Goal: Task Accomplishment & Management: Use online tool/utility

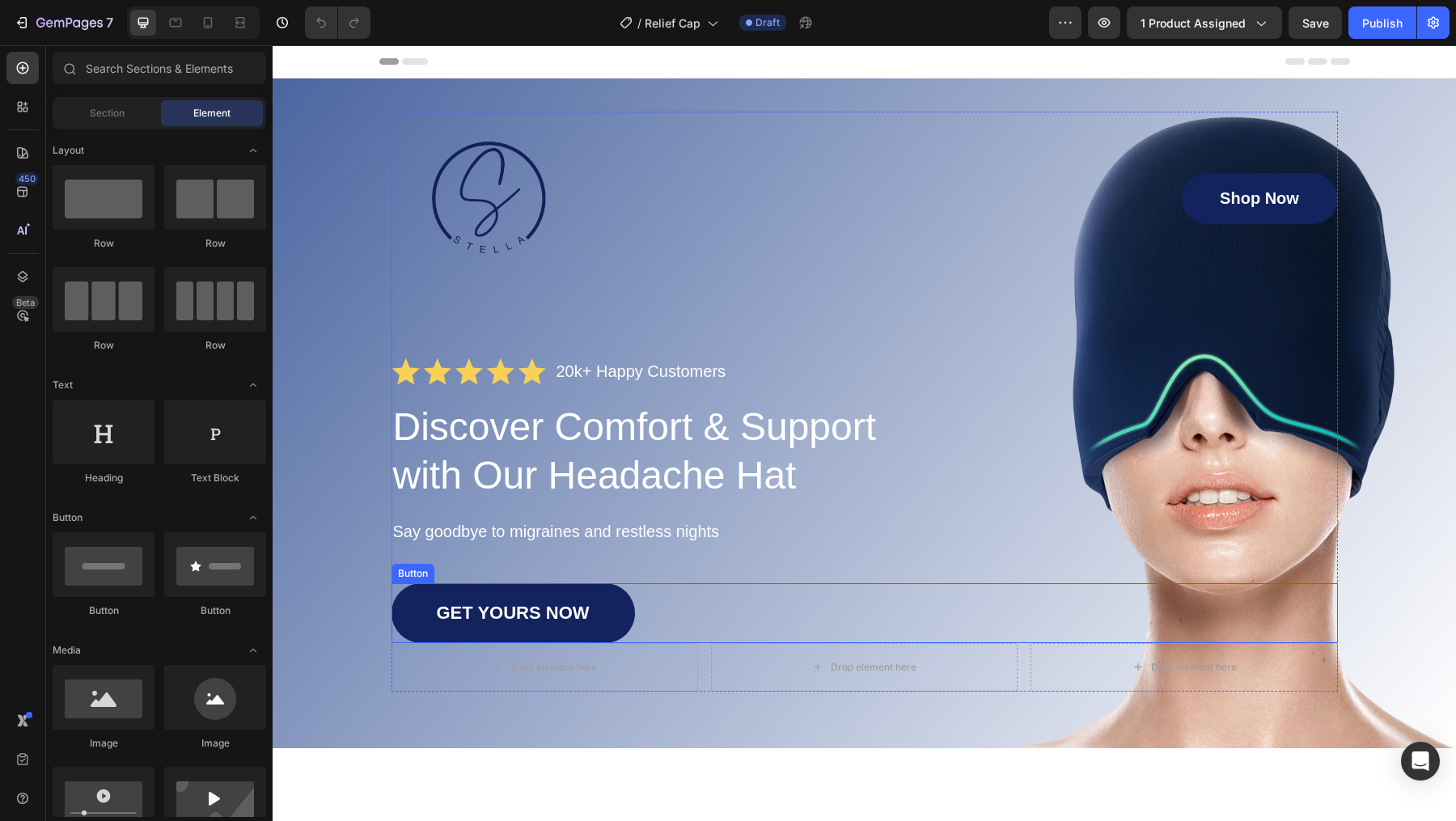
click at [433, 632] on link "GET YOURS NOW" at bounding box center [513, 613] width 244 height 60
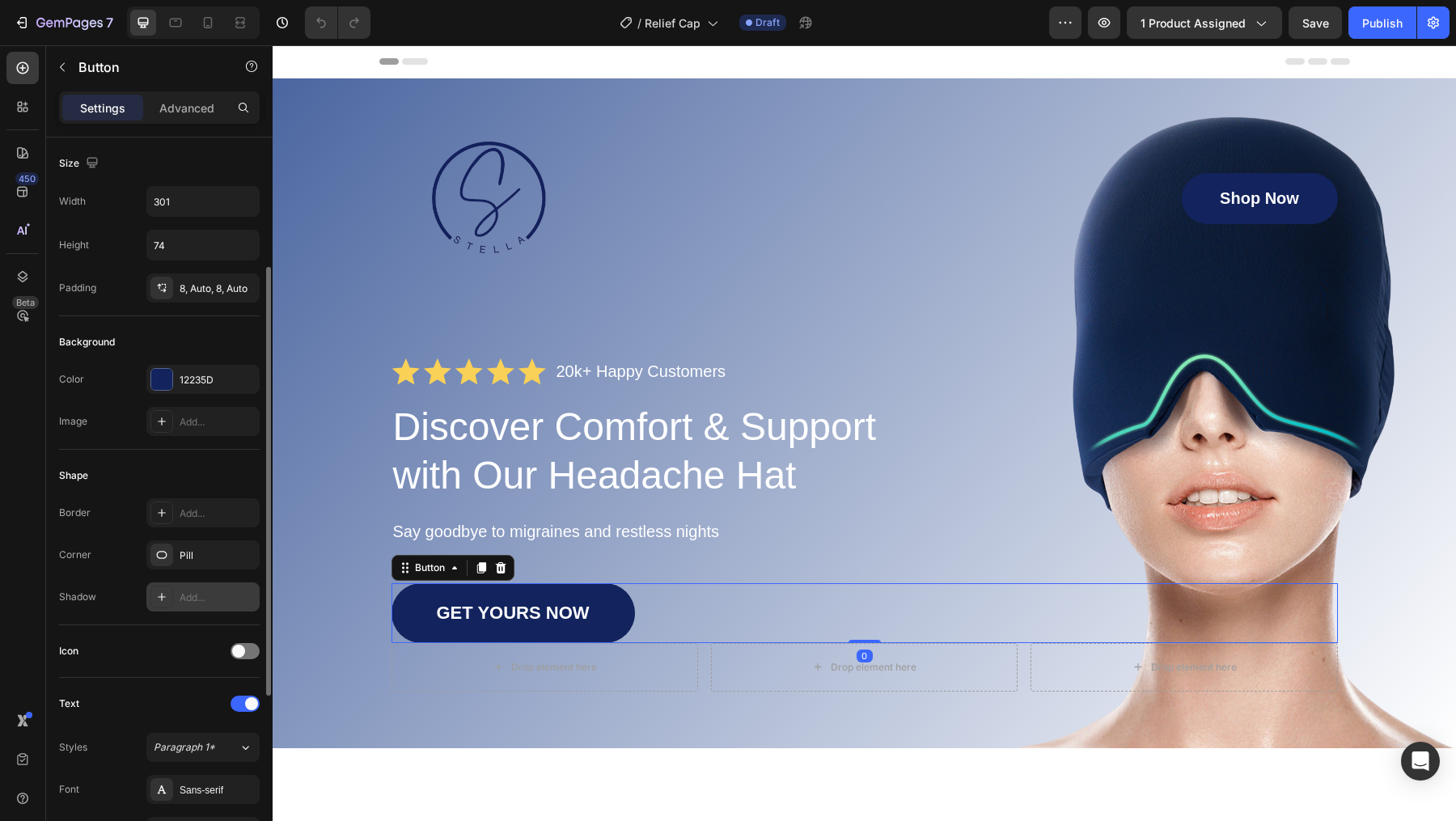
scroll to position [509, 0]
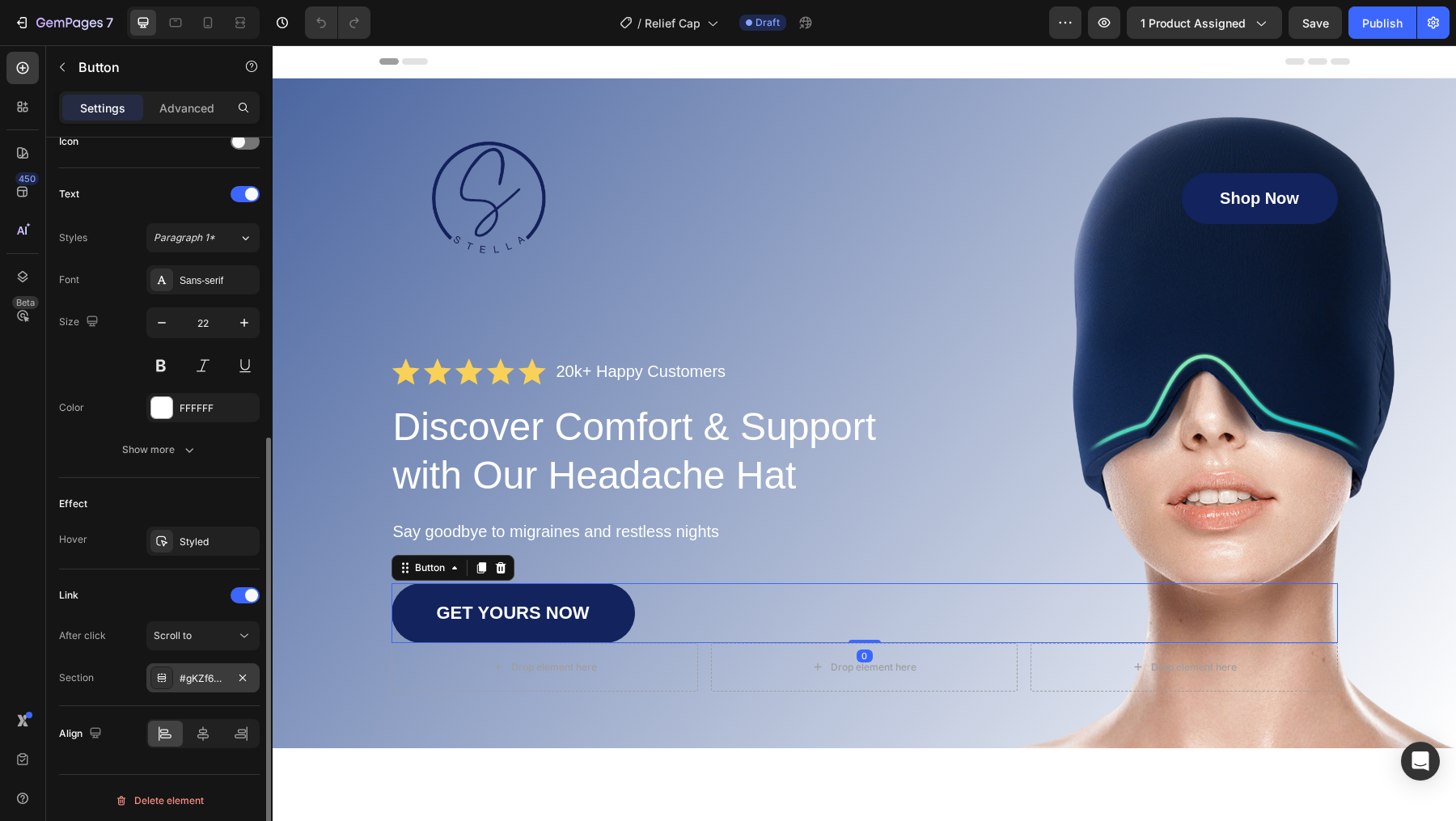
click at [213, 664] on div "#gKZf6GgMPH" at bounding box center [203, 677] width 114 height 29
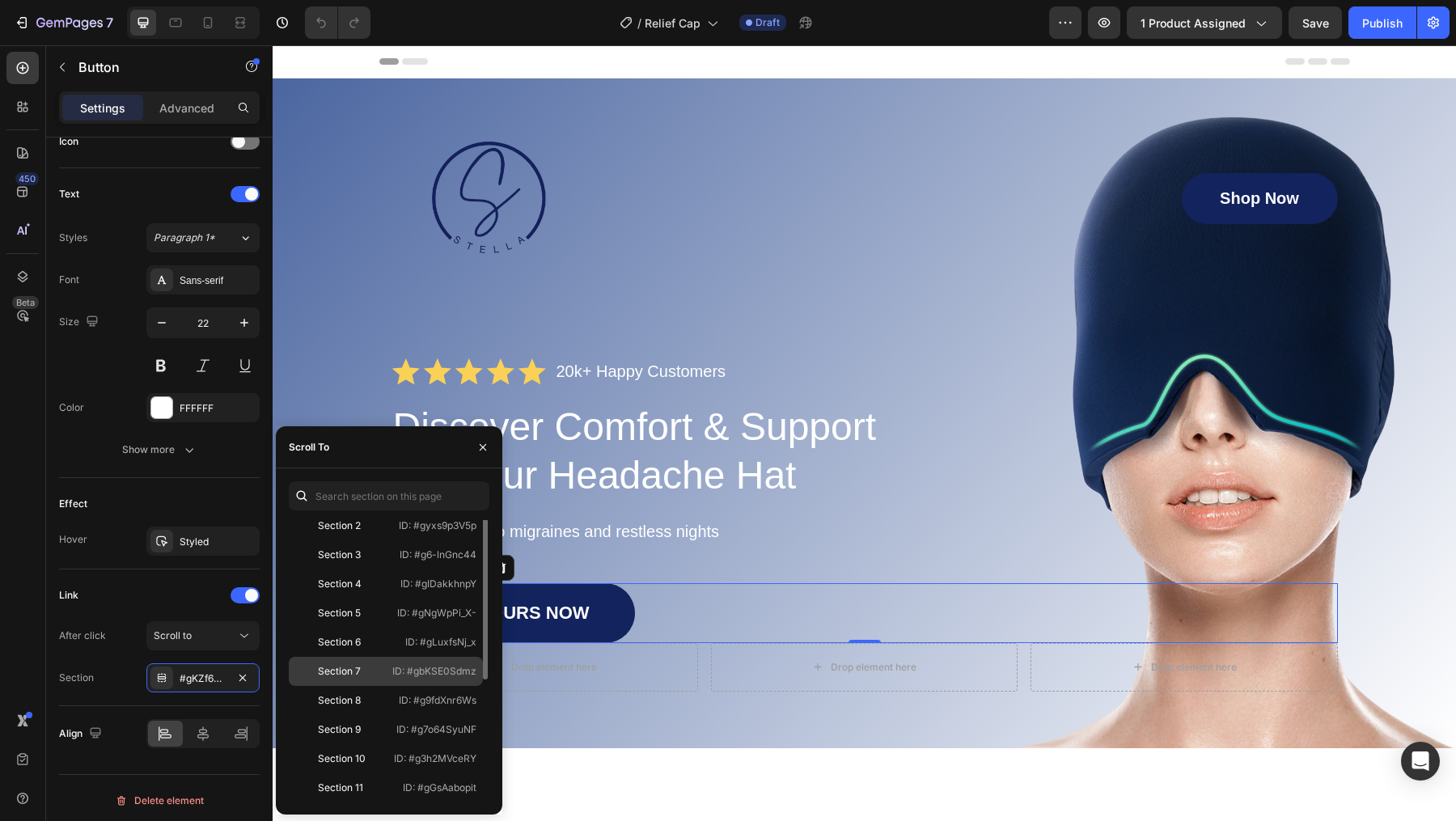
scroll to position [0, 0]
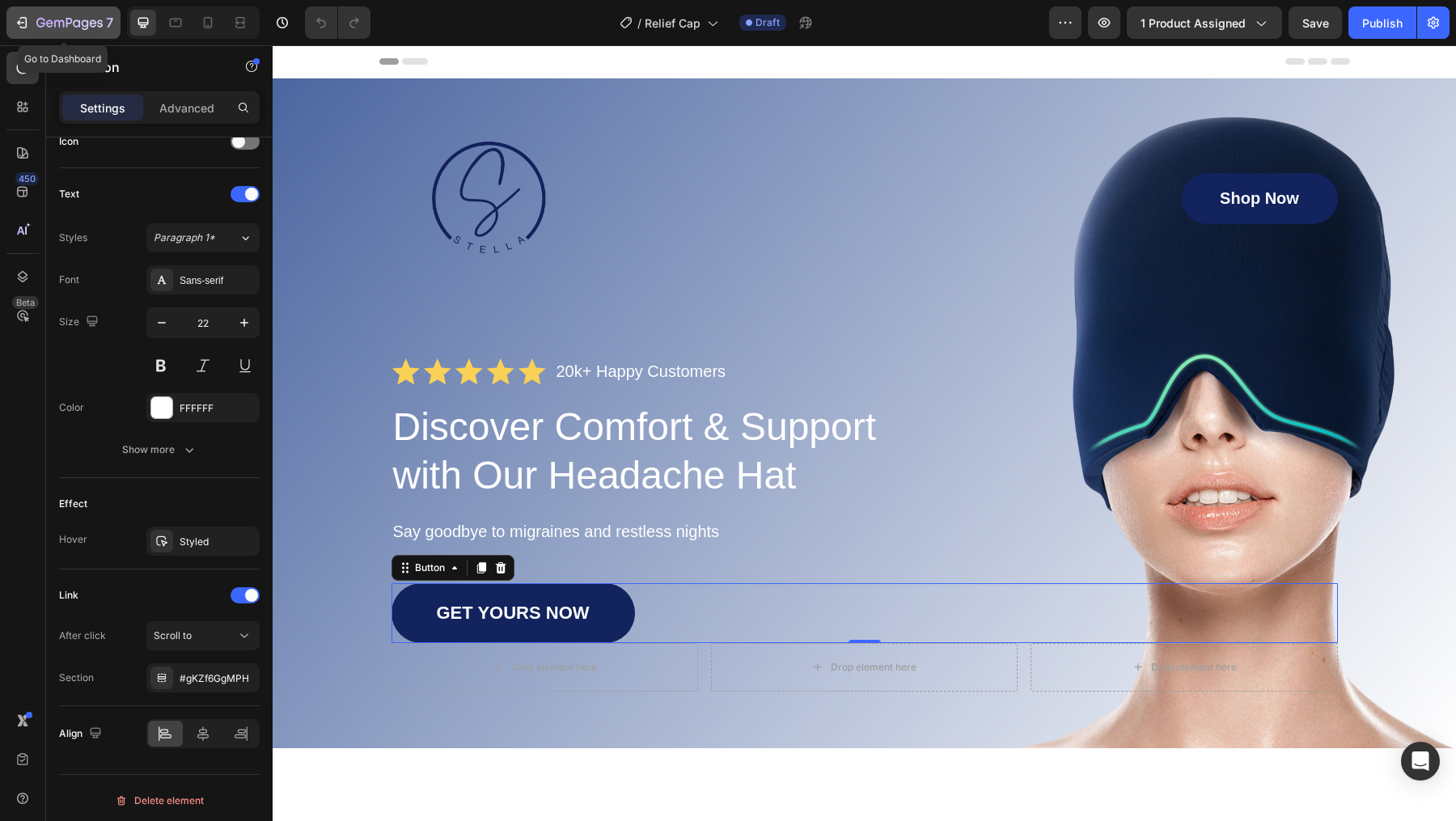
click at [12, 23] on button "7" at bounding box center [63, 23] width 114 height 33
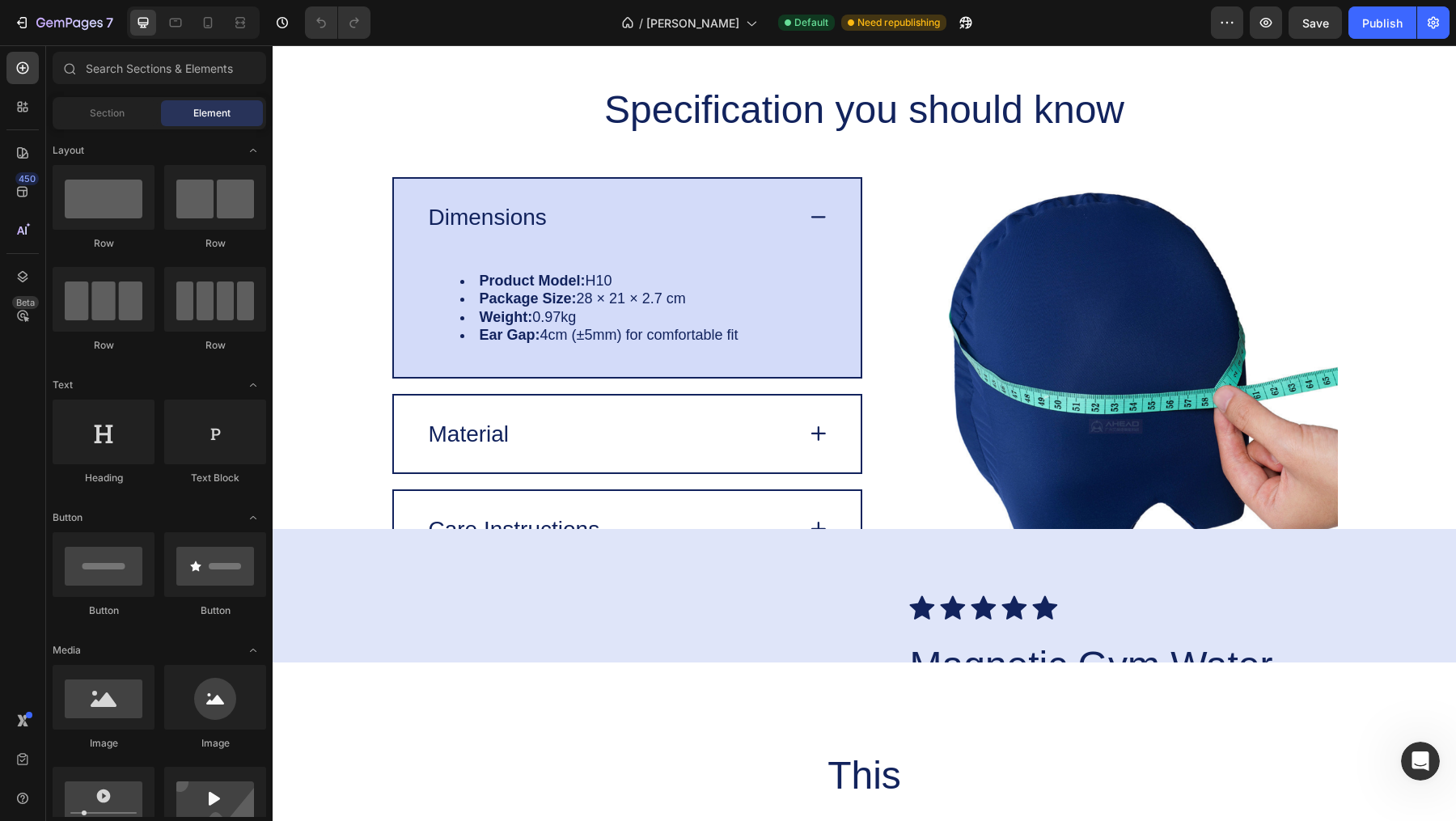
scroll to position [2994, 0]
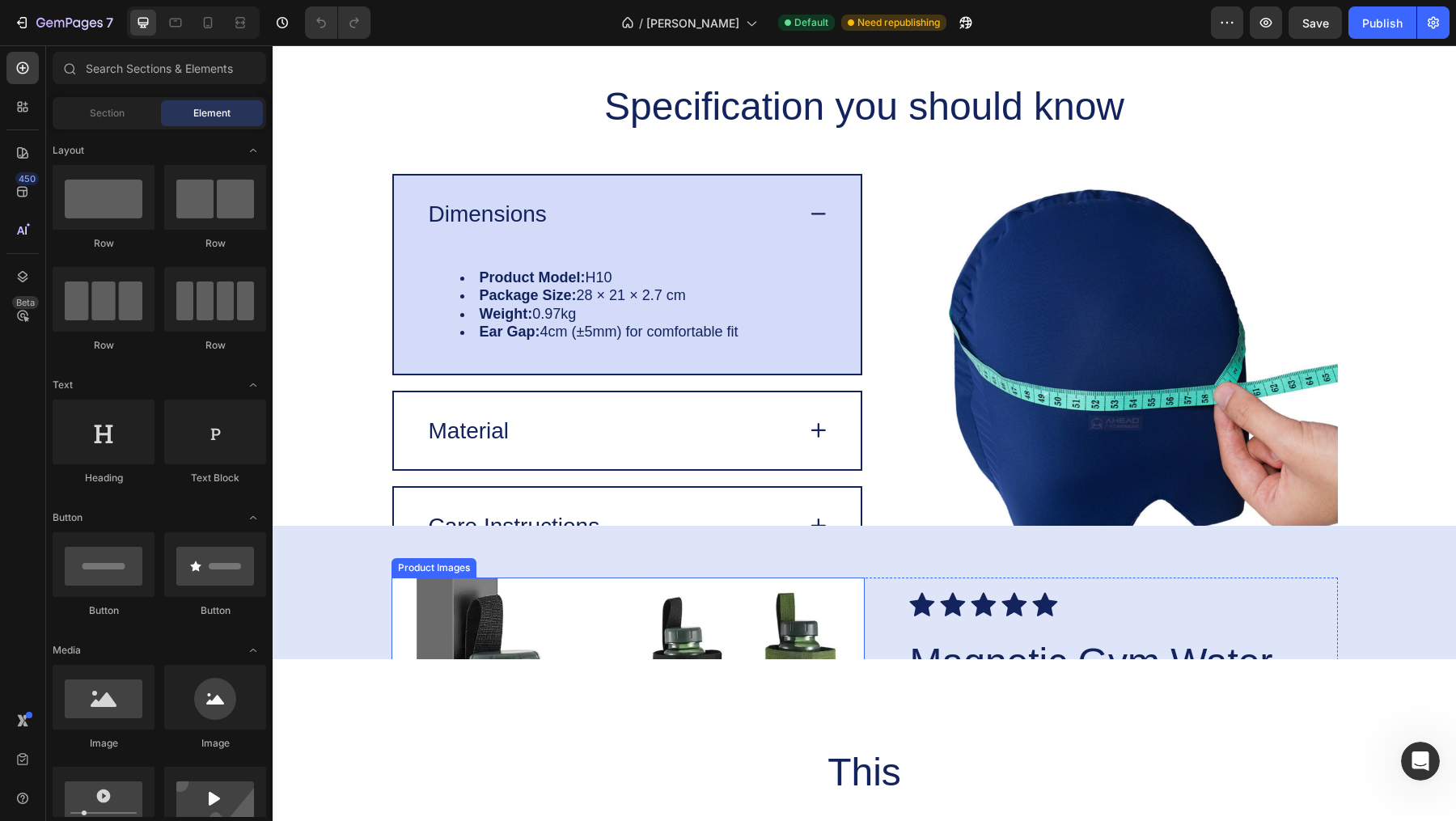
click at [785, 618] on img at bounding box center [628, 814] width 473 height 473
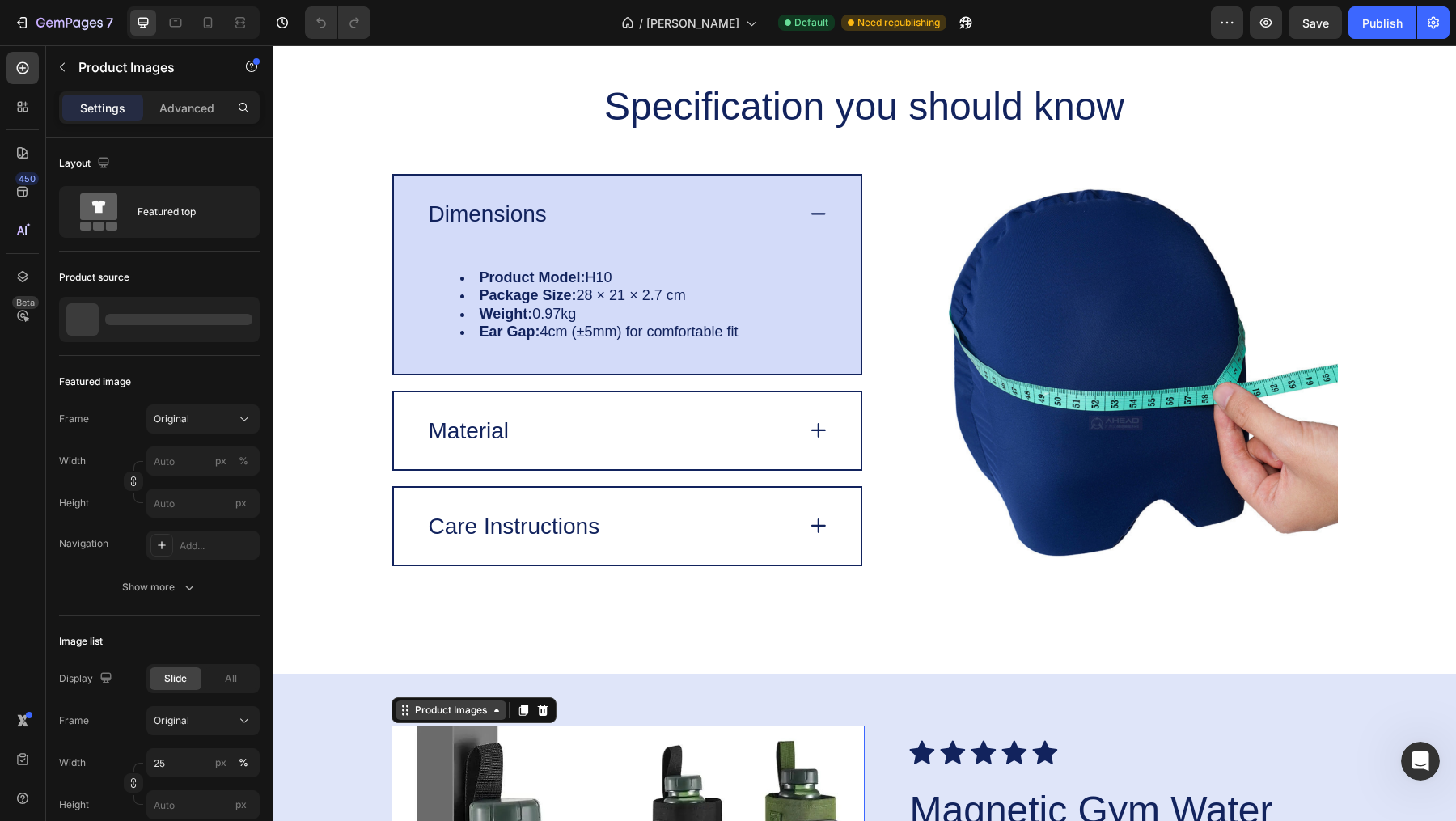
click at [487, 714] on div "Product Images" at bounding box center [451, 710] width 78 height 15
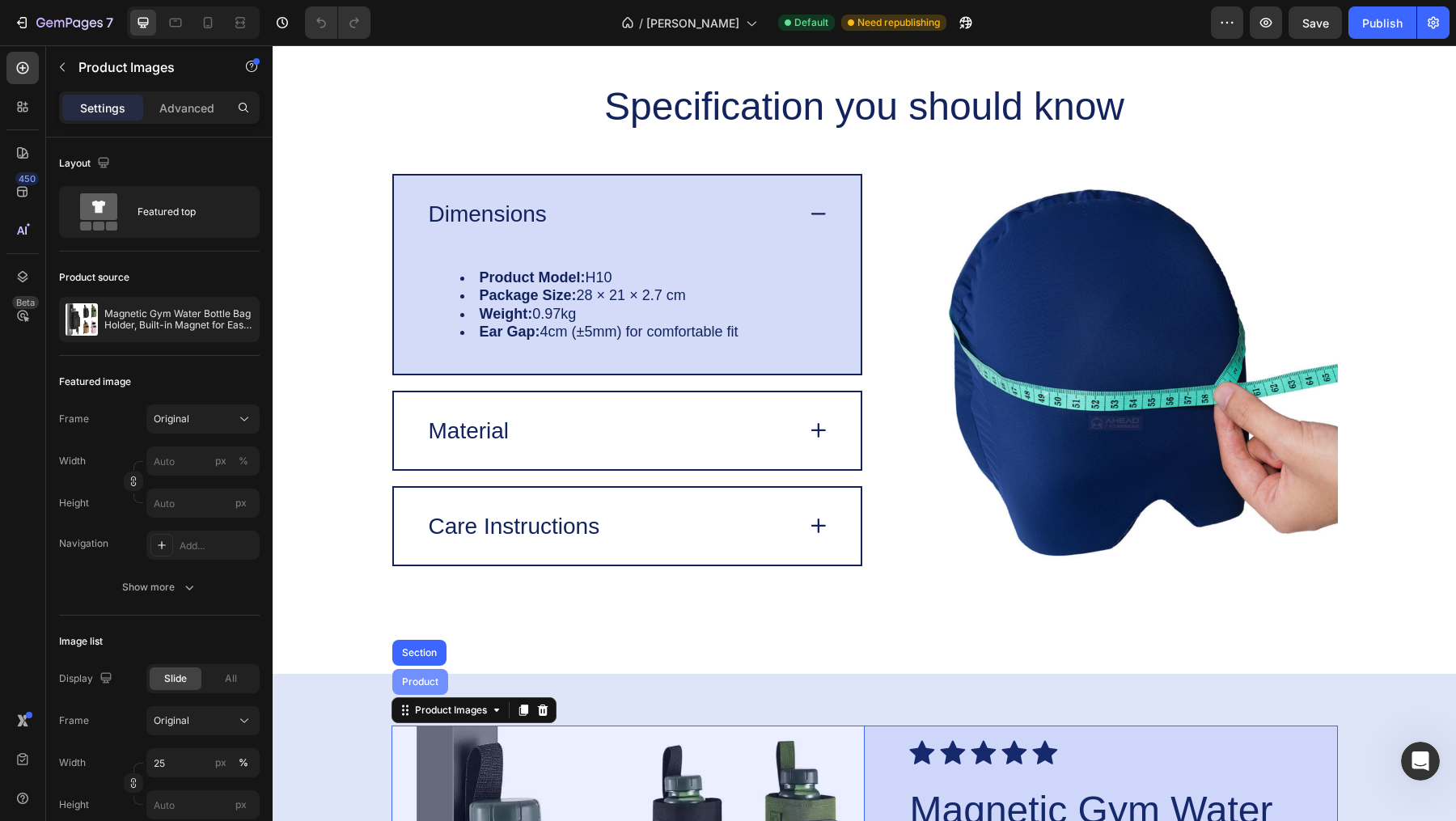
click at [436, 676] on div "Product" at bounding box center [420, 681] width 43 height 10
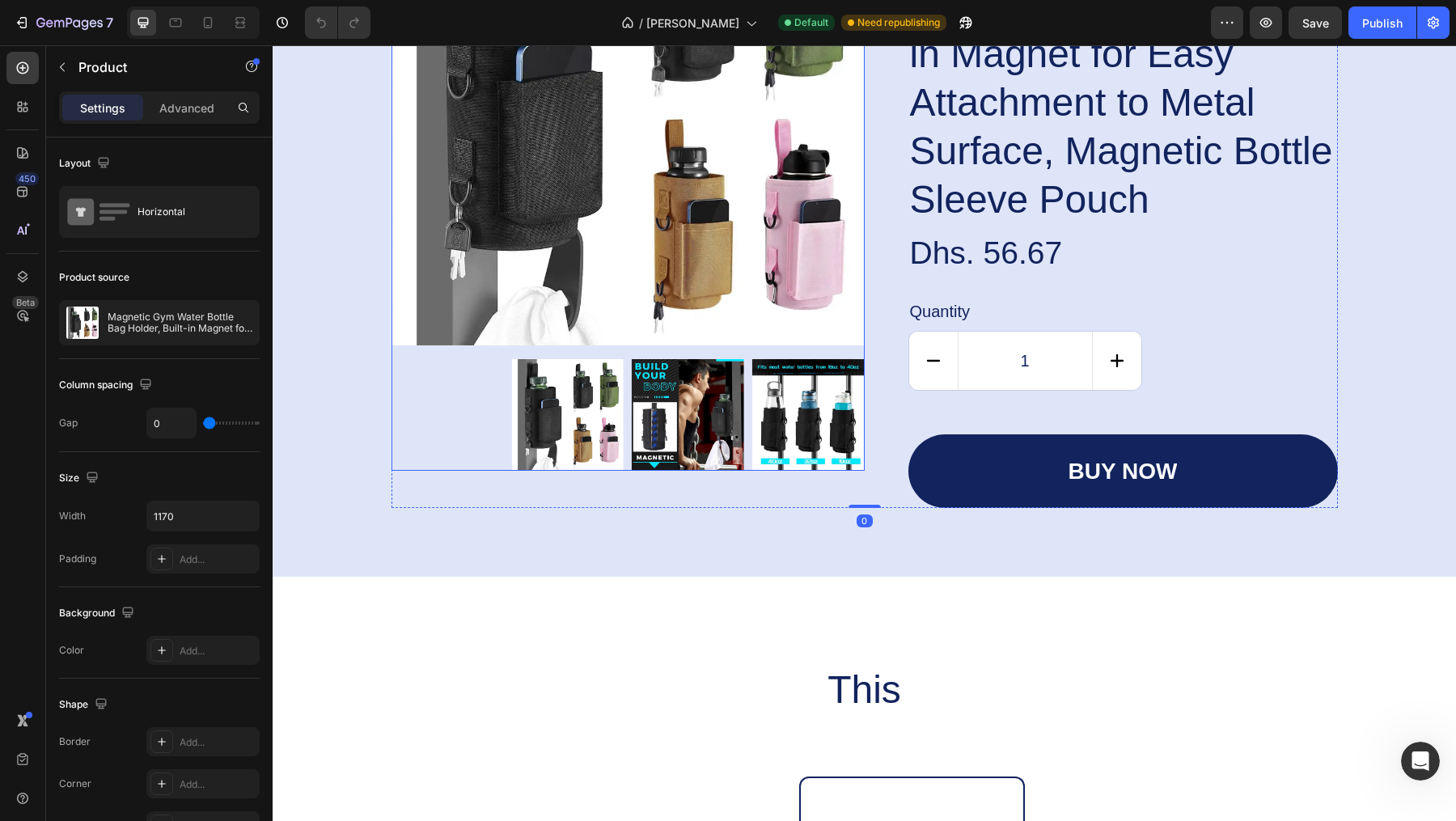
scroll to position [3858, 0]
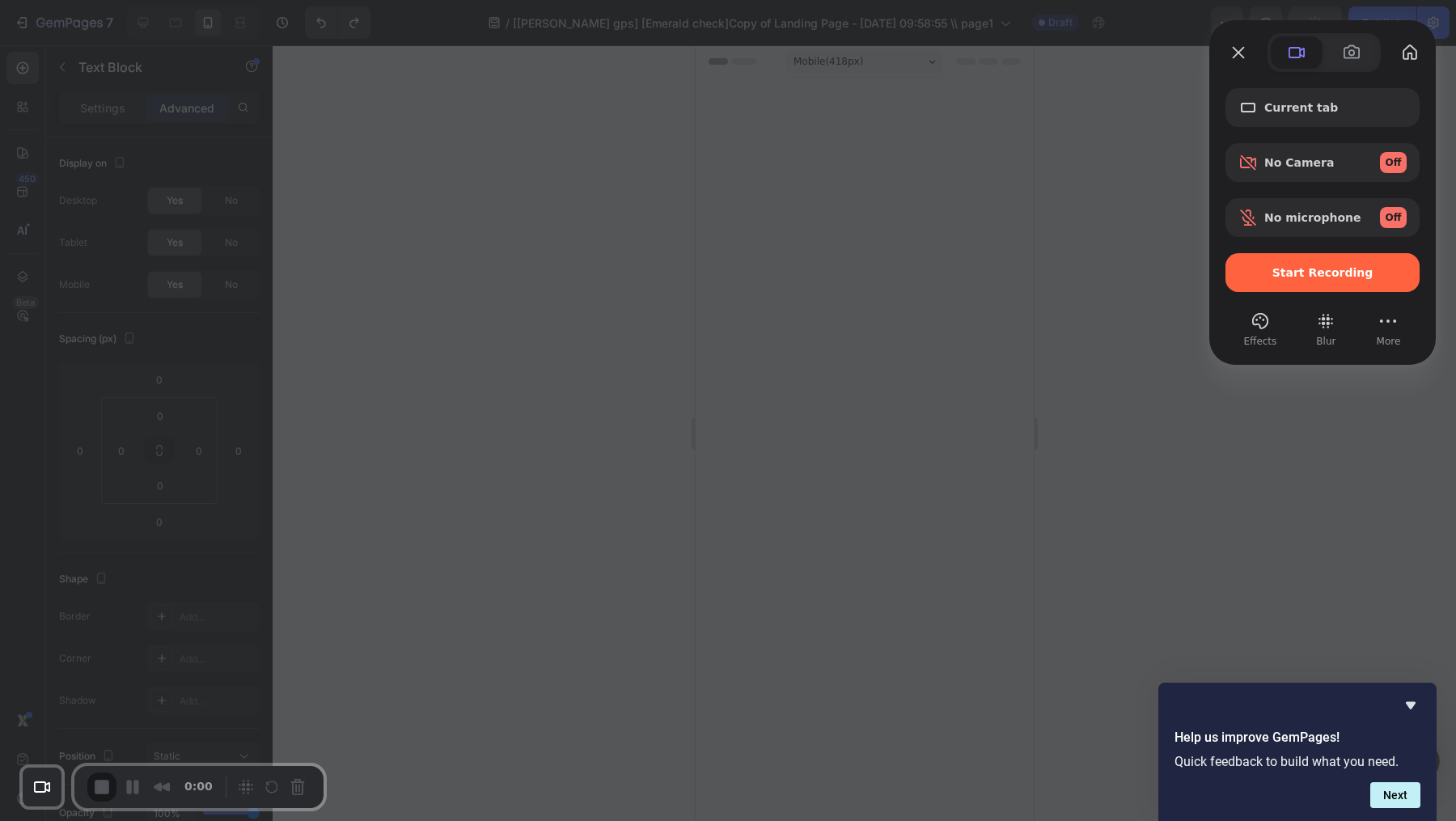
scroll to position [6693, 0]
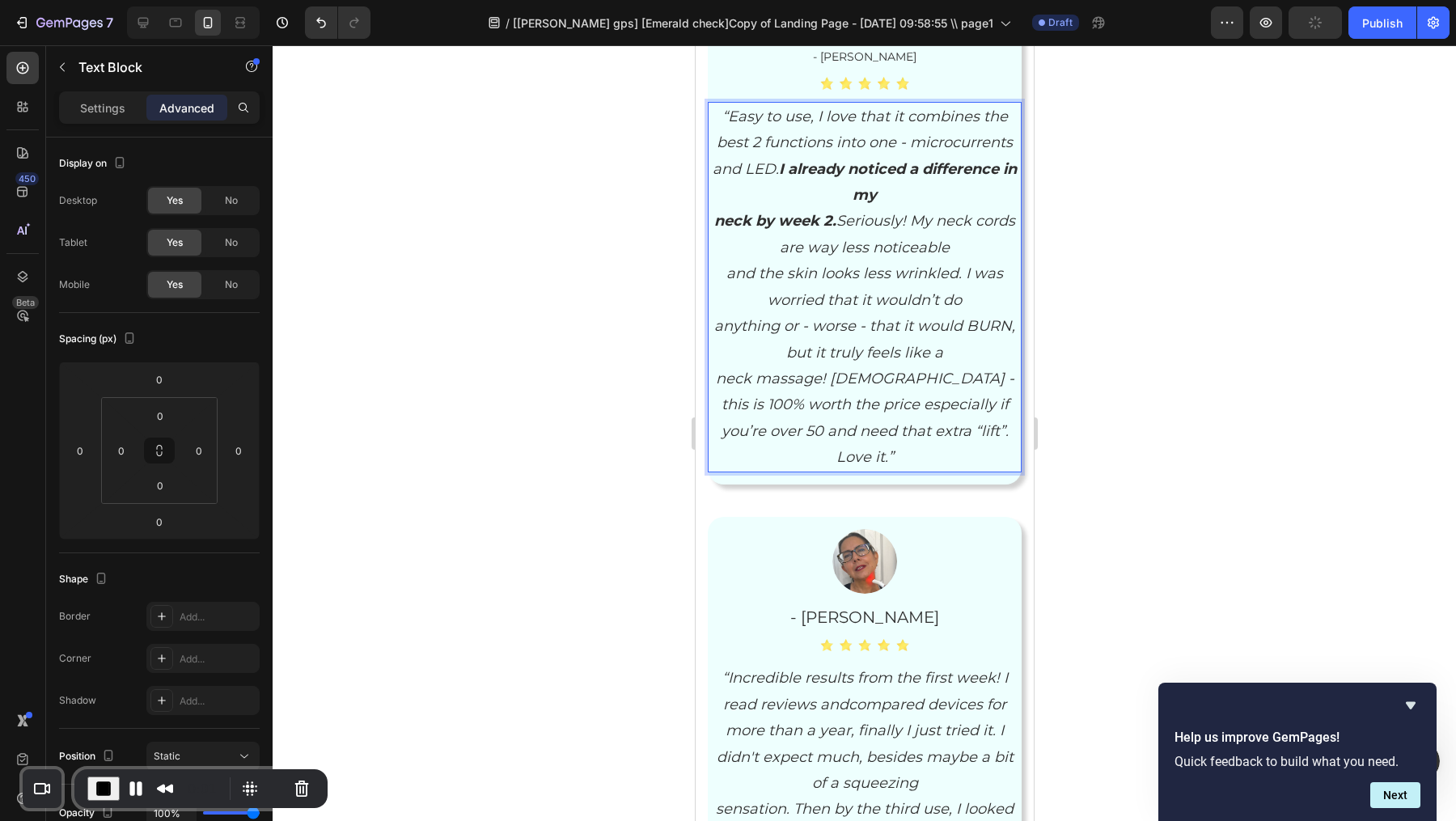
click at [720, 225] on strong "neck by week 2." at bounding box center [774, 221] width 122 height 18
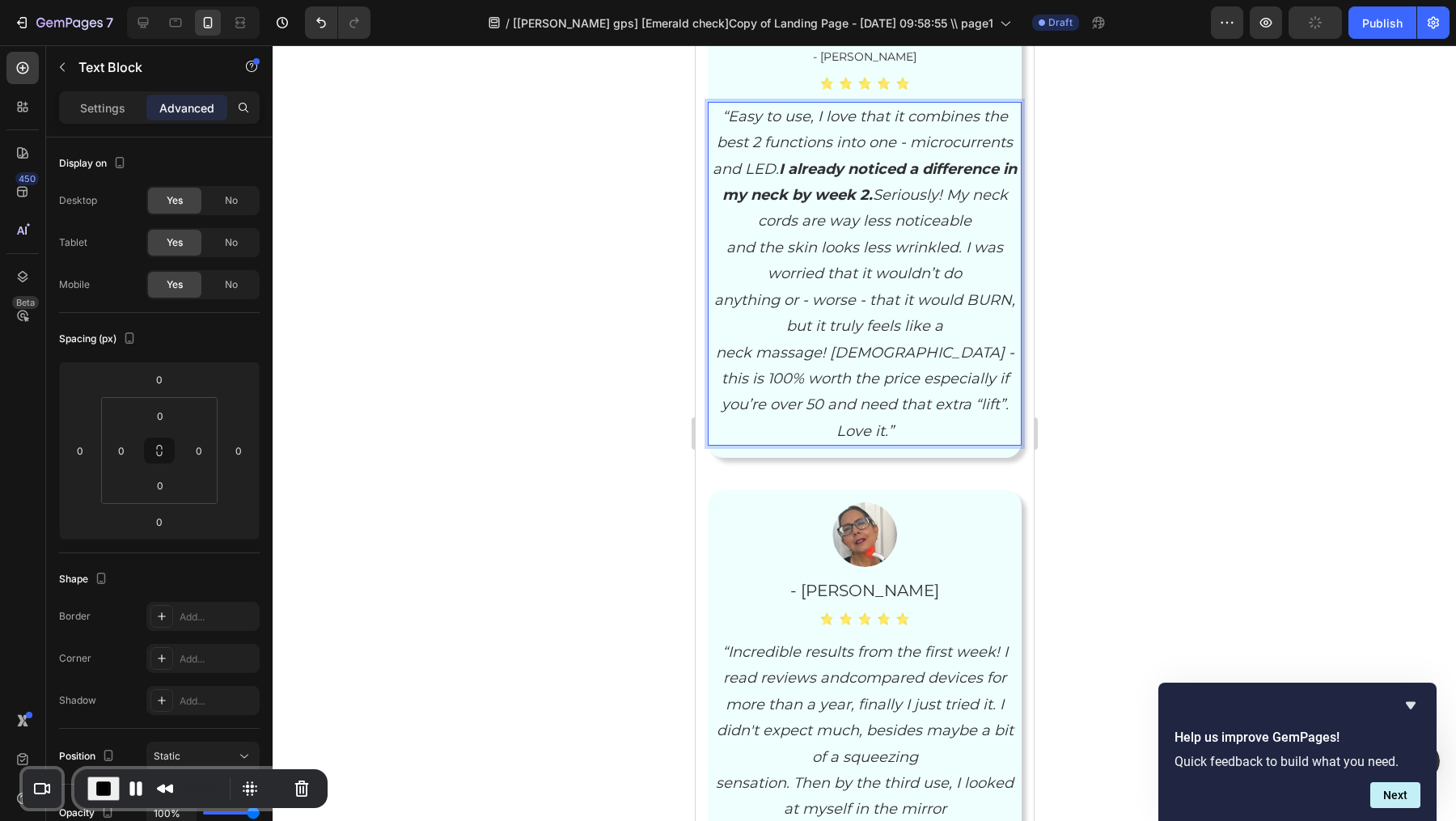
click at [758, 228] on p "“Easy to use, I love that it combines the best 2 functions into one - microcurr…" at bounding box center [864, 169] width 311 height 131
click at [724, 249] on p "and the skin looks less wrinkled. I was worried that it wouldn’t do" at bounding box center [864, 261] width 311 height 53
click at [785, 265] on p "“Easy to use, I love that it combines the best 2 functions into one - microcurr…" at bounding box center [864, 195] width 311 height 184
click at [725, 300] on icon "anything or - worse - that it would BURN, but it truly feels like a" at bounding box center [863, 313] width 301 height 44
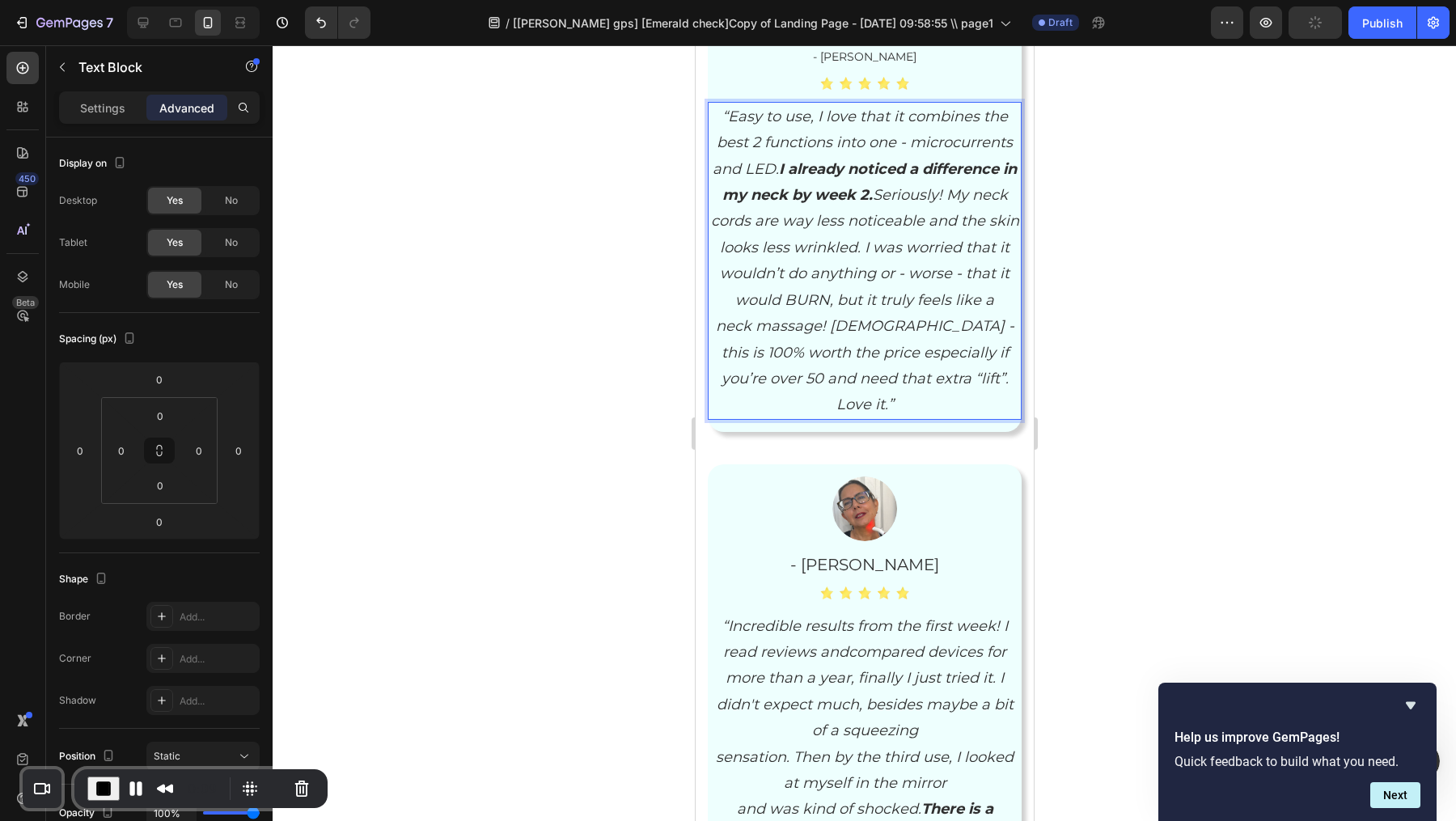
click at [739, 294] on icon "“Easy to use, I love that it combines the best 2 functions into one - microcurr…" at bounding box center [864, 207] width 308 height 201
click at [790, 351] on p "“Easy to use, I love that it combines the best 2 functions into one - microcurr…" at bounding box center [864, 235] width 311 height 262
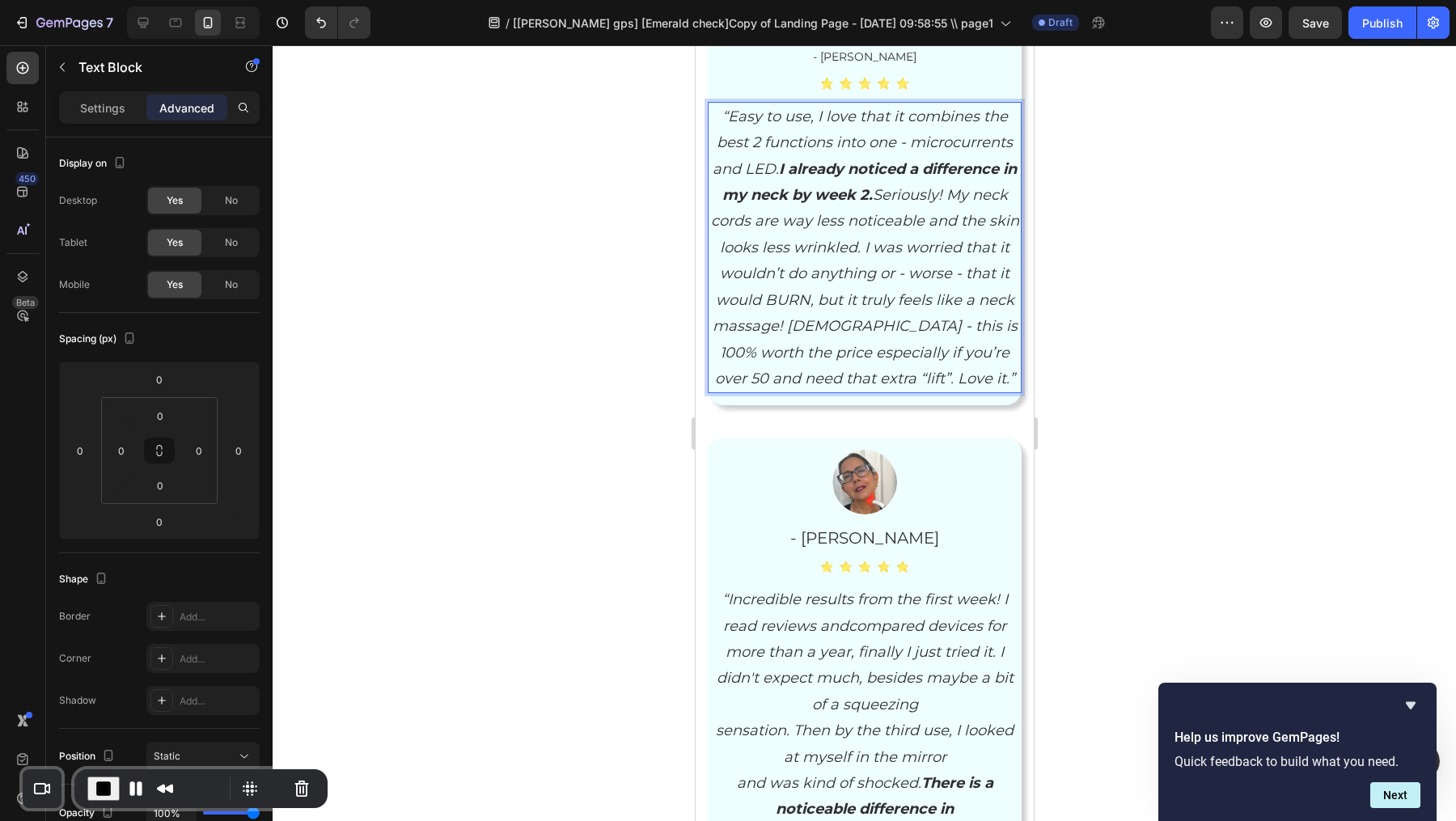
click at [773, 383] on p "“Easy to use, I love that it combines the best 2 functions into one - microcurr…" at bounding box center [864, 247] width 311 height 288
click at [1210, 131] on div at bounding box center [864, 433] width 1183 height 776
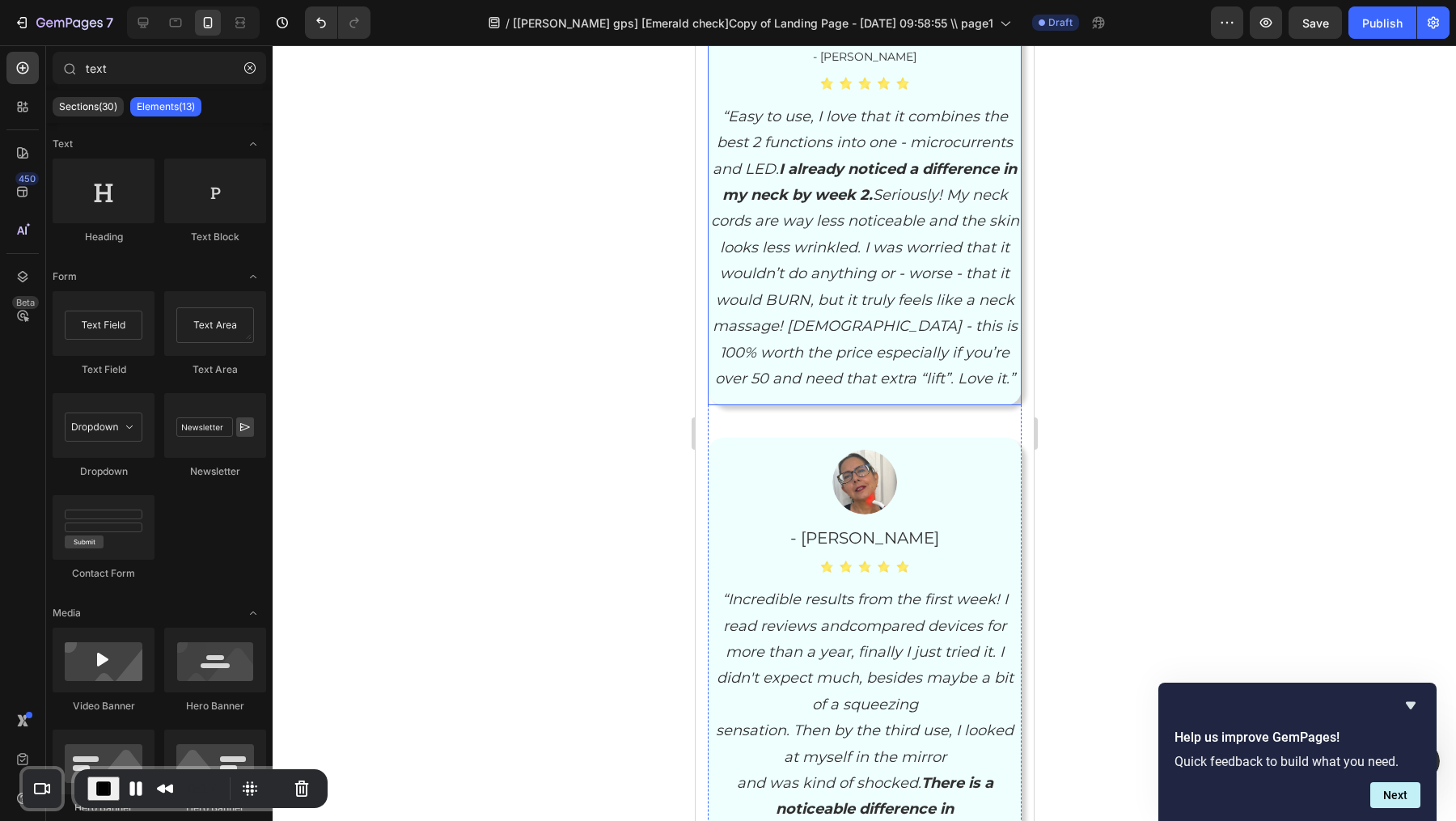
click at [911, 125] on p "“Easy to use, I love that it combines the best 2 functions into one - microcurr…" at bounding box center [864, 247] width 311 height 288
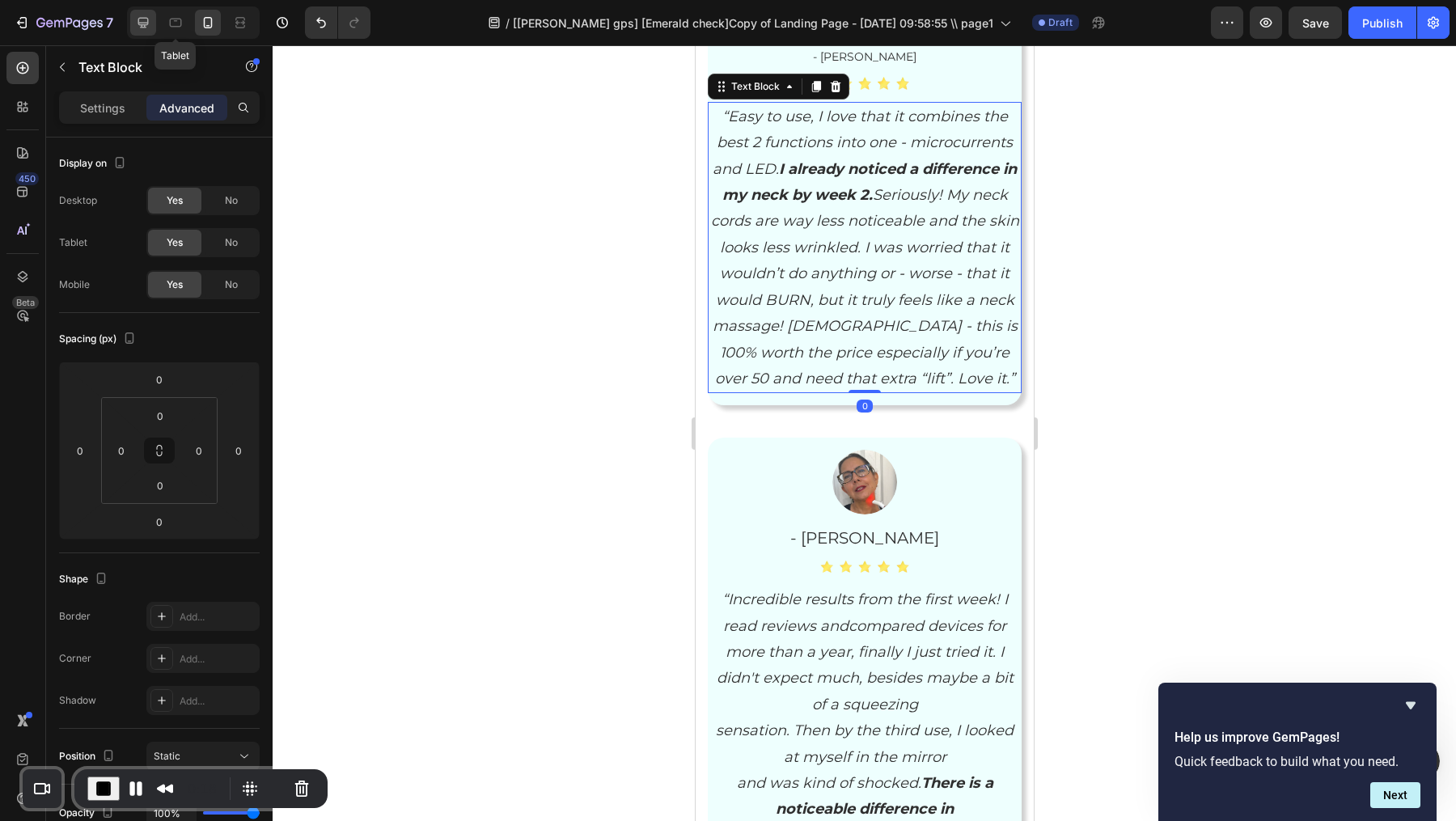
click at [151, 20] on div at bounding box center [143, 23] width 25 height 25
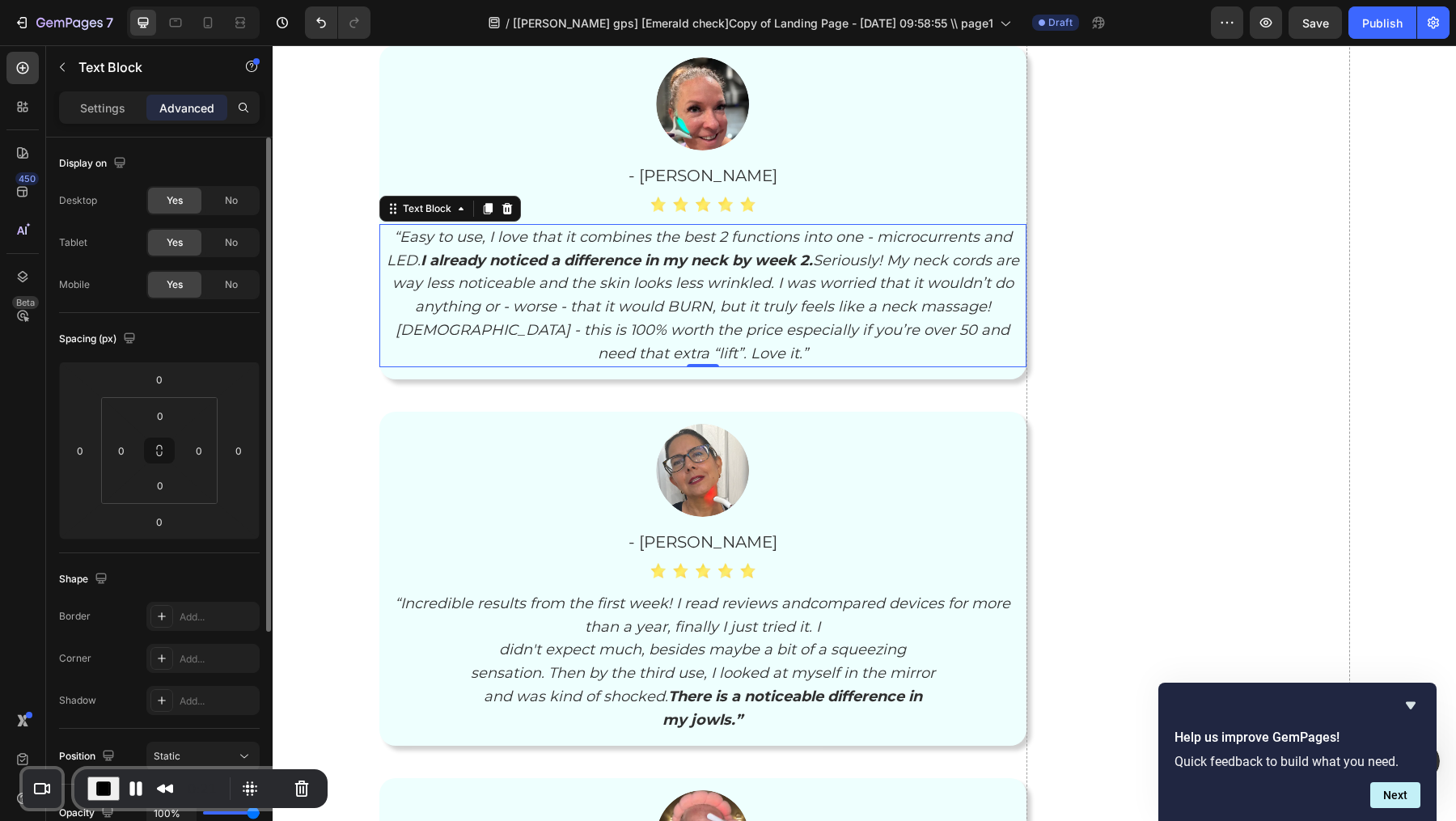
scroll to position [66, 0]
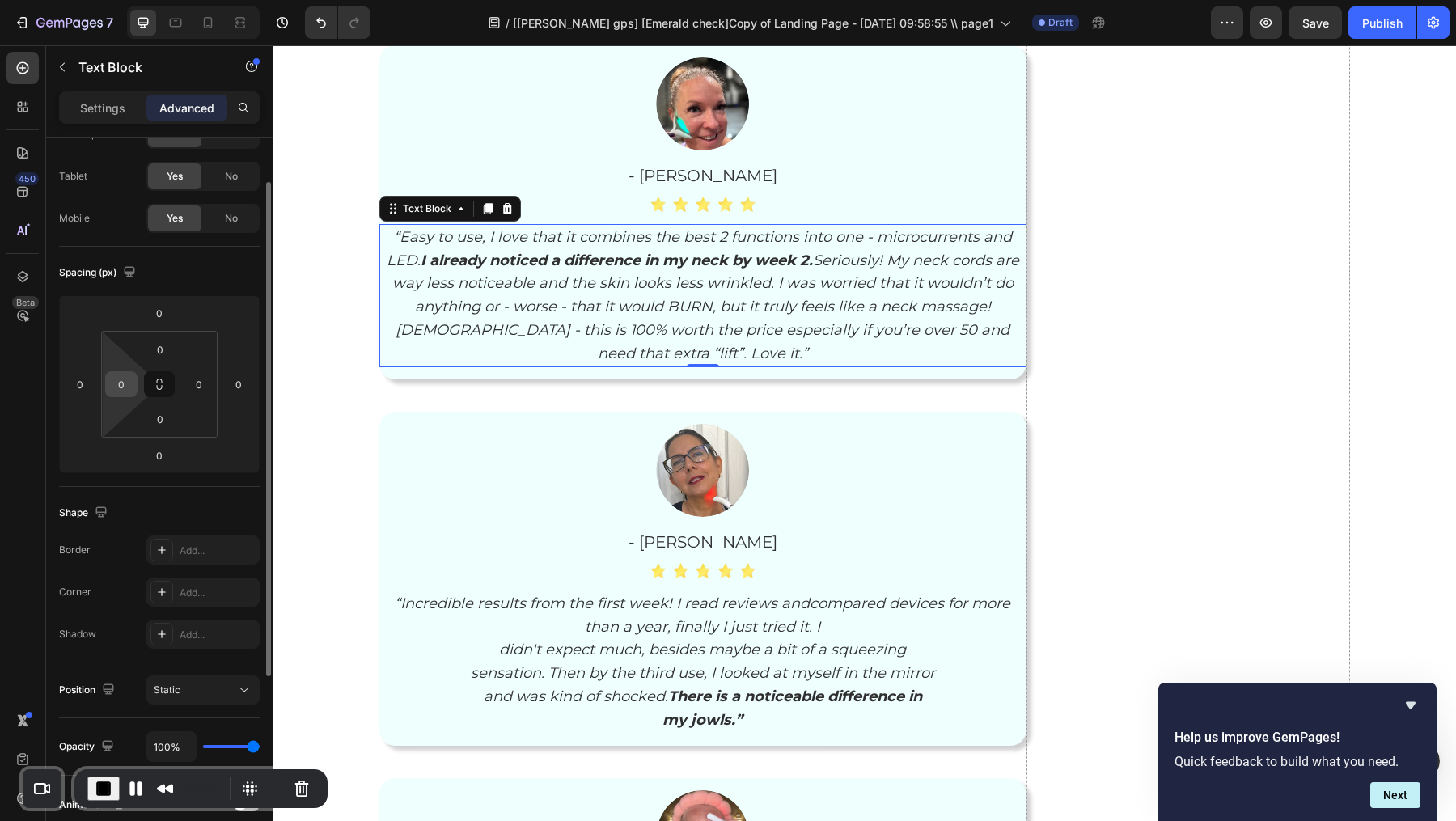
click at [128, 389] on input "0" at bounding box center [121, 384] width 25 height 25
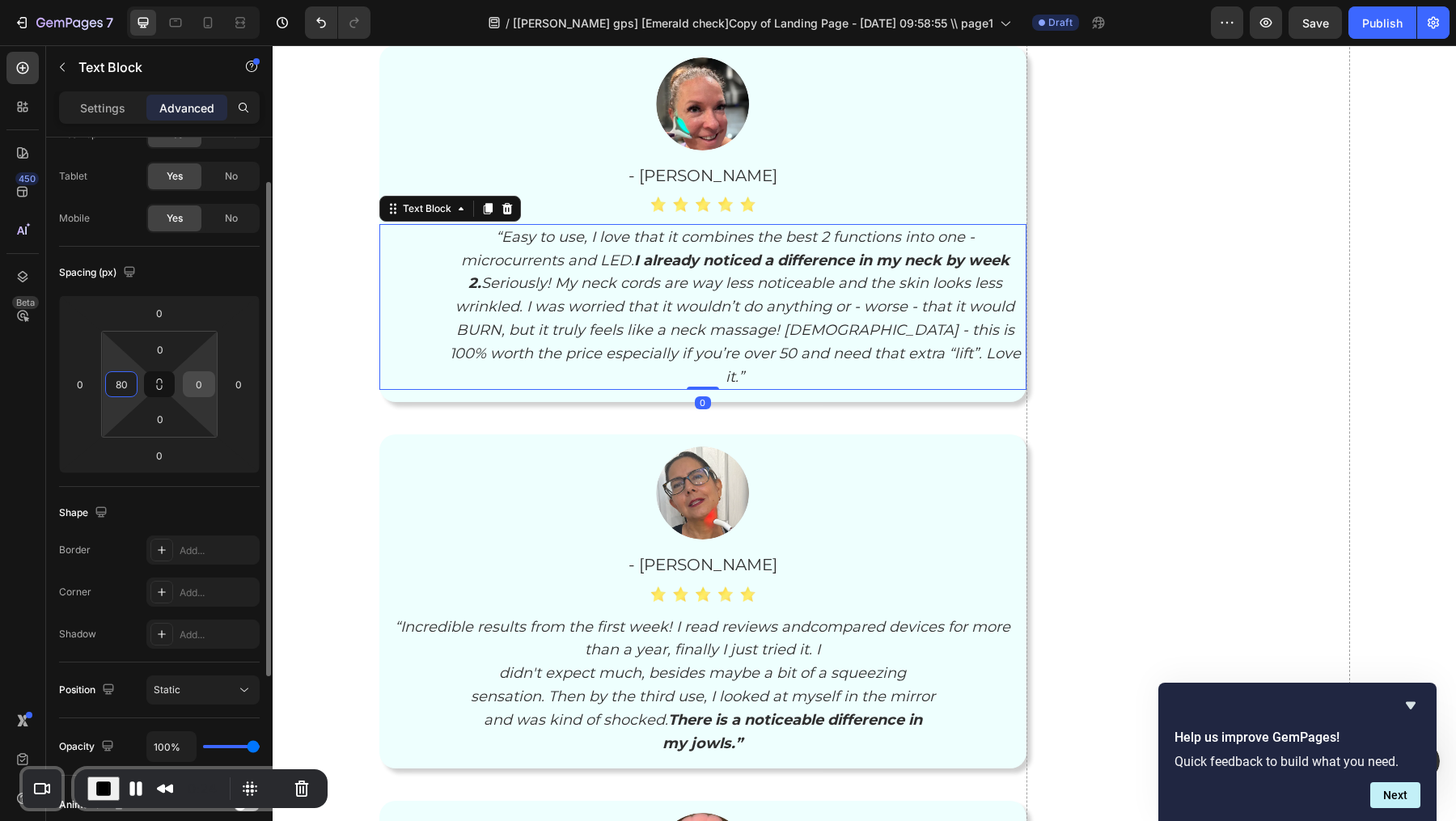
type input "80"
click at [201, 388] on input "0" at bounding box center [198, 384] width 25 height 25
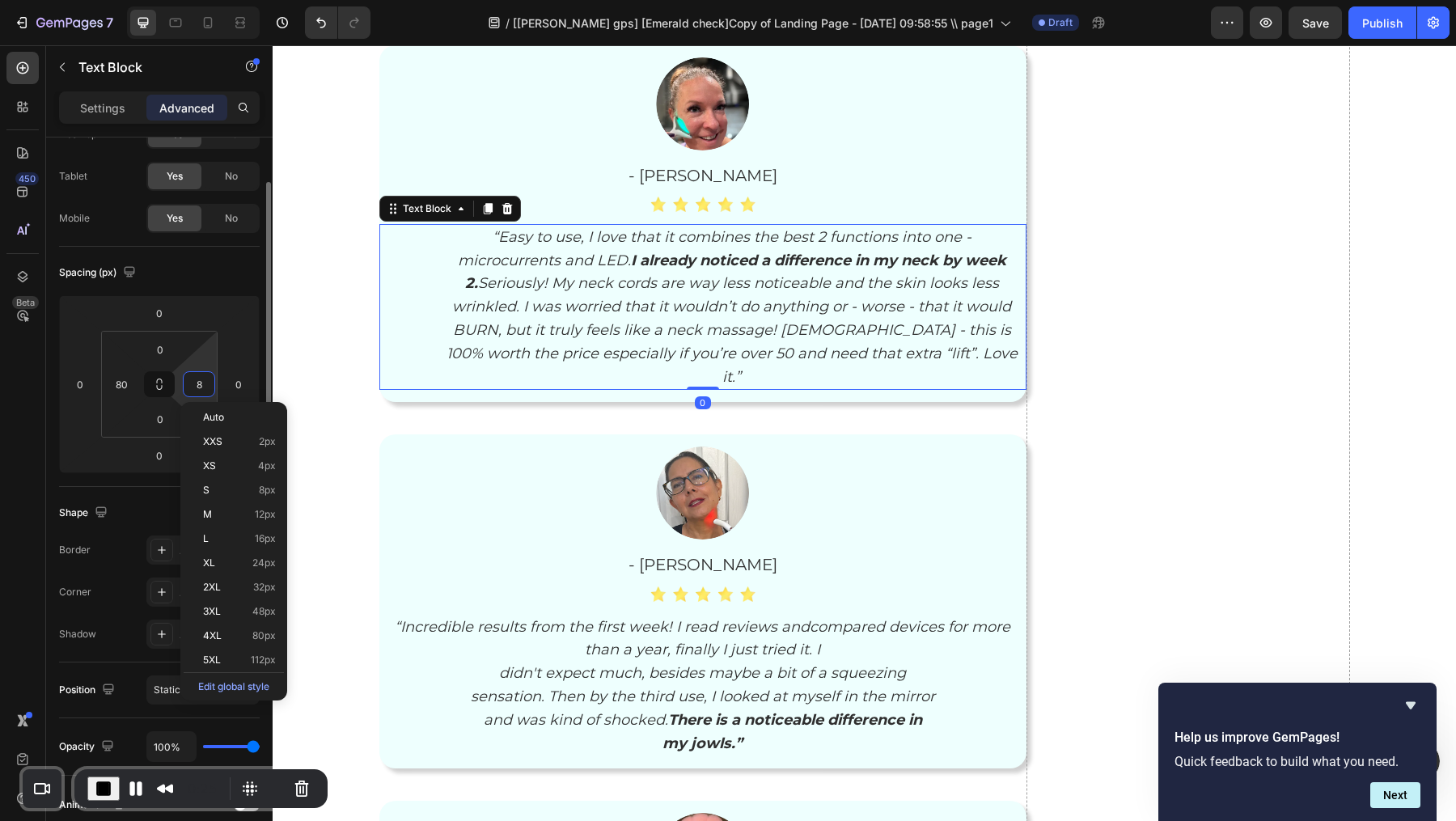
type input "80"
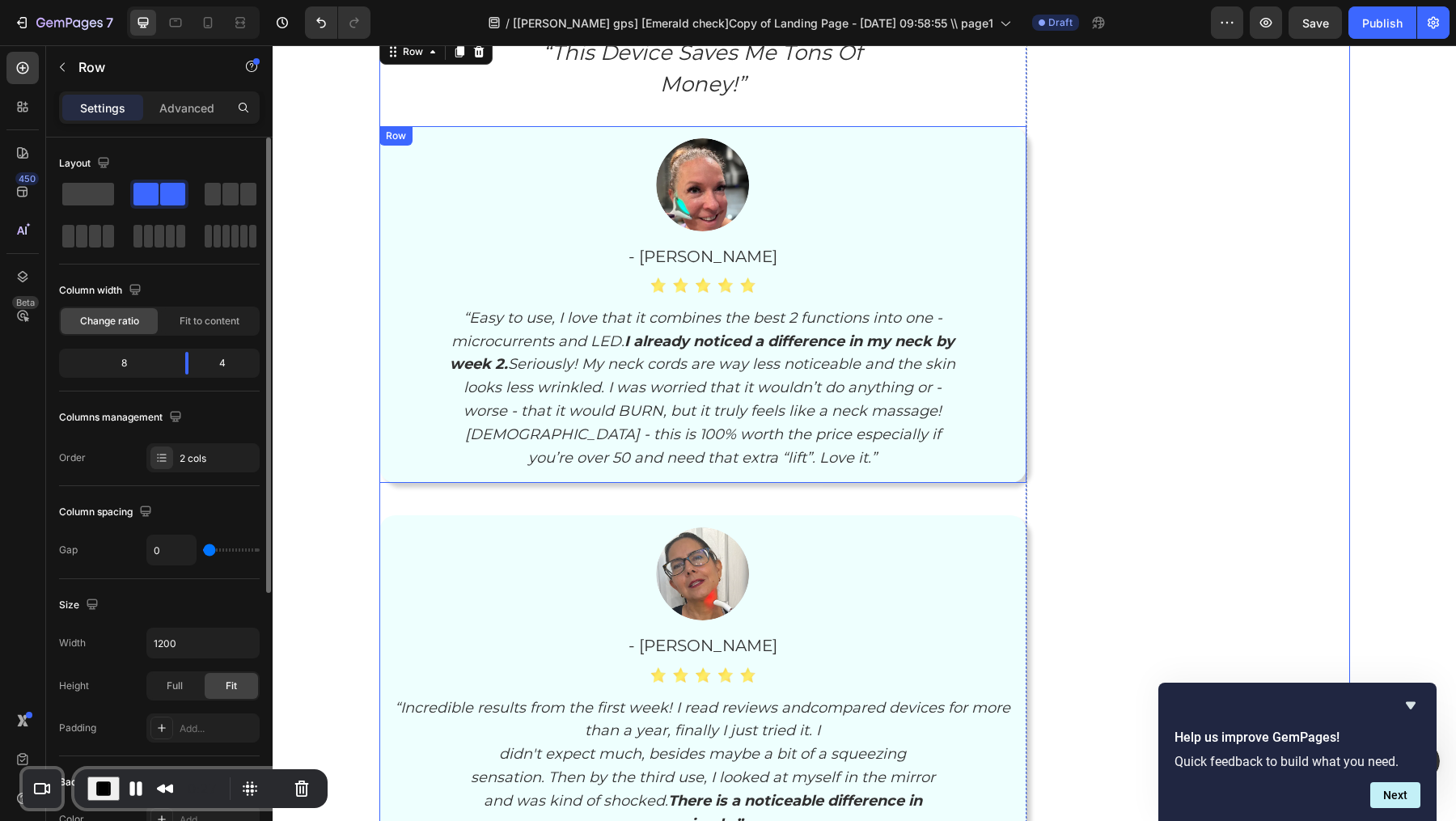
scroll to position [6337, 0]
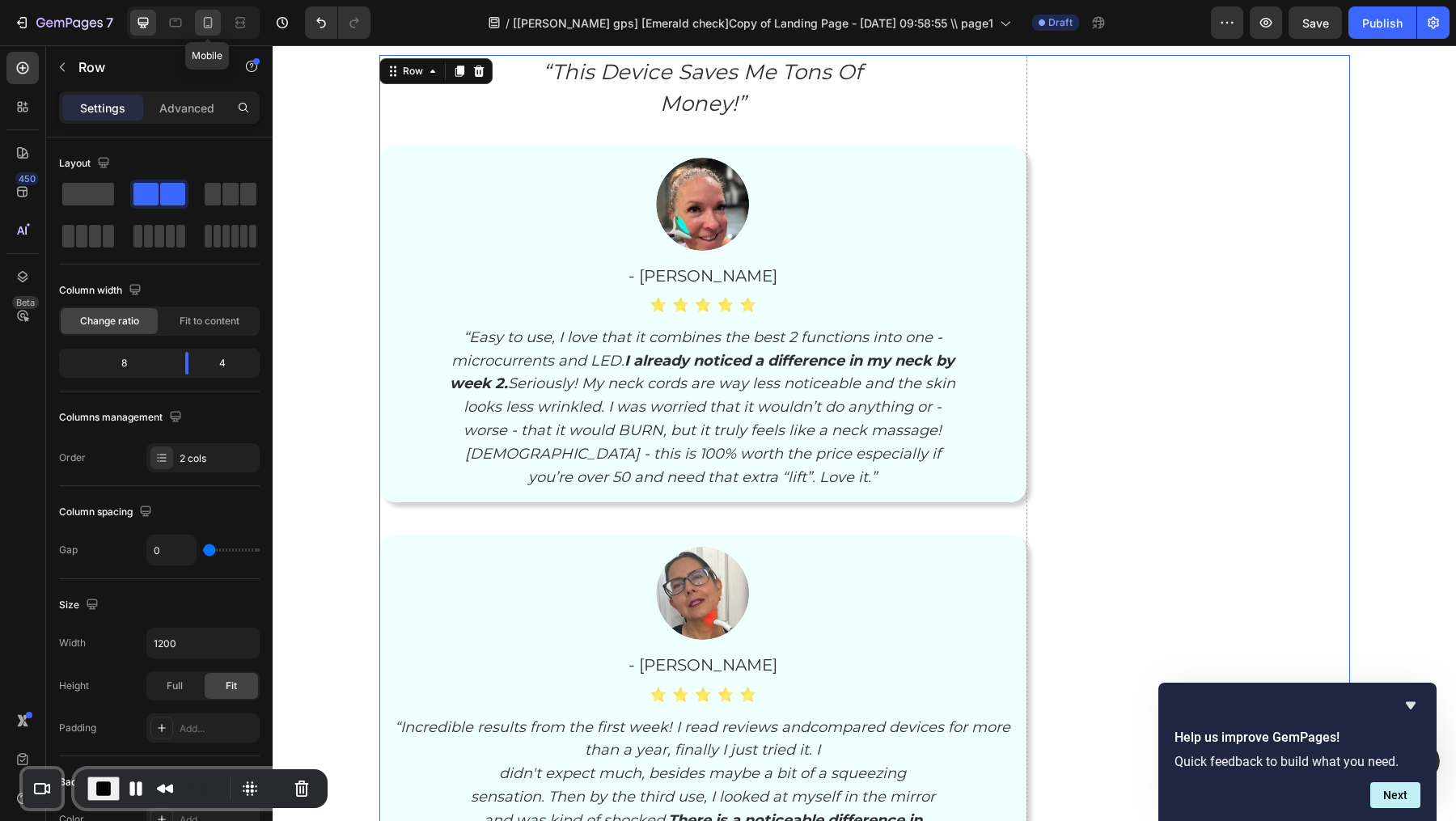
click at [206, 17] on icon at bounding box center [208, 23] width 9 height 11
type input "100%"
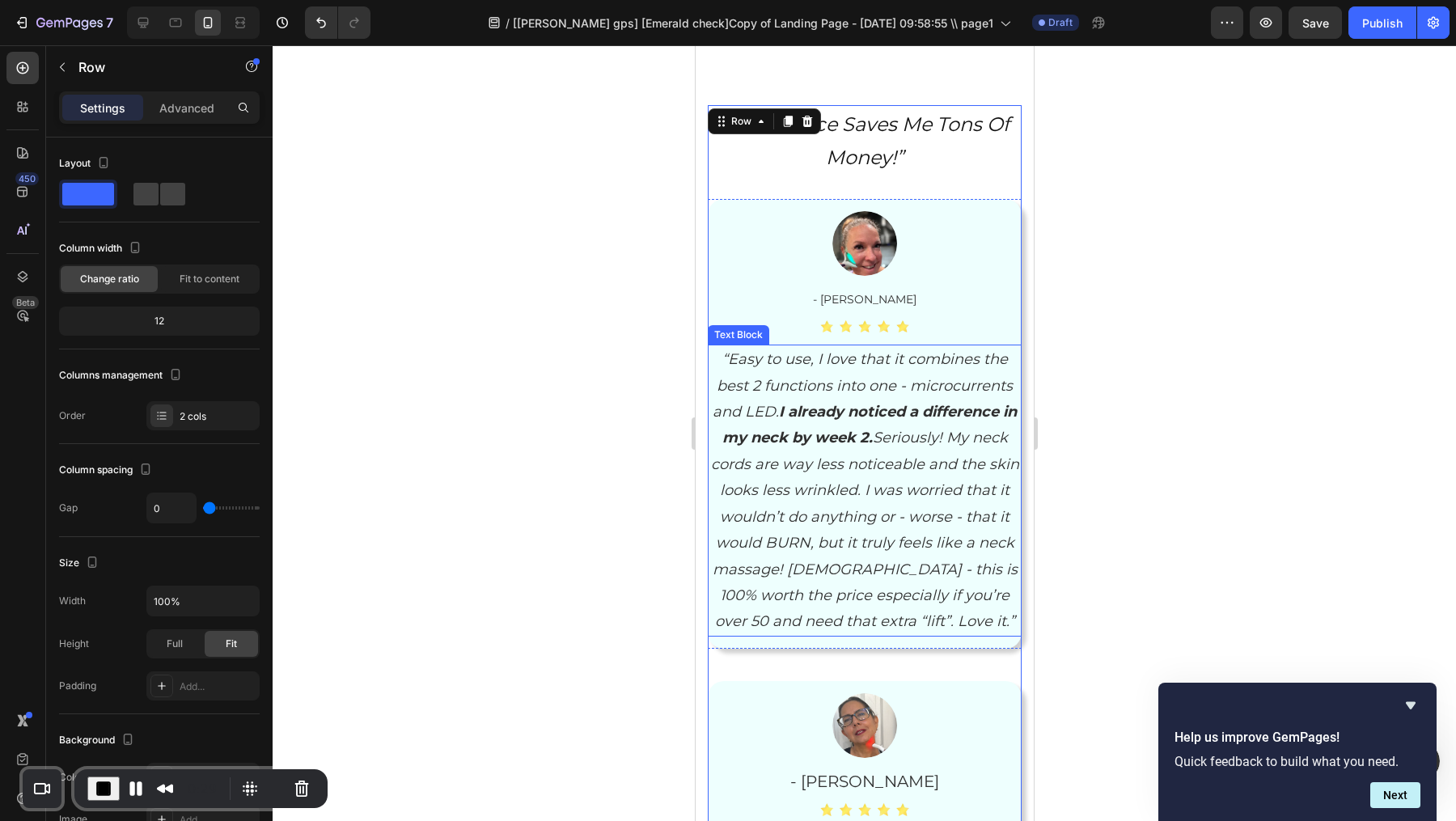
scroll to position [6499, 0]
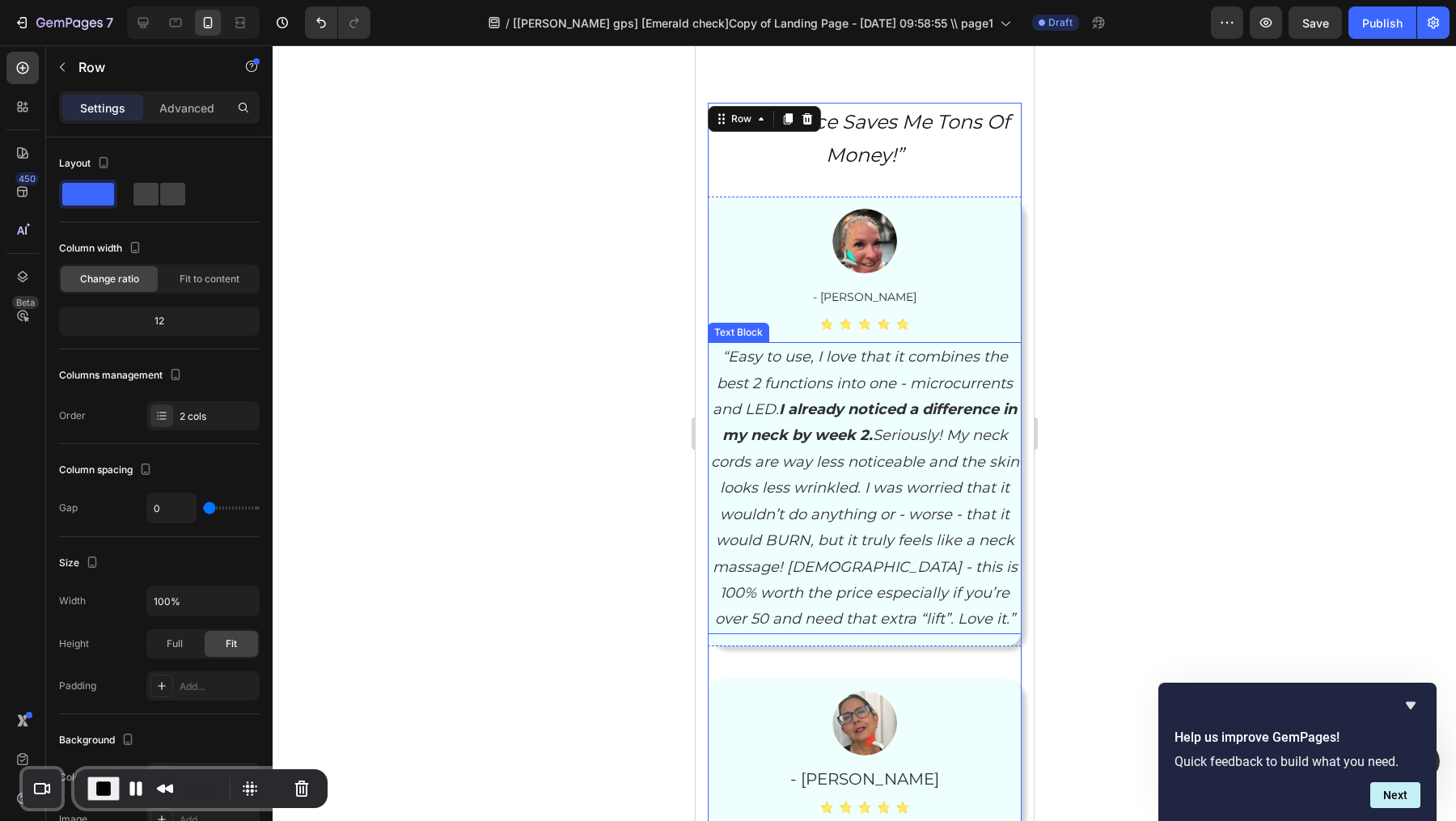
click at [850, 425] on p "“Easy to use, I love that it combines the best 2 functions into one - microcurr…" at bounding box center [864, 487] width 311 height 288
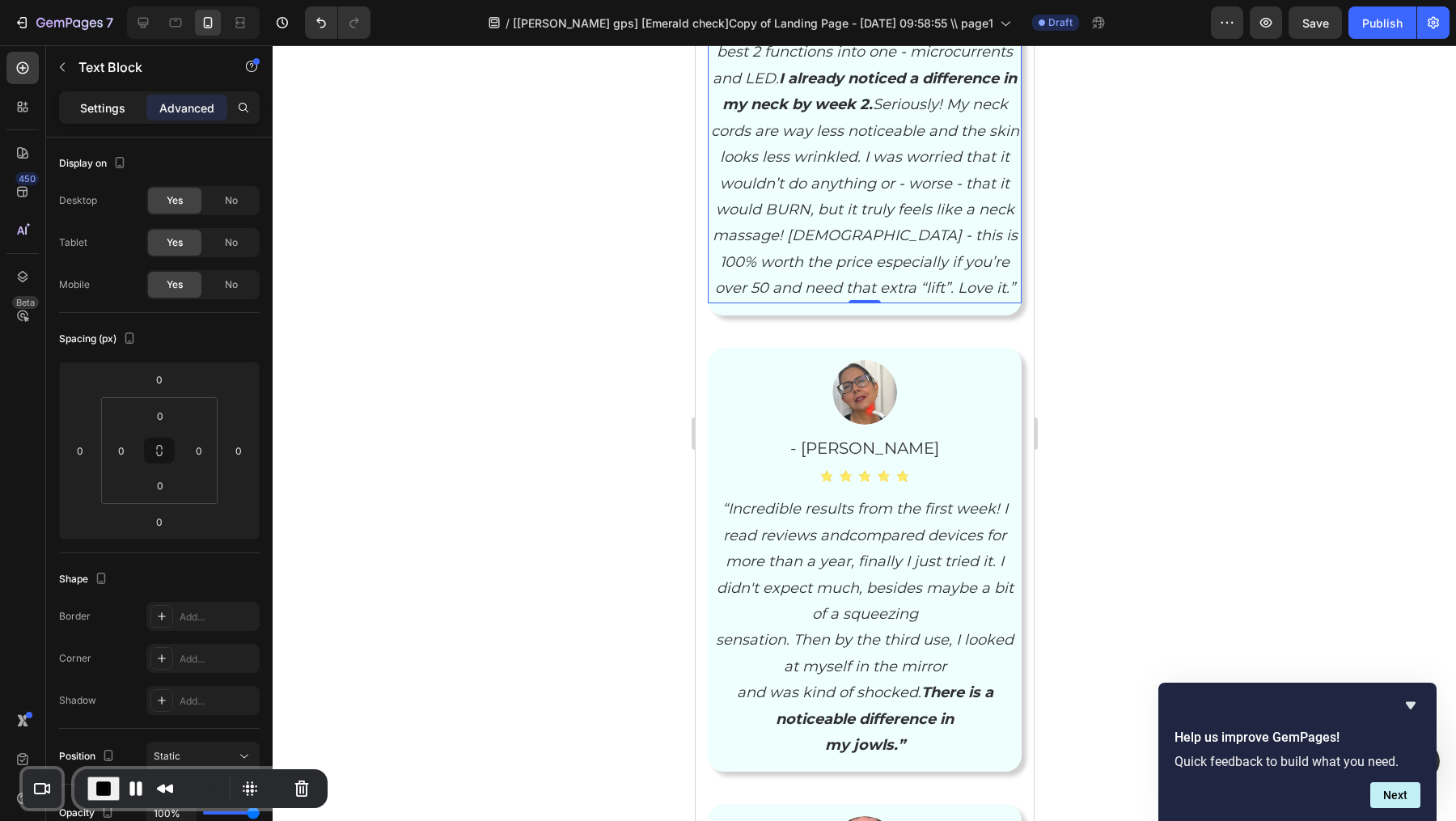
click at [85, 102] on p "Settings" at bounding box center [103, 107] width 45 height 17
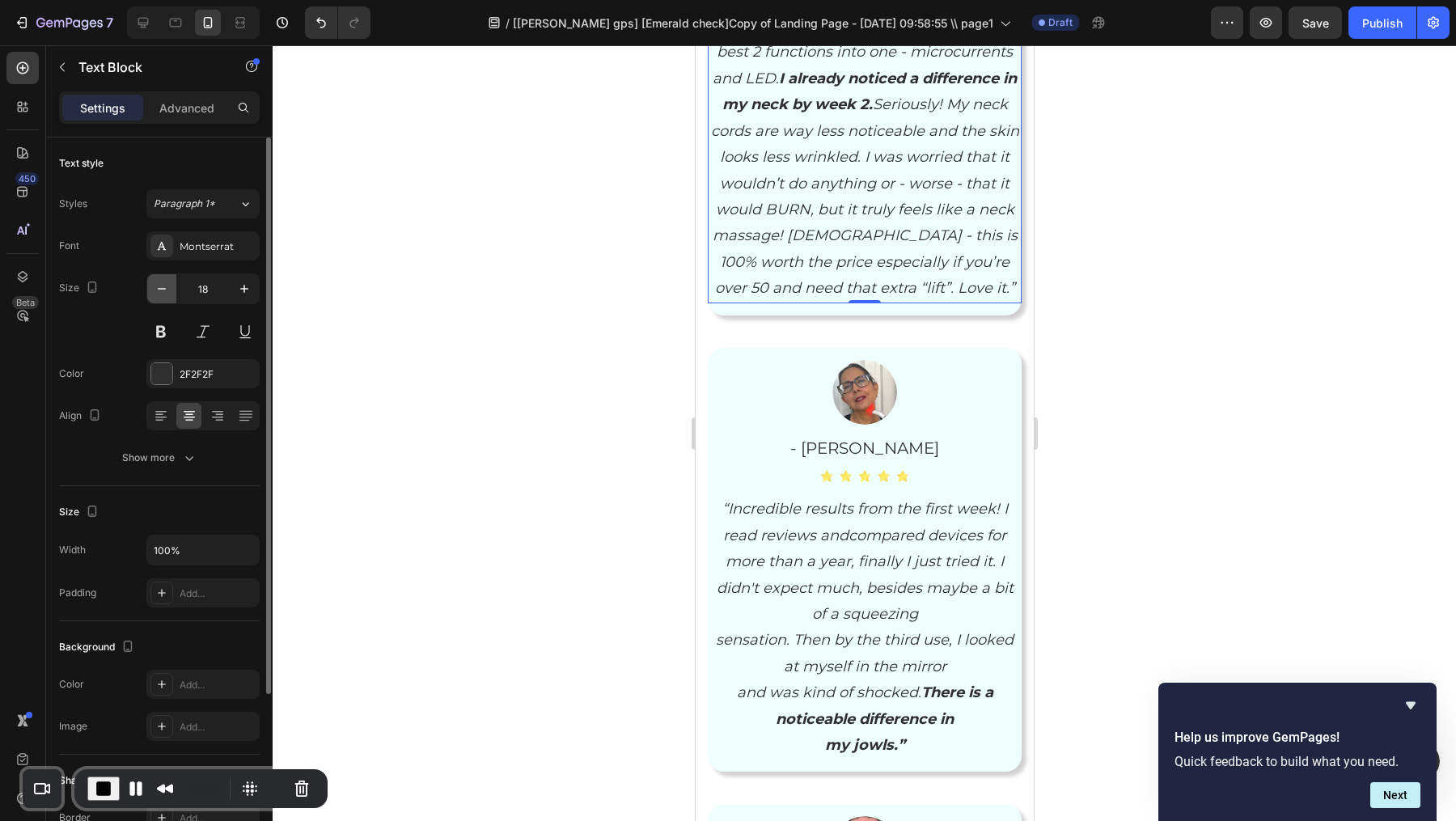
click at [168, 283] on icon "button" at bounding box center [162, 289] width 16 height 16
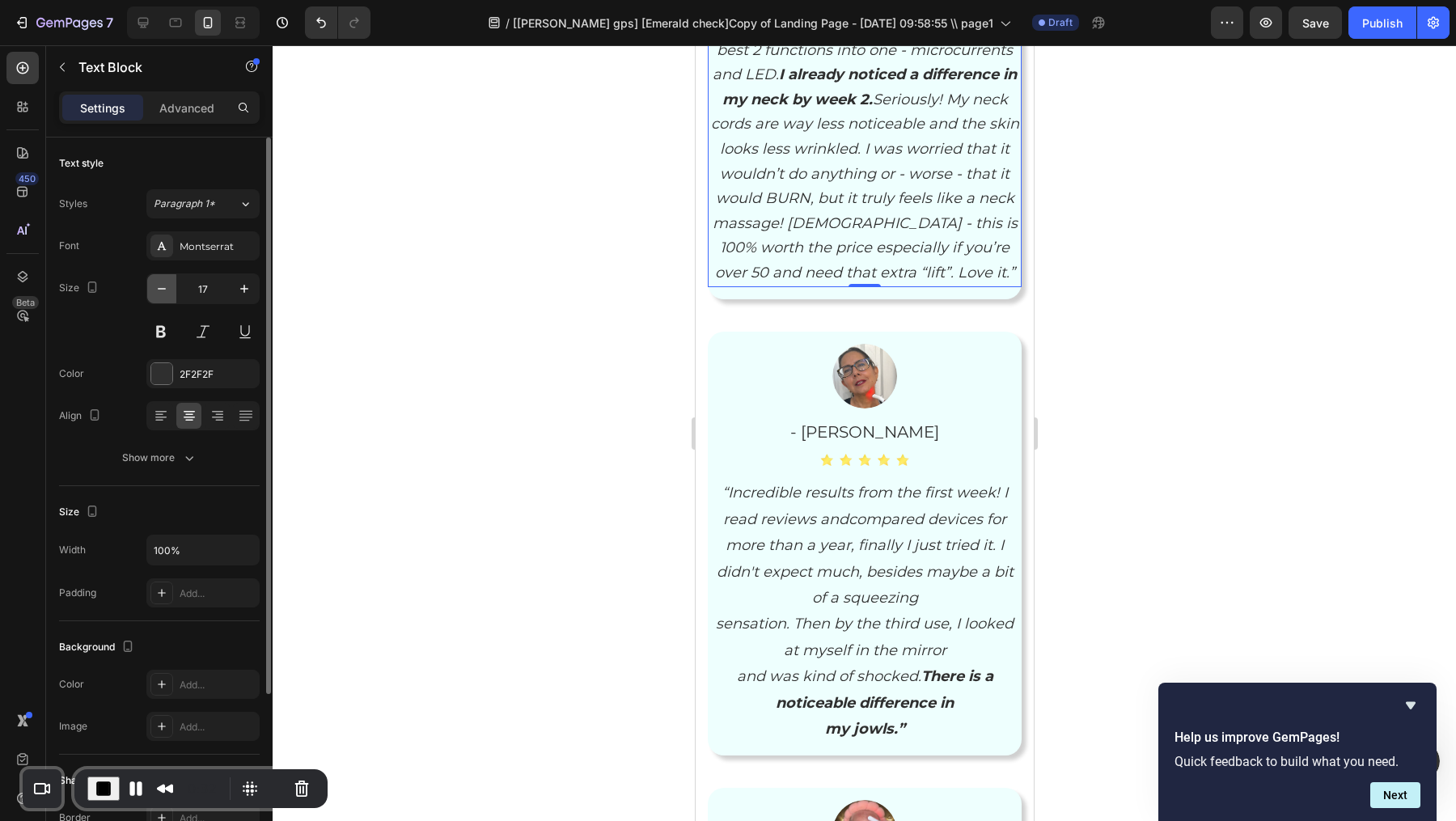
click at [168, 283] on icon "button" at bounding box center [162, 289] width 16 height 16
type input "16"
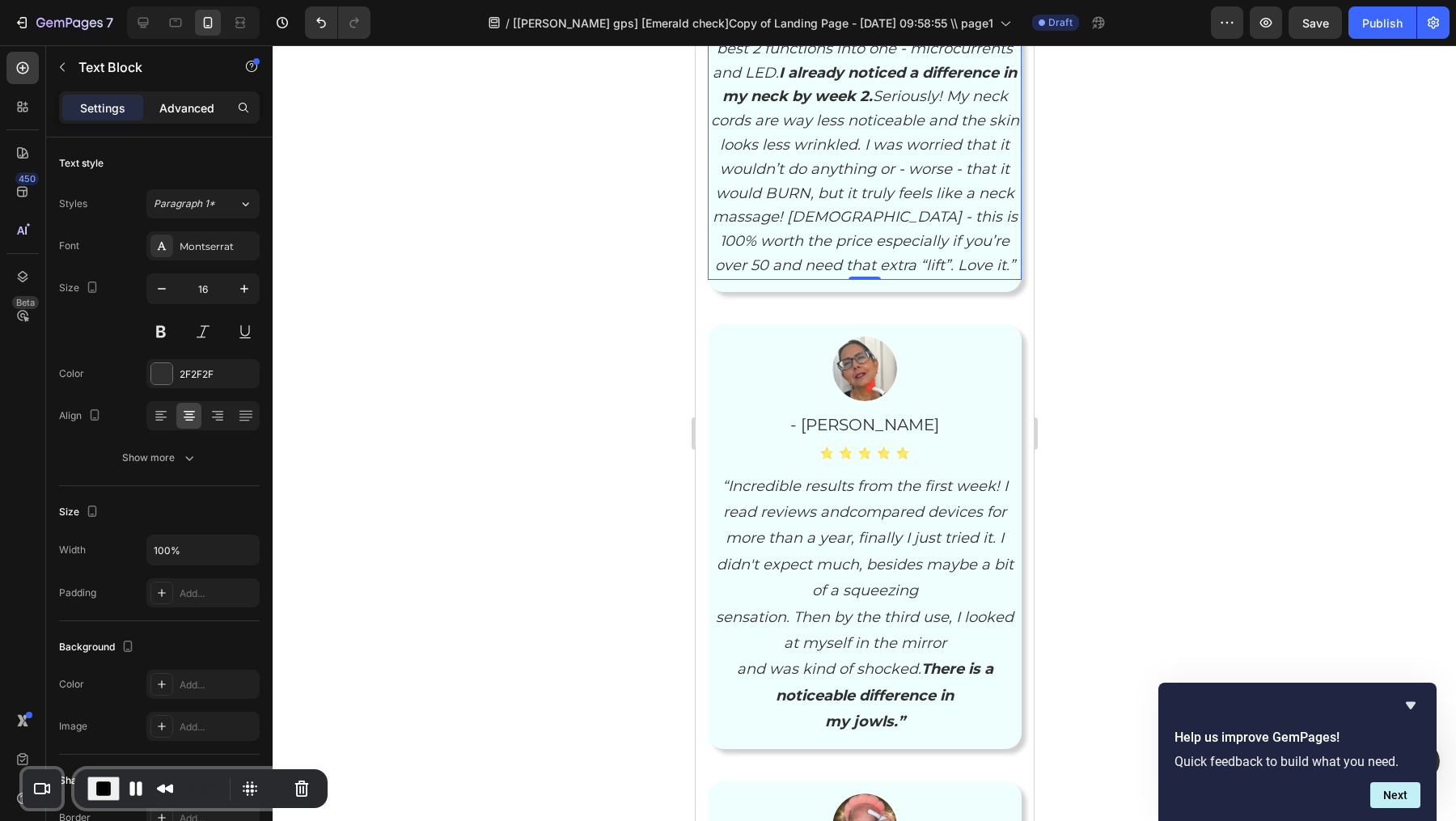
click at [201, 106] on p "Advanced" at bounding box center [186, 107] width 55 height 17
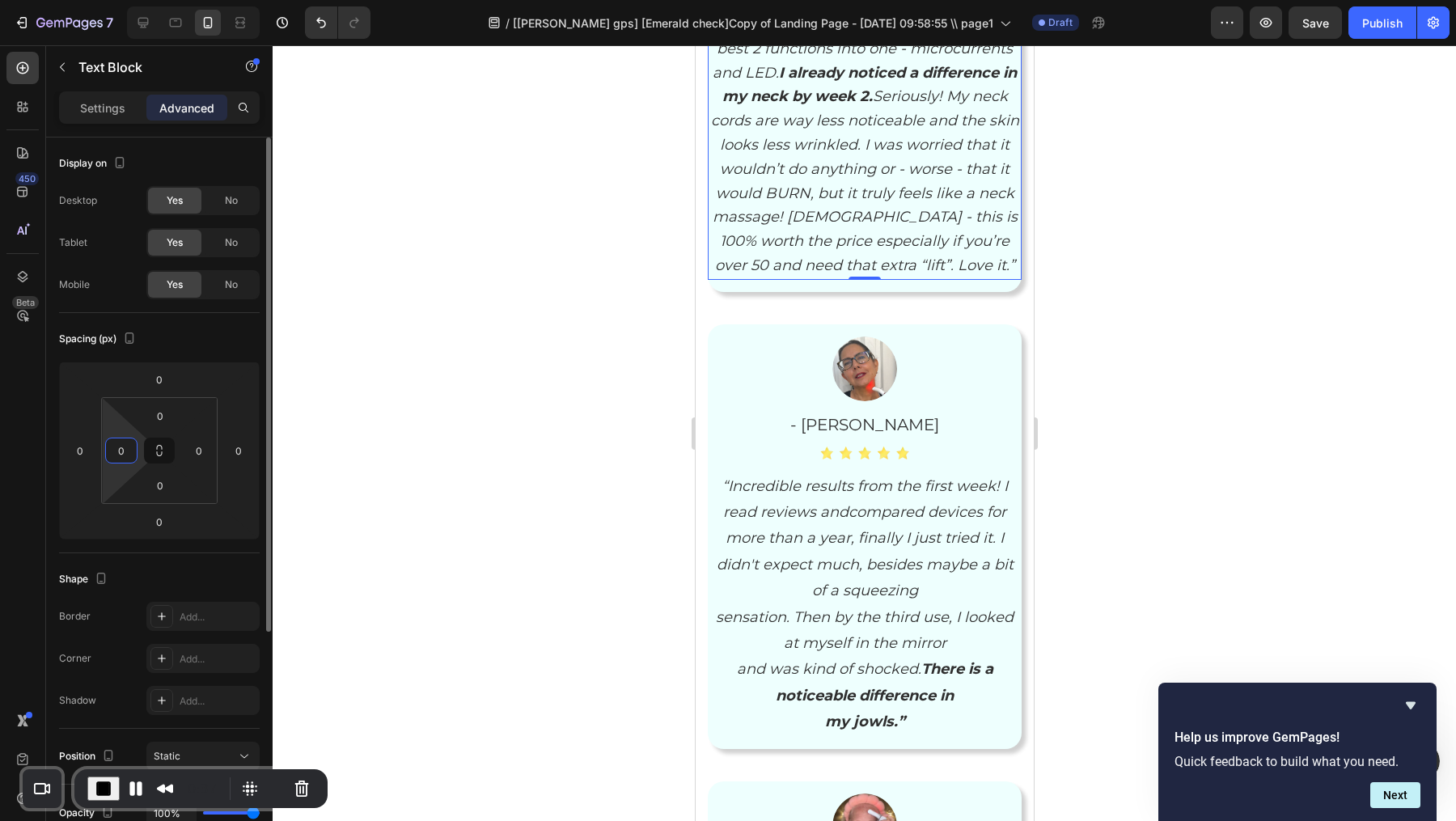
click at [128, 460] on input "0" at bounding box center [121, 450] width 25 height 25
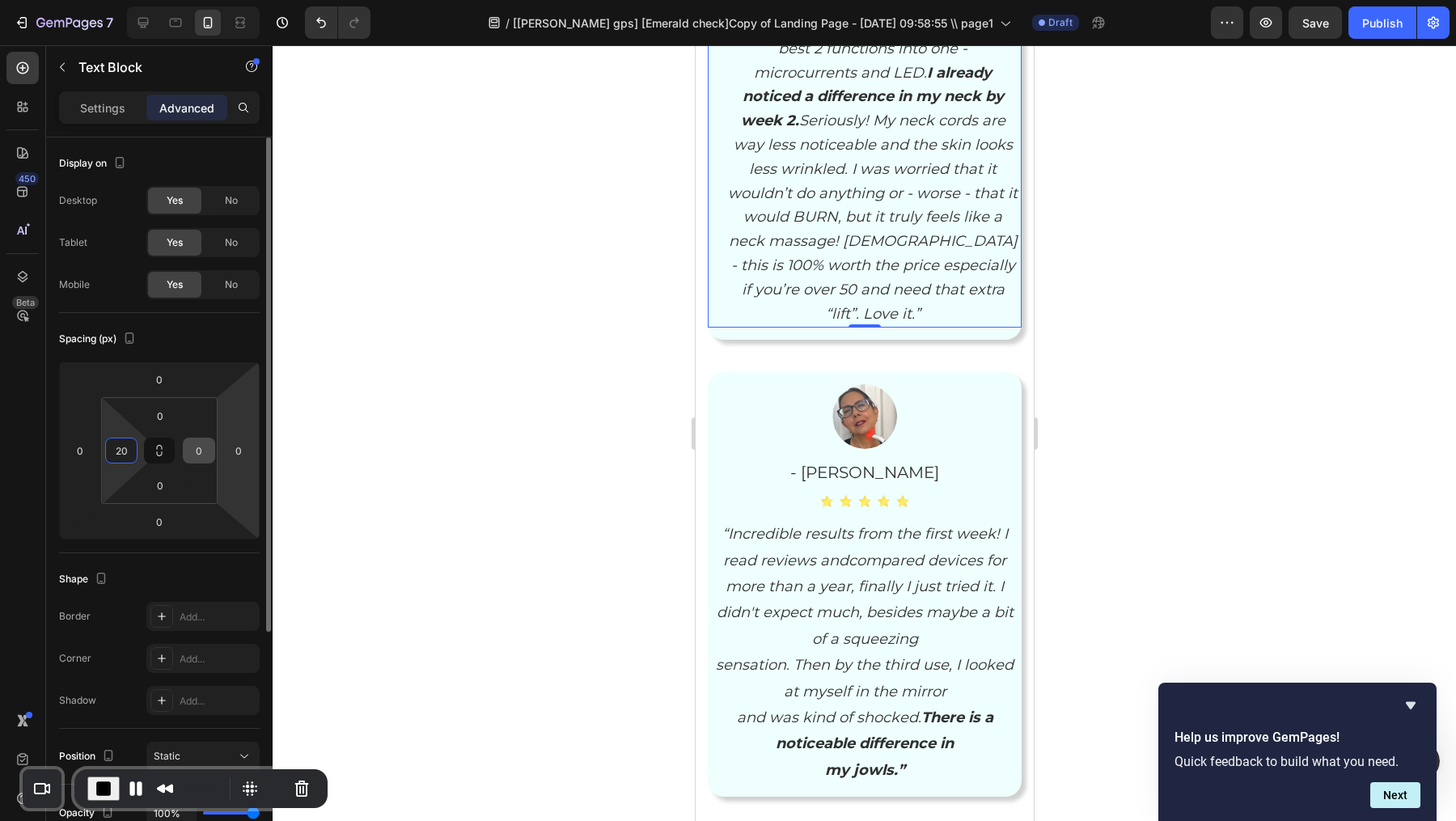
type input "20"
click at [203, 449] on input "0" at bounding box center [198, 450] width 25 height 25
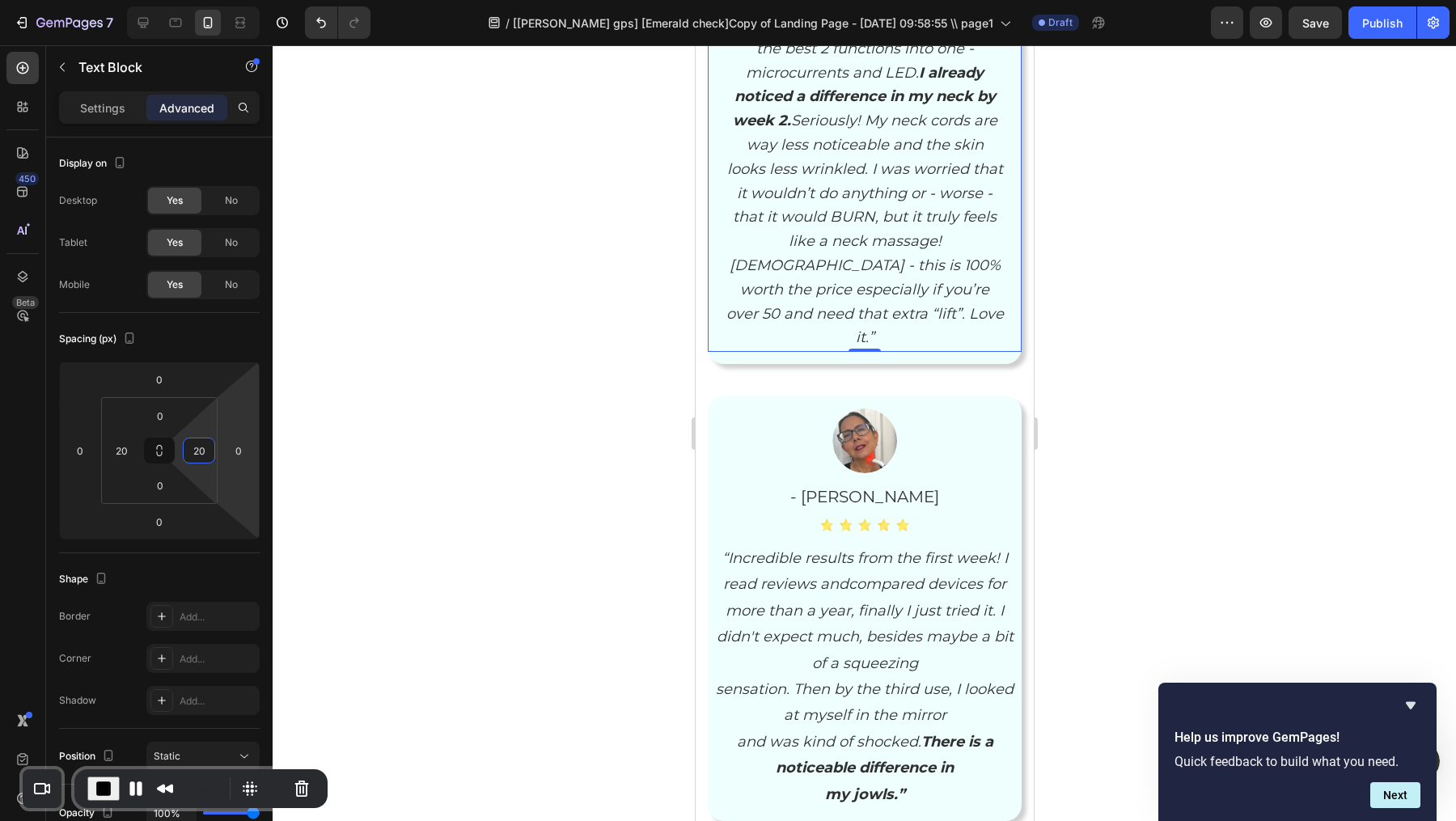
type input "20"
click at [1101, 405] on div at bounding box center [864, 433] width 1183 height 776
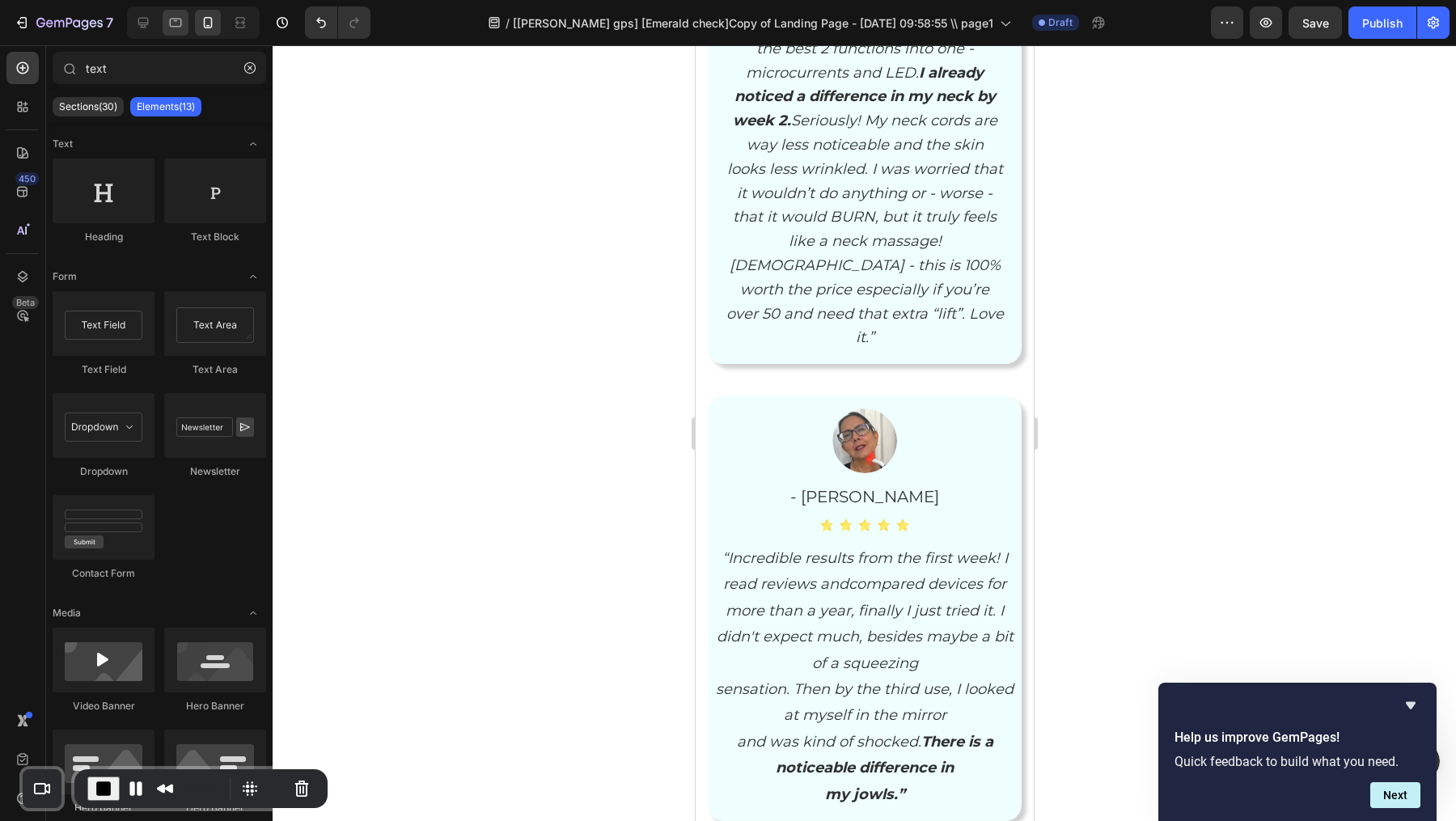
click at [180, 18] on icon at bounding box center [176, 23] width 16 height 16
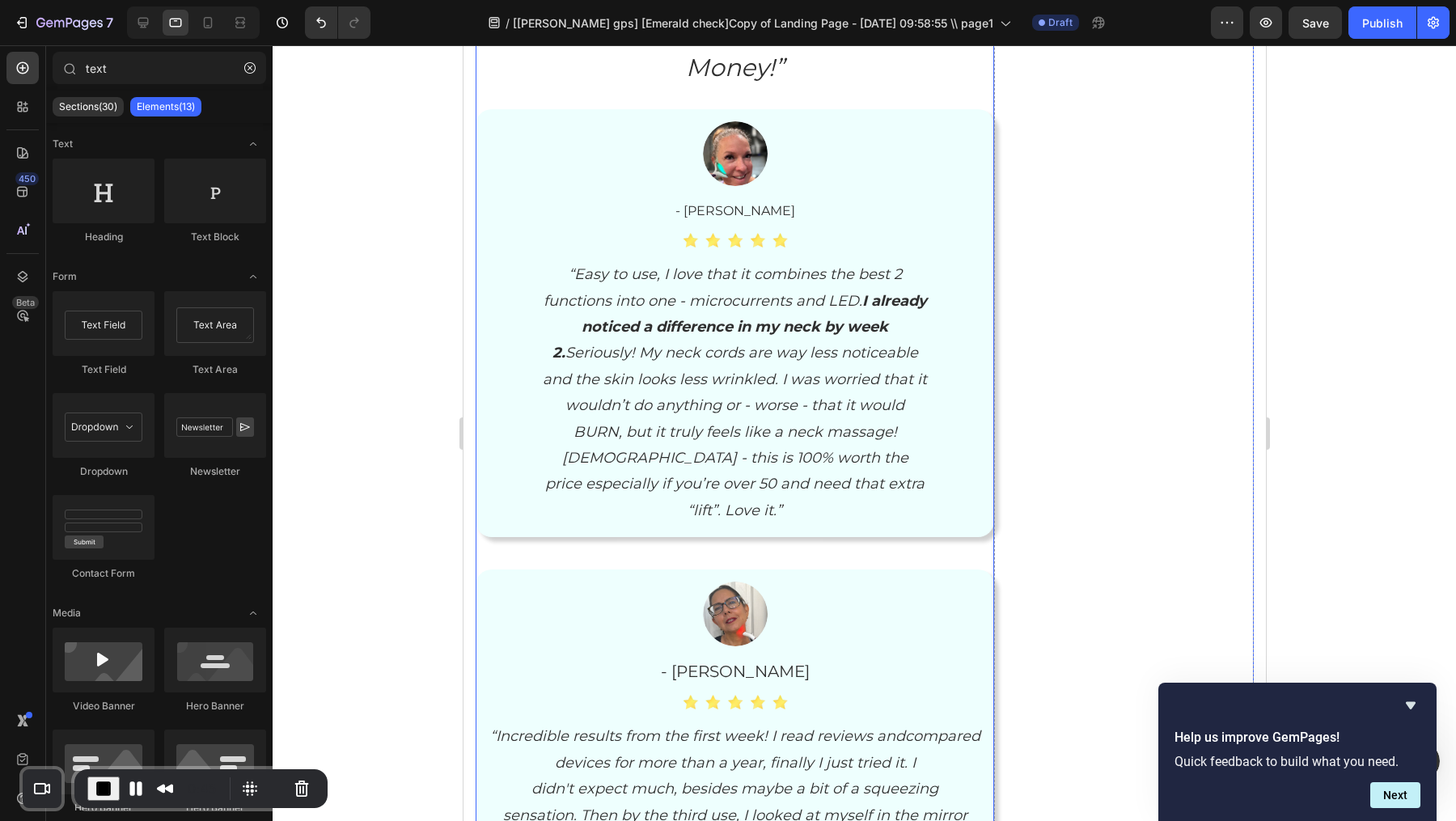
scroll to position [6116, 0]
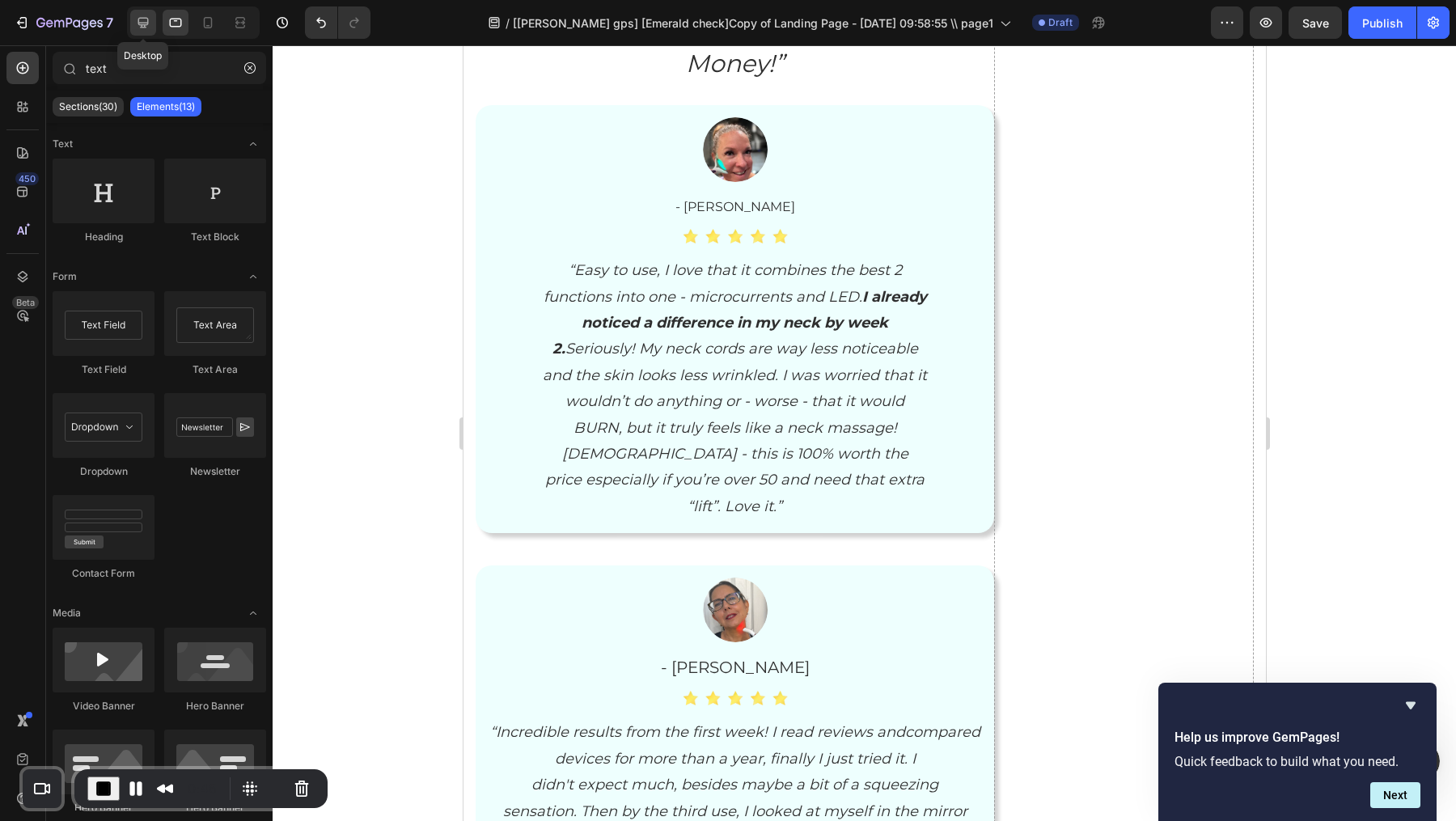
click at [137, 27] on icon at bounding box center [144, 23] width 16 height 16
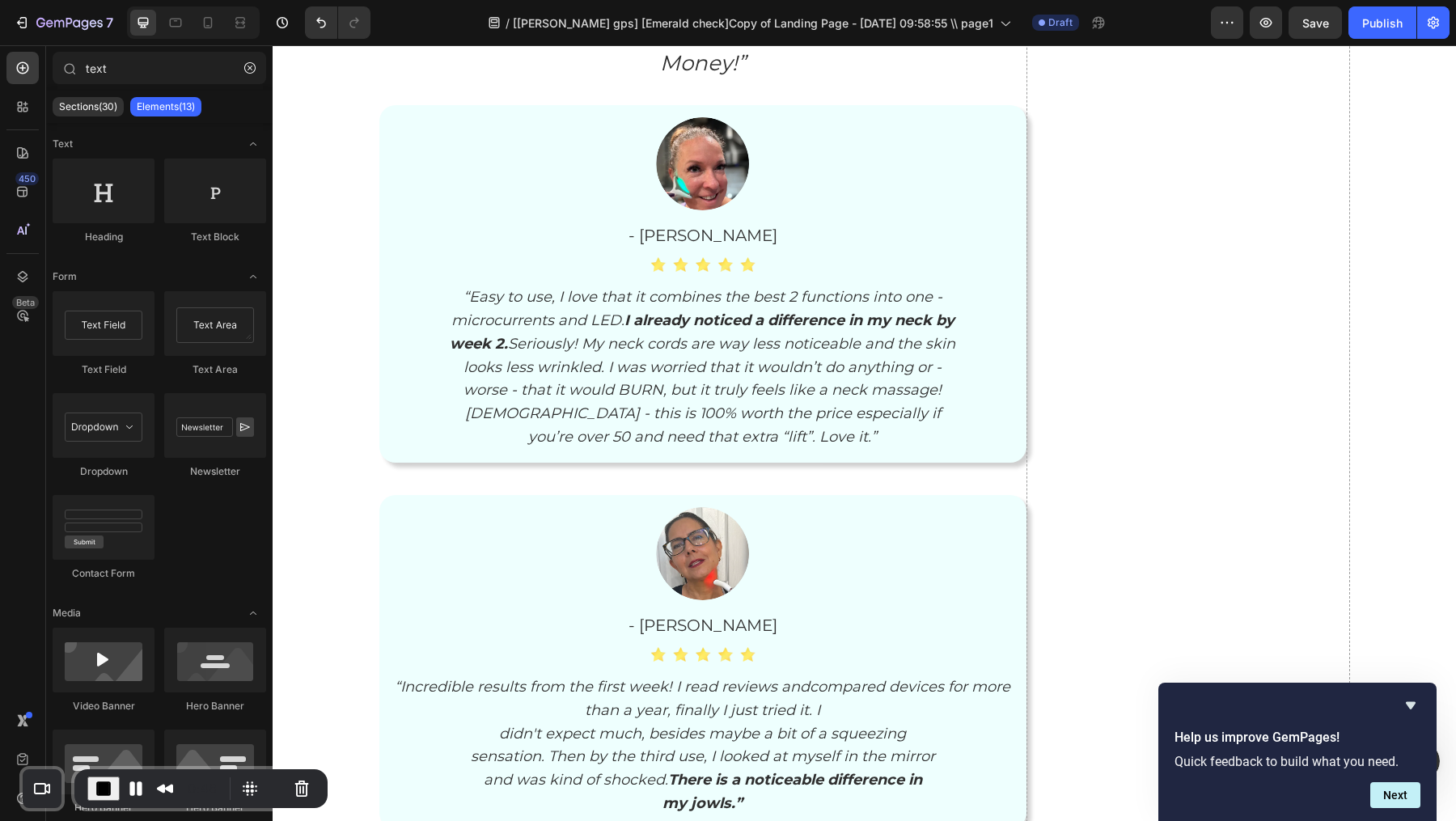
click at [105, 790] on span "End Recording" at bounding box center [103, 788] width 19 height 19
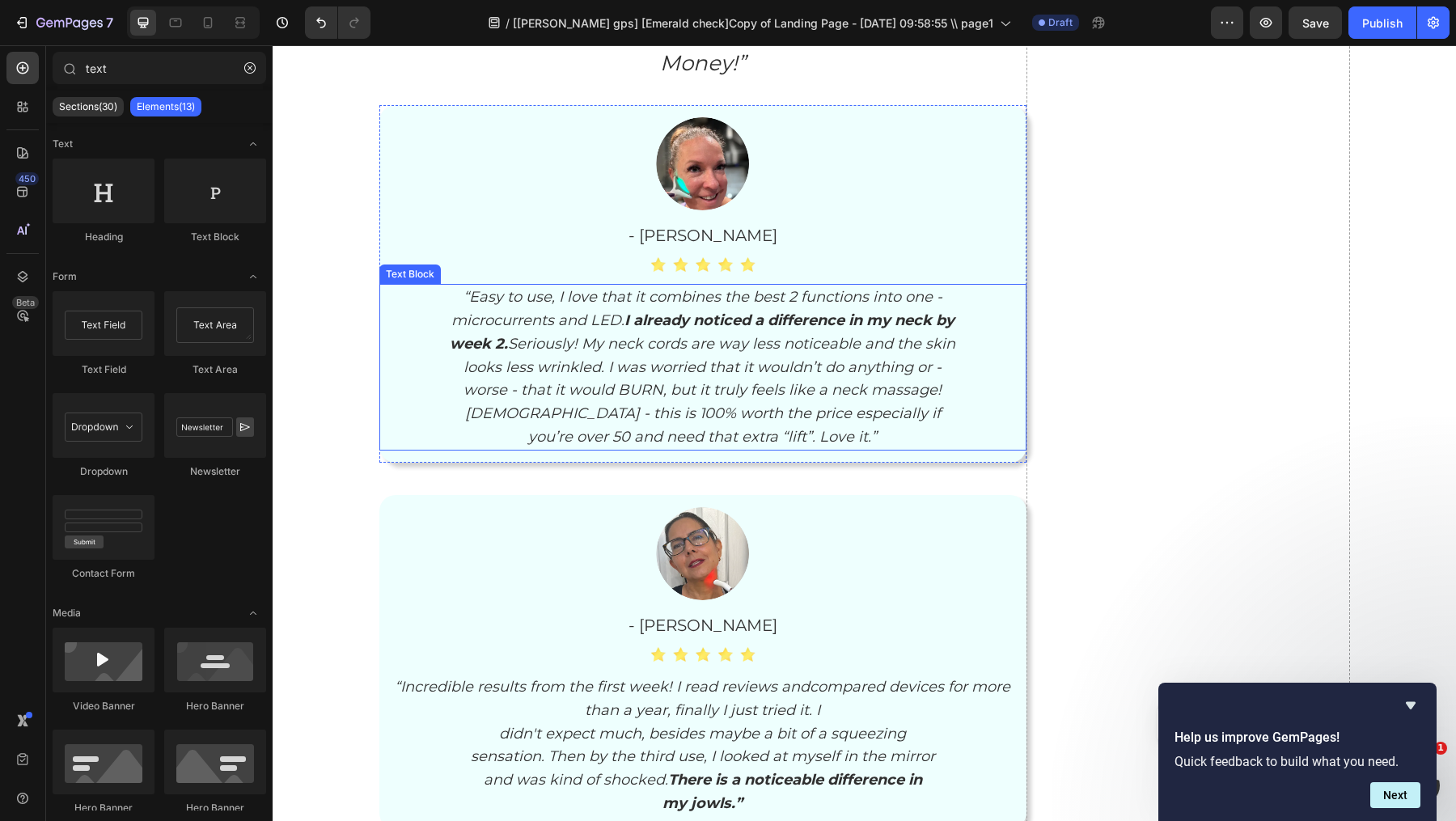
scroll to position [4872, 0]
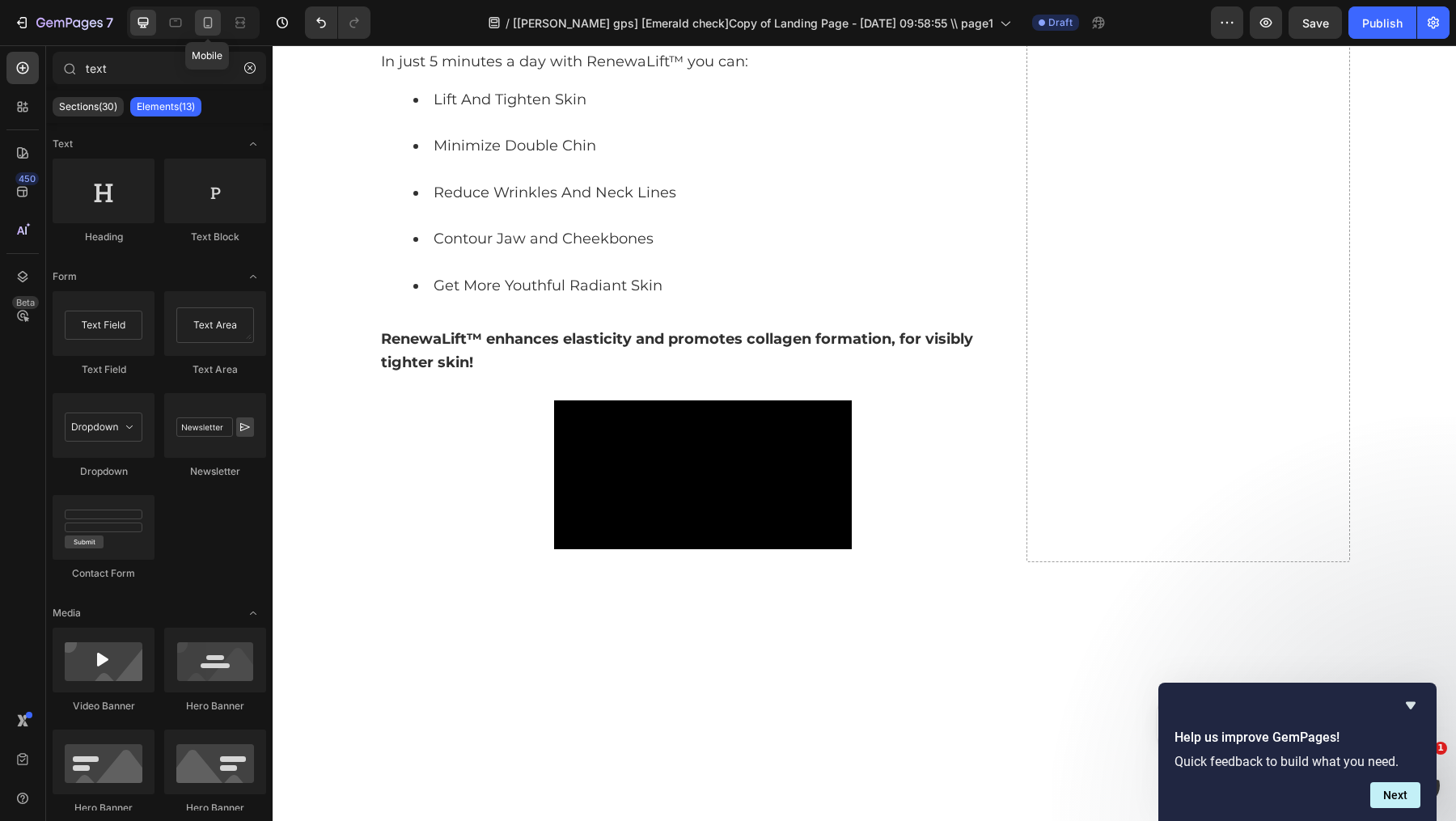
click at [201, 24] on icon at bounding box center [208, 23] width 16 height 16
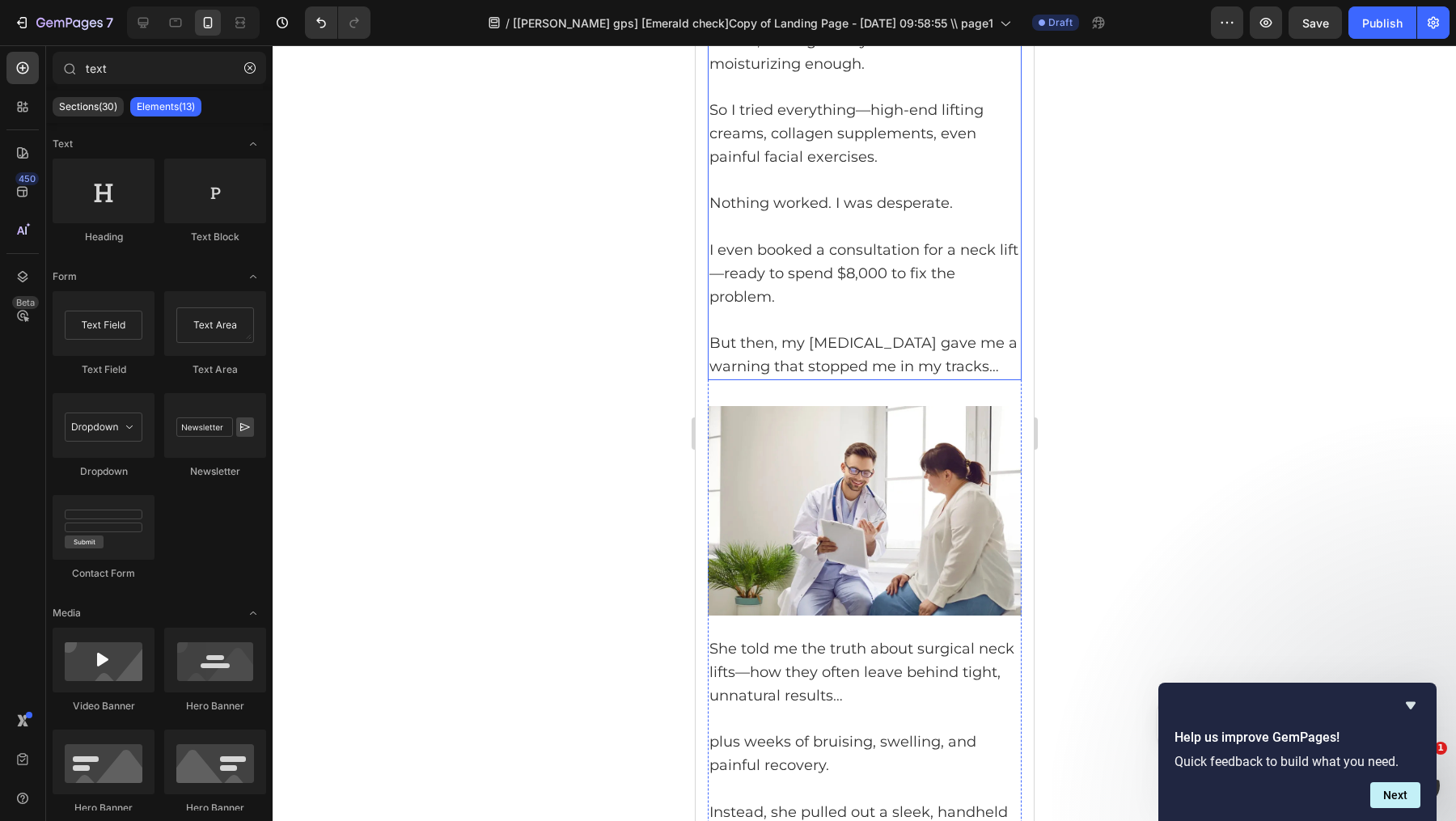
scroll to position [1517, 0]
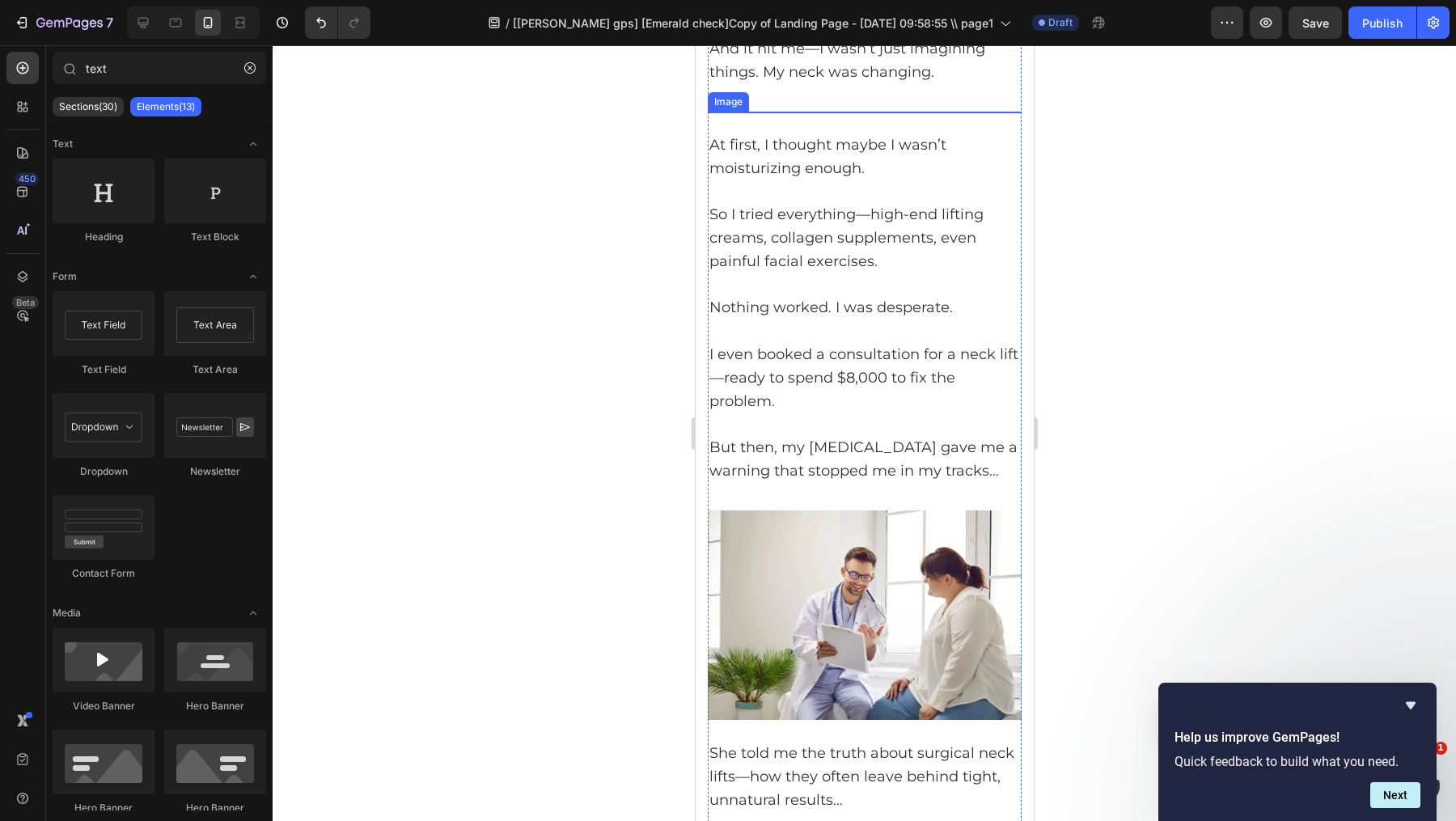
click at [845, 150] on img at bounding box center [863, 201] width 314 height 178
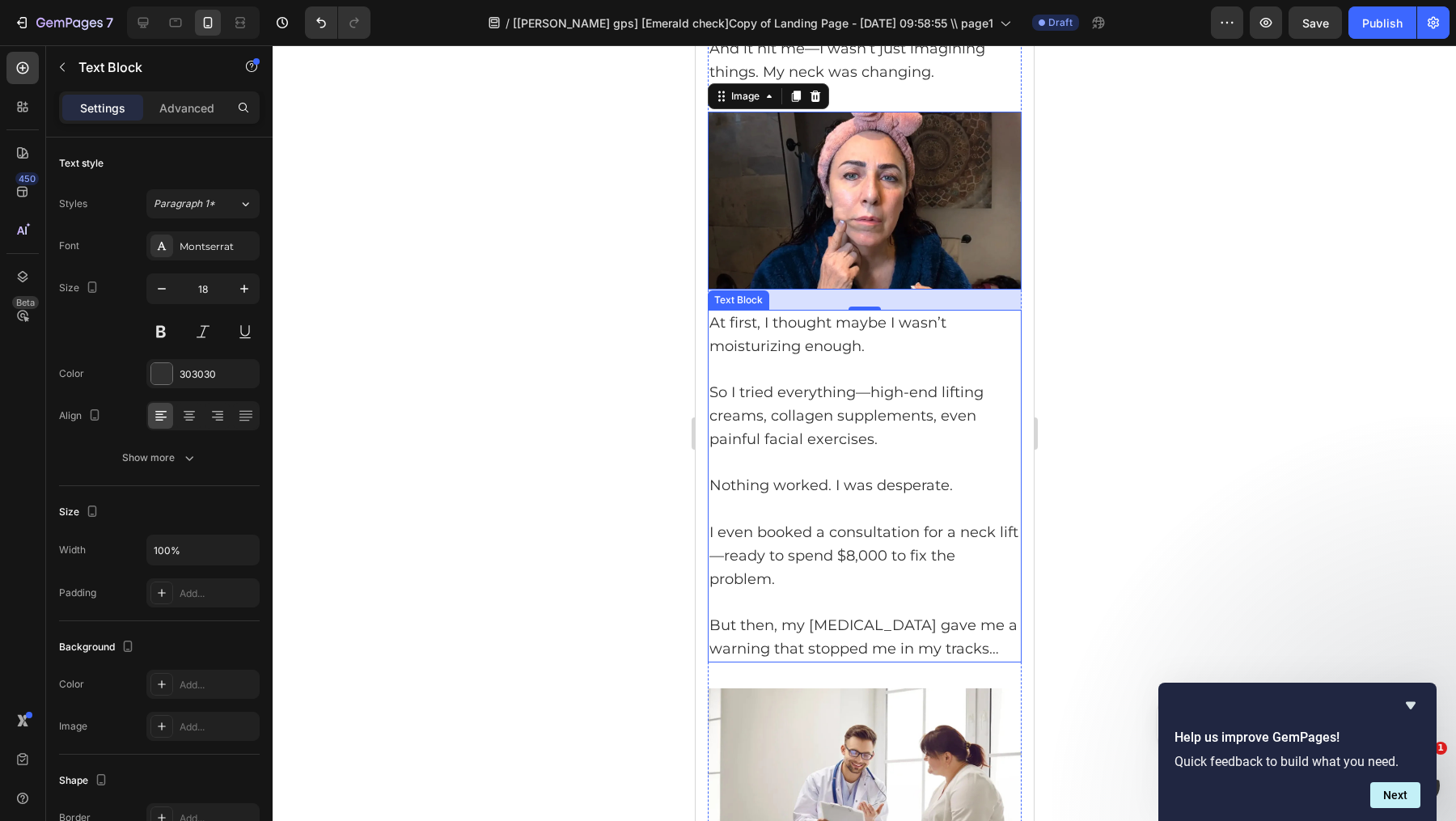
click at [977, 362] on p at bounding box center [864, 370] width 311 height 24
click at [882, 197] on img at bounding box center [863, 201] width 314 height 178
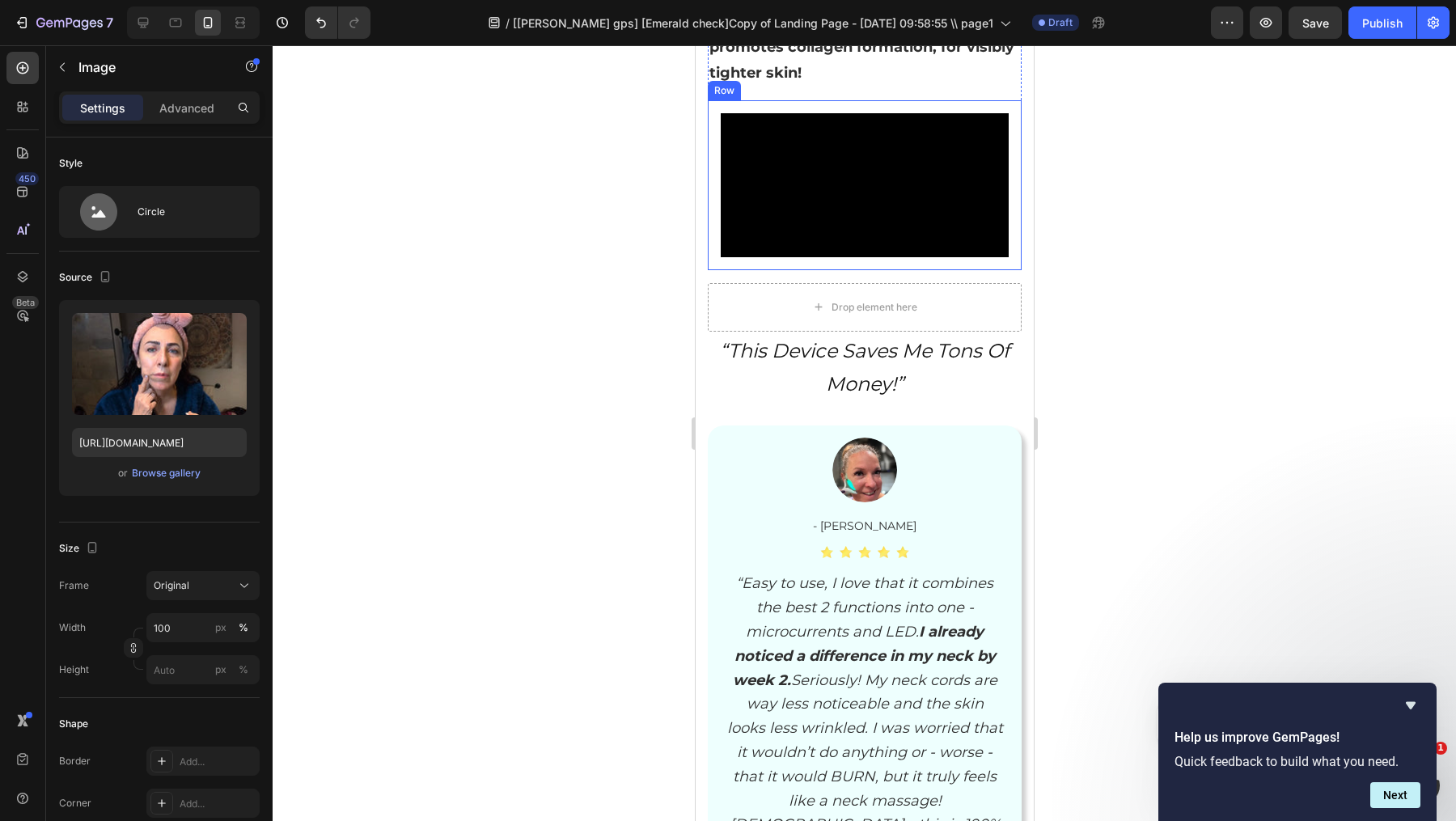
scroll to position [6070, 0]
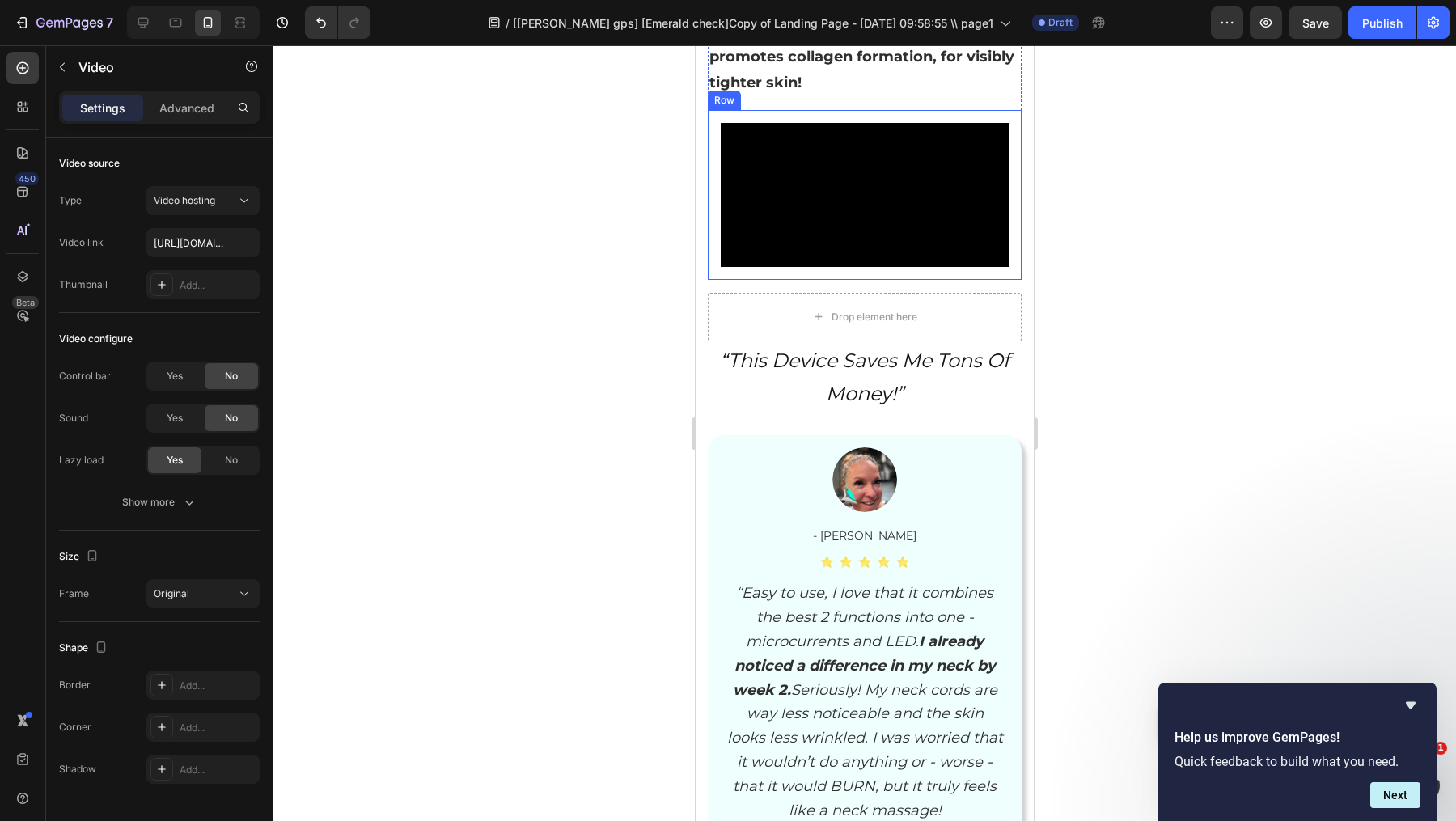
click at [845, 260] on video at bounding box center [864, 195] width 288 height 144
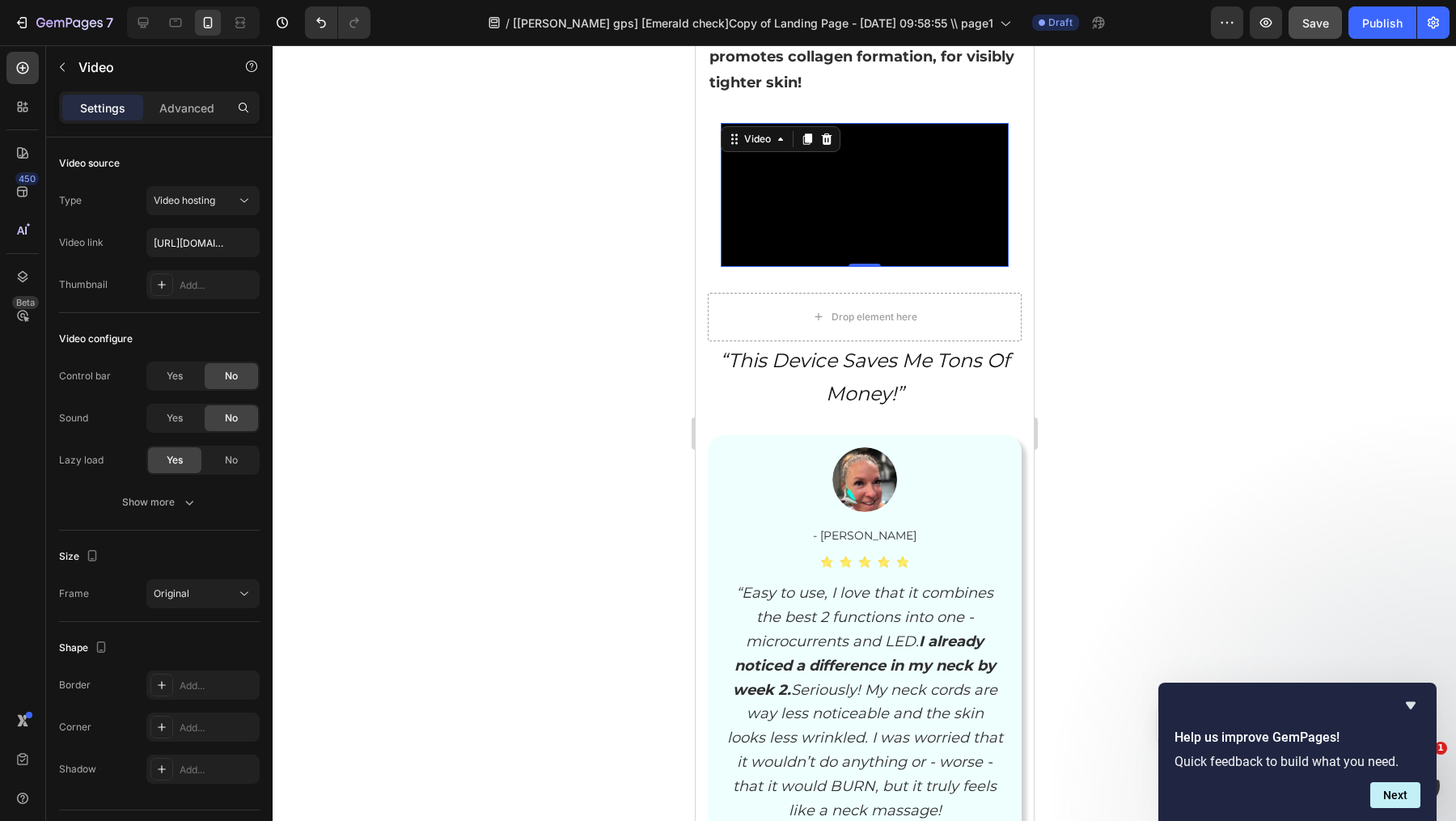
click at [1332, 33] on button "Save" at bounding box center [1315, 23] width 54 height 33
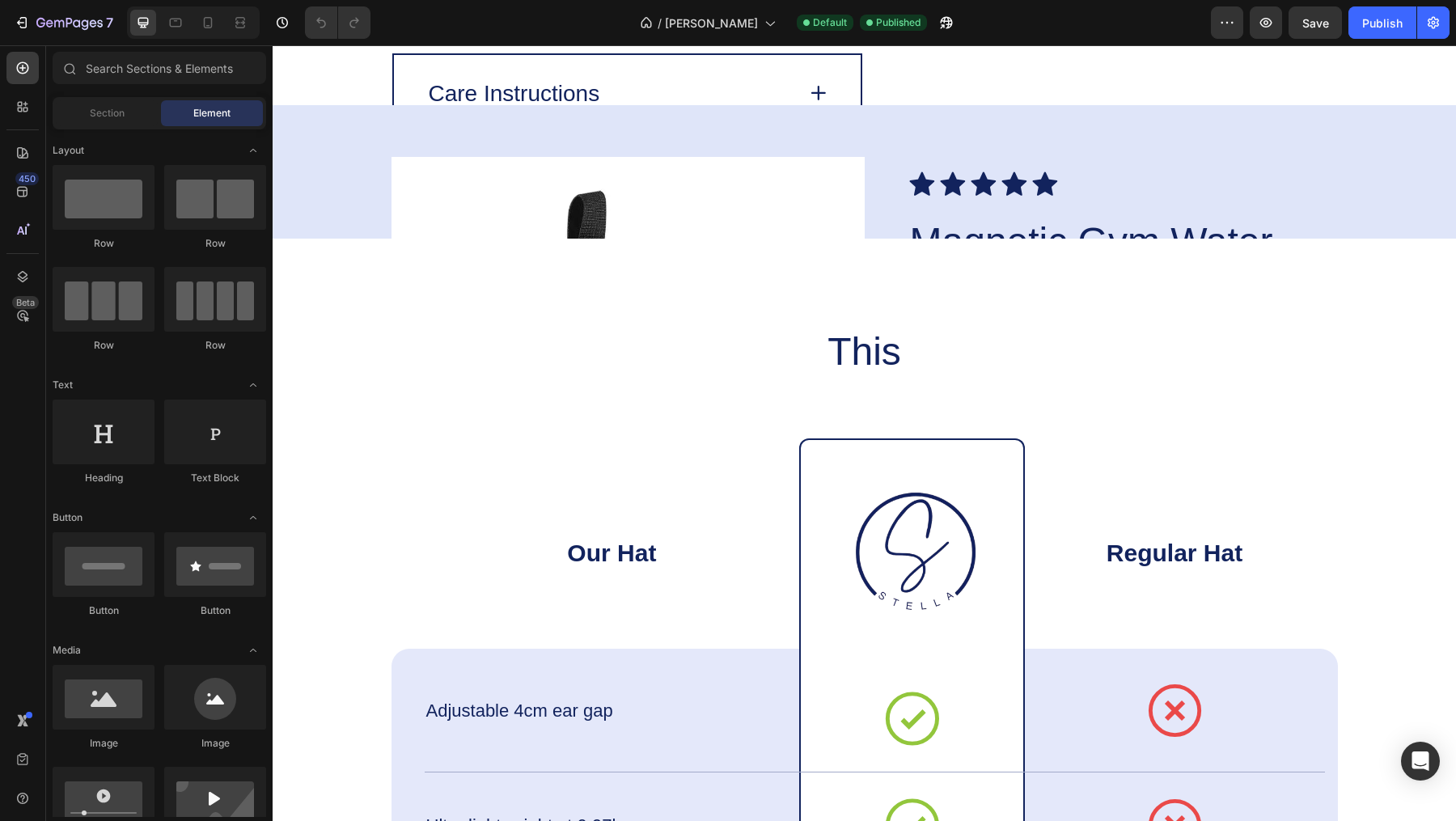
scroll to position [3411, 0]
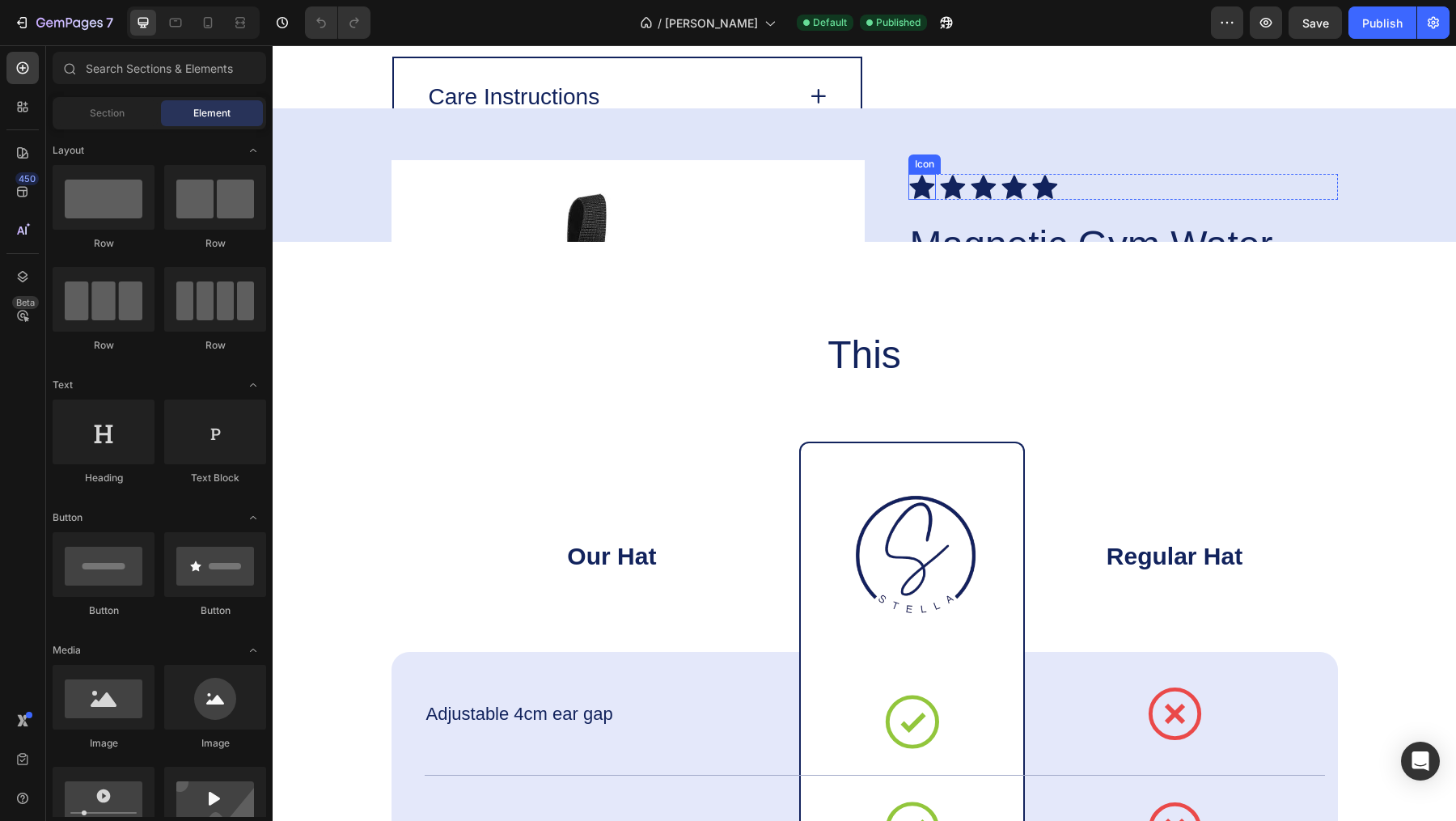
click at [916, 155] on div "Icon" at bounding box center [925, 164] width 33 height 19
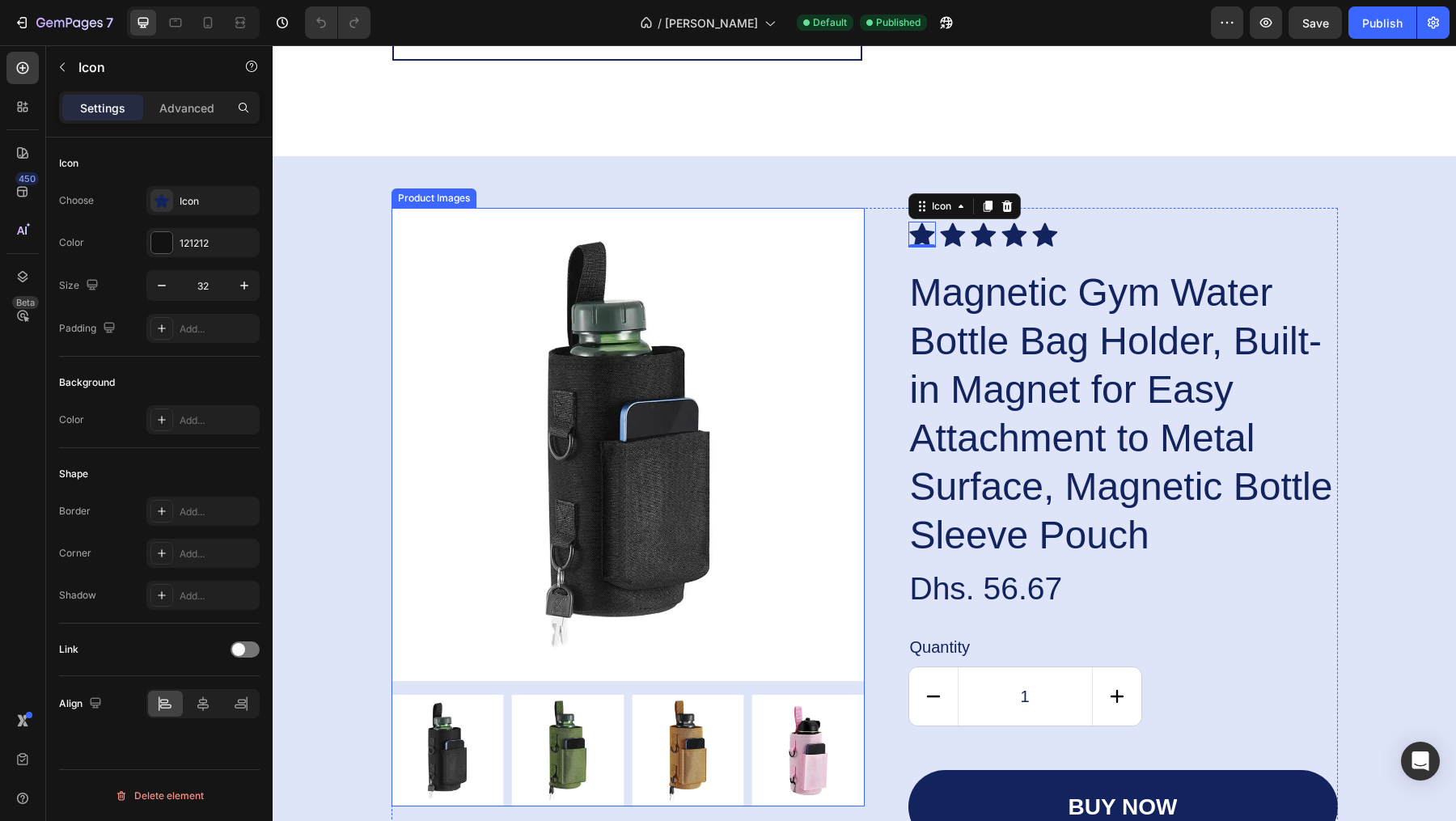
scroll to position [3516, 0]
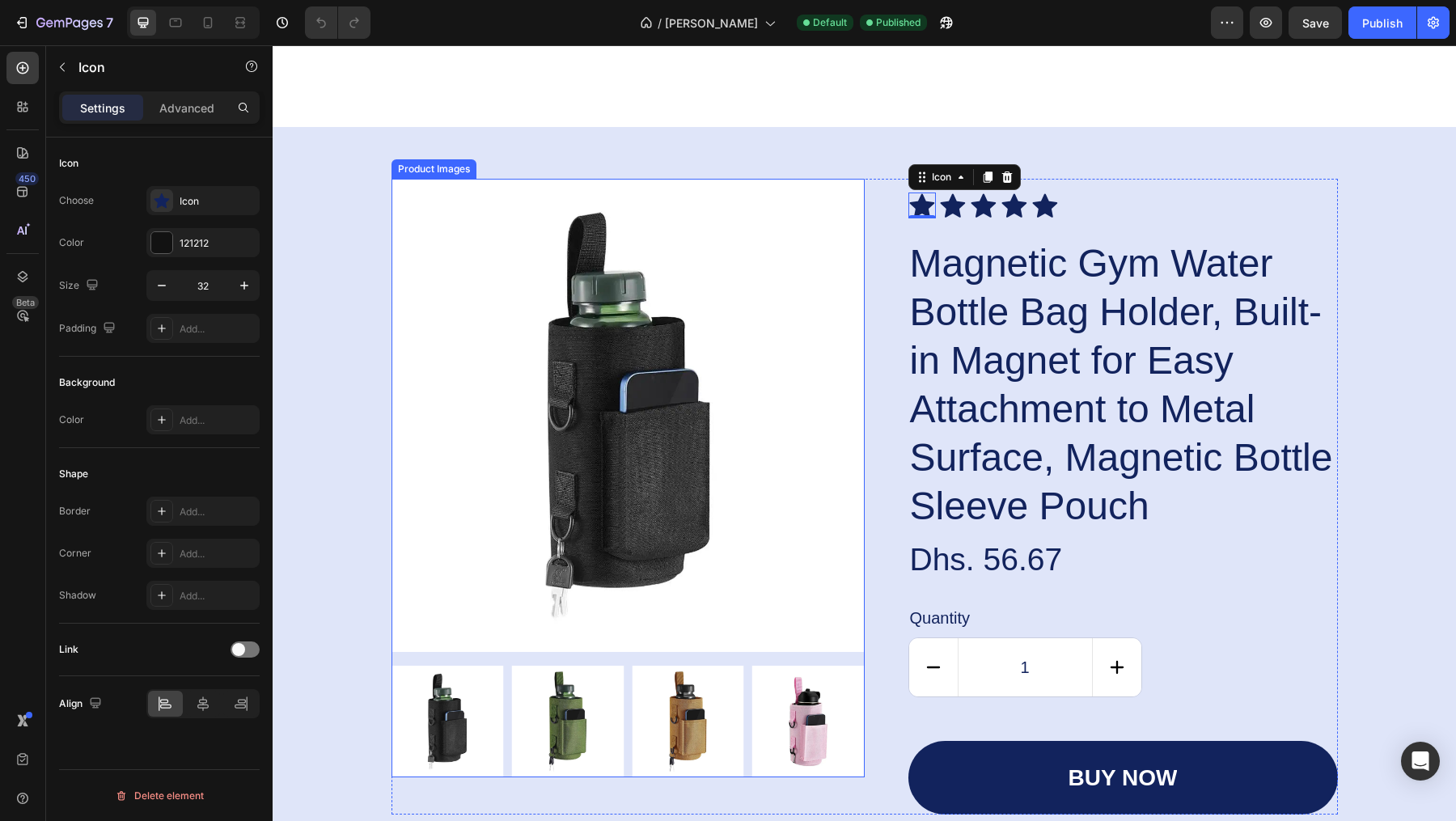
click at [653, 364] on img at bounding box center [628, 416] width 473 height 473
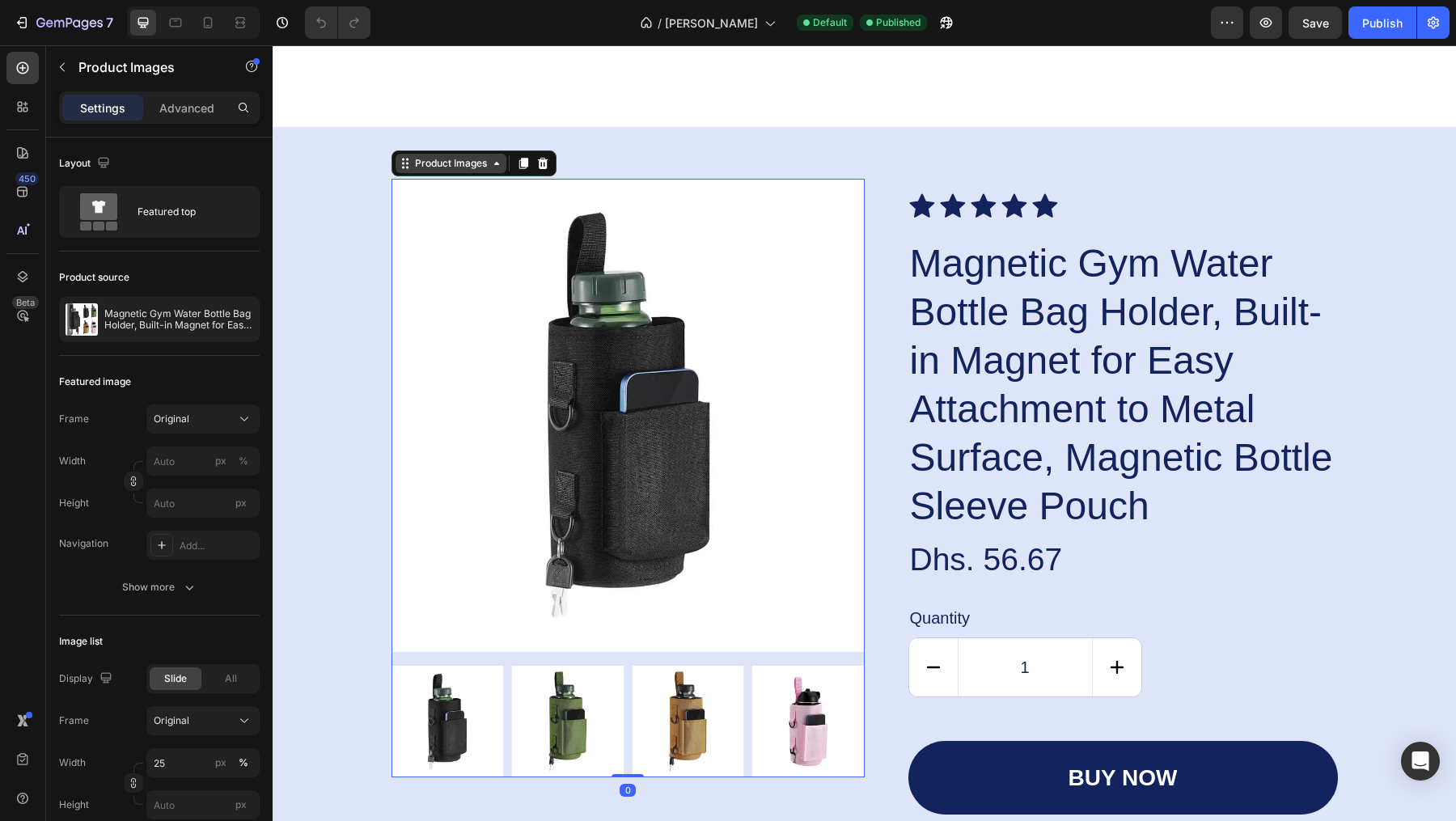
click at [421, 171] on div "Product Images" at bounding box center [451, 164] width 78 height 15
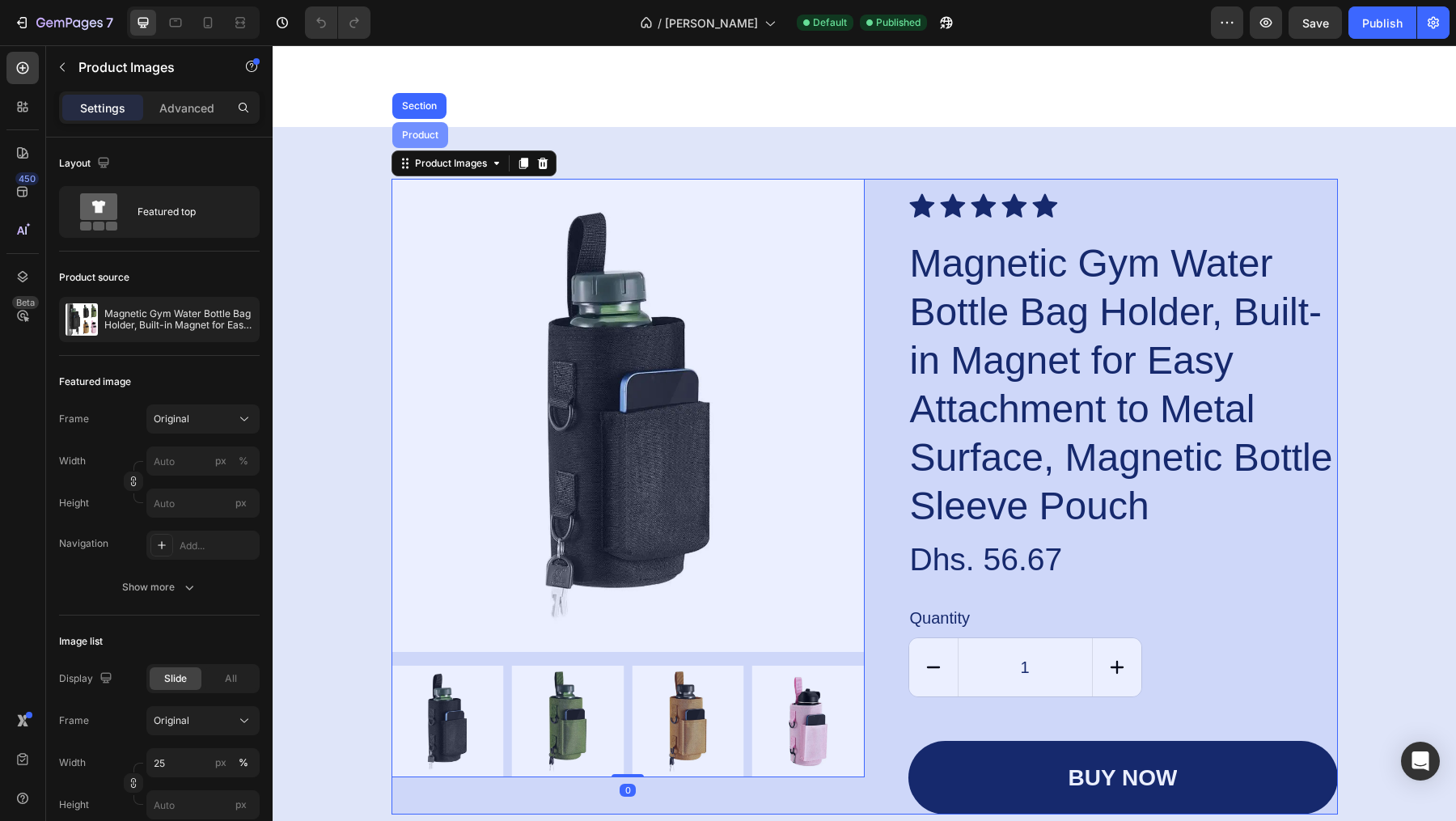
click at [421, 148] on div "Product" at bounding box center [419, 135] width 55 height 25
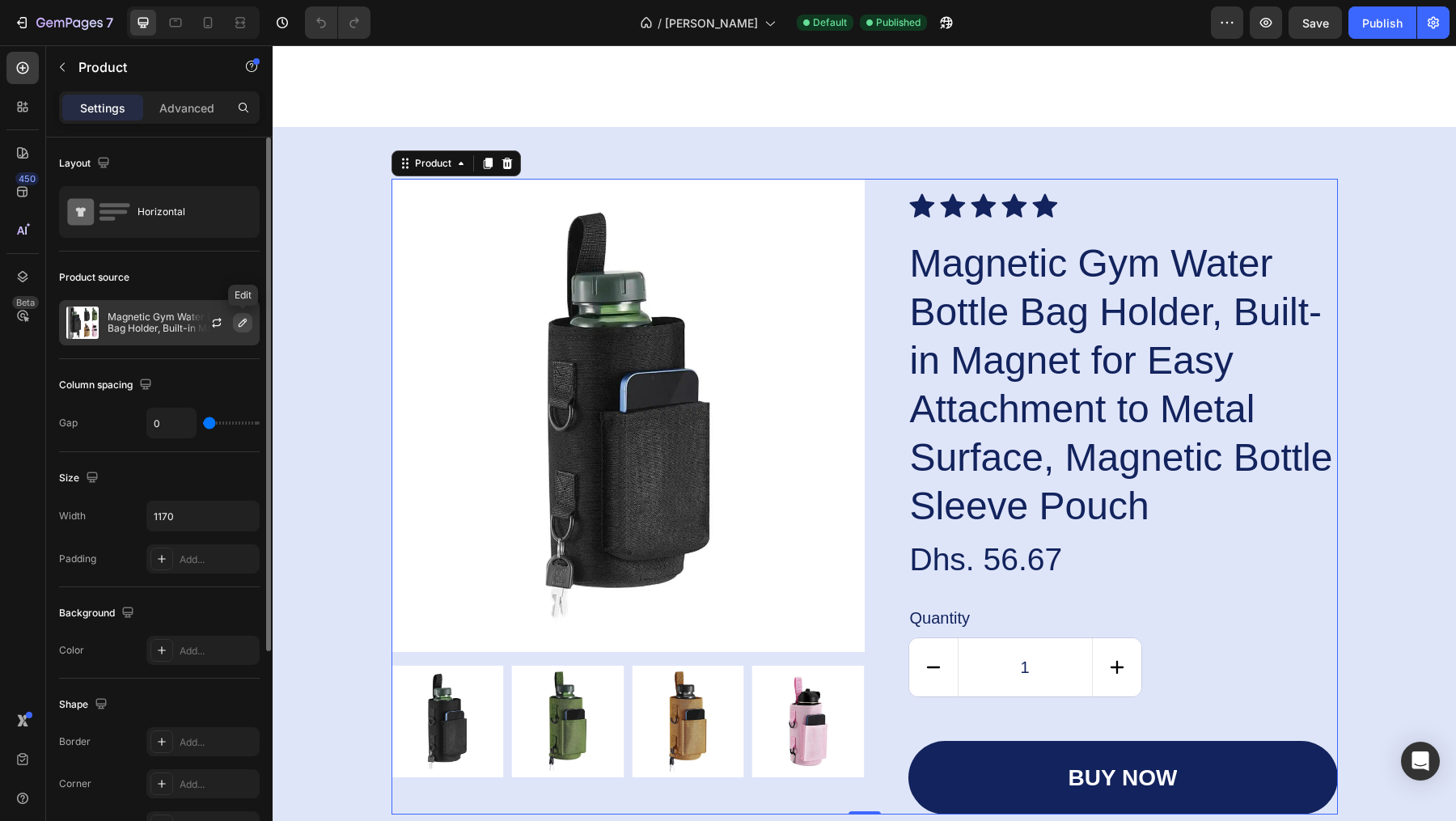
click at [249, 326] on button "button" at bounding box center [242, 322] width 19 height 19
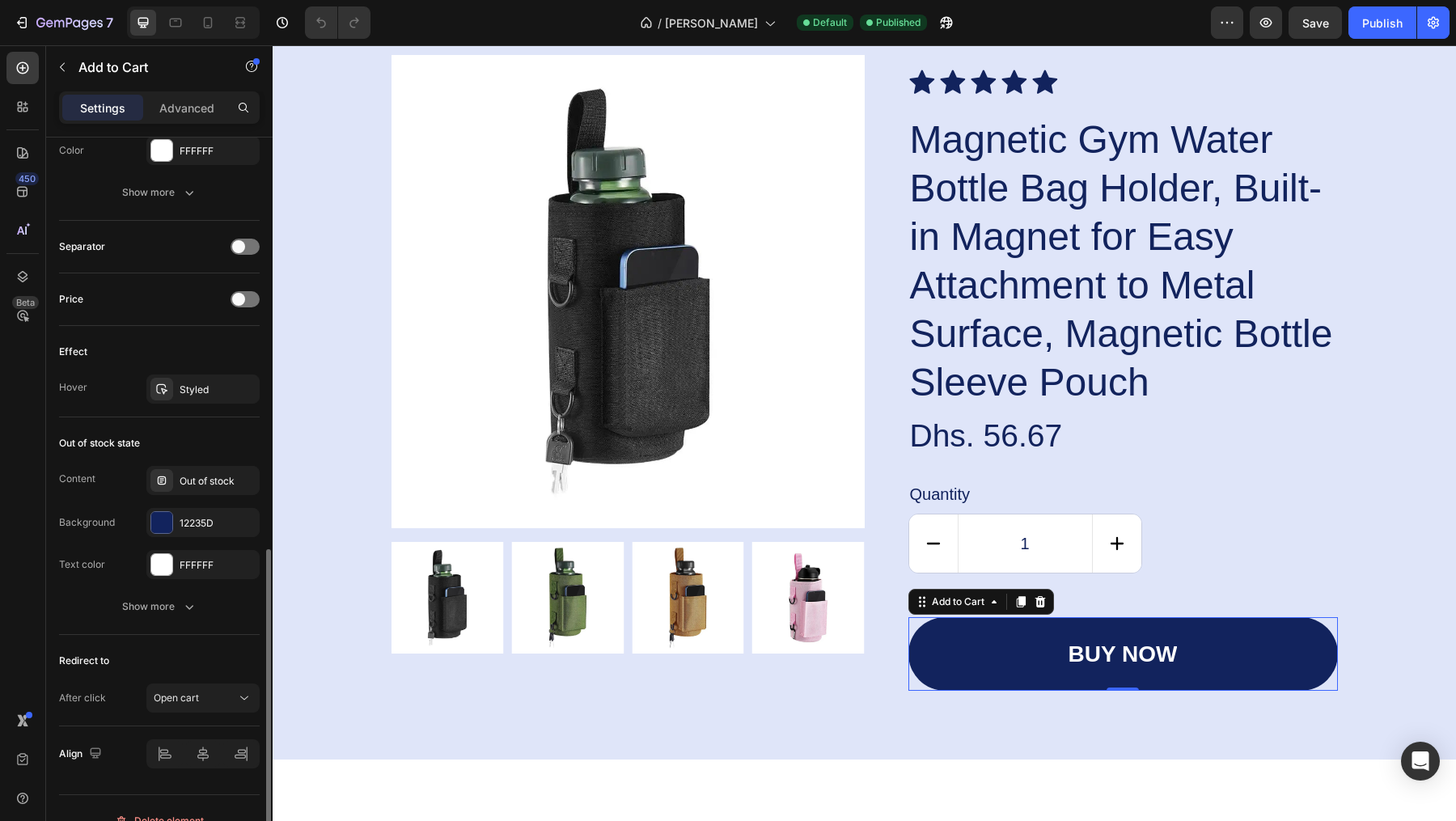
scroll to position [984, 0]
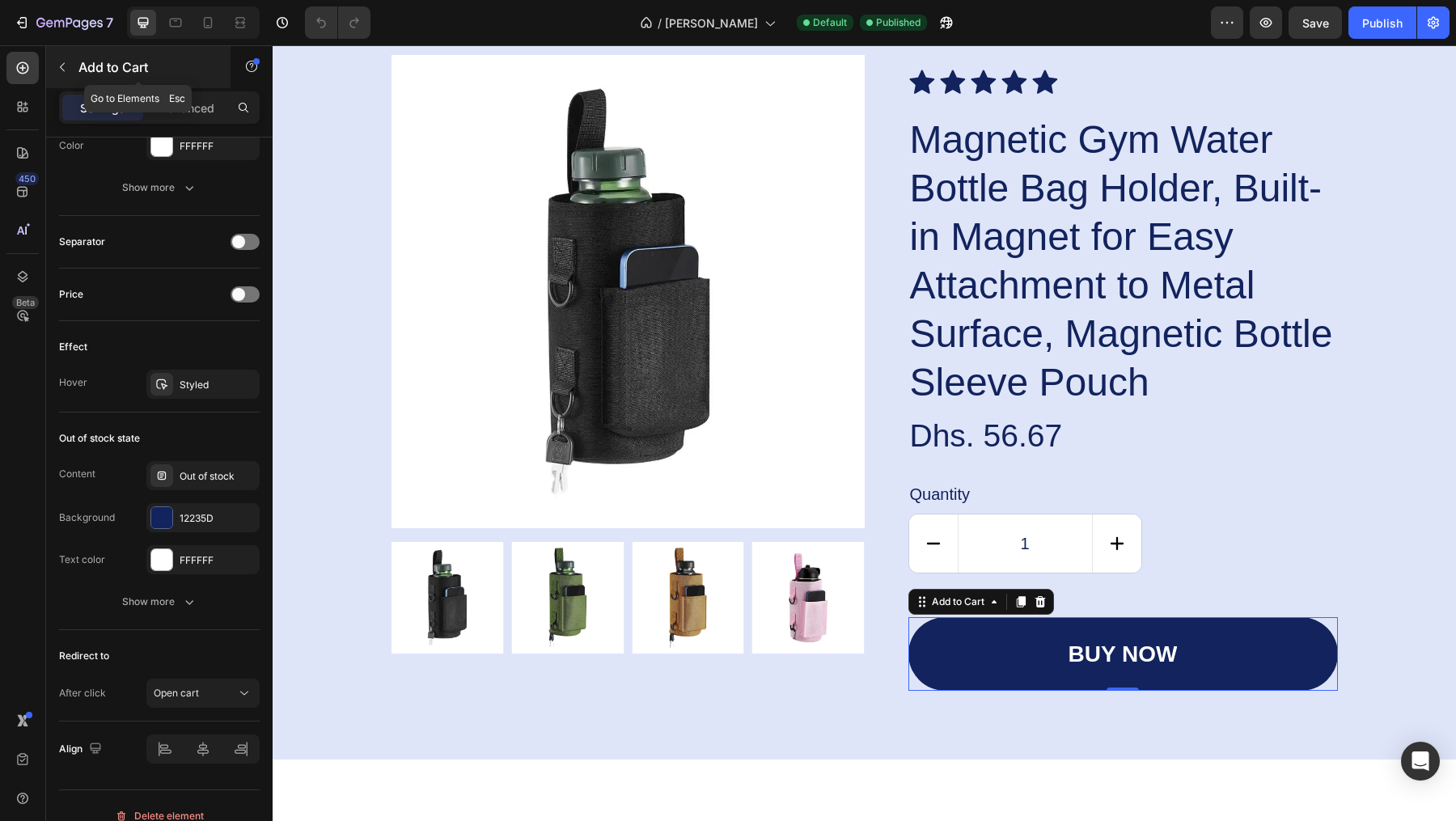
click at [83, 69] on p "Add to Cart" at bounding box center [146, 66] width 137 height 19
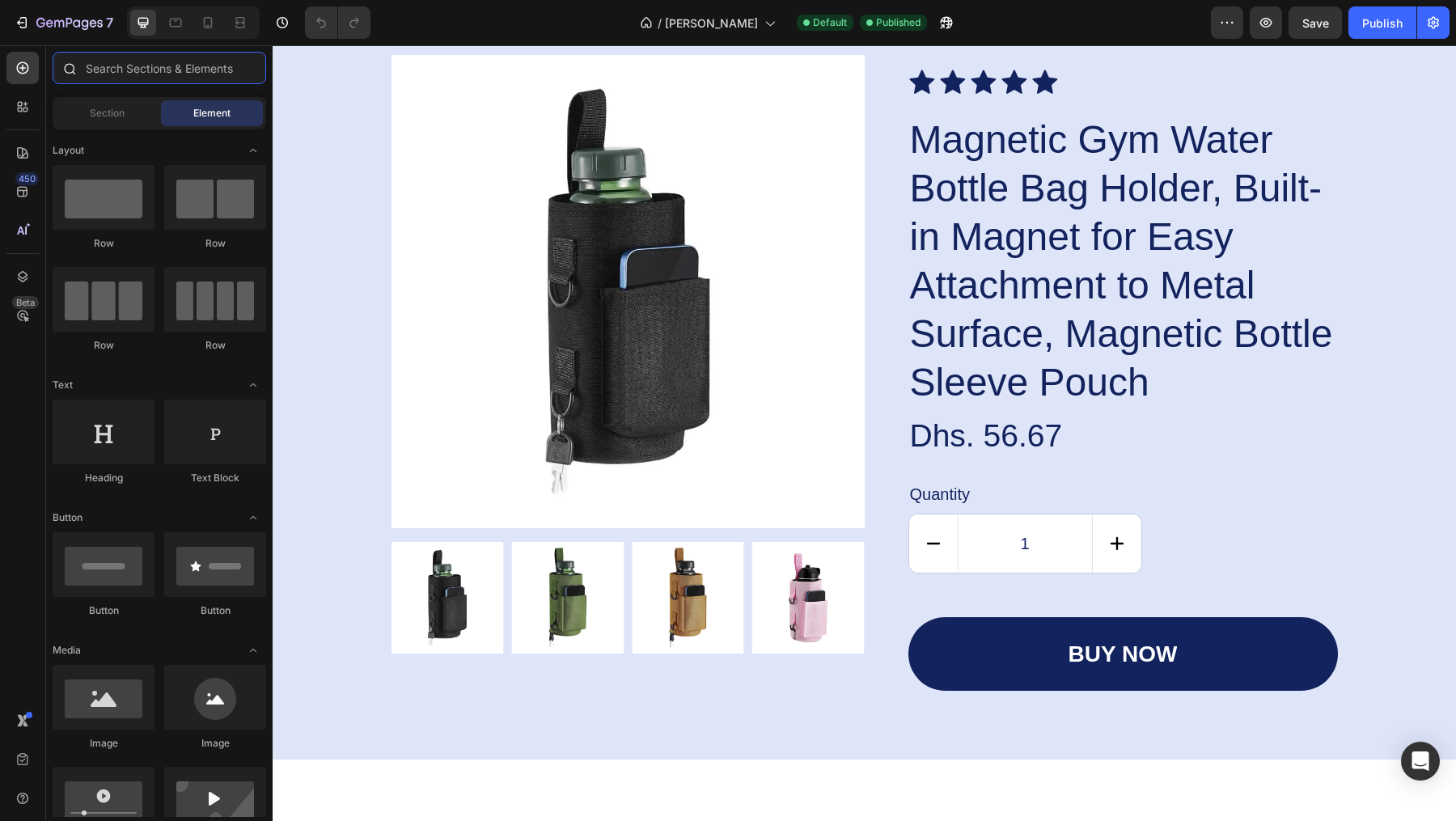
click at [116, 70] on input "text" at bounding box center [159, 68] width 214 height 33
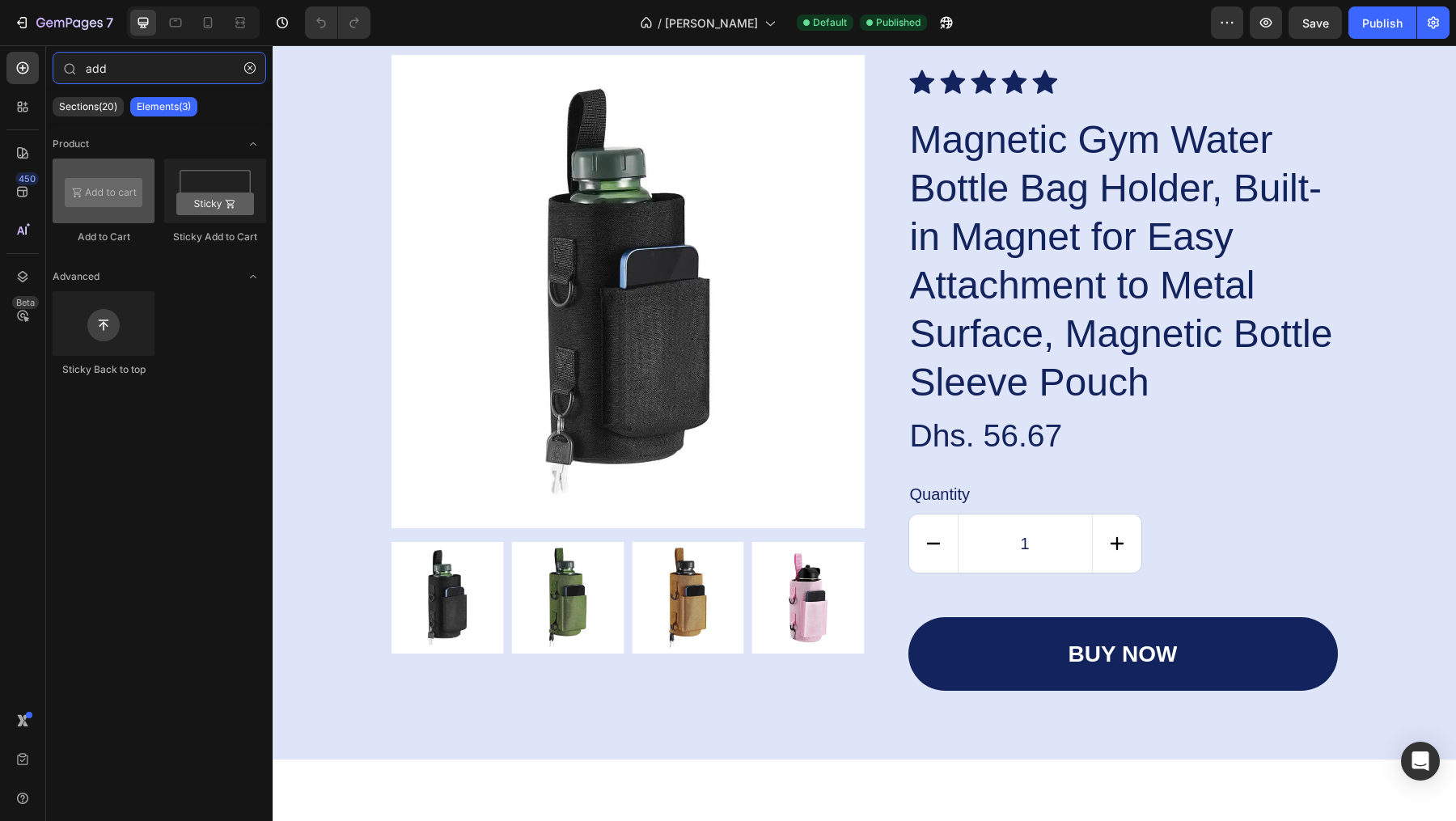
type input "add"
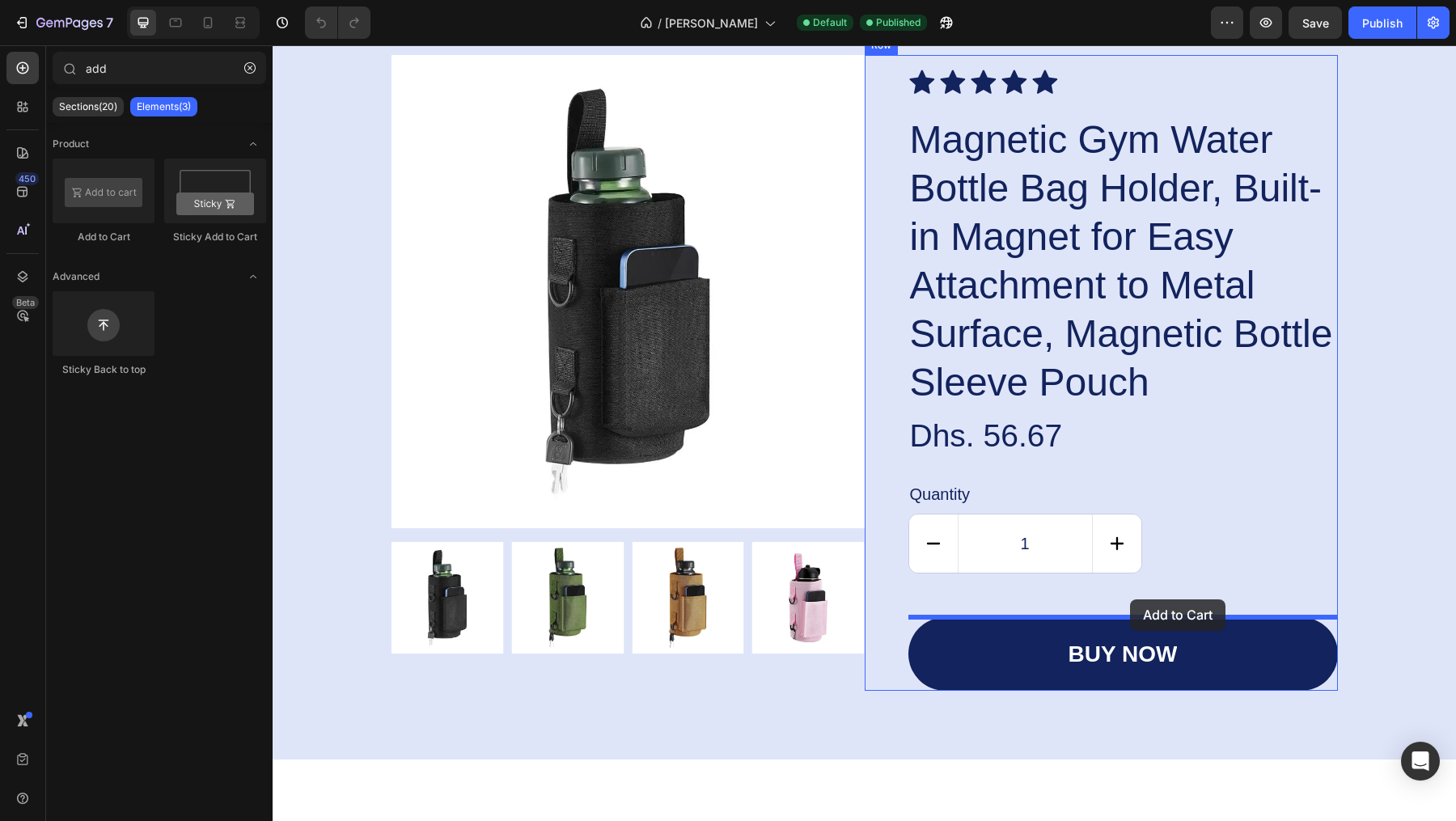
drag, startPoint x: 377, startPoint y: 256, endPoint x: 1133, endPoint y: 567, distance: 817.5
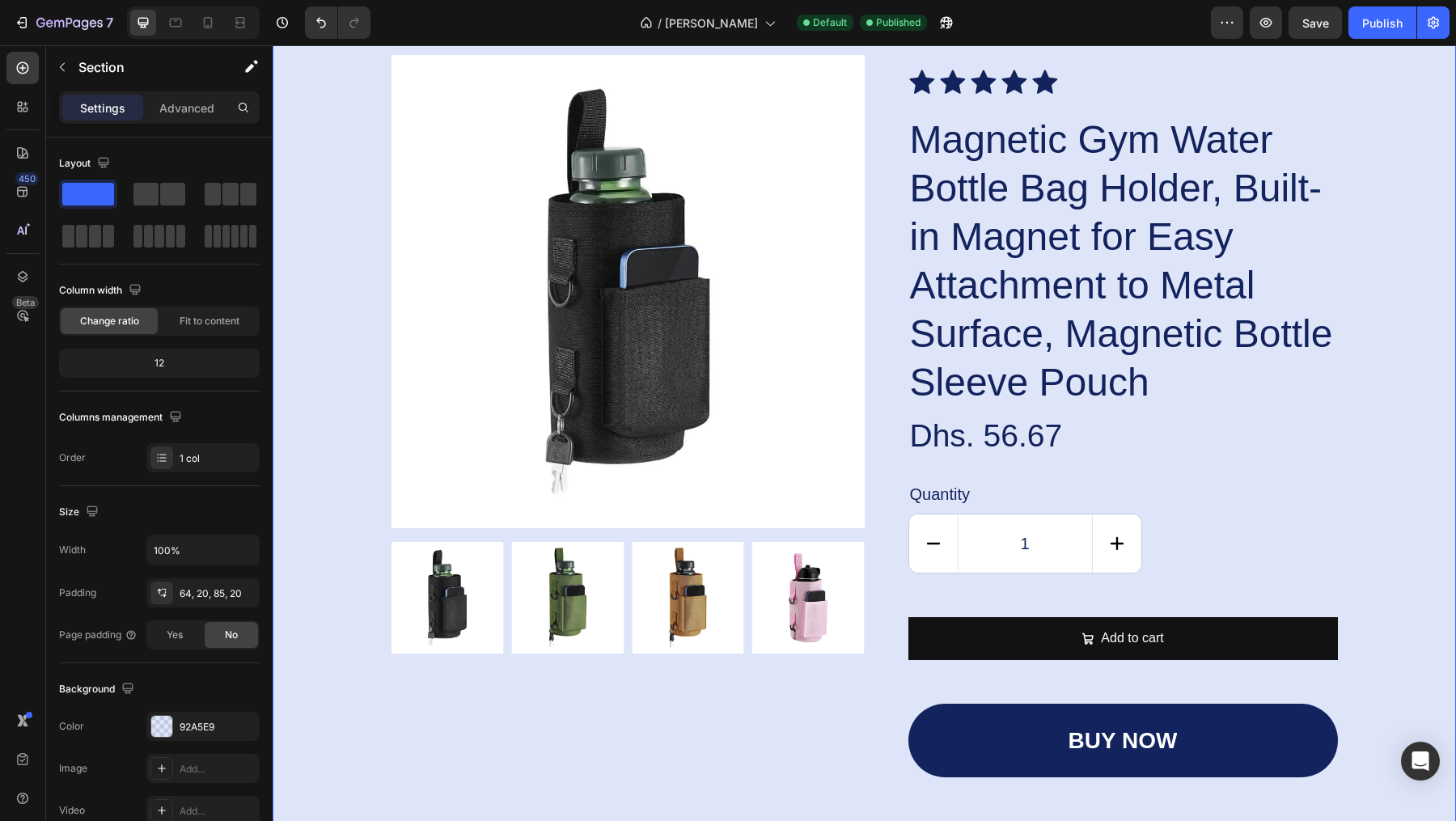
click at [1411, 416] on div "Product Images Icon Icon Icon Icon Icon Icon List Magnetic Gym Water Bottle Bag…" at bounding box center [865, 416] width 1151 height 723
click at [1268, 18] on icon "button" at bounding box center [1266, 23] width 12 height 10
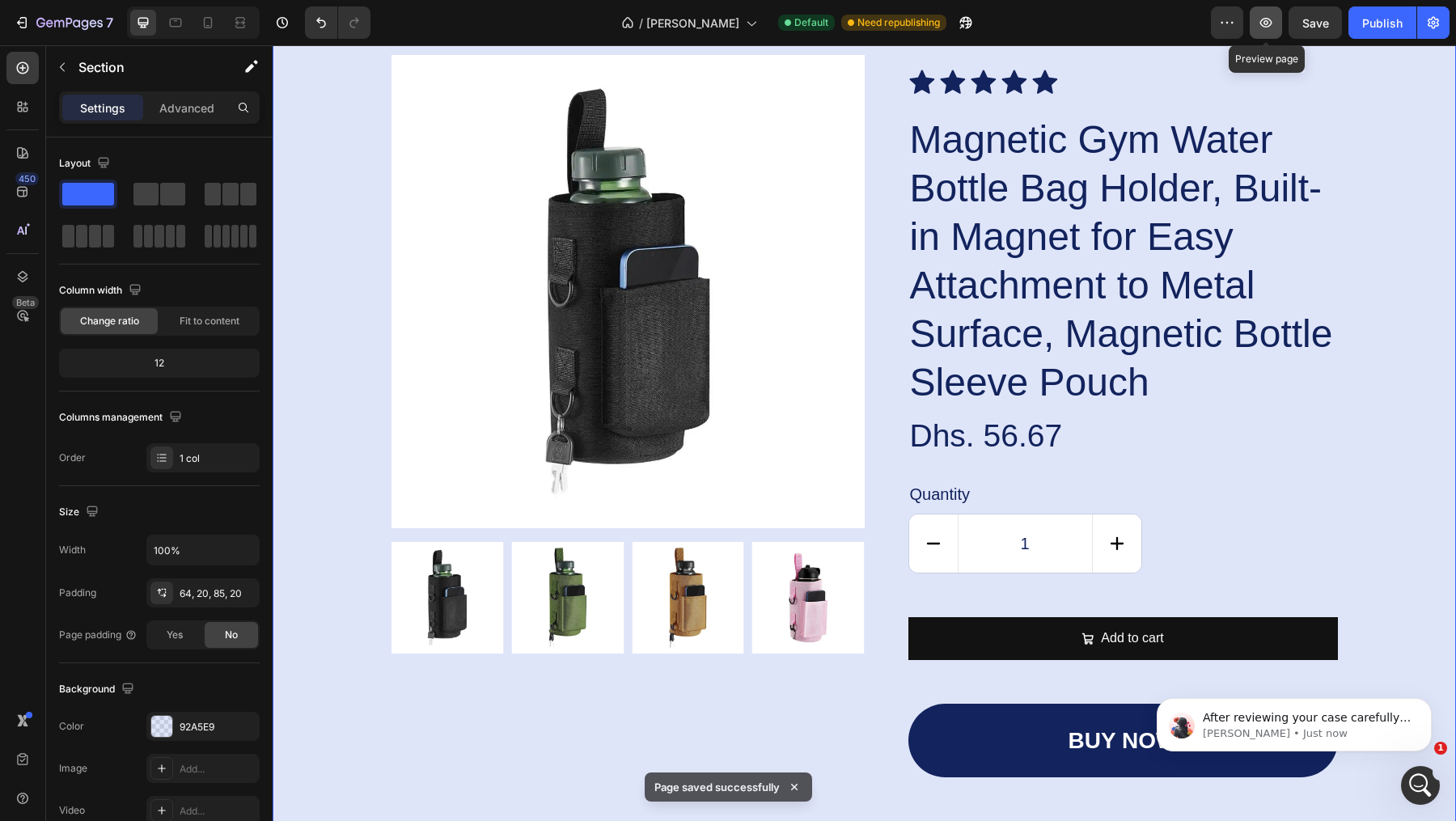
scroll to position [0, 0]
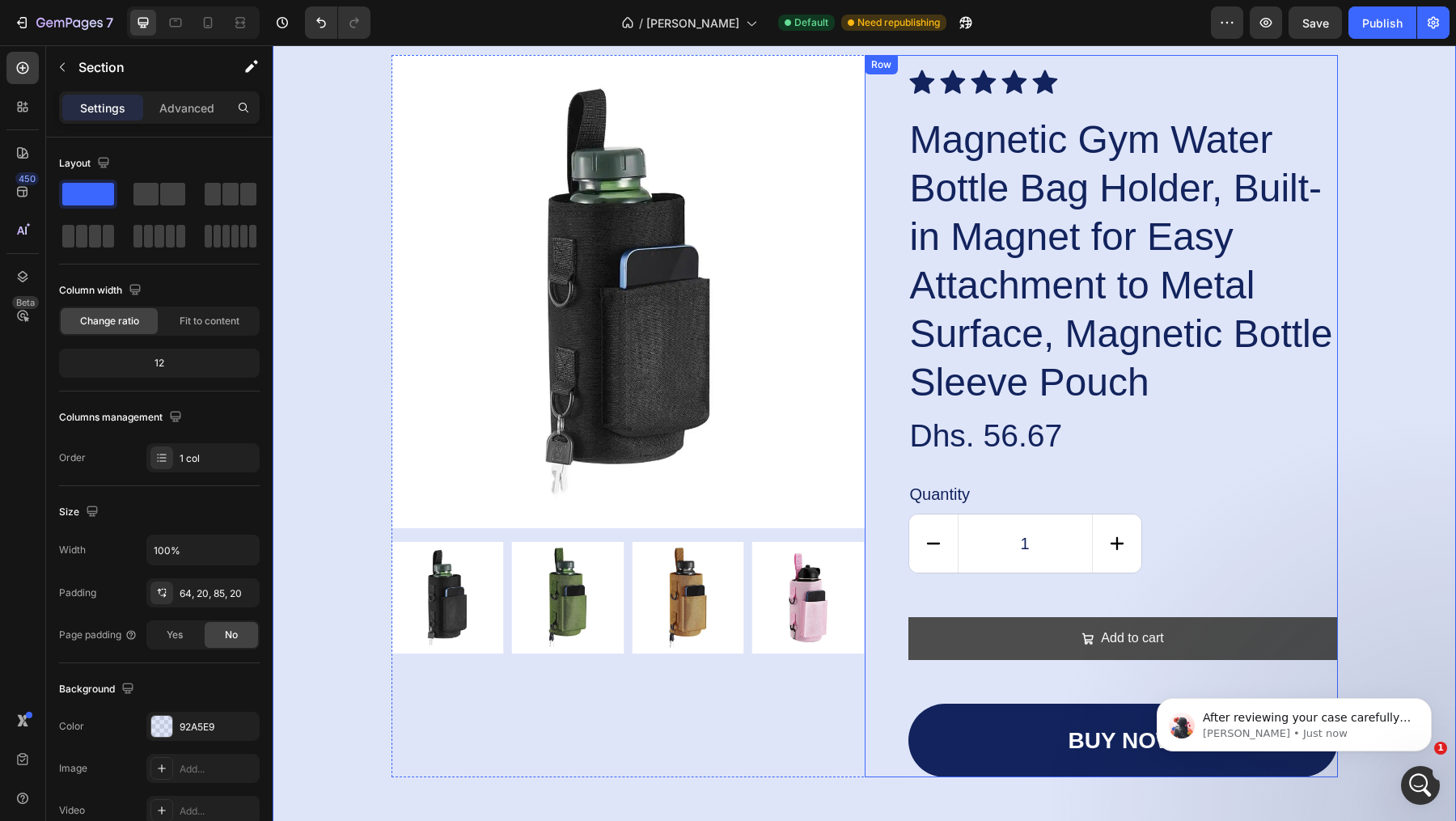
click at [1304, 636] on button "Add to cart" at bounding box center [1123, 638] width 429 height 43
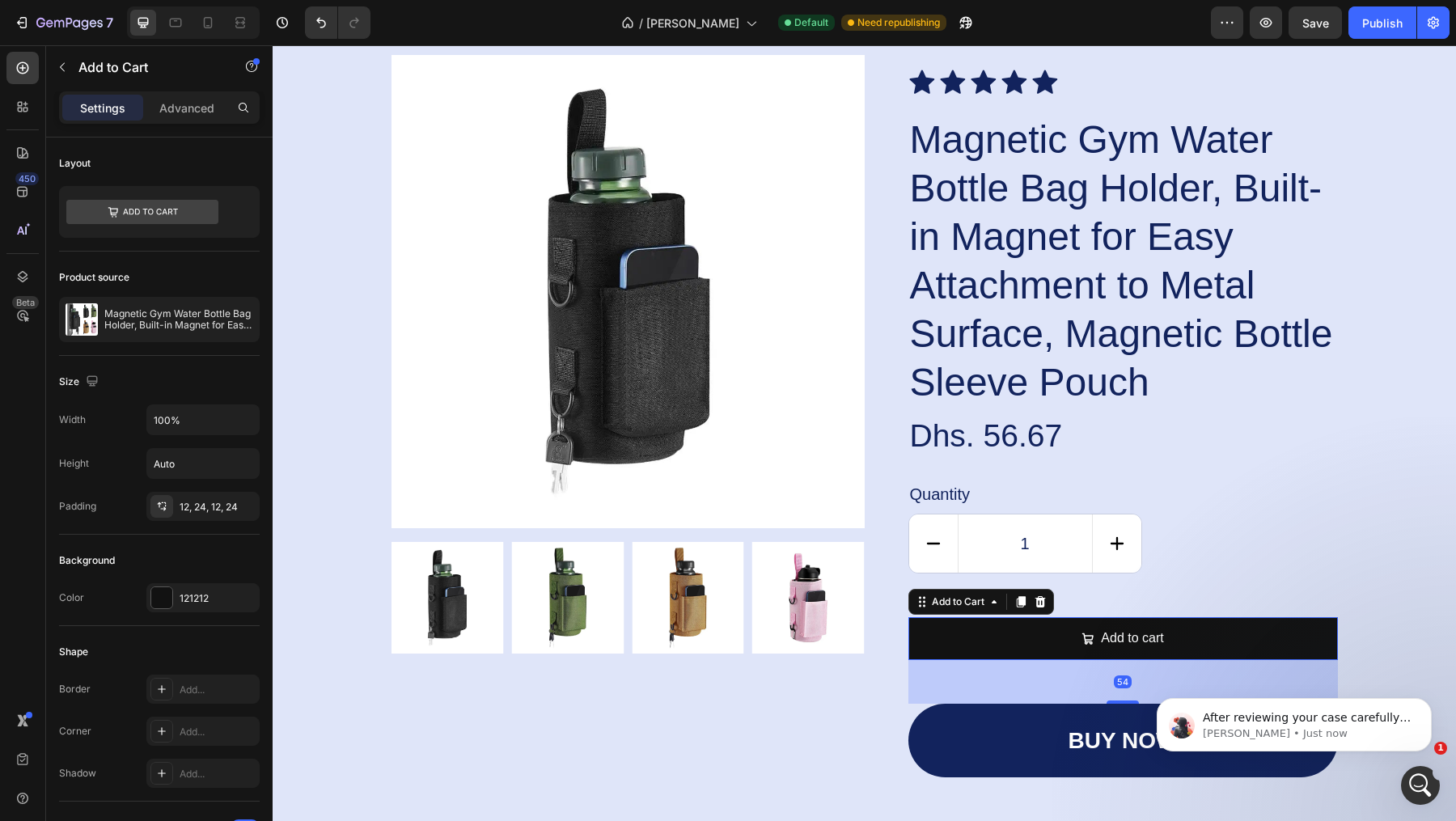
click at [1039, 601] on icon at bounding box center [1040, 602] width 11 height 11
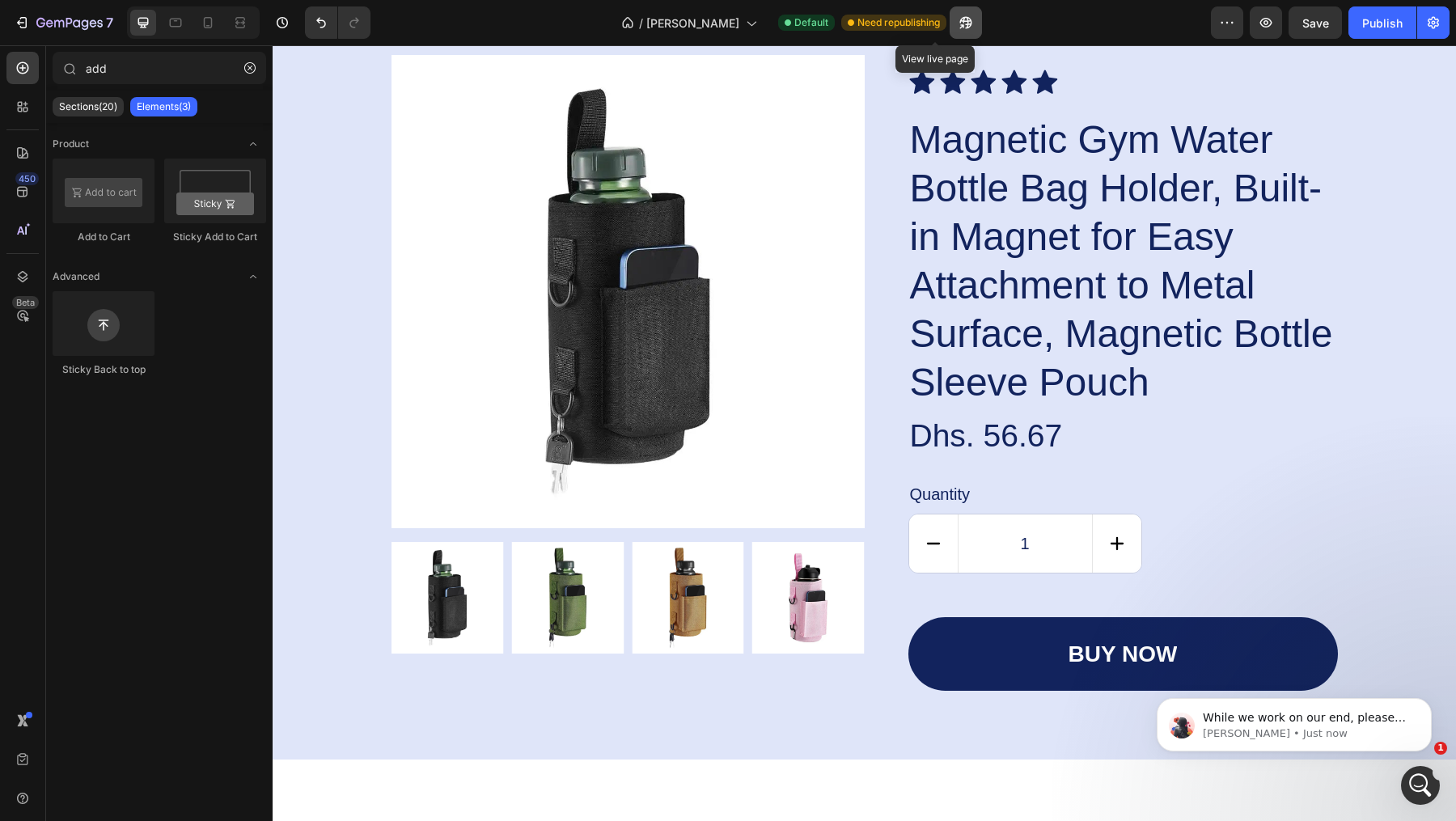
click at [949, 30] on button "button" at bounding box center [966, 23] width 33 height 33
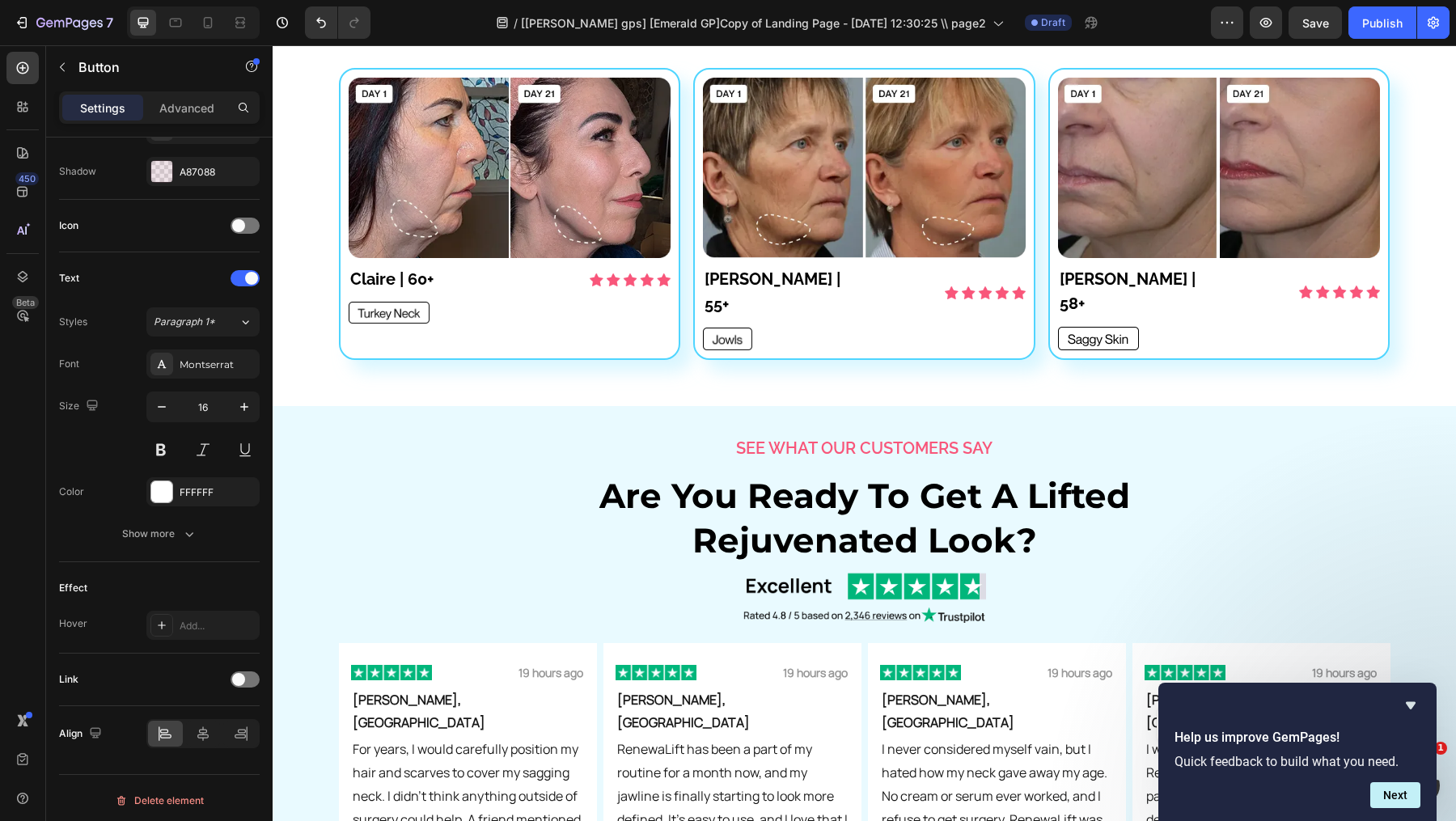
scroll to position [4100, 0]
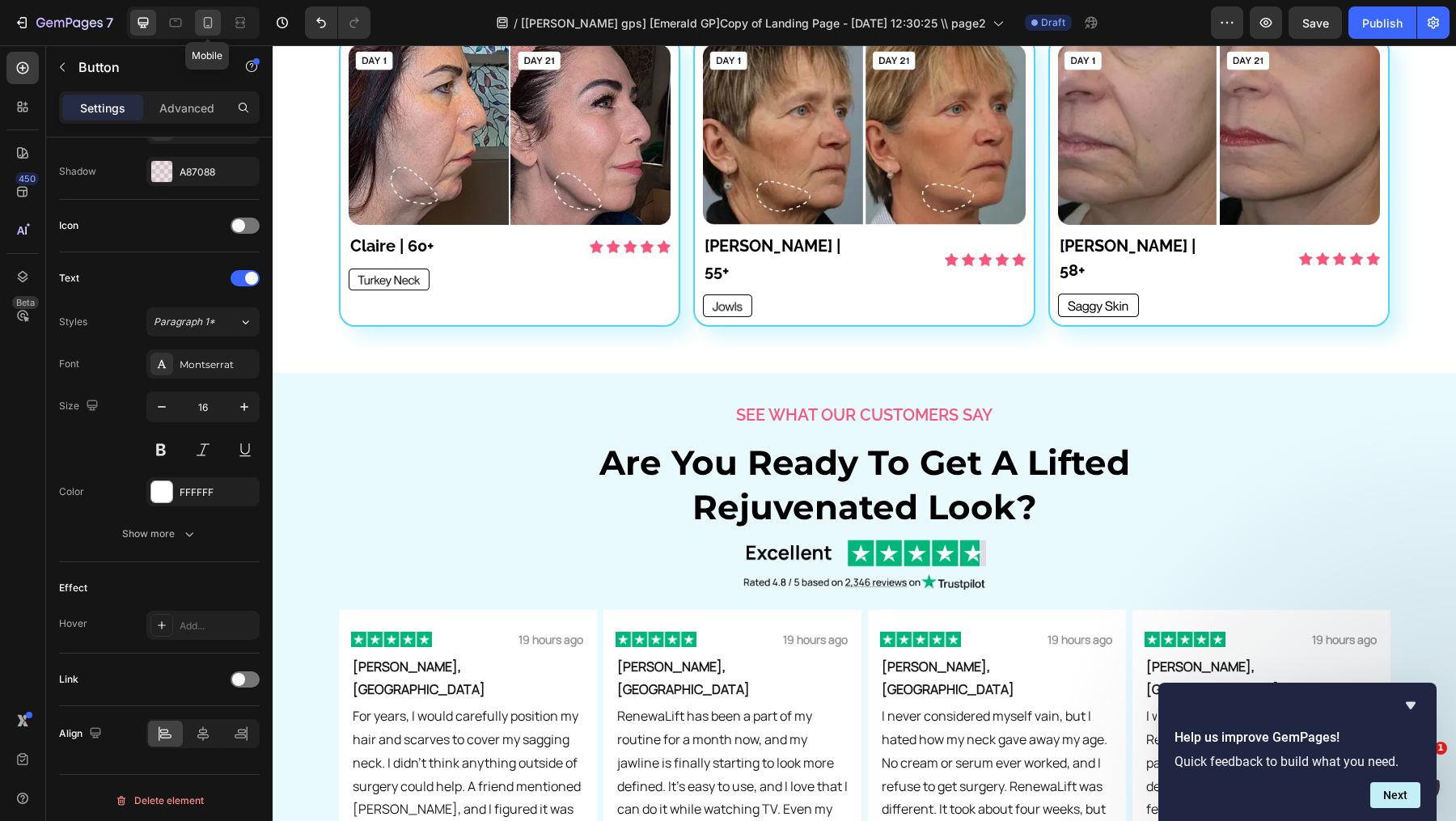
click at [206, 15] on icon at bounding box center [208, 23] width 16 height 16
type input "14"
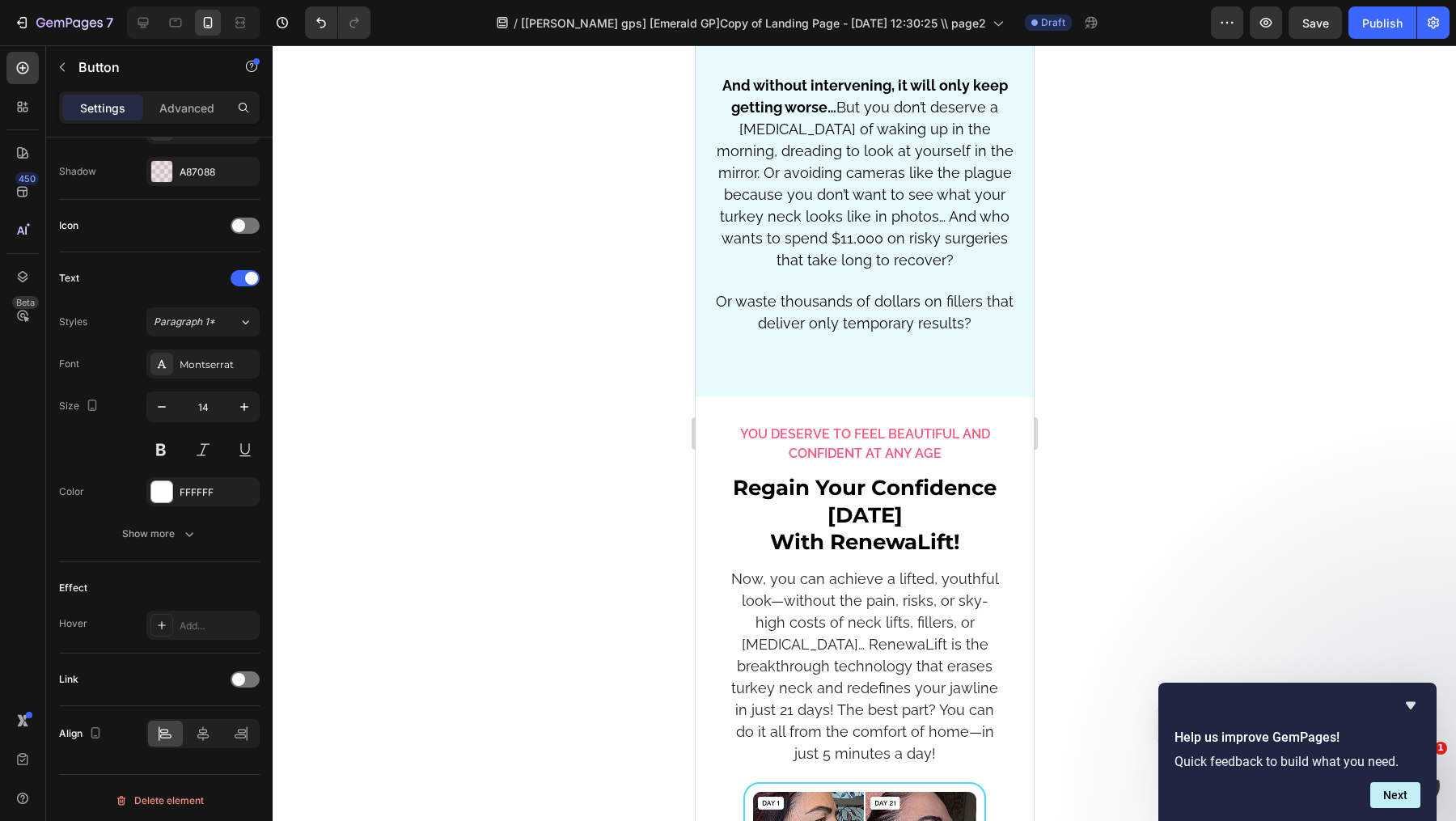
scroll to position [3632, 0]
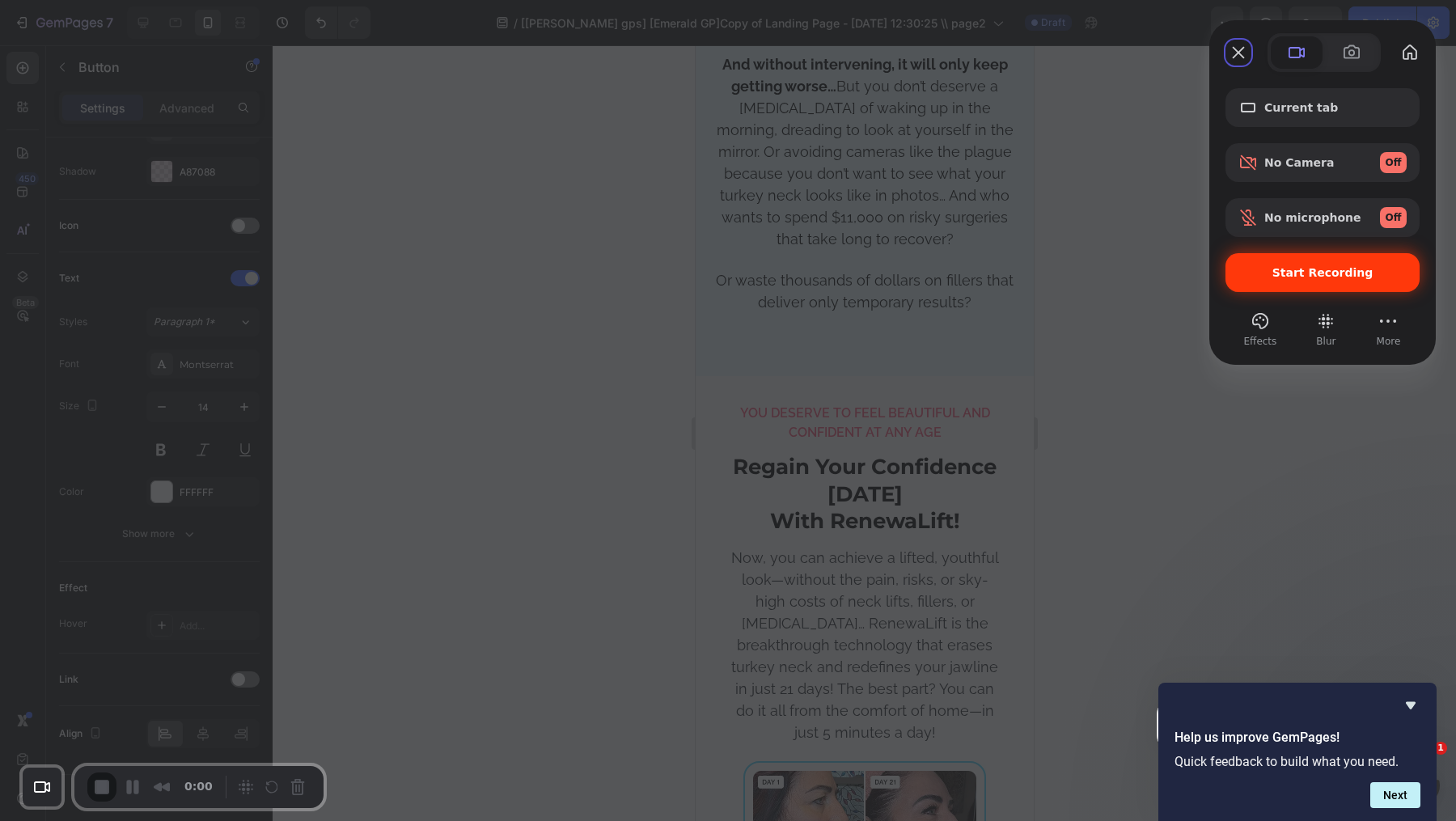
click at [1291, 275] on span "Start Recording" at bounding box center [1322, 273] width 101 height 13
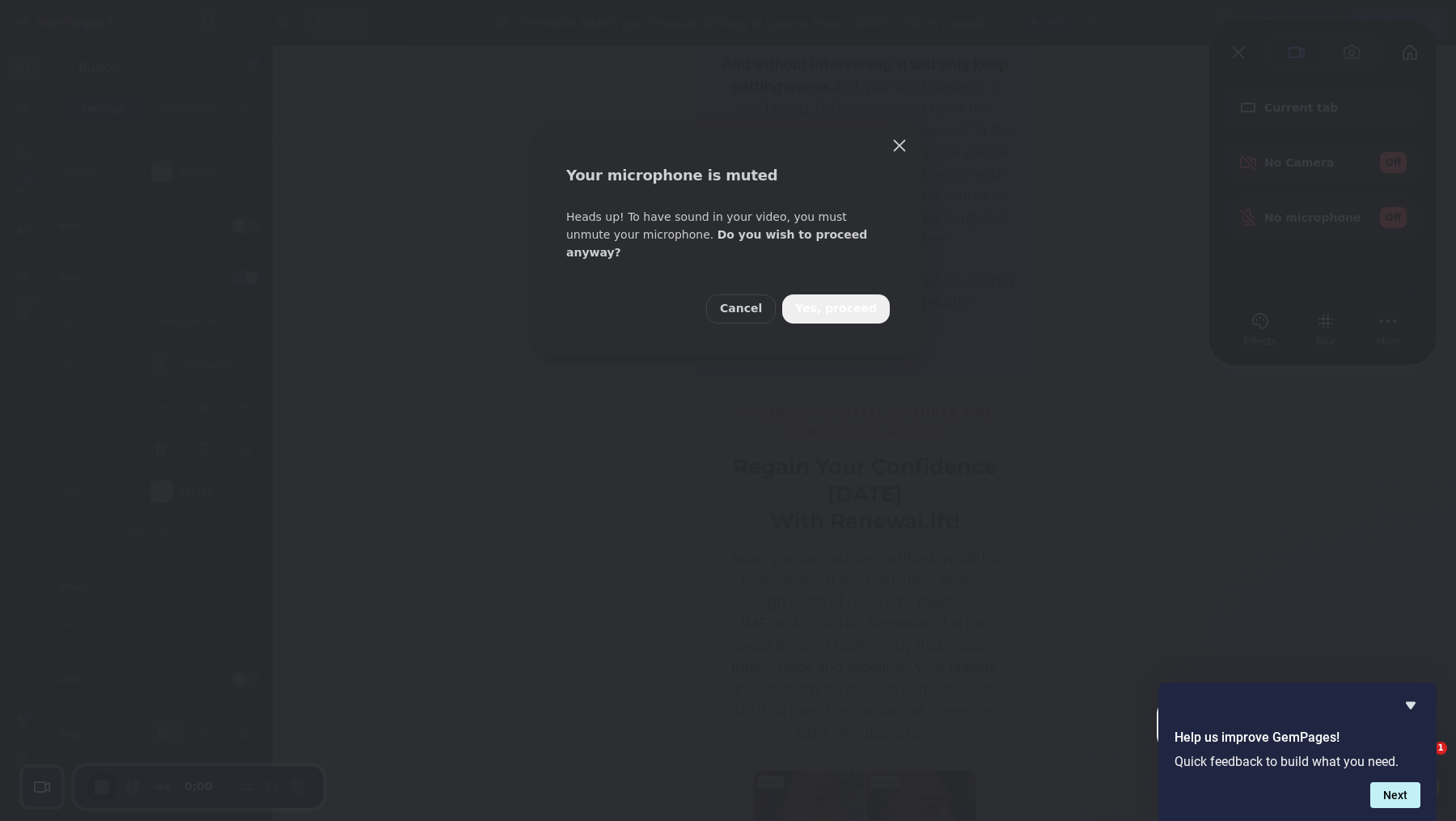
click at [829, 300] on span "Yes, proceed" at bounding box center [836, 309] width 82 height 18
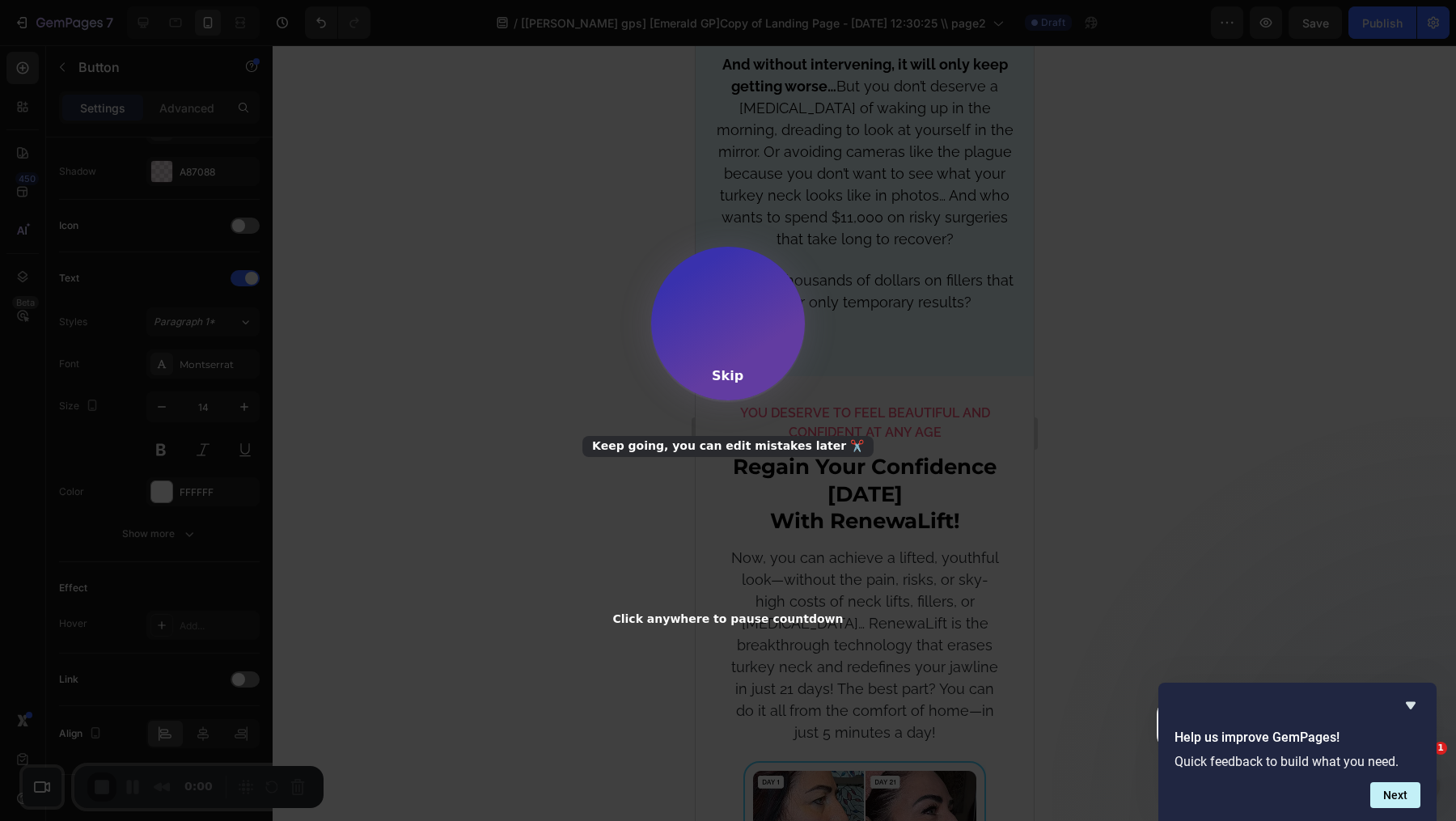
click at [735, 369] on div "Skip" at bounding box center [728, 375] width 32 height 15
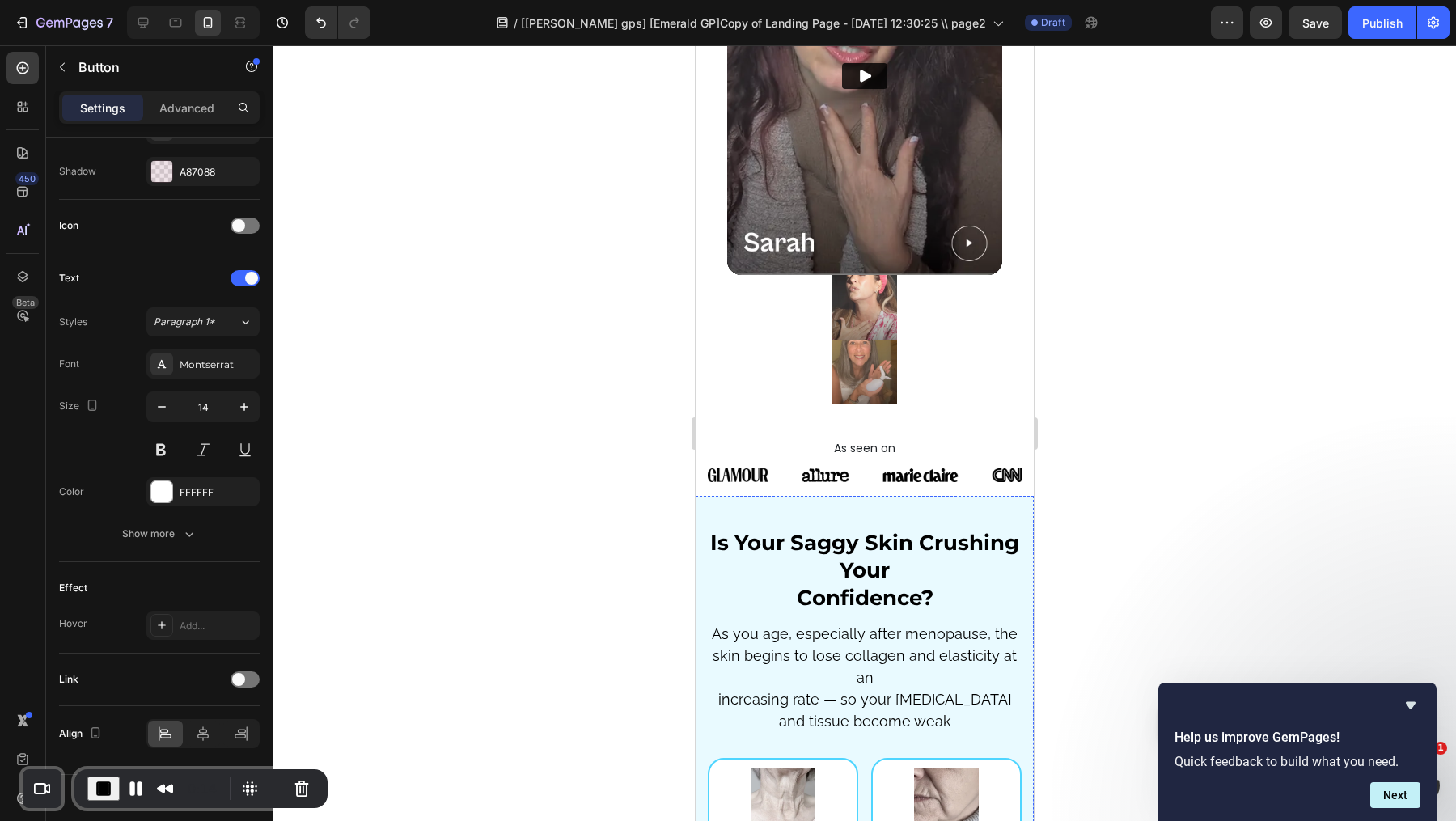
scroll to position [2605, 0]
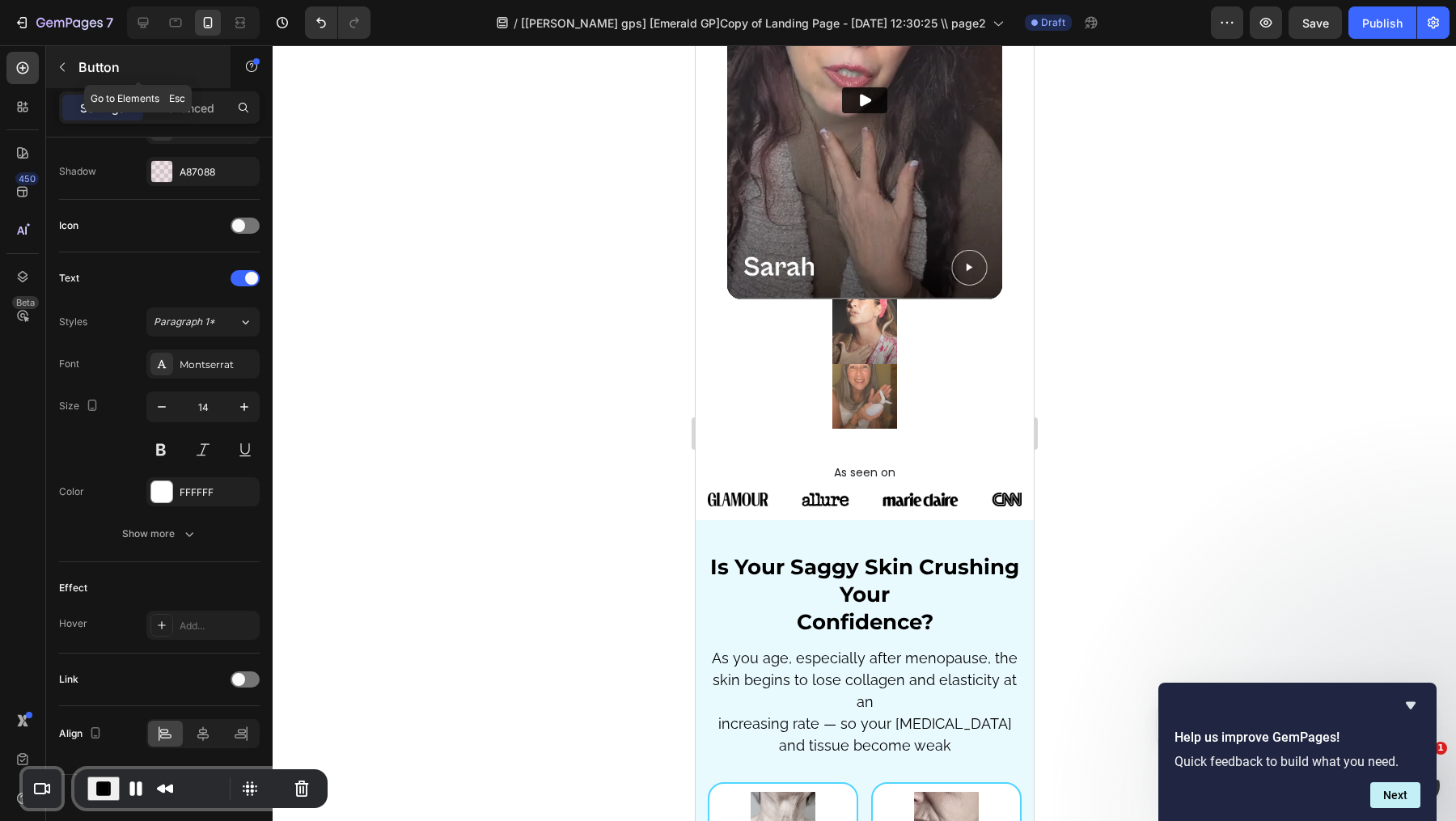
click at [72, 65] on button "button" at bounding box center [62, 67] width 25 height 25
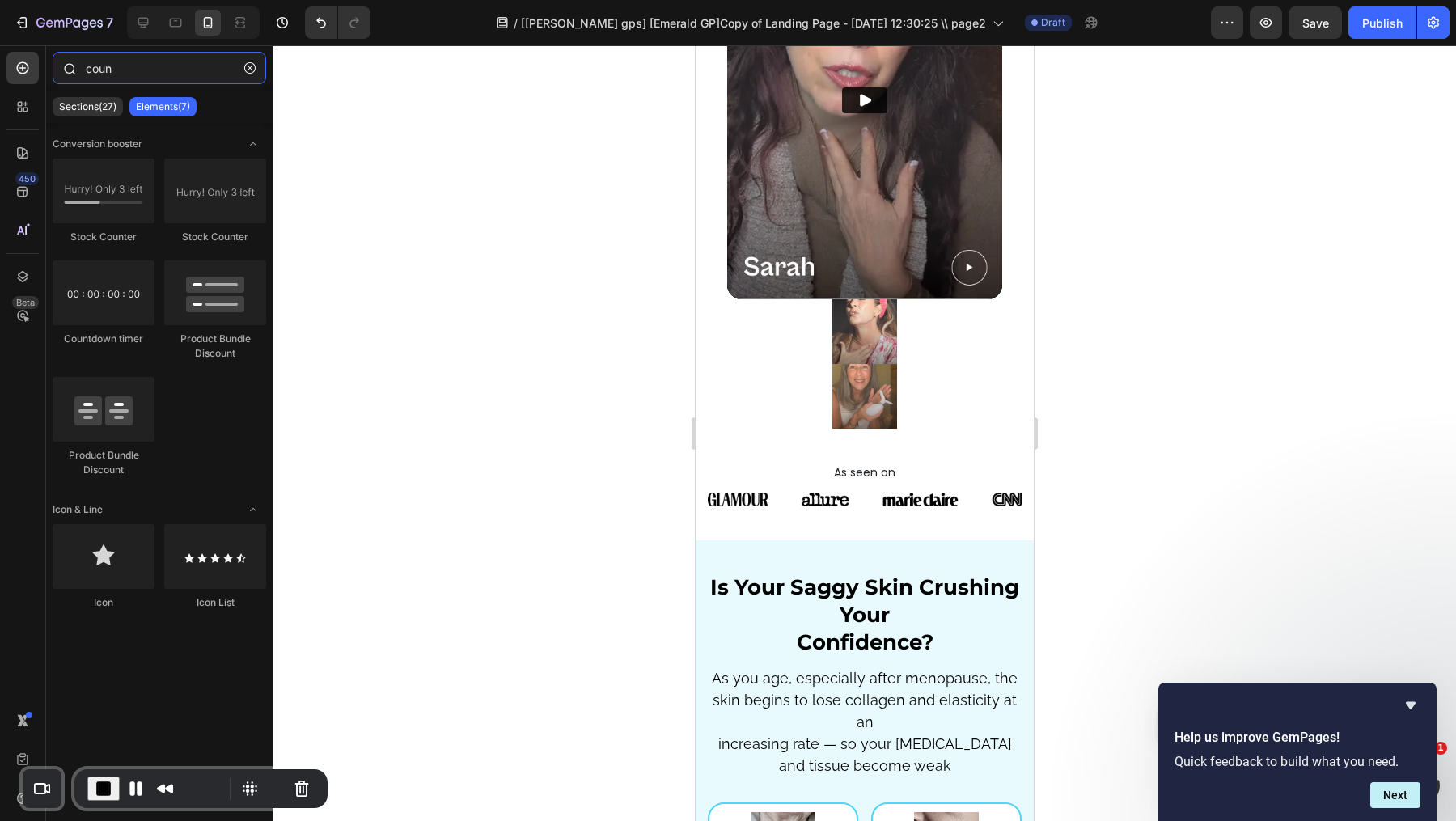
click at [136, 69] on input "coun" at bounding box center [159, 68] width 214 height 33
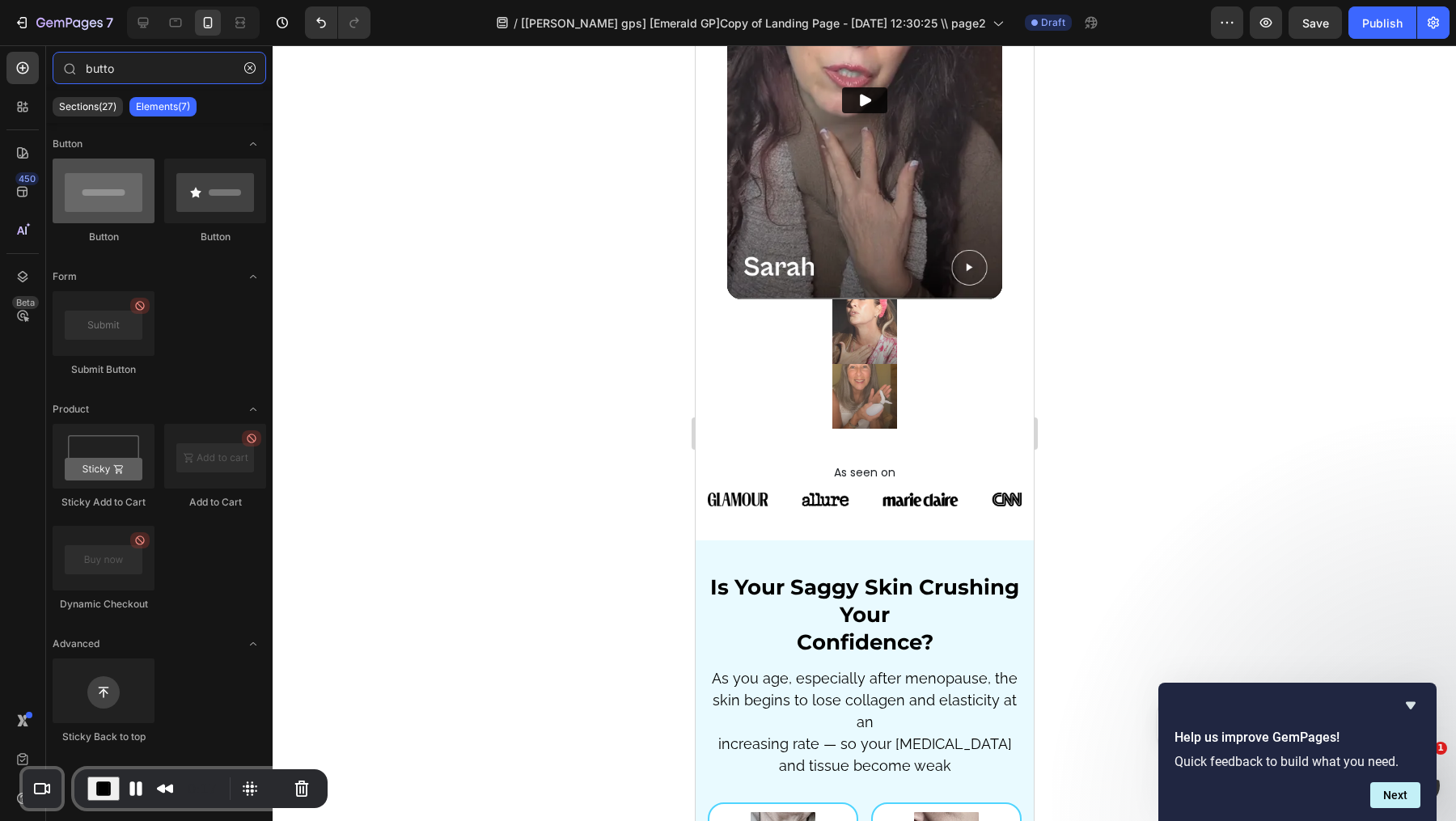
type input "butto"
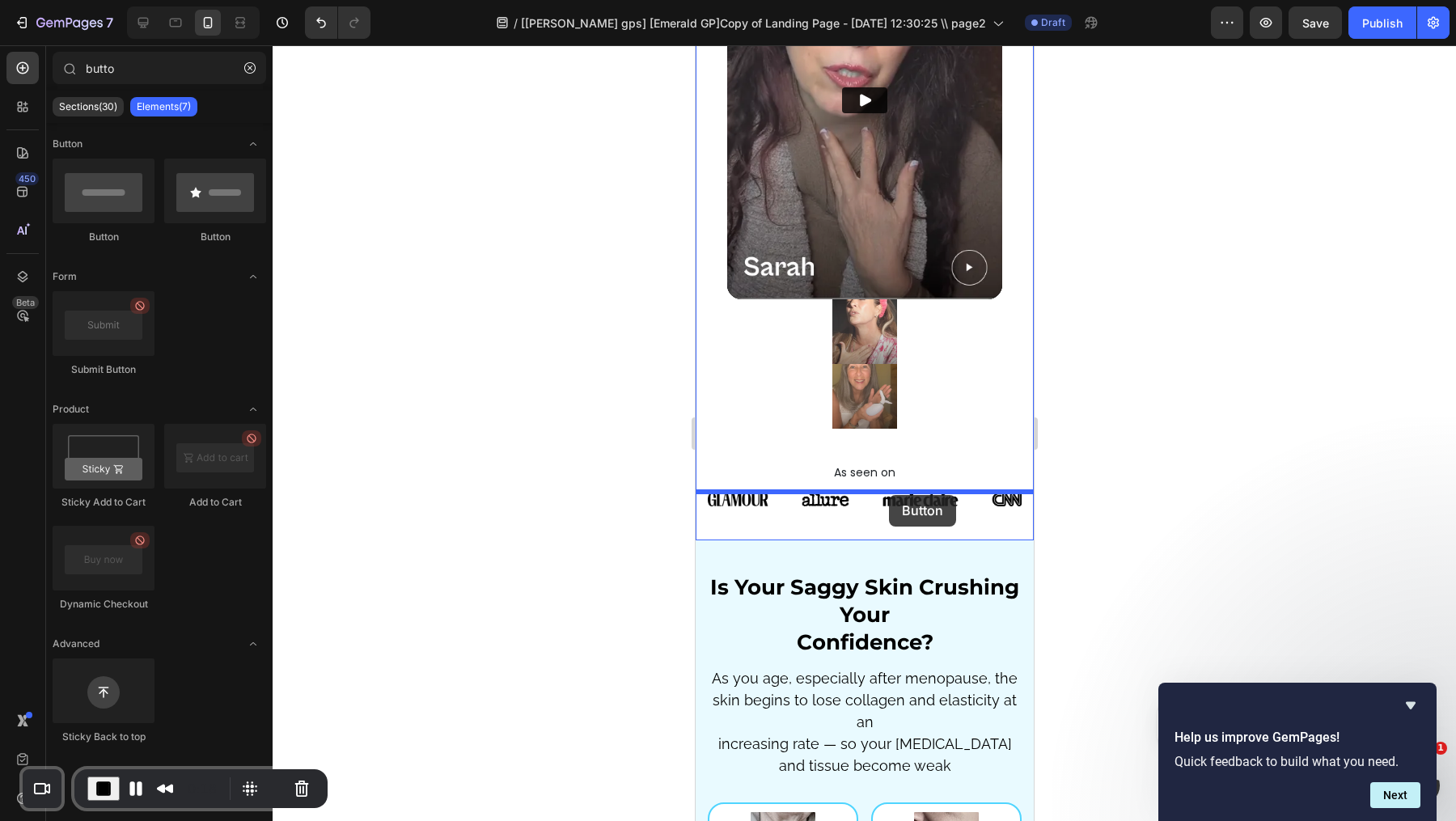
drag, startPoint x: 806, startPoint y: 223, endPoint x: 889, endPoint y: 495, distance: 284.4
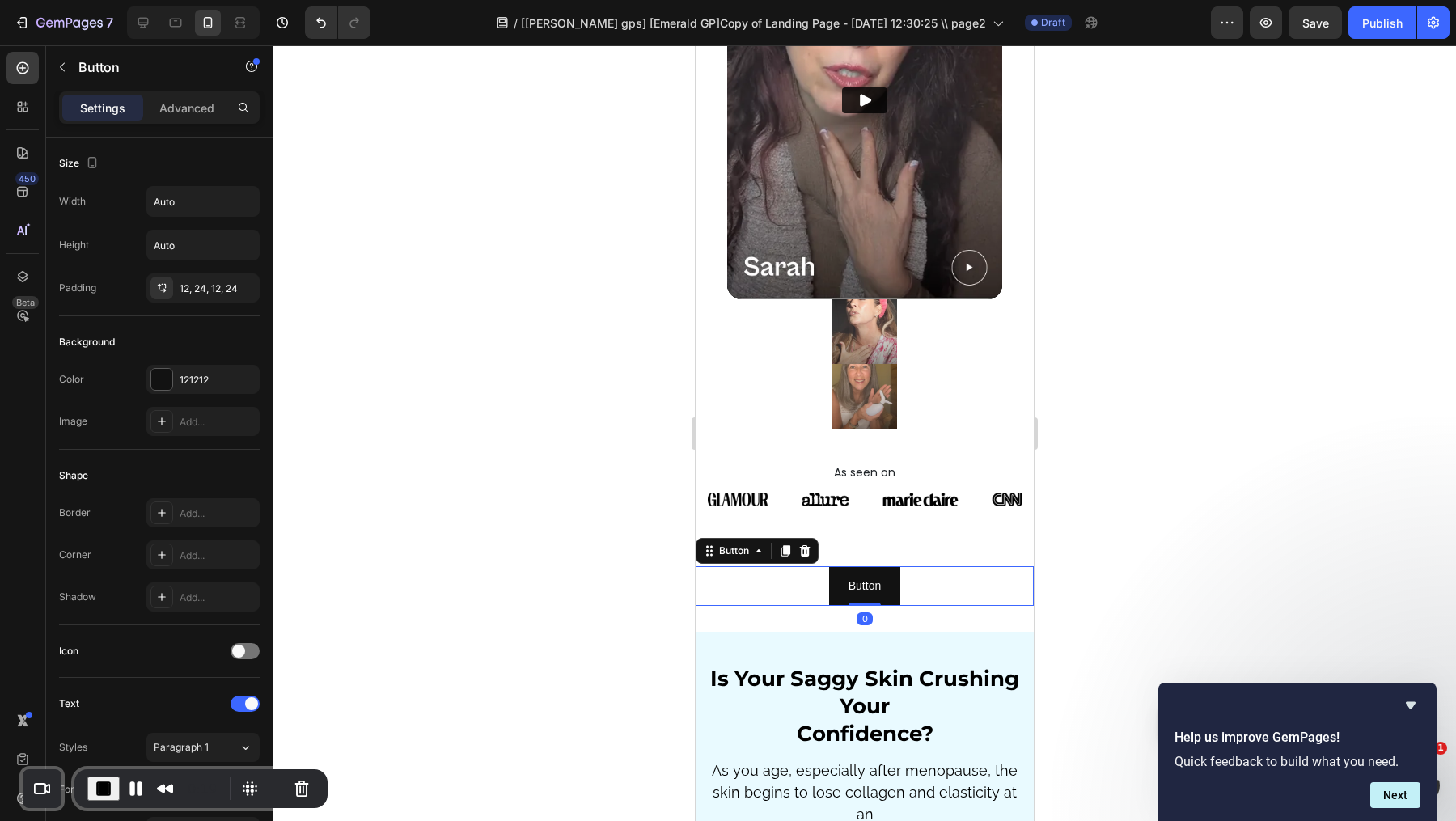
scroll to position [2731, 0]
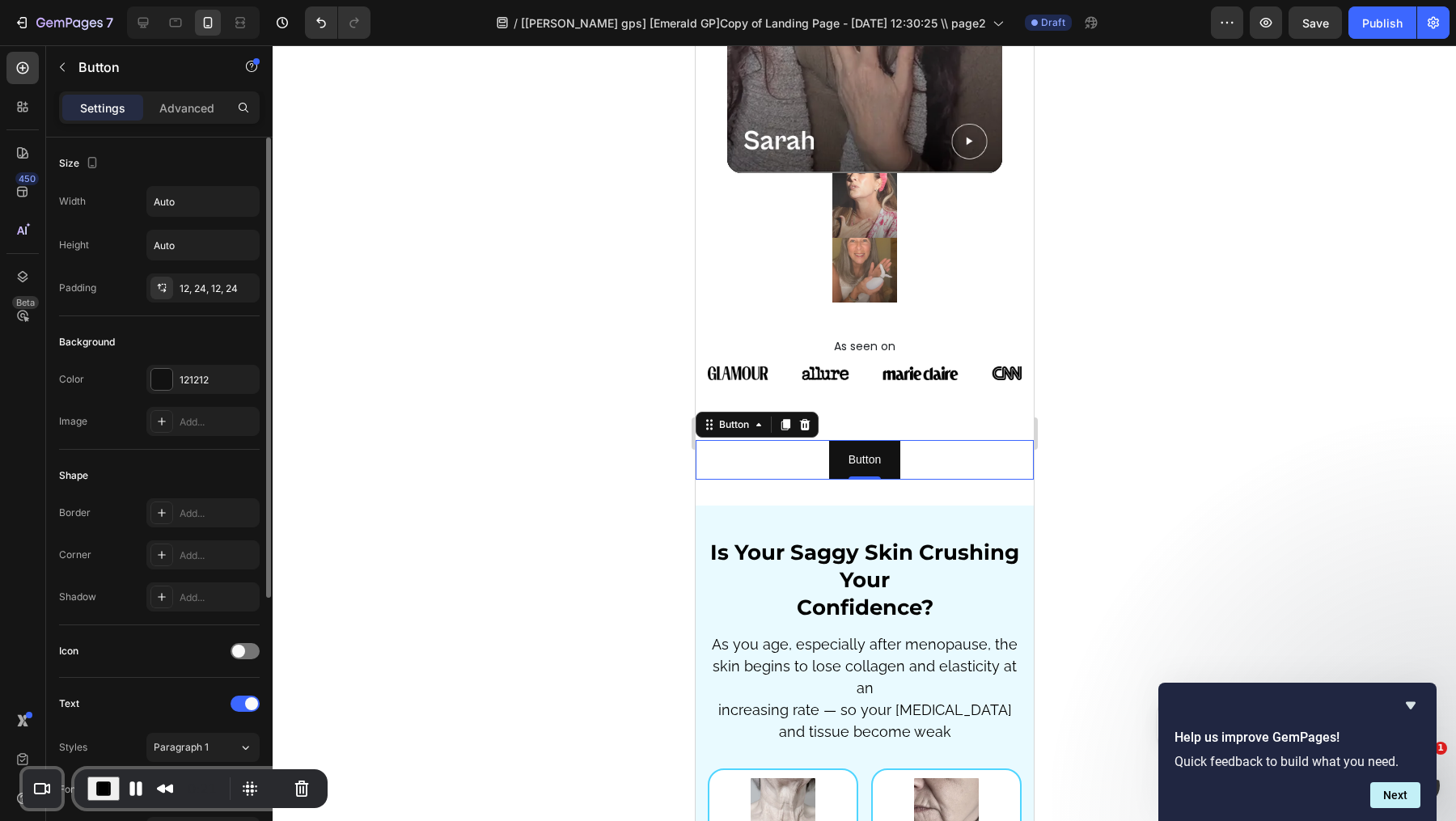
click at [154, 394] on div "Color 121212 Image Add..." at bounding box center [159, 400] width 201 height 71
click at [153, 378] on div at bounding box center [161, 379] width 21 height 21
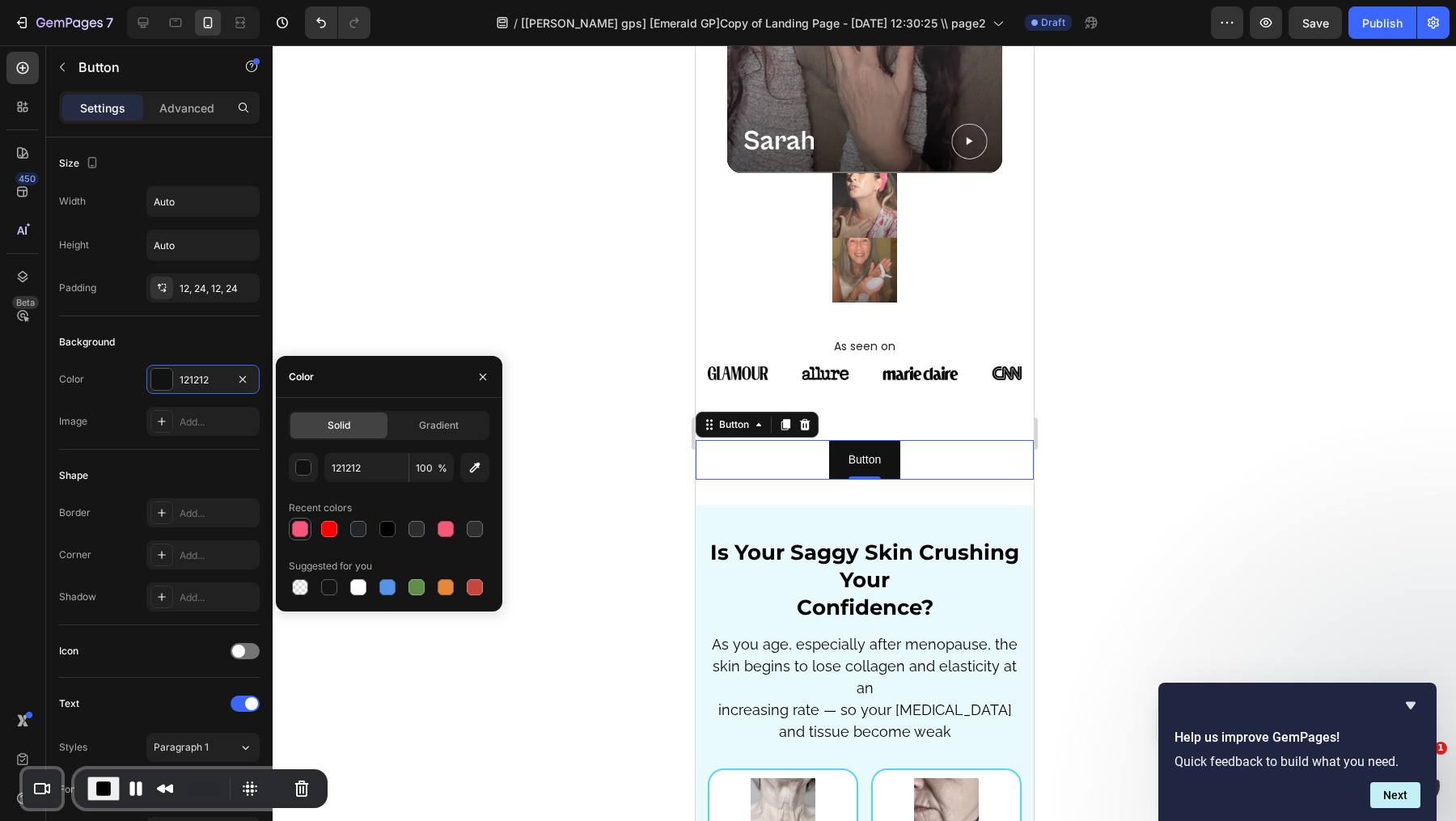
click at [300, 530] on div at bounding box center [300, 529] width 16 height 16
type input "F8567A"
click at [861, 450] on p "Button" at bounding box center [864, 460] width 33 height 20
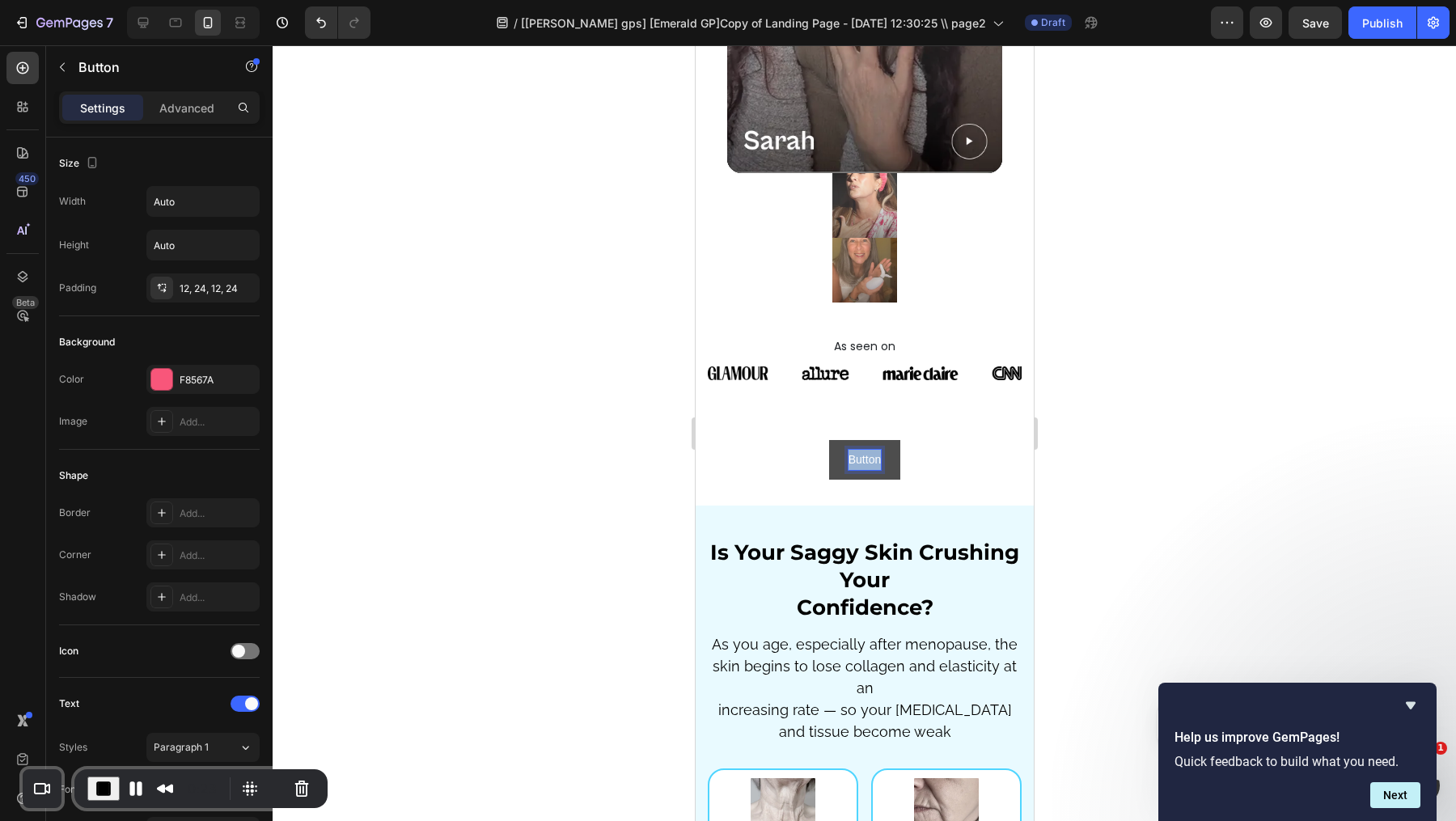
click at [861, 450] on p "Button" at bounding box center [864, 460] width 33 height 20
click at [833, 440] on button "BUY" at bounding box center [864, 460] width 62 height 40
click at [818, 440] on button "BUY NOW" at bounding box center [864, 460] width 93 height 40
click at [804, 440] on button "BUY NOW AND" at bounding box center [863, 460] width 119 height 40
click at [812, 440] on button "BUY NOW &" at bounding box center [864, 460] width 104 height 40
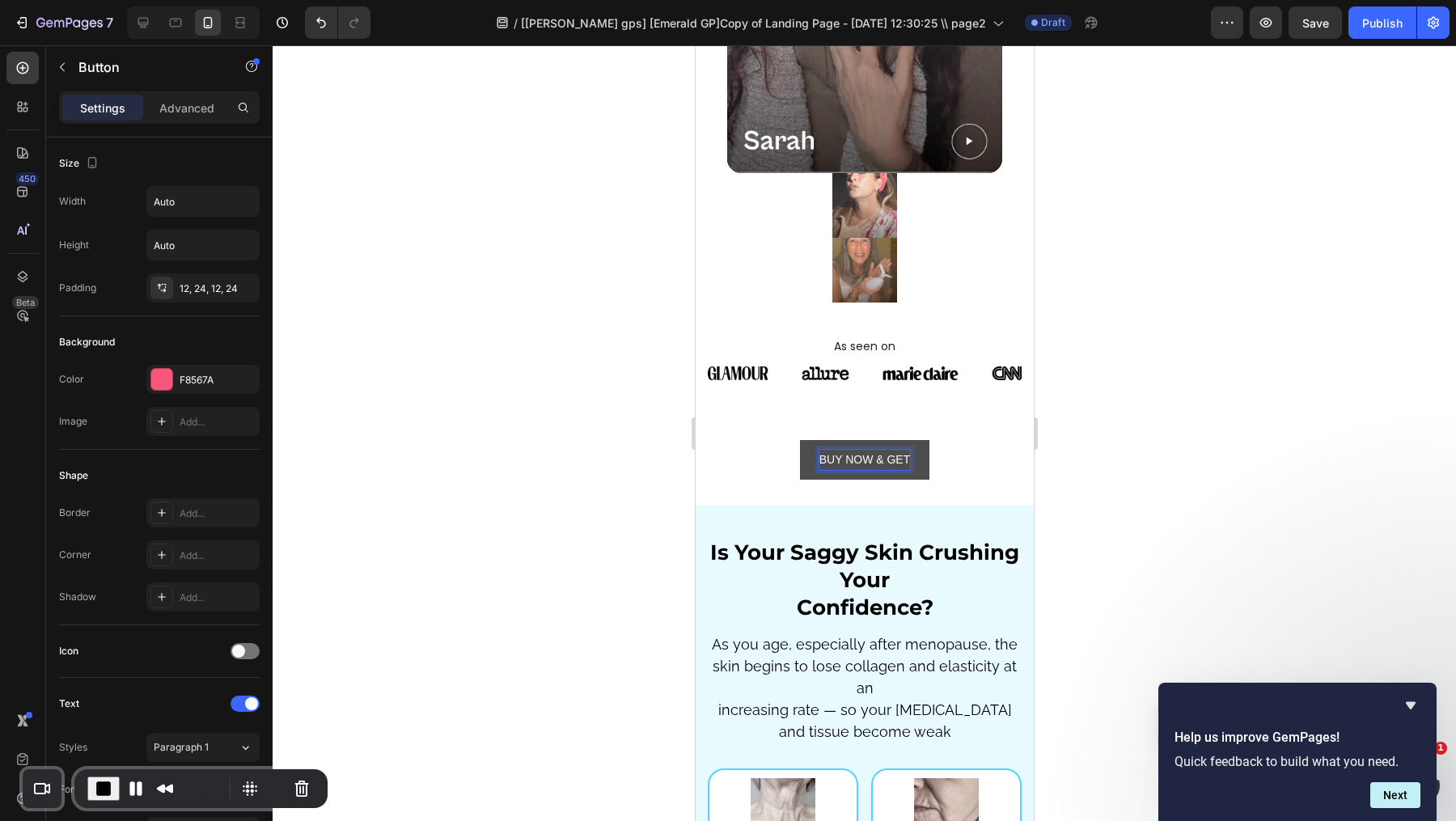
click at [799, 440] on button "BUY NOW & GET" at bounding box center [864, 460] width 130 height 40
click at [1139, 456] on div at bounding box center [864, 433] width 1183 height 776
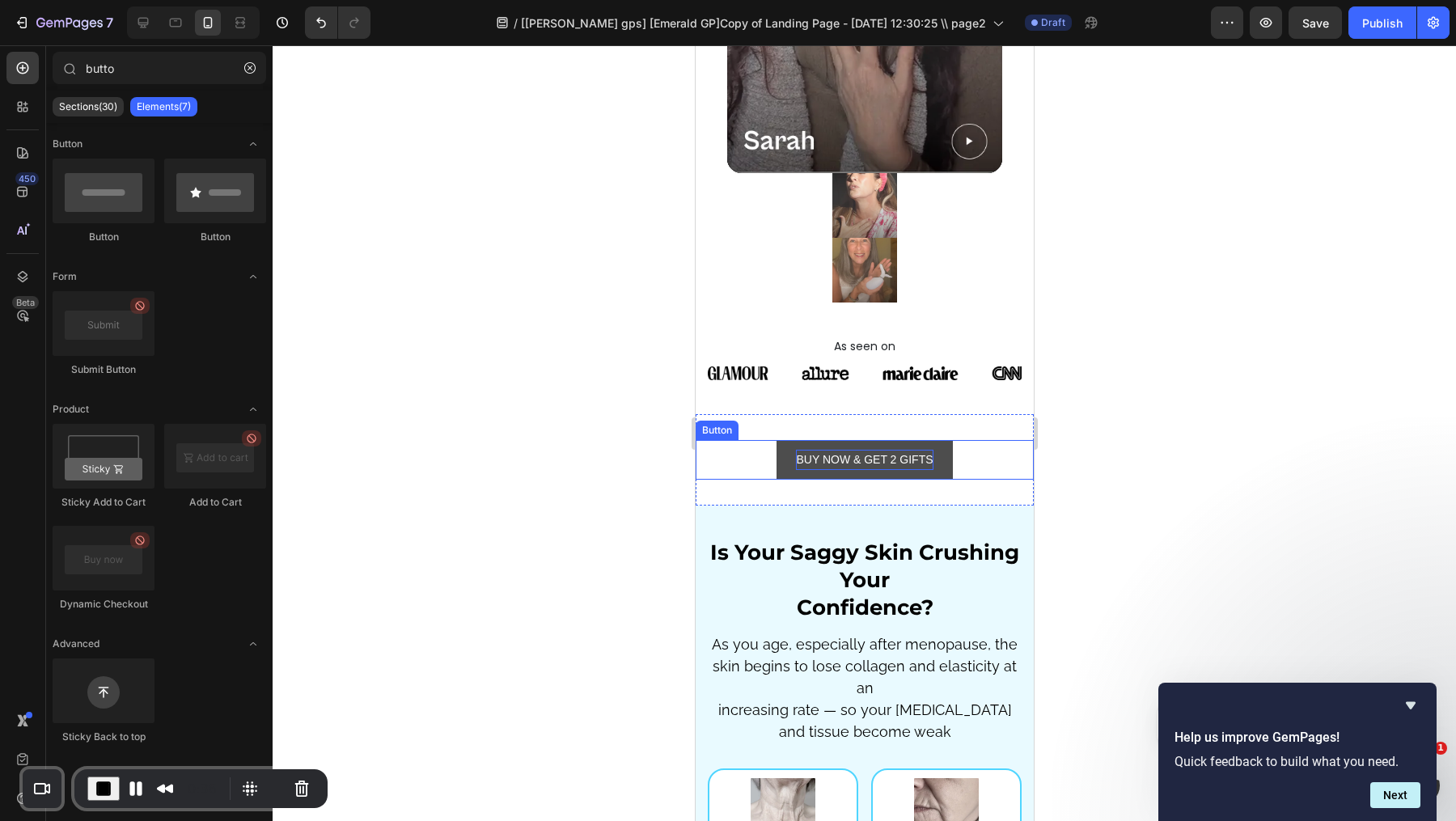
click at [808, 450] on p "BUY NOW & GET 2 GIFTS" at bounding box center [863, 460] width 136 height 20
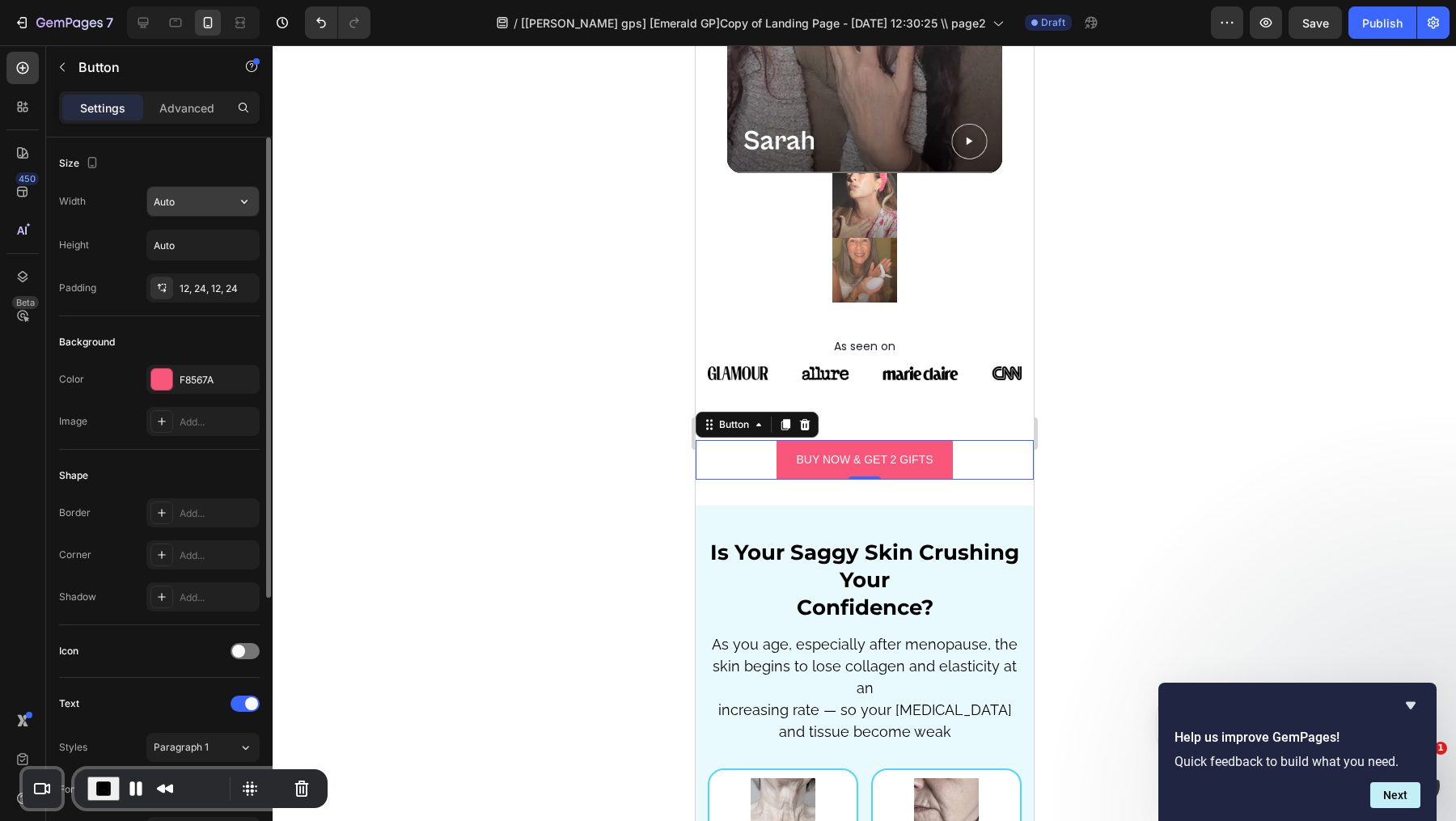
click at [207, 195] on input "Auto" at bounding box center [203, 201] width 112 height 29
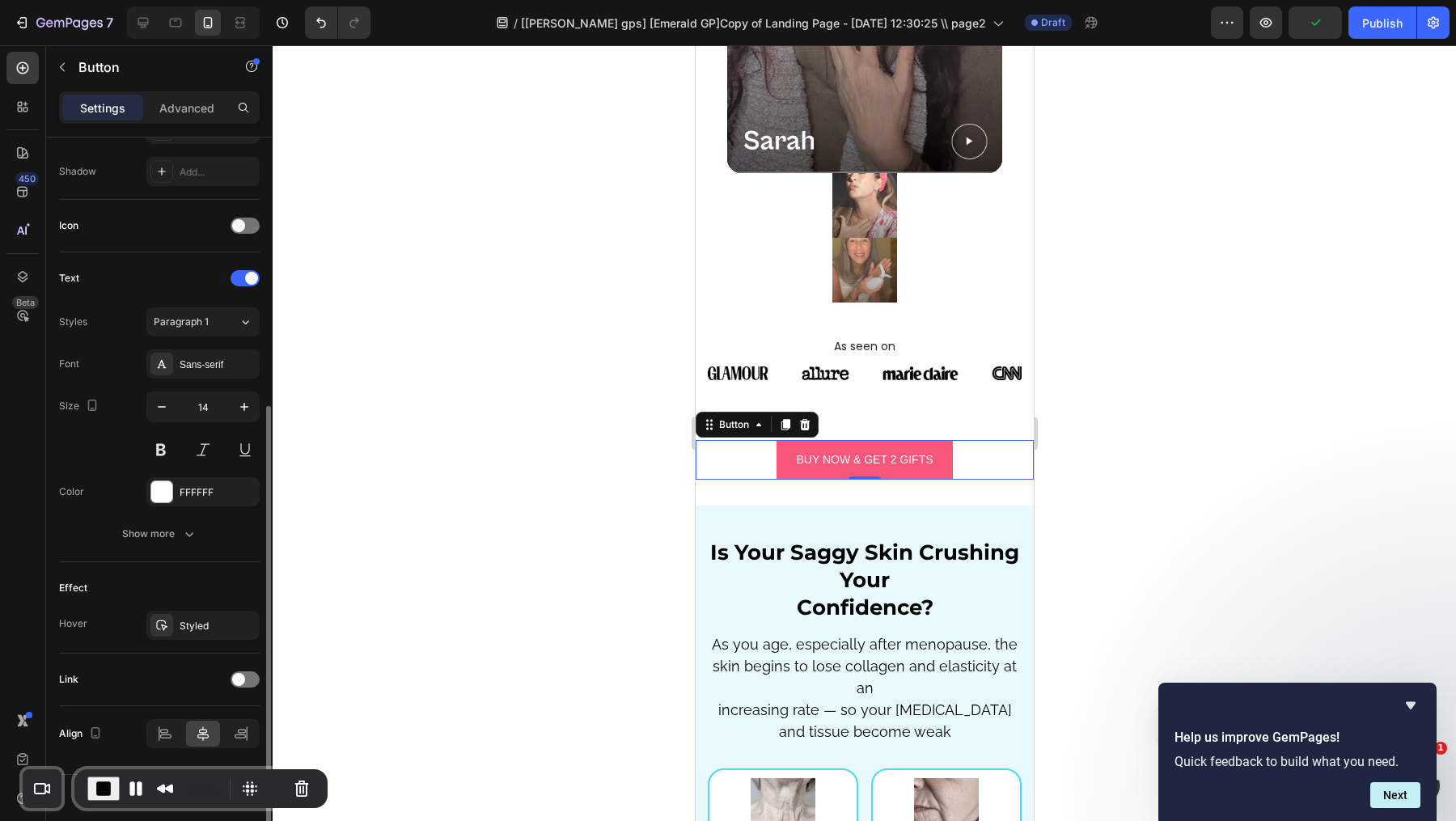
click at [225, 378] on div "Font Sans-serif Size 14 Color FFFFFF Show more" at bounding box center [159, 448] width 201 height 199
click at [228, 368] on div "Sans-serif" at bounding box center [217, 365] width 76 height 15
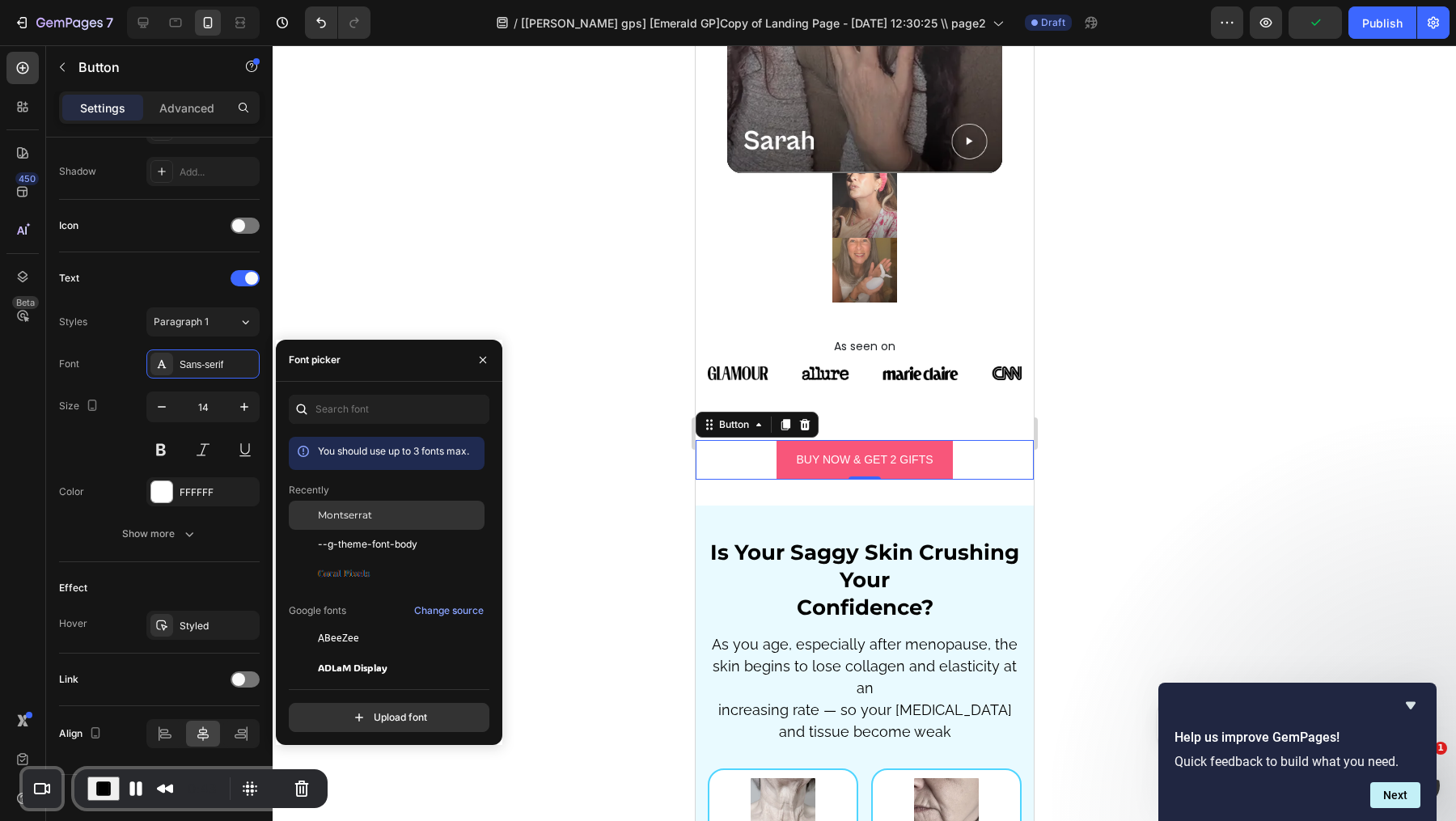
click at [414, 518] on div "Montserrat" at bounding box center [400, 516] width 164 height 15
click at [247, 401] on icon "button" at bounding box center [245, 407] width 16 height 16
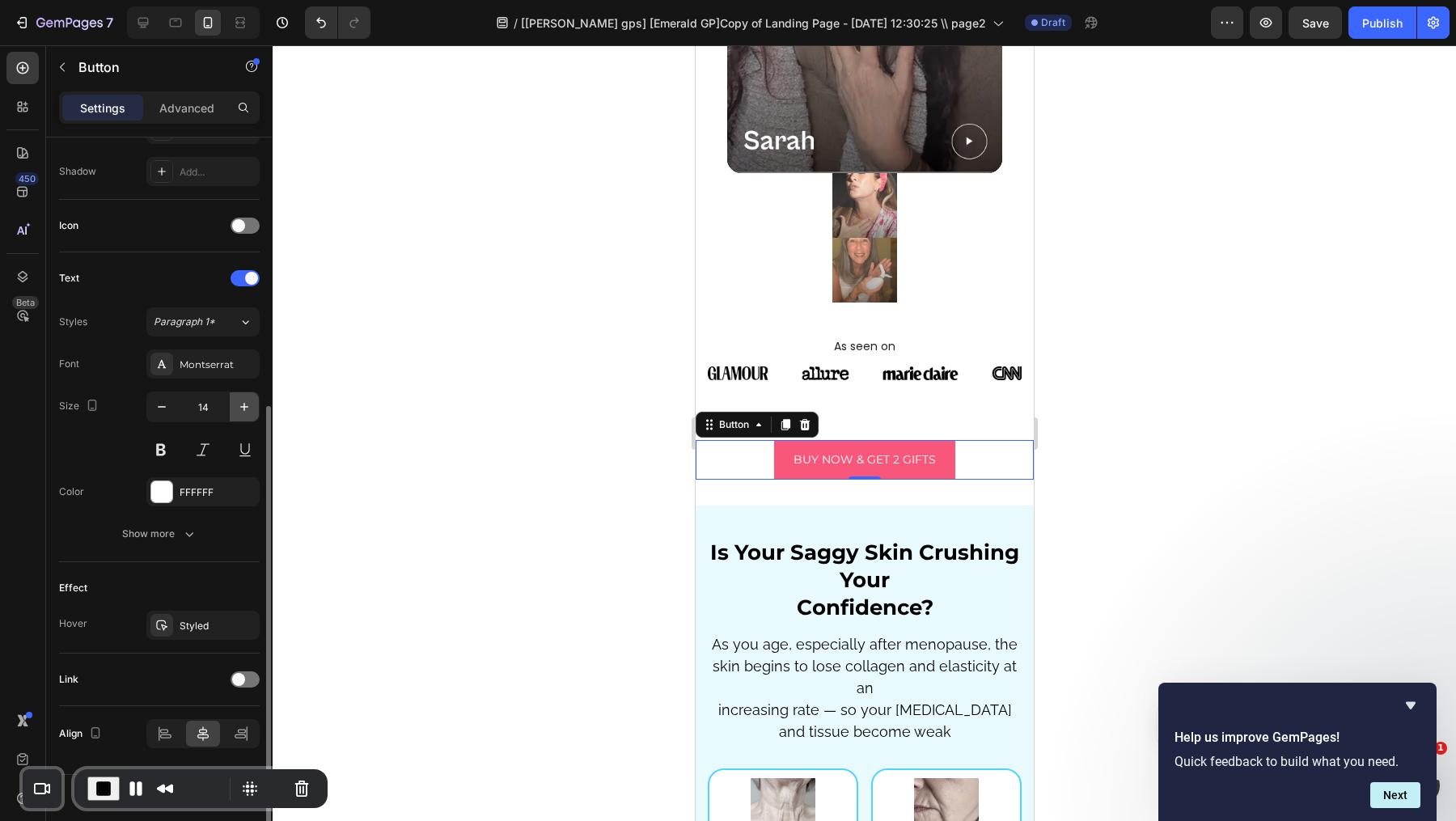
click at [247, 401] on icon "button" at bounding box center [245, 407] width 16 height 16
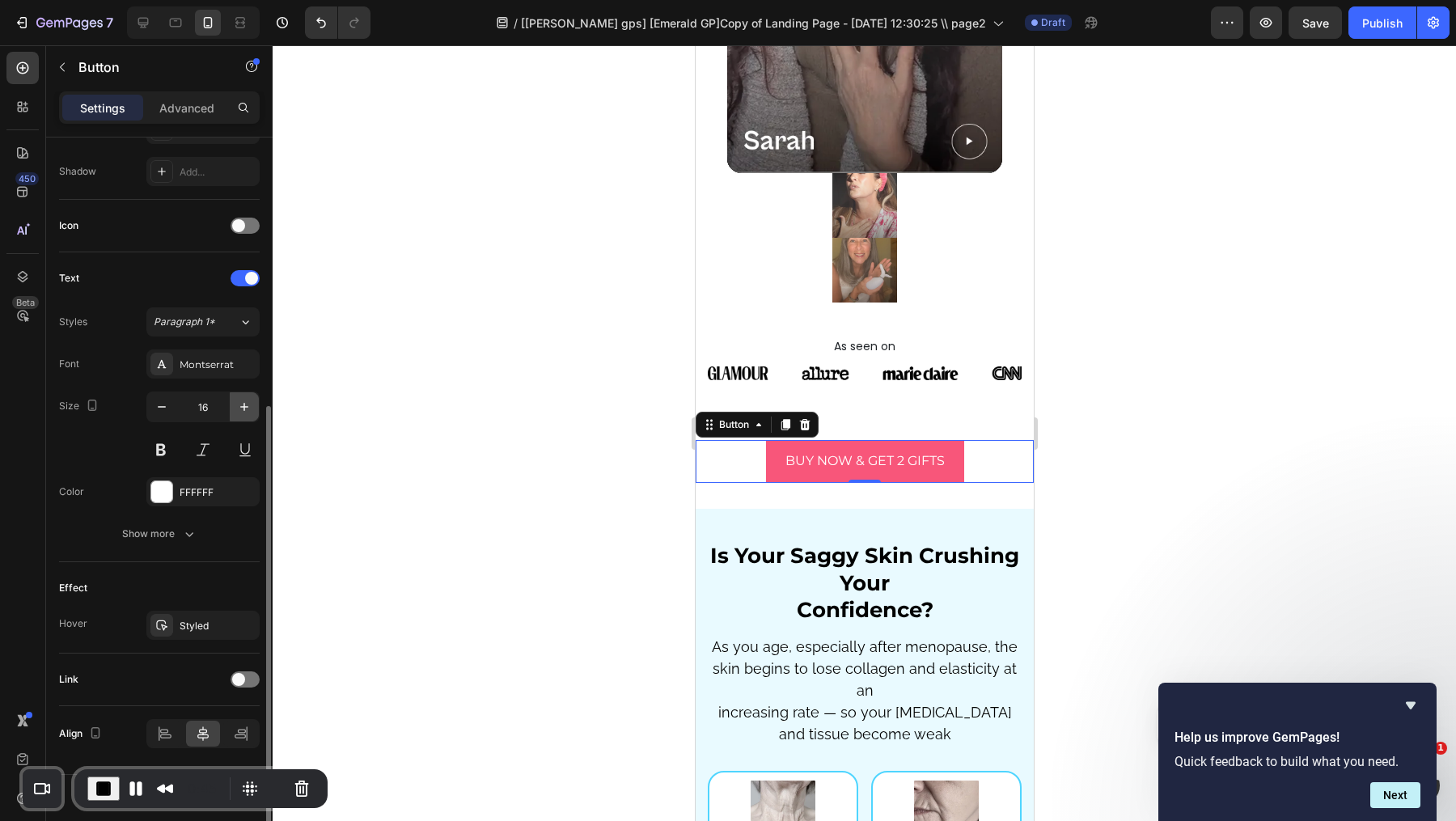
click at [247, 401] on icon "button" at bounding box center [245, 407] width 16 height 16
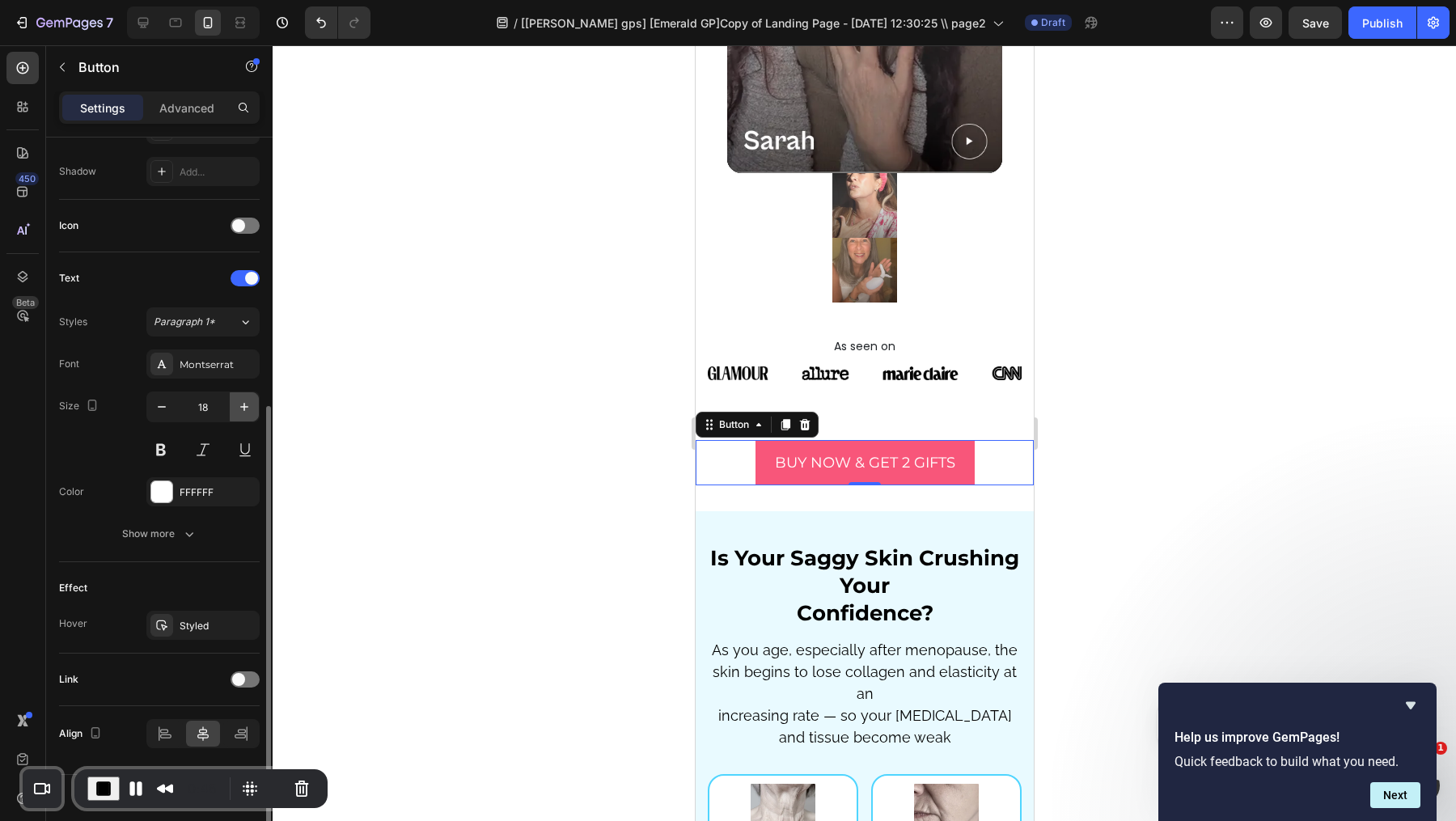
click at [247, 401] on icon "button" at bounding box center [245, 407] width 16 height 16
type input "19"
click at [163, 456] on button at bounding box center [161, 450] width 29 height 29
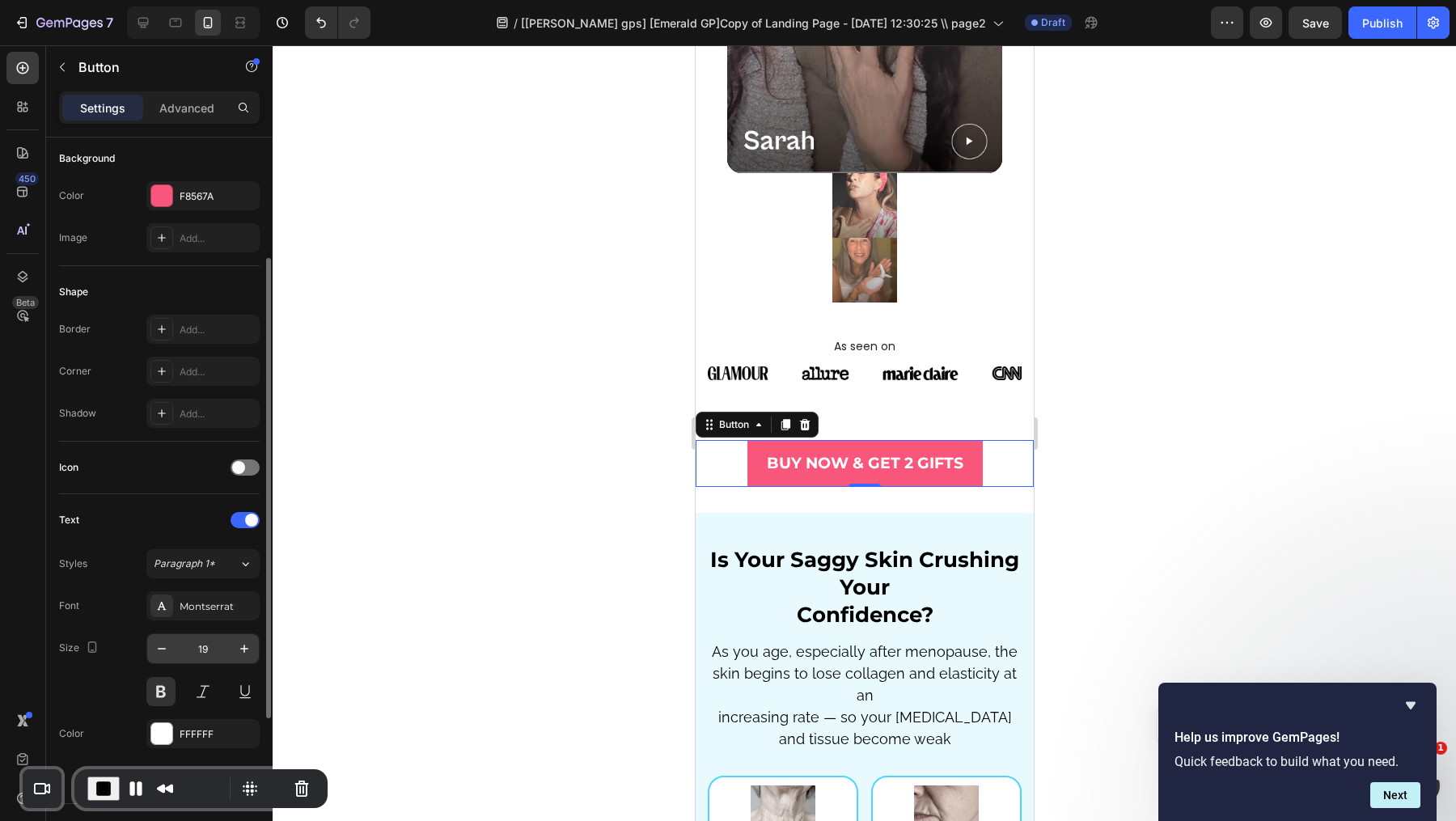
scroll to position [183, 0]
click at [166, 408] on icon at bounding box center [162, 414] width 13 height 13
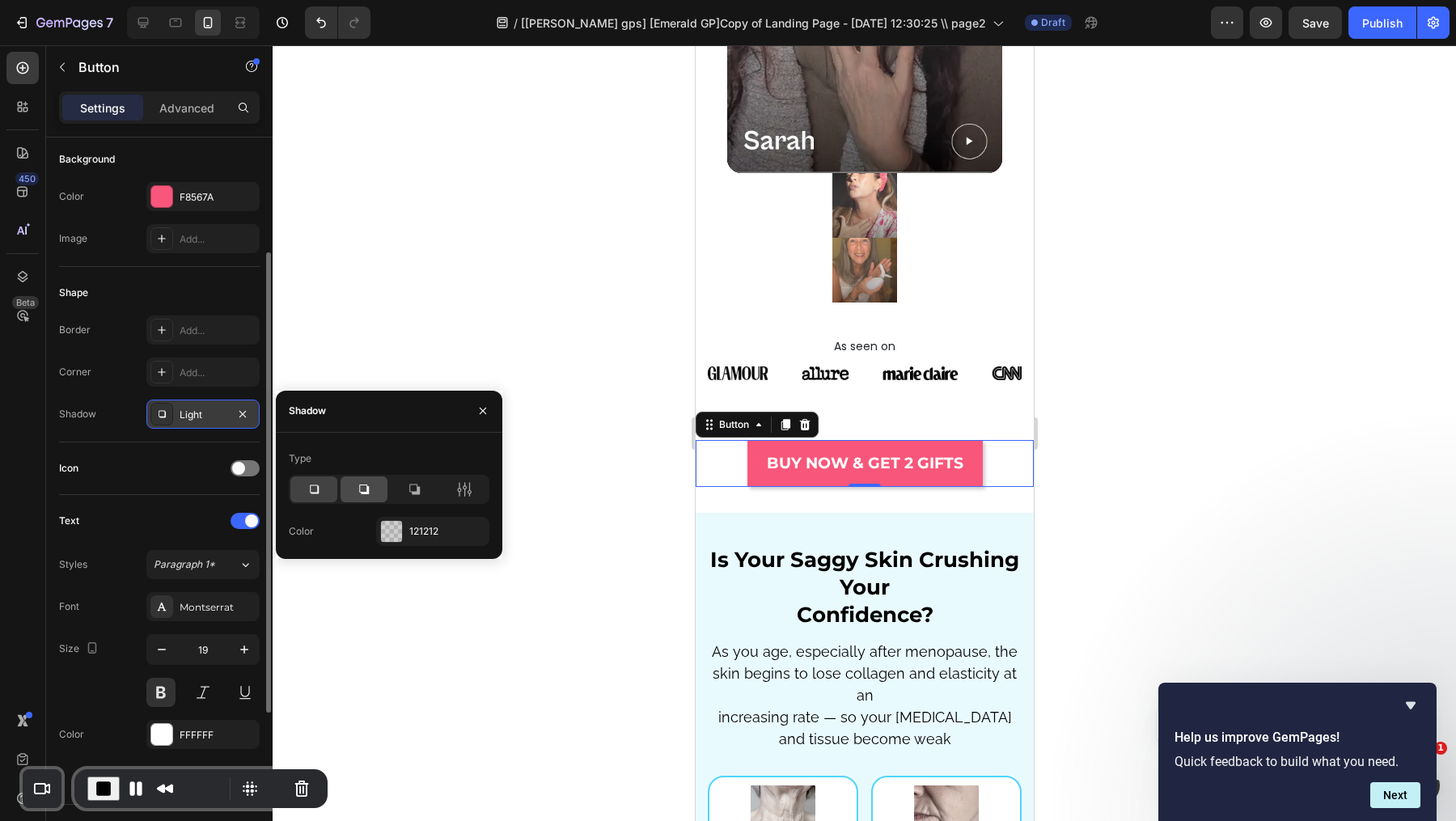
click at [369, 478] on div at bounding box center [364, 489] width 47 height 25
click at [320, 490] on icon at bounding box center [314, 489] width 16 height 16
click at [399, 521] on div at bounding box center [391, 531] width 21 height 21
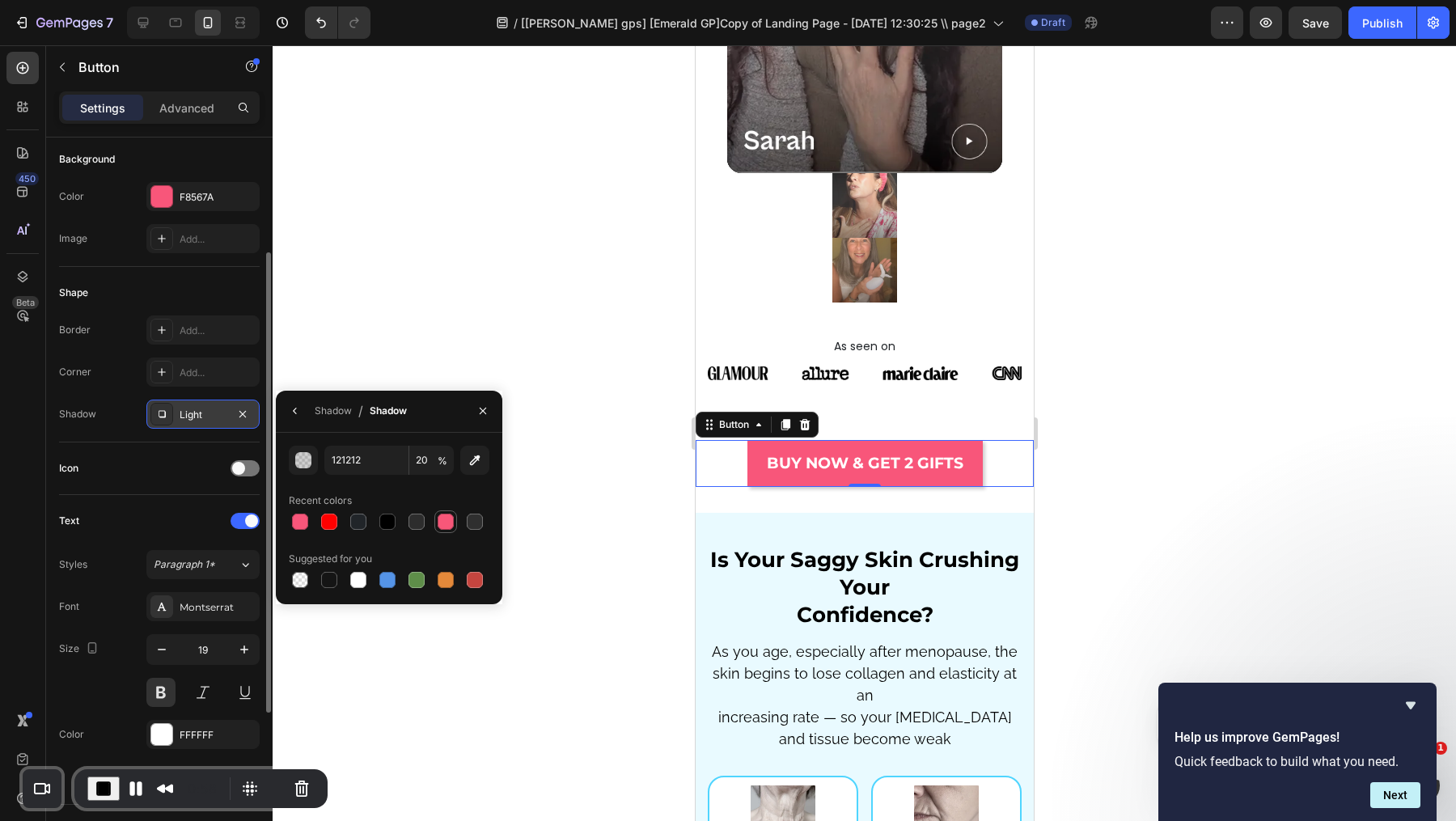
click at [447, 519] on div at bounding box center [446, 522] width 16 height 16
type input "F75779"
click at [428, 456] on input "100" at bounding box center [431, 460] width 45 height 29
type input "20"
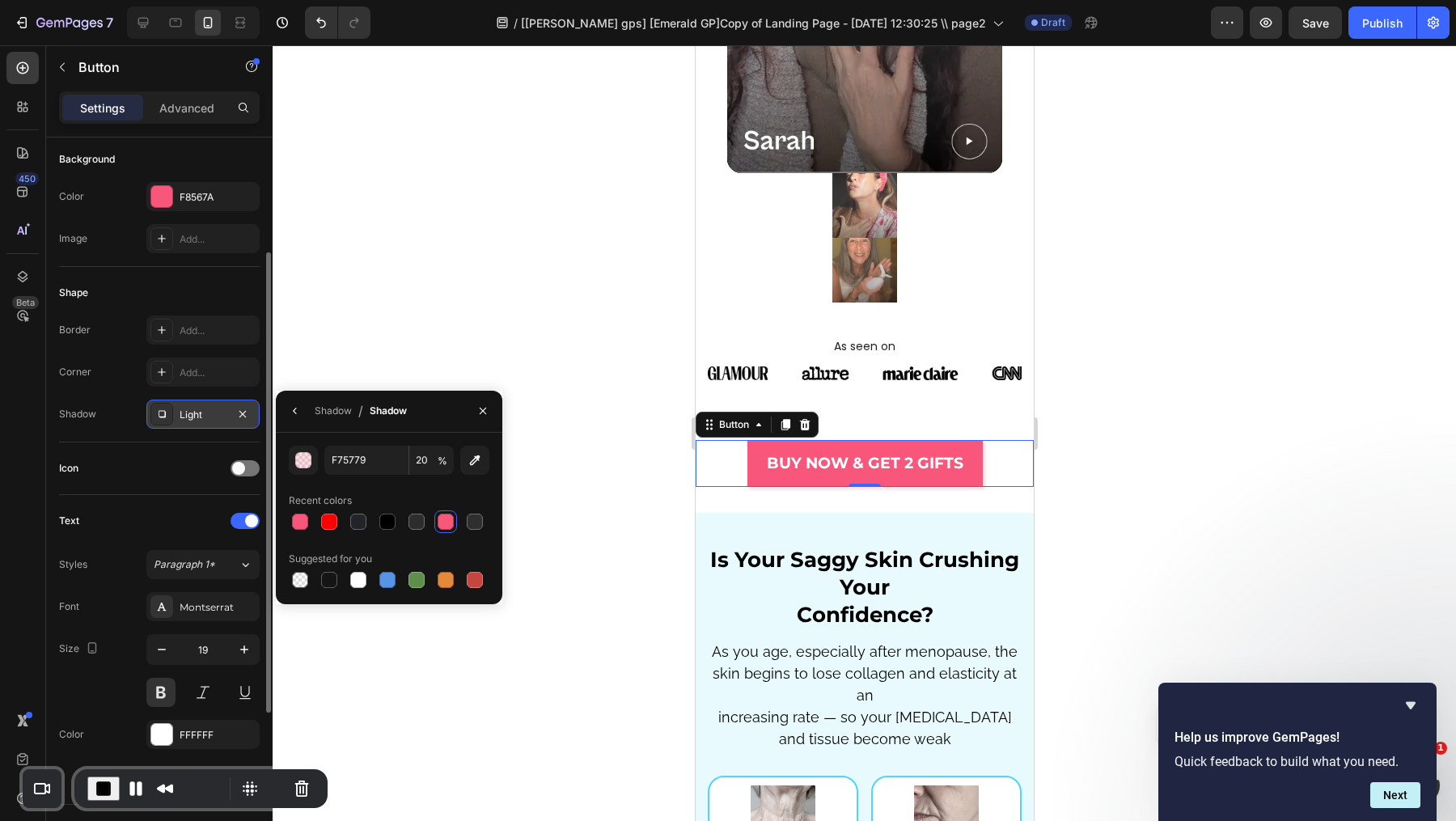
click at [295, 396] on div "Shadow / Shadow" at bounding box center [344, 411] width 137 height 41
click at [304, 414] on button "button" at bounding box center [295, 411] width 25 height 25
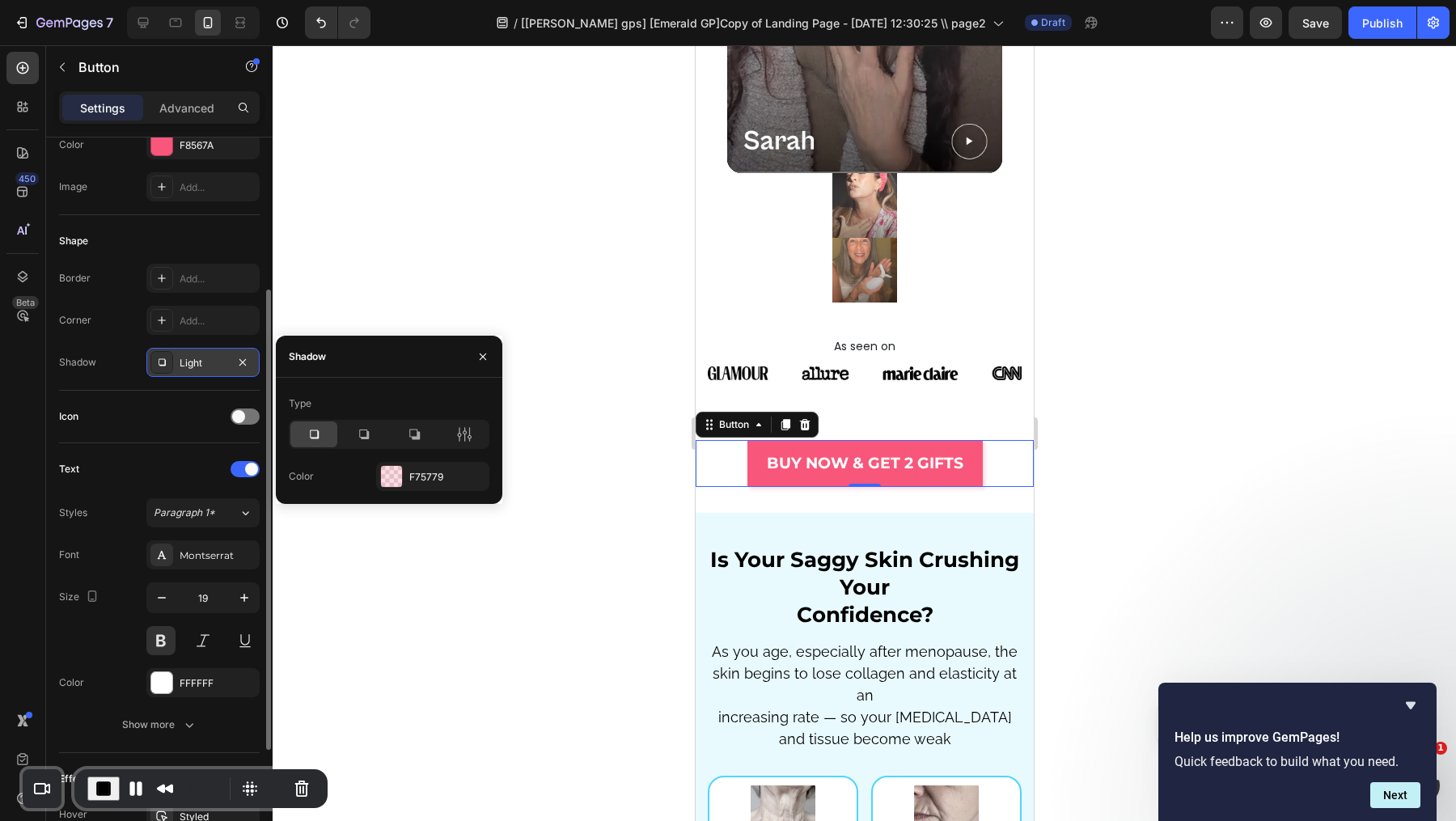
scroll to position [237, 0]
click at [205, 311] on div "Add..." at bounding box center [217, 318] width 76 height 15
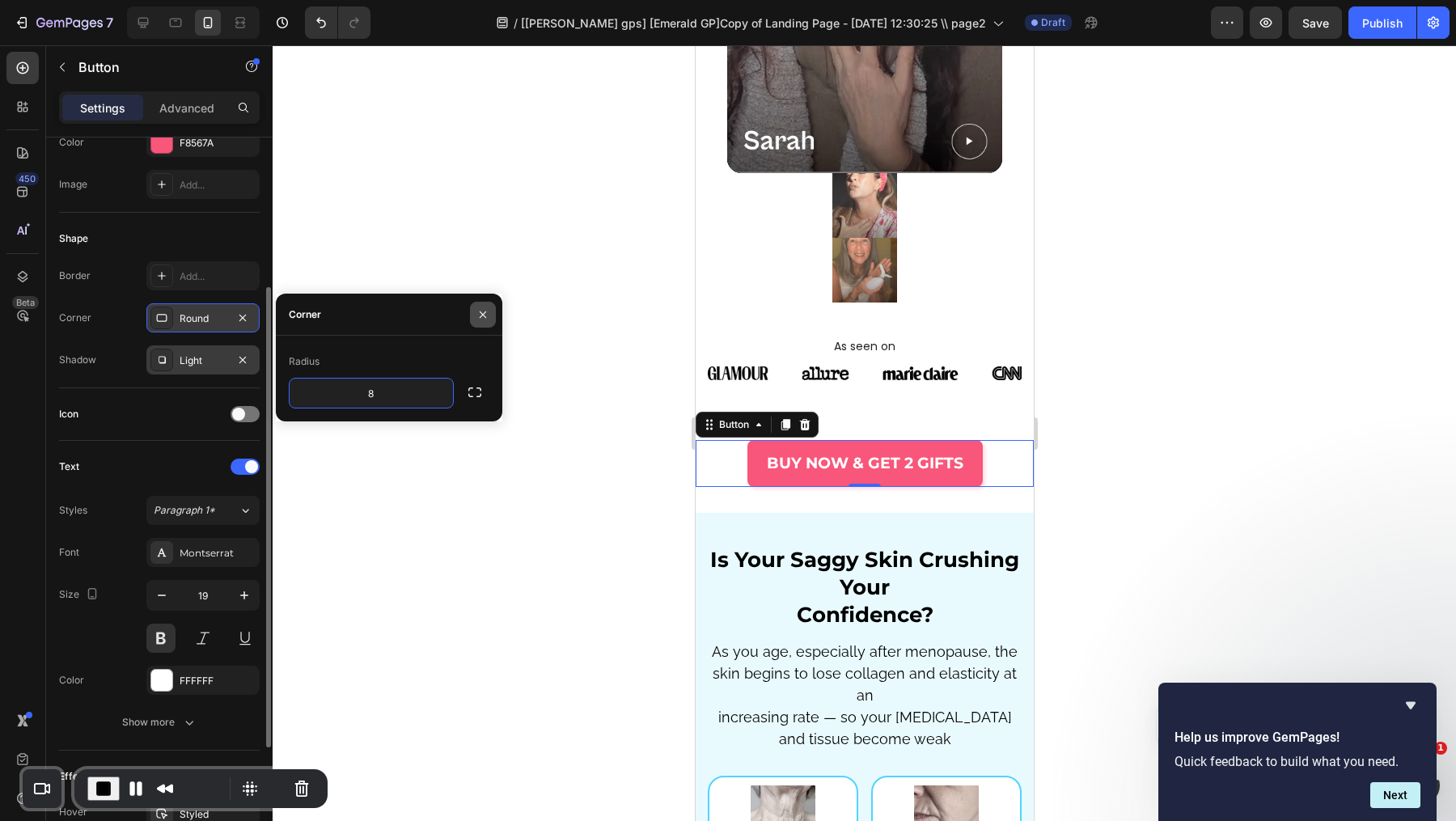
click at [487, 313] on icon "button" at bounding box center [483, 315] width 13 height 13
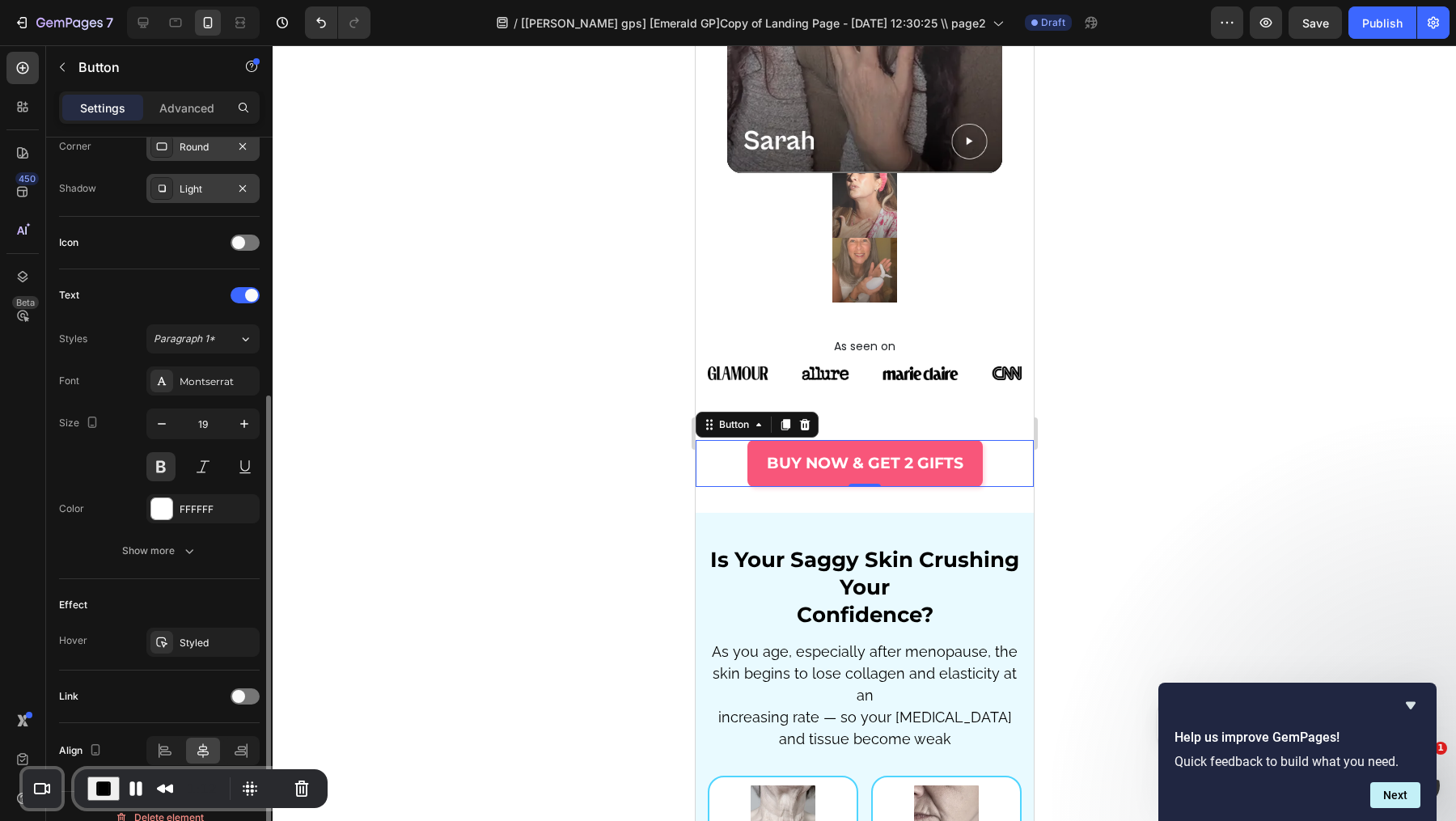
scroll to position [426, 0]
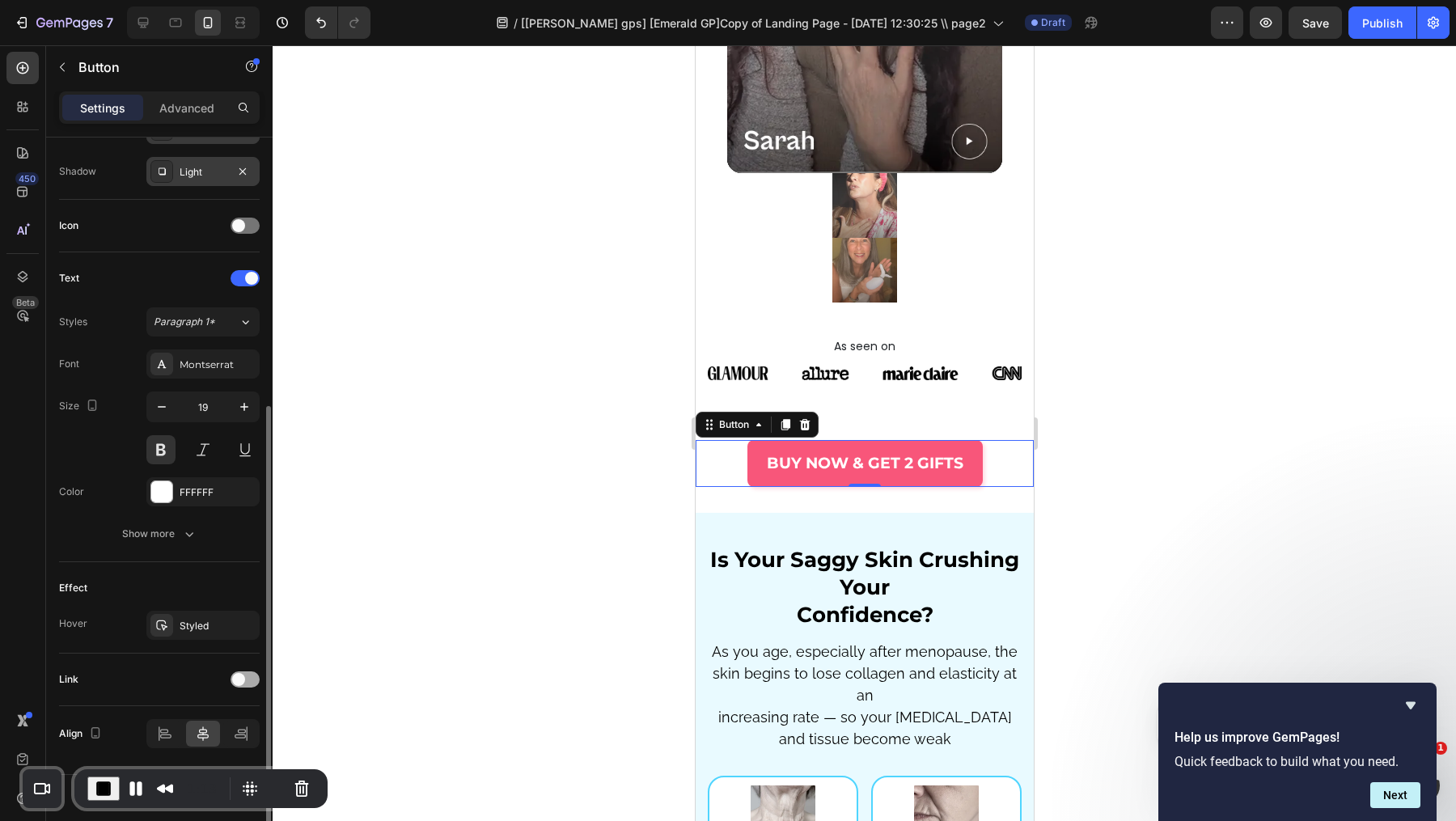
click at [245, 673] on span at bounding box center [238, 679] width 13 height 13
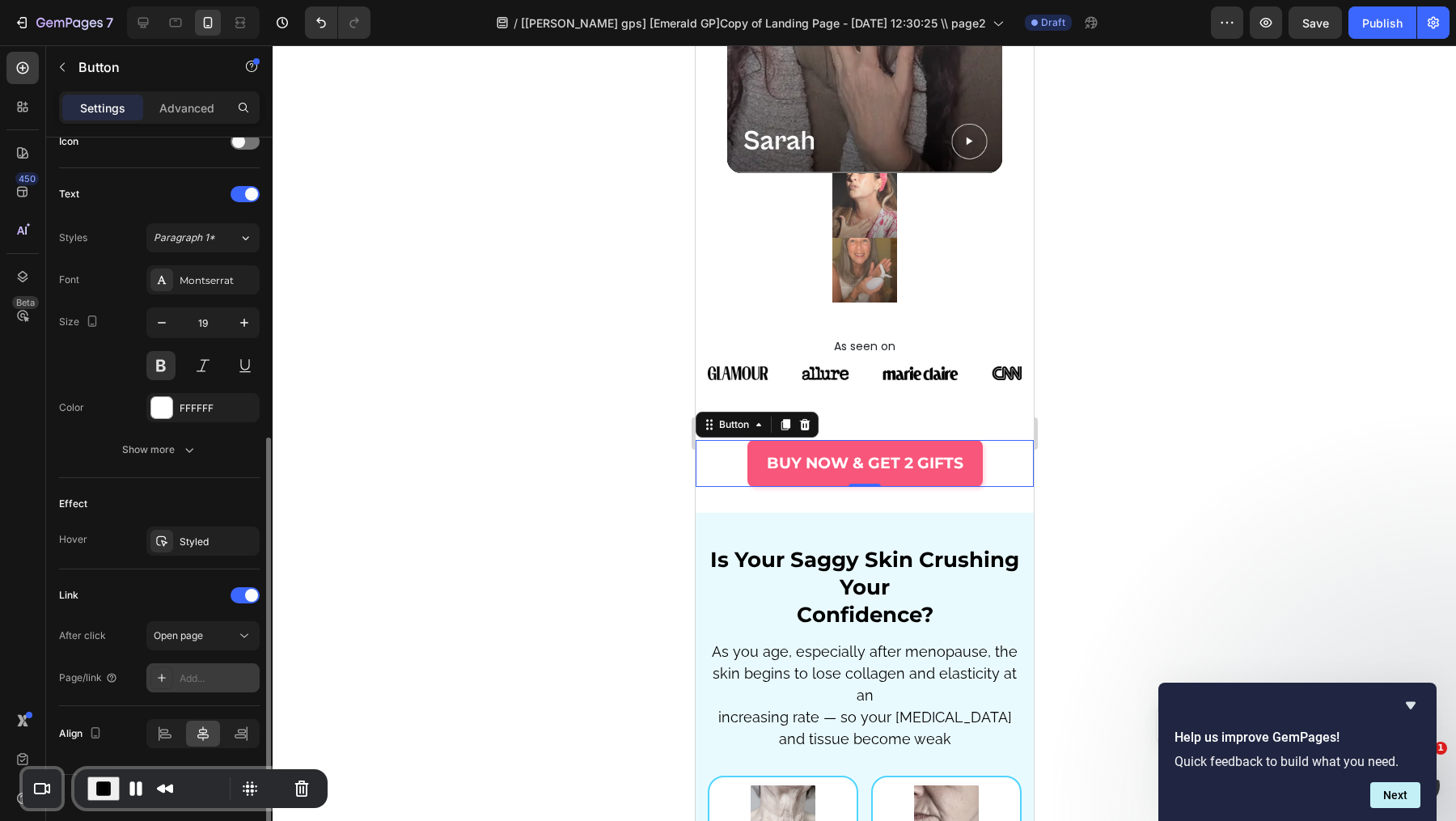
click at [203, 671] on div "Add..." at bounding box center [217, 678] width 76 height 15
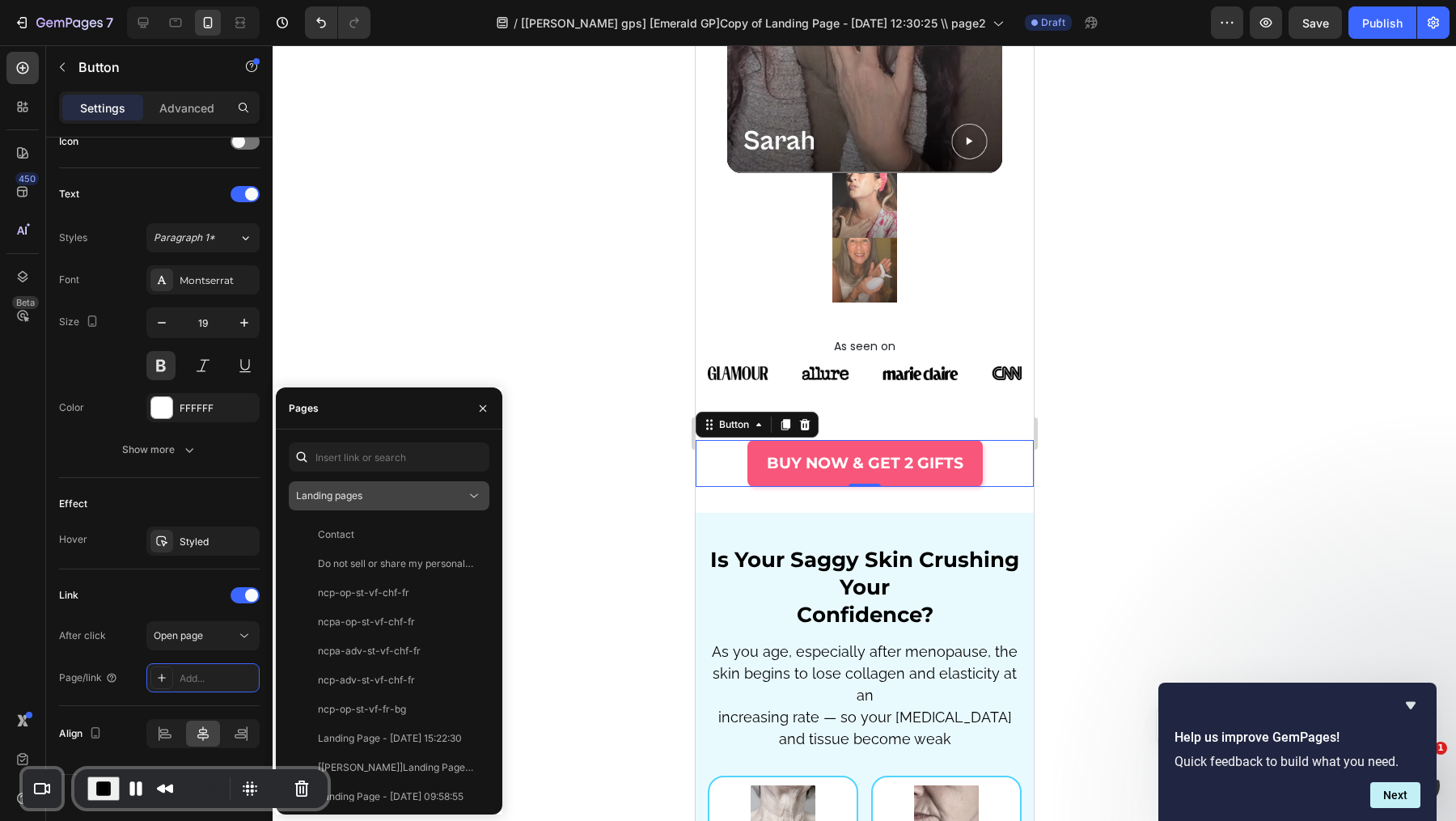
click at [384, 491] on div "Landing pages" at bounding box center [381, 496] width 170 height 15
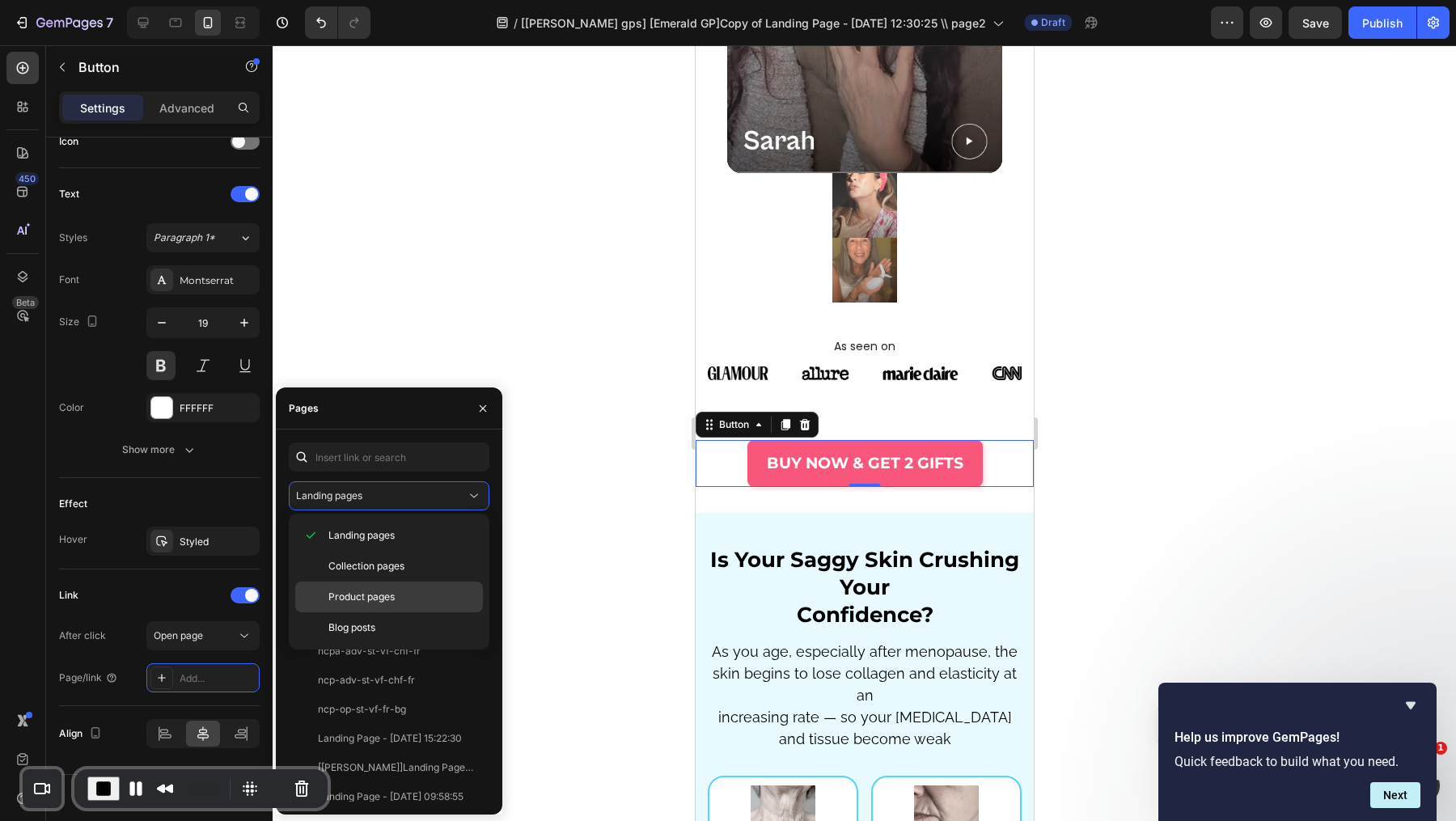
click at [387, 596] on span "Product pages" at bounding box center [361, 596] width 66 height 15
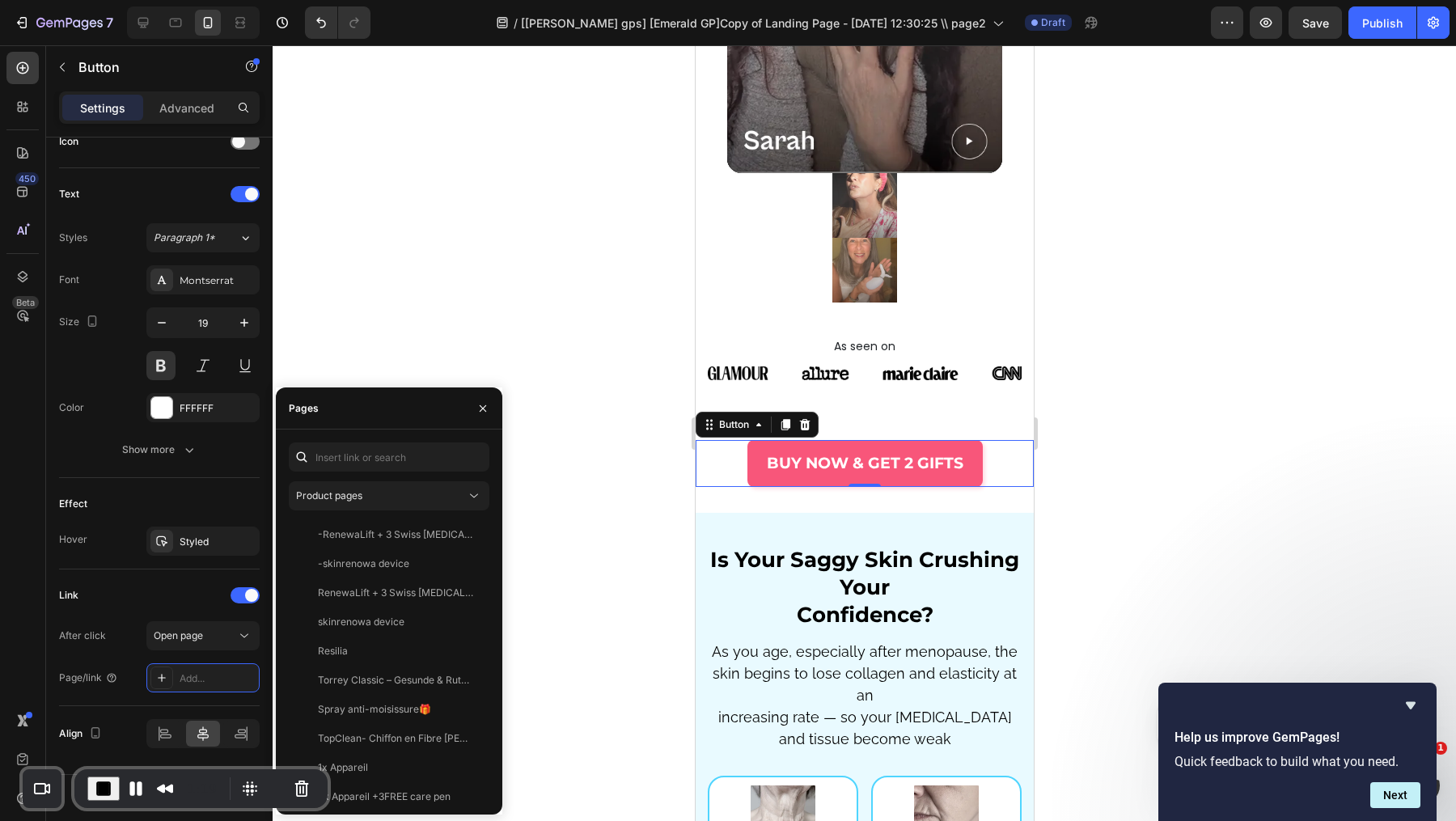
click at [421, 322] on div at bounding box center [864, 433] width 1183 height 776
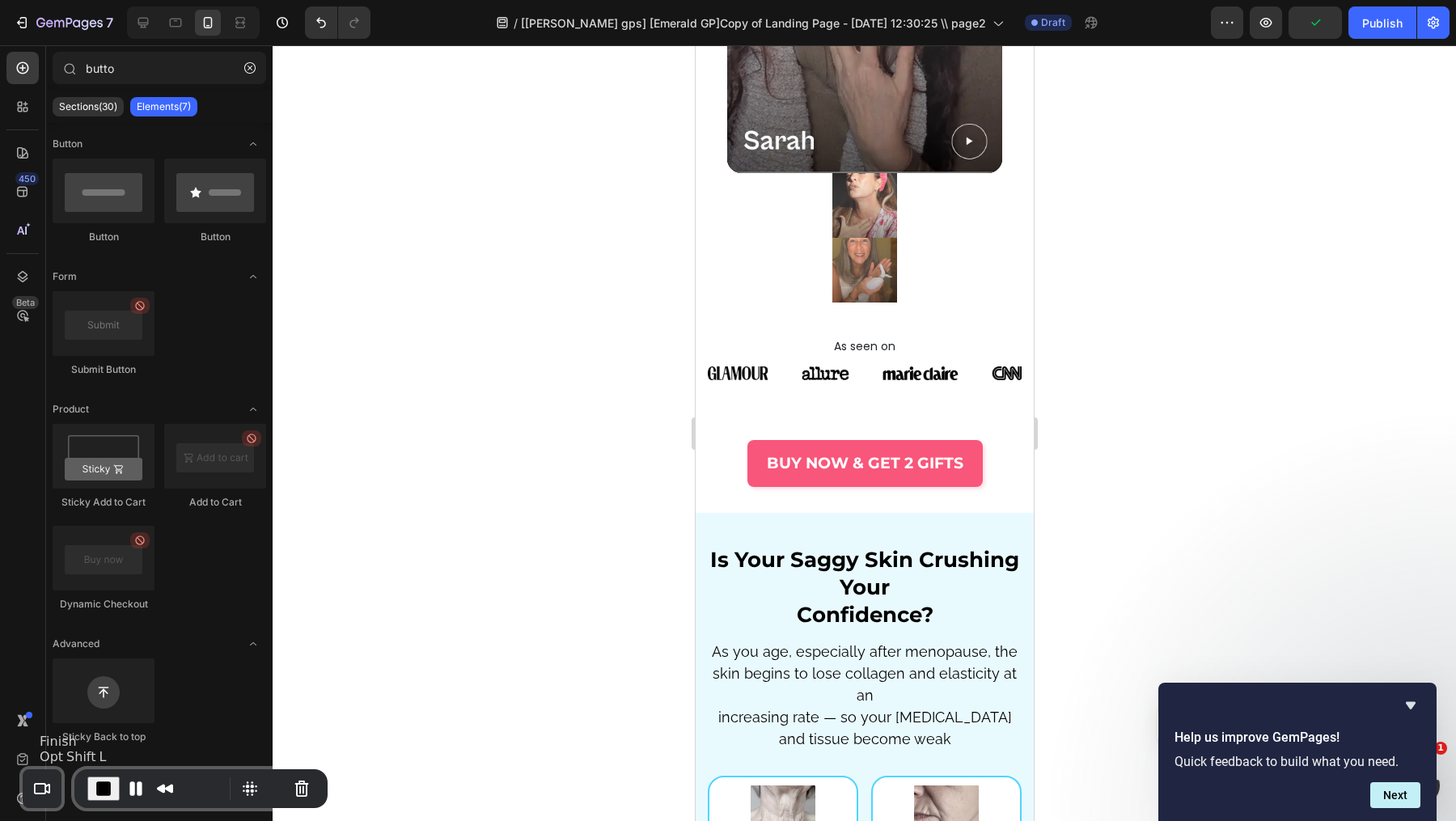
click at [95, 783] on span "End Recording" at bounding box center [103, 788] width 19 height 19
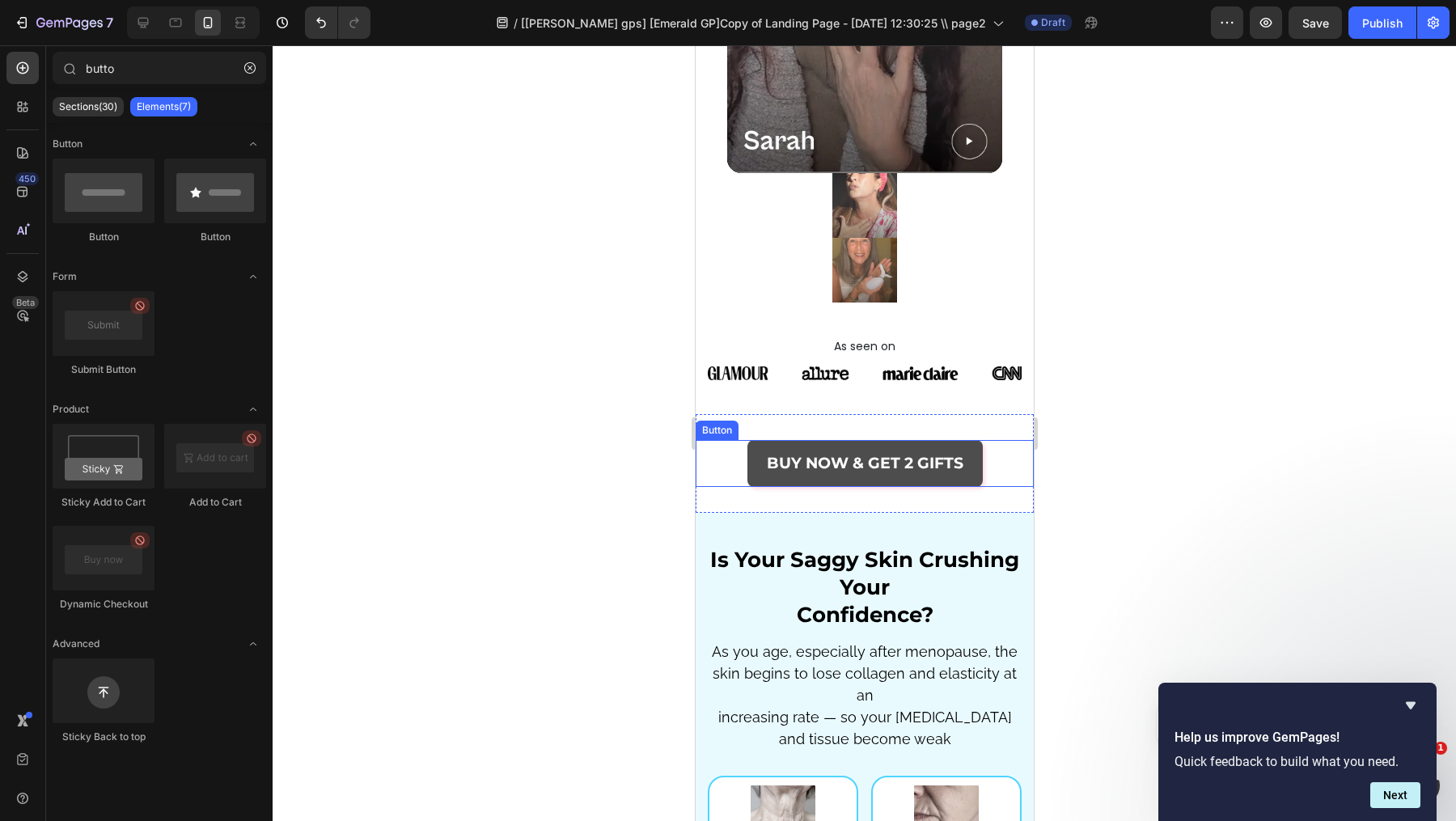
click at [774, 440] on button "BUY NOW & GET 2 GIFTS" at bounding box center [864, 464] width 236 height 47
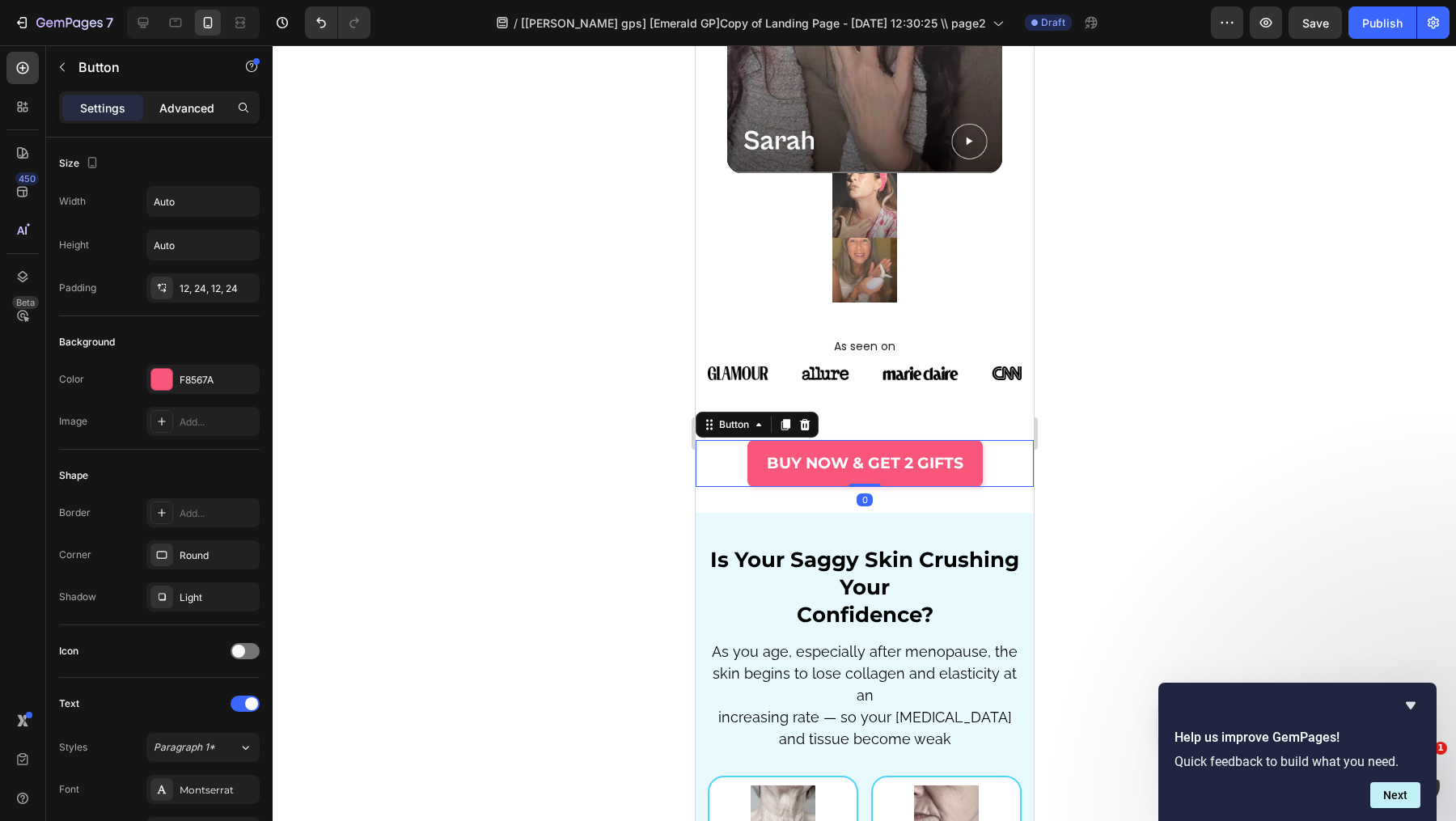
click at [216, 110] on div "Advanced" at bounding box center [186, 107] width 81 height 25
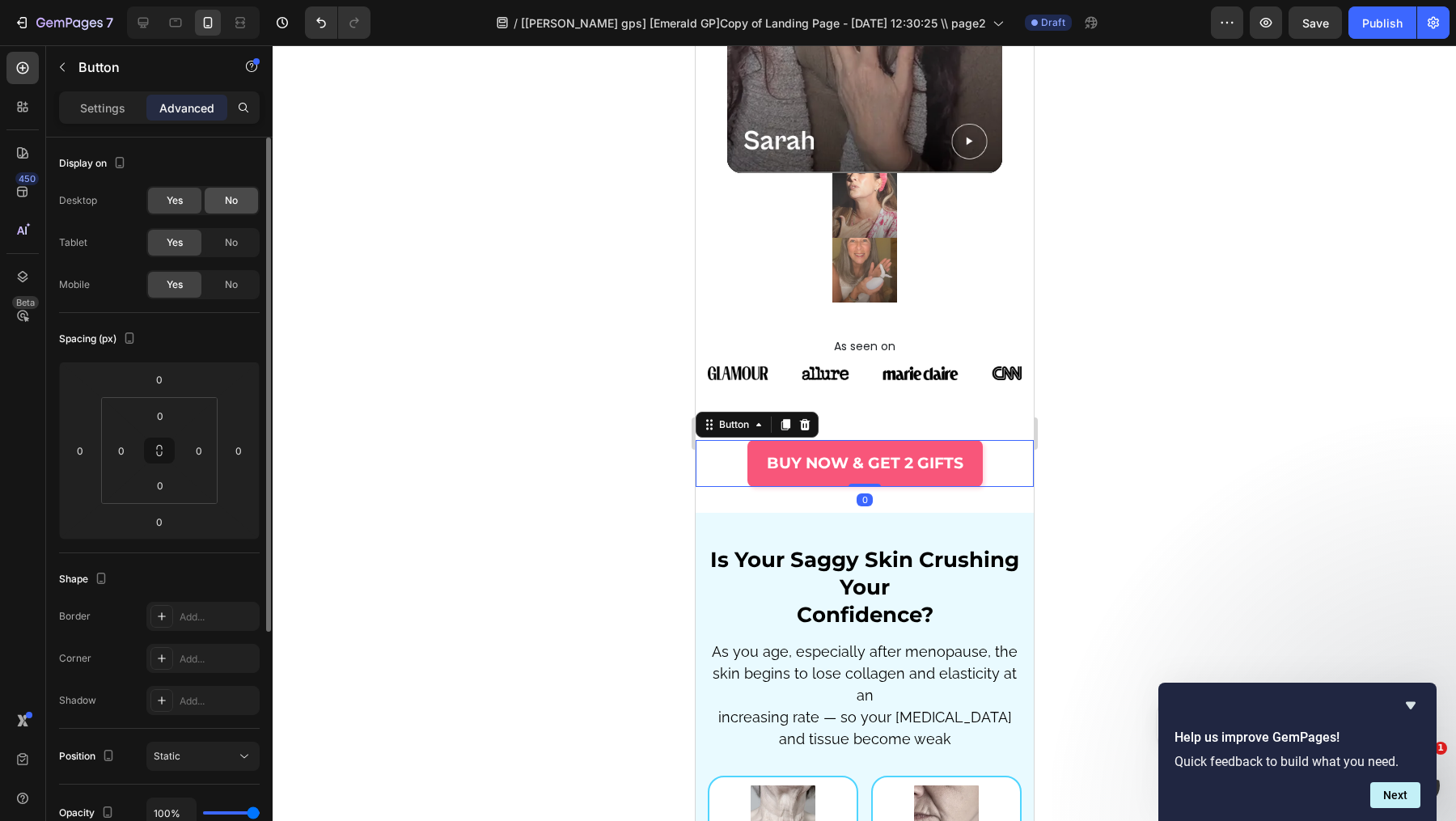
drag, startPoint x: 243, startPoint y: 195, endPoint x: 239, endPoint y: 231, distance: 36.2
click at [243, 195] on div "No" at bounding box center [231, 200] width 54 height 25
click at [237, 239] on div "No" at bounding box center [231, 243] width 54 height 25
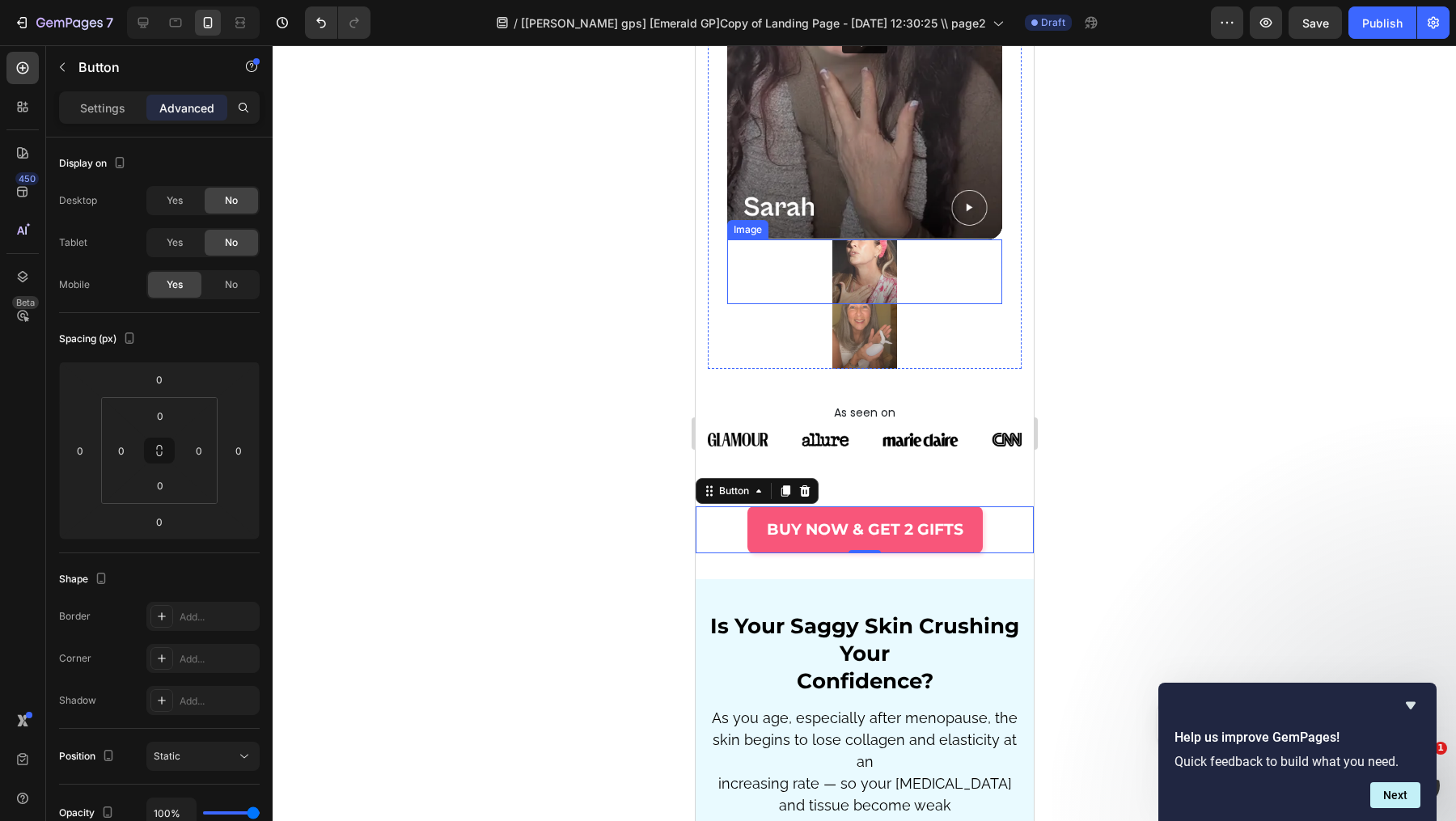
scroll to position [2610, 0]
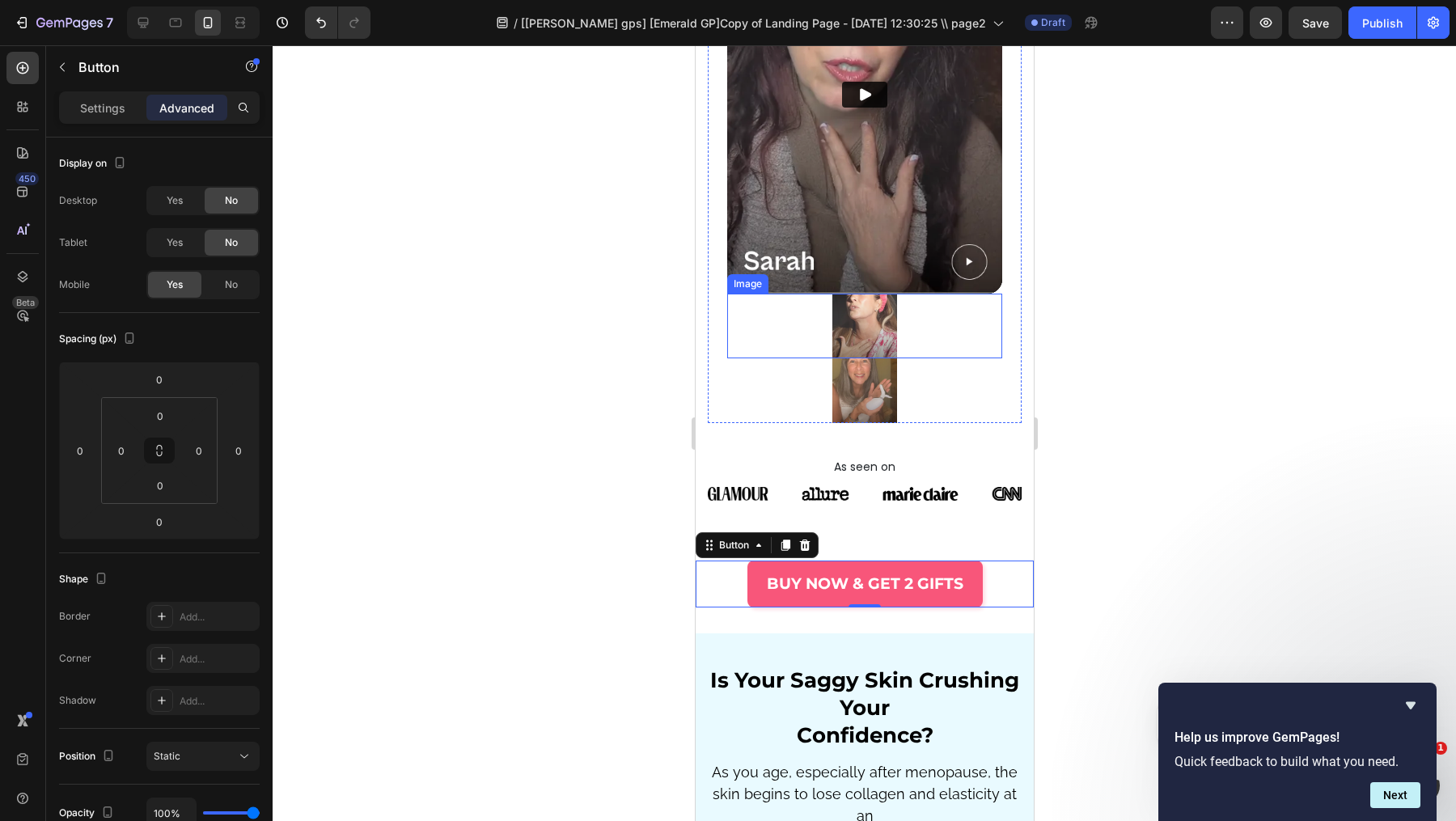
click at [953, 306] on div at bounding box center [864, 325] width 275 height 65
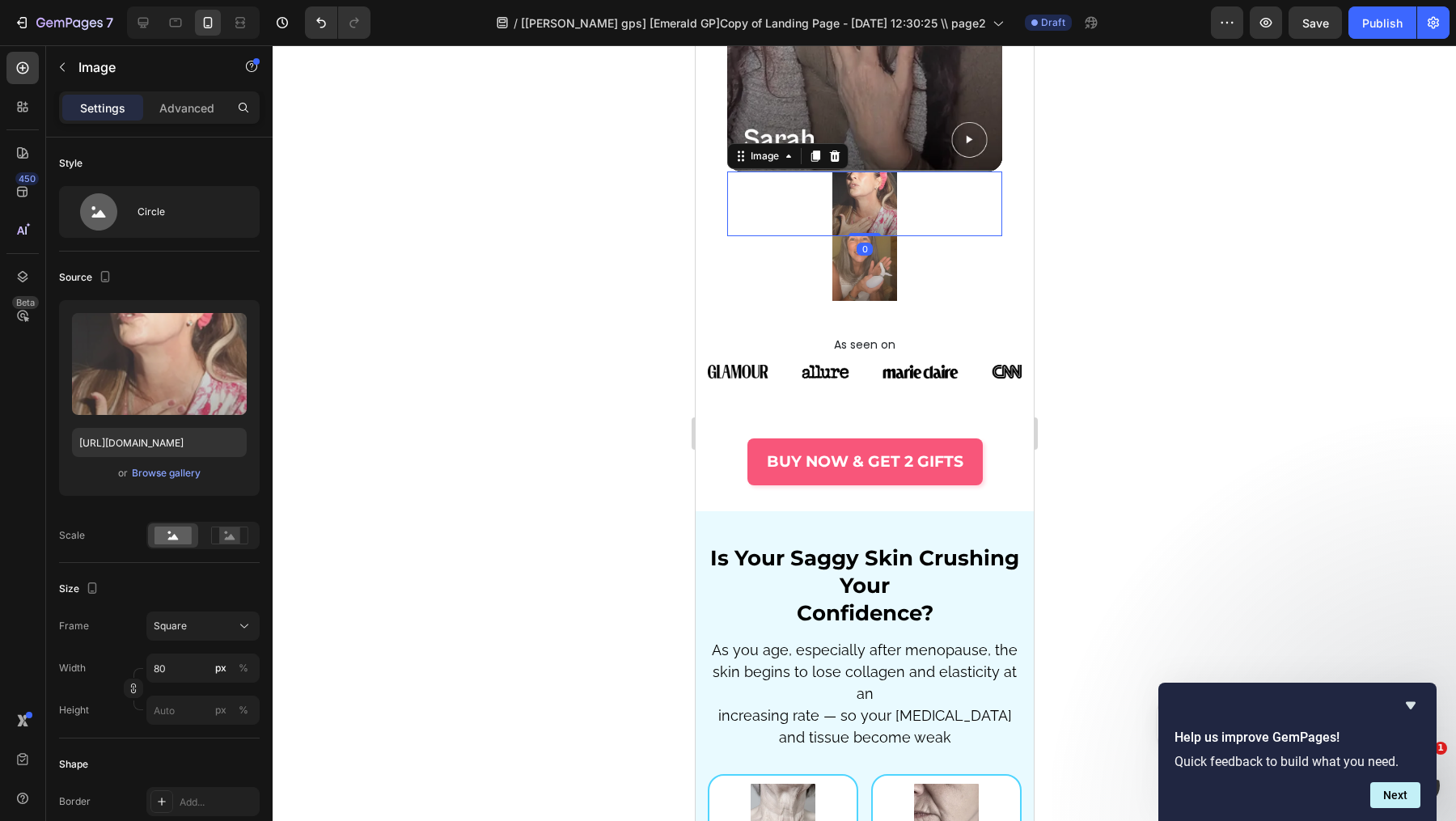
scroll to position [2733, 0]
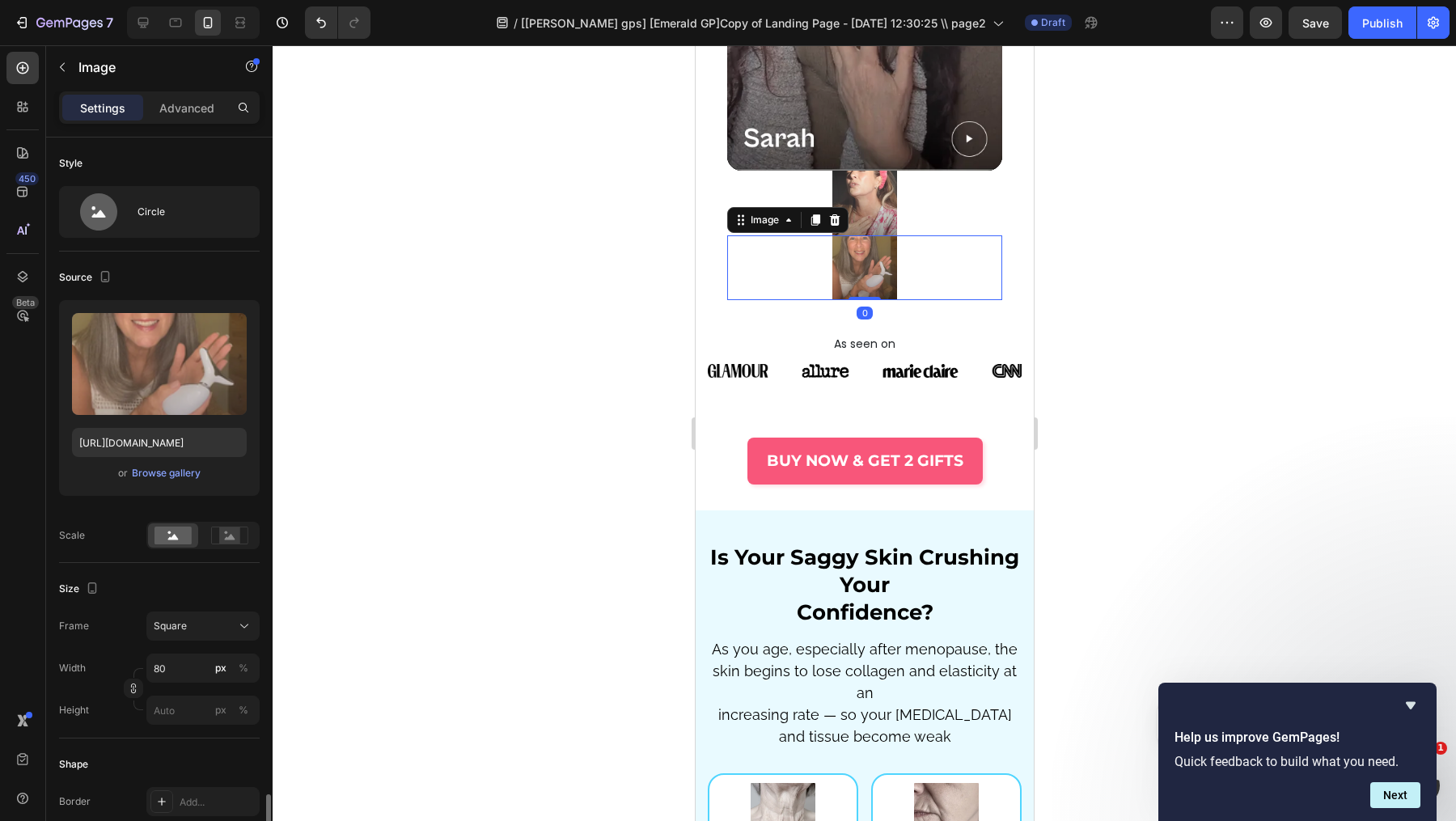
click at [926, 300] on div at bounding box center [864, 267] width 275 height 65
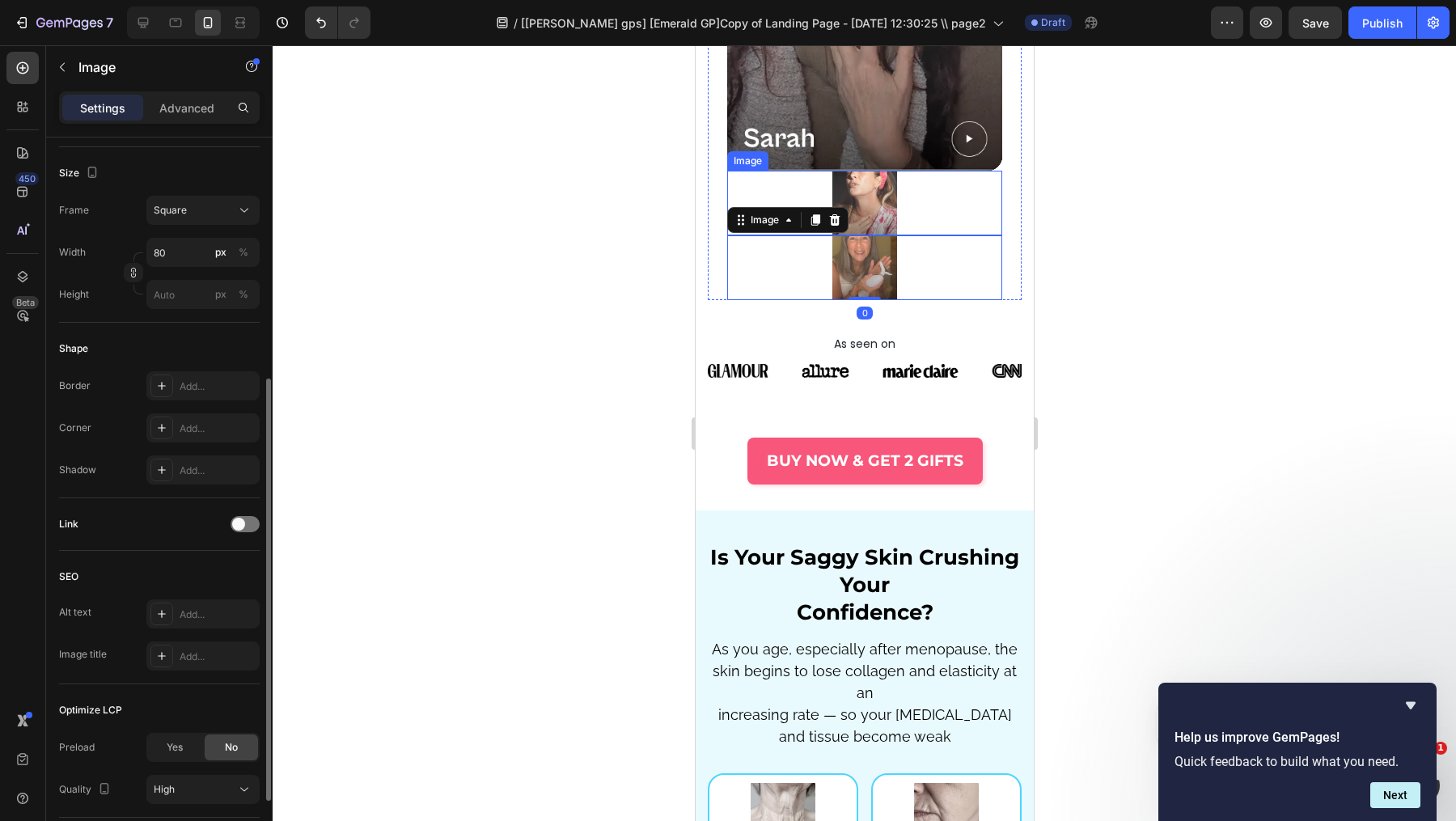
click at [865, 235] on img at bounding box center [863, 203] width 65 height 65
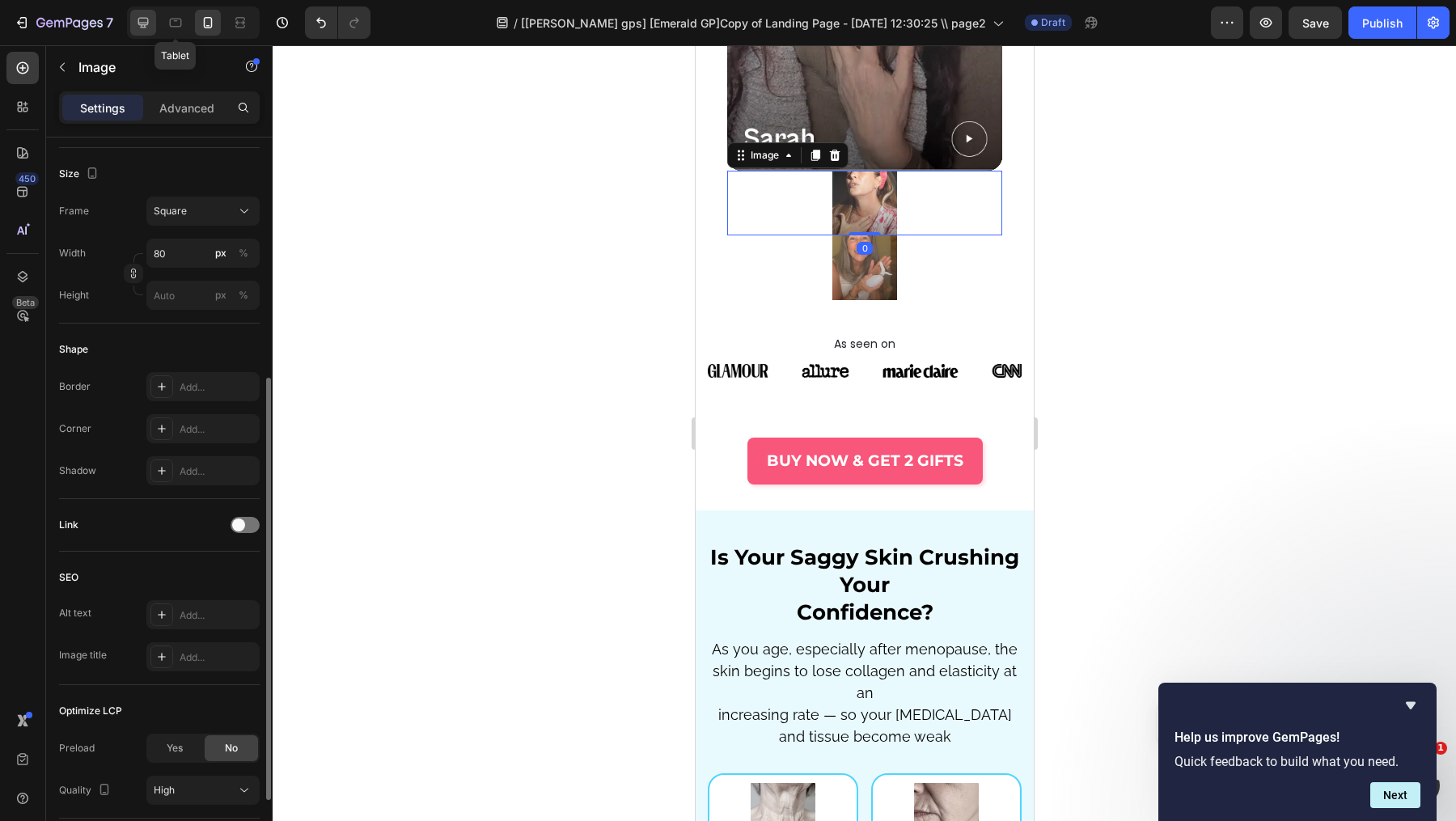
click at [154, 16] on div at bounding box center [143, 23] width 25 height 25
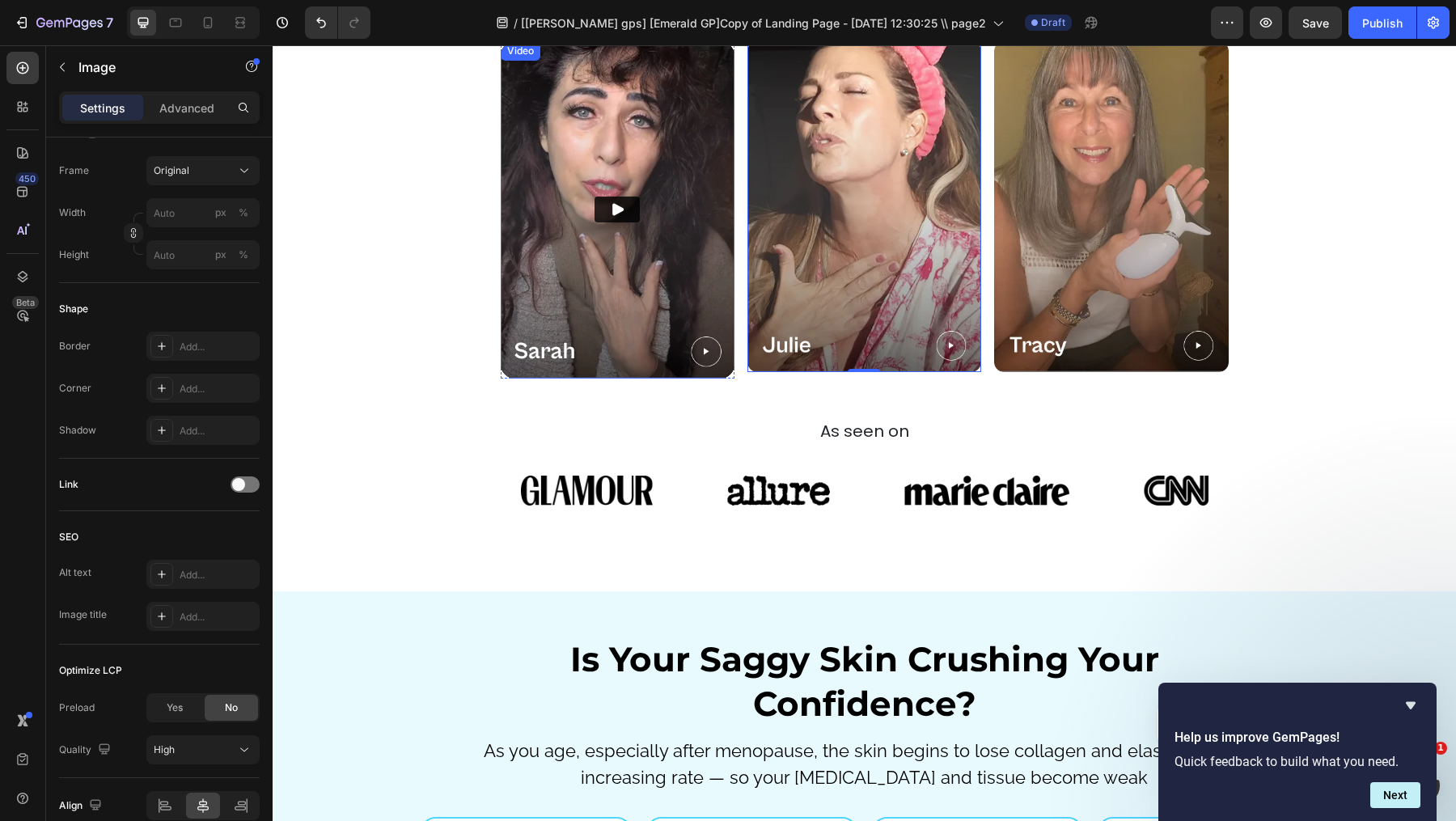
scroll to position [2356, 0]
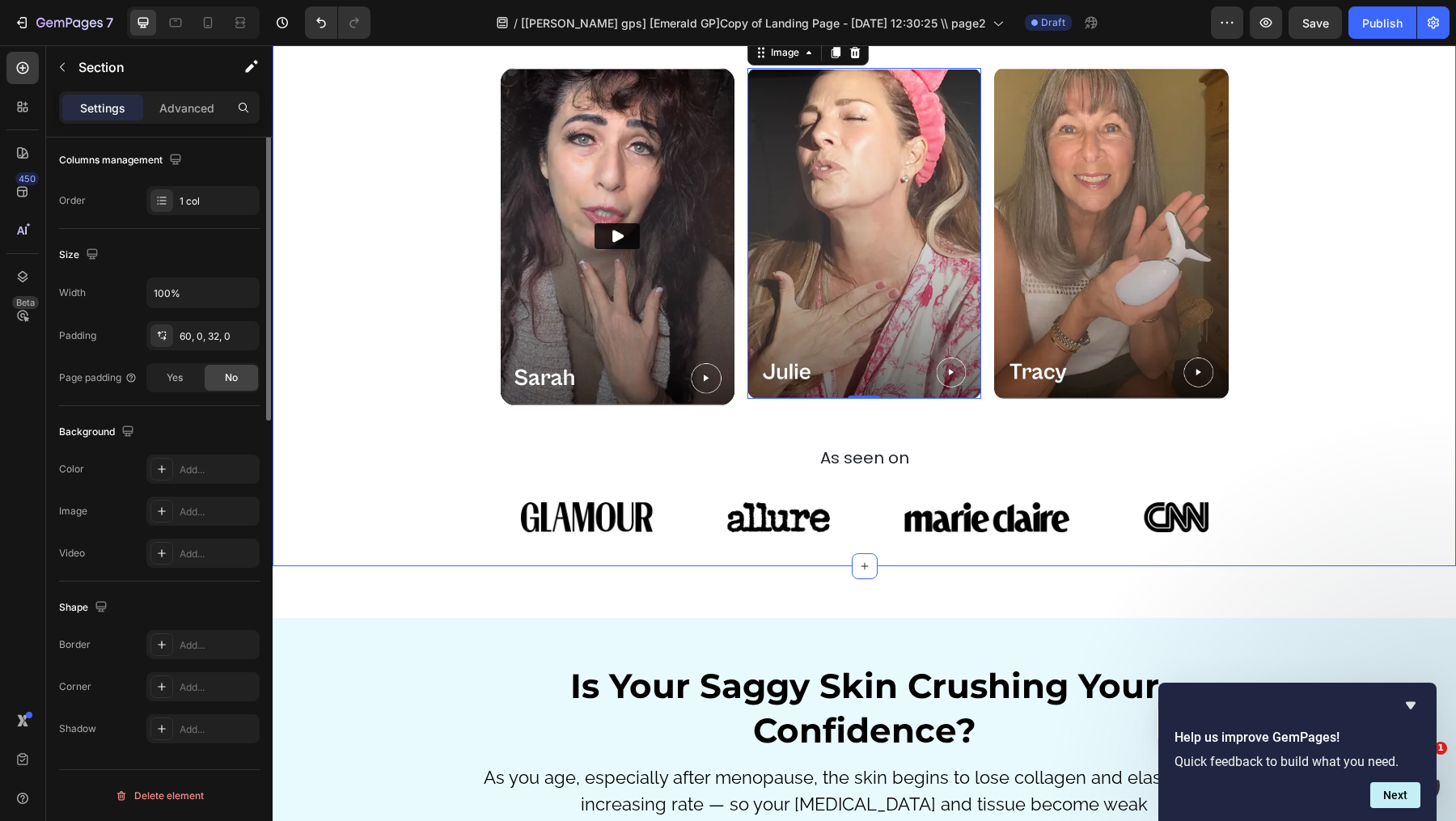
scroll to position [0, 0]
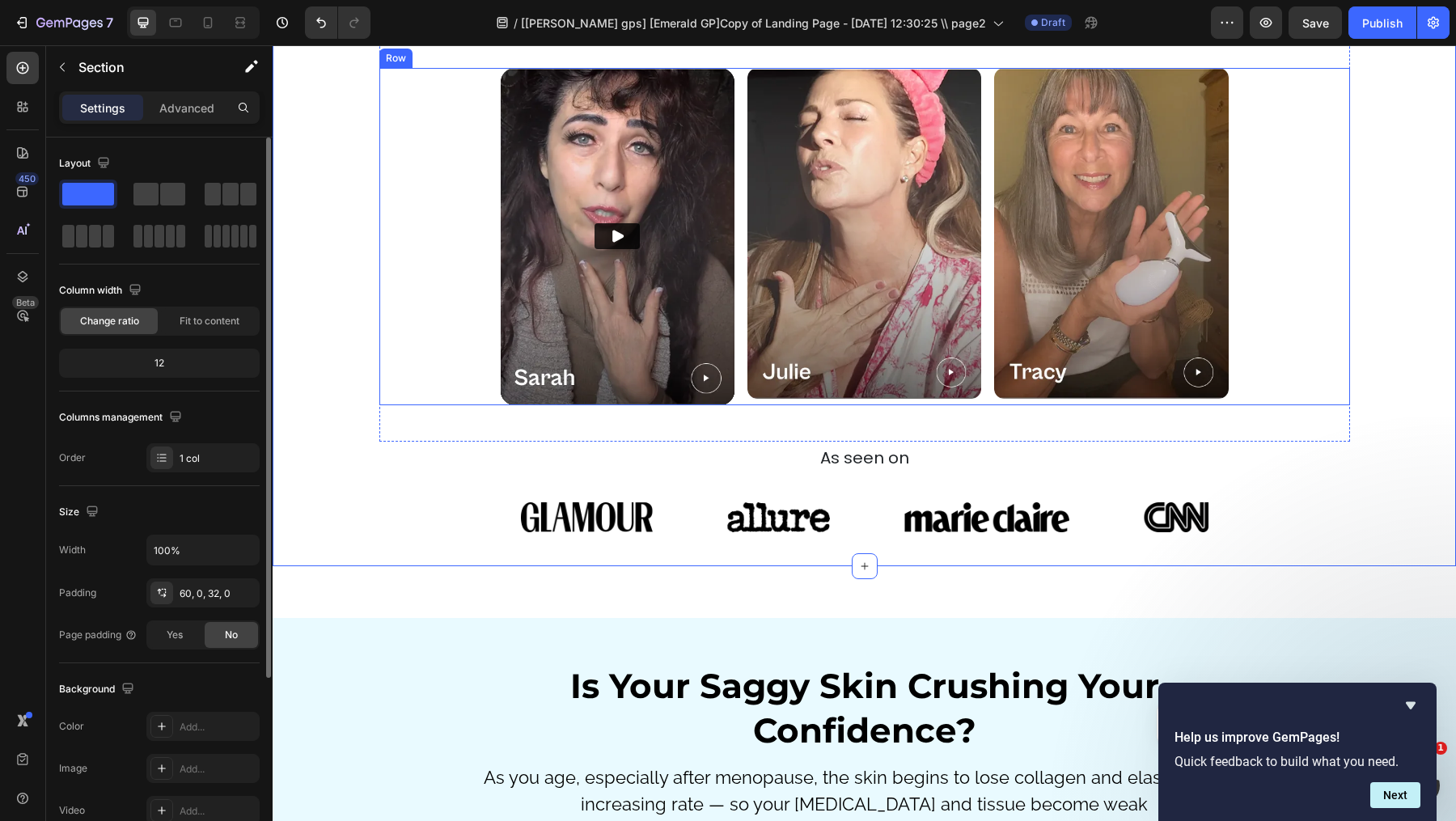
click at [1210, 399] on img at bounding box center [1110, 234] width 234 height 331
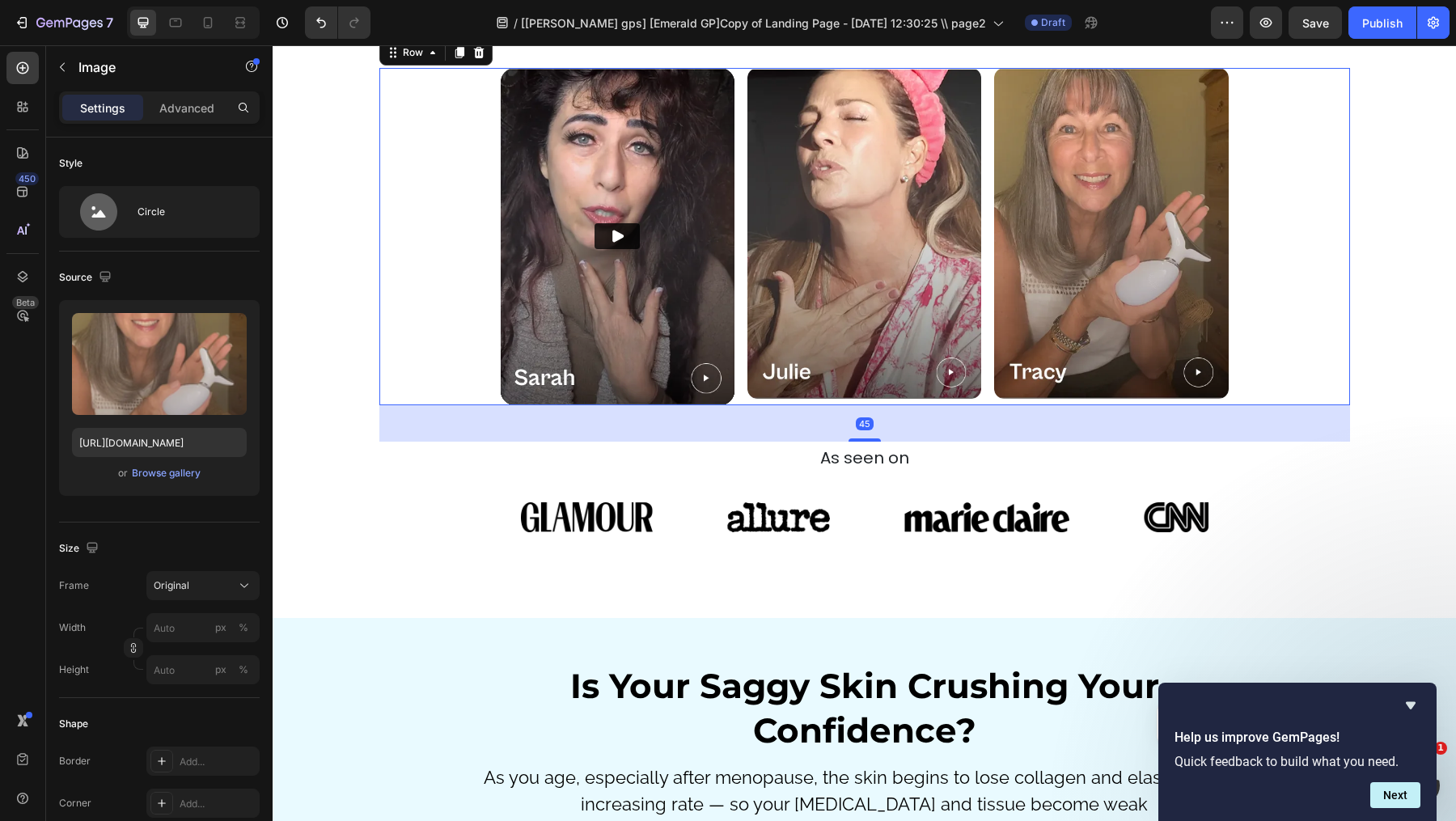
click at [1272, 354] on div "Video Row Image Image Row 45" at bounding box center [864, 237] width 970 height 338
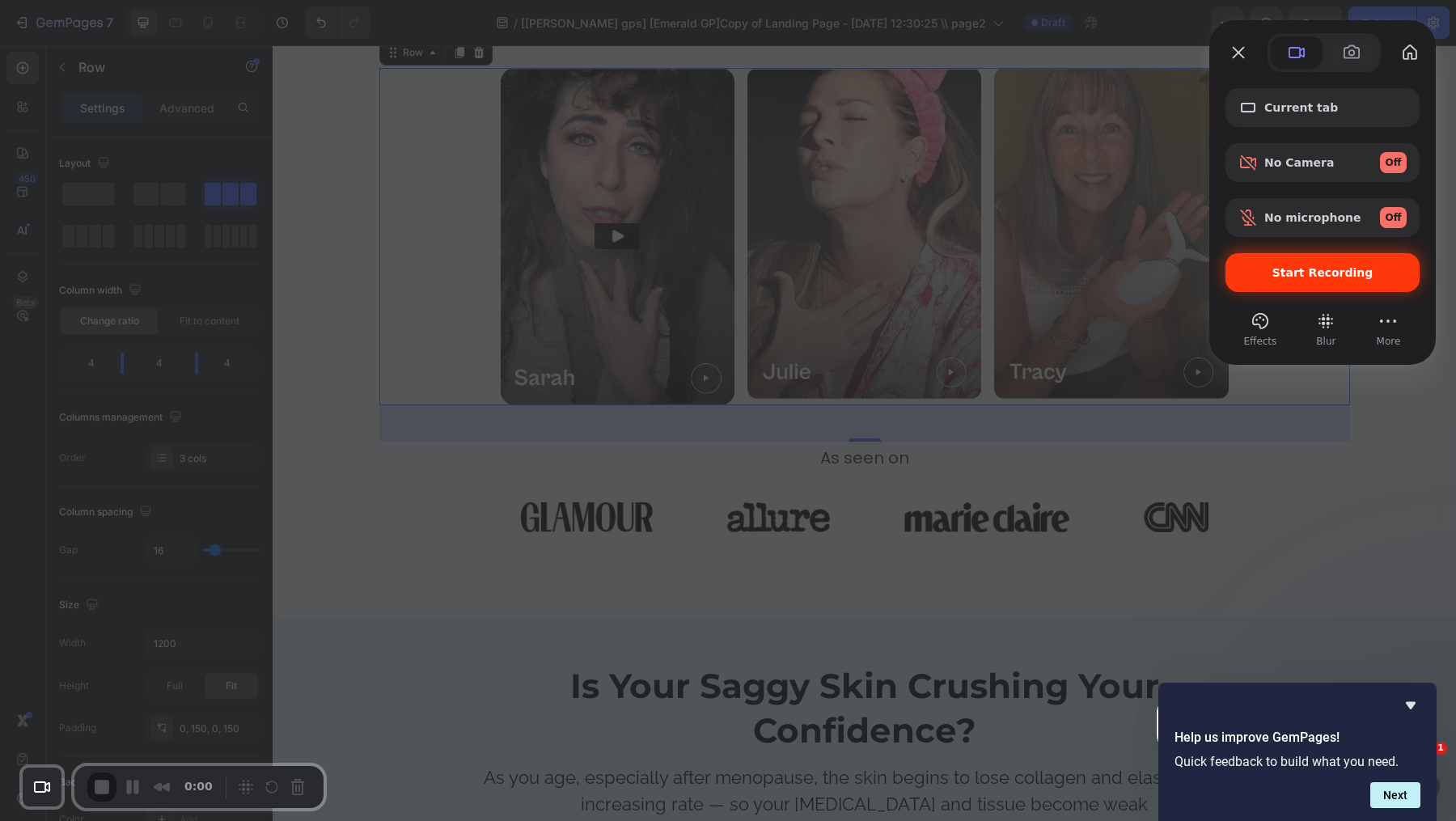
click at [1342, 282] on div "Start Recording" at bounding box center [1322, 272] width 194 height 39
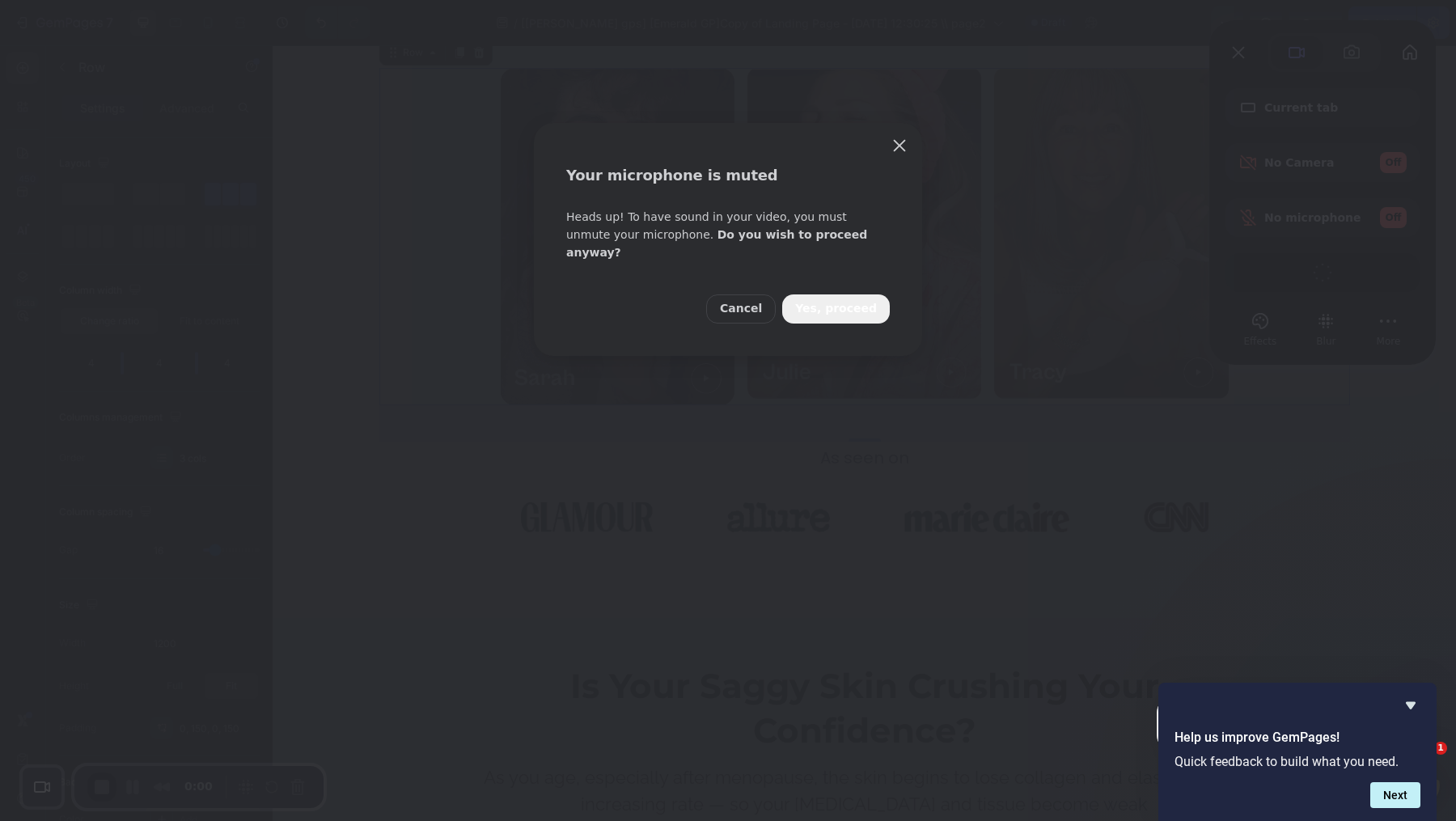
click at [836, 295] on button "Yes, proceed" at bounding box center [836, 309] width 107 height 29
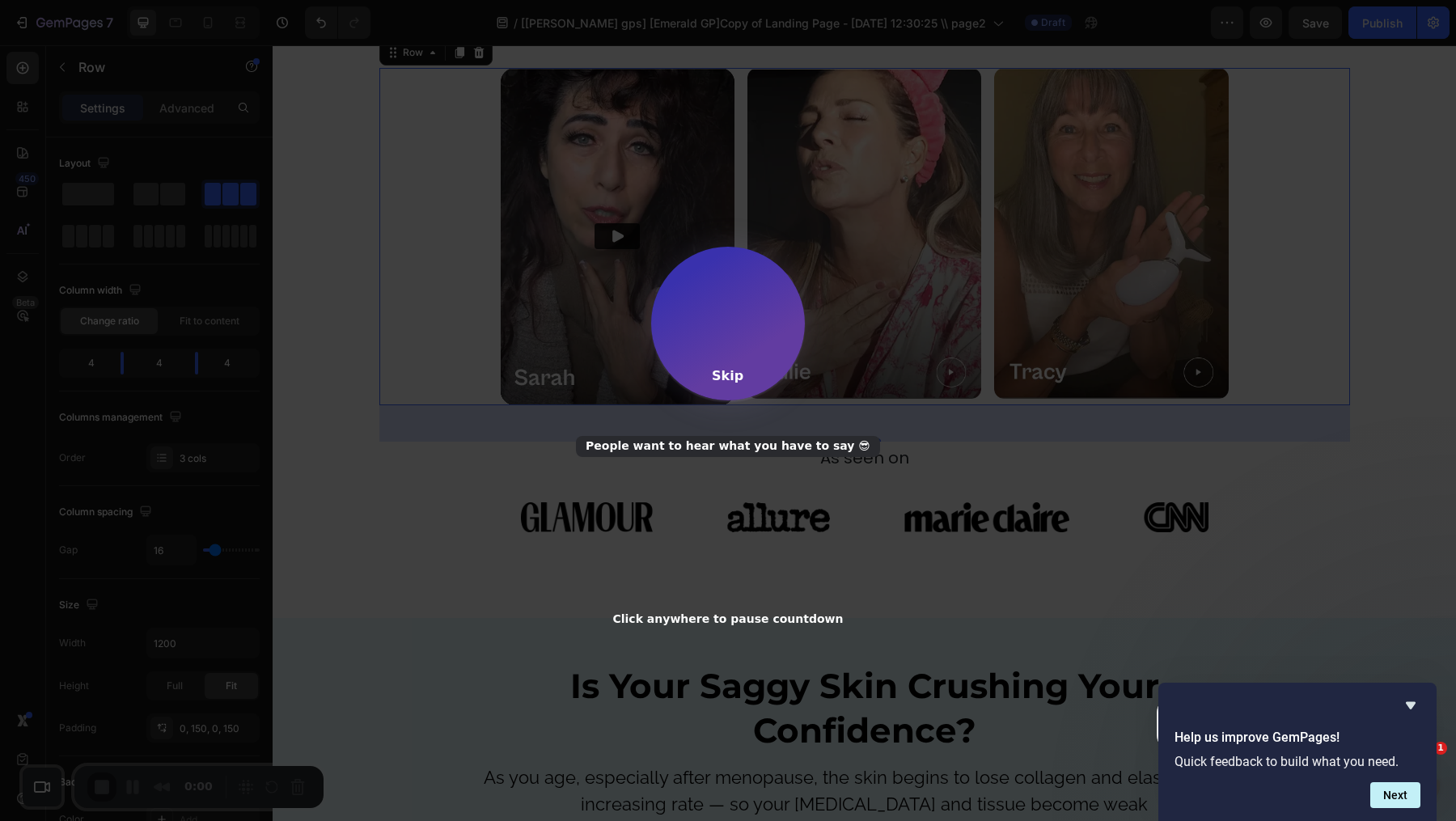
click at [729, 380] on div "Skip" at bounding box center [728, 375] width 32 height 15
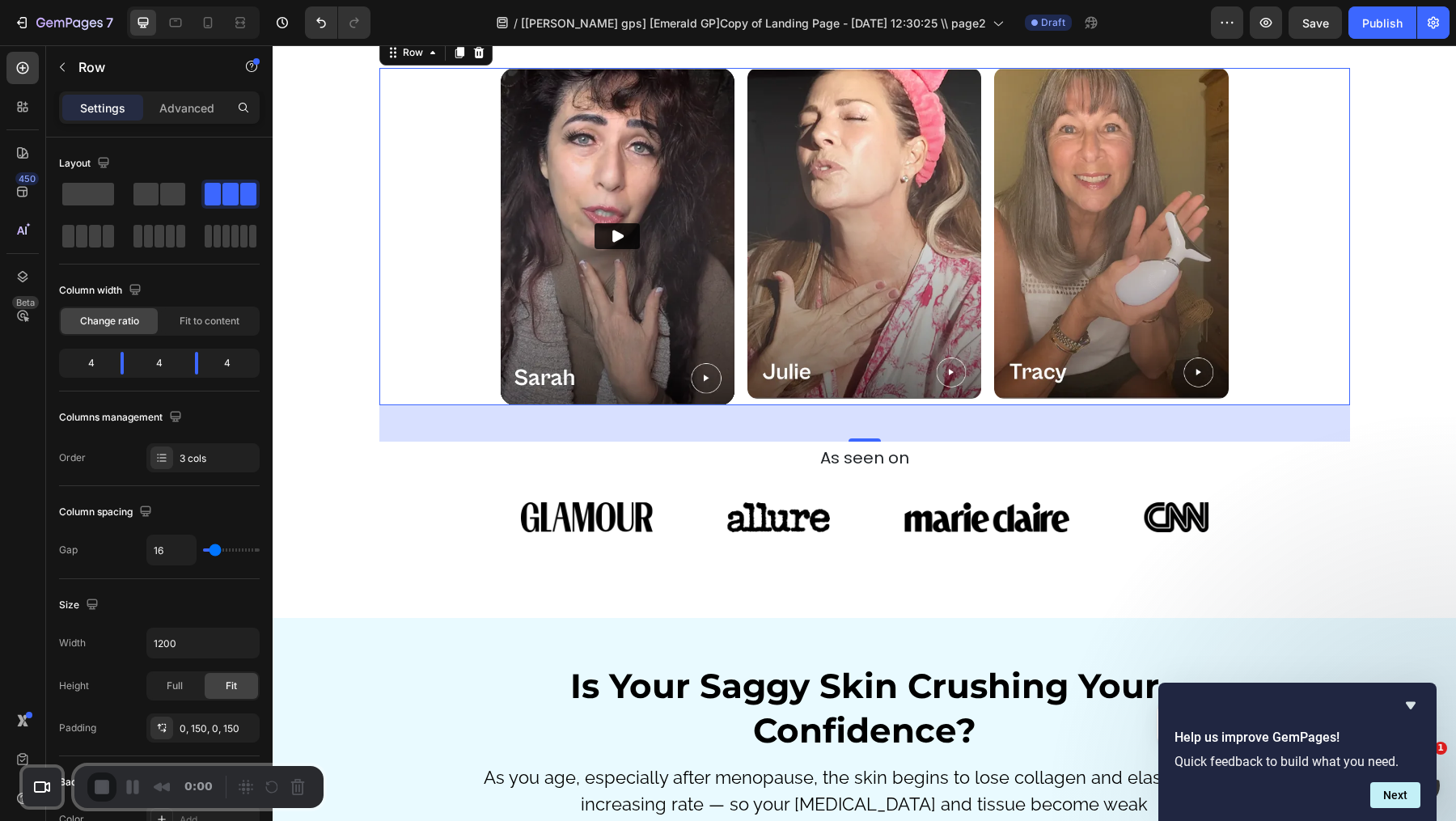
click at [81, 42] on div "7 Version history / [roxanne gps] [Emerald GP]Copy of Landing Page - Sep 27, 12…" at bounding box center [728, 23] width 1456 height 46
click at [81, 44] on div "7 Version history / [roxanne gps] [Emerald GP]Copy of Landing Page - Sep 27, 12…" at bounding box center [728, 23] width 1456 height 46
click at [81, 58] on p "Row" at bounding box center [146, 66] width 137 height 19
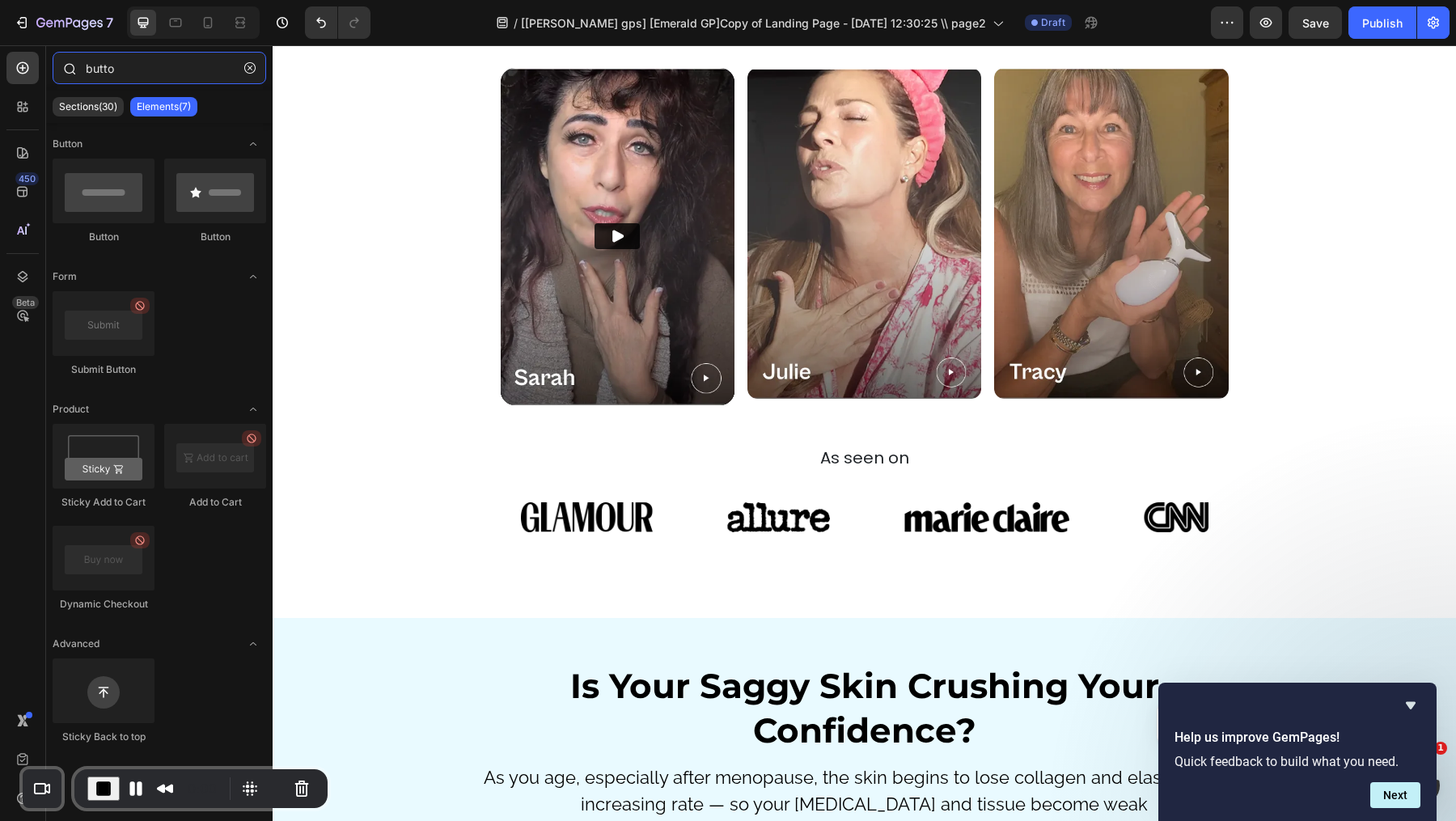
click at [186, 65] on input "butto" at bounding box center [159, 68] width 214 height 33
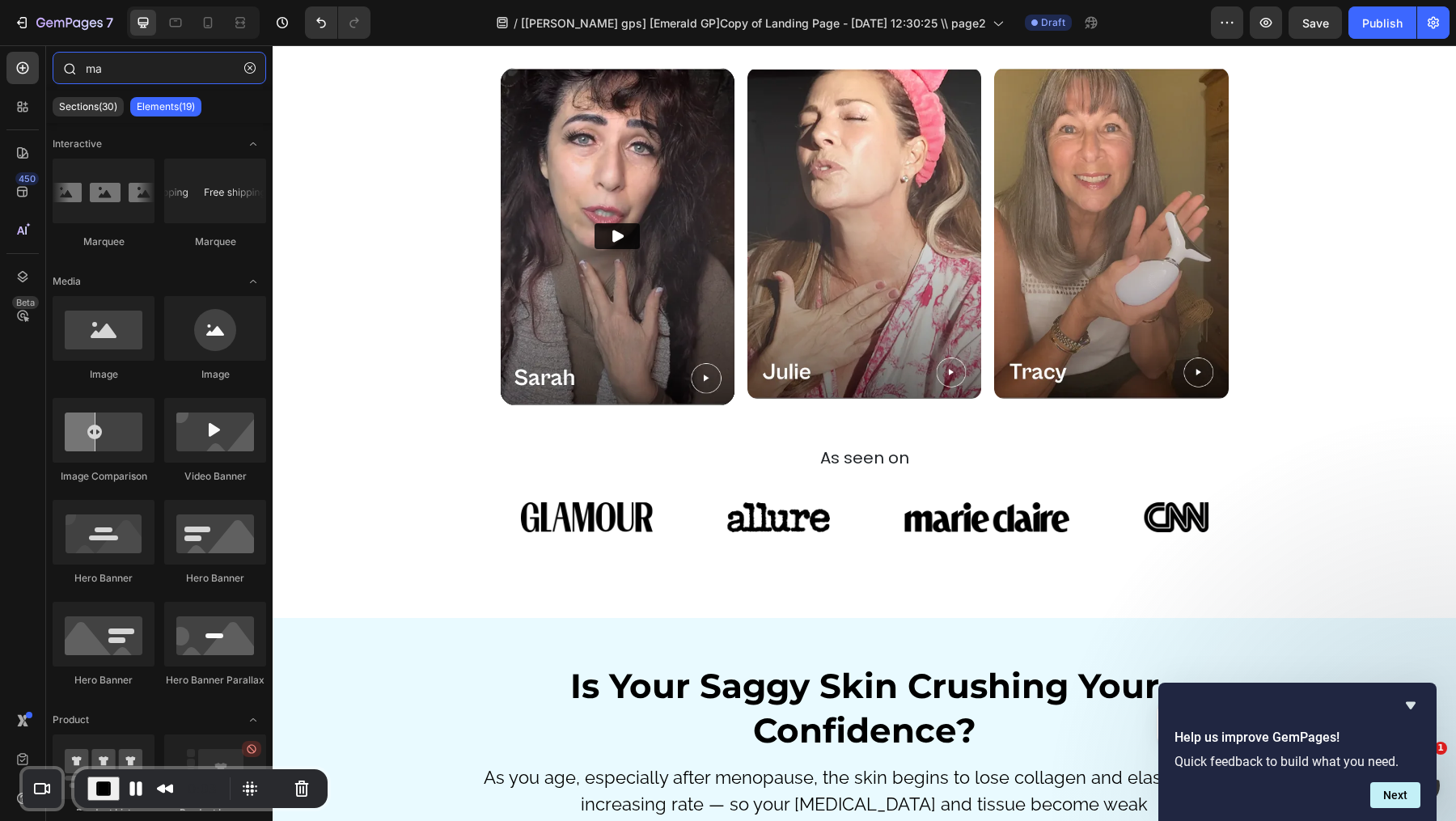
type input "m"
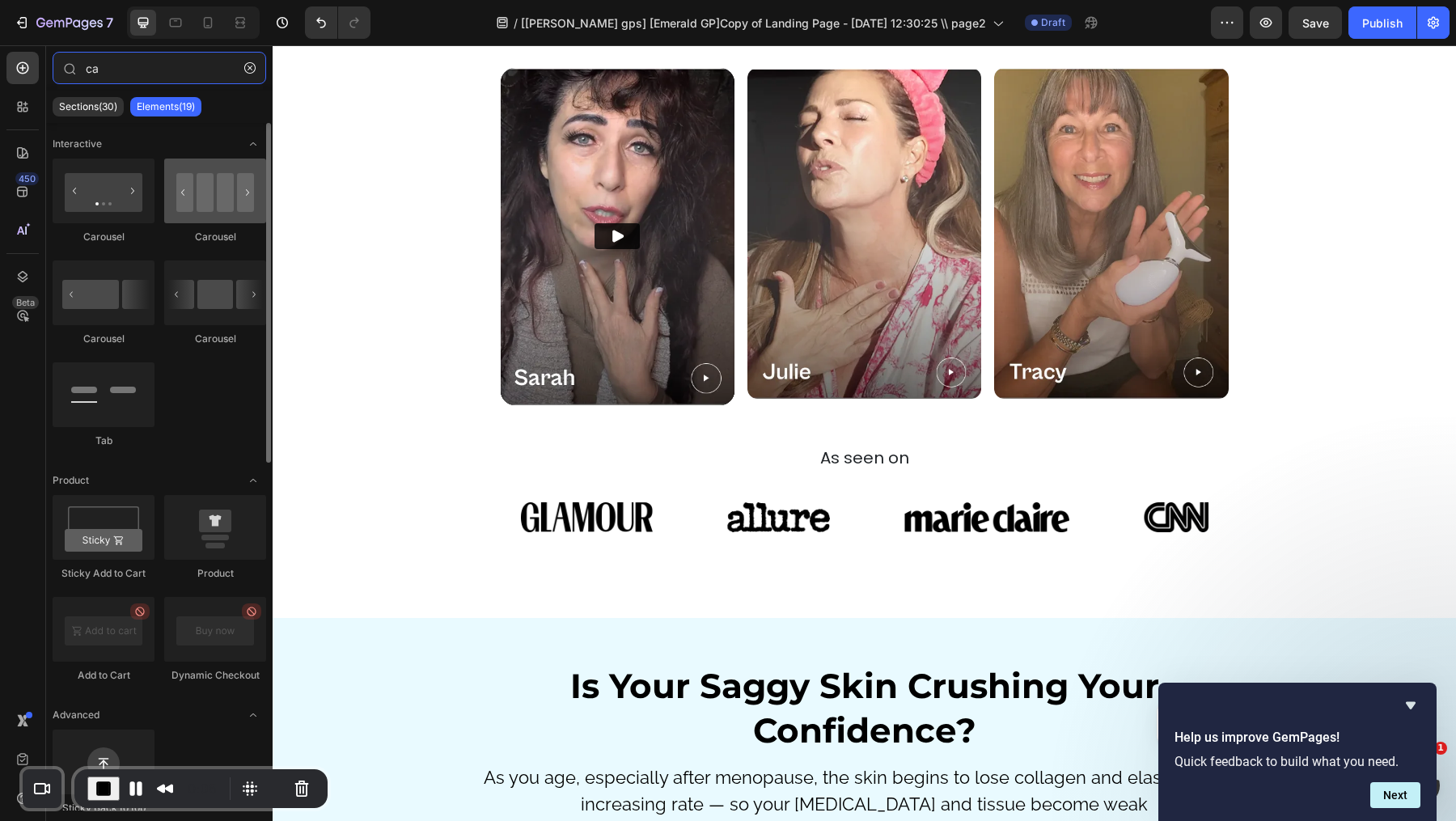
type input "ca"
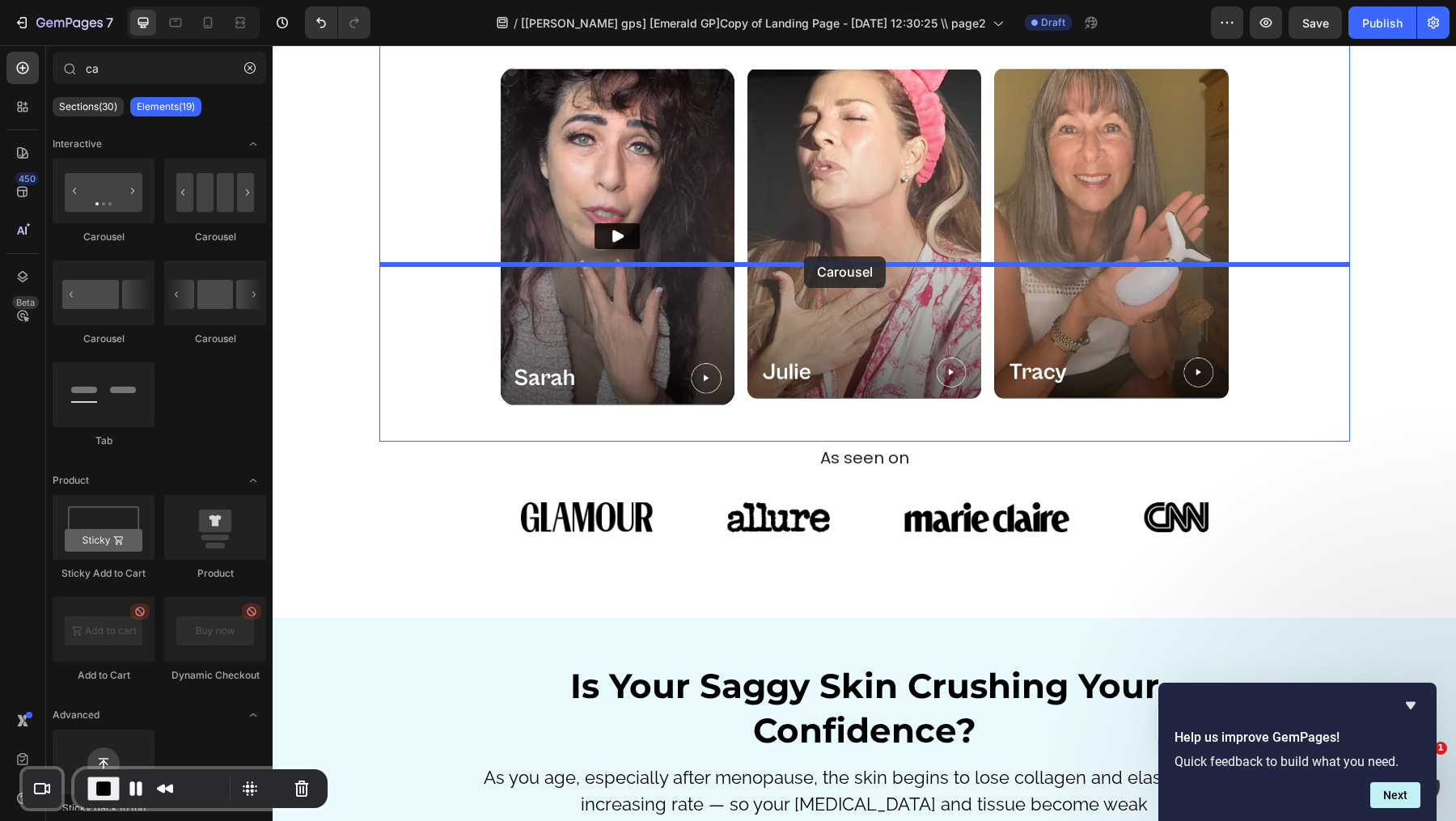
drag, startPoint x: 473, startPoint y: 237, endPoint x: 804, endPoint y: 256, distance: 331.5
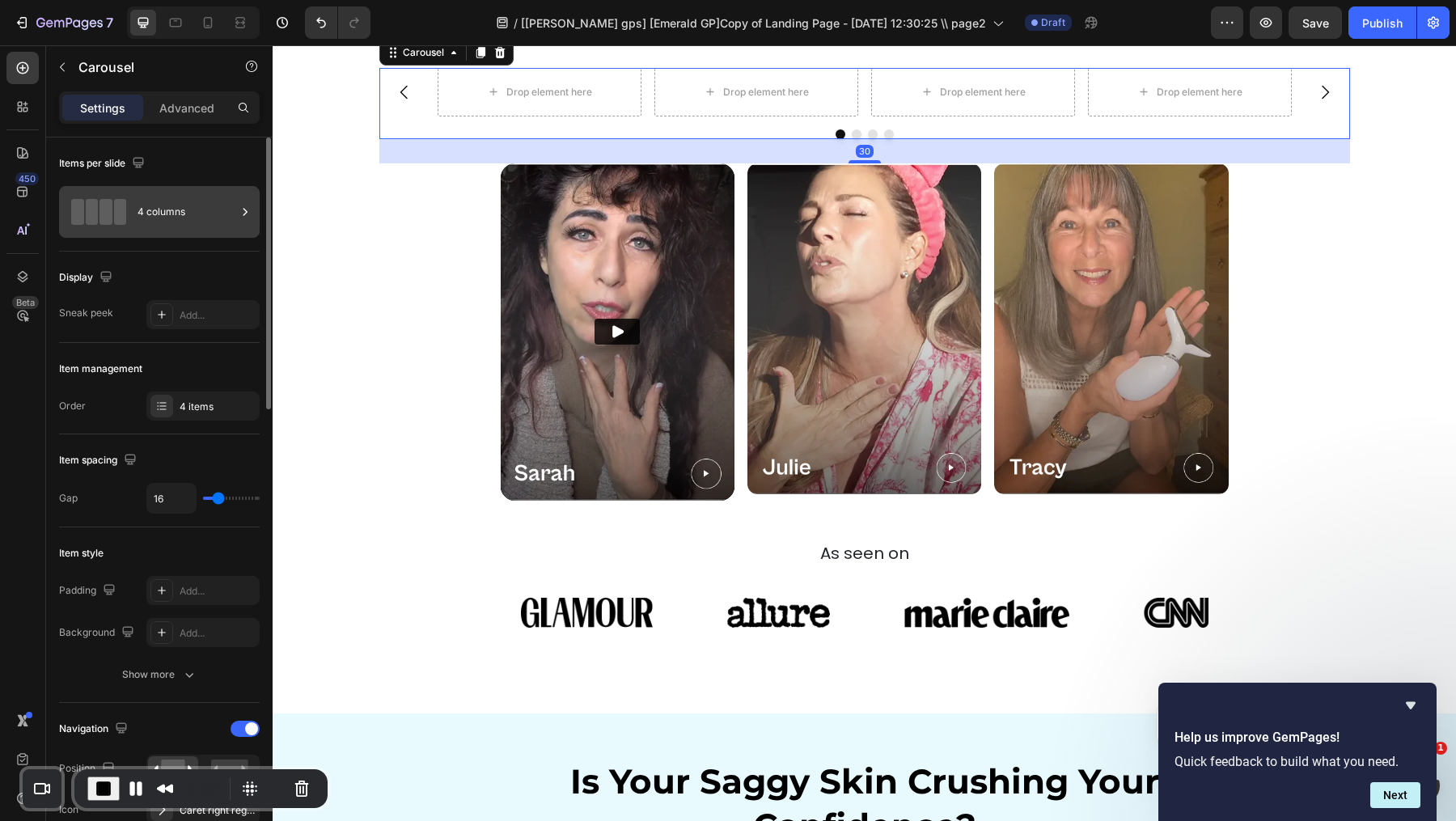
click at [217, 200] on div "4 columns" at bounding box center [186, 212] width 99 height 37
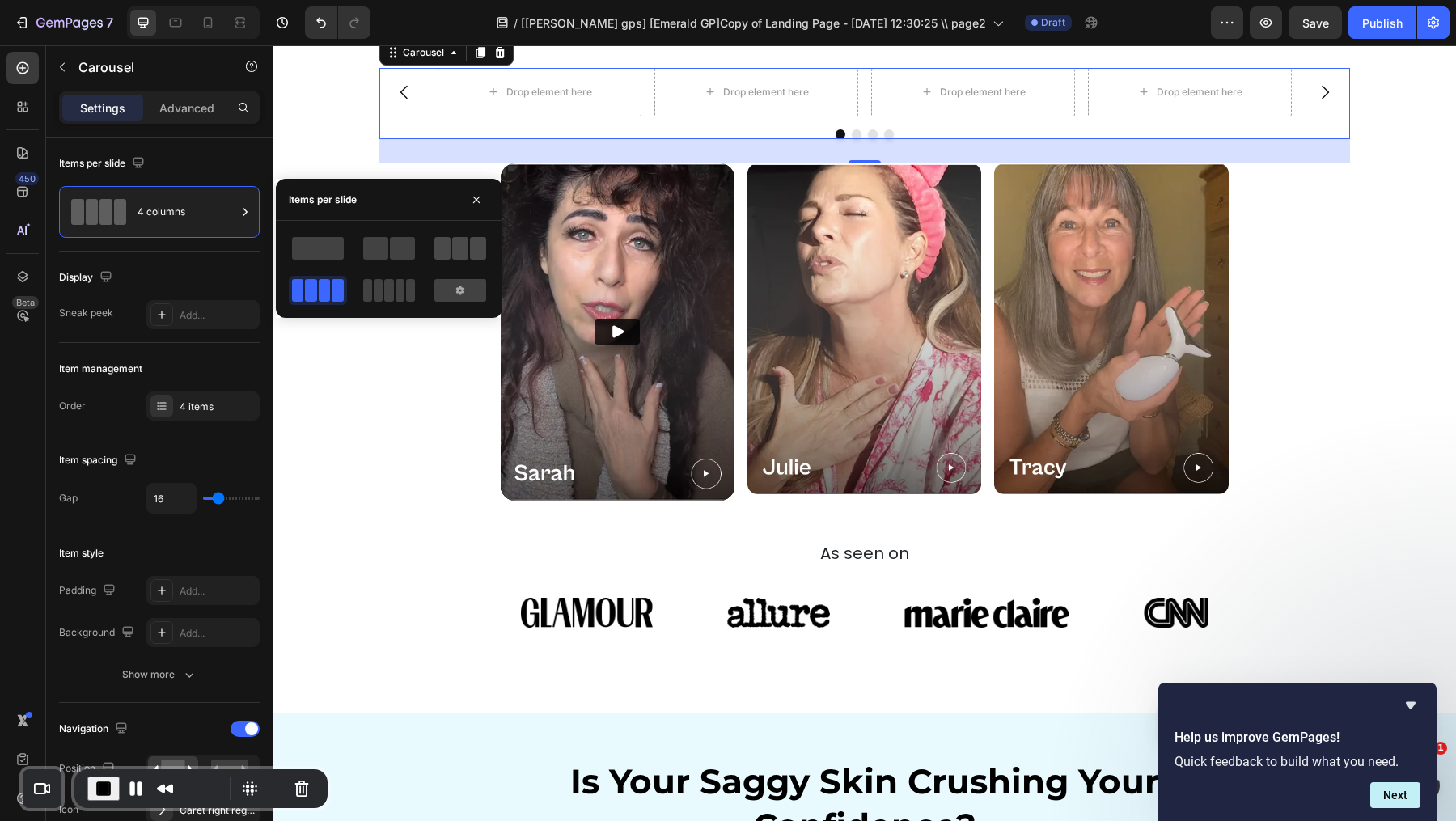
click at [481, 240] on span at bounding box center [478, 248] width 16 height 23
click at [691, 501] on img at bounding box center [618, 333] width 234 height 338
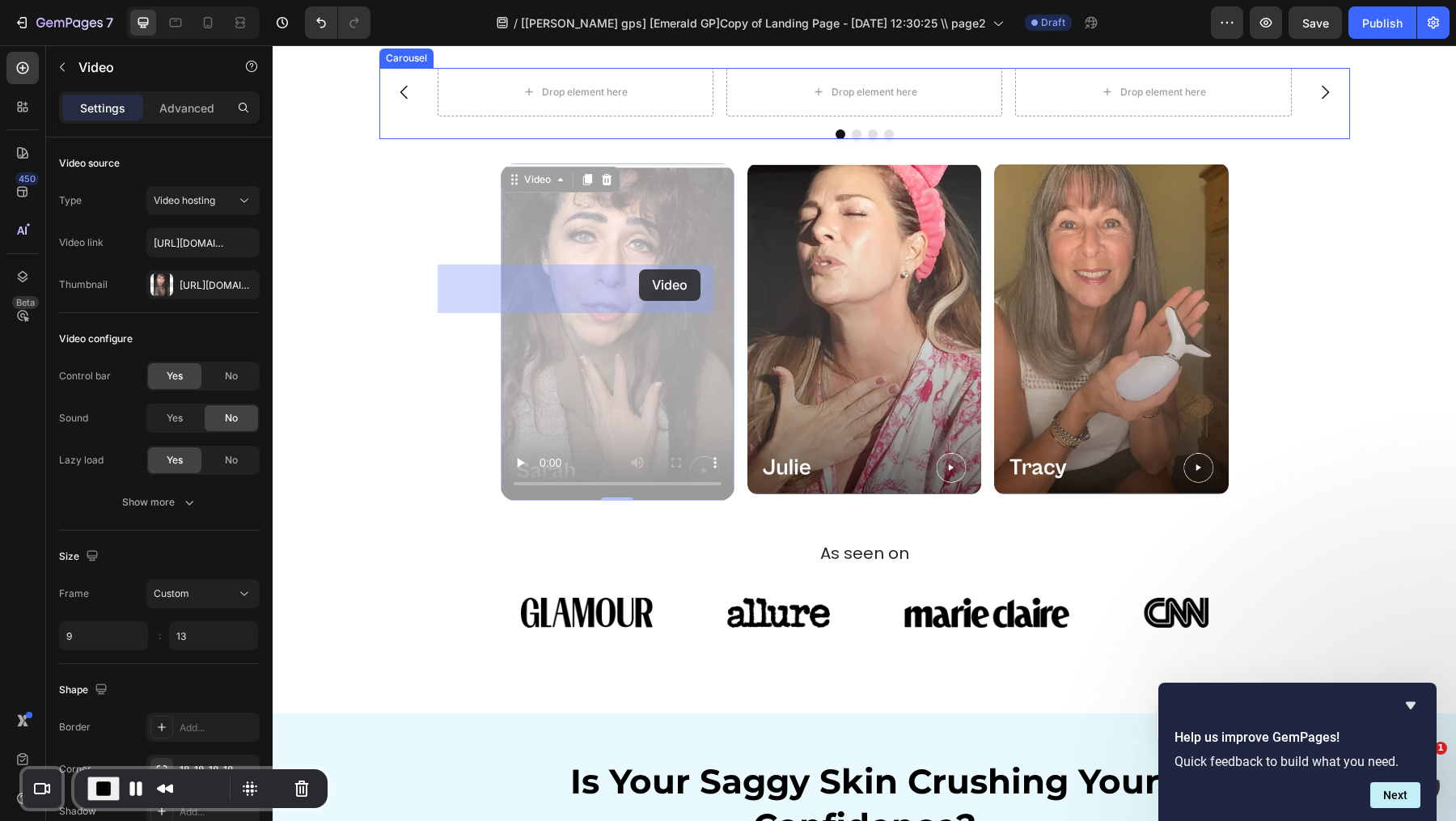
drag, startPoint x: 634, startPoint y: 441, endPoint x: 636, endPoint y: 267, distance: 174.0
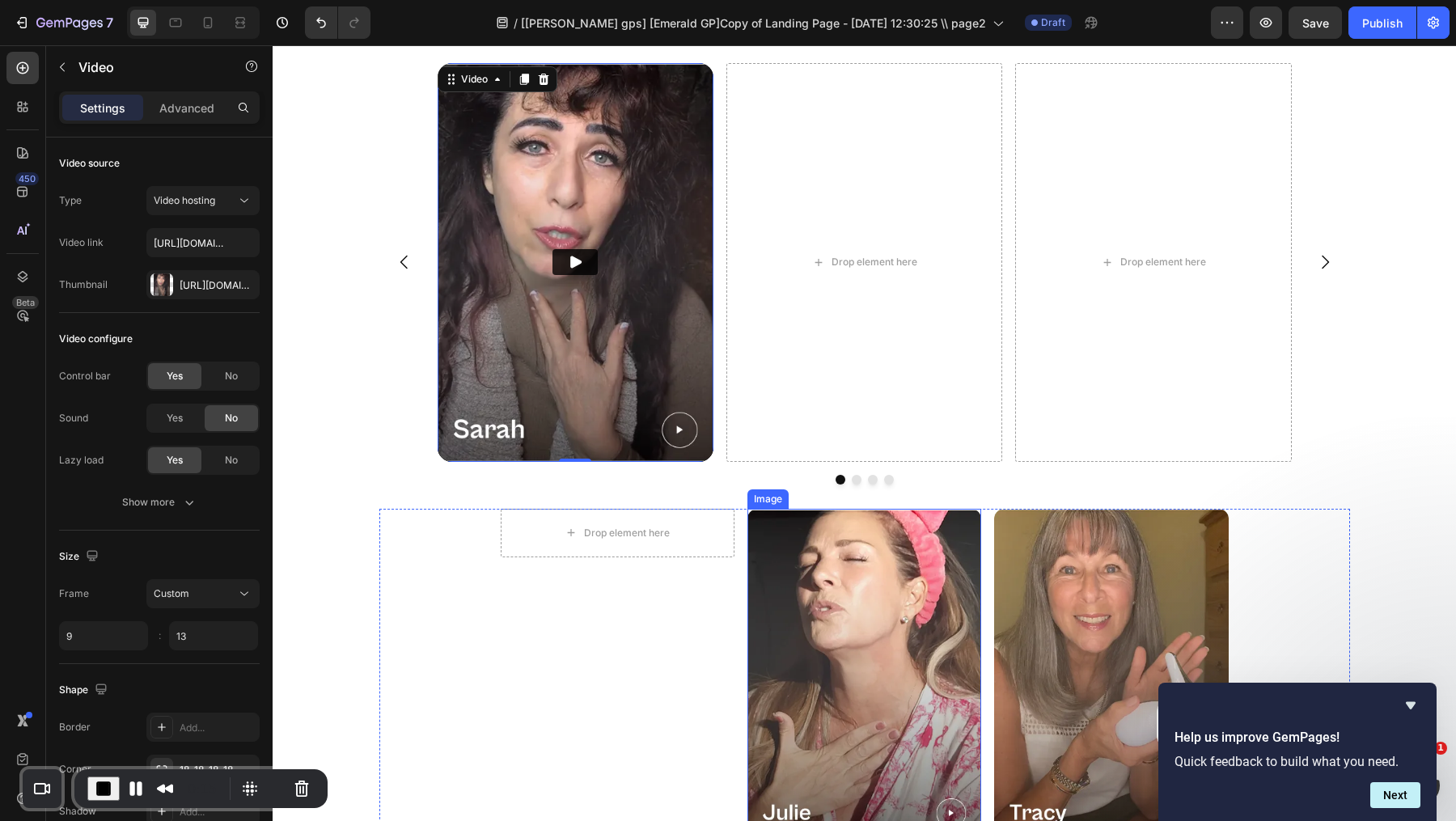
scroll to position [2572, 0]
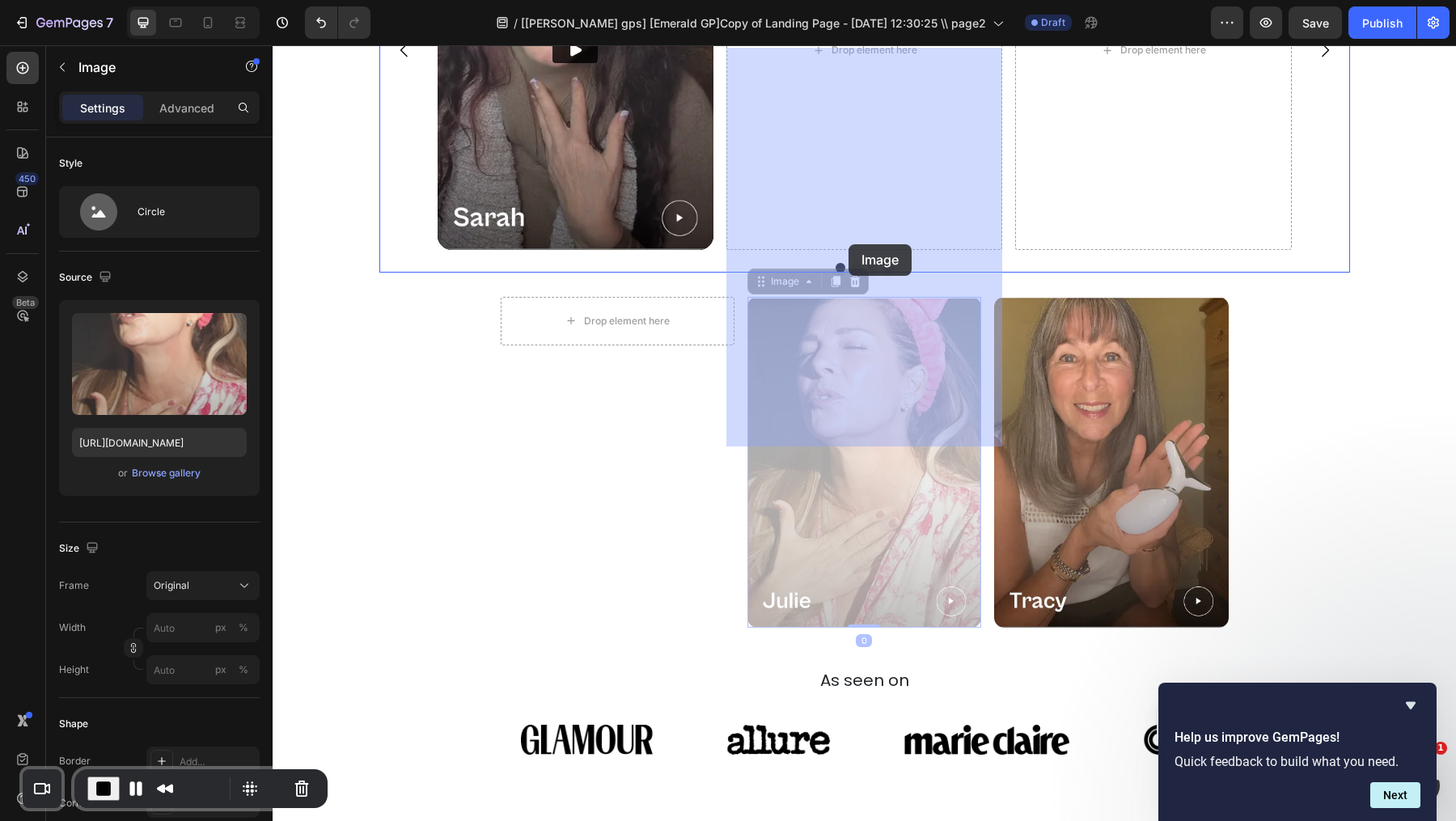
drag, startPoint x: 837, startPoint y: 634, endPoint x: 847, endPoint y: 245, distance: 389.1
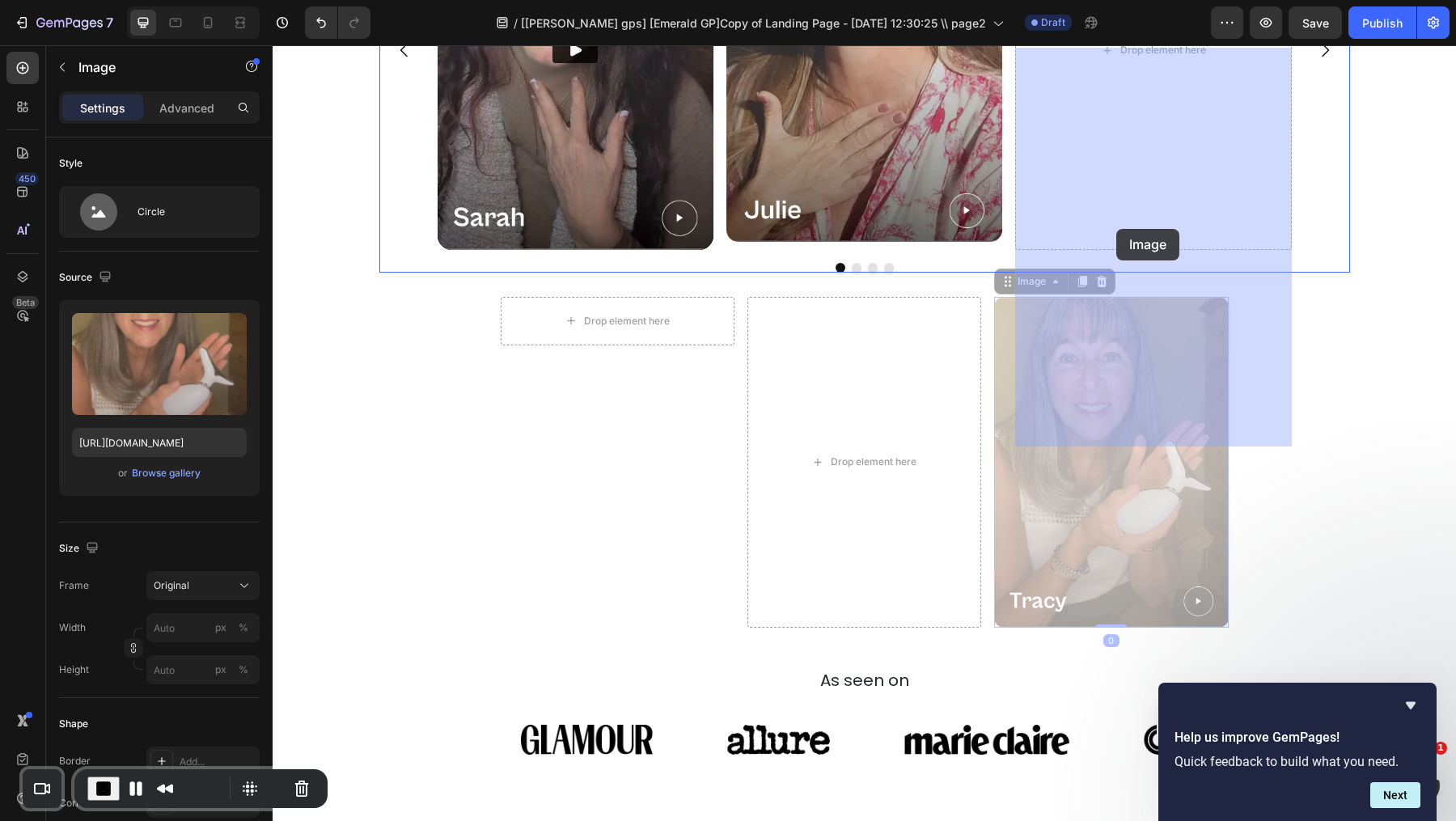
drag, startPoint x: 1079, startPoint y: 577, endPoint x: 1116, endPoint y: 225, distance: 353.9
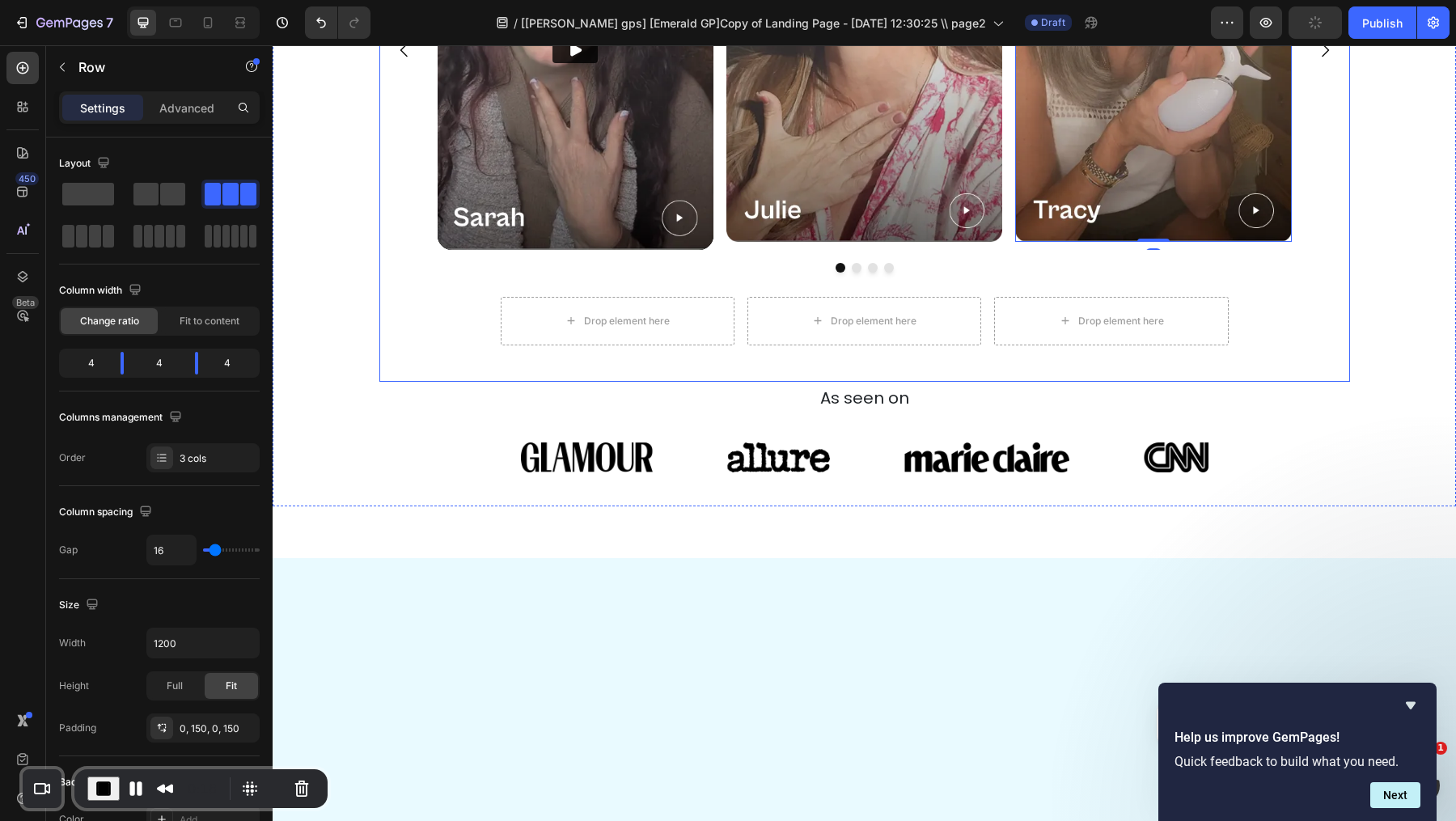
click at [1301, 345] on div "Drop element here Row Drop element here Drop element here Row" at bounding box center [864, 320] width 970 height 48
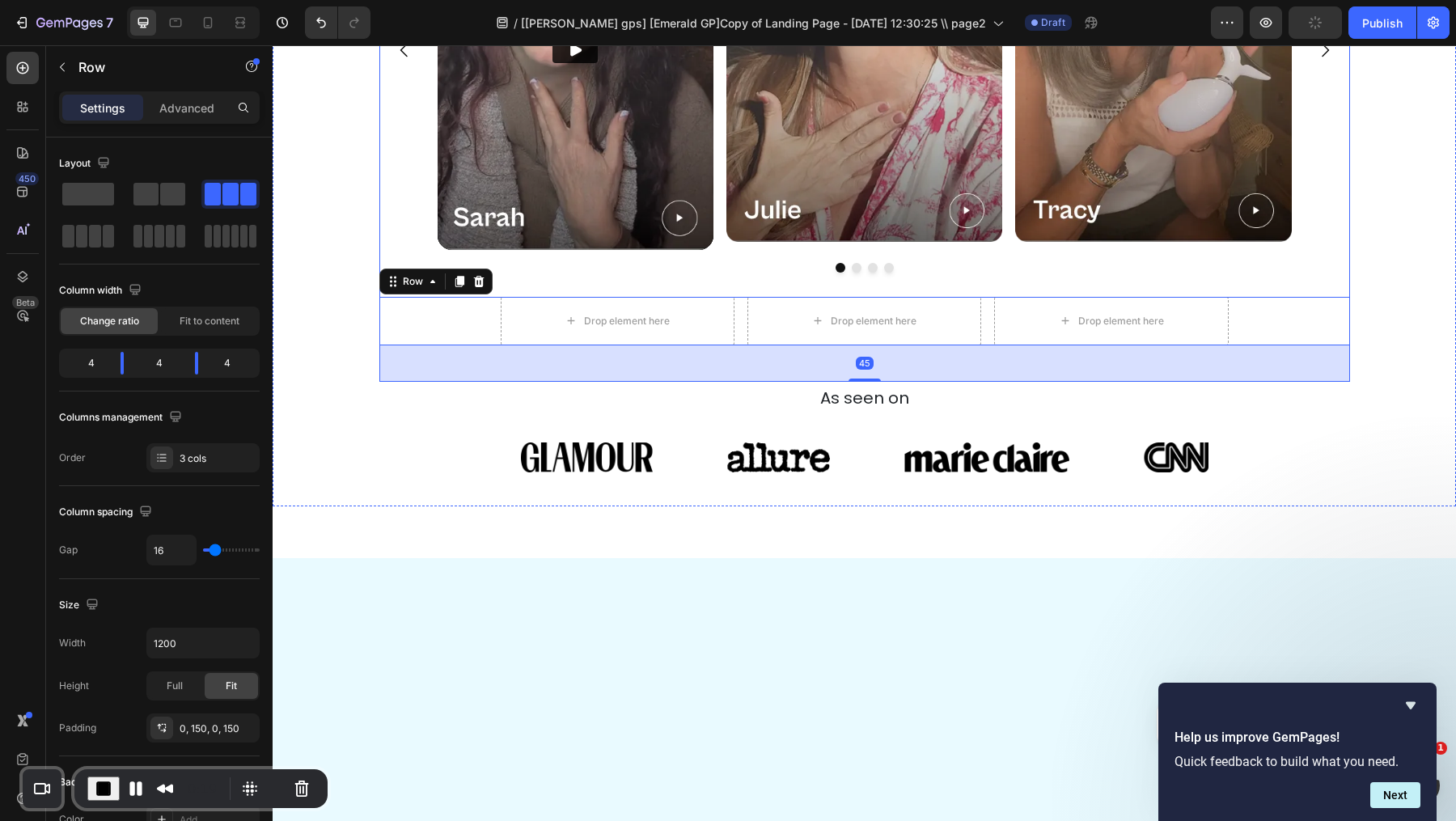
click at [479, 286] on icon at bounding box center [478, 280] width 11 height 11
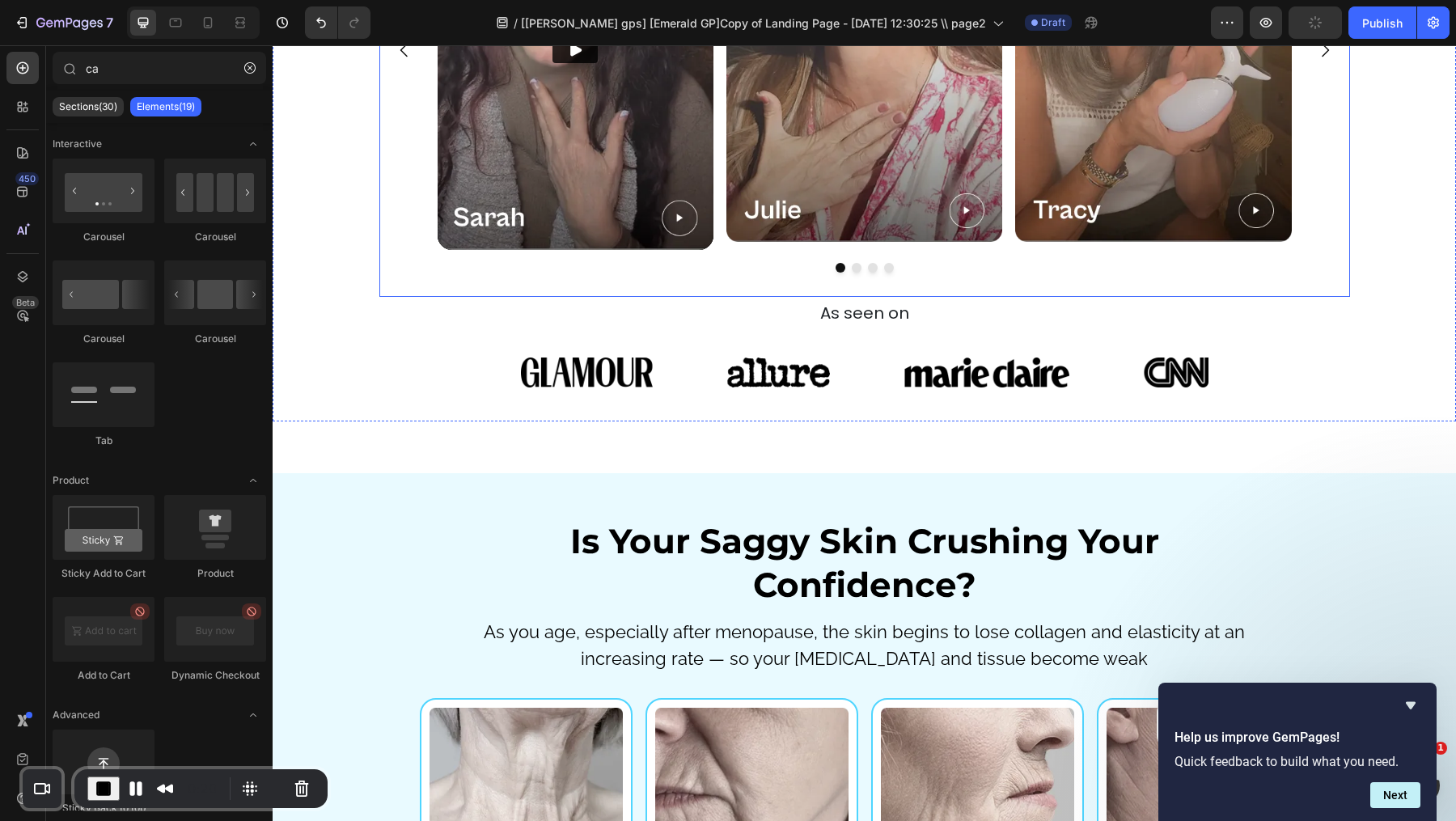
scroll to position [2491, 0]
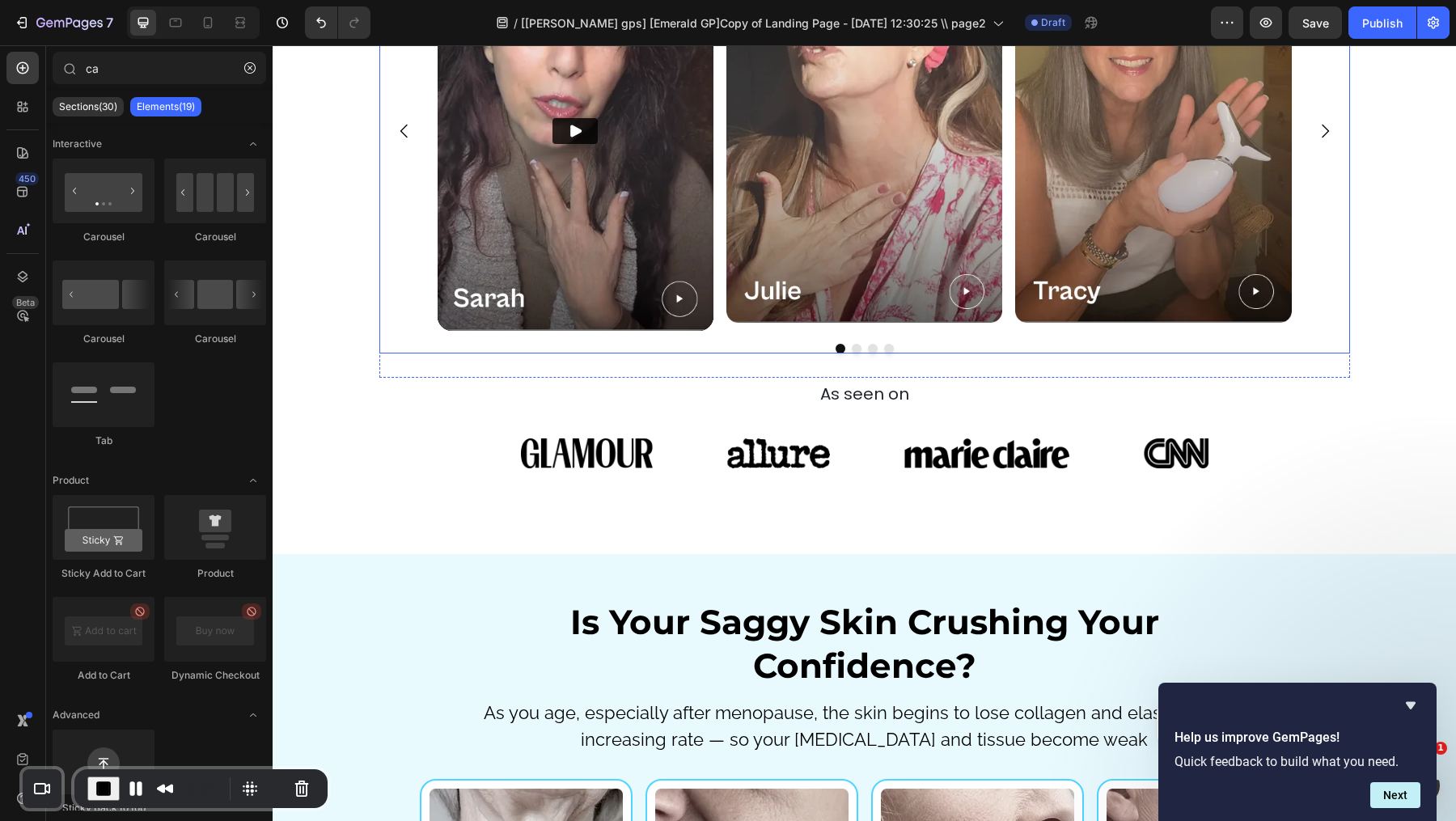
click at [854, 354] on button "Dot" at bounding box center [857, 348] width 10 height 10
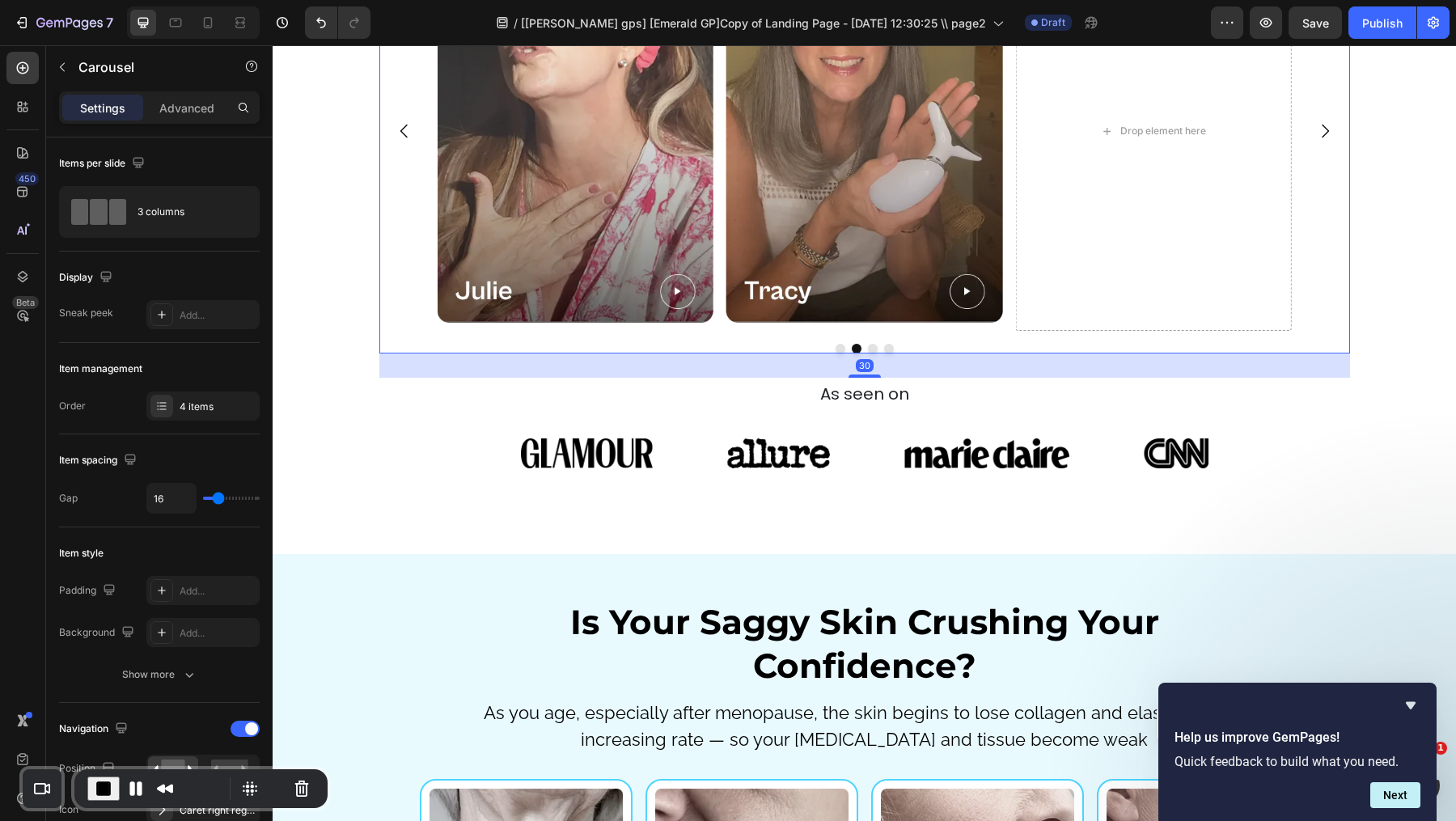
click at [406, 141] on icon "Carousel Back Arrow" at bounding box center [404, 130] width 19 height 19
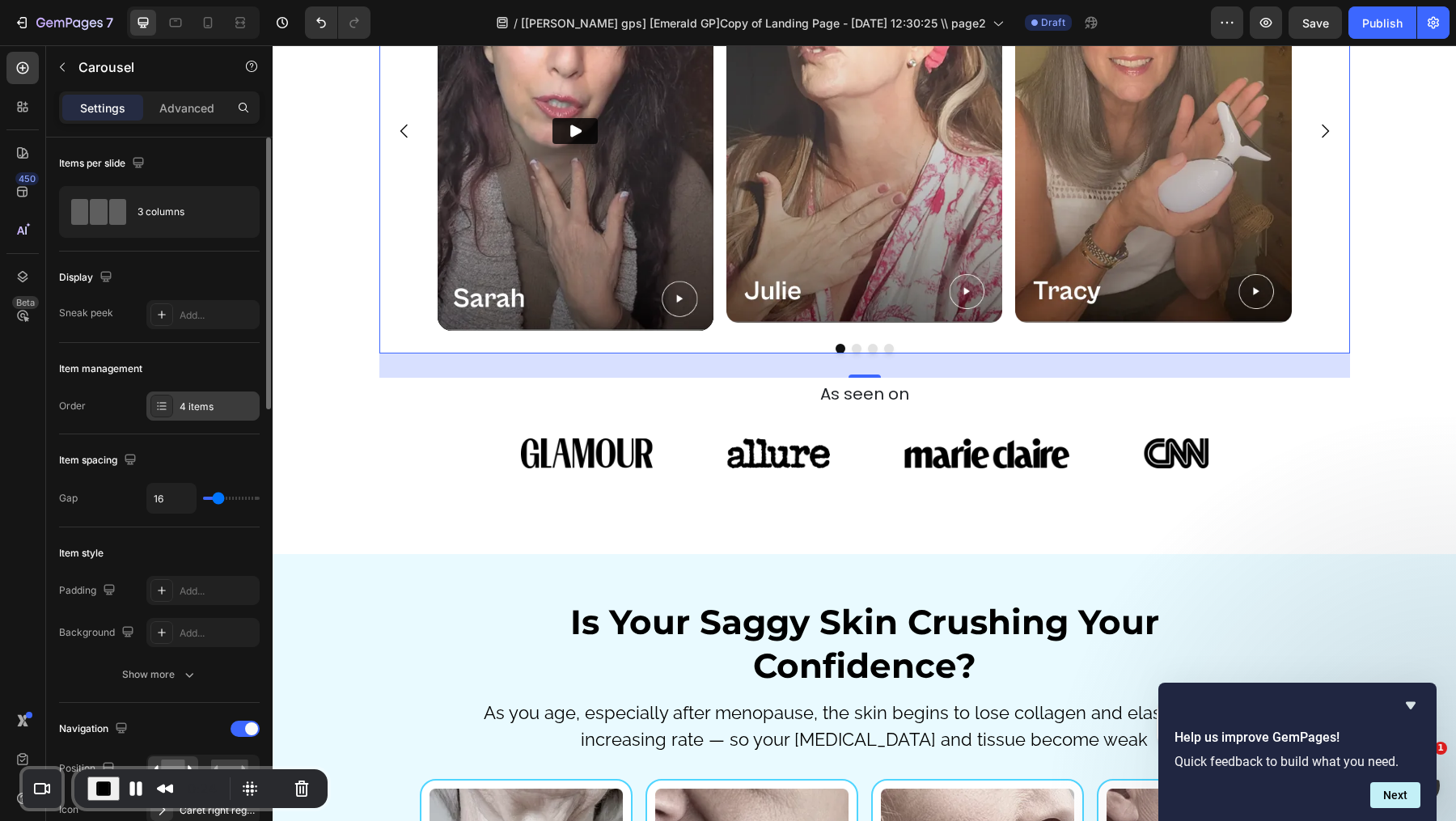
click at [208, 404] on div "4 items" at bounding box center [217, 406] width 76 height 15
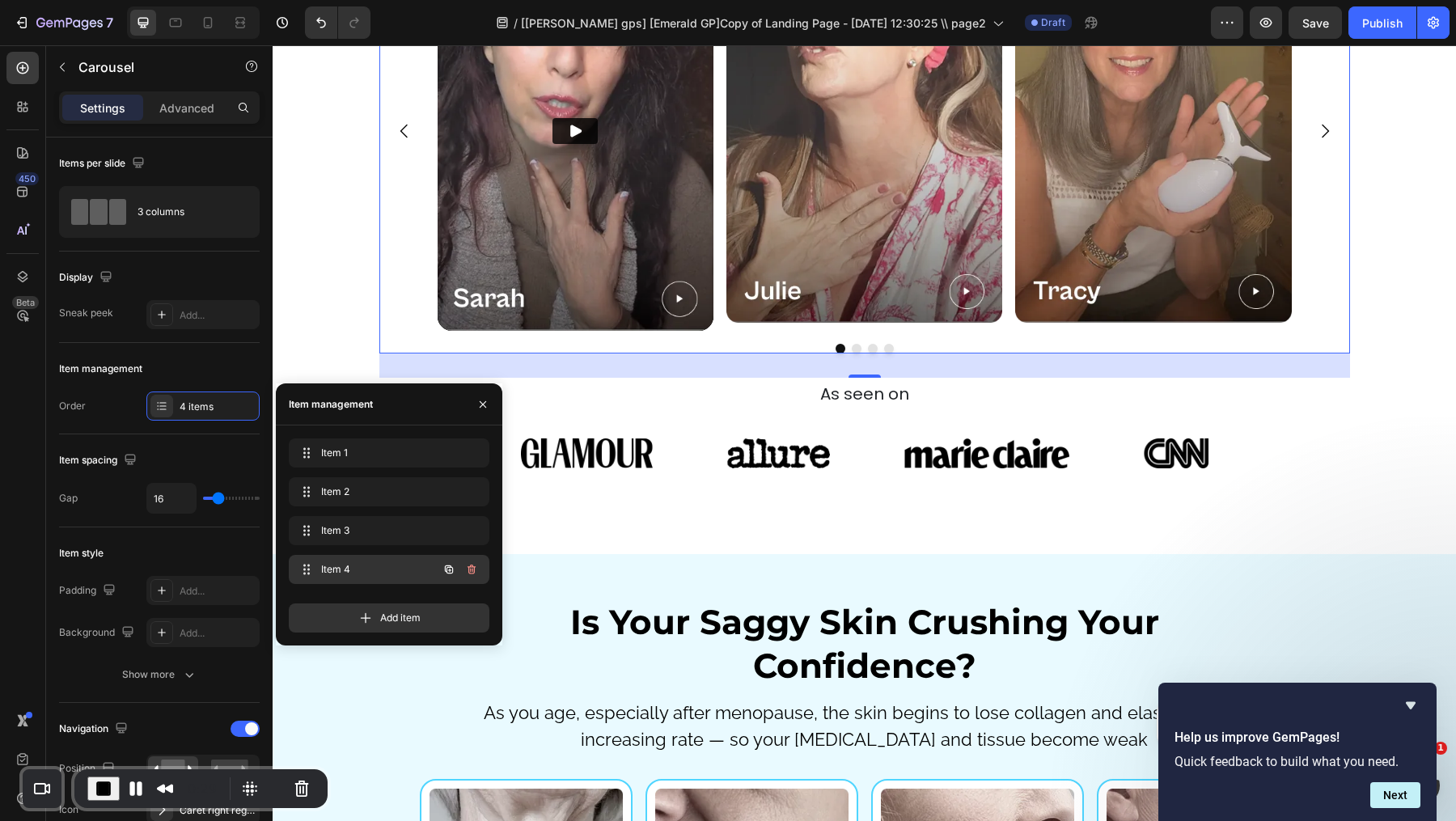
click at [474, 569] on icon "button" at bounding box center [471, 569] width 8 height 10
click at [467, 567] on div "Delete" at bounding box center [460, 569] width 30 height 15
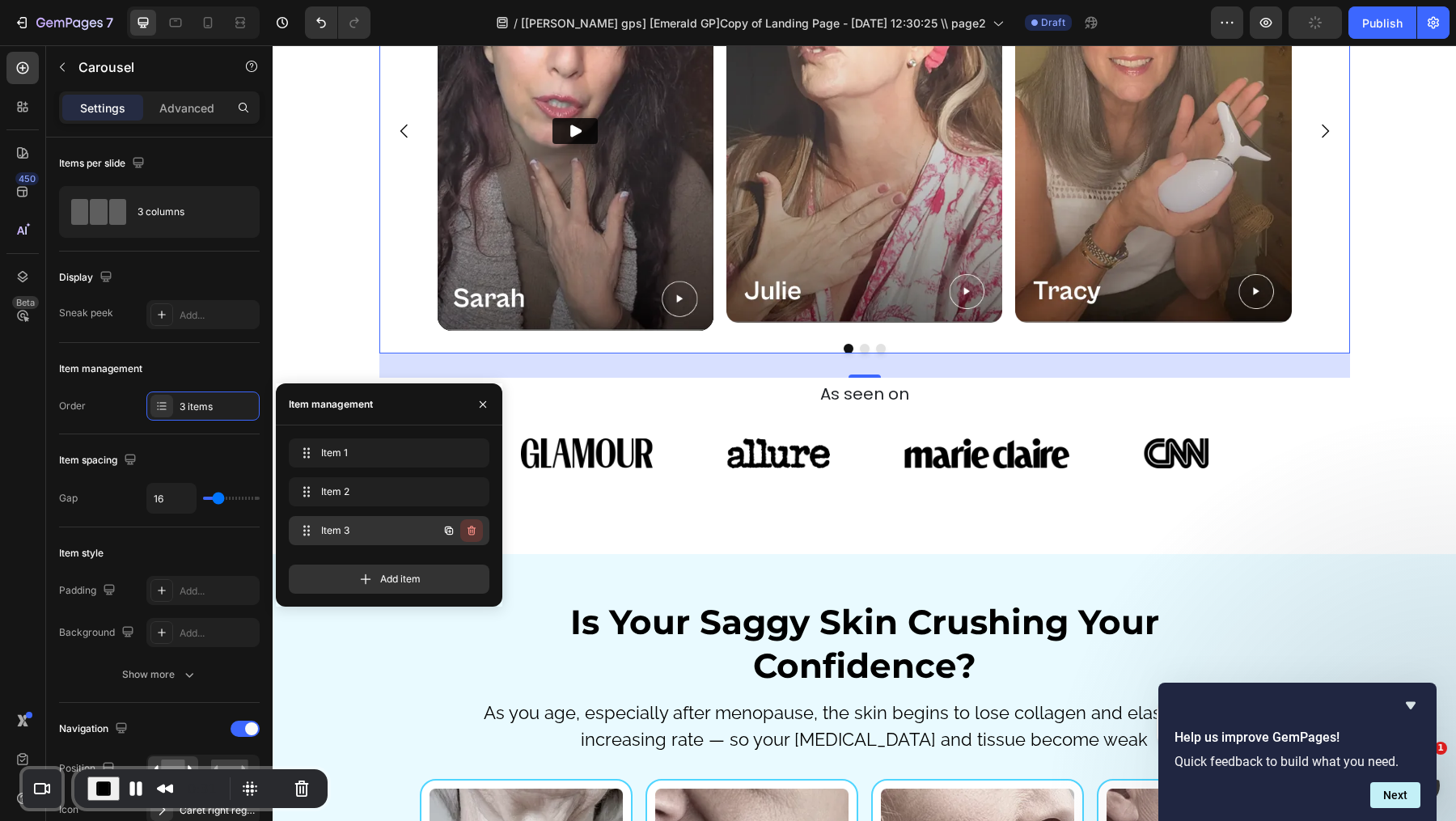
click at [472, 529] on icon "button" at bounding box center [471, 530] width 13 height 13
click at [472, 528] on div "Delete" at bounding box center [460, 530] width 30 height 15
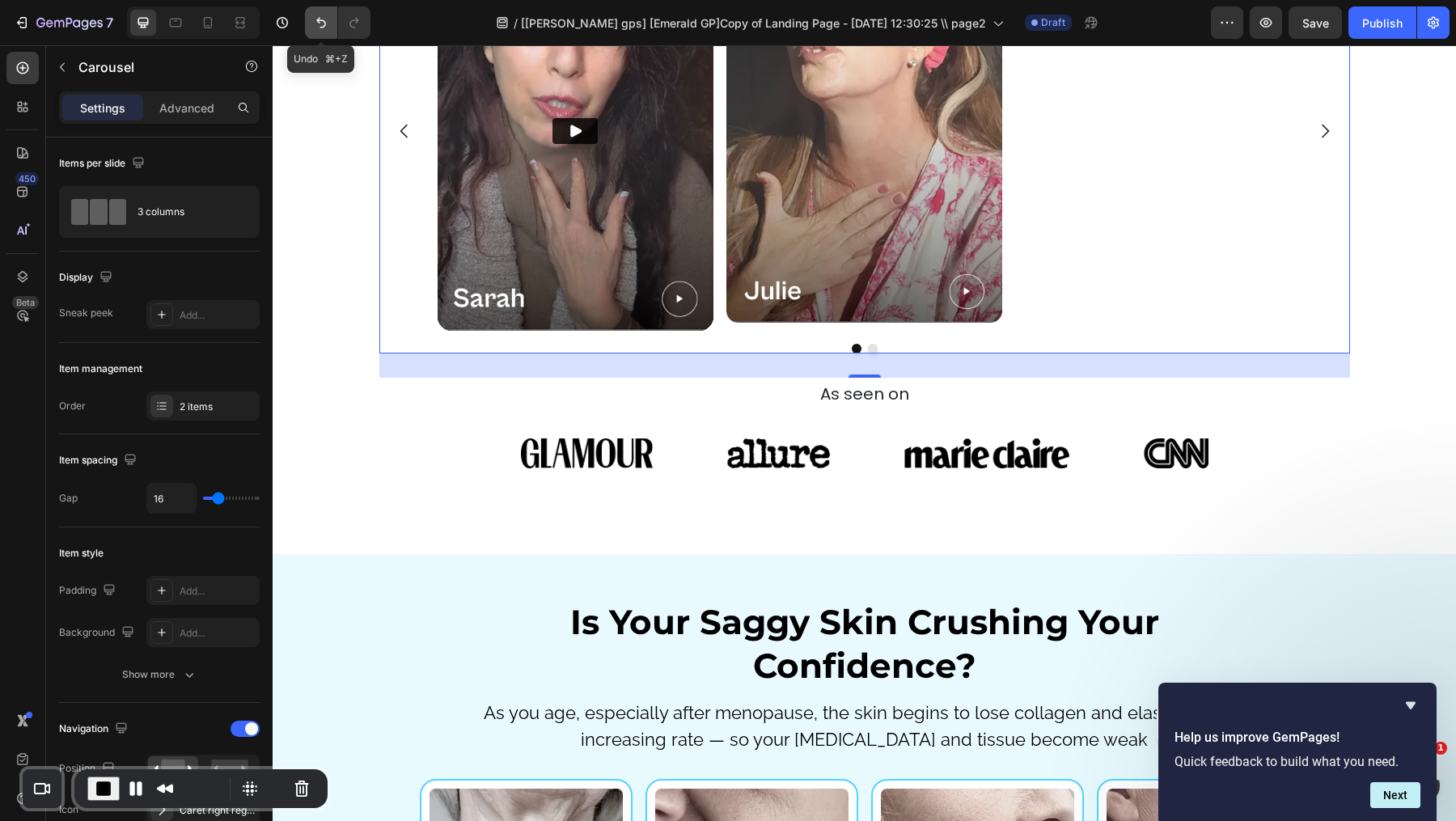
drag, startPoint x: 329, startPoint y: 26, endPoint x: 399, endPoint y: 336, distance: 317.8
click at [329, 26] on button "Undo/Redo" at bounding box center [321, 23] width 33 height 33
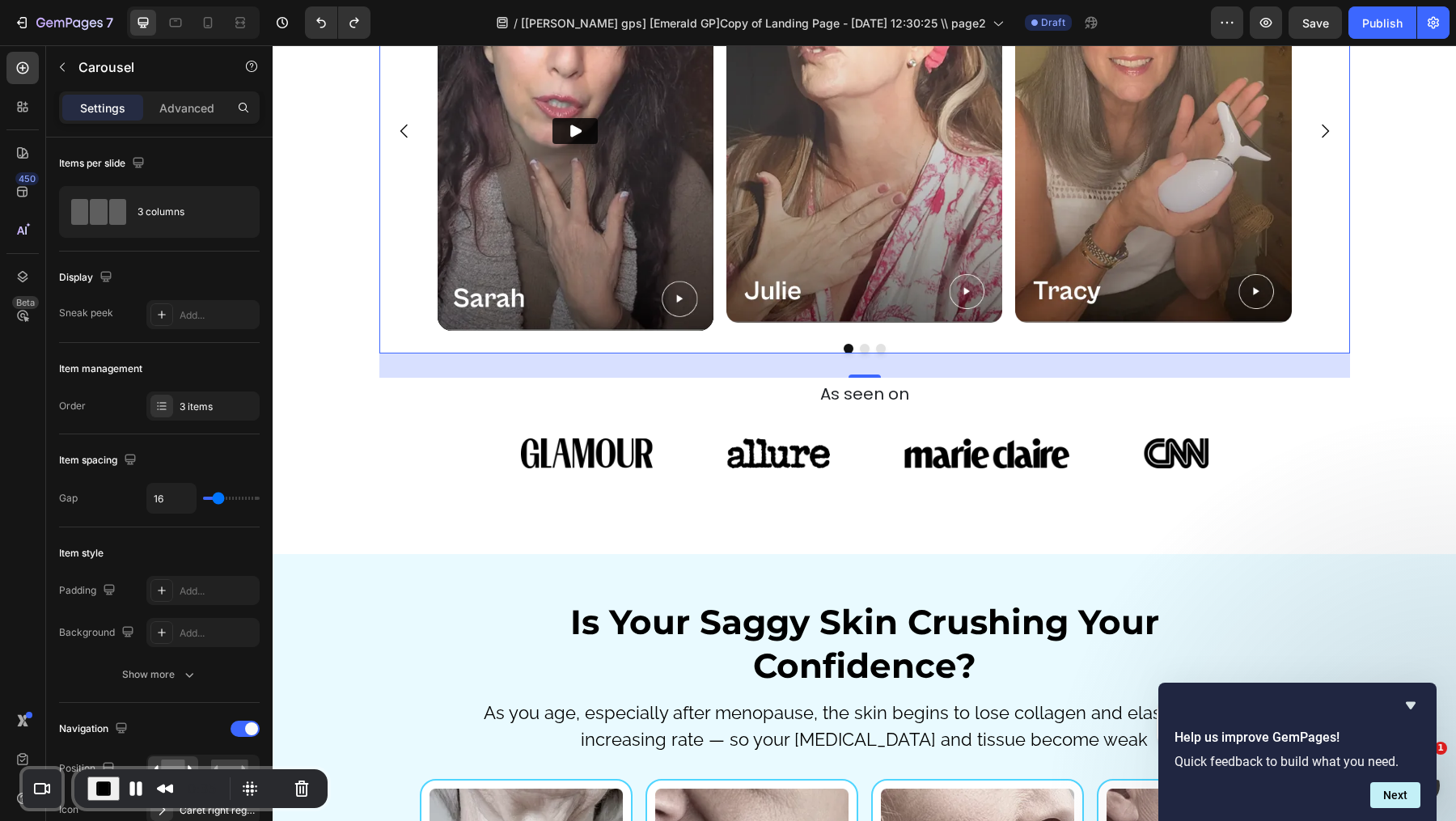
click at [867, 354] on div "Video Image Image Carousel 30" at bounding box center [864, 142] width 970 height 421
click at [860, 354] on div "Video Image Image Carousel 30" at bounding box center [864, 142] width 970 height 421
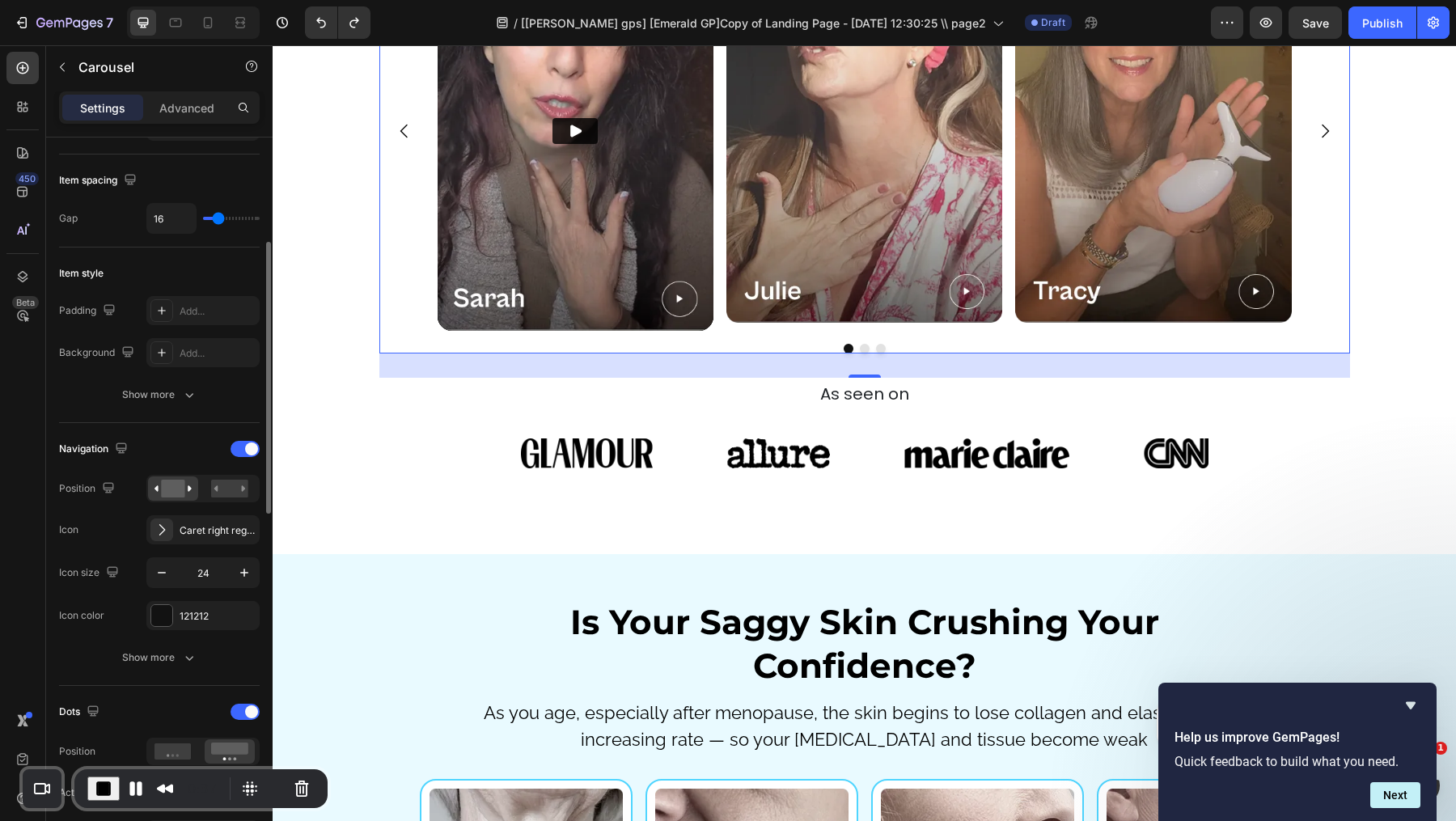
scroll to position [293, 0]
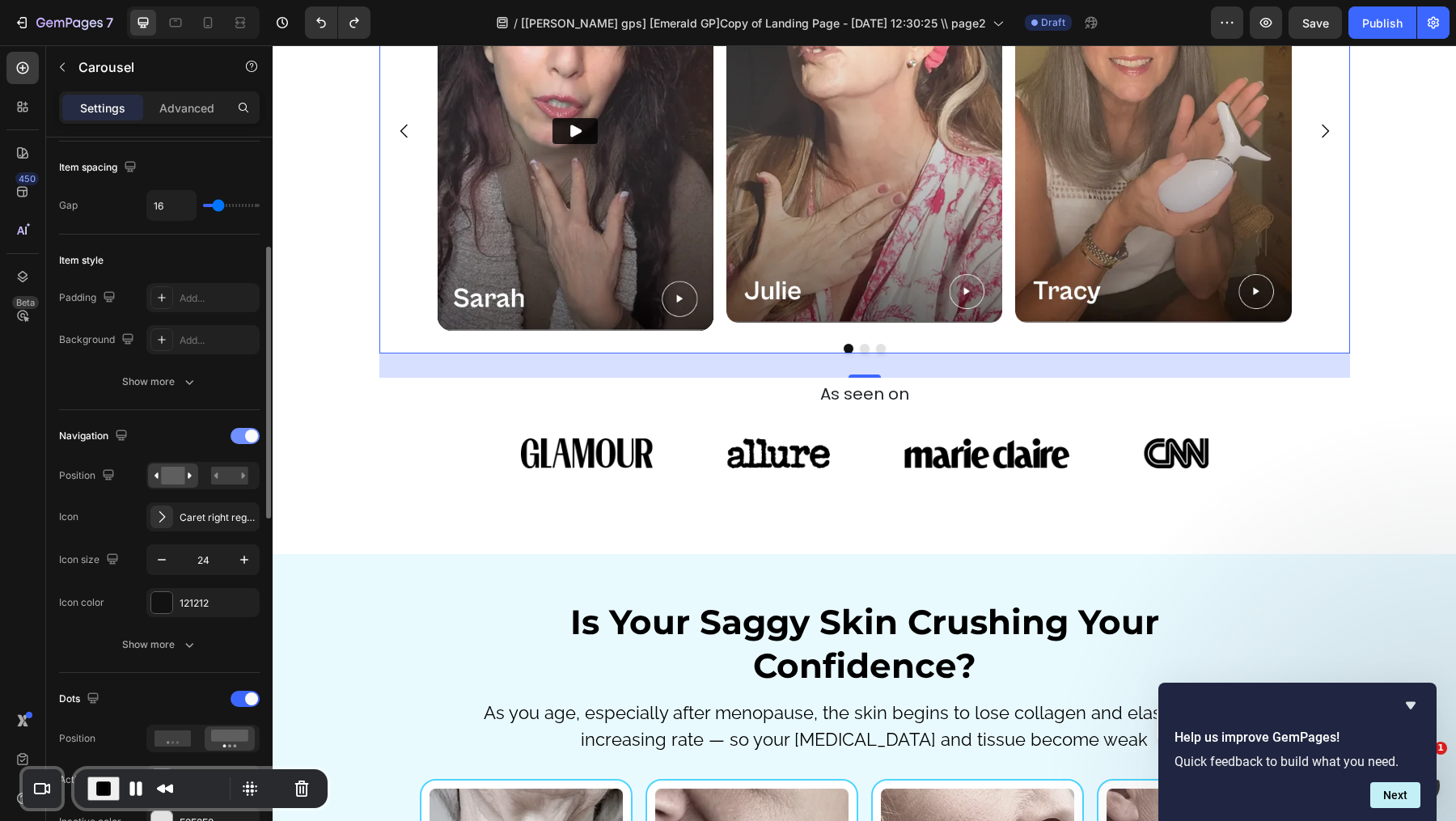
click at [249, 429] on span at bounding box center [252, 436] width 13 height 13
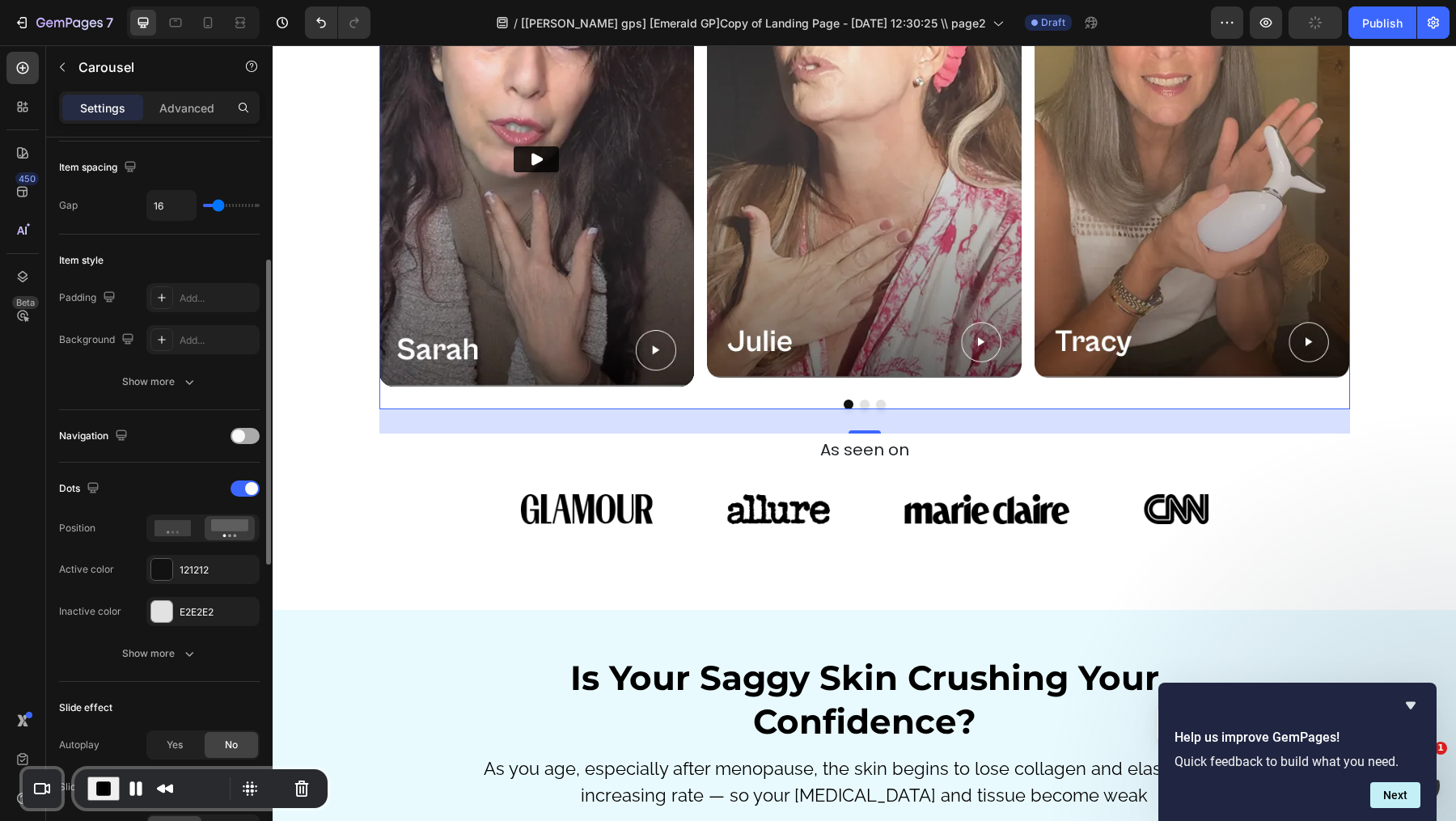
click at [237, 429] on span at bounding box center [238, 436] width 13 height 13
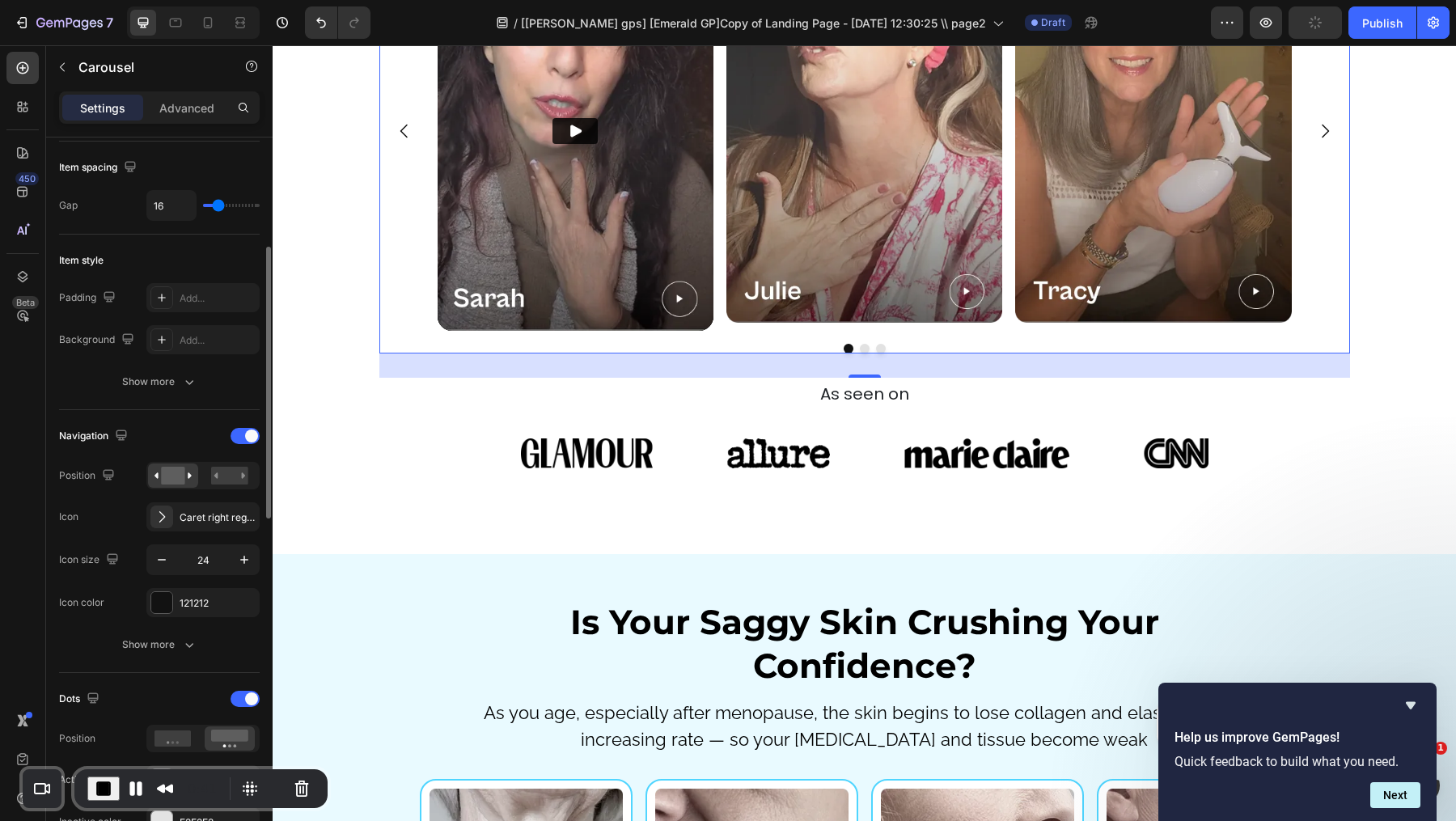
click at [244, 703] on div "Dots" at bounding box center [159, 698] width 201 height 25
click at [248, 695] on span at bounding box center [252, 698] width 13 height 13
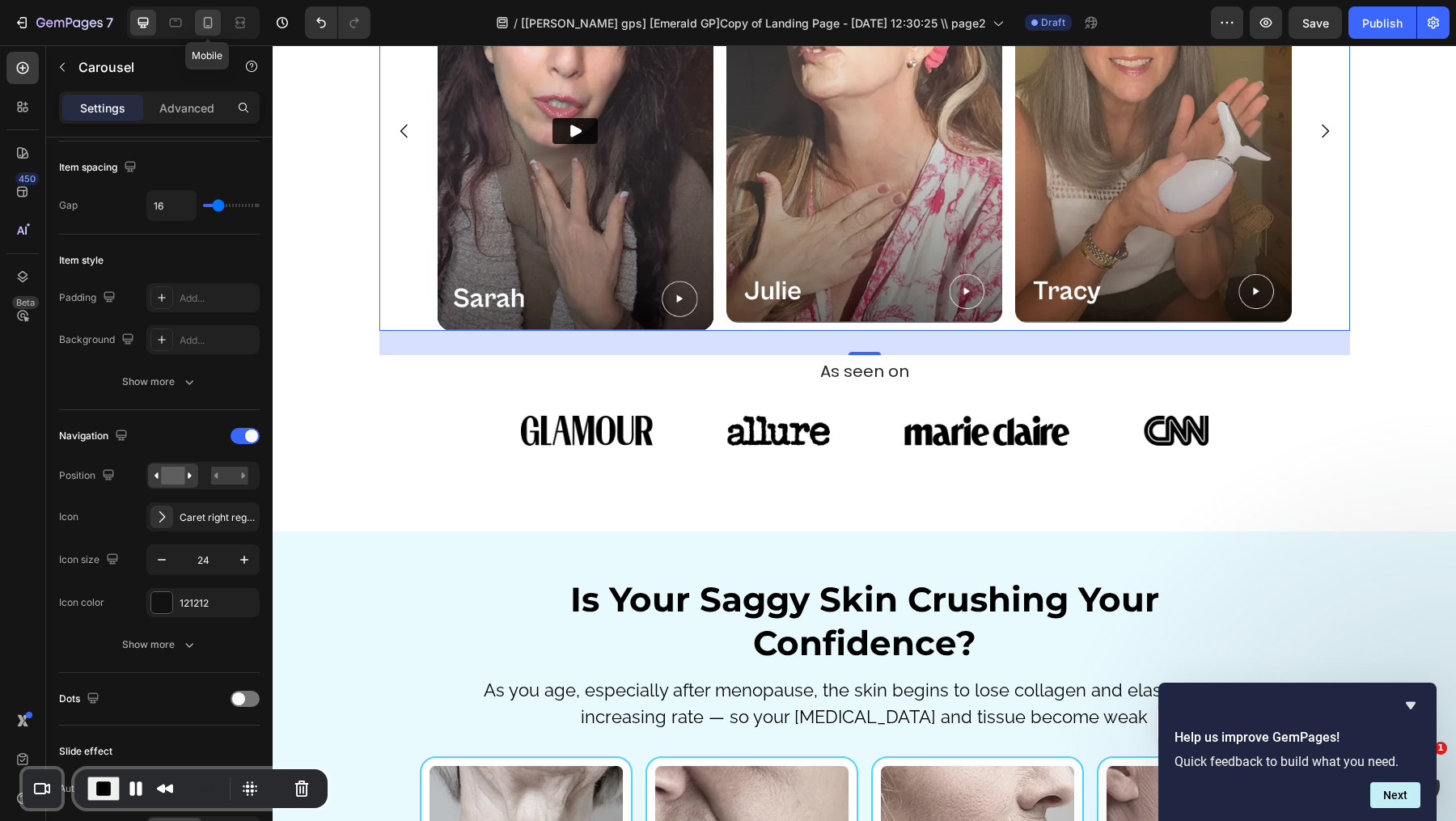
click at [208, 25] on icon at bounding box center [208, 26] width 4 height 2
type input "100%"
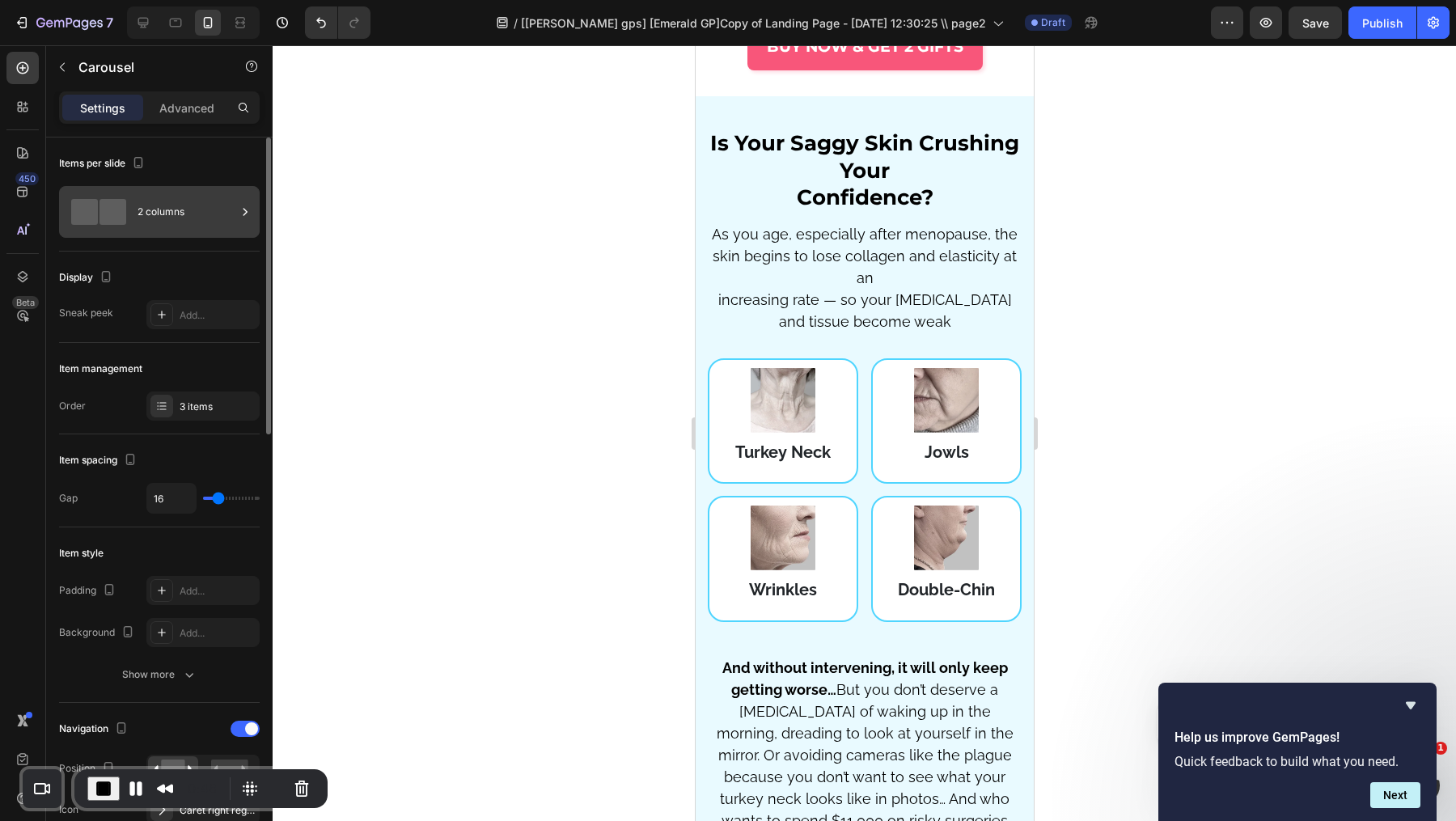
click at [176, 214] on div "2 columns" at bounding box center [186, 212] width 99 height 37
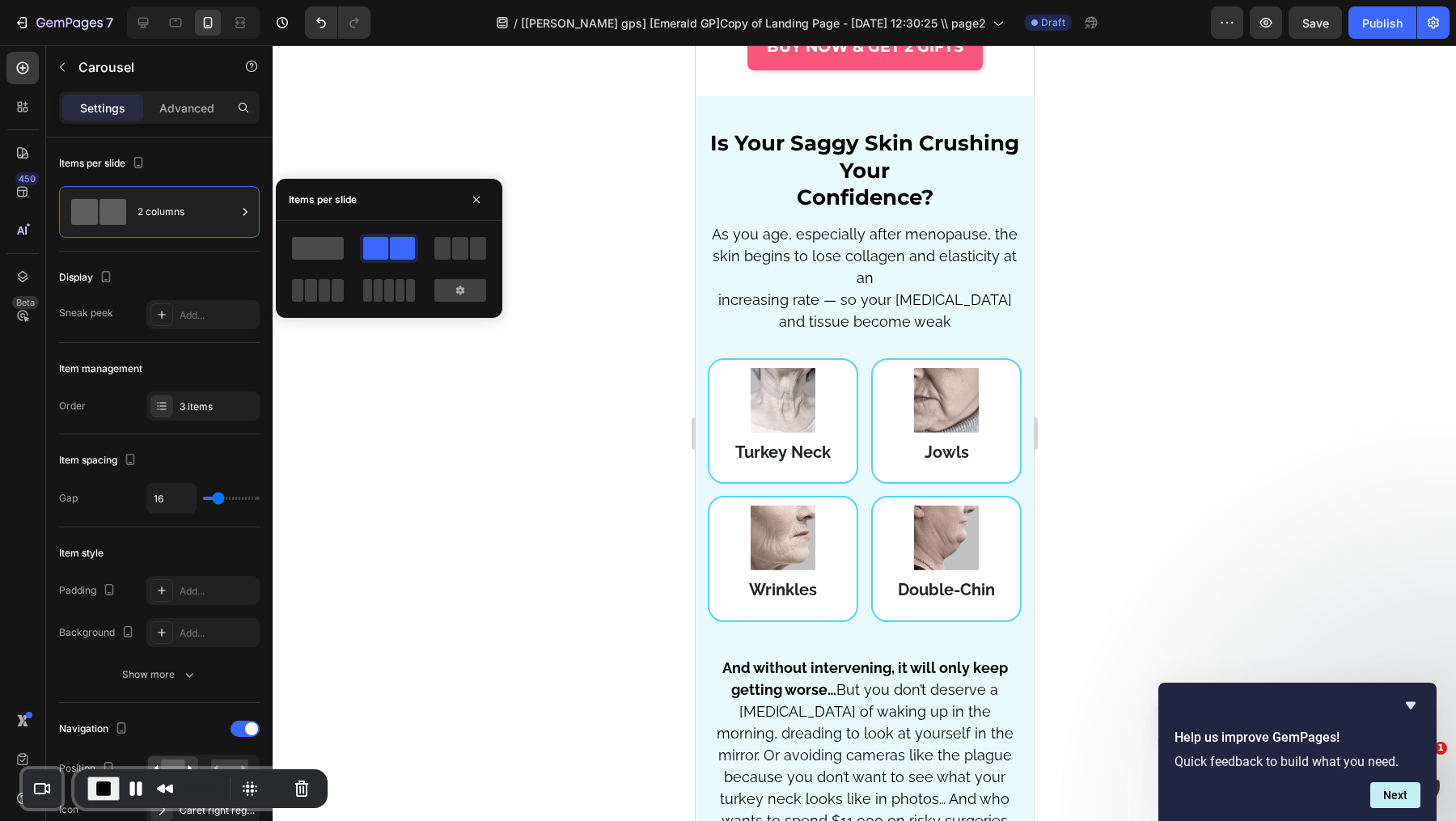
click at [326, 245] on span at bounding box center [317, 248] width 52 height 23
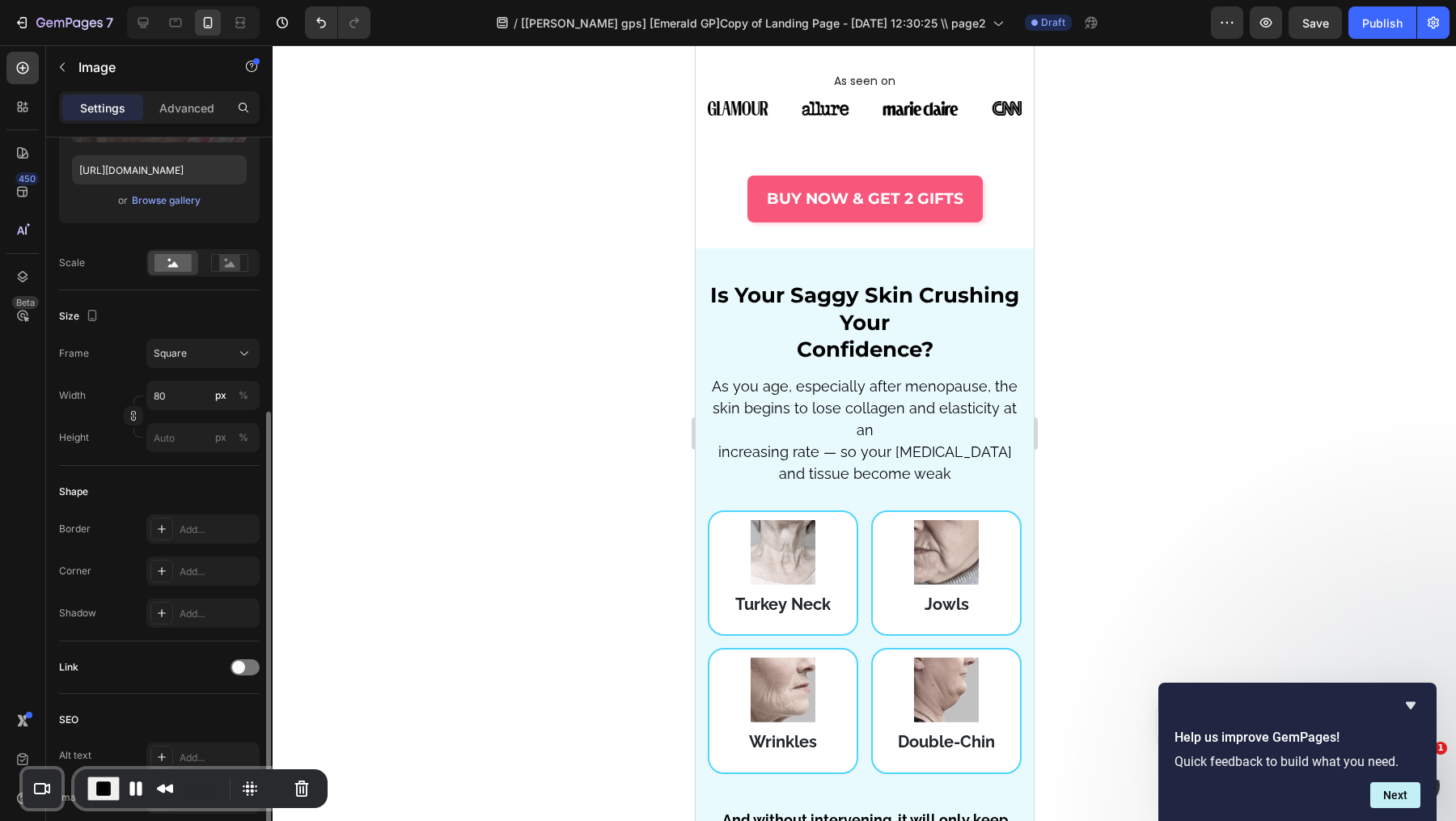
scroll to position [365, 0]
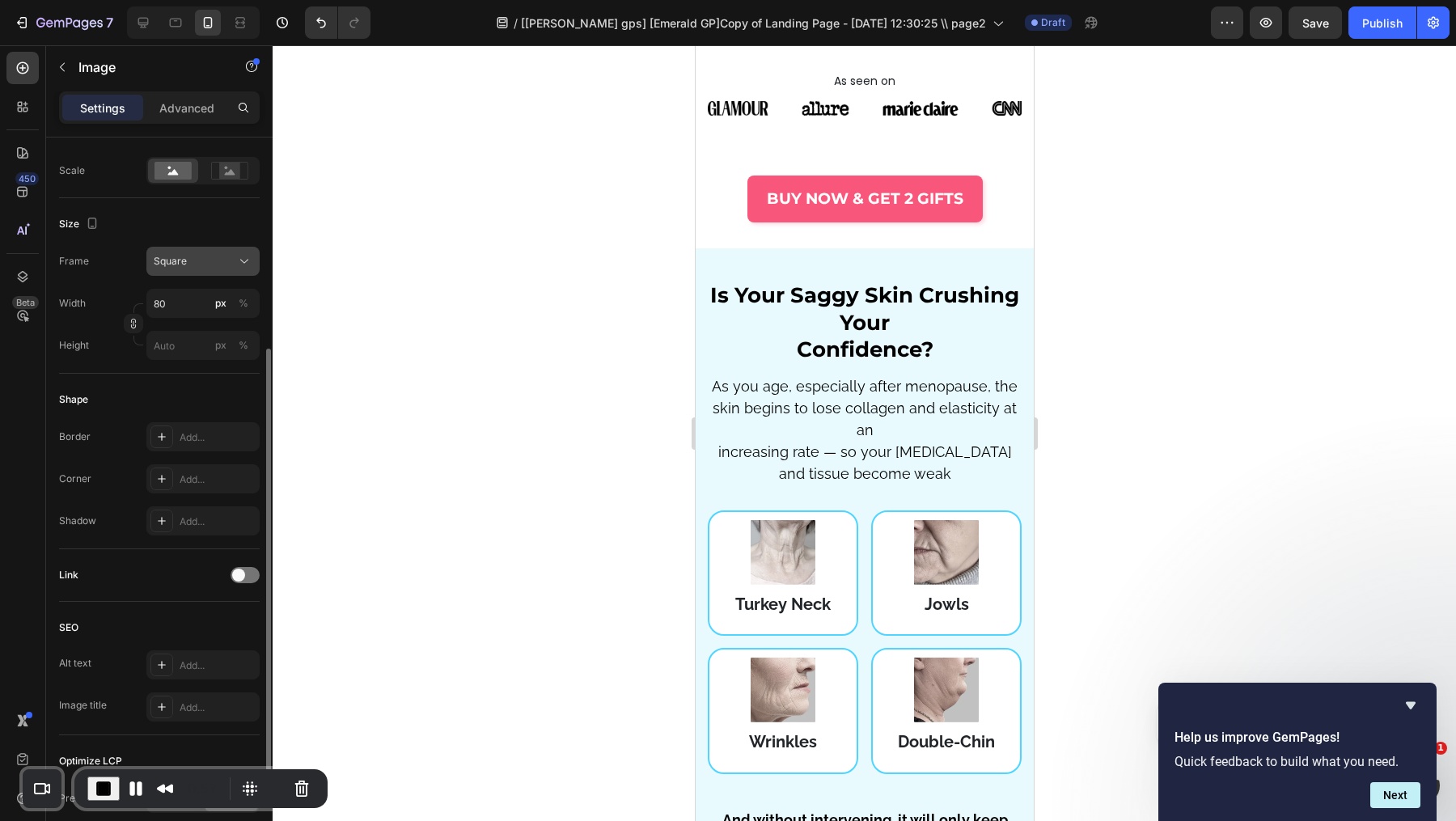
click at [224, 264] on div "Square" at bounding box center [193, 261] width 79 height 15
click at [206, 395] on div "Original" at bounding box center [199, 392] width 94 height 15
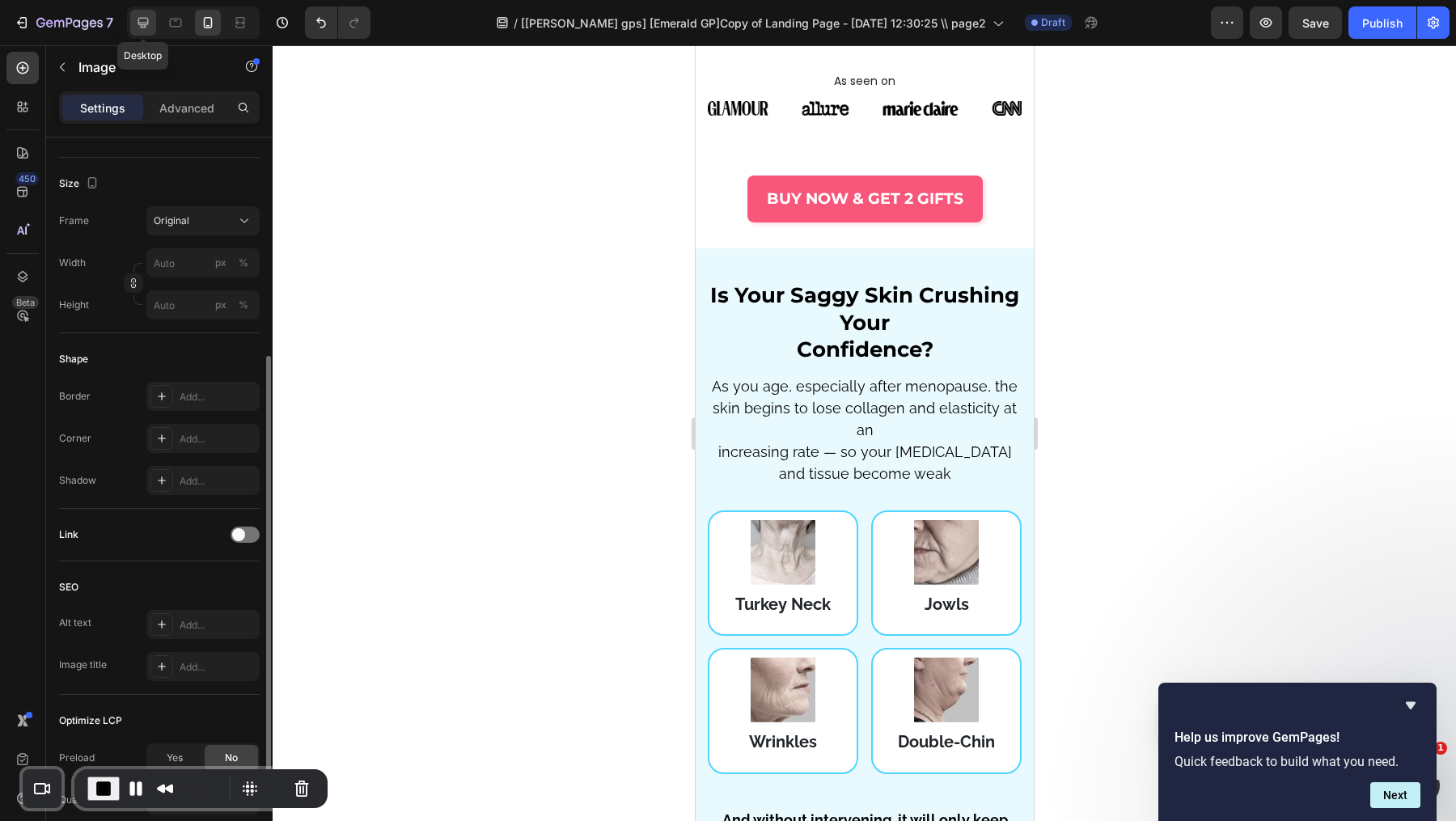
click at [145, 16] on icon at bounding box center [144, 23] width 16 height 16
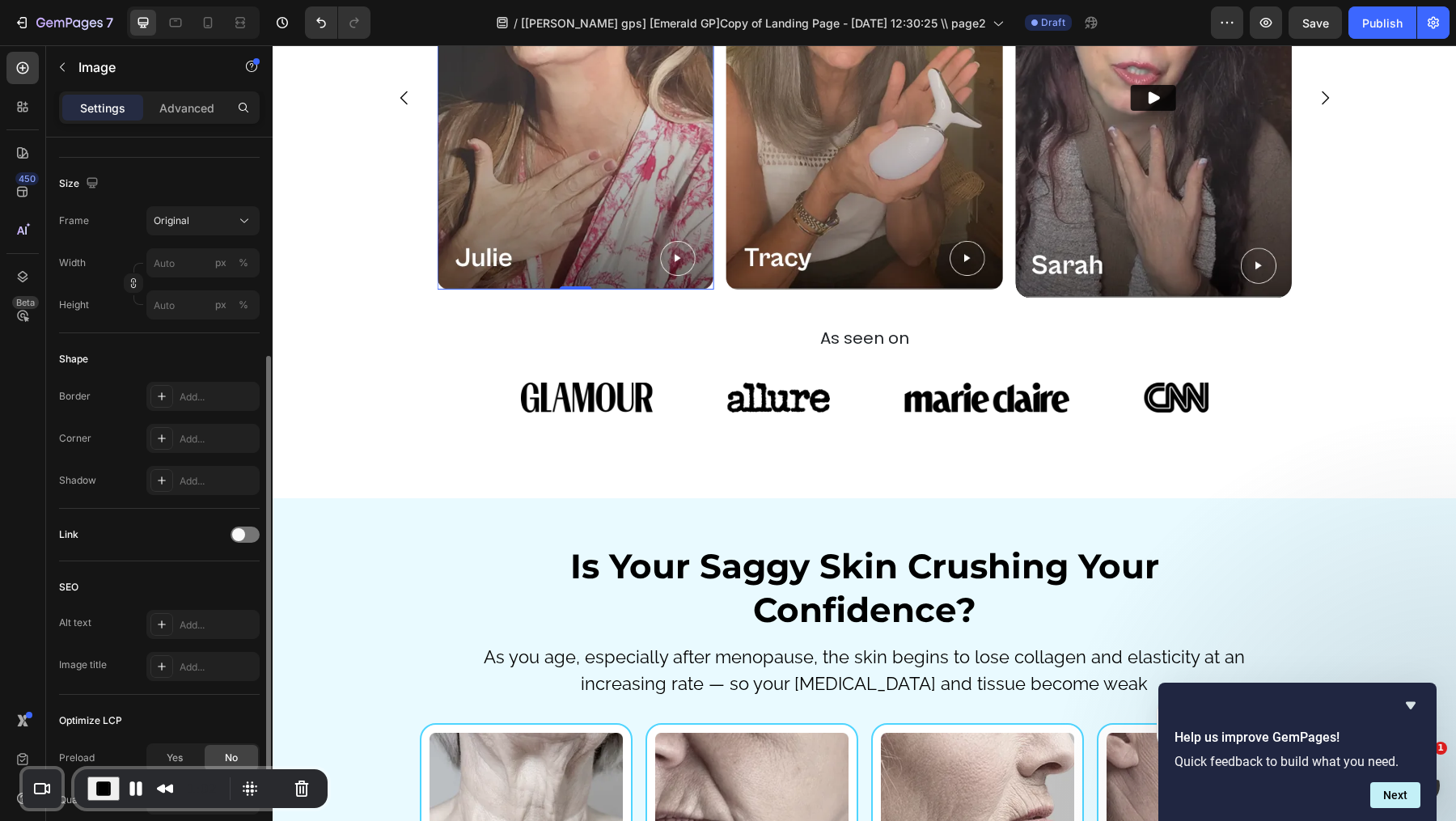
scroll to position [2518, 0]
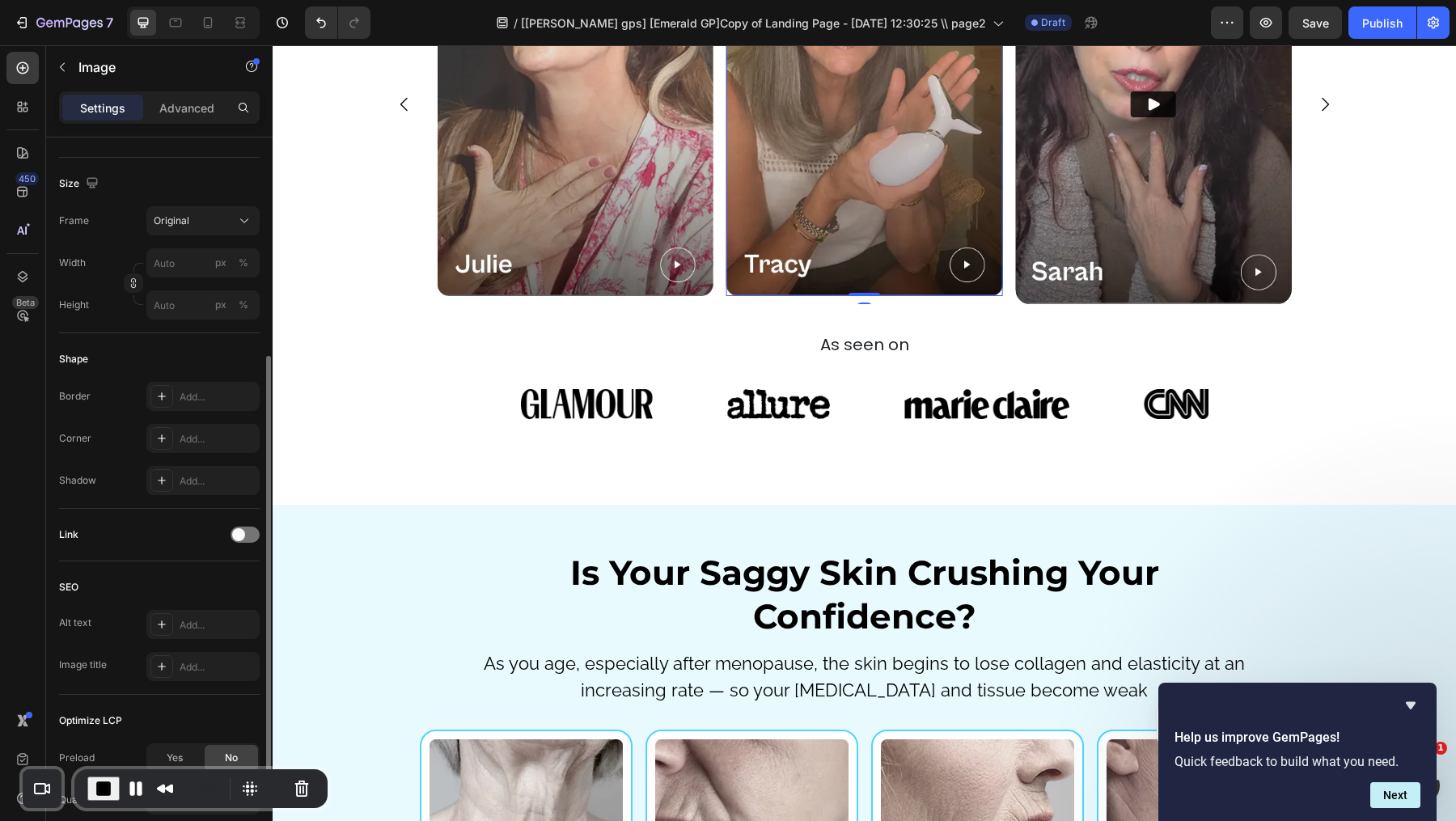
click at [808, 296] on img at bounding box center [864, 101] width 276 height 391
click at [1323, 114] on icon "Carousel Next Arrow" at bounding box center [1324, 104] width 19 height 19
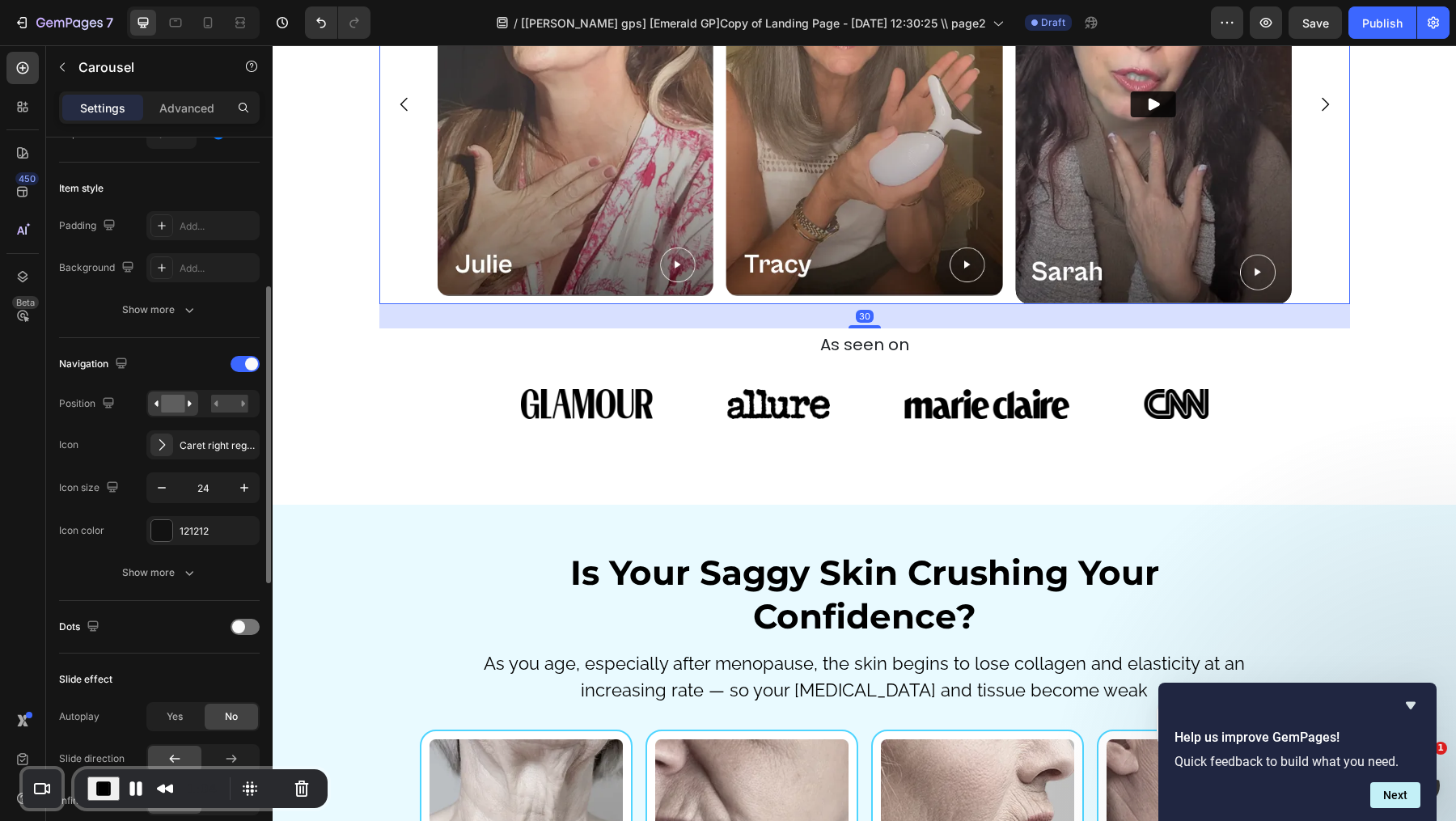
scroll to position [0, 0]
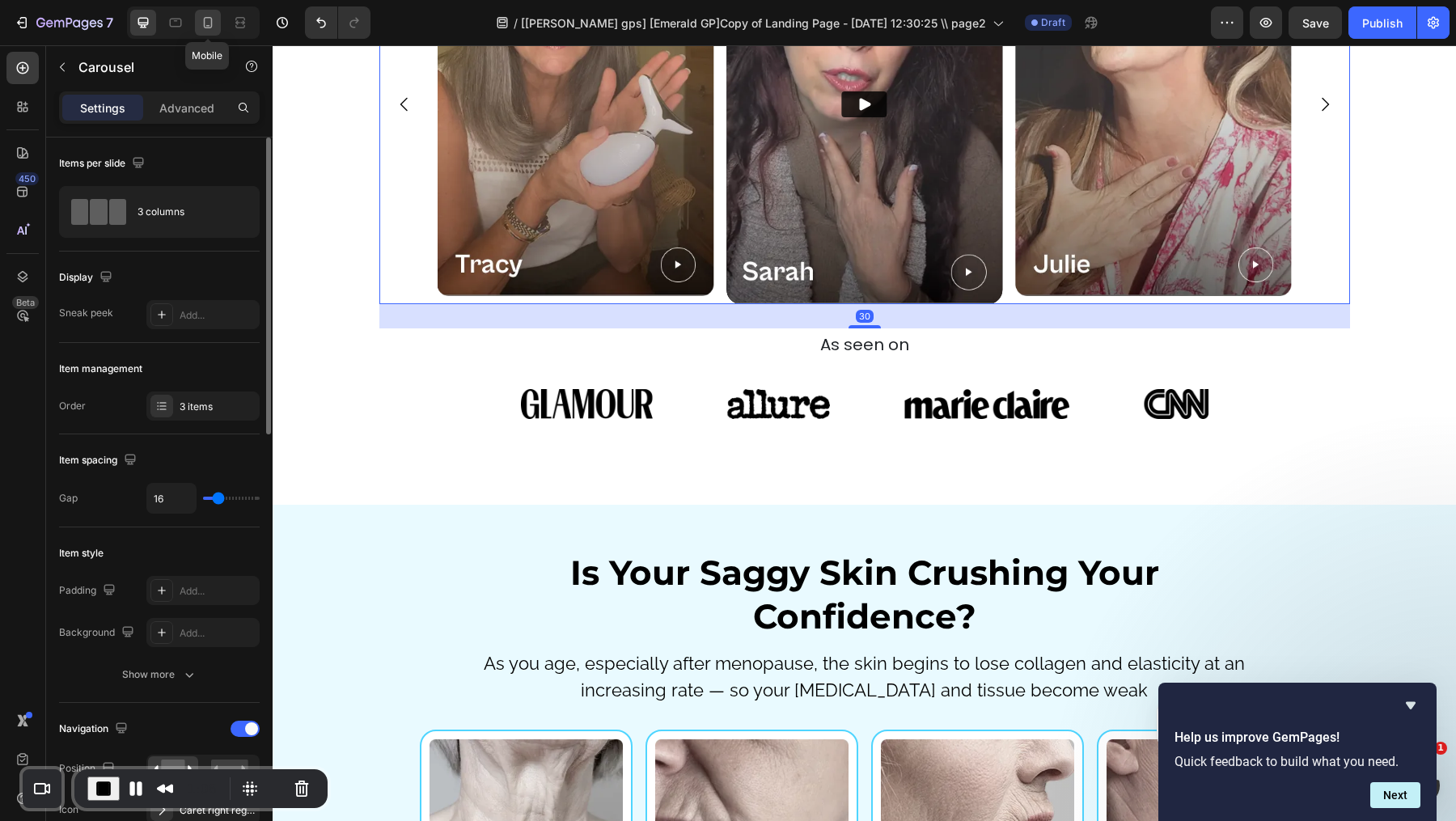
click at [203, 15] on icon at bounding box center [208, 23] width 16 height 16
type input "100%"
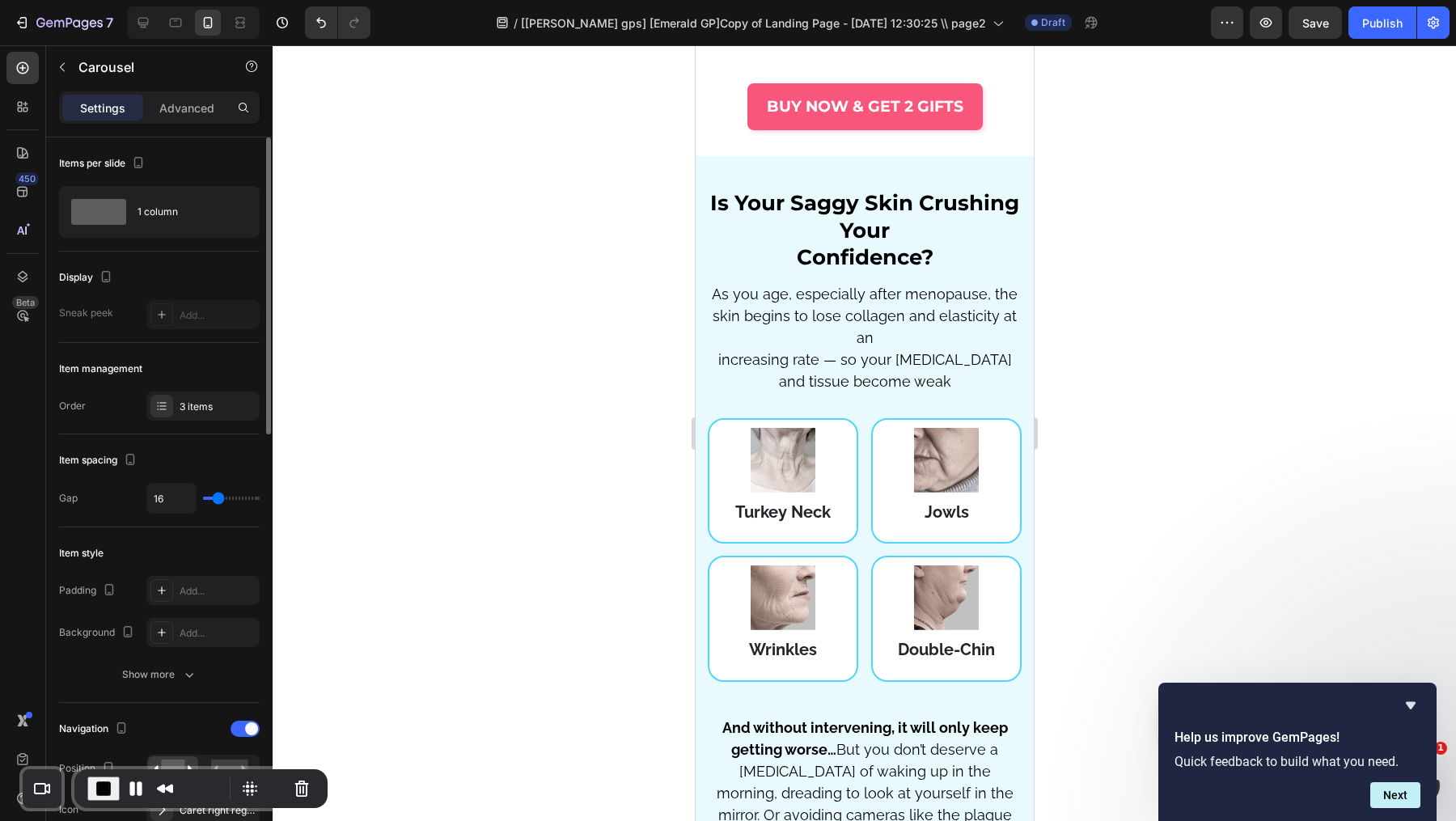
scroll to position [2838, 0]
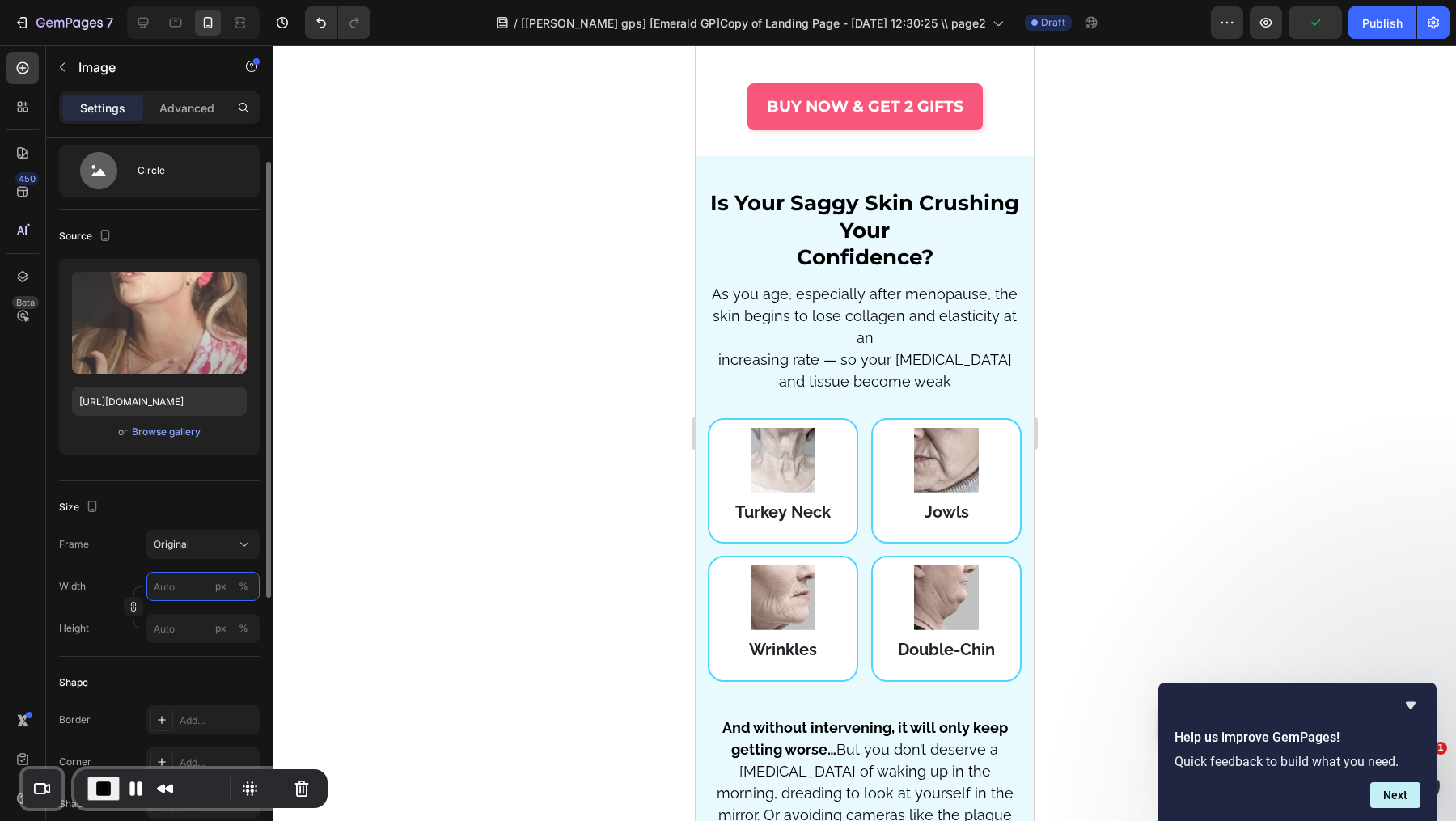
click at [178, 593] on input "px %" at bounding box center [203, 586] width 114 height 29
type input "2"
type input "3"
type input "2"
type input "2350"
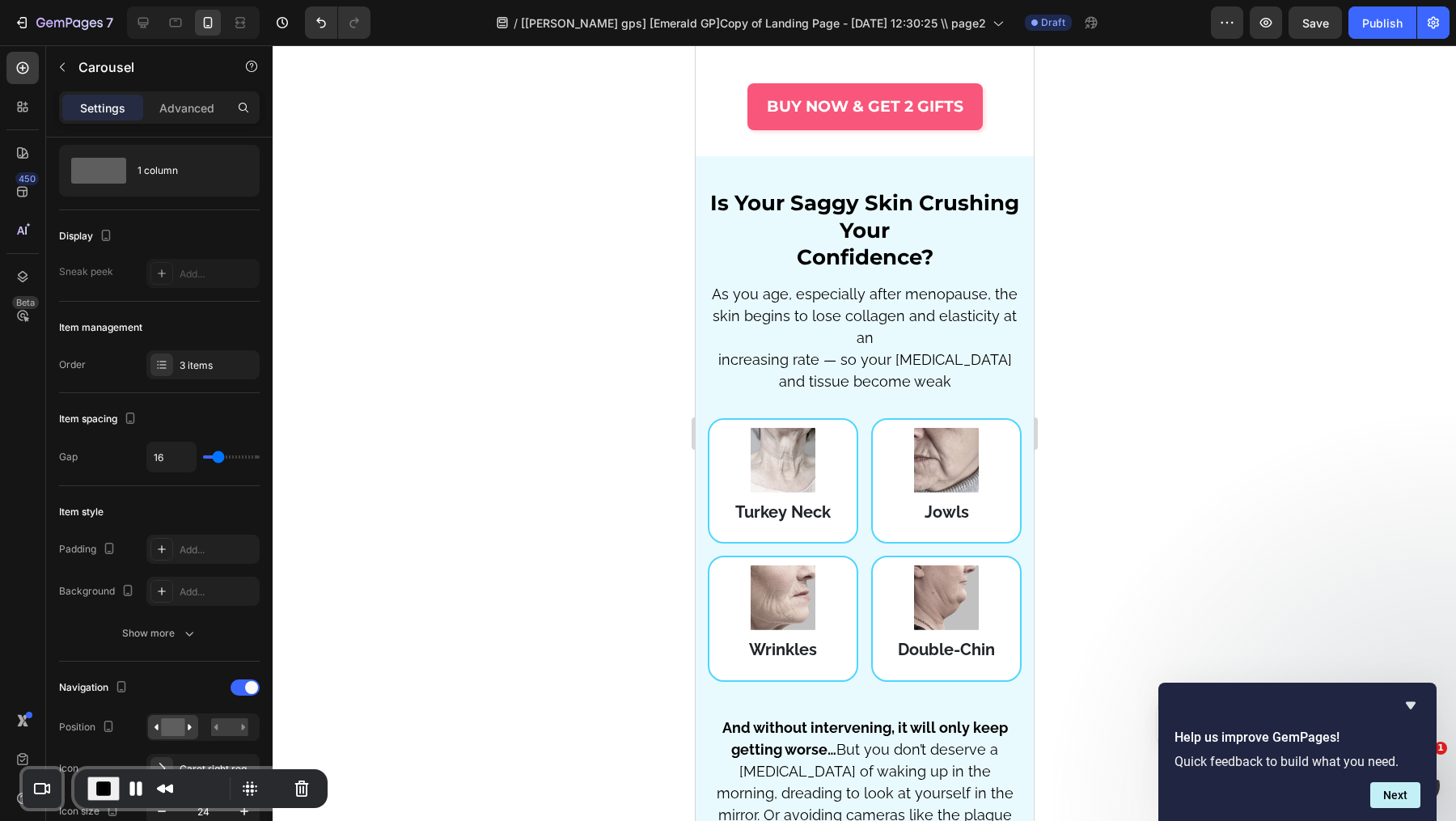
scroll to position [0, 0]
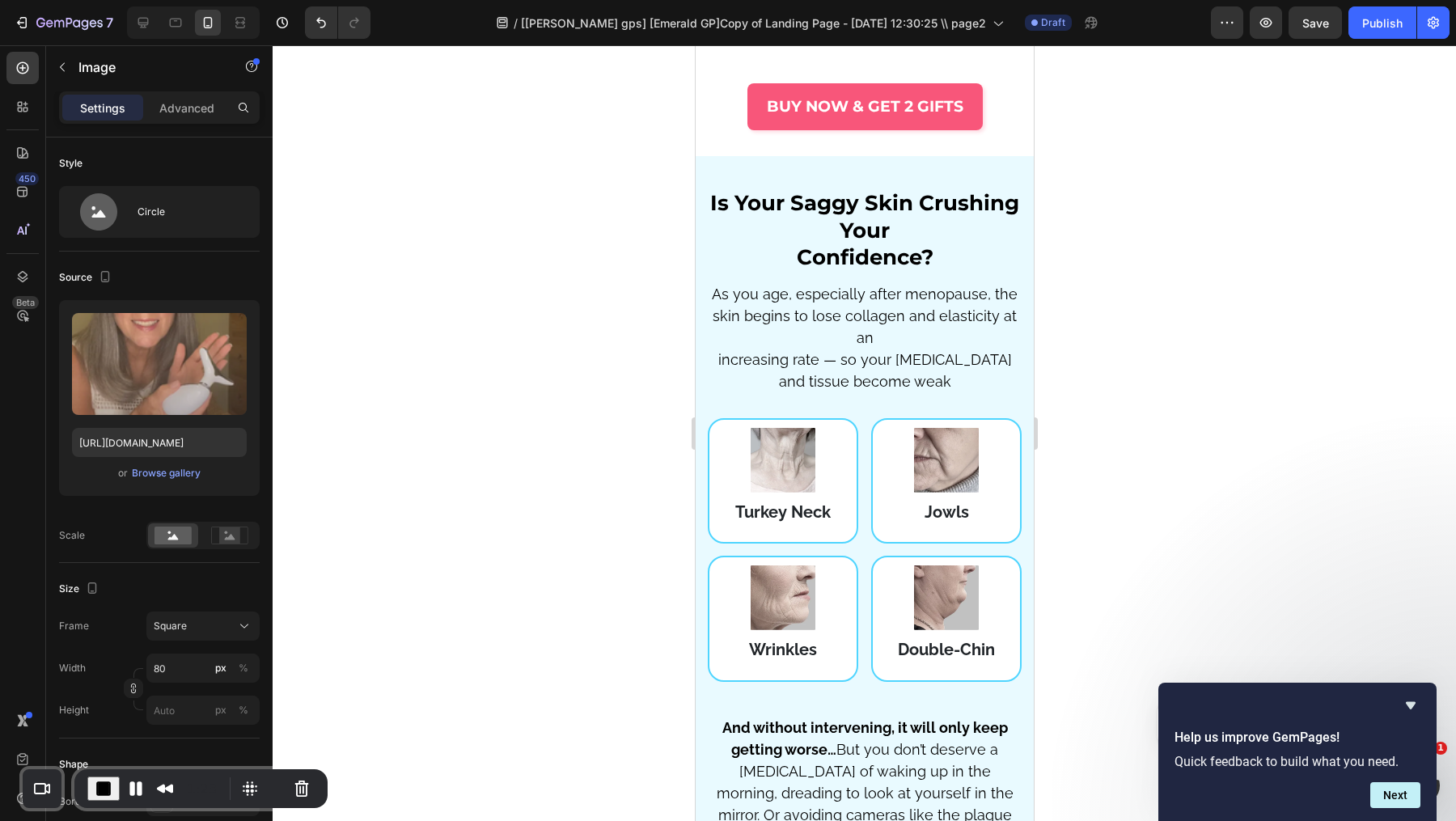
click at [197, 616] on button "Square" at bounding box center [203, 626] width 114 height 29
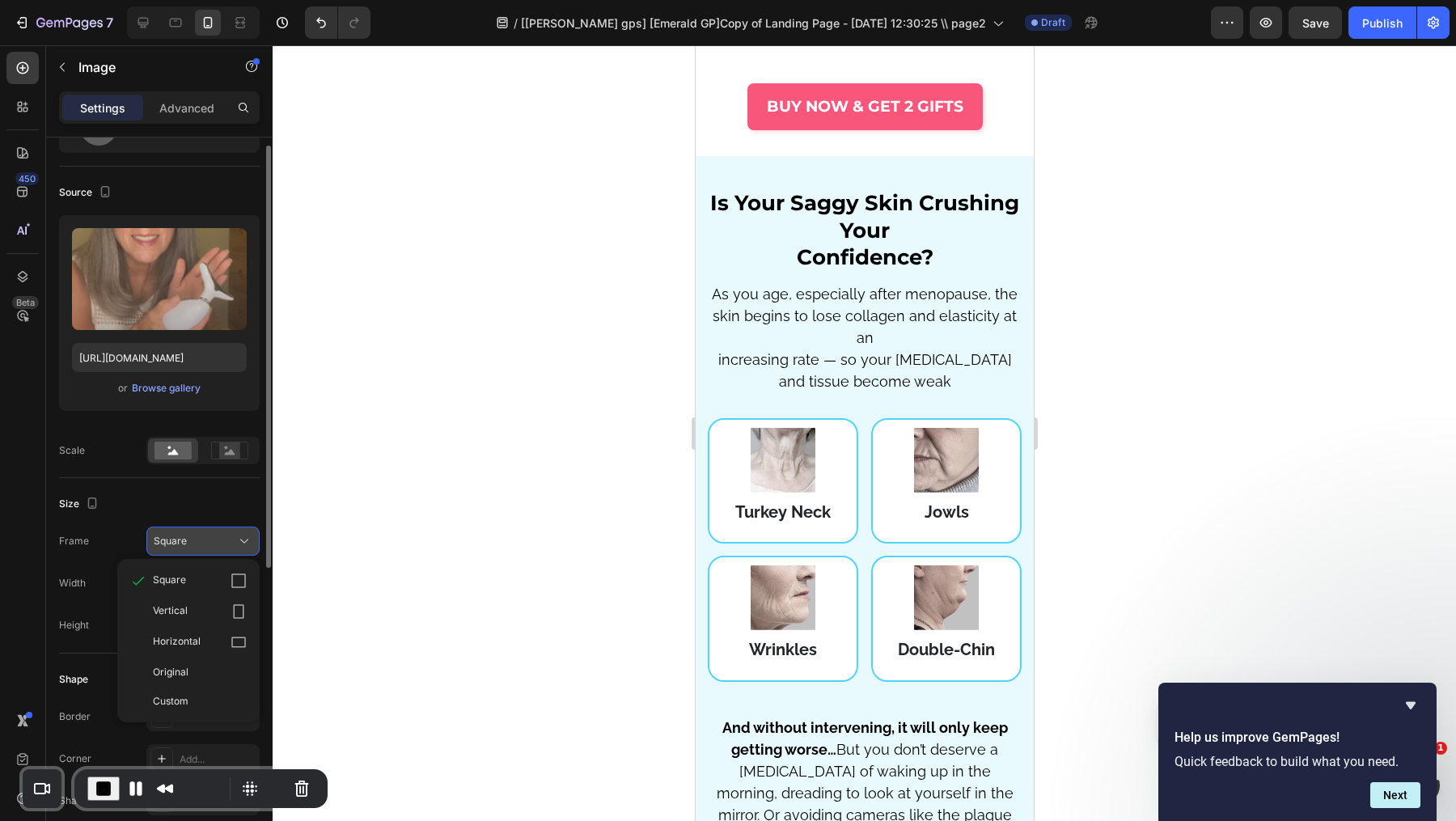
scroll to position [101, 0]
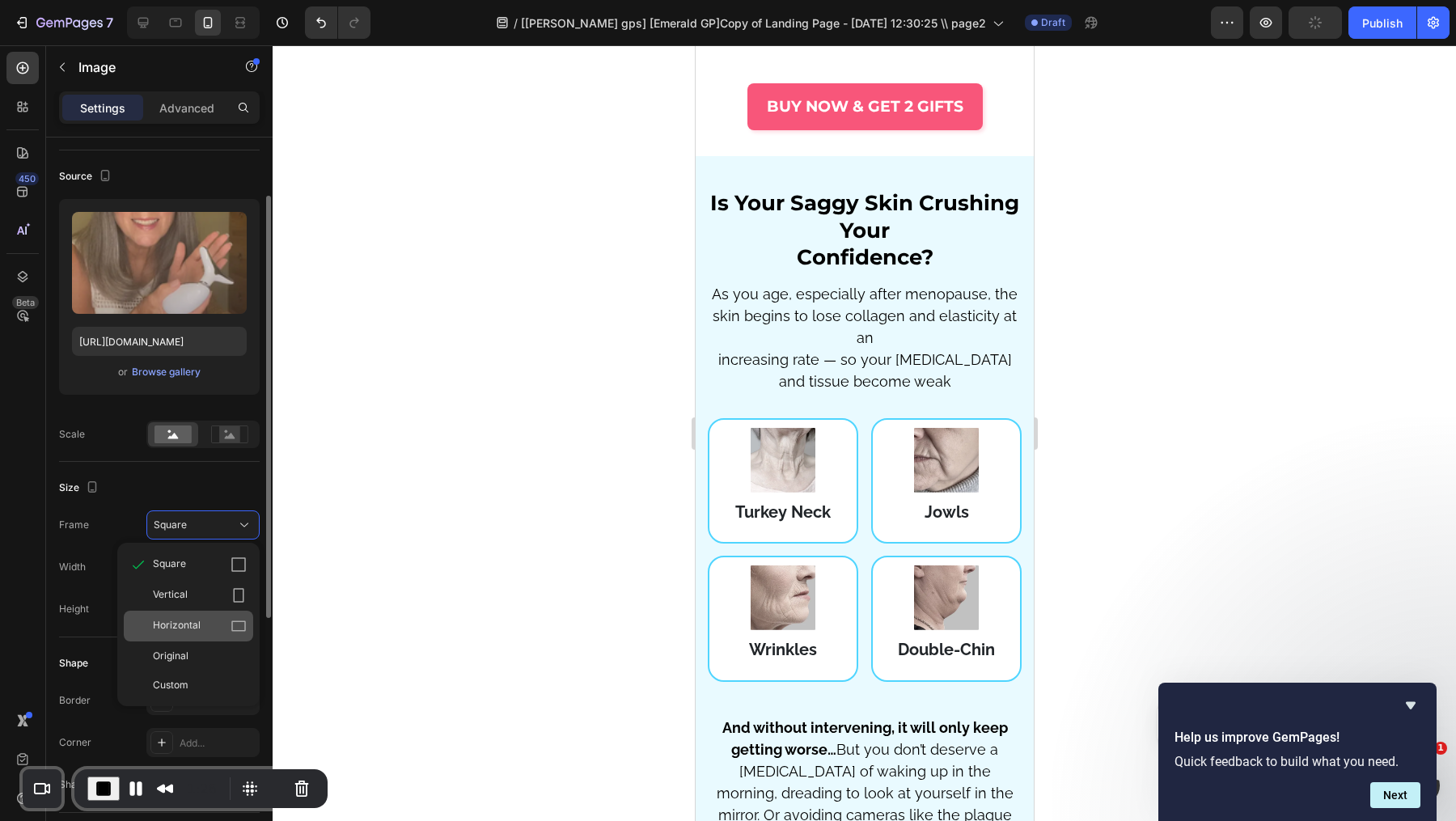
click at [221, 636] on div "Horizontal" at bounding box center [188, 626] width 129 height 31
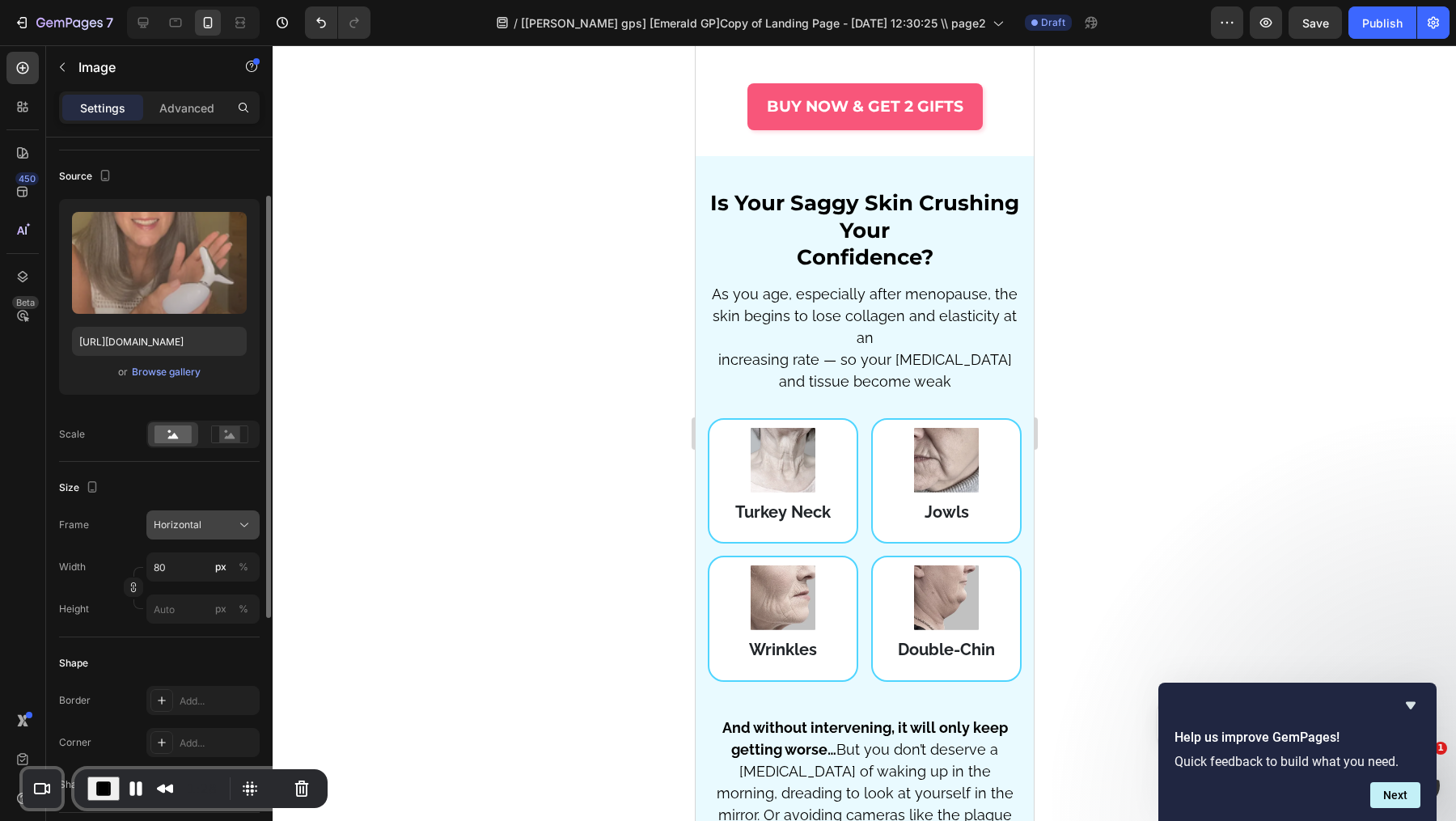
click at [192, 529] on span "Horizontal" at bounding box center [177, 525] width 47 height 15
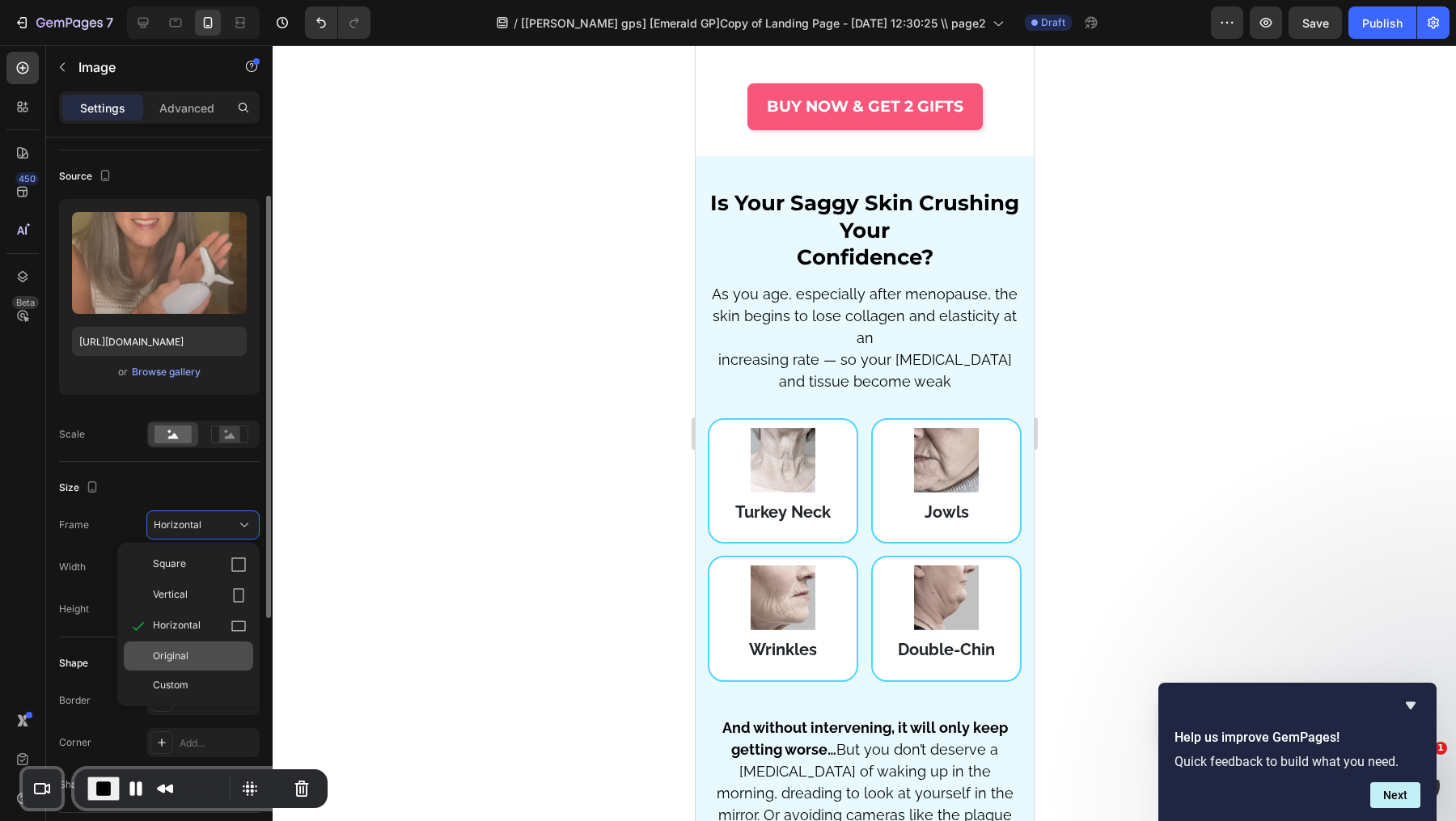
click at [192, 653] on div "Original" at bounding box center [199, 656] width 94 height 15
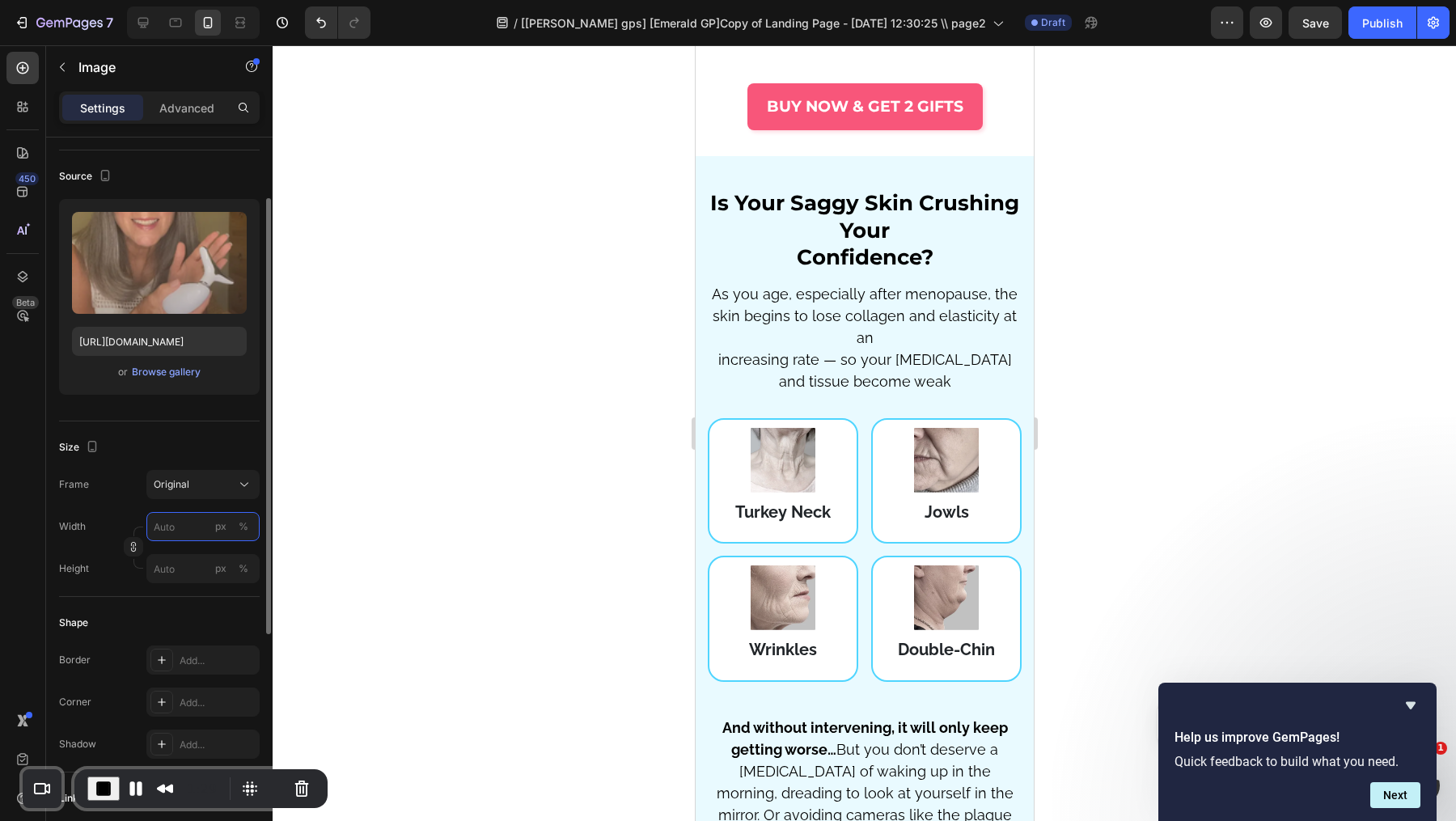
click at [186, 534] on input "px %" at bounding box center [203, 526] width 114 height 29
type input "350"
click at [103, 787] on span "End Recording" at bounding box center [103, 788] width 19 height 19
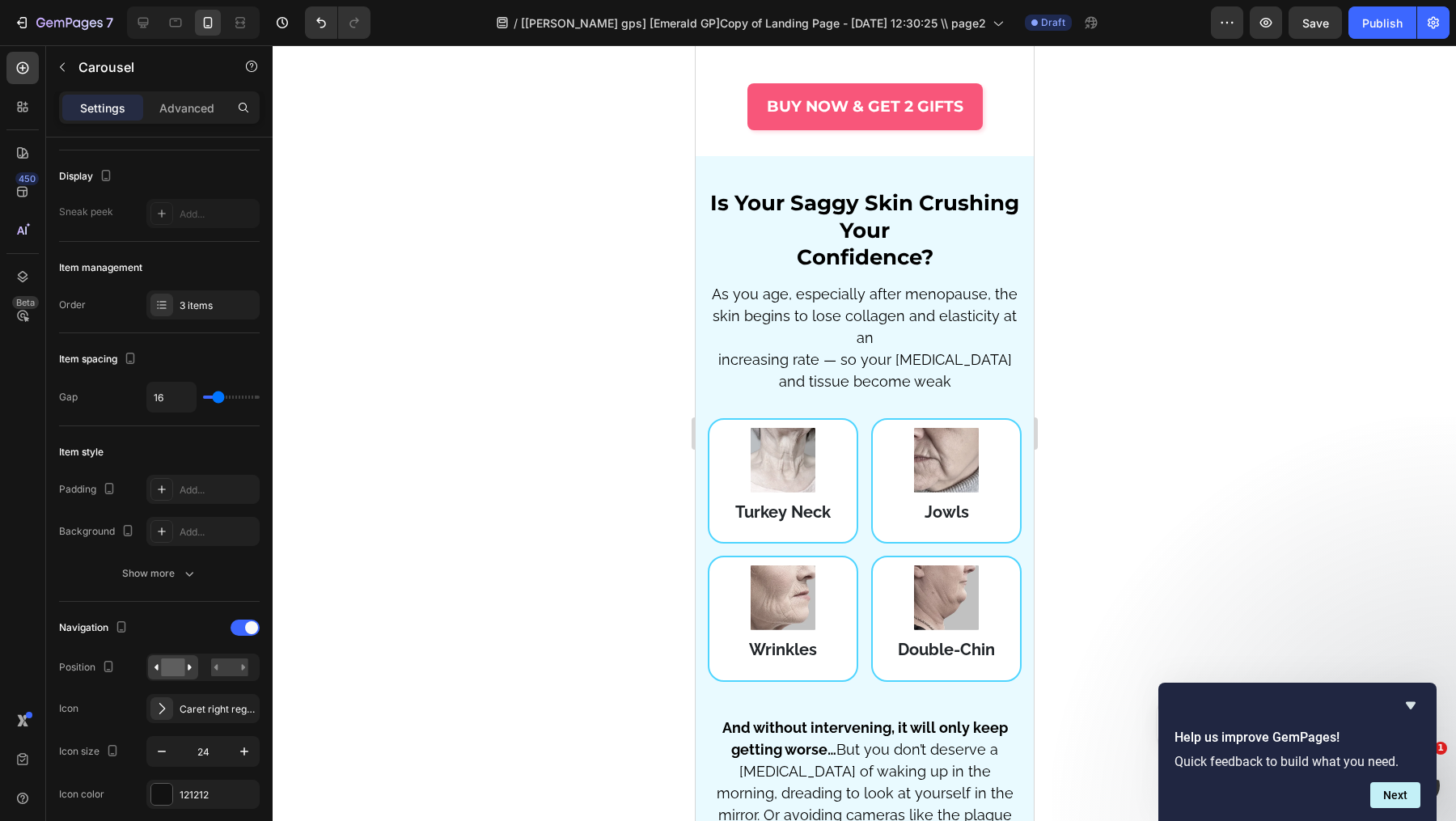
scroll to position [0, 0]
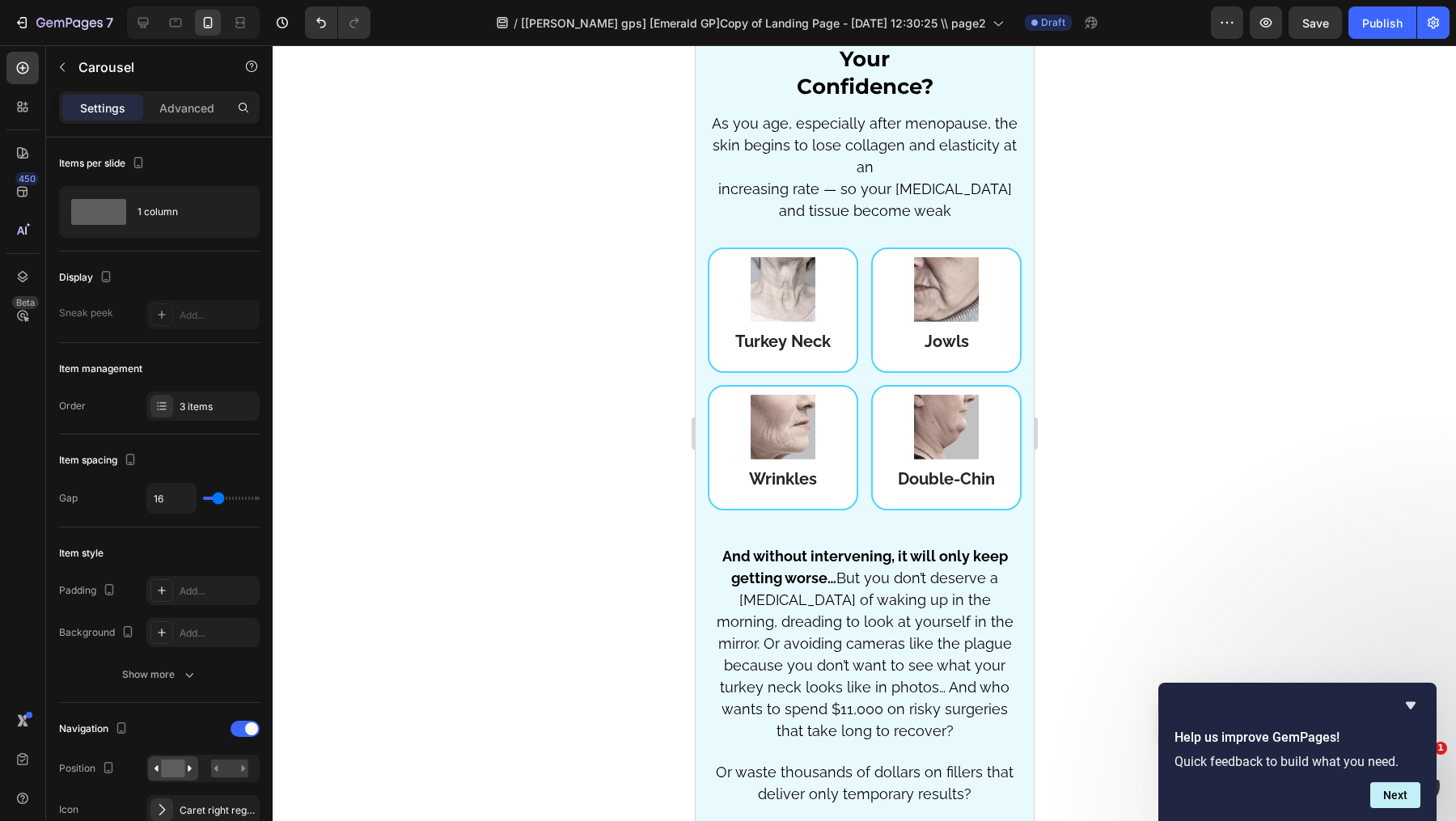
scroll to position [3435, 0]
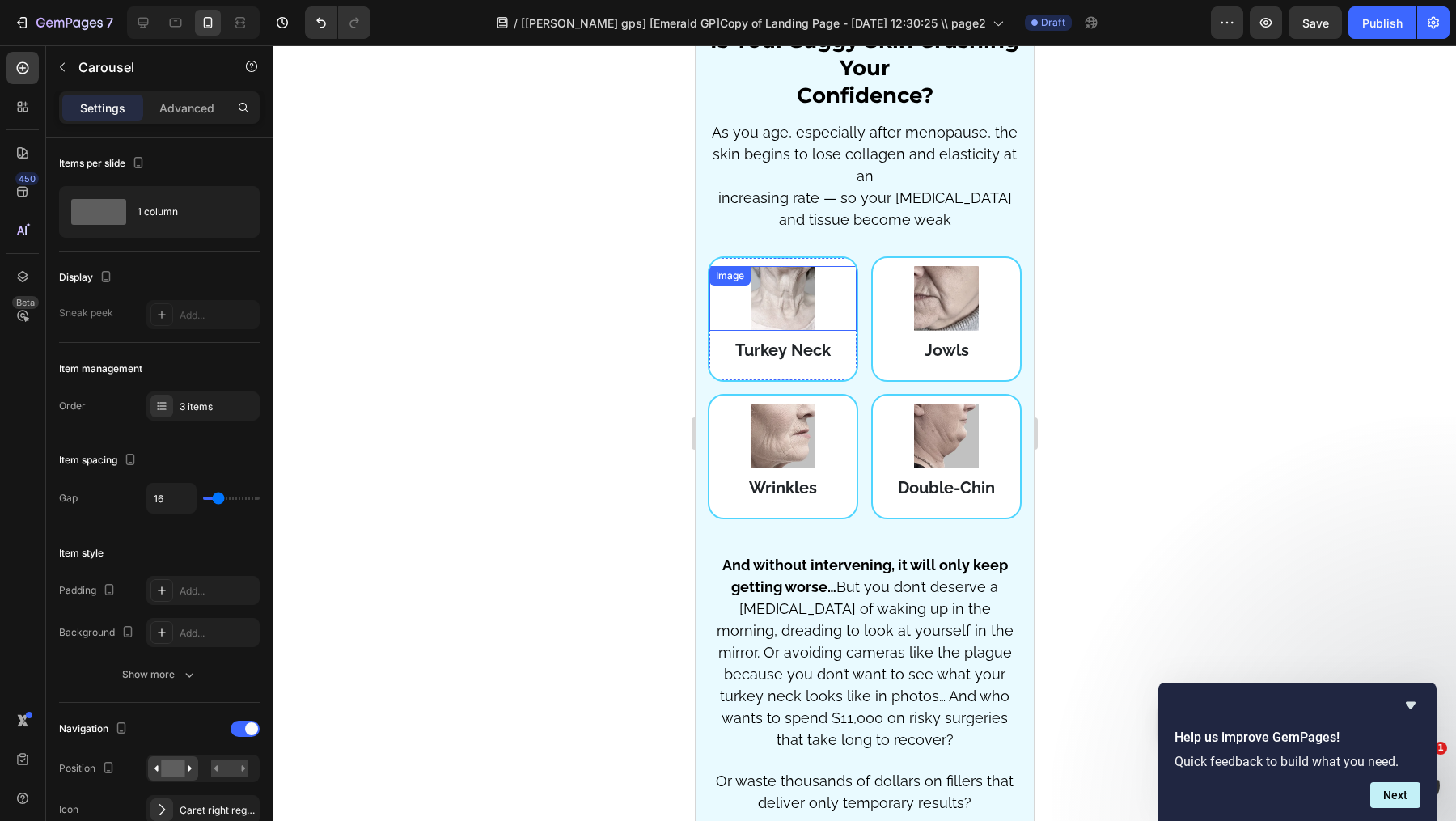
click at [808, 318] on img at bounding box center [782, 298] width 65 height 65
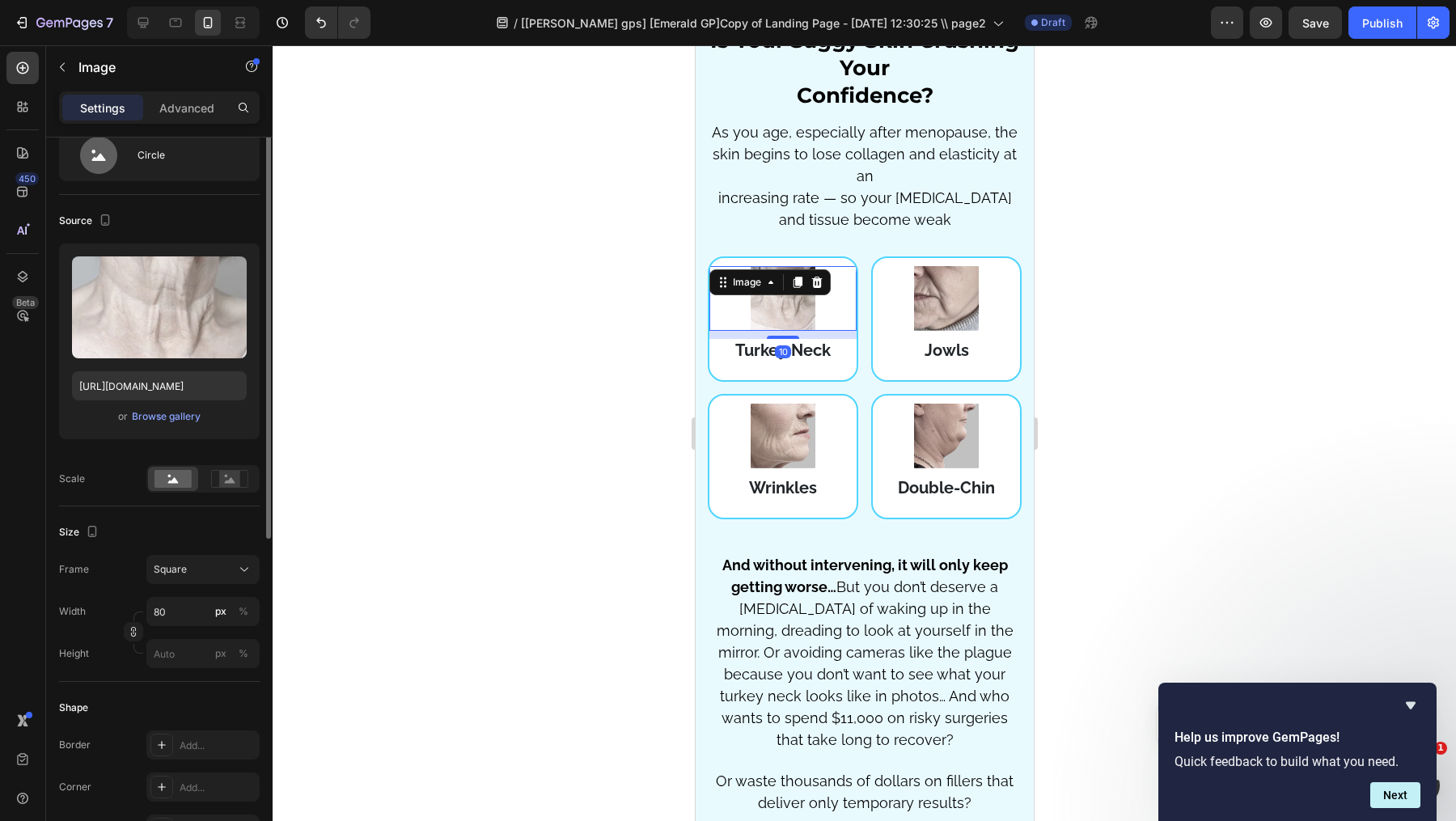
scroll to position [97, 0]
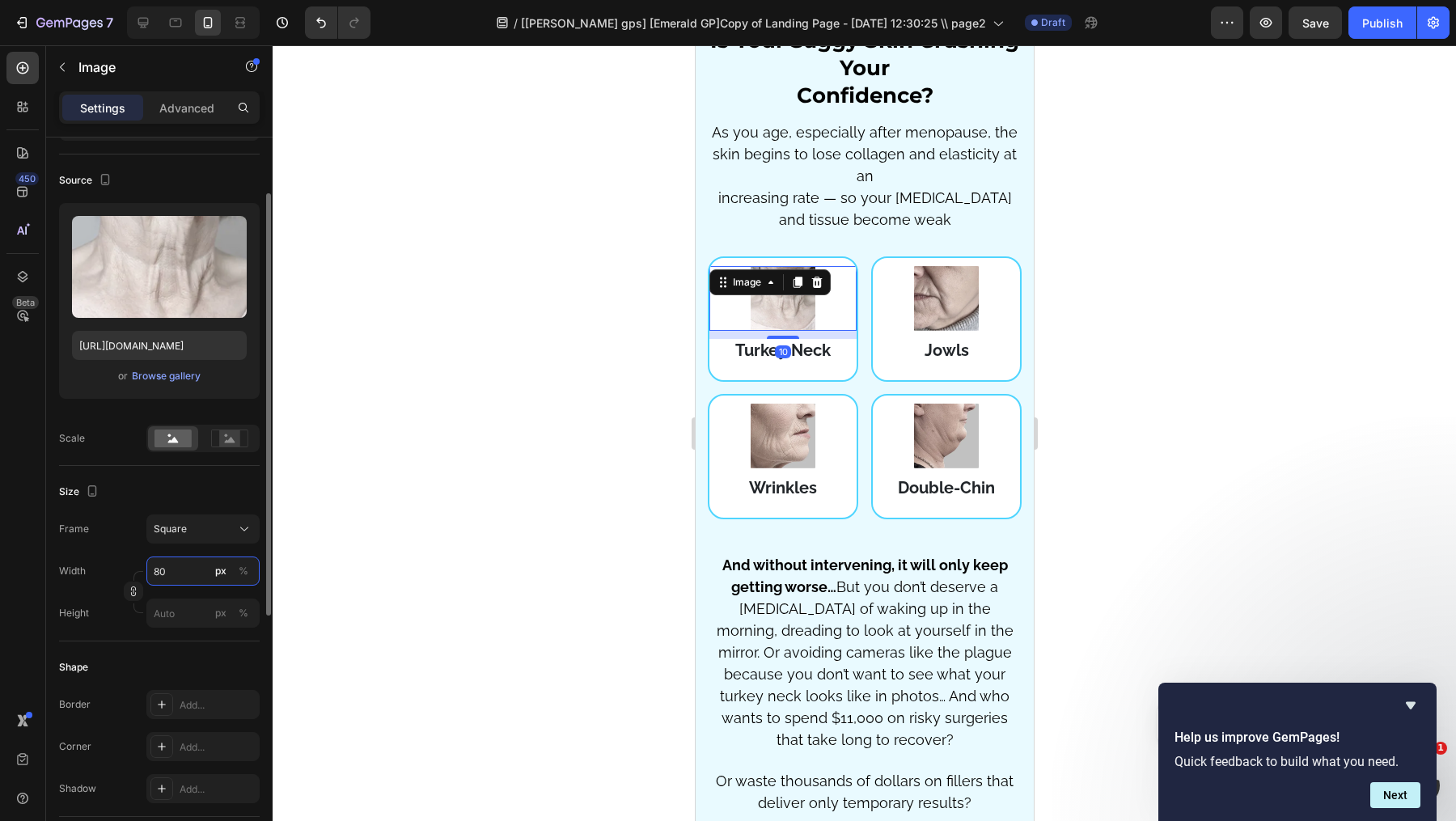
click at [188, 579] on input "80" at bounding box center [203, 571] width 114 height 29
type input "9"
type input "90"
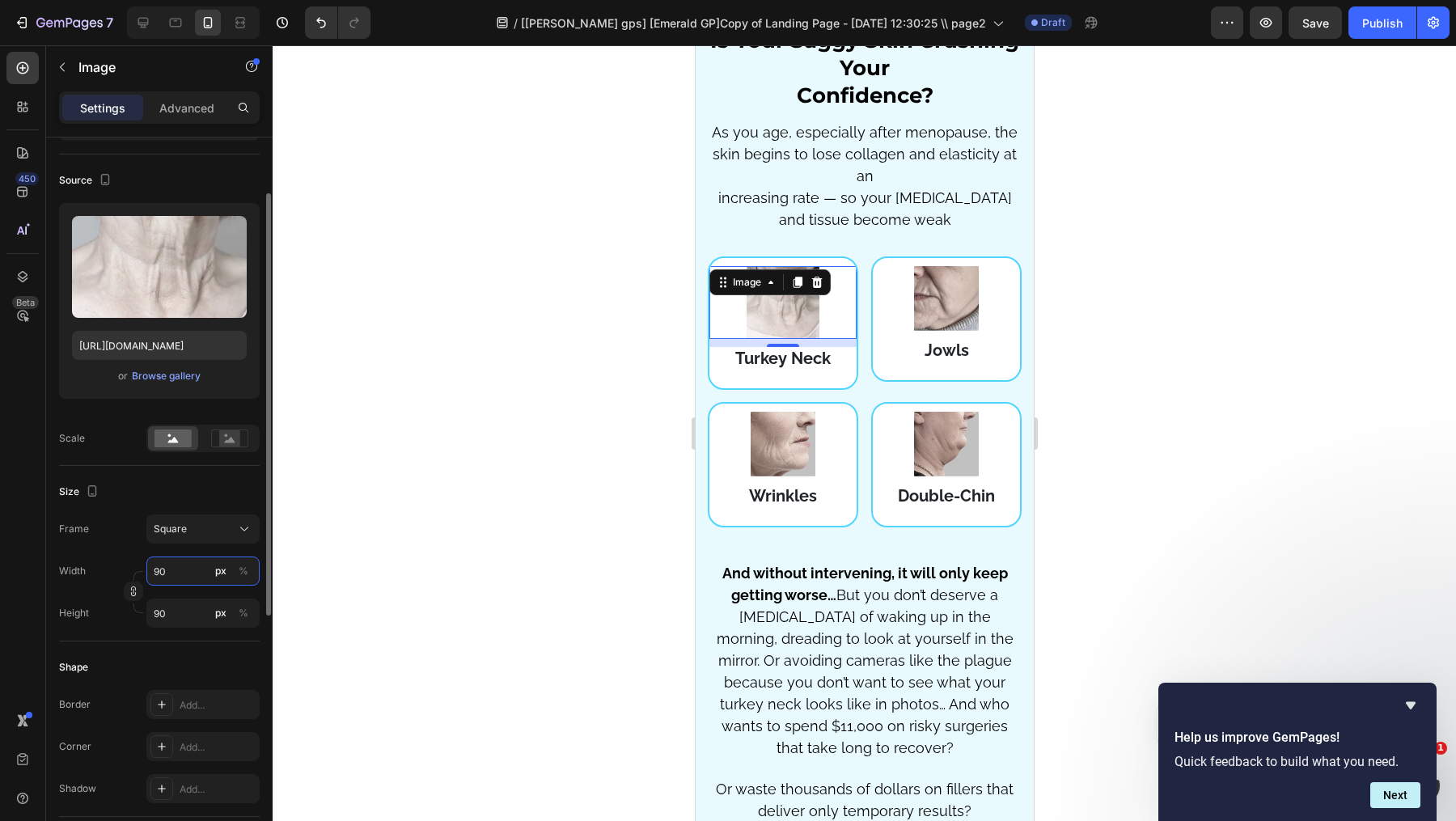
type input "9"
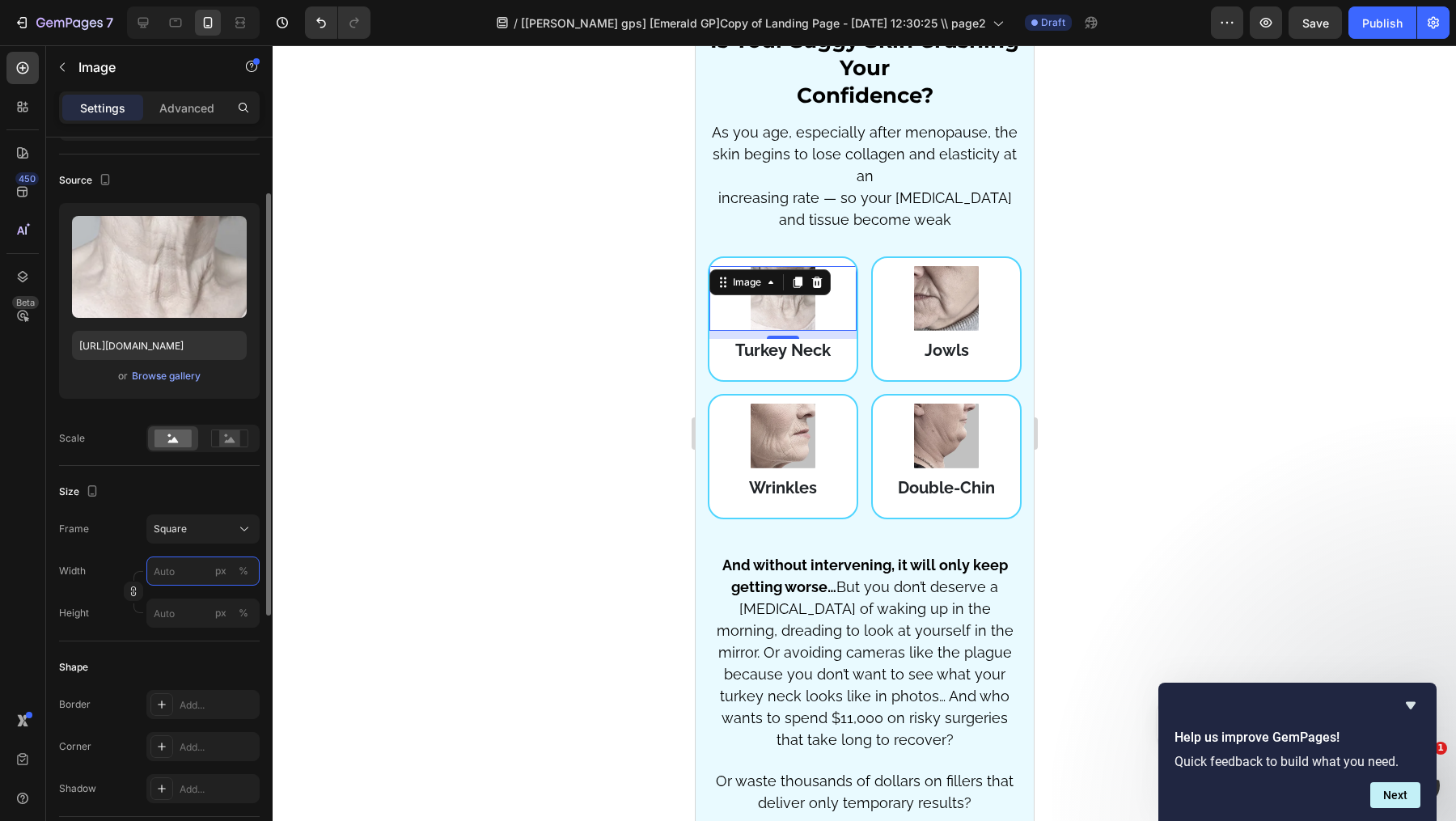
type input "1"
type input "10"
type input "100"
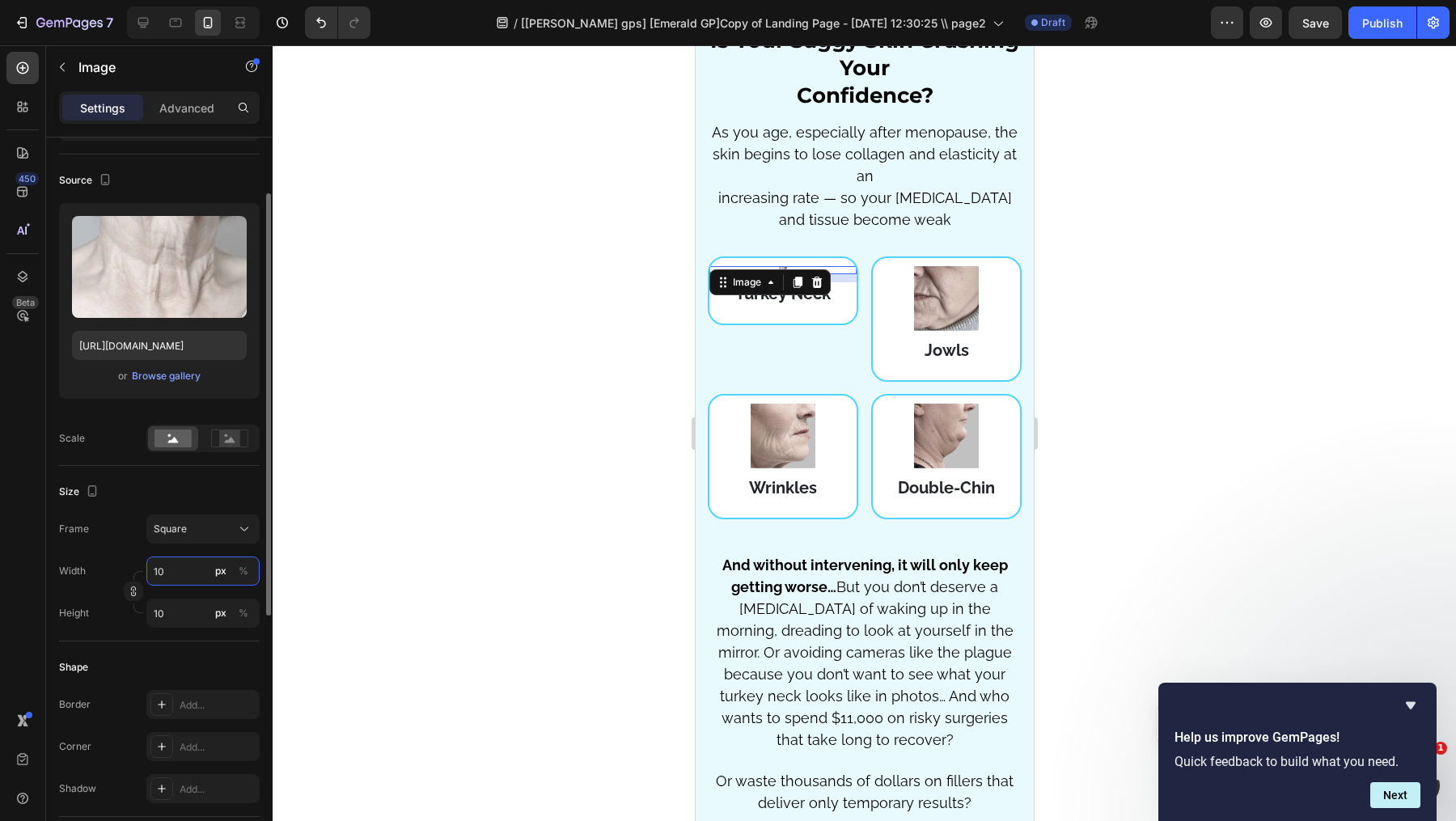
type input "100"
type input "1000"
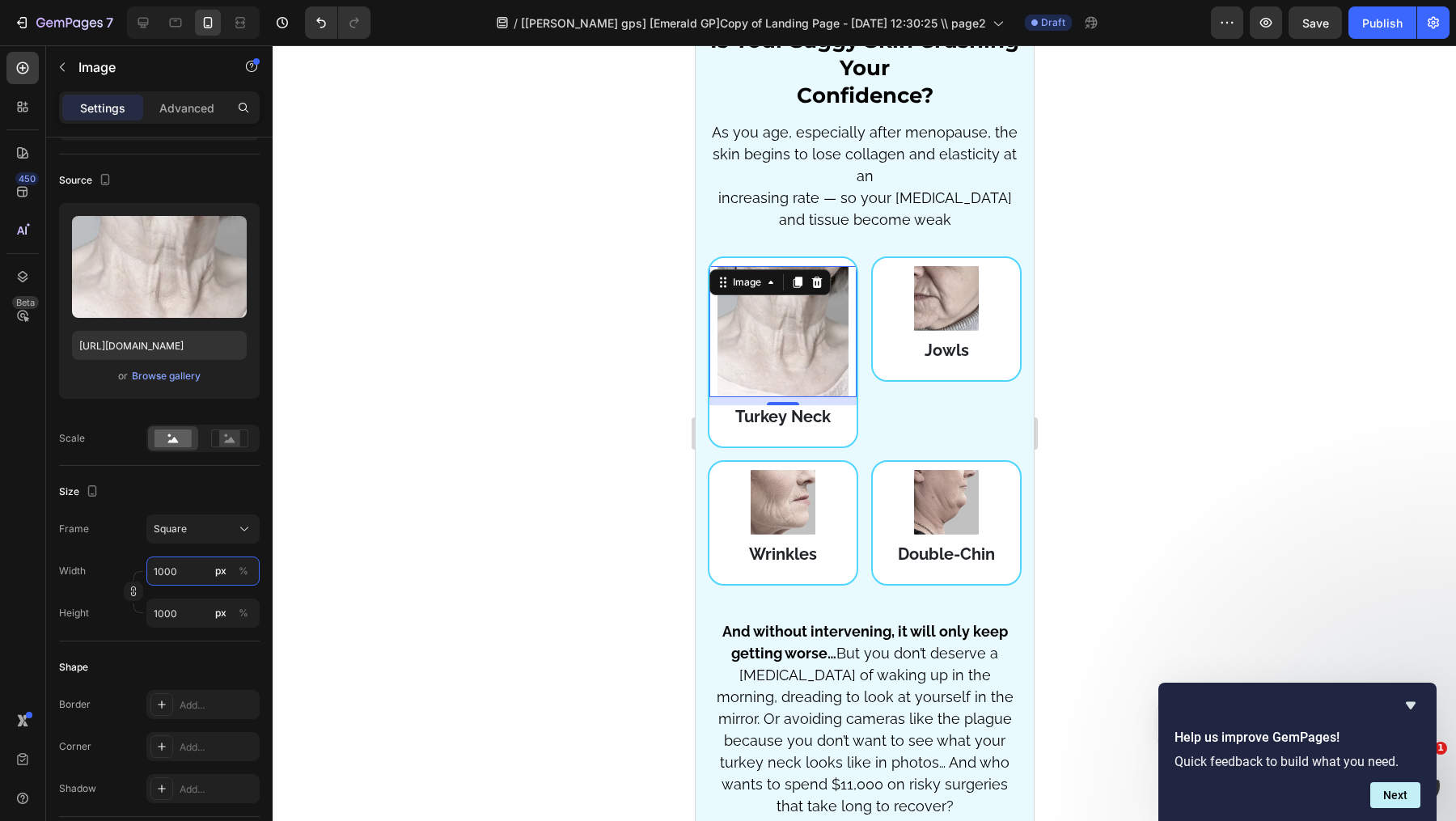
type input "1000"
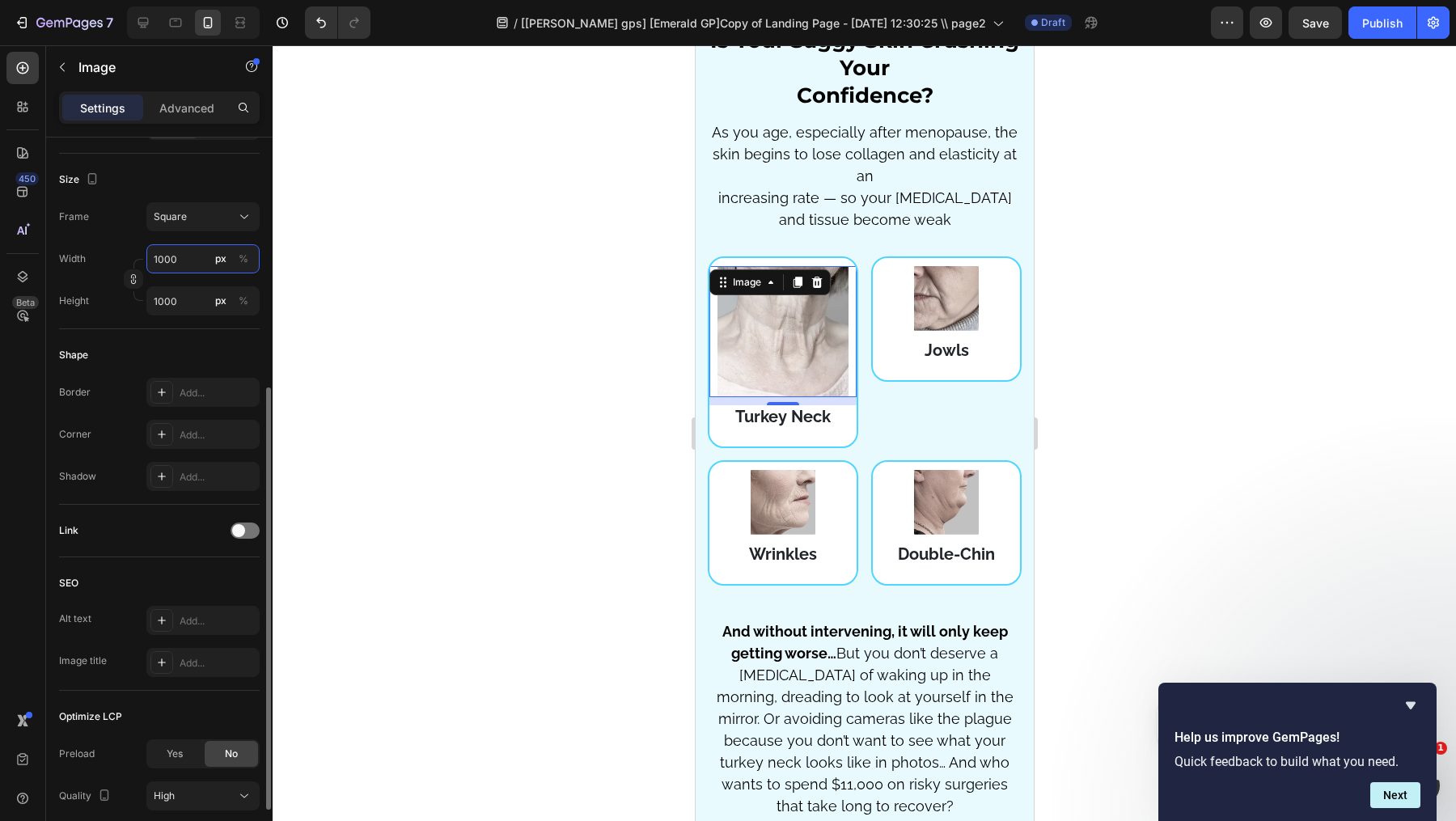
scroll to position [416, 0]
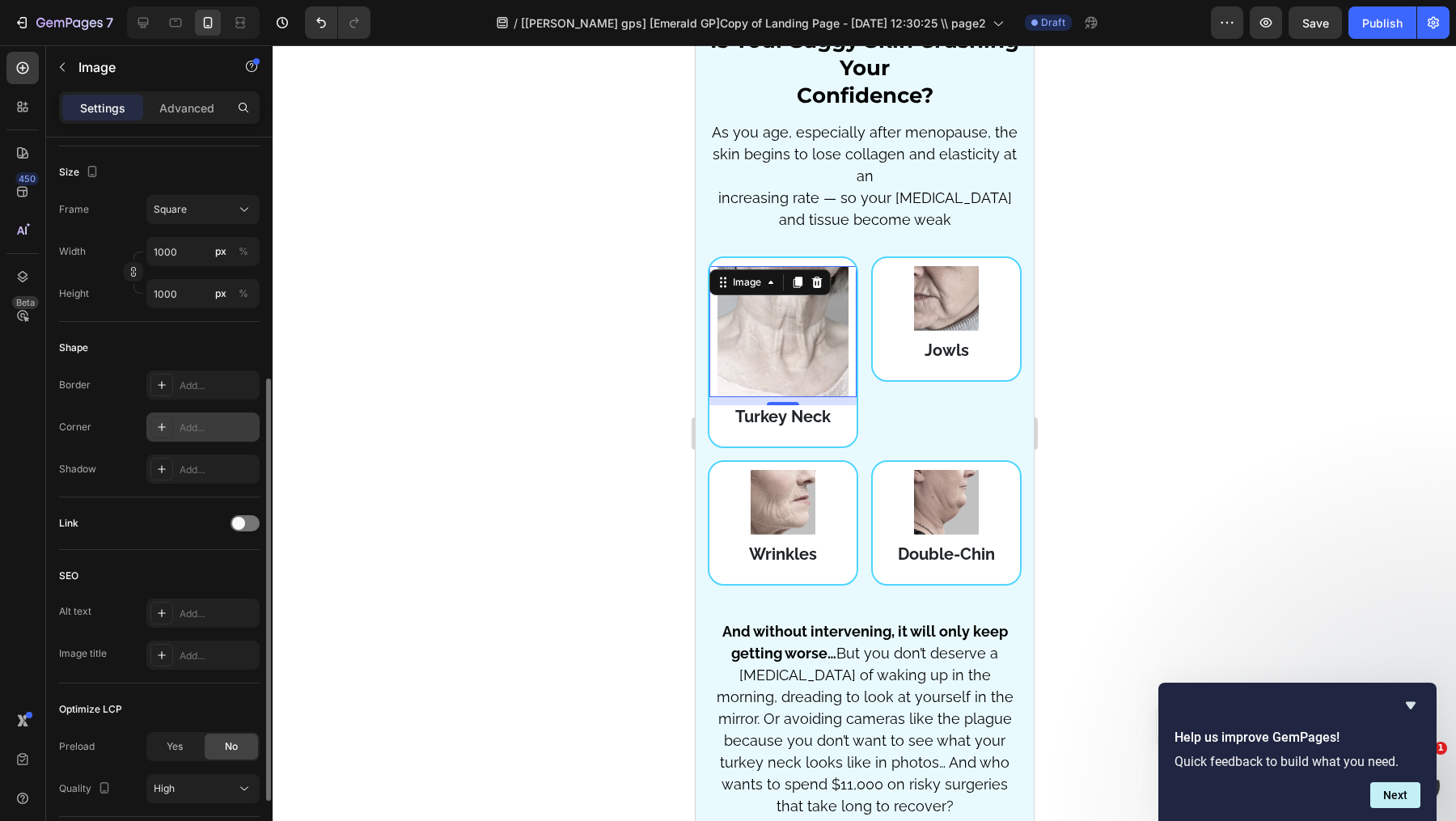
click at [202, 413] on div "Add..." at bounding box center [203, 427] width 114 height 29
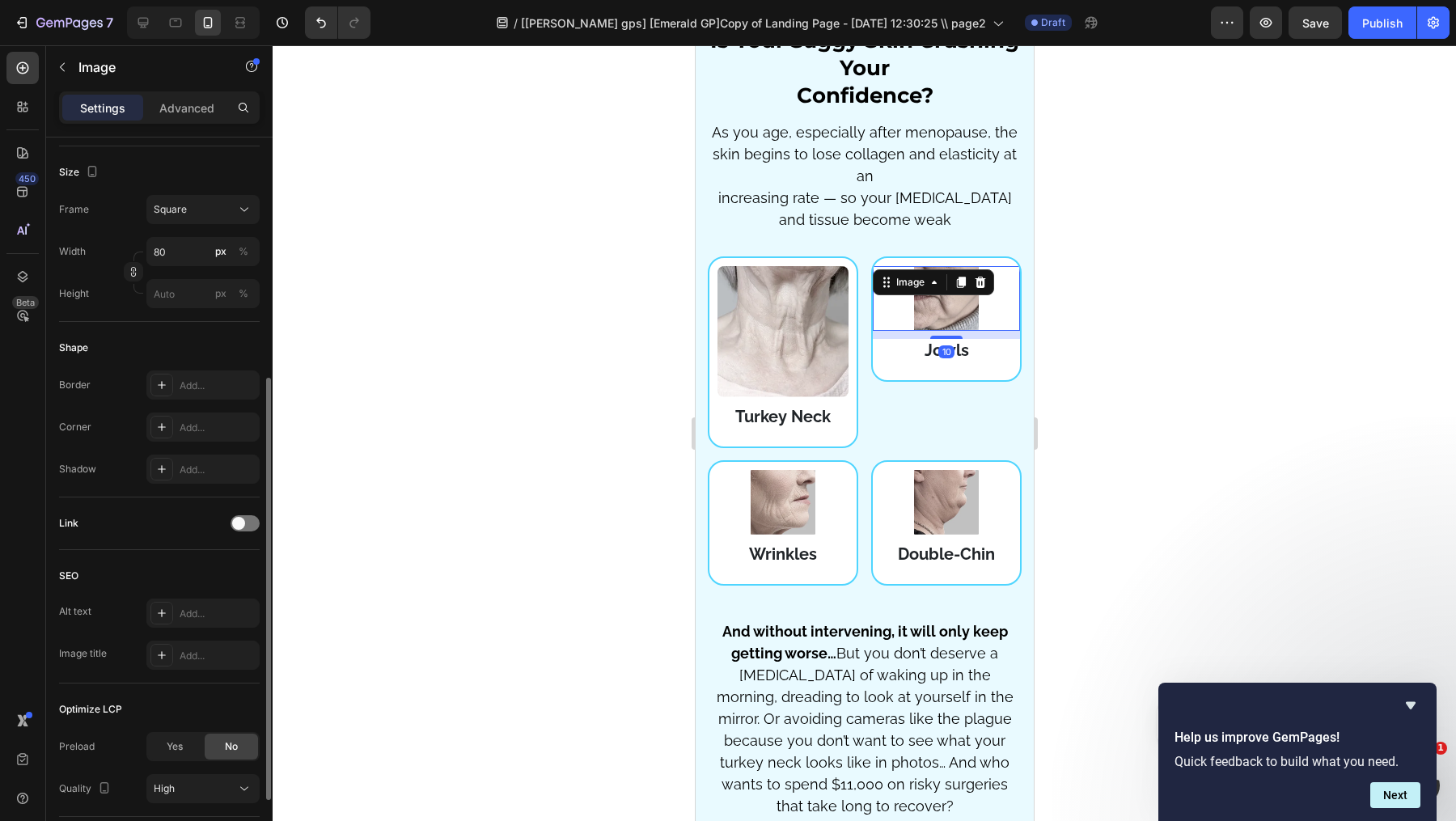
click at [988, 297] on div at bounding box center [946, 298] width 131 height 65
click at [196, 229] on div "Frame Square Width 80 px % Height px %" at bounding box center [159, 252] width 201 height 114
click at [149, 15] on icon at bounding box center [144, 23] width 16 height 16
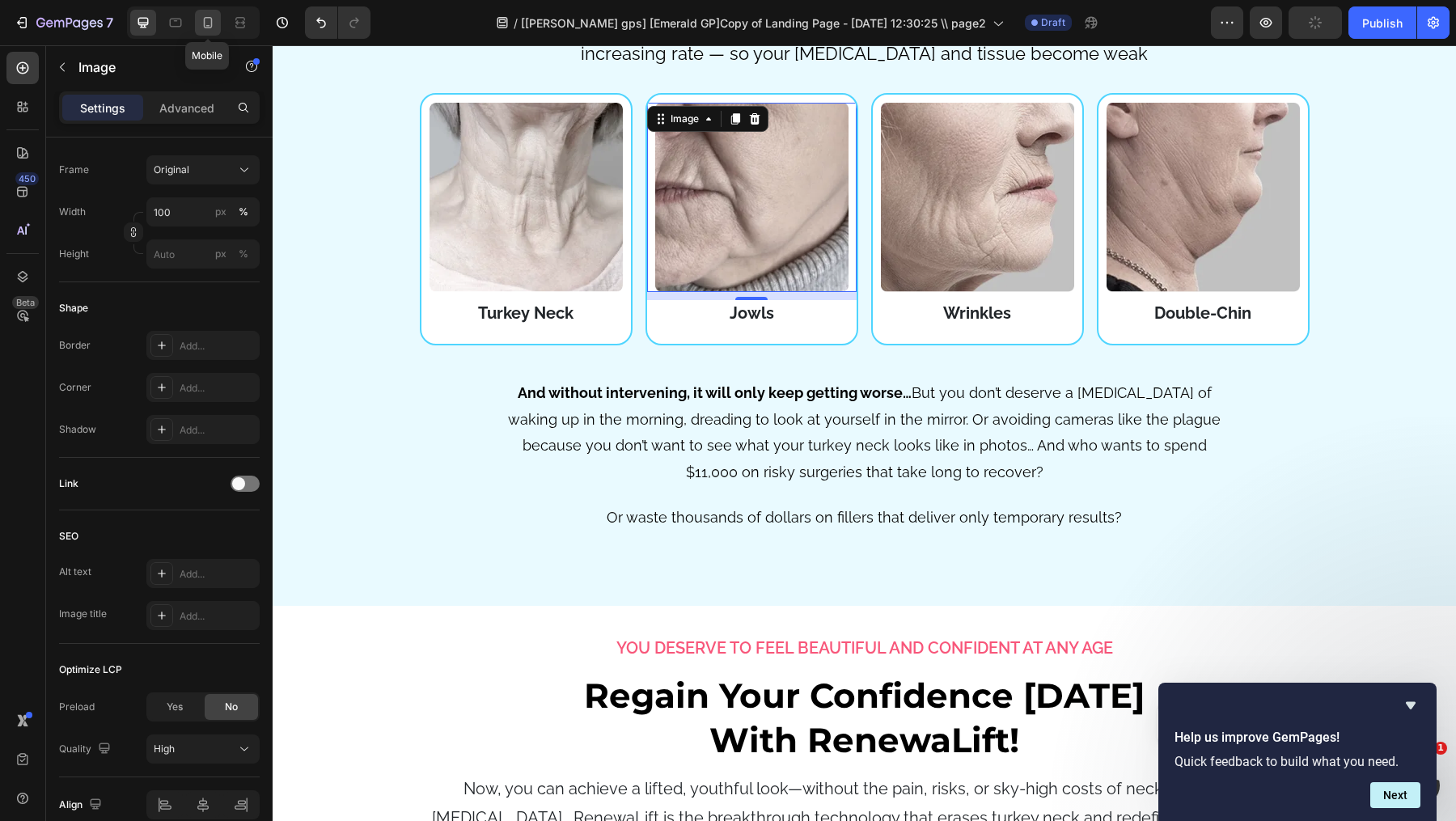
click at [216, 18] on div at bounding box center [207, 23] width 25 height 25
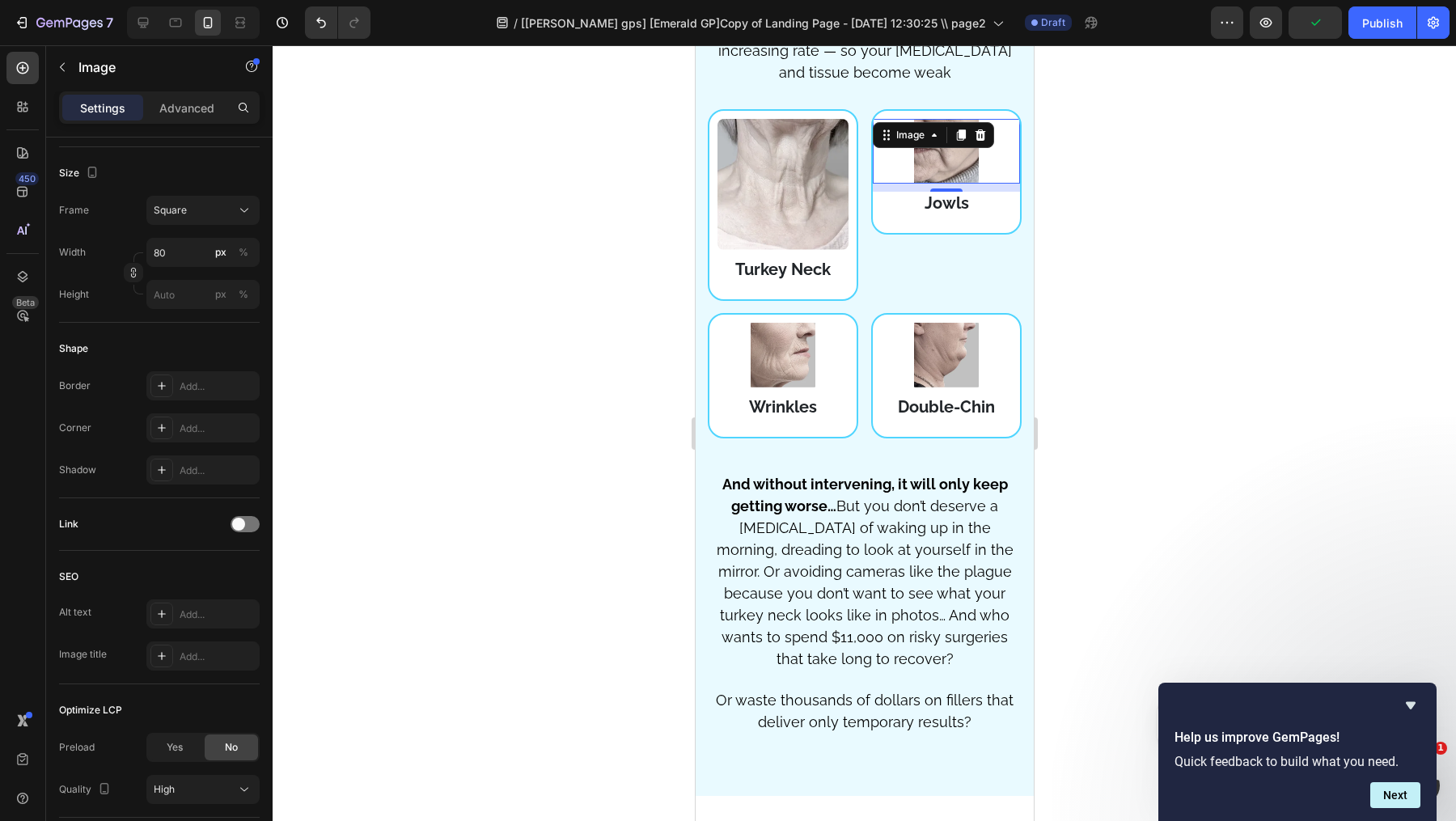
scroll to position [3599, 0]
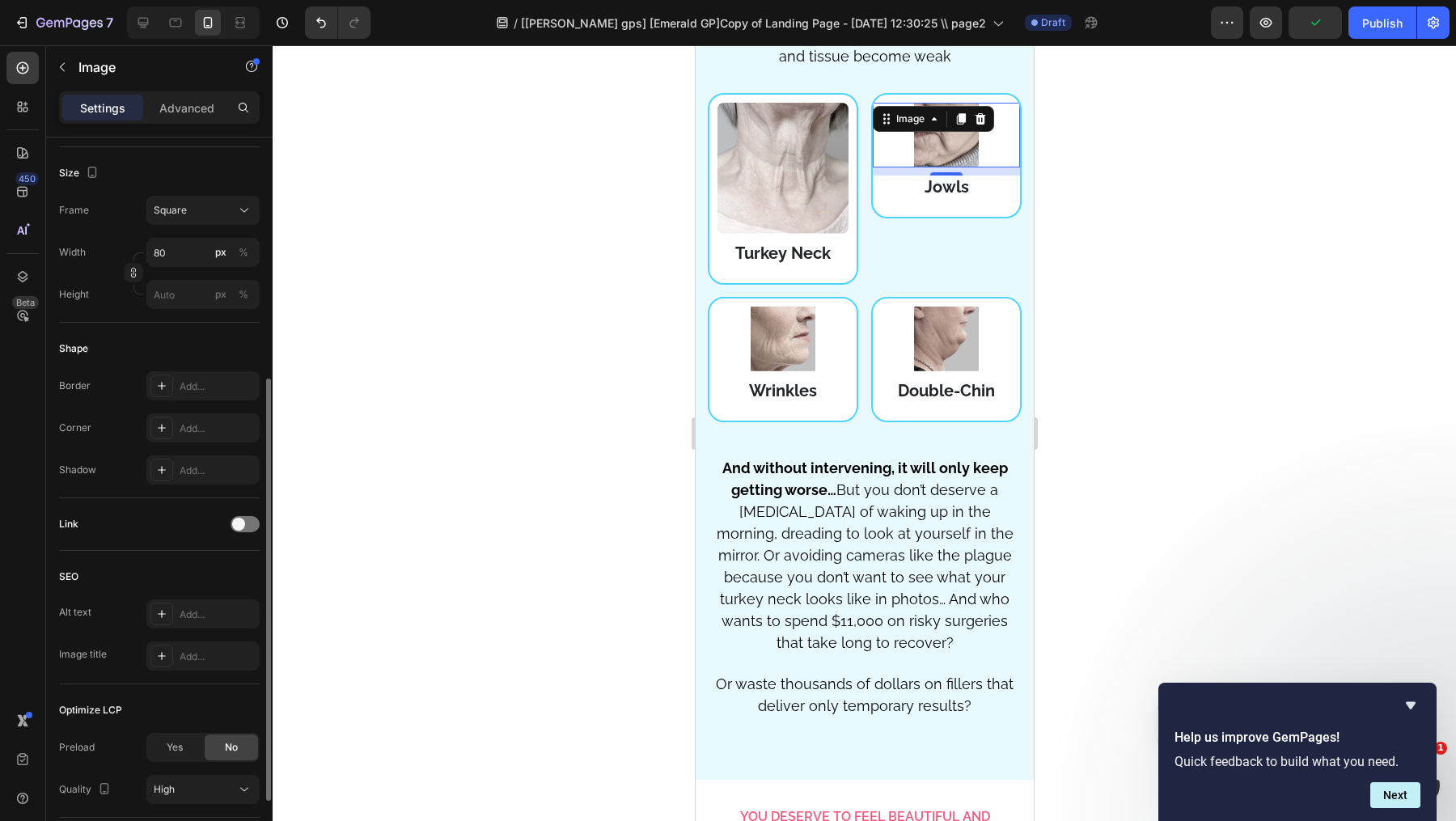
click at [198, 265] on div "Width 80 px % Height px %" at bounding box center [159, 273] width 201 height 71
click at [198, 255] on input "80" at bounding box center [203, 252] width 114 height 29
type input "1"
type input "10"
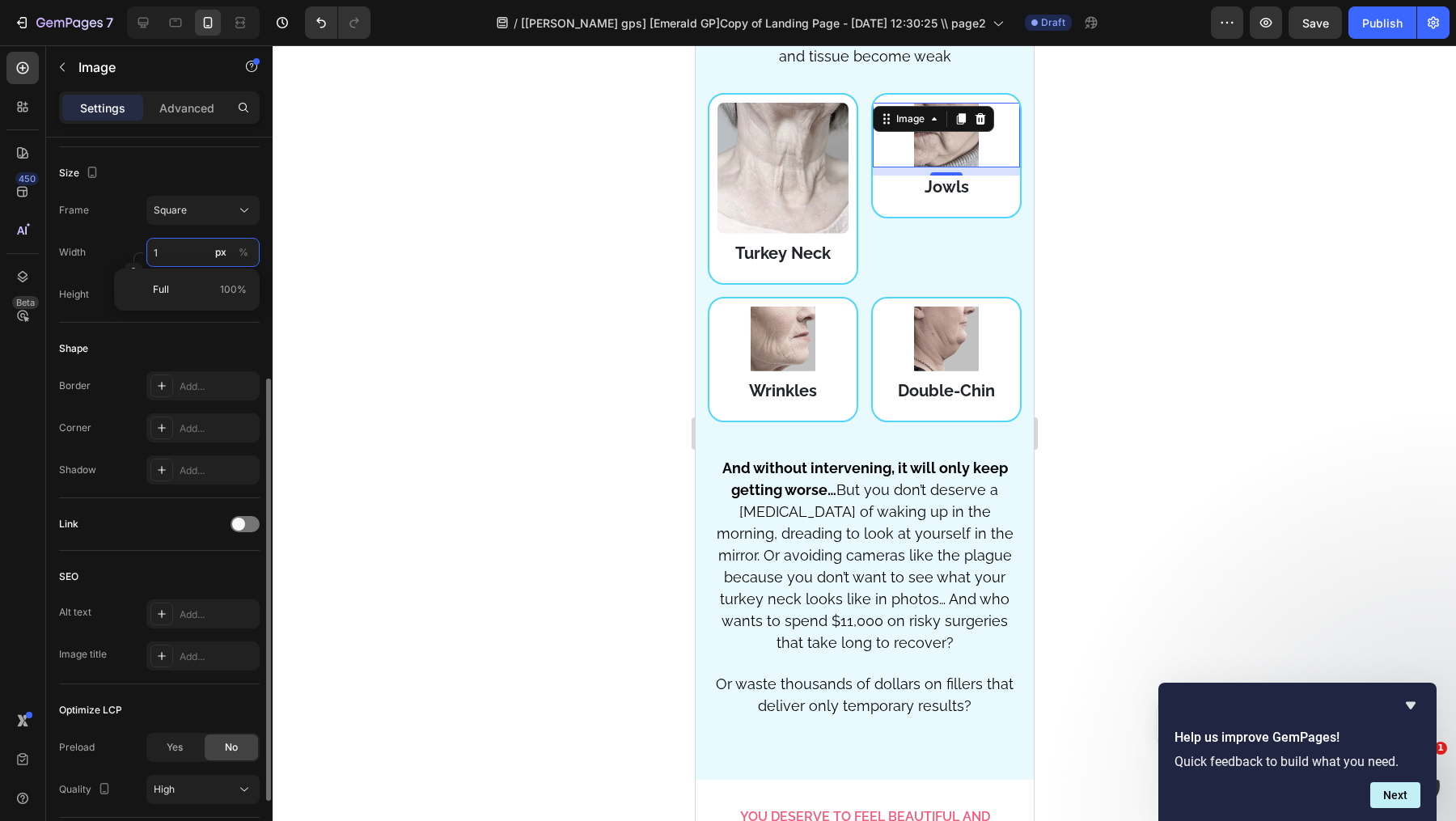
type input "10"
type input "100"
type input "1000"
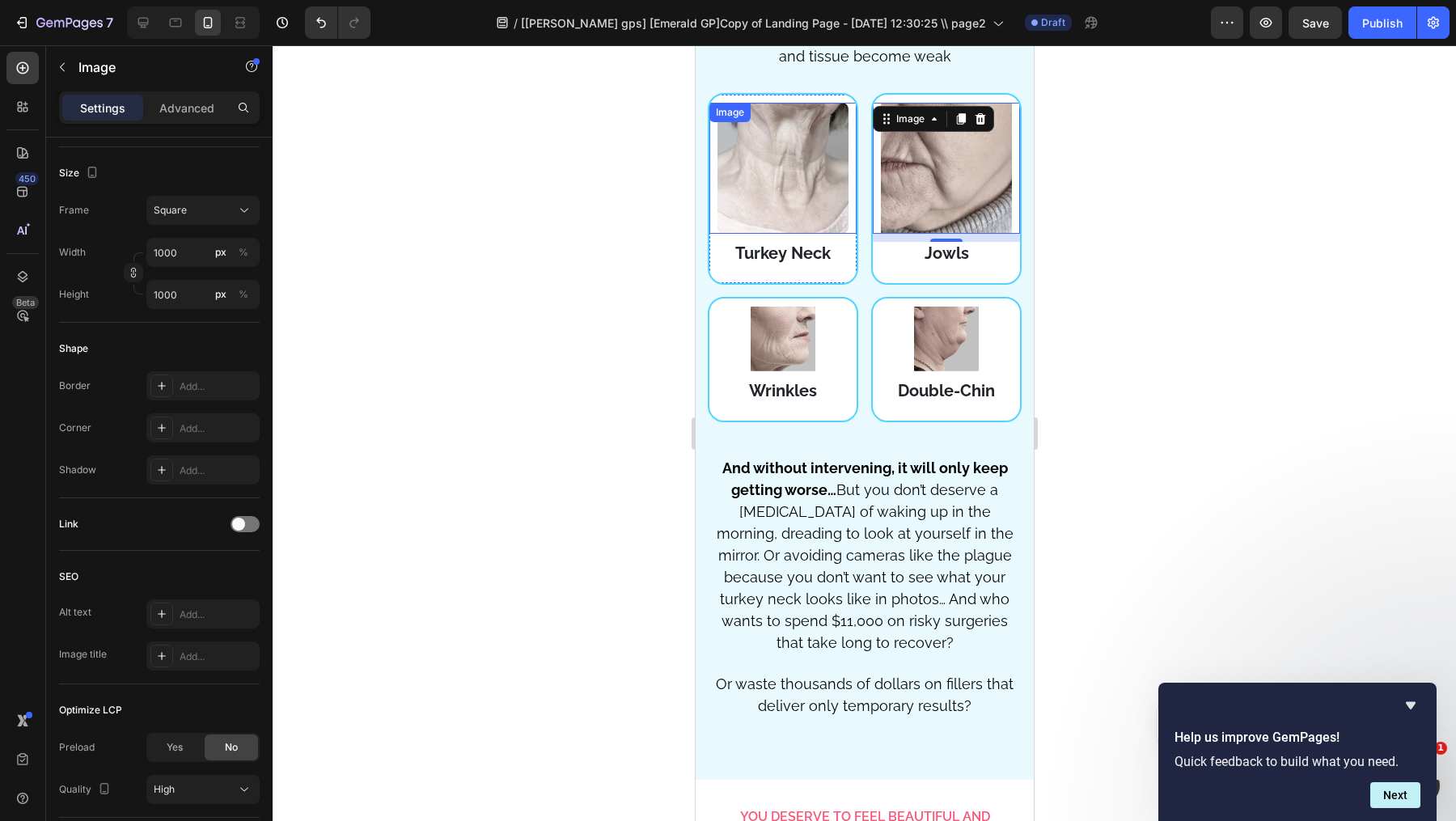
click at [799, 182] on img at bounding box center [782, 168] width 131 height 131
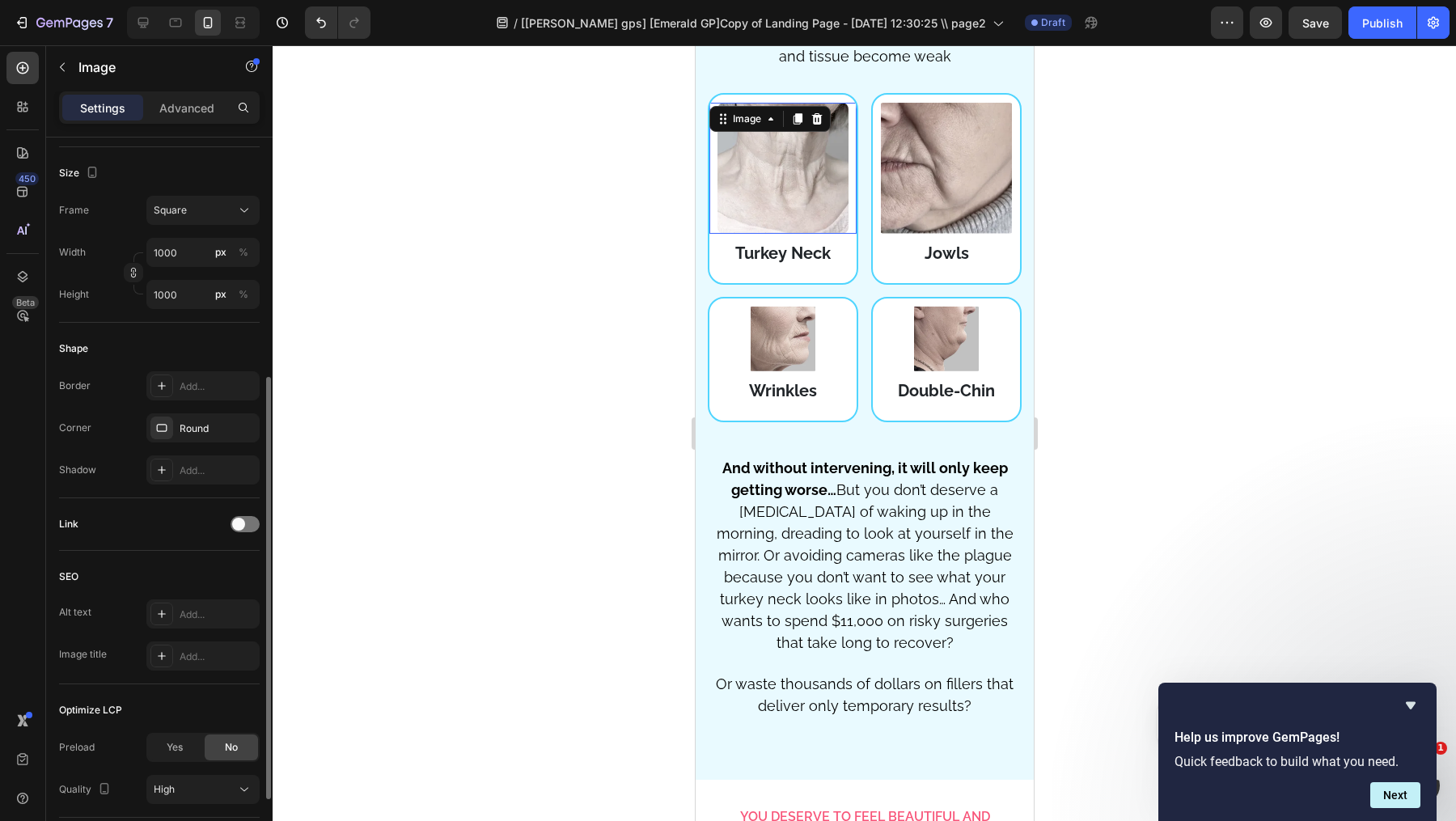
scroll to position [415, 0]
click at [762, 116] on div "Image" at bounding box center [746, 119] width 35 height 15
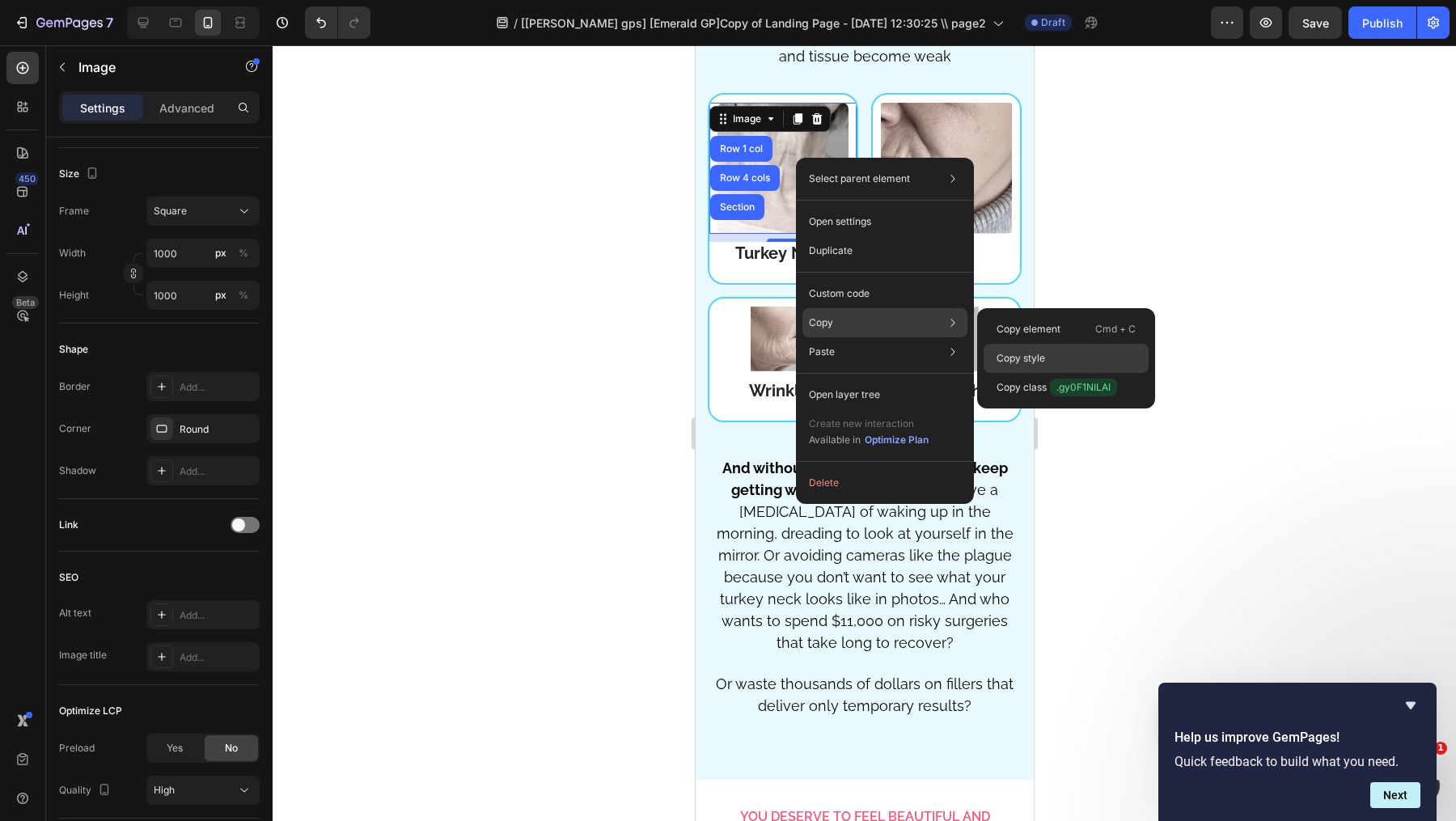
click at [1030, 348] on div "Copy style" at bounding box center [1066, 358] width 165 height 29
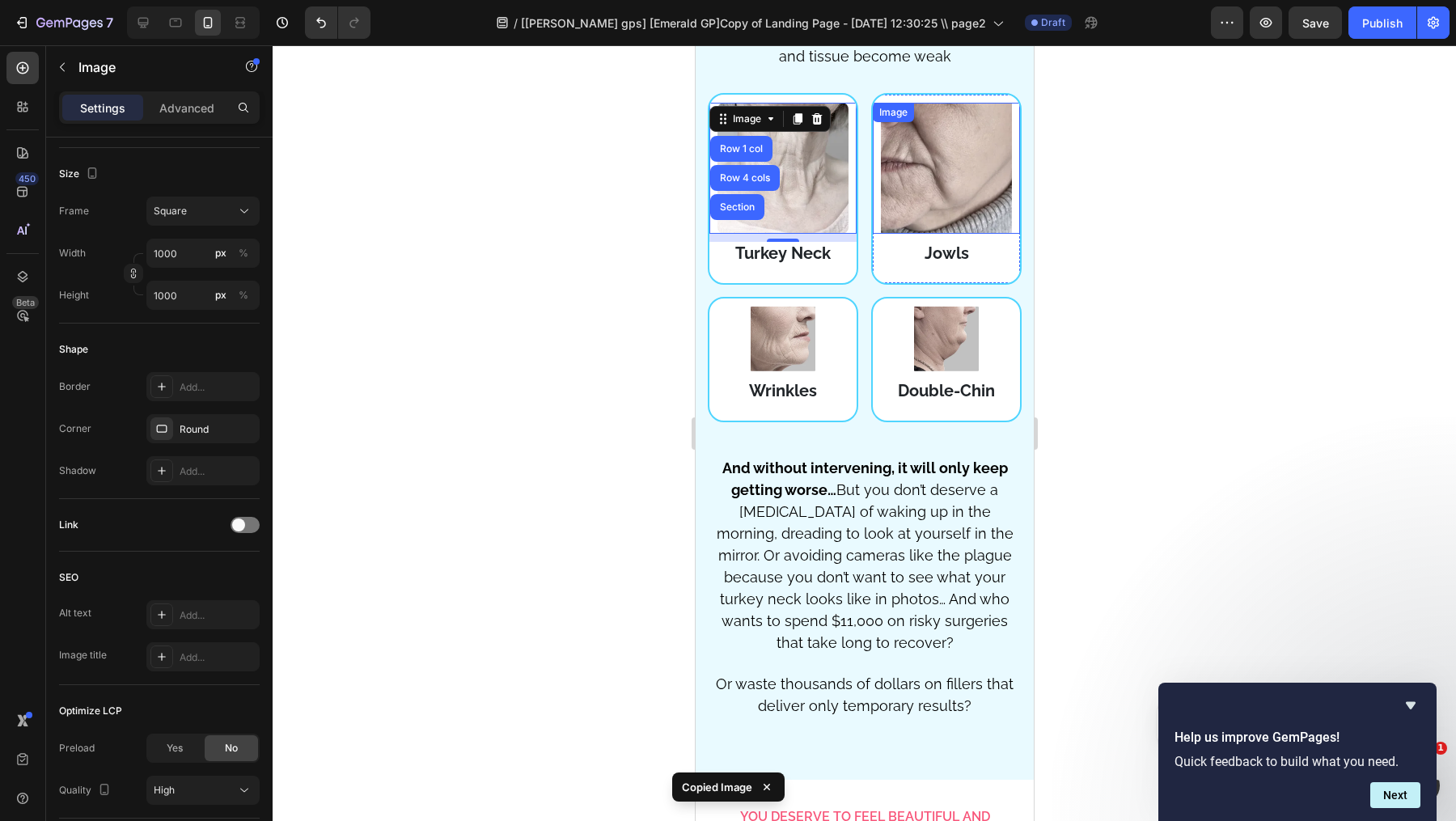
click at [961, 122] on div "Image" at bounding box center [946, 168] width 147 height 131
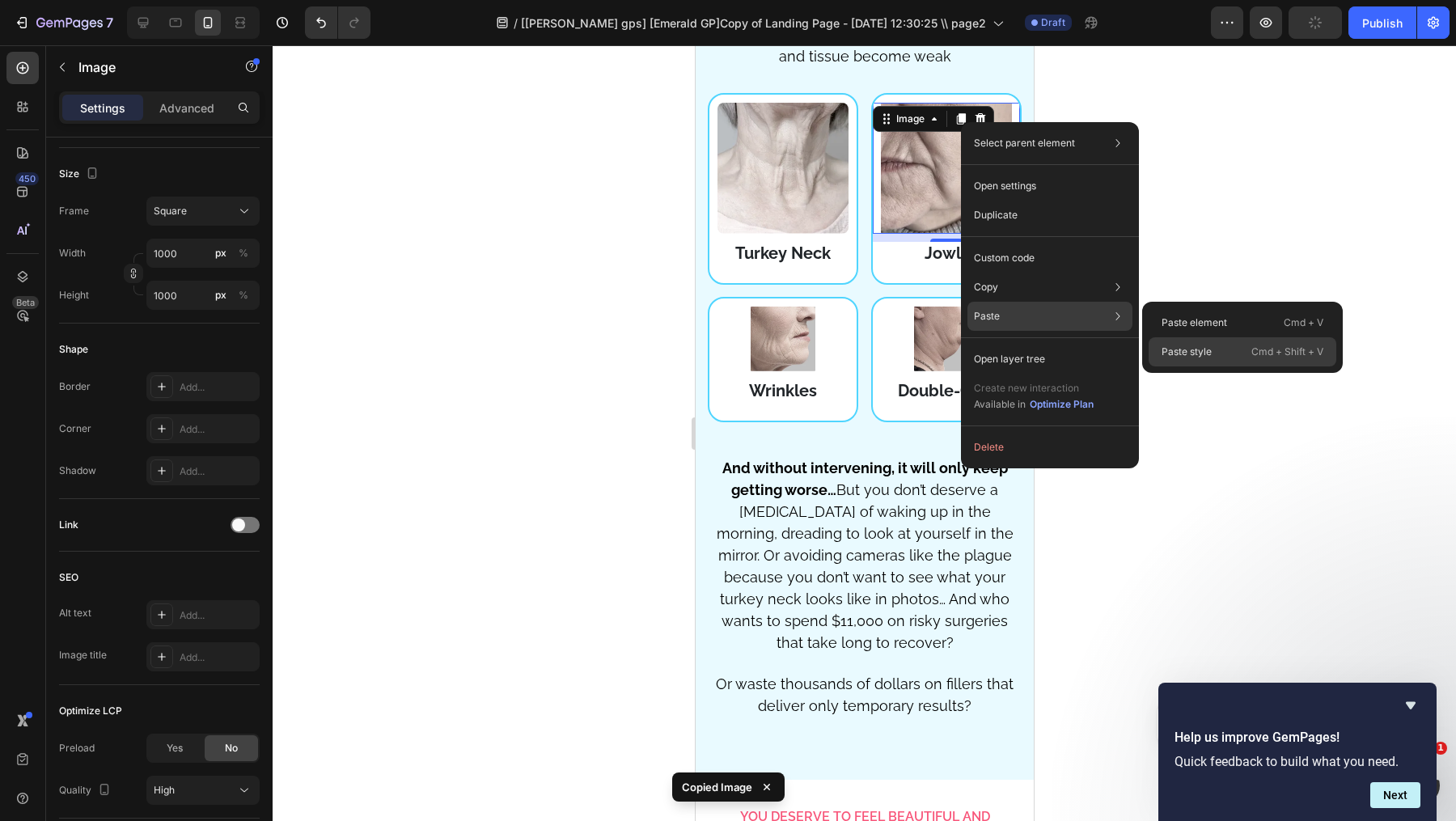
click at [1204, 341] on div "Paste style Cmd + Shift + V" at bounding box center [1242, 352] width 187 height 29
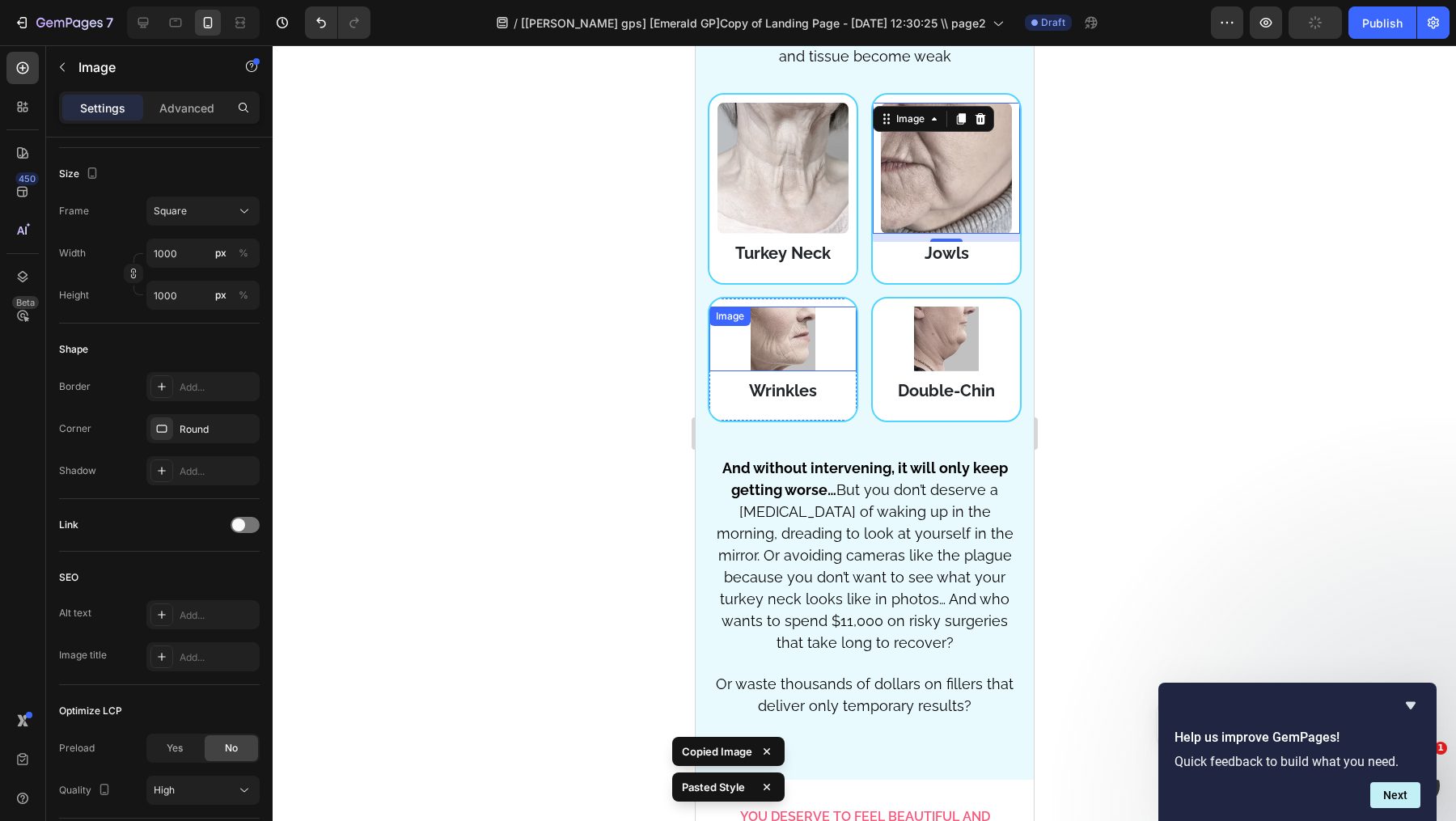
click at [757, 332] on div "Image" at bounding box center [782, 338] width 147 height 65
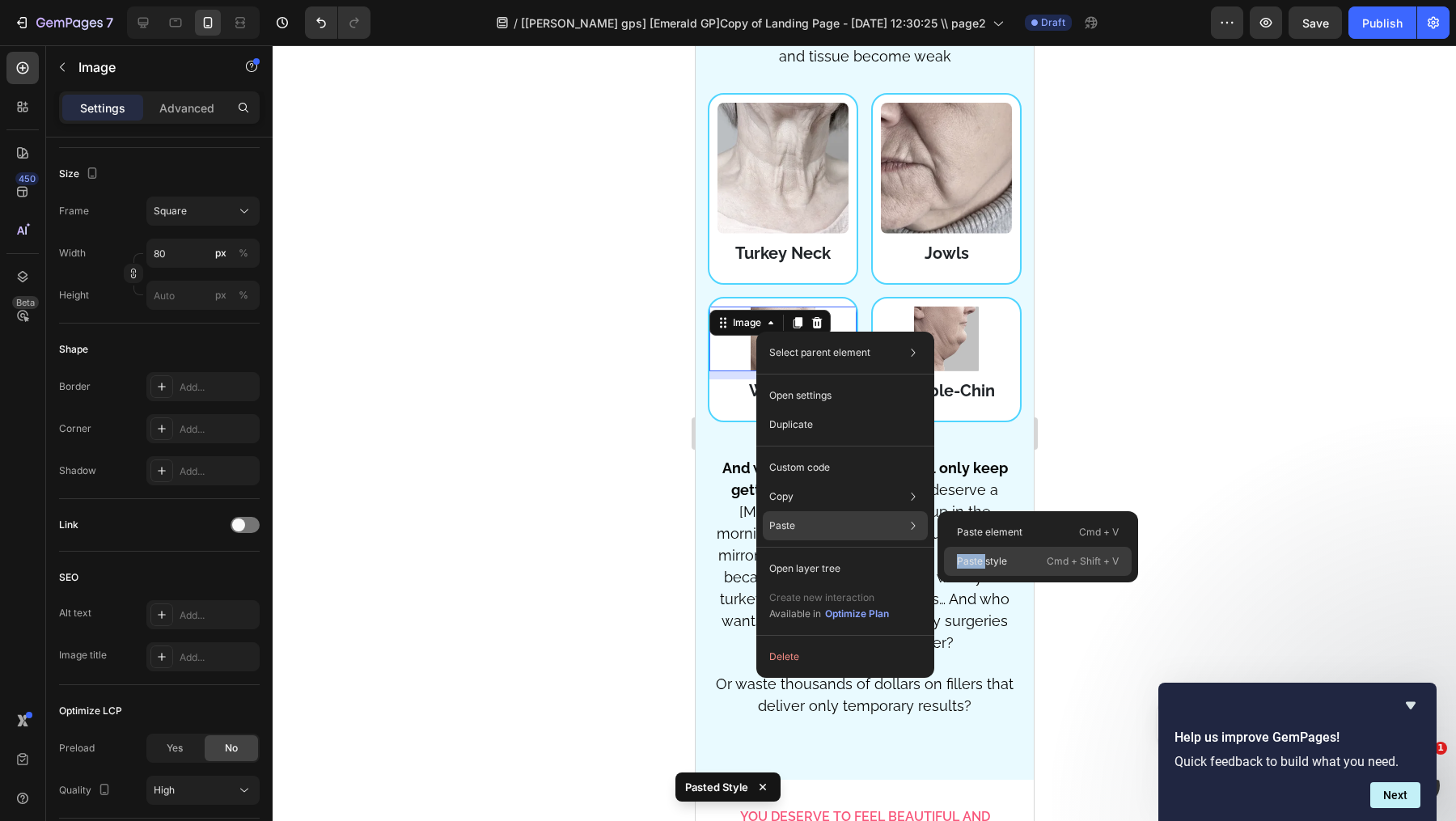
drag, startPoint x: 985, startPoint y: 554, endPoint x: 289, endPoint y: 504, distance: 697.8
click at [985, 554] on p "Paste style" at bounding box center [981, 561] width 50 height 15
type input "1000"
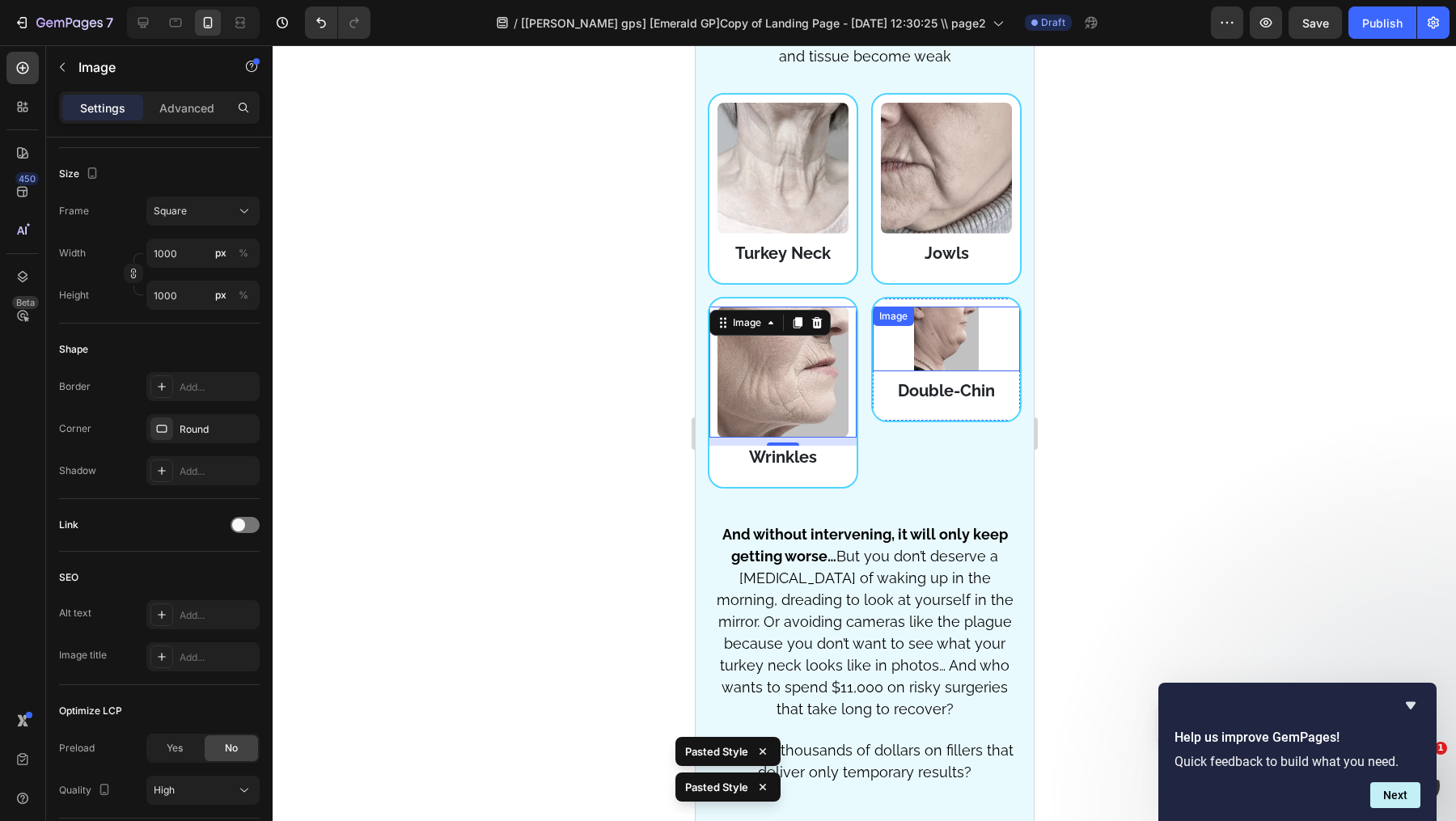
click at [962, 343] on img at bounding box center [945, 338] width 65 height 65
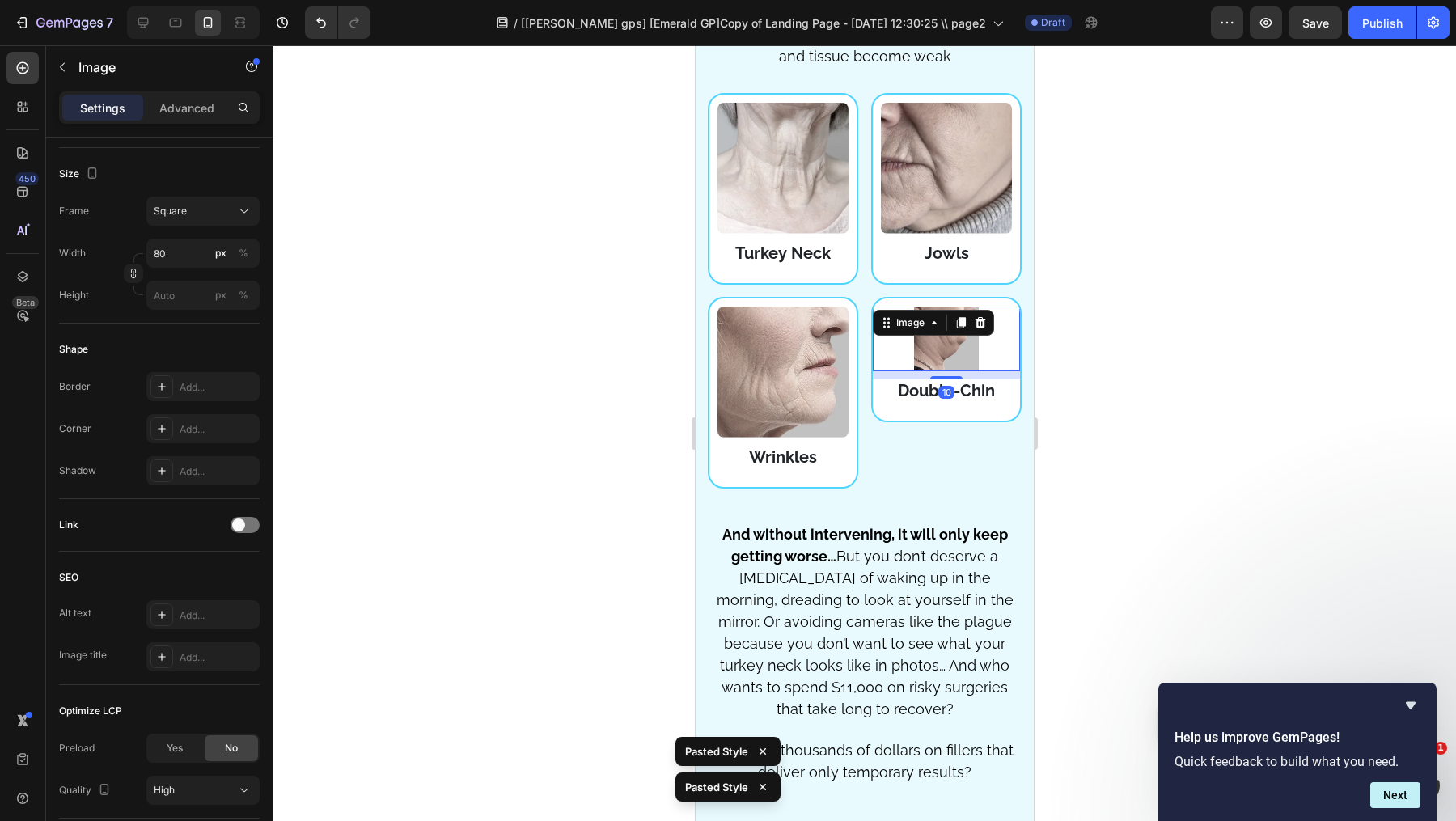
type input "1000"
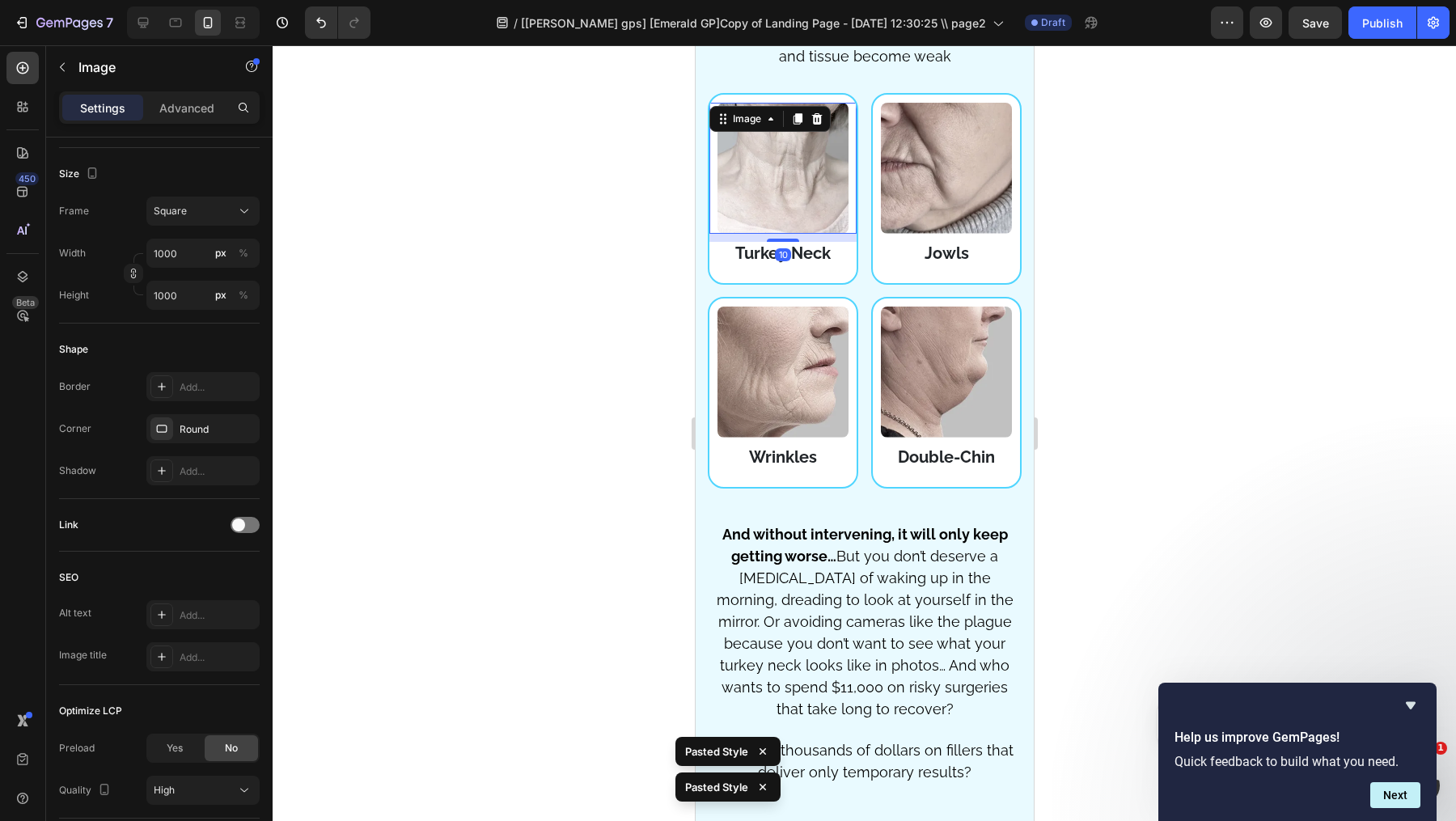
click at [833, 162] on img at bounding box center [782, 168] width 131 height 131
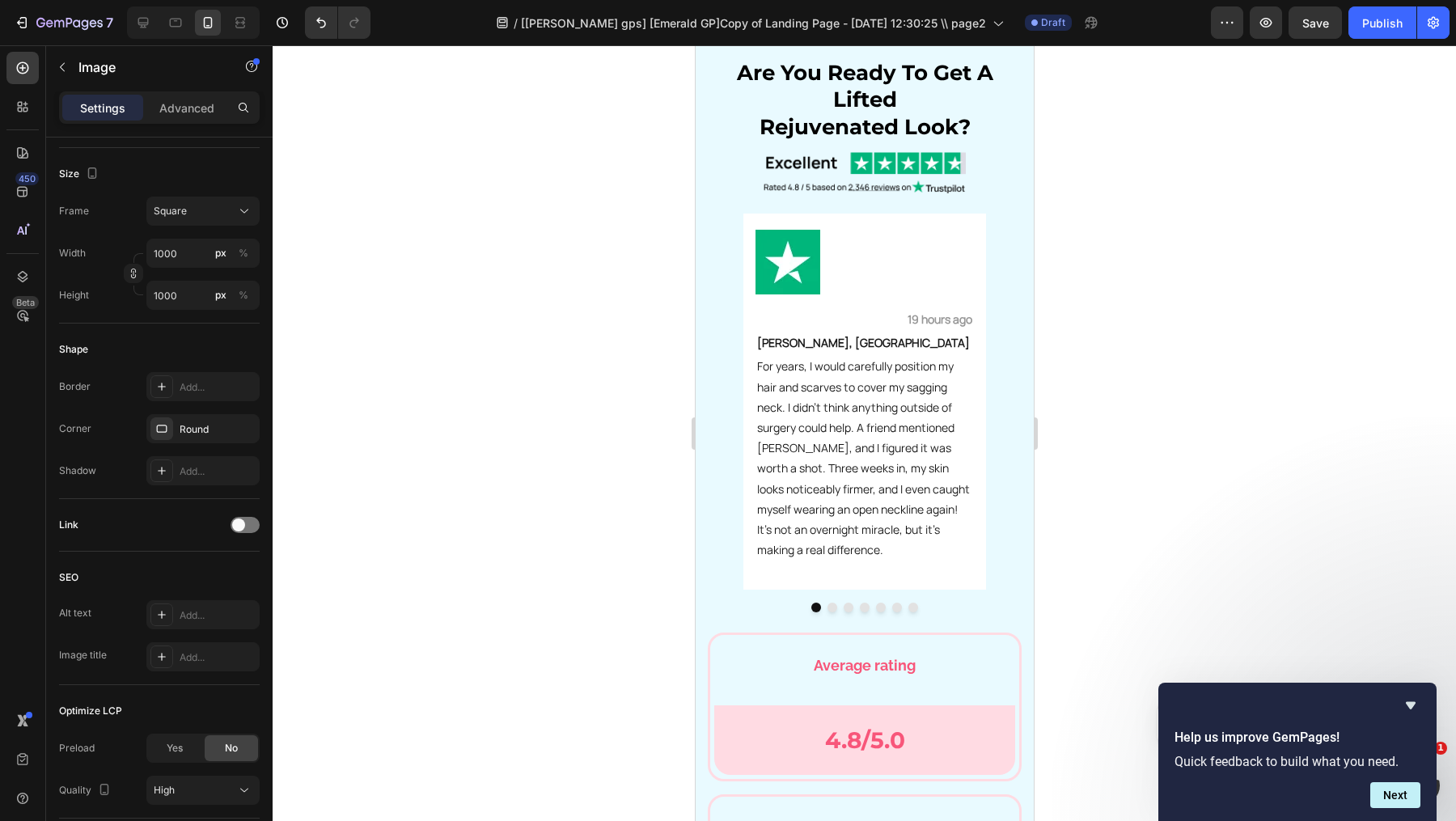
scroll to position [5093, 0]
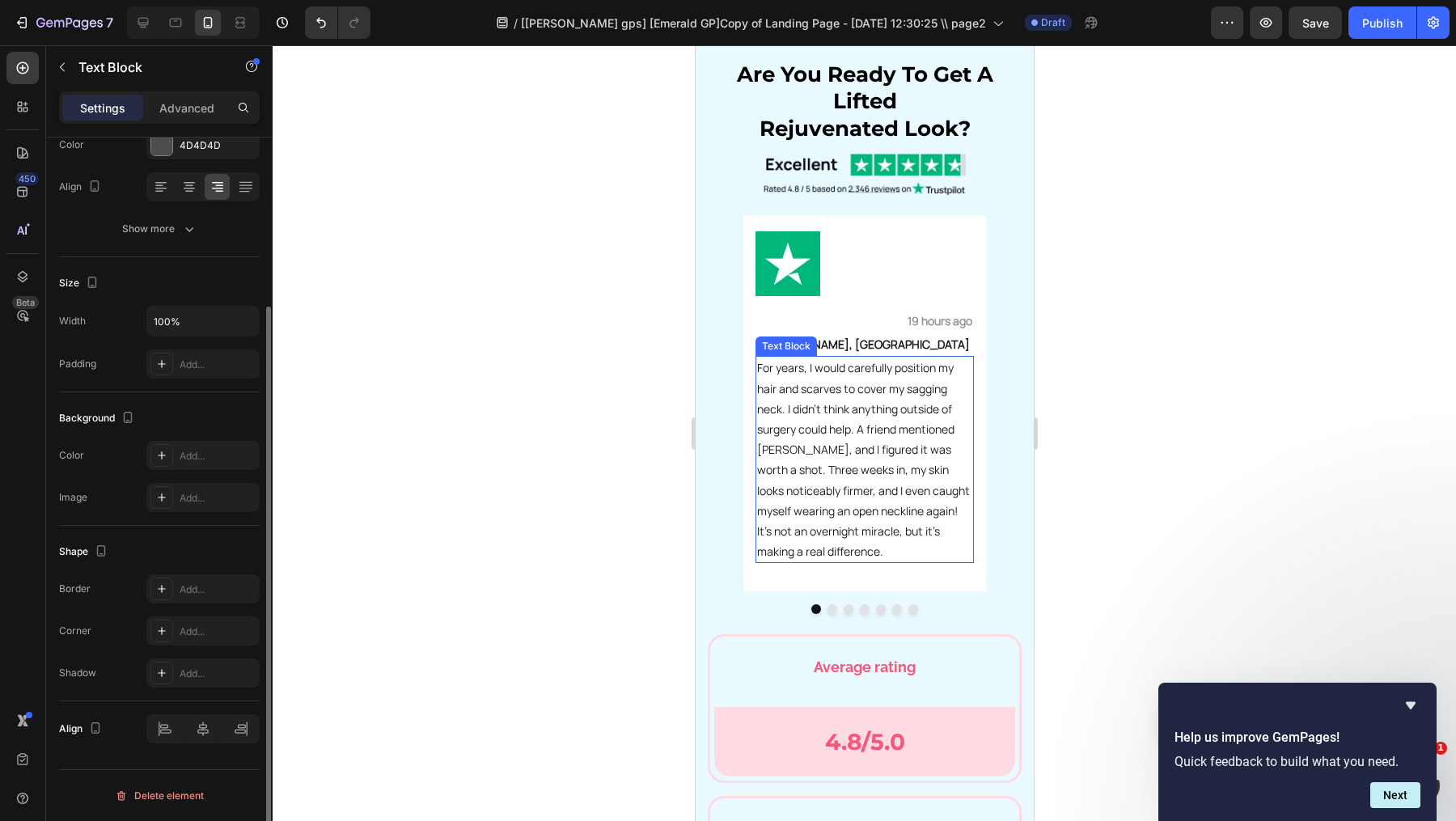
click at [766, 318] on p "19 hours ago" at bounding box center [864, 321] width 216 height 20
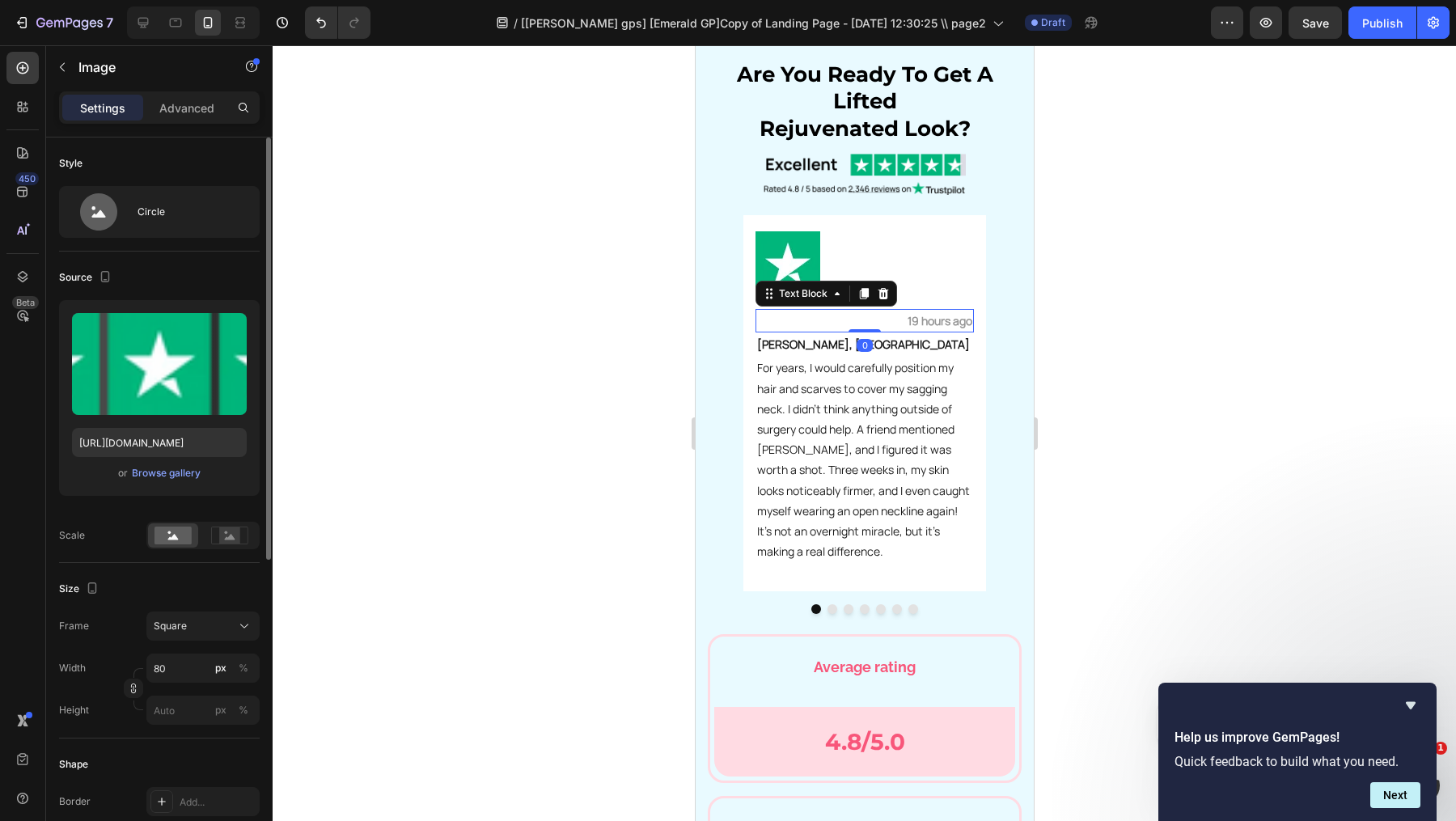
click at [777, 266] on img at bounding box center [787, 263] width 65 height 65
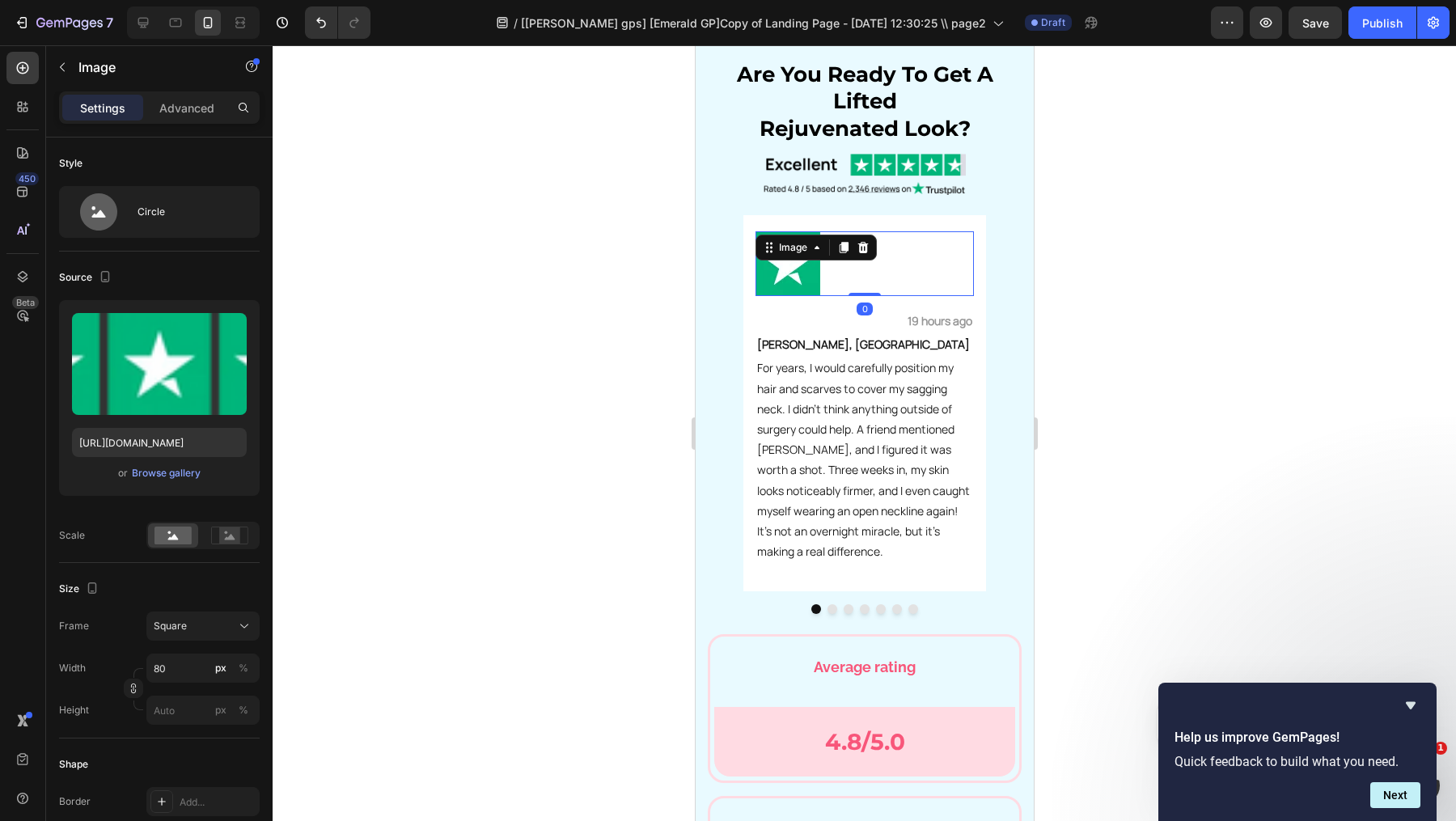
click at [1043, 435] on div at bounding box center [864, 433] width 1183 height 776
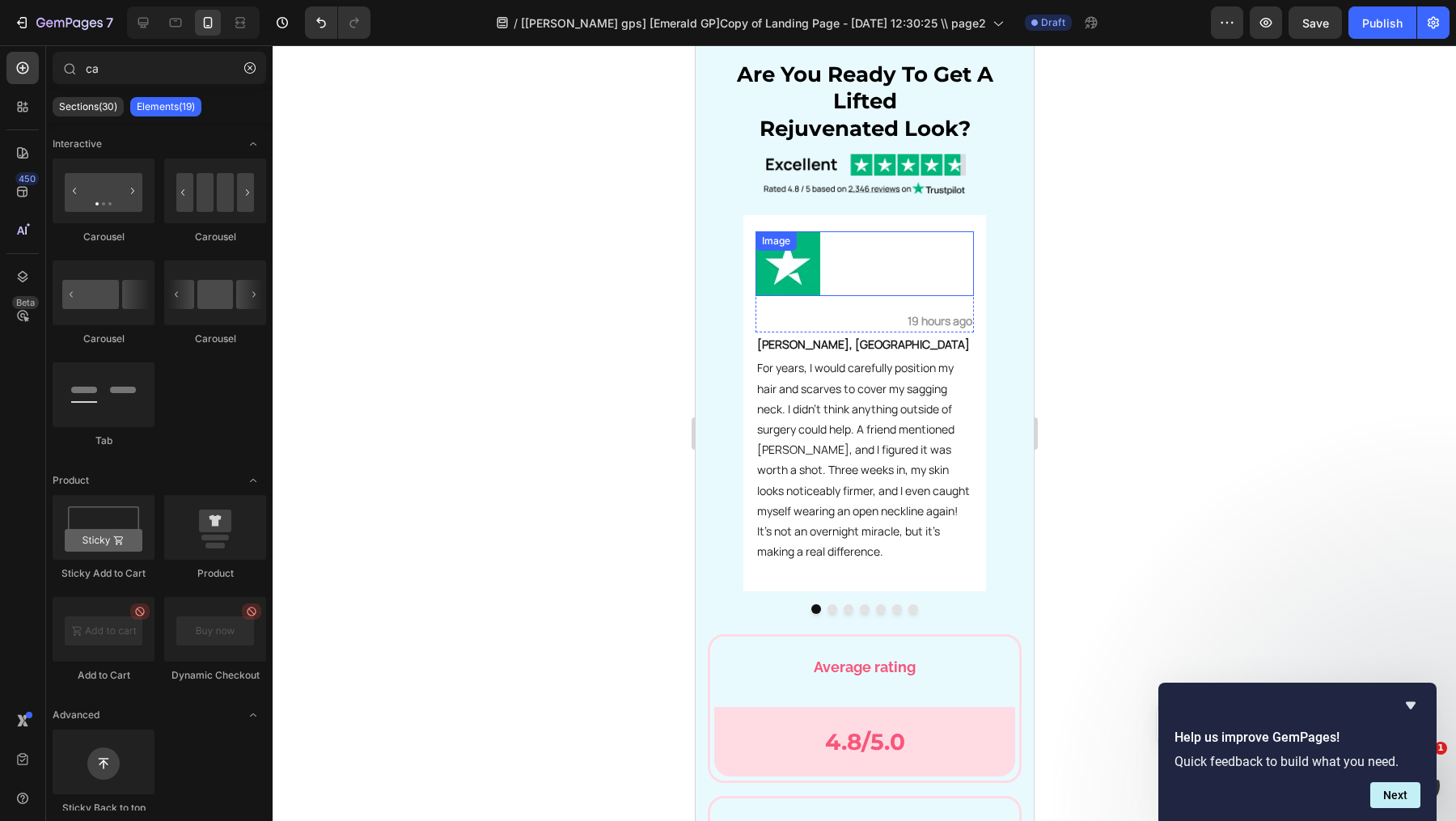
click at [795, 246] on div "Image" at bounding box center [864, 263] width 218 height 65
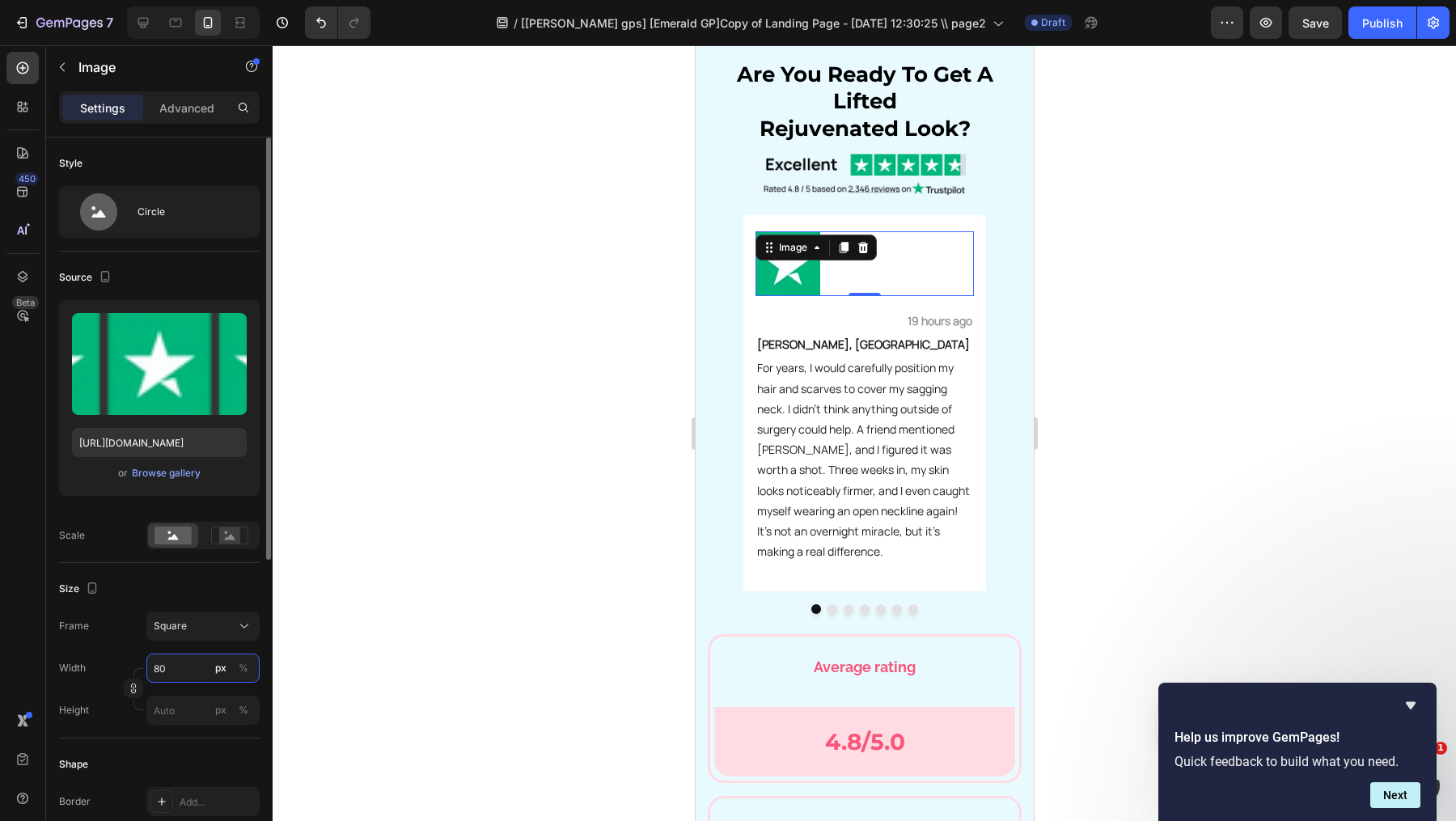
click at [184, 666] on input "80" at bounding box center [203, 668] width 114 height 29
type input "2"
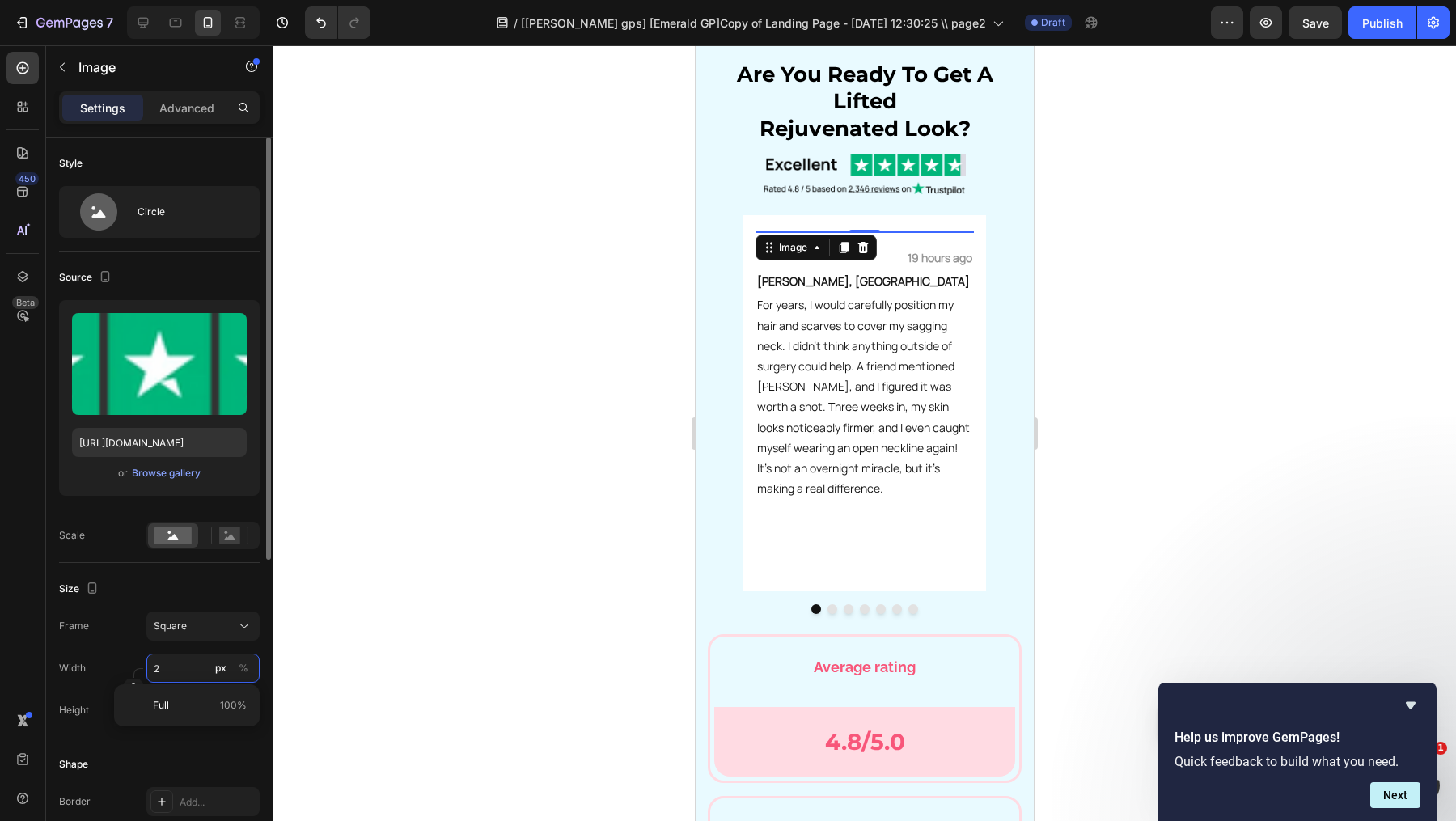
type input "29"
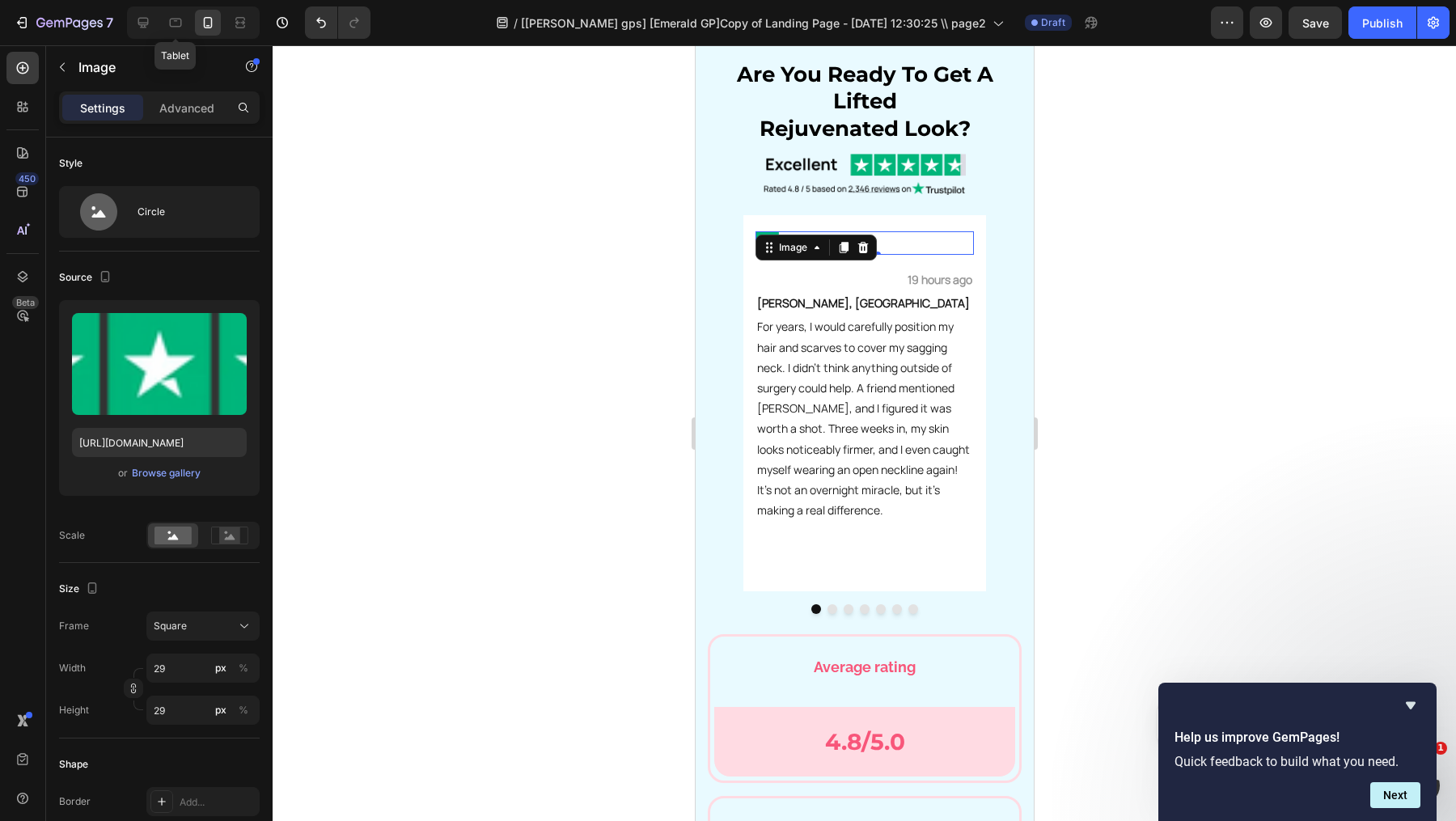
click at [156, 25] on div "Tablet" at bounding box center [194, 23] width 133 height 33
click at [147, 24] on icon at bounding box center [144, 23] width 16 height 16
type input "100"
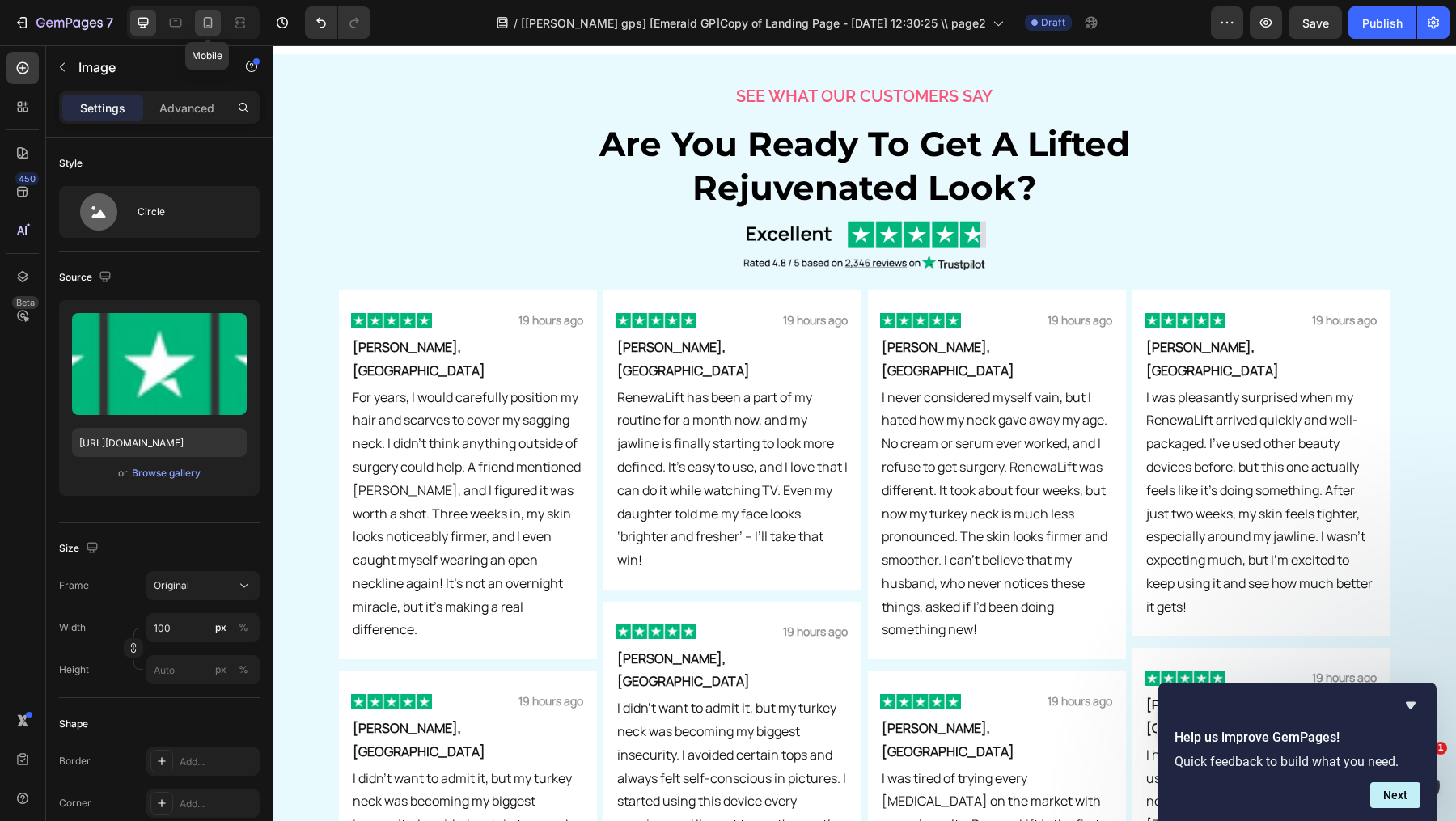
scroll to position [5037, 0]
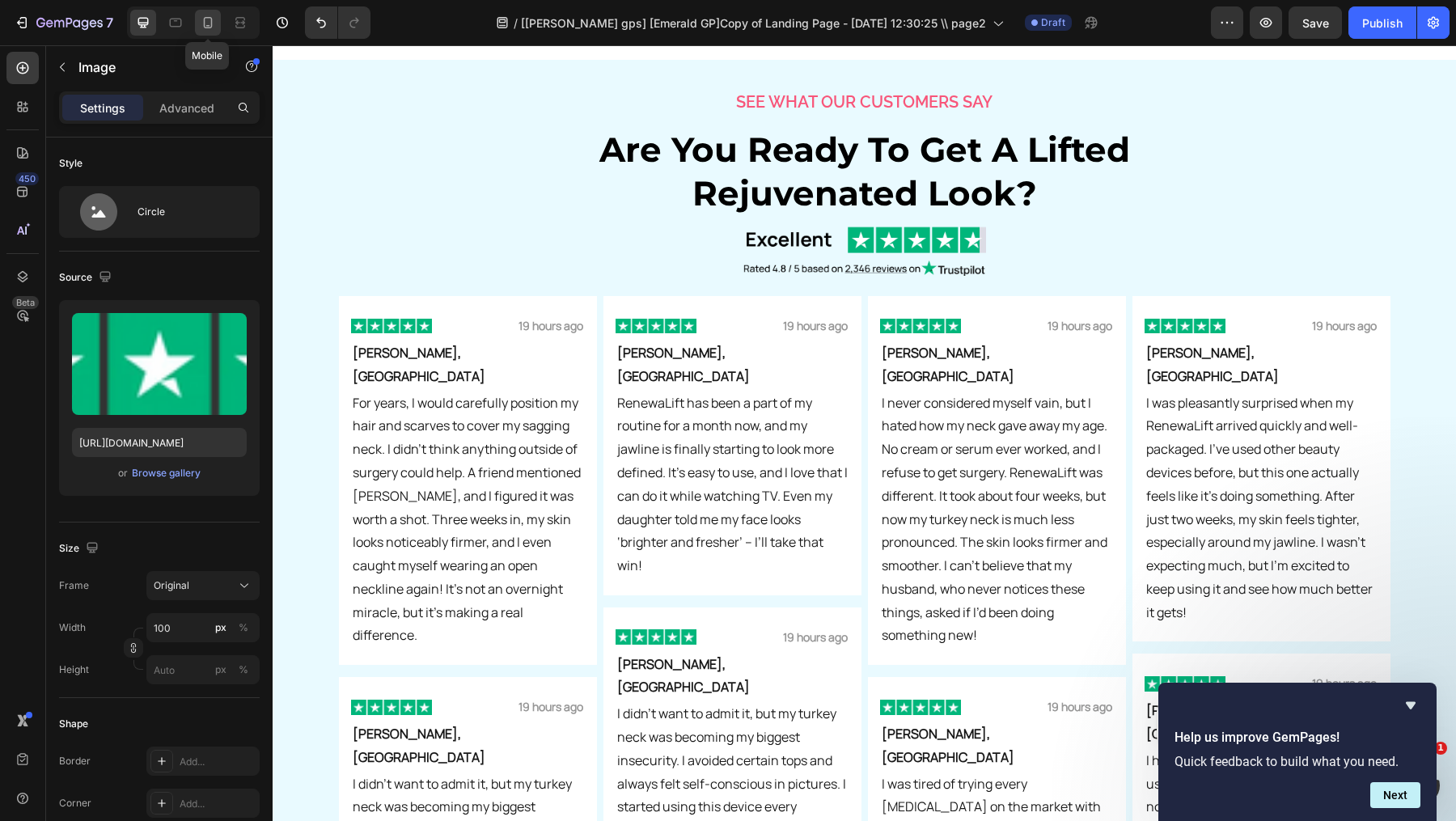
click at [207, 19] on icon at bounding box center [208, 23] width 16 height 16
type input "29"
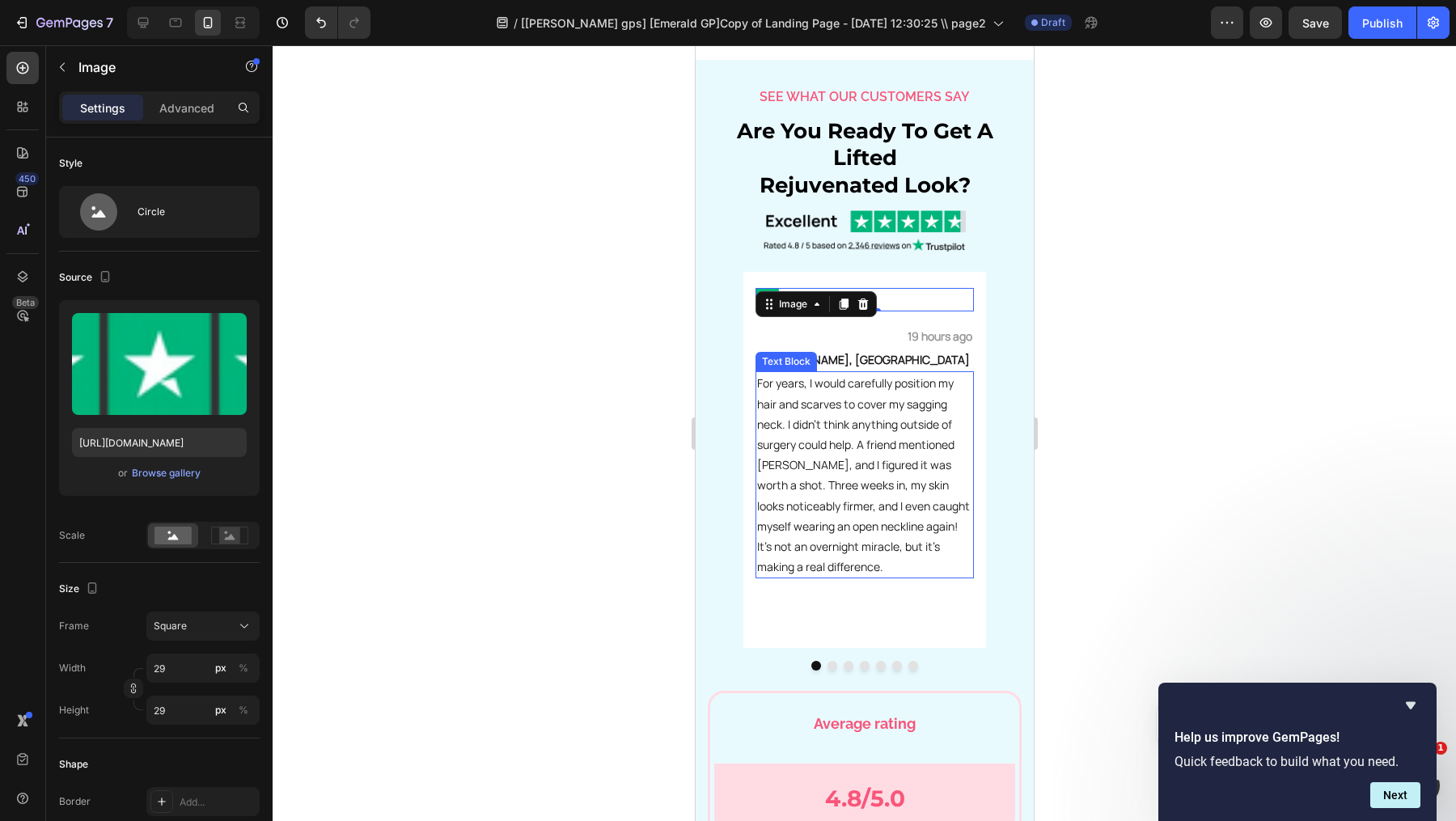
scroll to position [5221, 0]
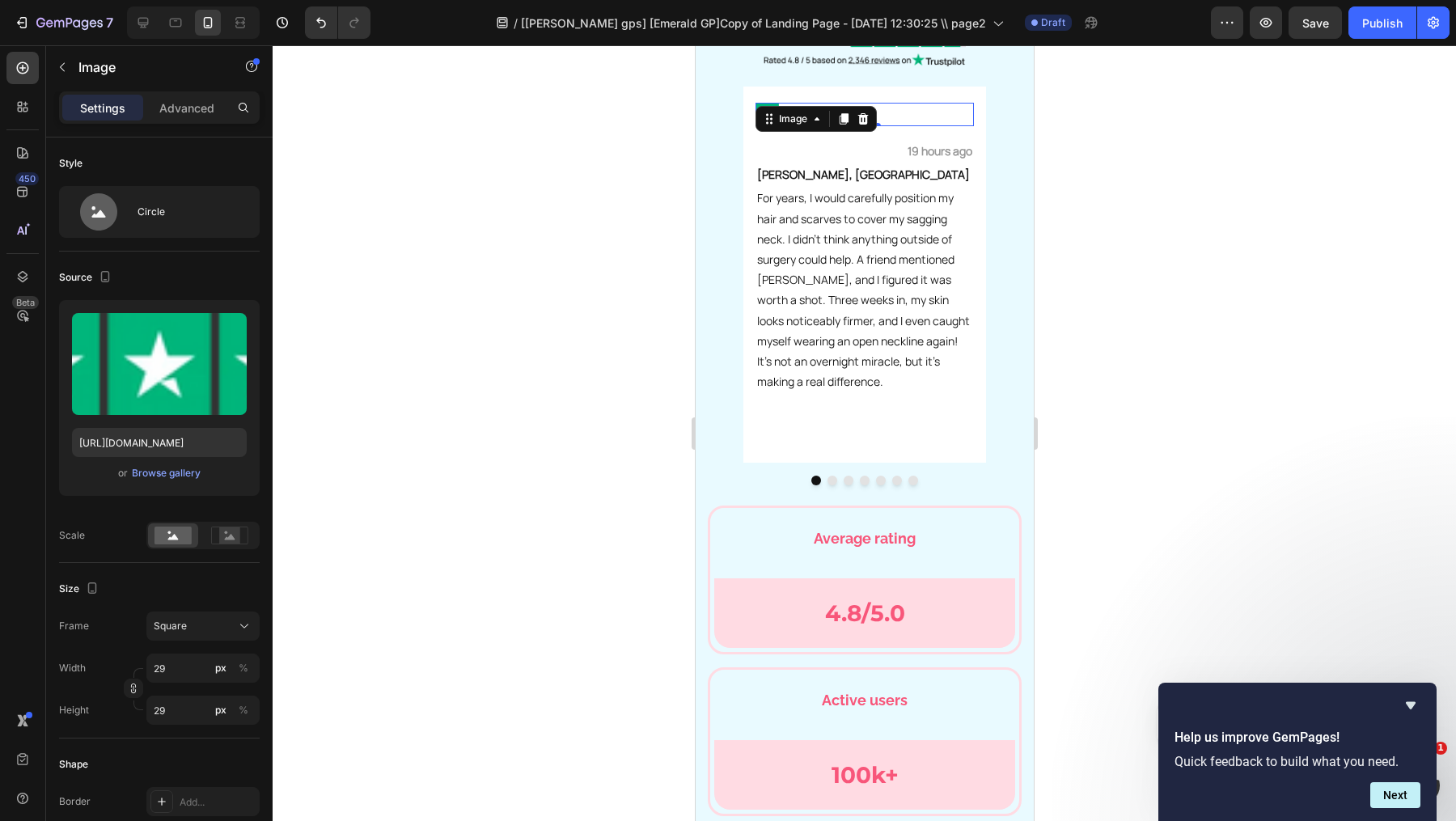
click at [1114, 168] on div at bounding box center [864, 433] width 1183 height 776
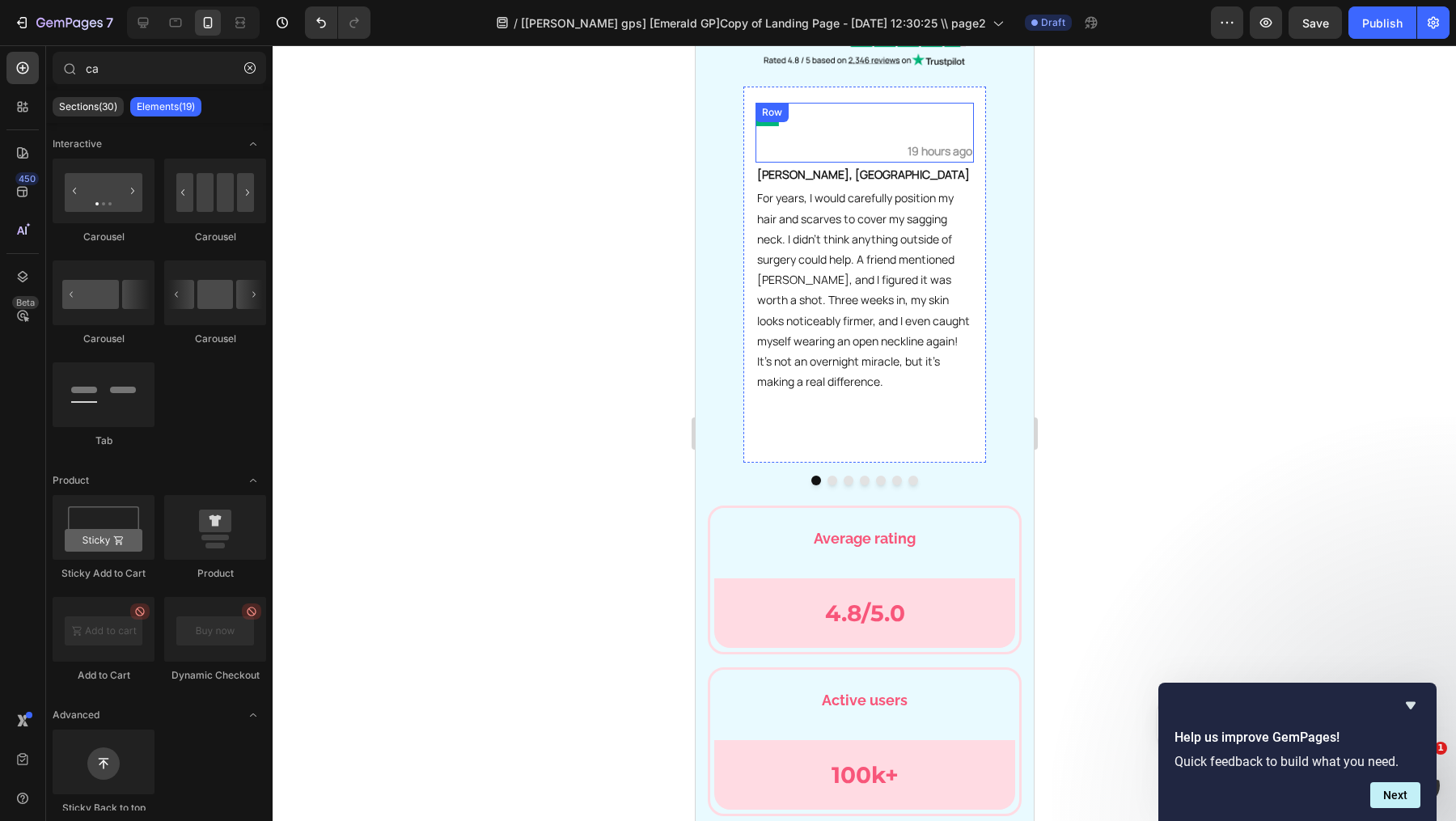
click at [926, 121] on div at bounding box center [864, 115] width 218 height 24
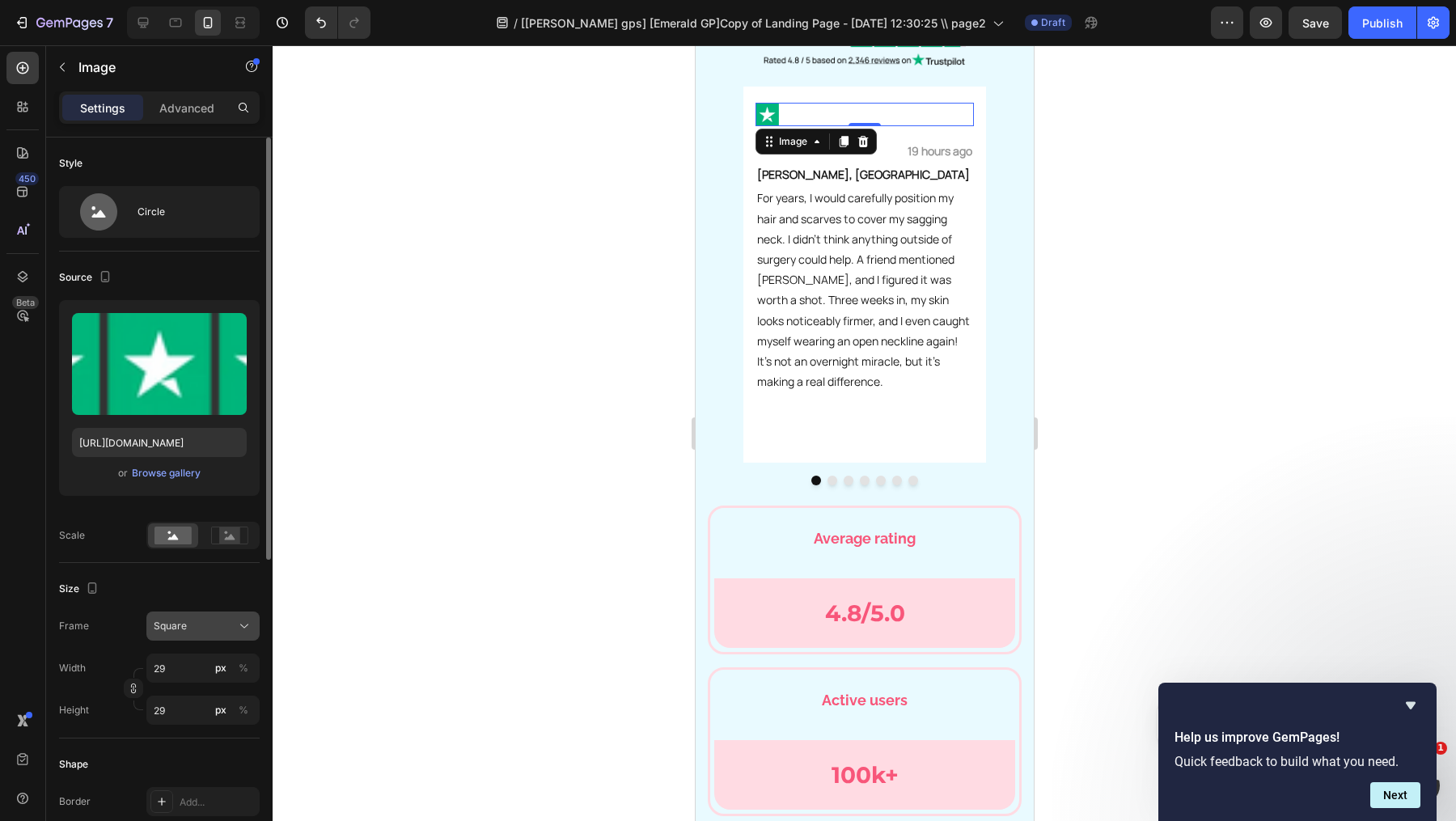
click at [195, 616] on button "Square" at bounding box center [203, 626] width 114 height 29
click at [220, 760] on div "Original" at bounding box center [199, 757] width 94 height 15
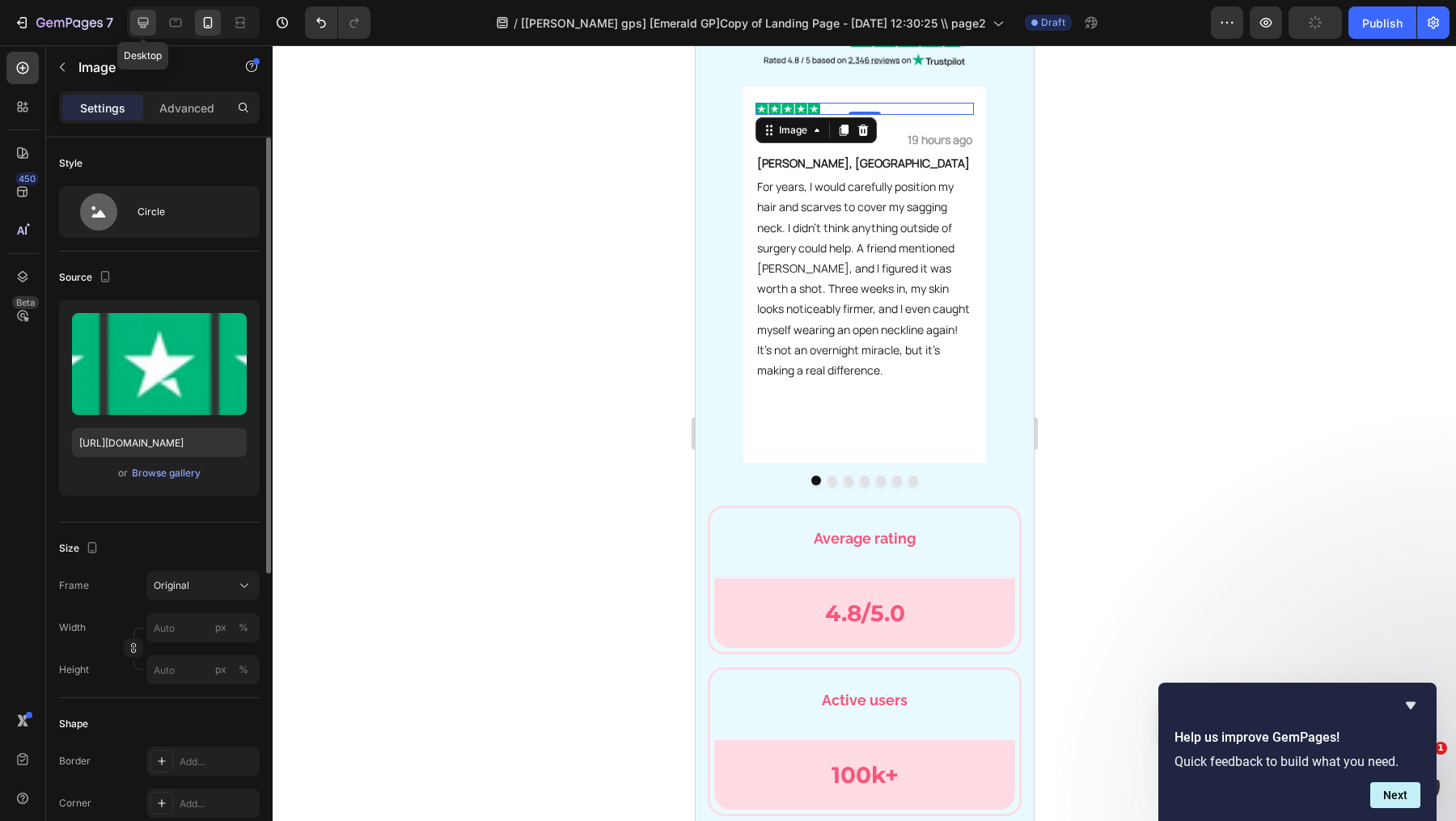
click at [144, 24] on icon at bounding box center [144, 23] width 16 height 16
type input "100"
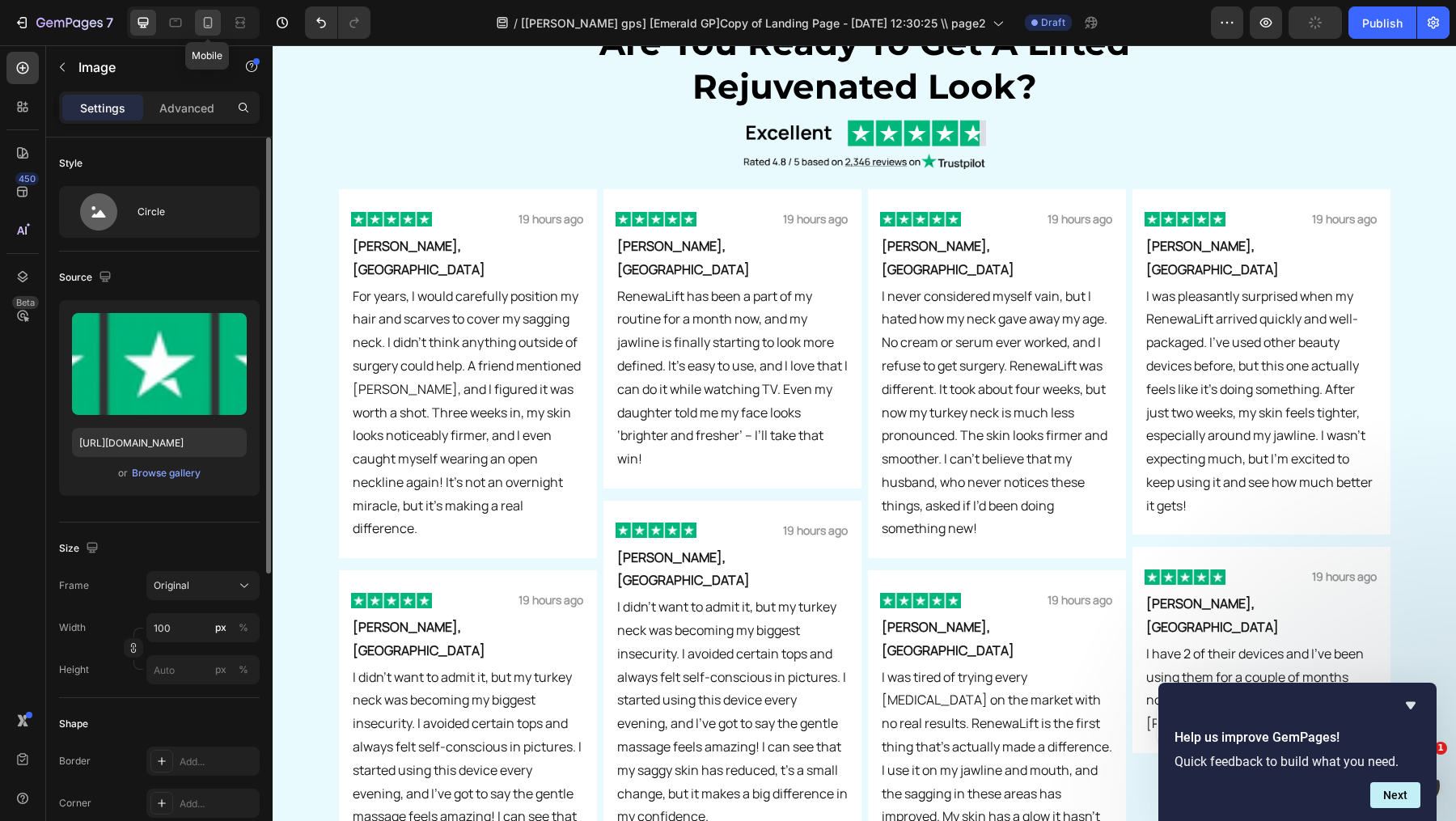
scroll to position [5138, 0]
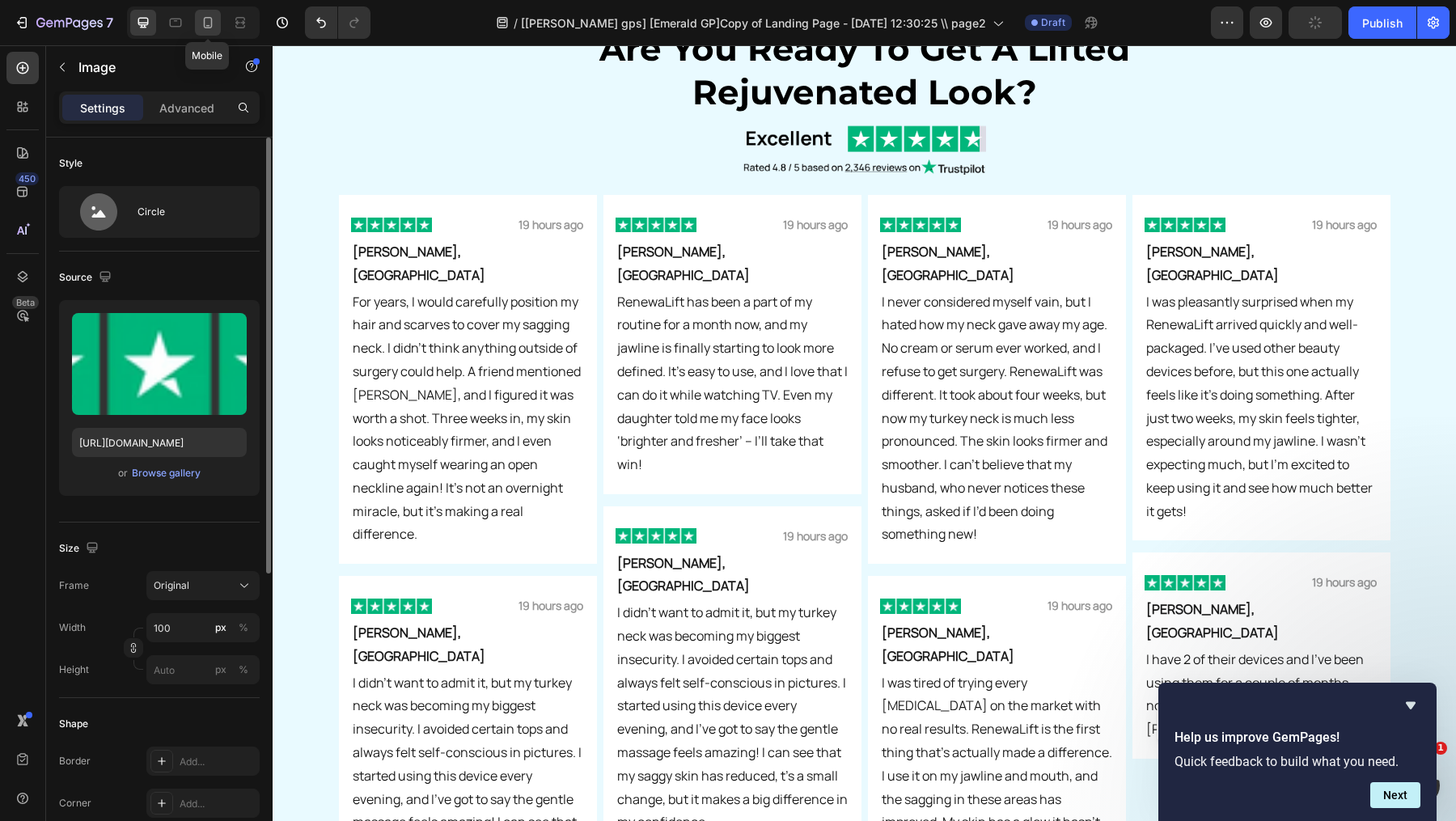
click at [216, 25] on div at bounding box center [207, 23] width 25 height 25
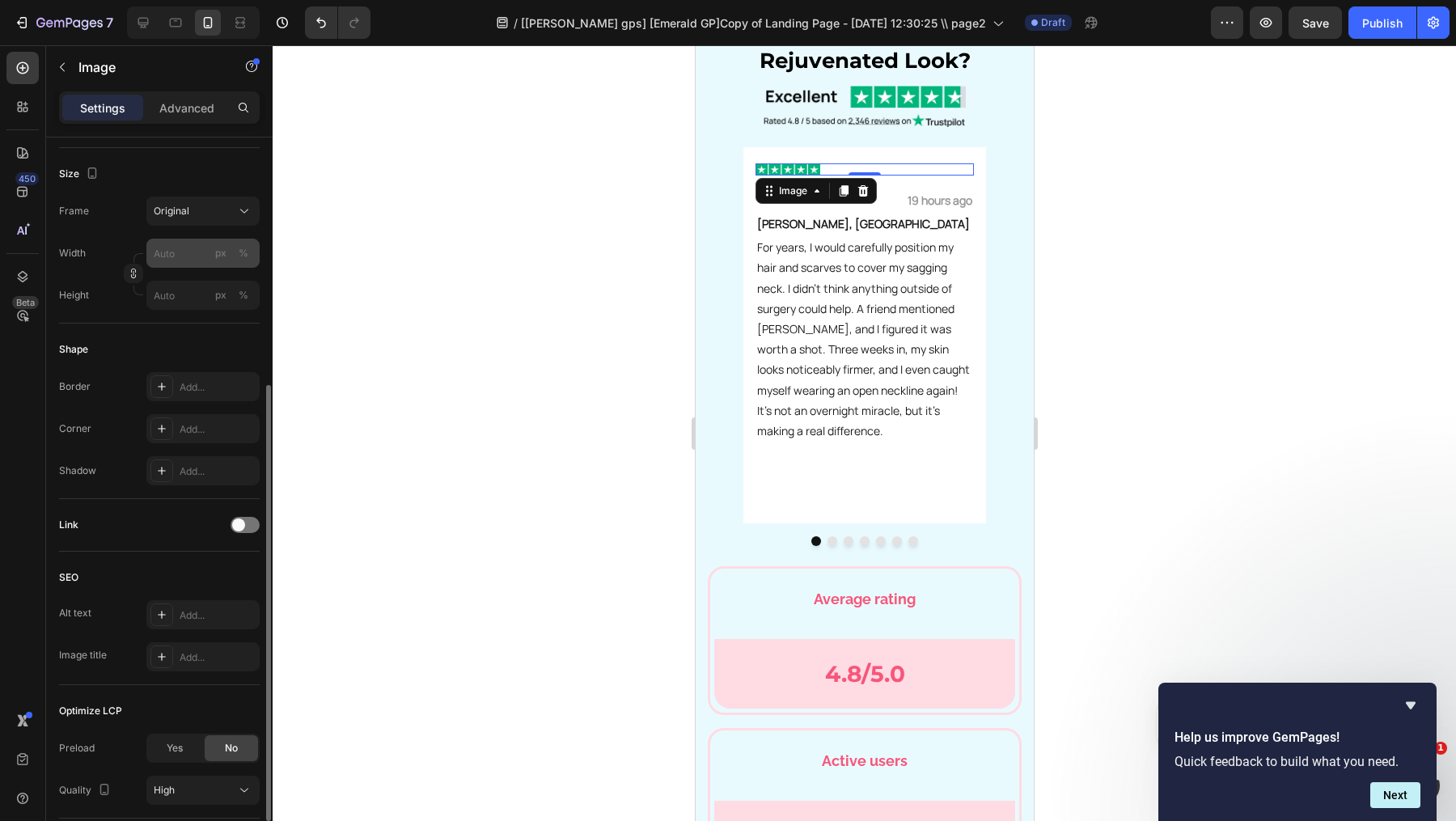
scroll to position [390, 0]
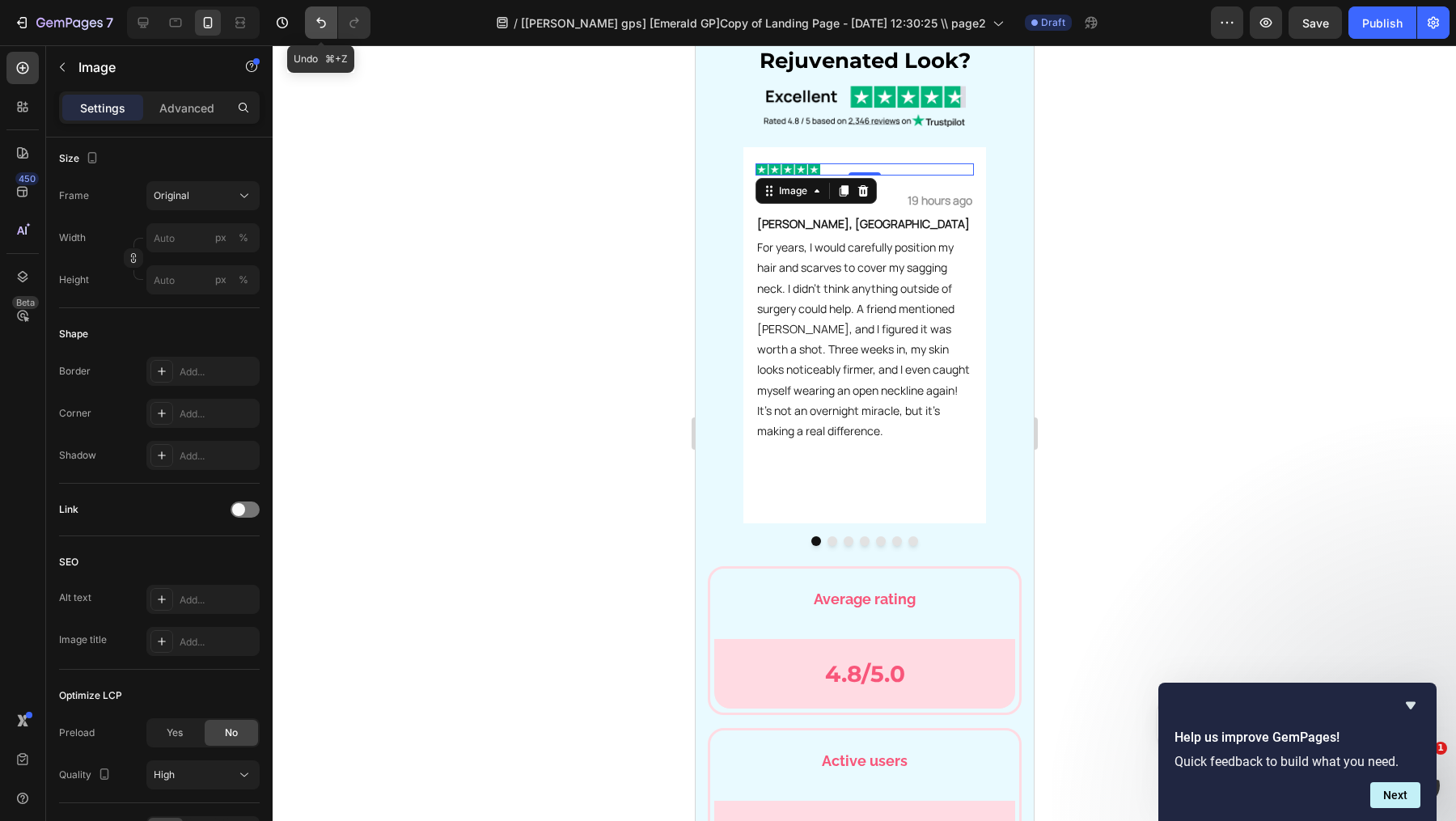
click at [309, 20] on button "Undo/Redo" at bounding box center [321, 23] width 33 height 33
type input "29"
click at [309, 20] on button "Undo/Redo" at bounding box center [321, 23] width 33 height 33
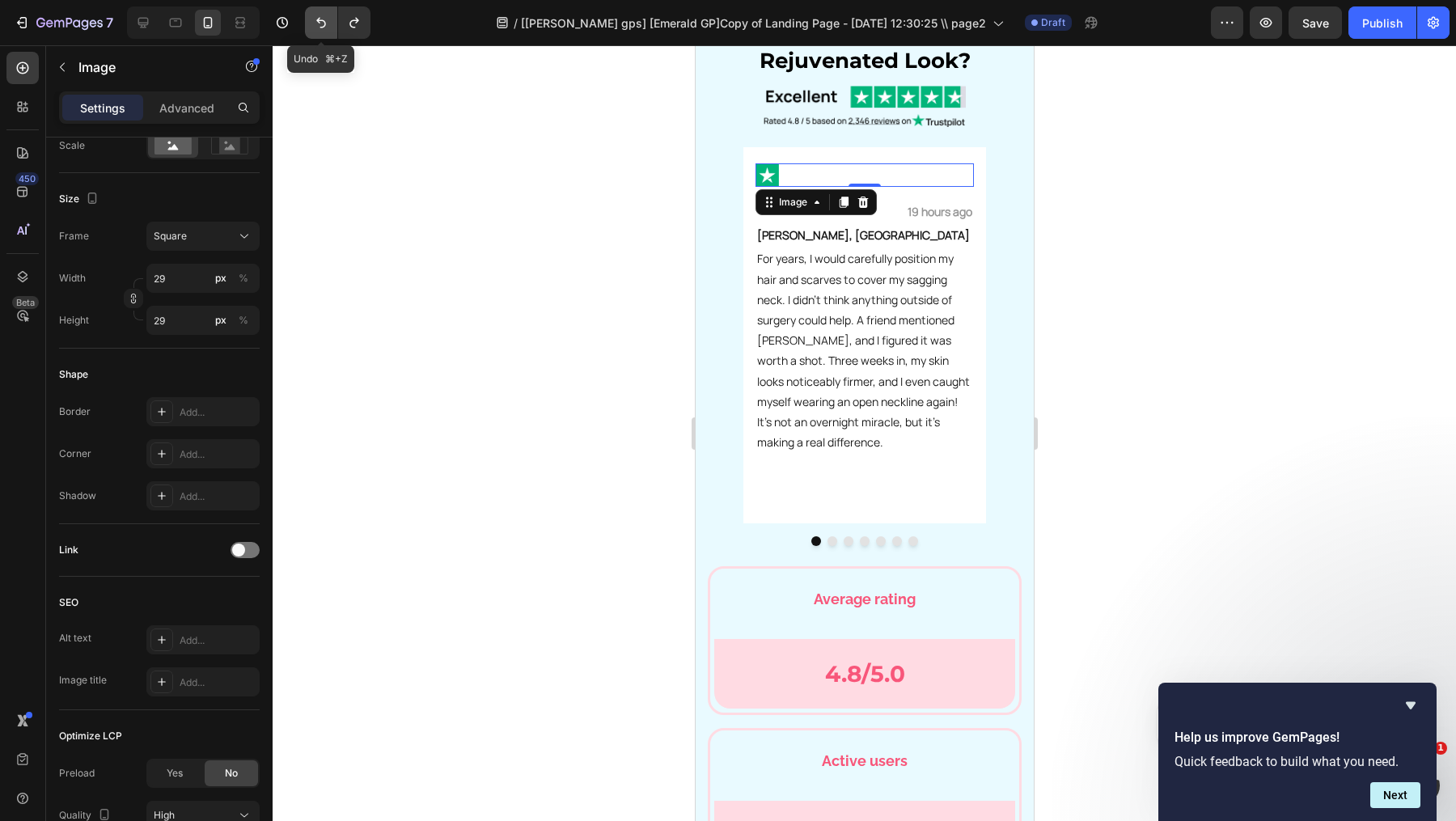
click at [309, 20] on button "Undo/Redo" at bounding box center [321, 23] width 33 height 33
type input "80"
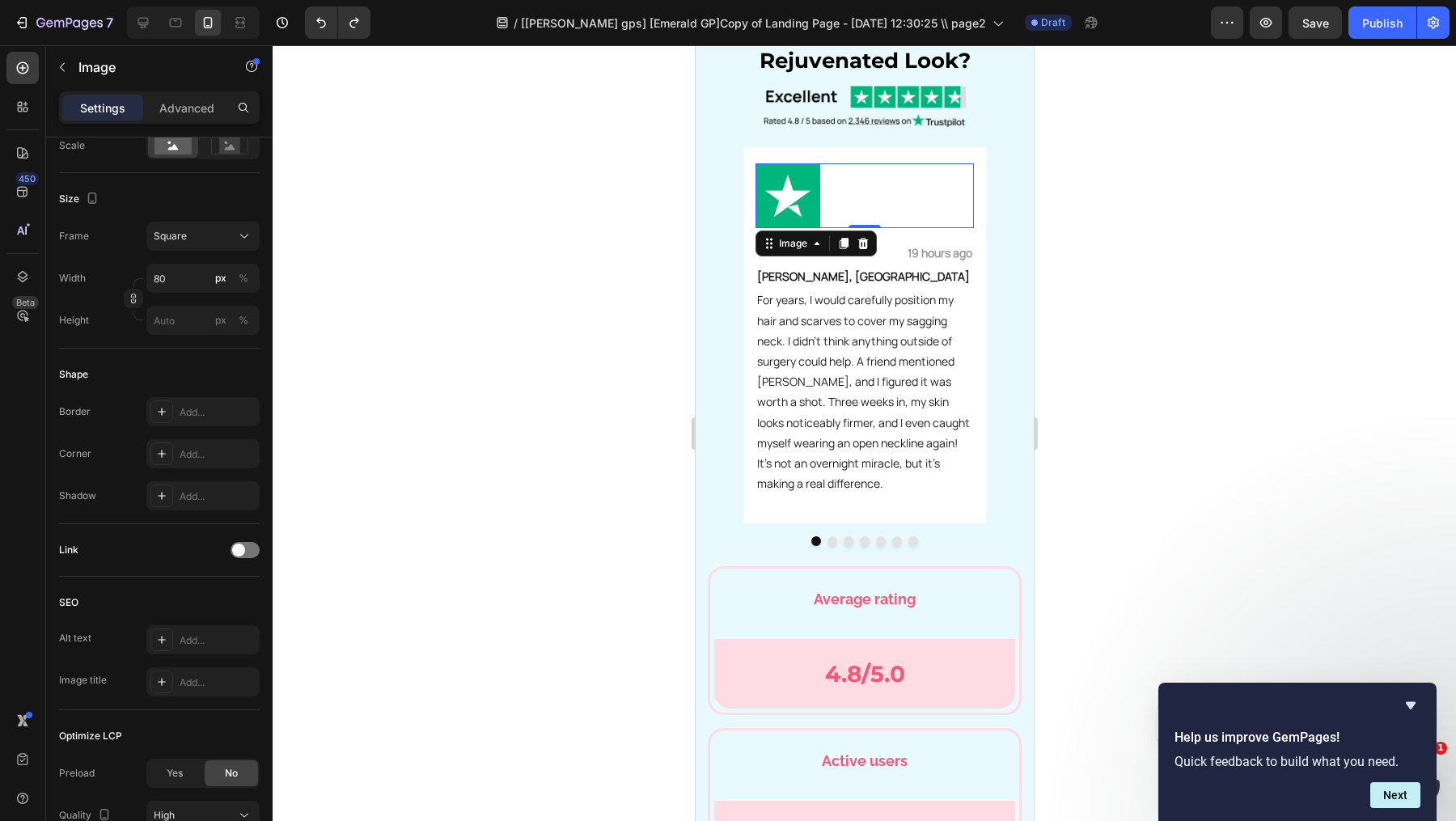
click at [311, 41] on div "7 Version history / [roxanne gps] [Emerald GP]Copy of Landing Page - Sep 27, 12…" at bounding box center [728, 23] width 1456 height 46
click at [204, 238] on div "Square" at bounding box center [193, 236] width 79 height 15
click at [215, 366] on div "Original" at bounding box center [199, 367] width 94 height 15
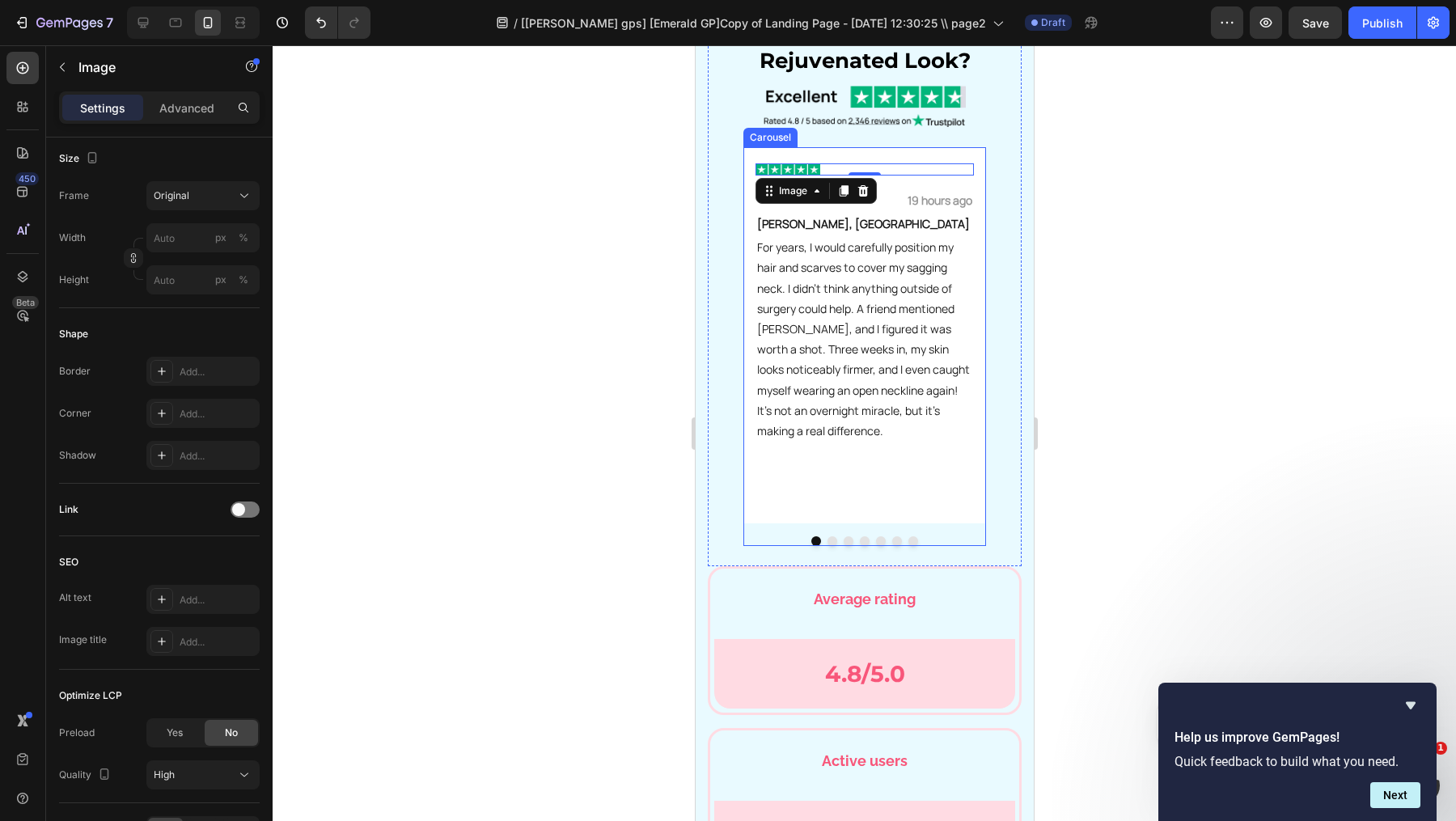
click at [830, 537] on button "Dot" at bounding box center [831, 541] width 10 height 10
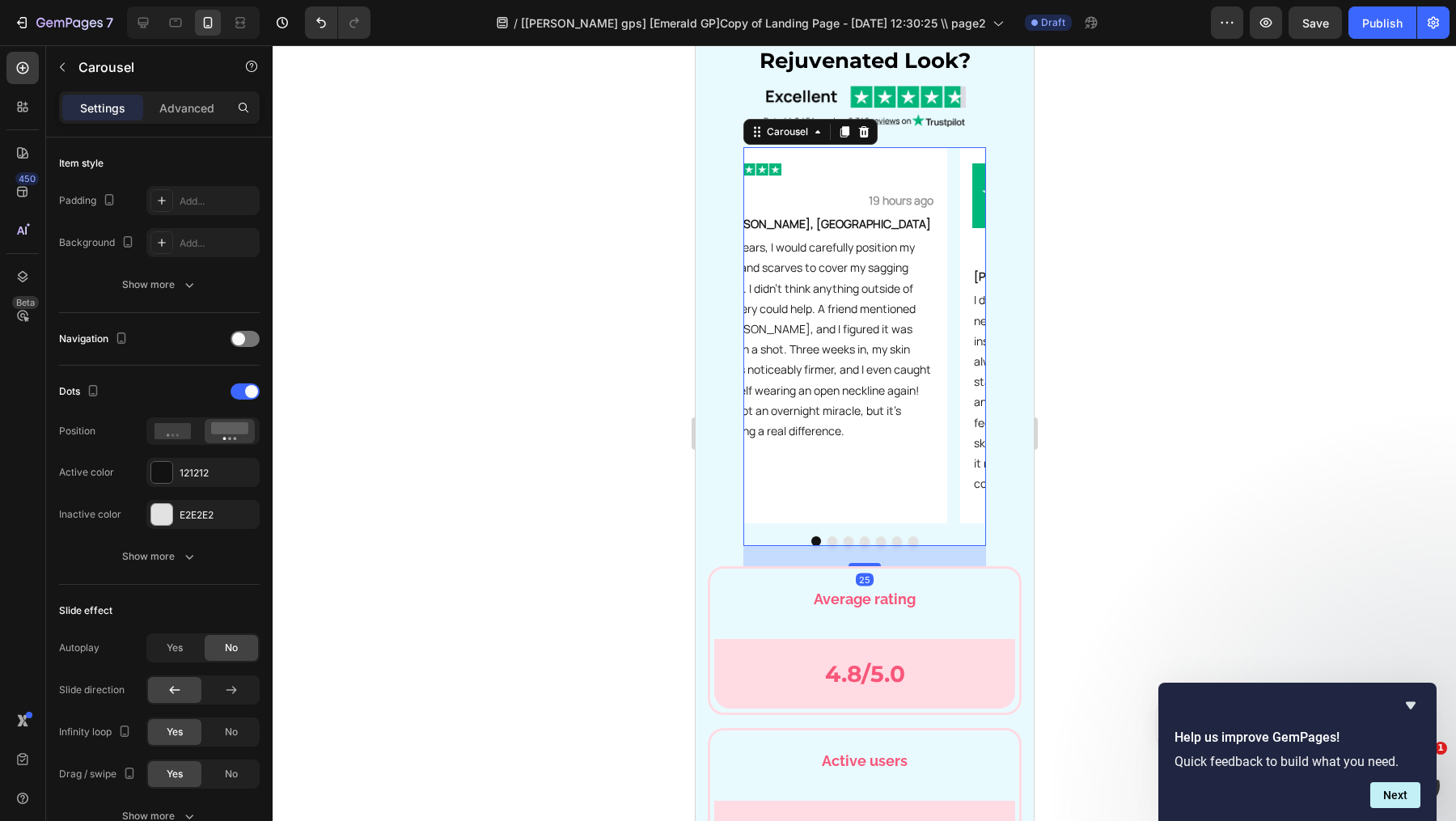
scroll to position [0, 0]
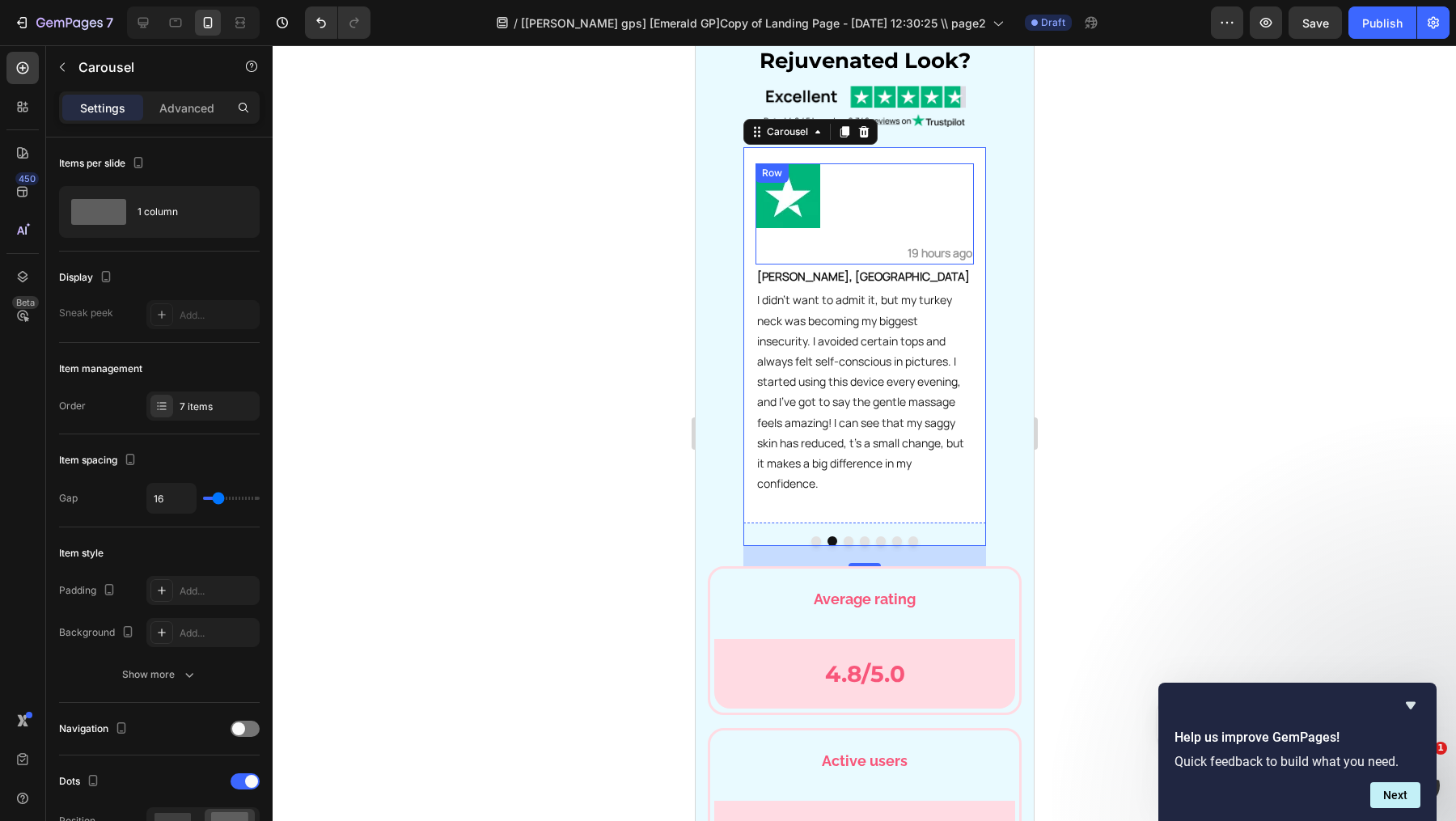
click at [800, 189] on div "Image" at bounding box center [864, 195] width 218 height 65
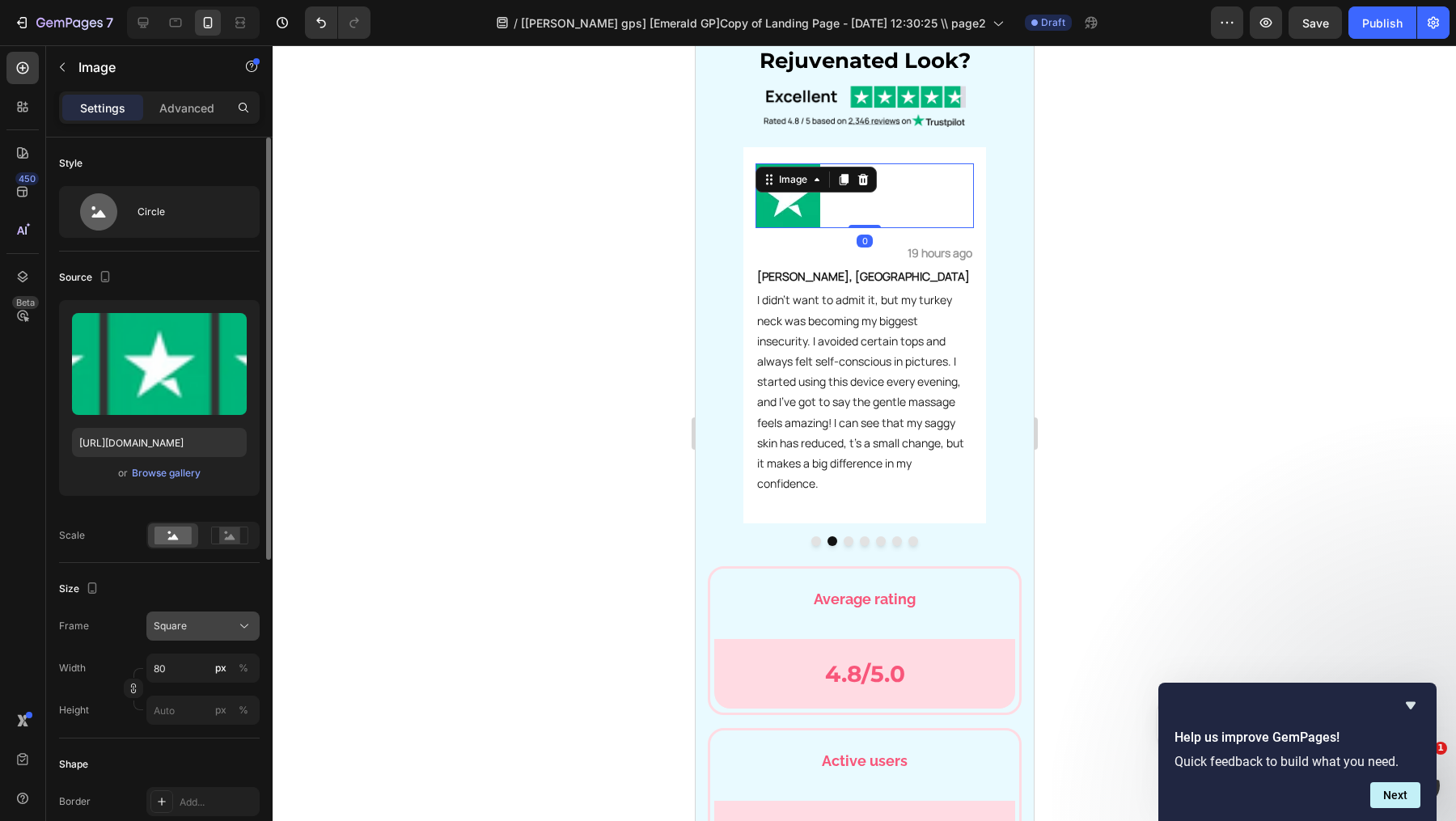
click at [198, 625] on div "Square" at bounding box center [193, 626] width 79 height 15
click at [216, 756] on div "Original" at bounding box center [199, 757] width 94 height 15
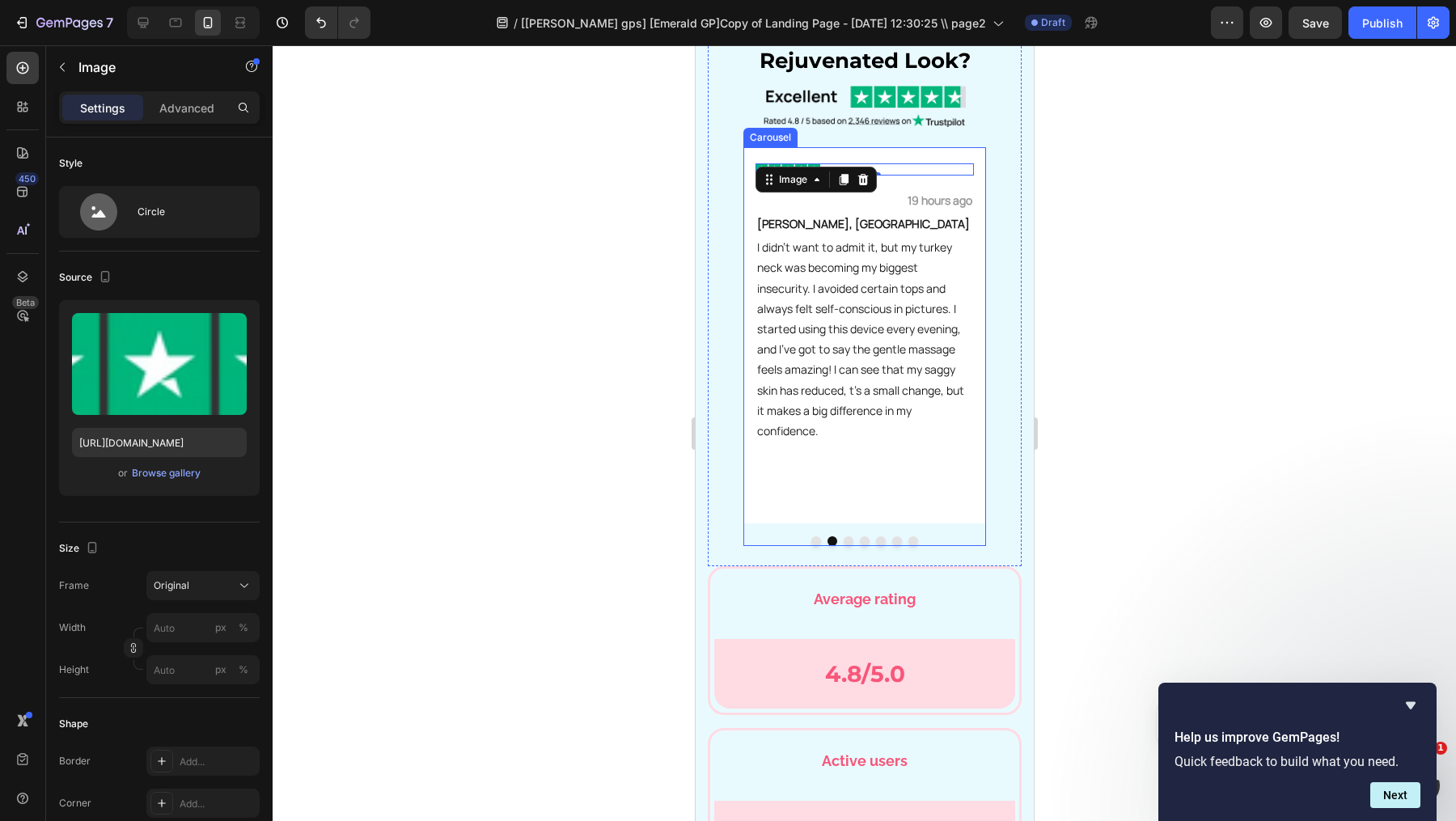
click at [845, 537] on button "Dot" at bounding box center [848, 541] width 10 height 10
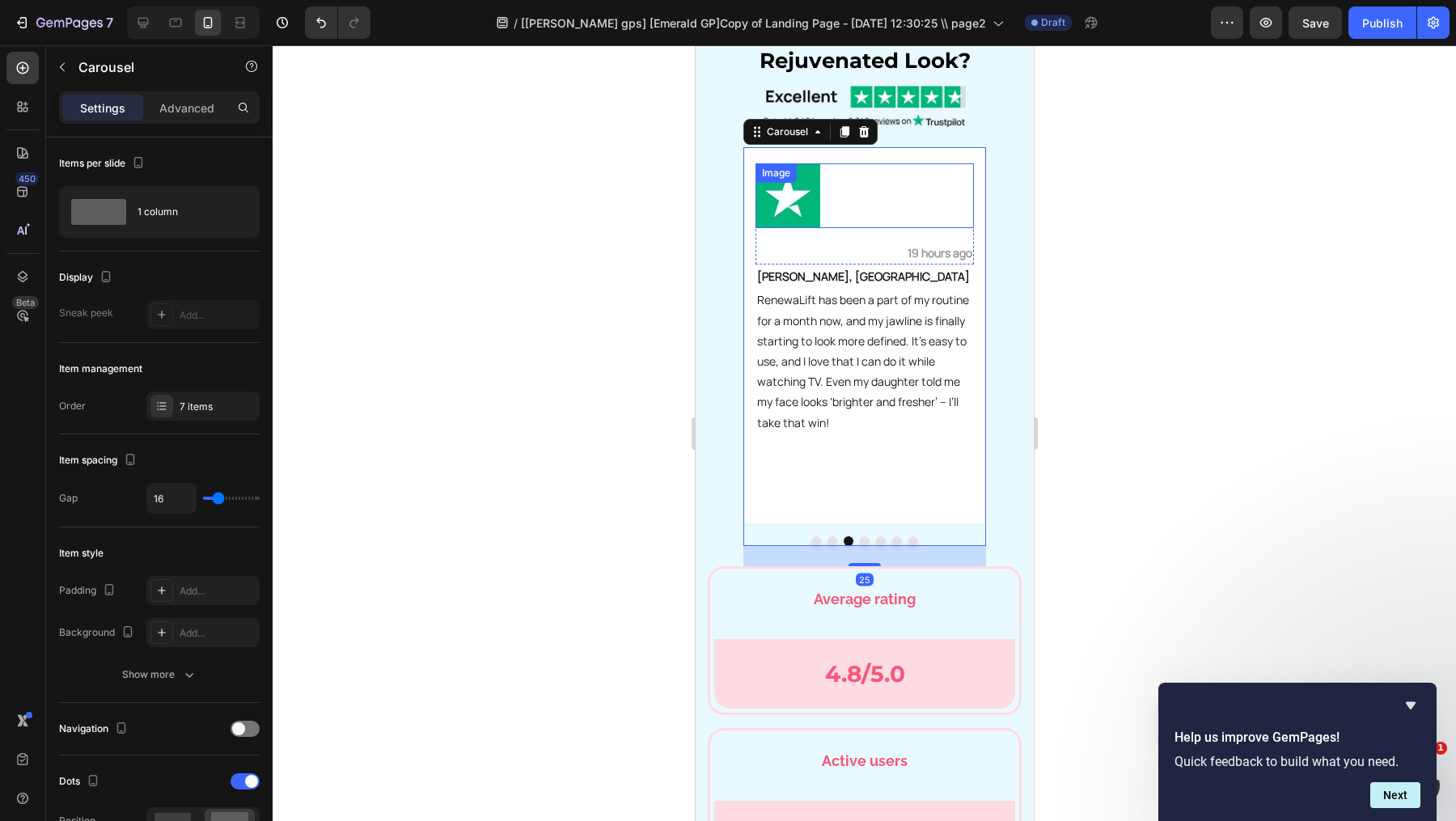
click at [867, 182] on div at bounding box center [864, 195] width 218 height 65
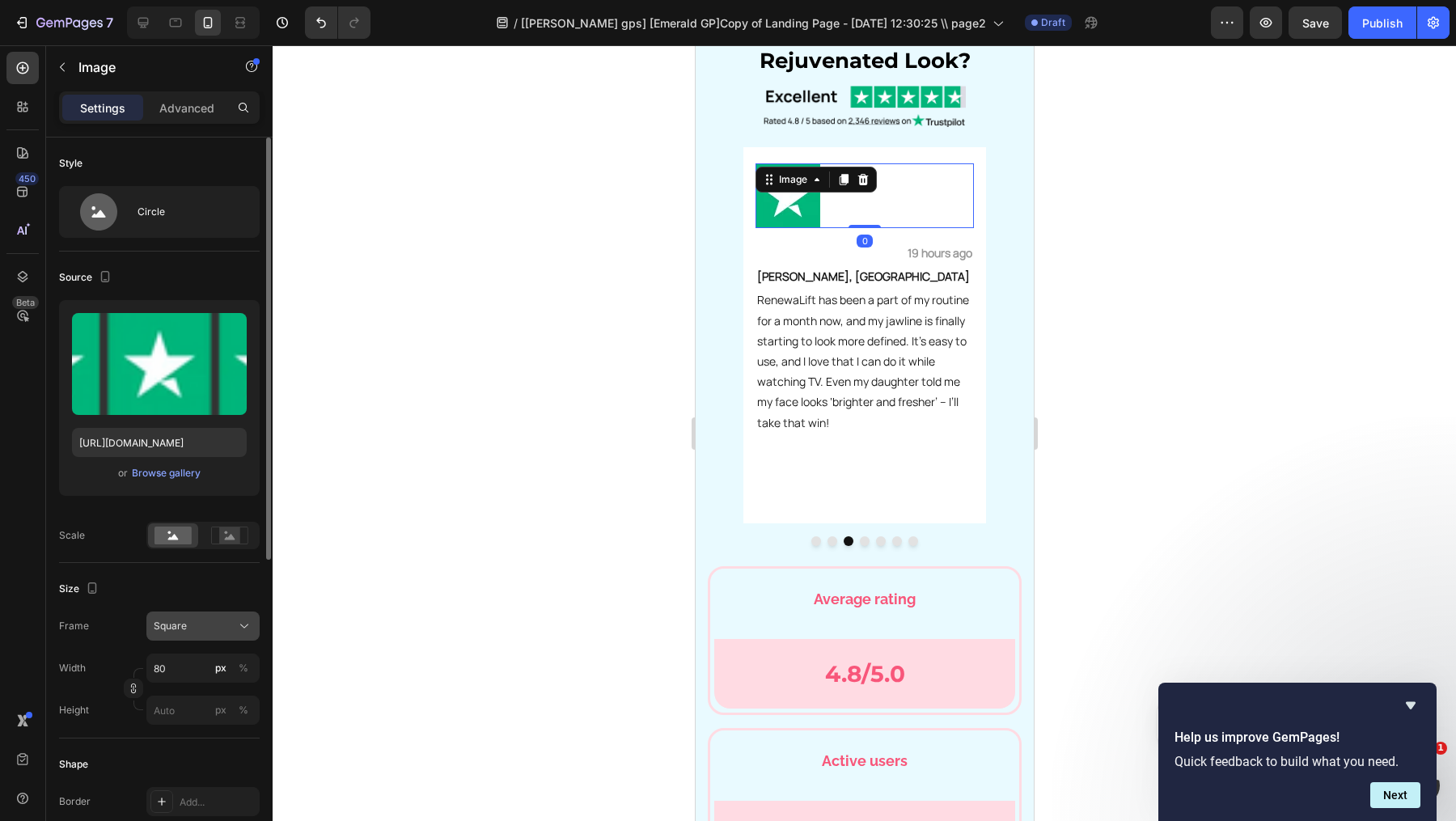
click at [206, 611] on button "Square" at bounding box center [203, 626] width 114 height 29
click at [216, 751] on div "Original" at bounding box center [199, 757] width 94 height 15
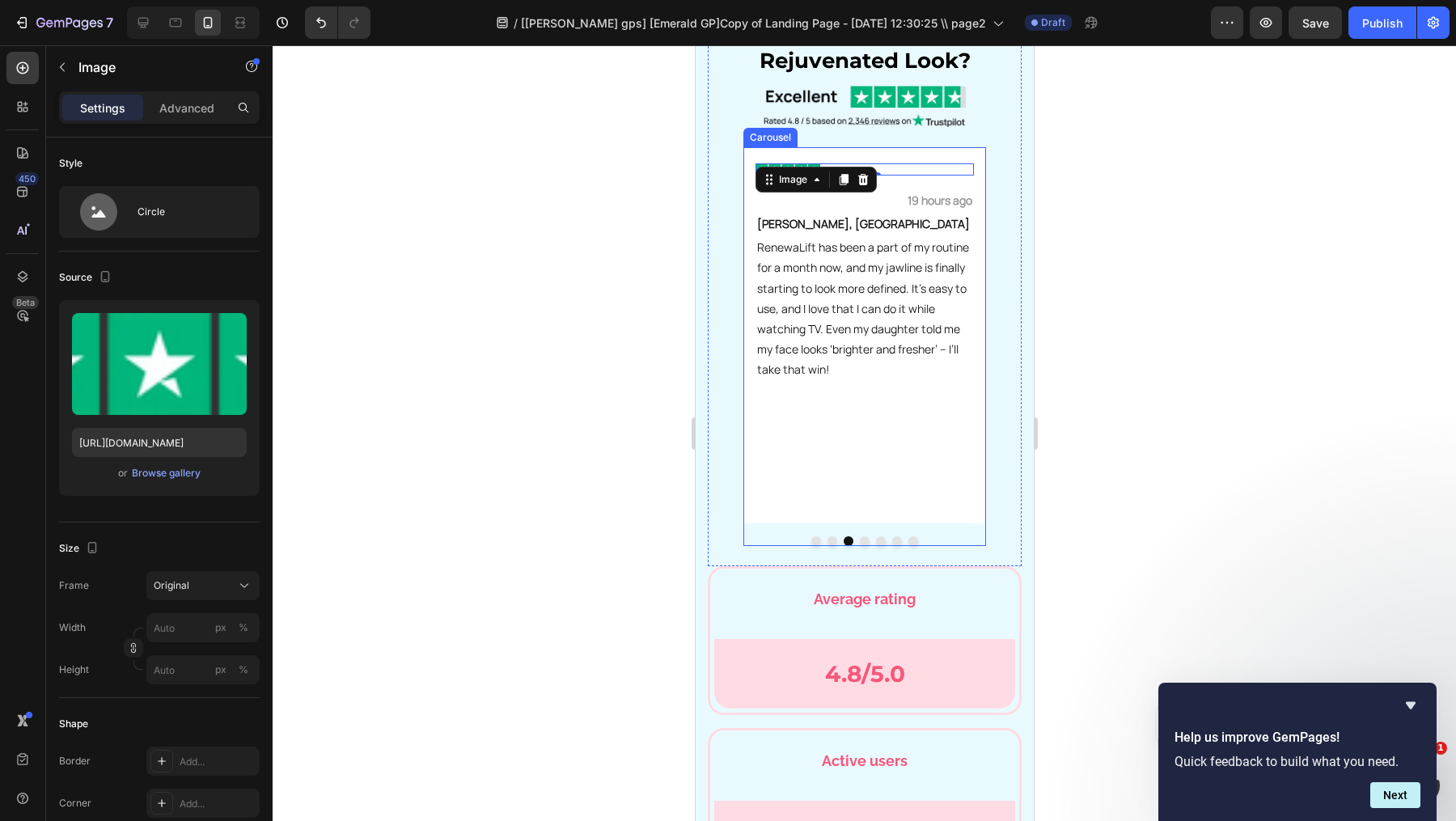
click at [866, 537] on button "Dot" at bounding box center [864, 541] width 10 height 10
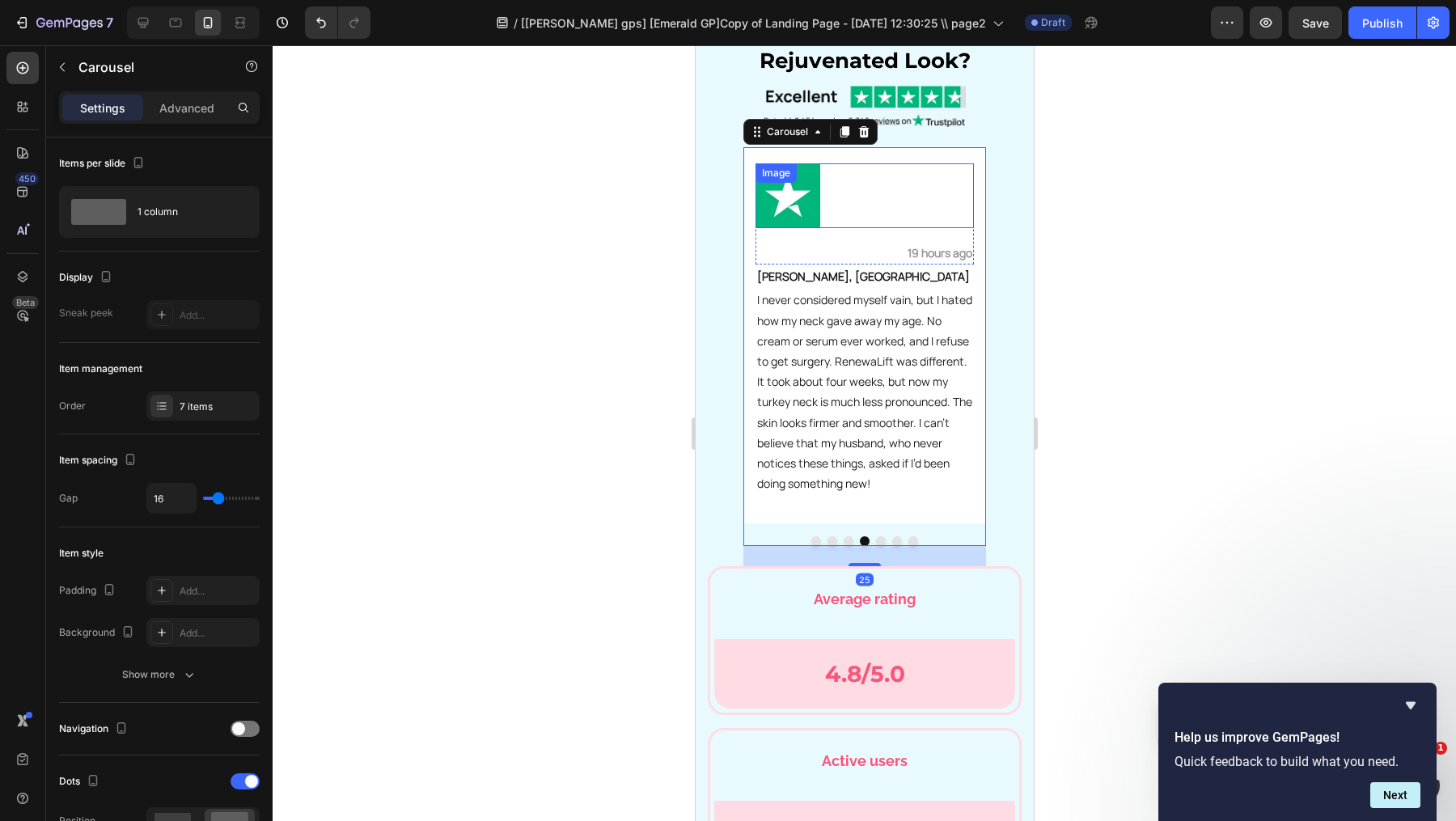
click at [876, 192] on div at bounding box center [864, 195] width 218 height 65
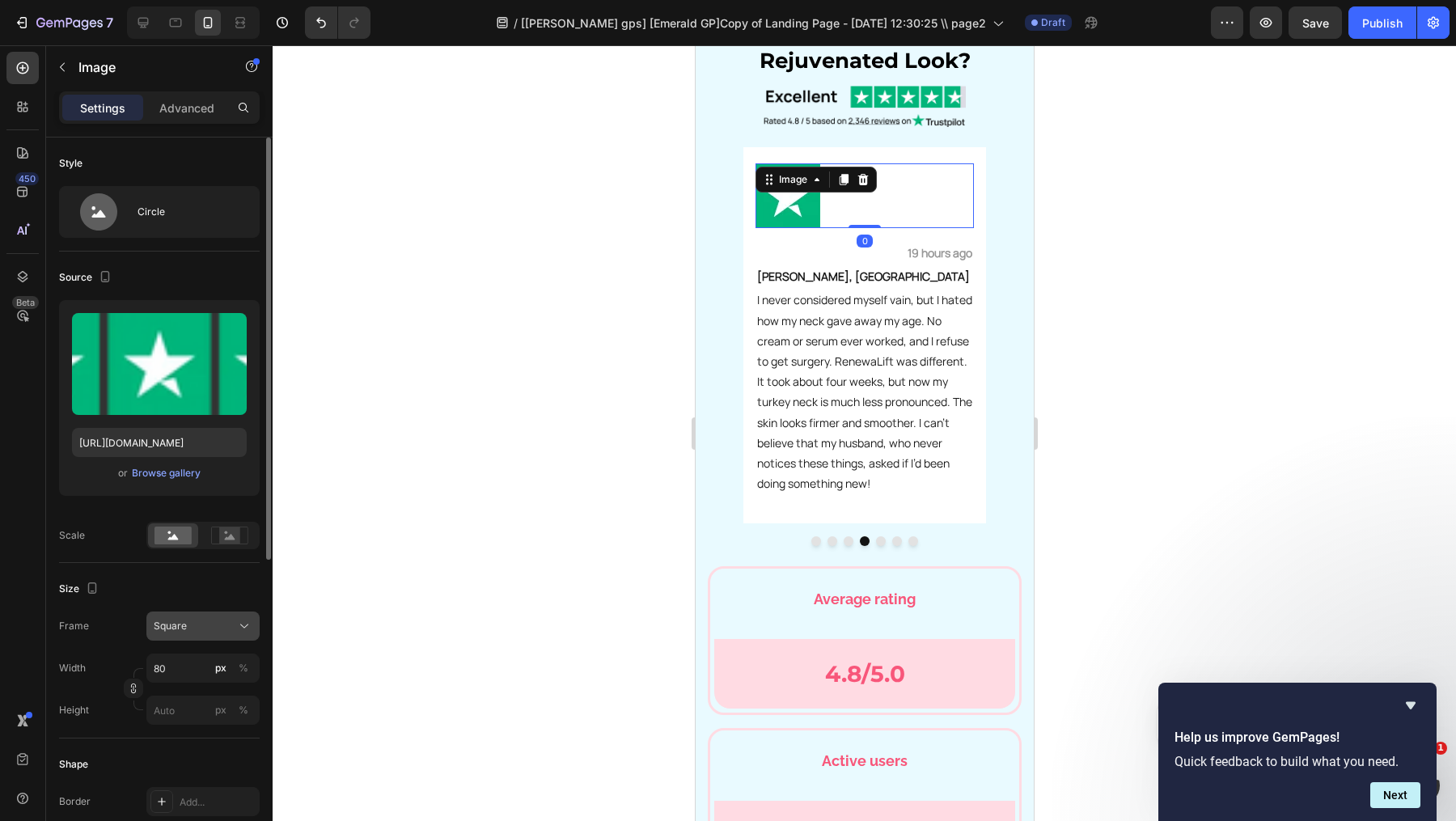
click at [201, 625] on div "Square" at bounding box center [193, 626] width 79 height 15
click at [201, 760] on div "Original" at bounding box center [199, 757] width 94 height 15
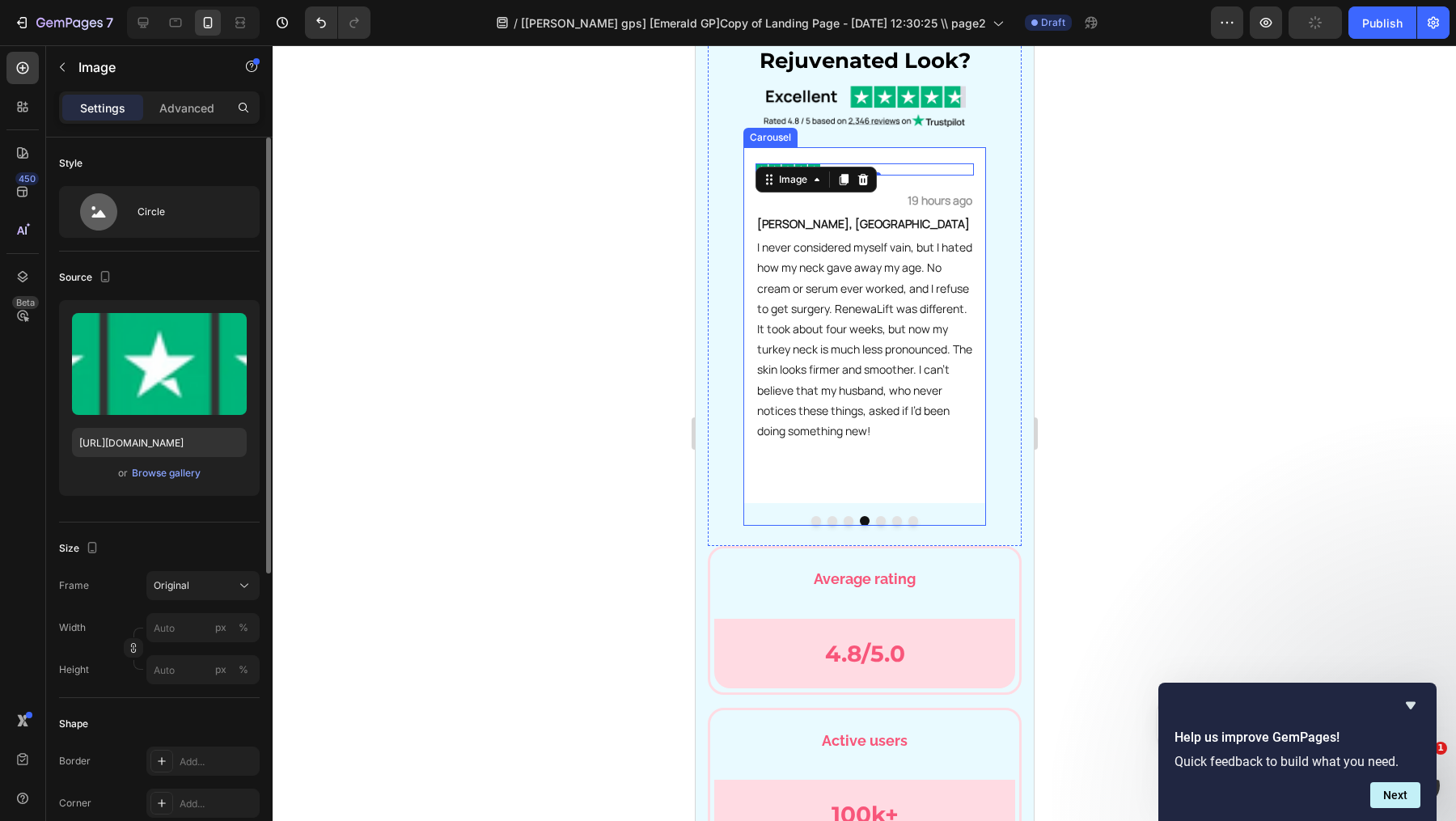
click at [879, 518] on button "Dot" at bounding box center [879, 520] width 10 height 10
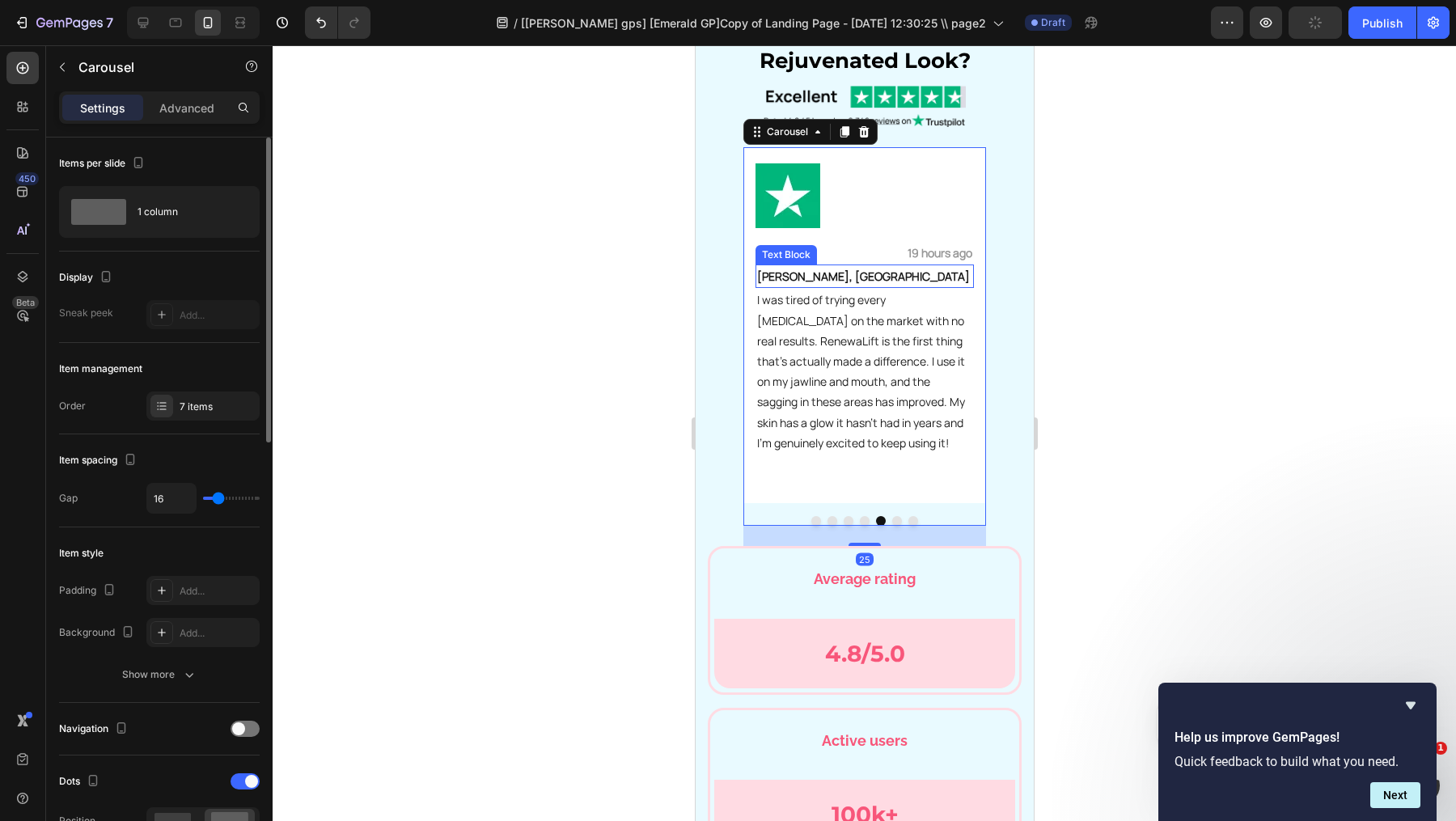
click at [837, 175] on div at bounding box center [864, 195] width 218 height 65
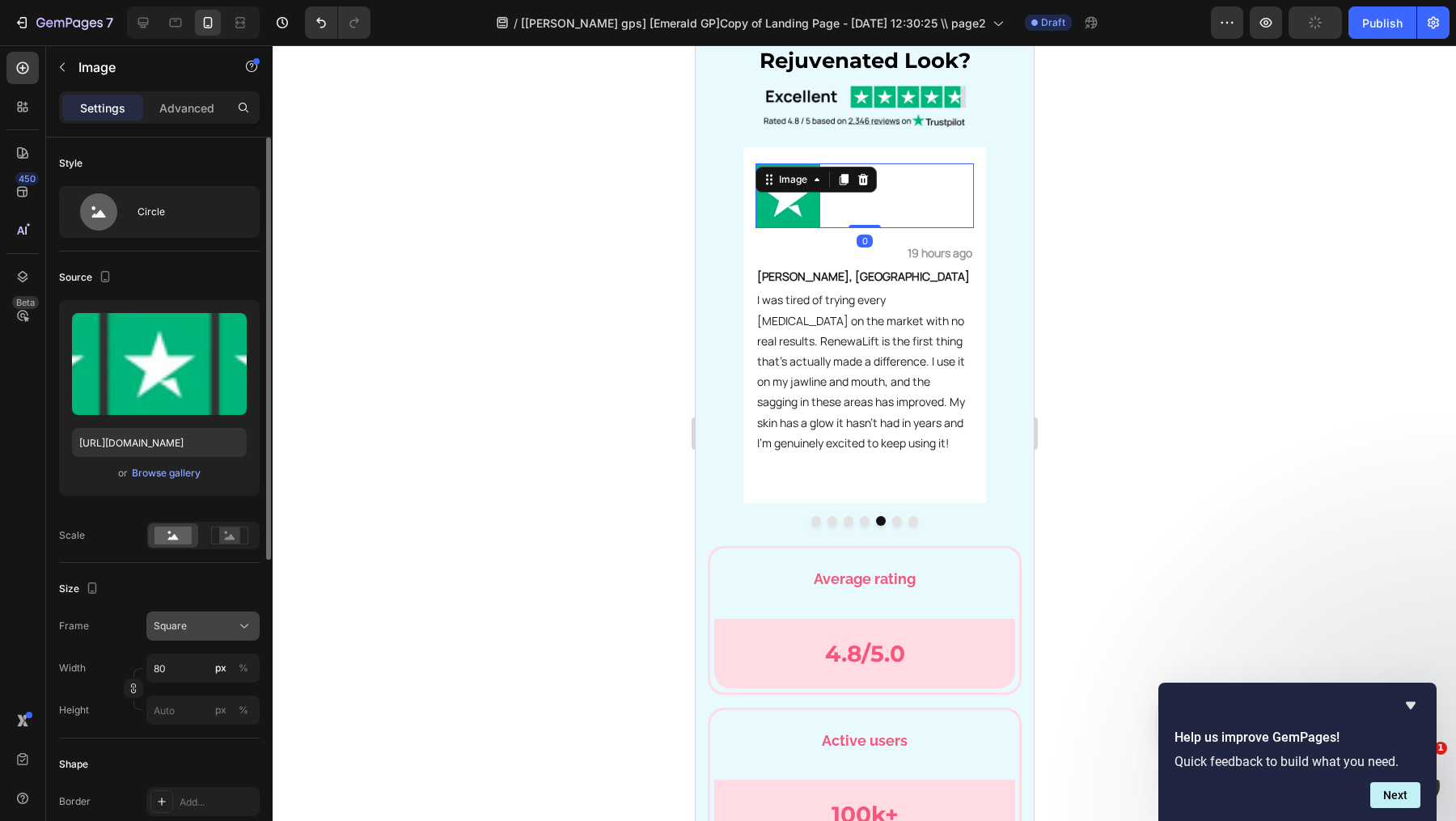
click at [239, 621] on icon at bounding box center [245, 626] width 16 height 16
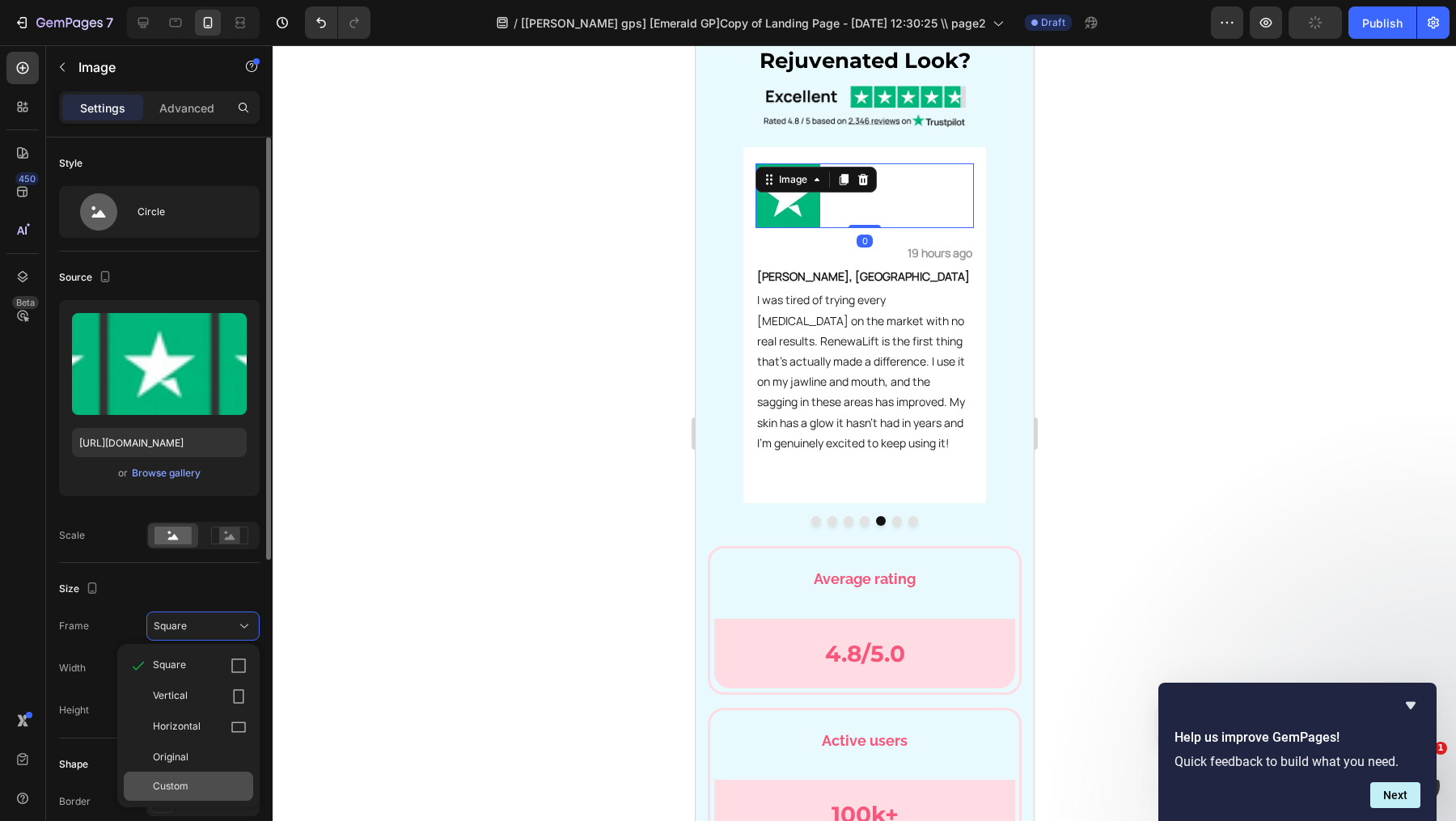
click at [217, 772] on div "Custom" at bounding box center [188, 786] width 129 height 29
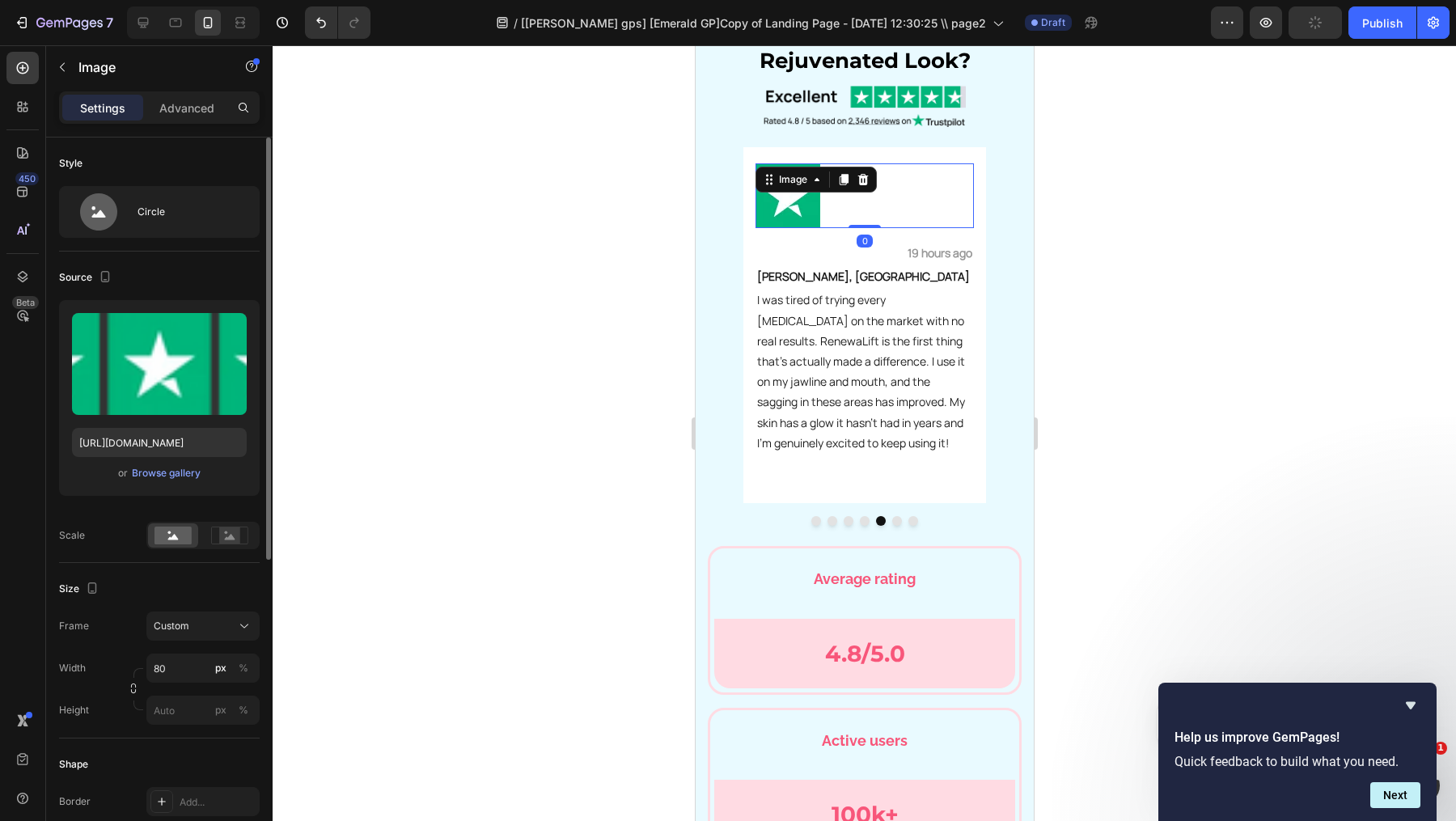
drag, startPoint x: 217, startPoint y: 772, endPoint x: 236, endPoint y: 650, distance: 123.5
click at [235, 676] on div "Style Circle Source Upload Image https://cdn.shopify.com/s/files/1/0610/5903/92…" at bounding box center [159, 713] width 201 height 1151
click at [236, 633] on div "Custom" at bounding box center [203, 626] width 99 height 16
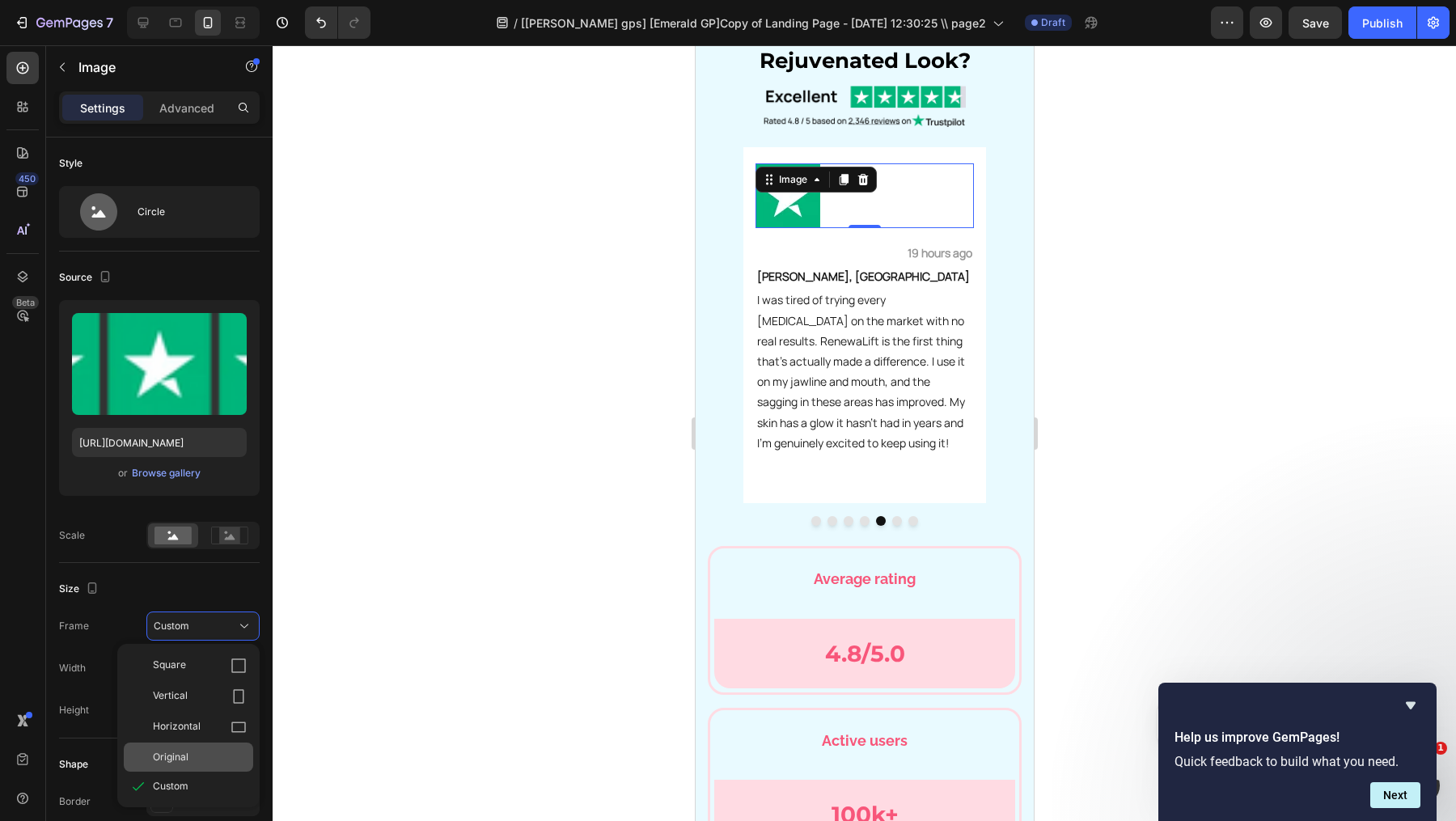
click at [223, 765] on div "Original" at bounding box center [188, 757] width 129 height 29
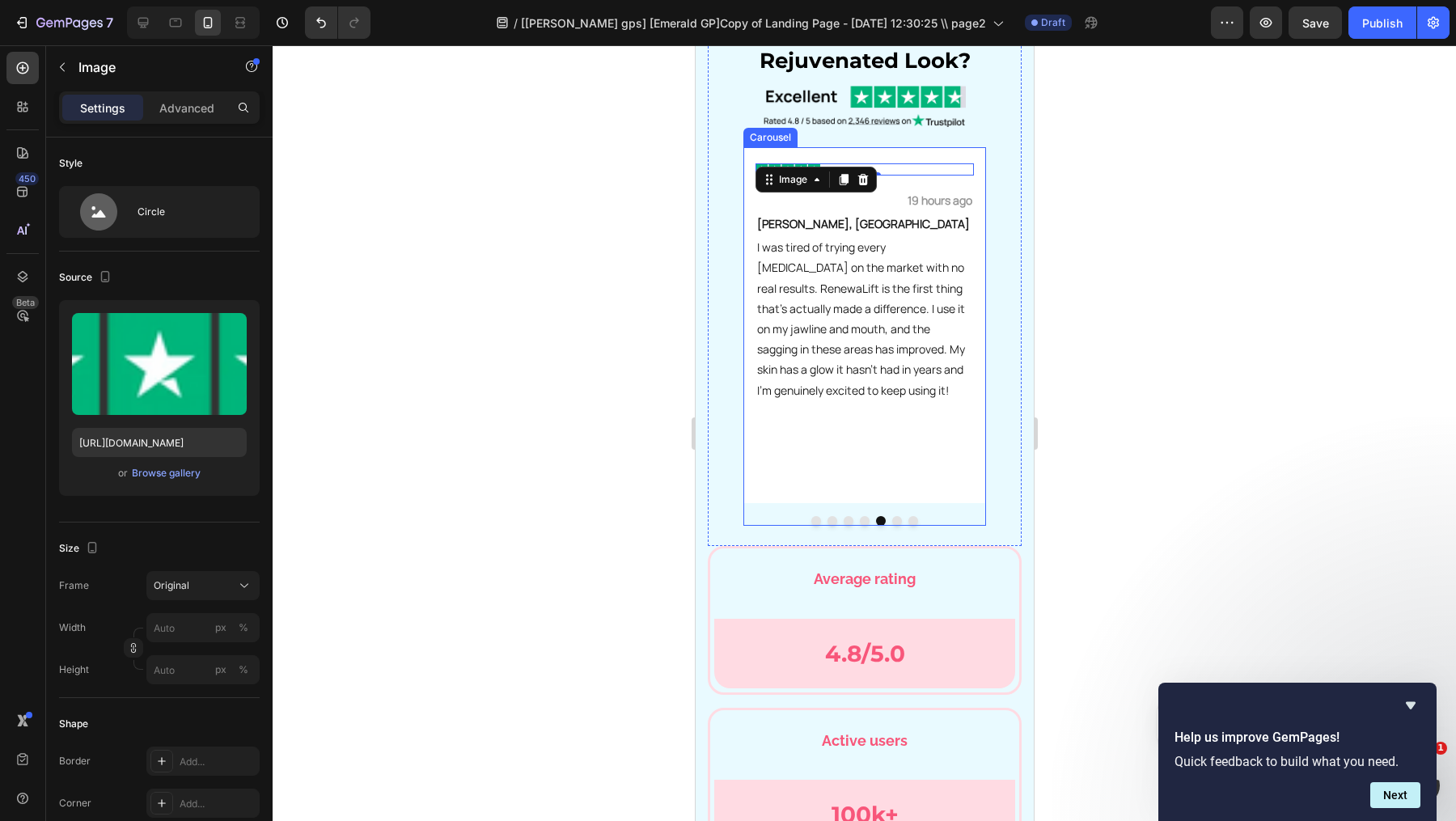
click at [896, 513] on div "Image 19 hours ago Text Block Row [PERSON_NAME], FL Text Block Row For years, I…" at bounding box center [864, 336] width 243 height 378
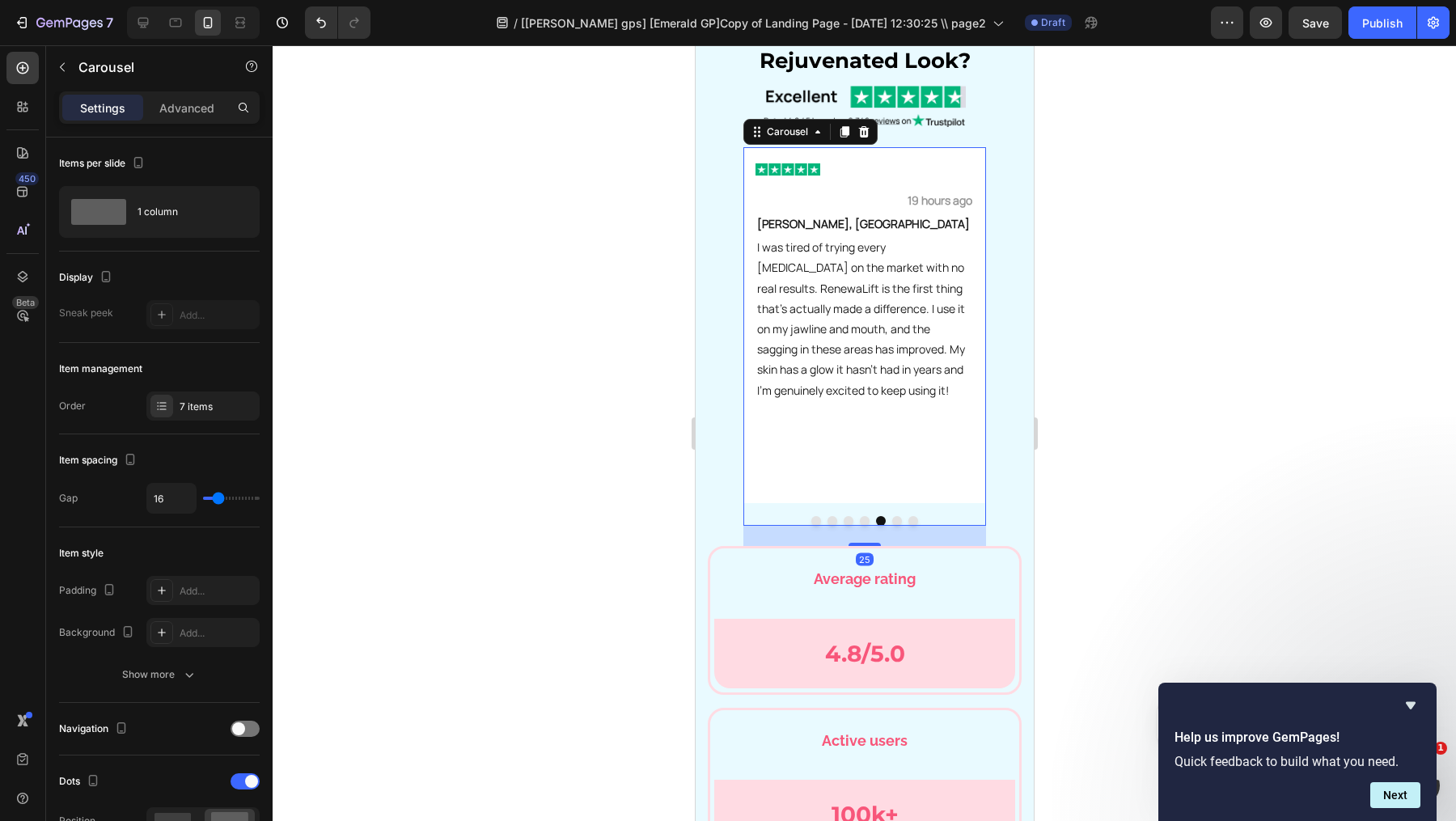
click at [897, 510] on div "Image 19 hours ago Text Block Row [PERSON_NAME], FL Text Block Row For years, I…" at bounding box center [864, 336] width 243 height 378
click at [899, 517] on button "Dot" at bounding box center [896, 520] width 10 height 10
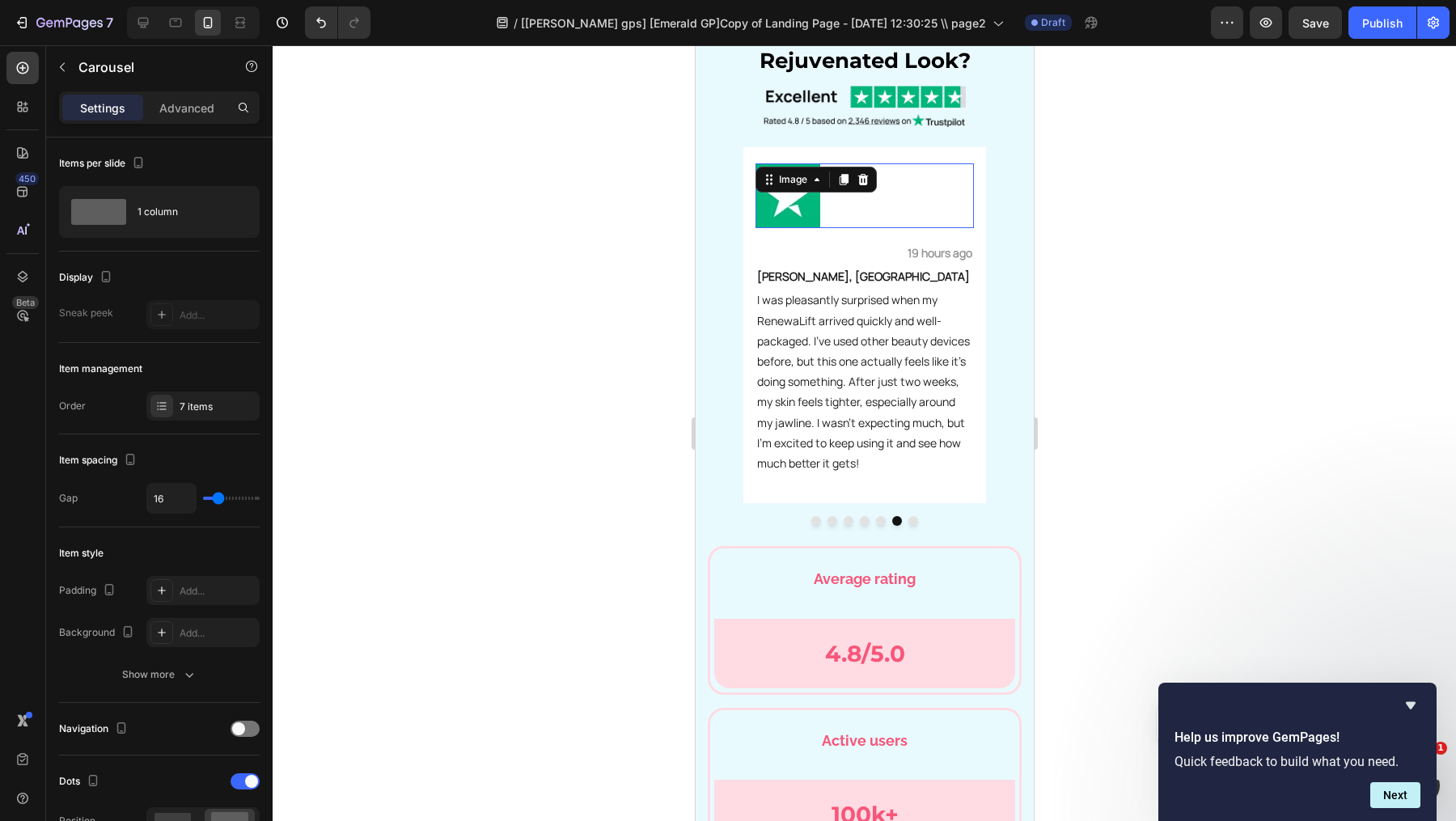
click at [867, 185] on div "Image 0" at bounding box center [864, 195] width 218 height 65
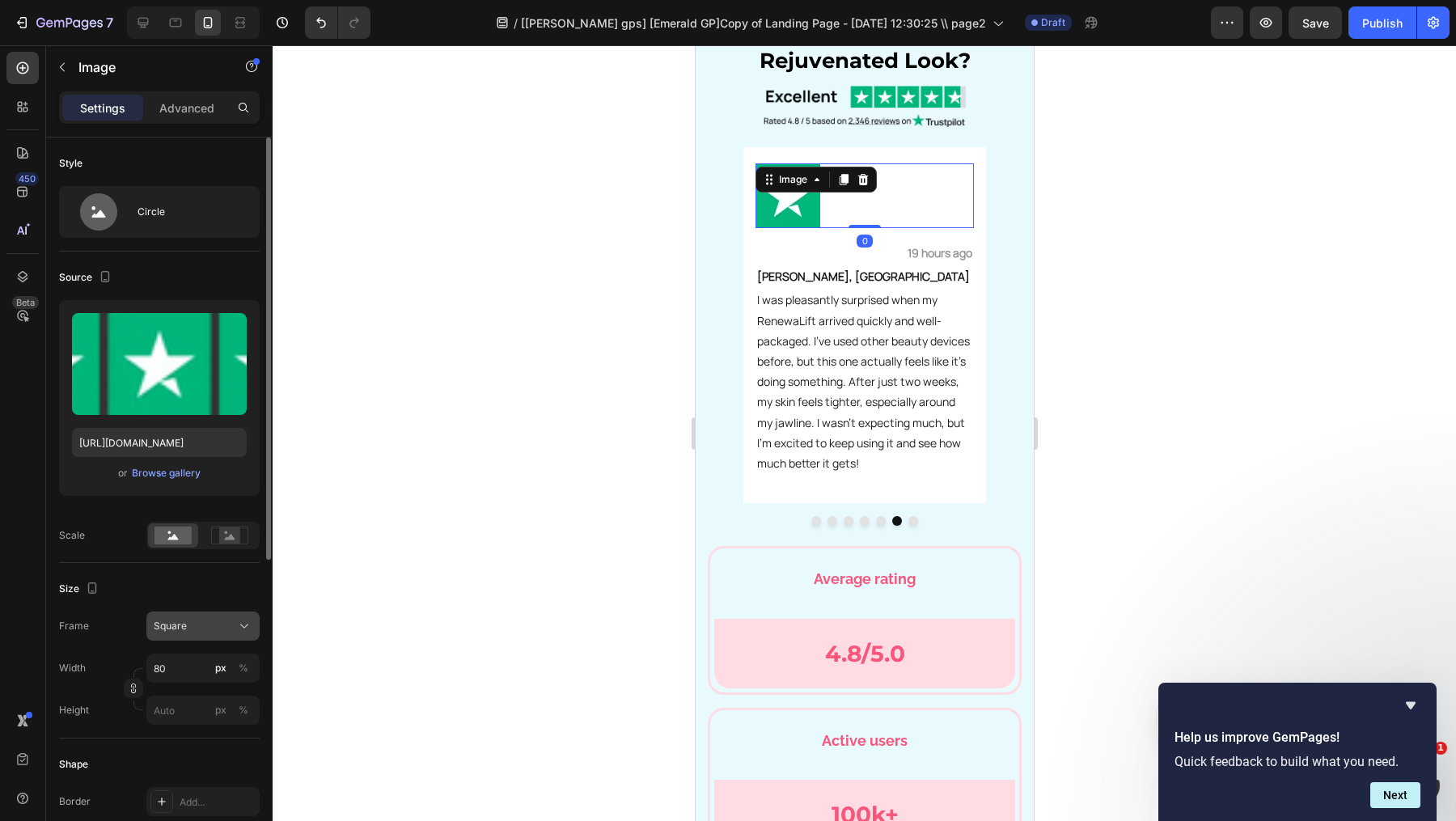
click at [194, 615] on button "Square" at bounding box center [203, 626] width 114 height 29
click at [207, 757] on div "Original" at bounding box center [199, 757] width 94 height 15
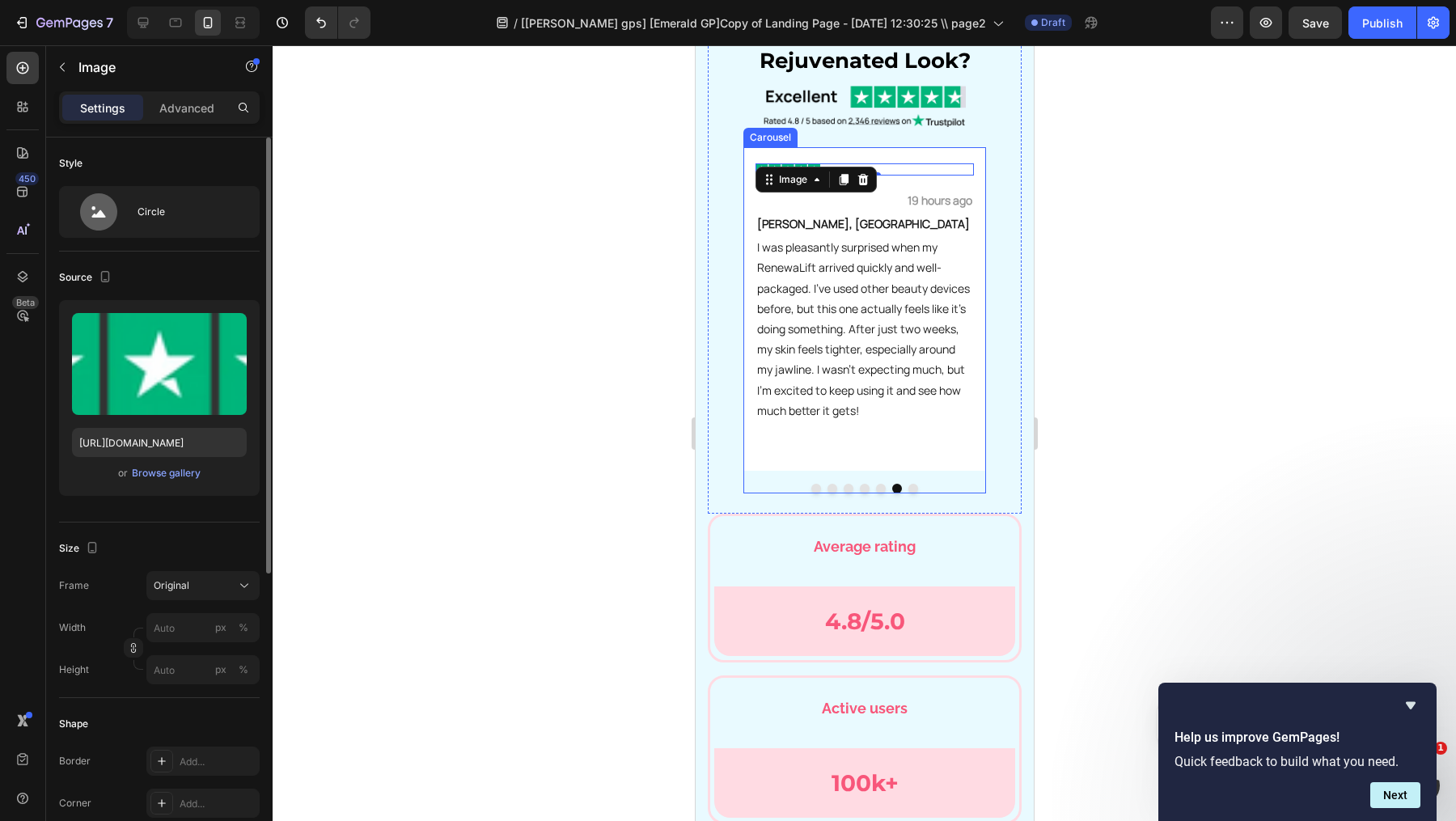
click at [912, 484] on button "Dot" at bounding box center [912, 488] width 10 height 10
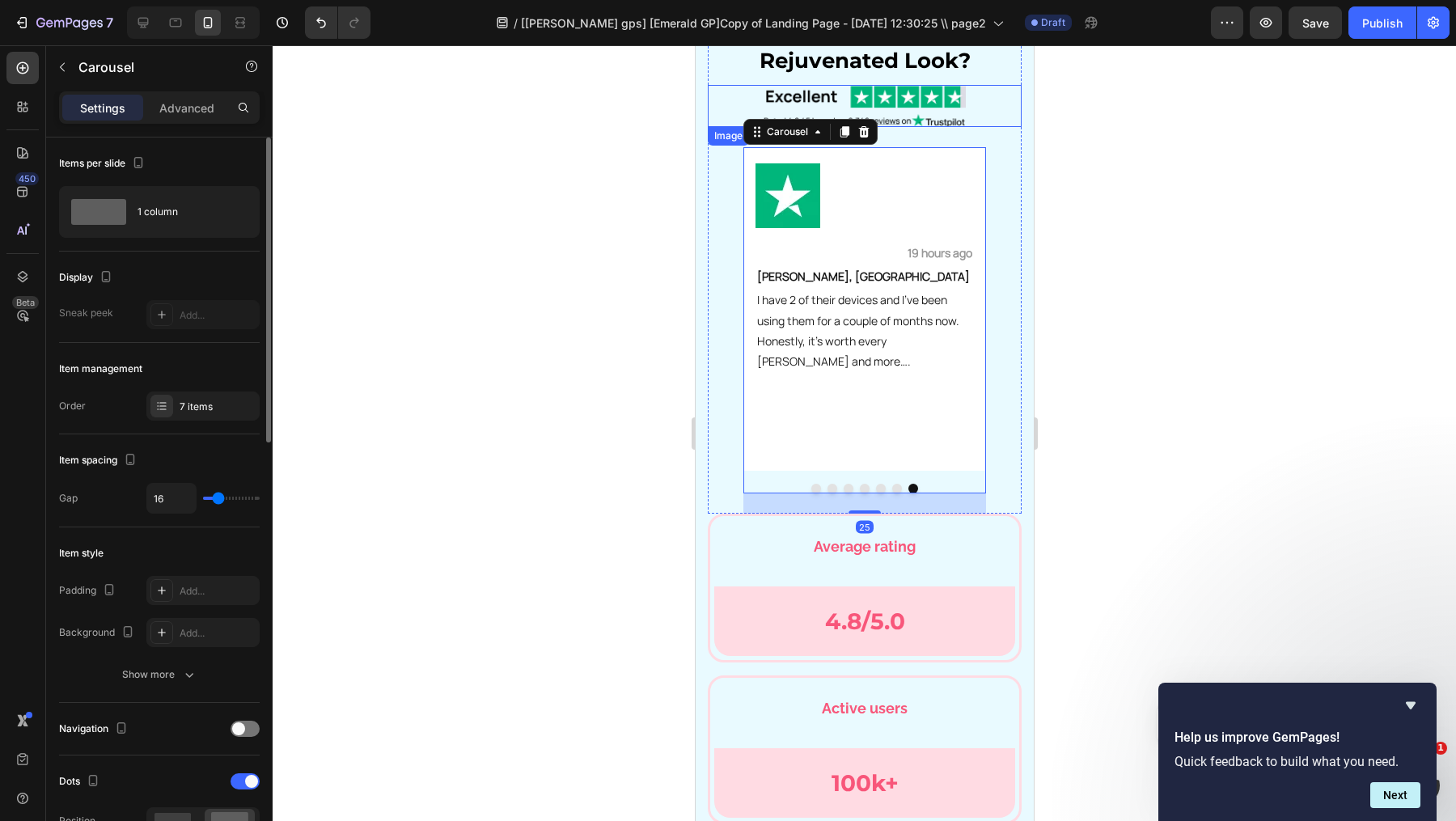
click at [904, 201] on div at bounding box center [864, 195] width 218 height 65
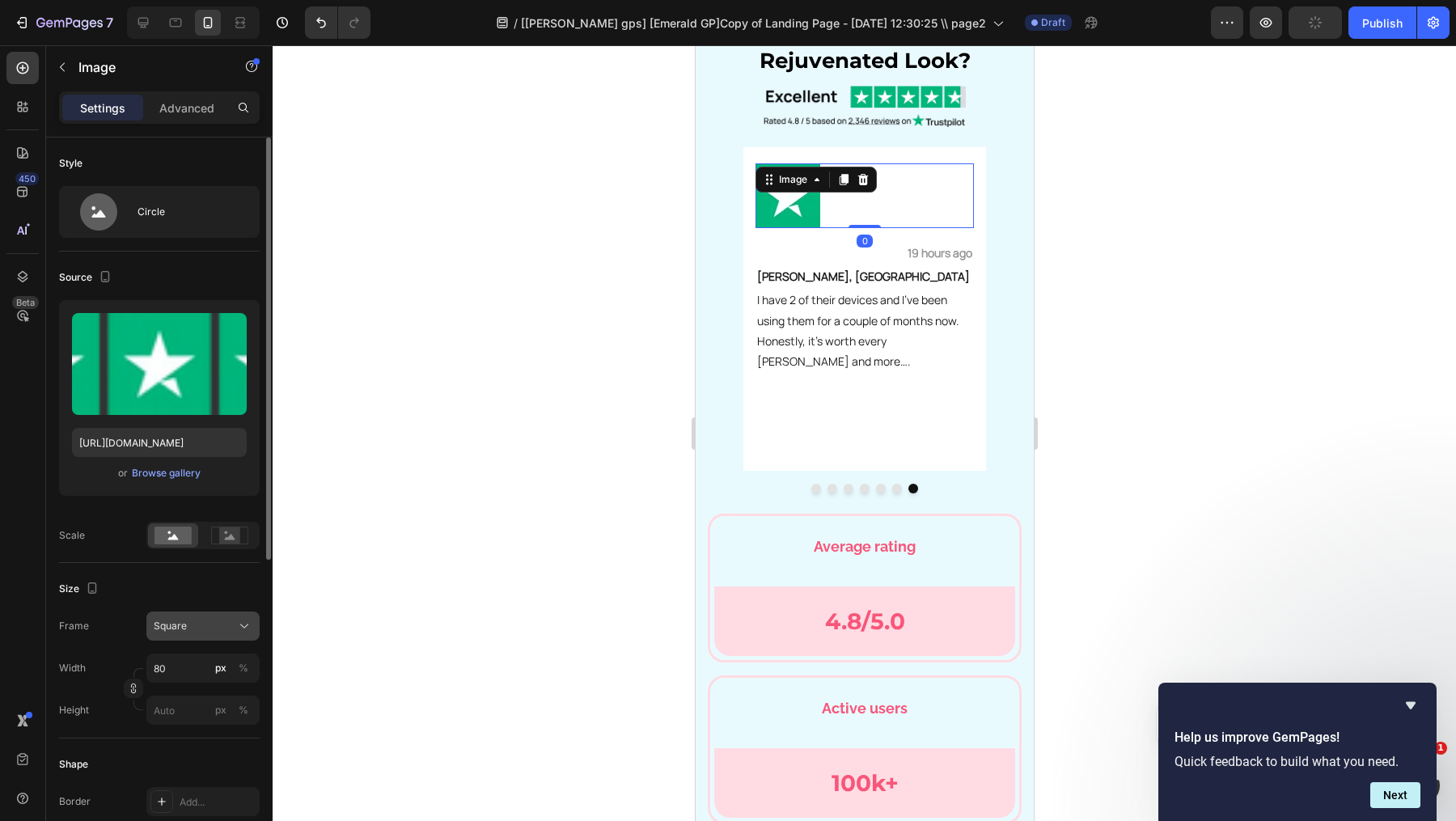
click at [230, 613] on button "Square" at bounding box center [203, 626] width 114 height 29
drag, startPoint x: 209, startPoint y: 758, endPoint x: 107, endPoint y: 197, distance: 570.2
click at [209, 758] on div "Original" at bounding box center [199, 757] width 94 height 15
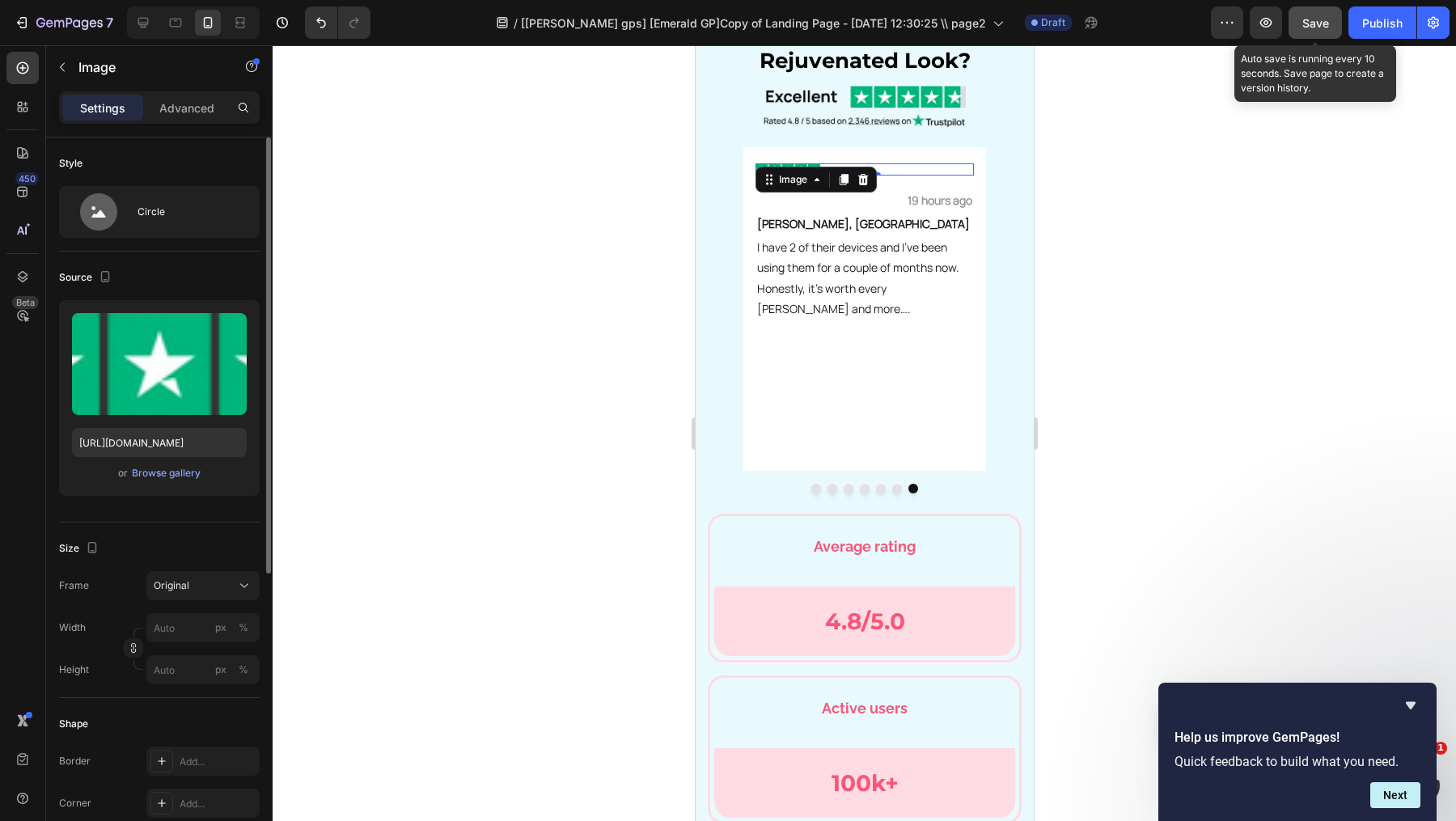
click at [1318, 10] on button "Save" at bounding box center [1315, 23] width 54 height 33
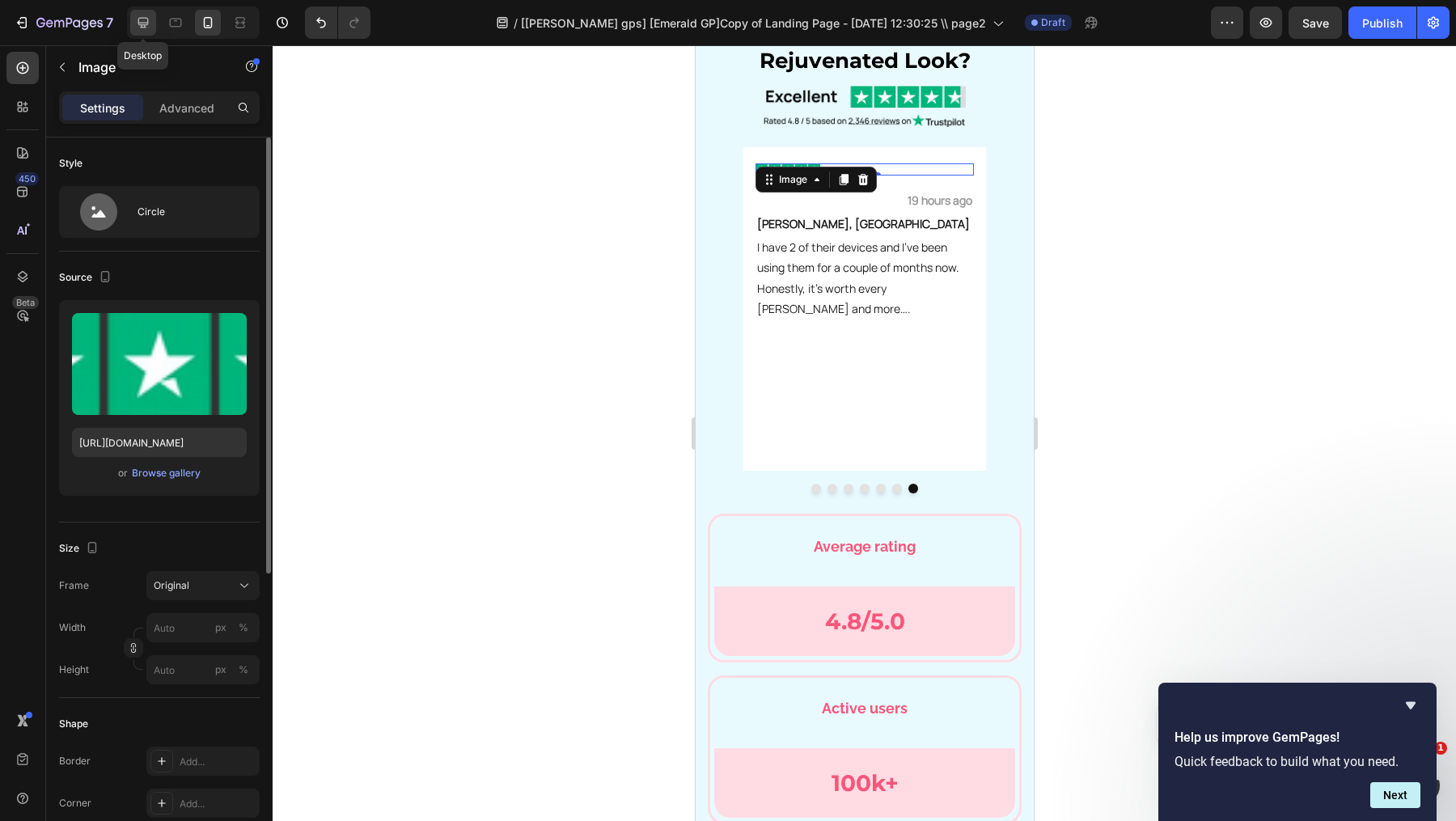
click at [153, 25] on div at bounding box center [143, 23] width 25 height 25
type input "100"
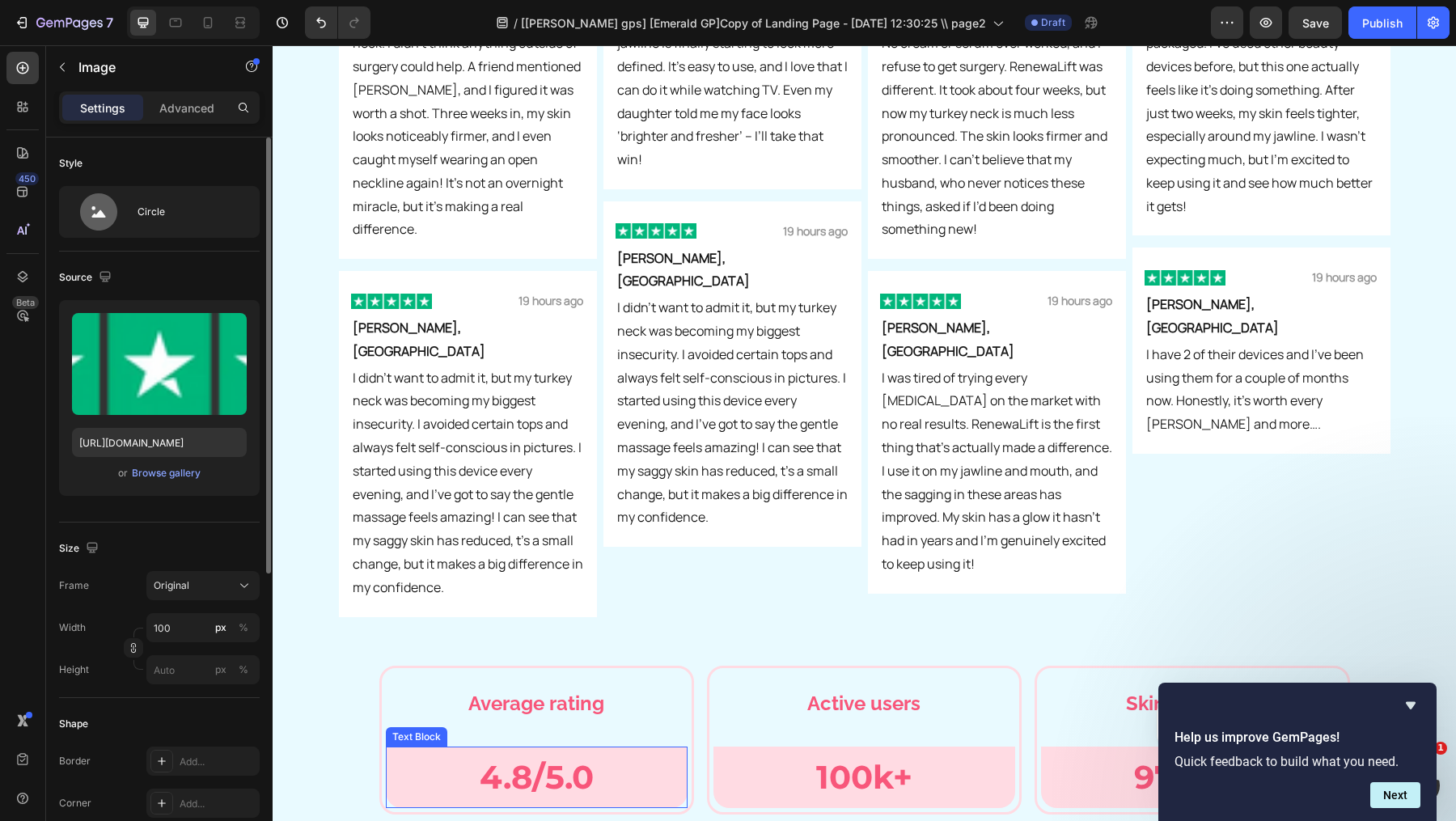
scroll to position [5977, 0]
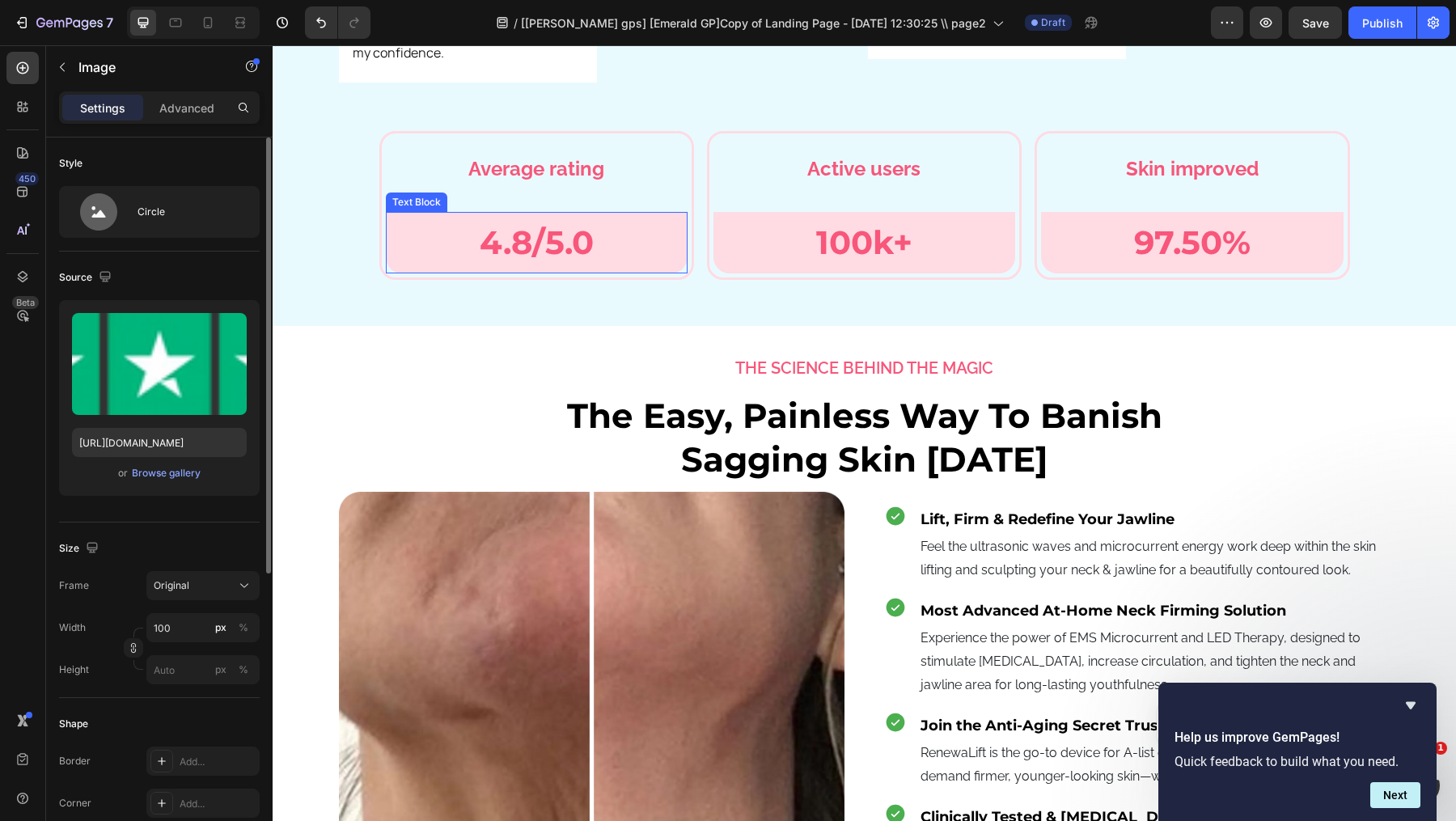
click at [537, 214] on p "4.8/5.0" at bounding box center [537, 243] width 298 height 58
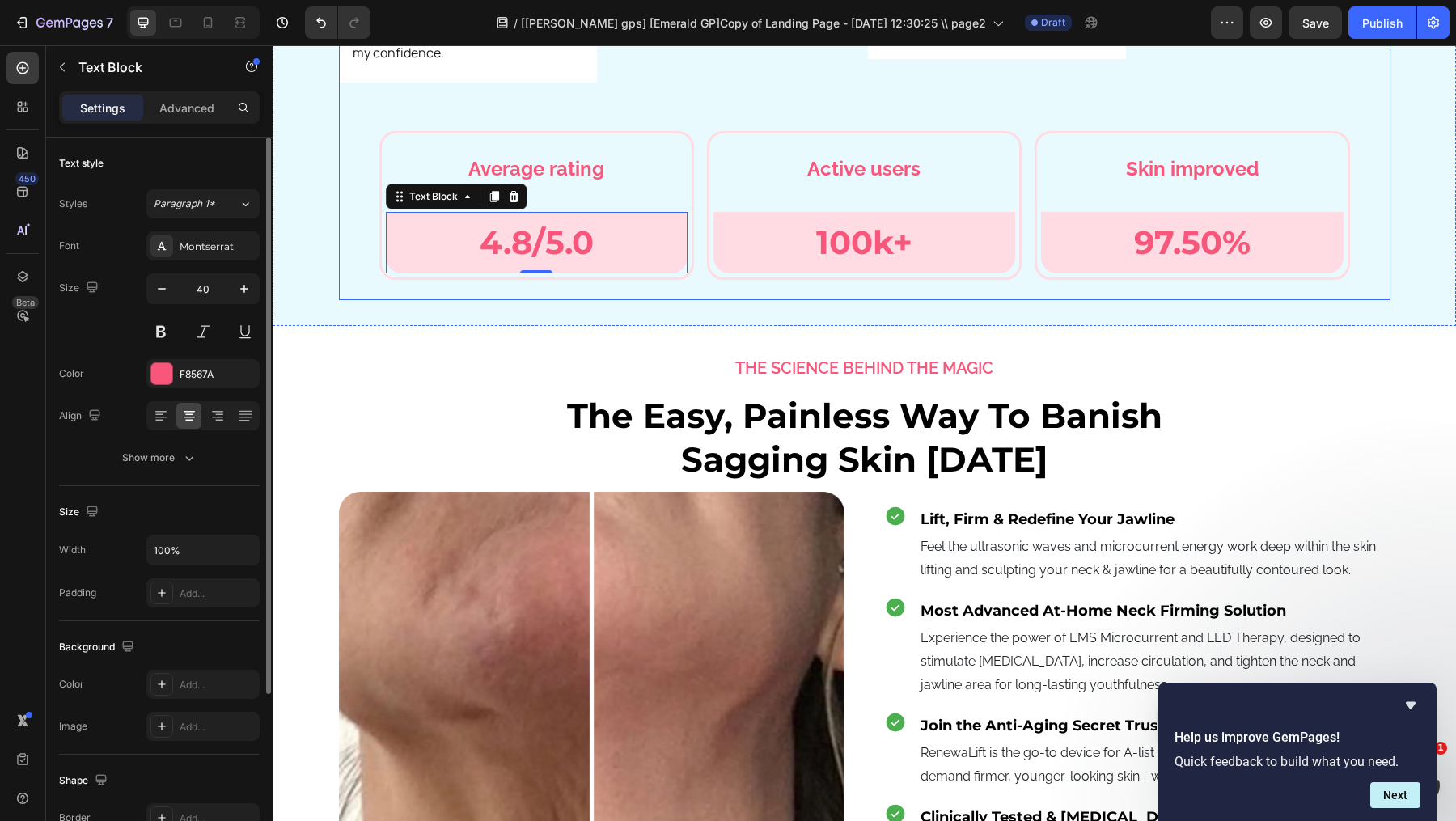
click at [383, 114] on div "Row" at bounding box center [399, 123] width 35 height 19
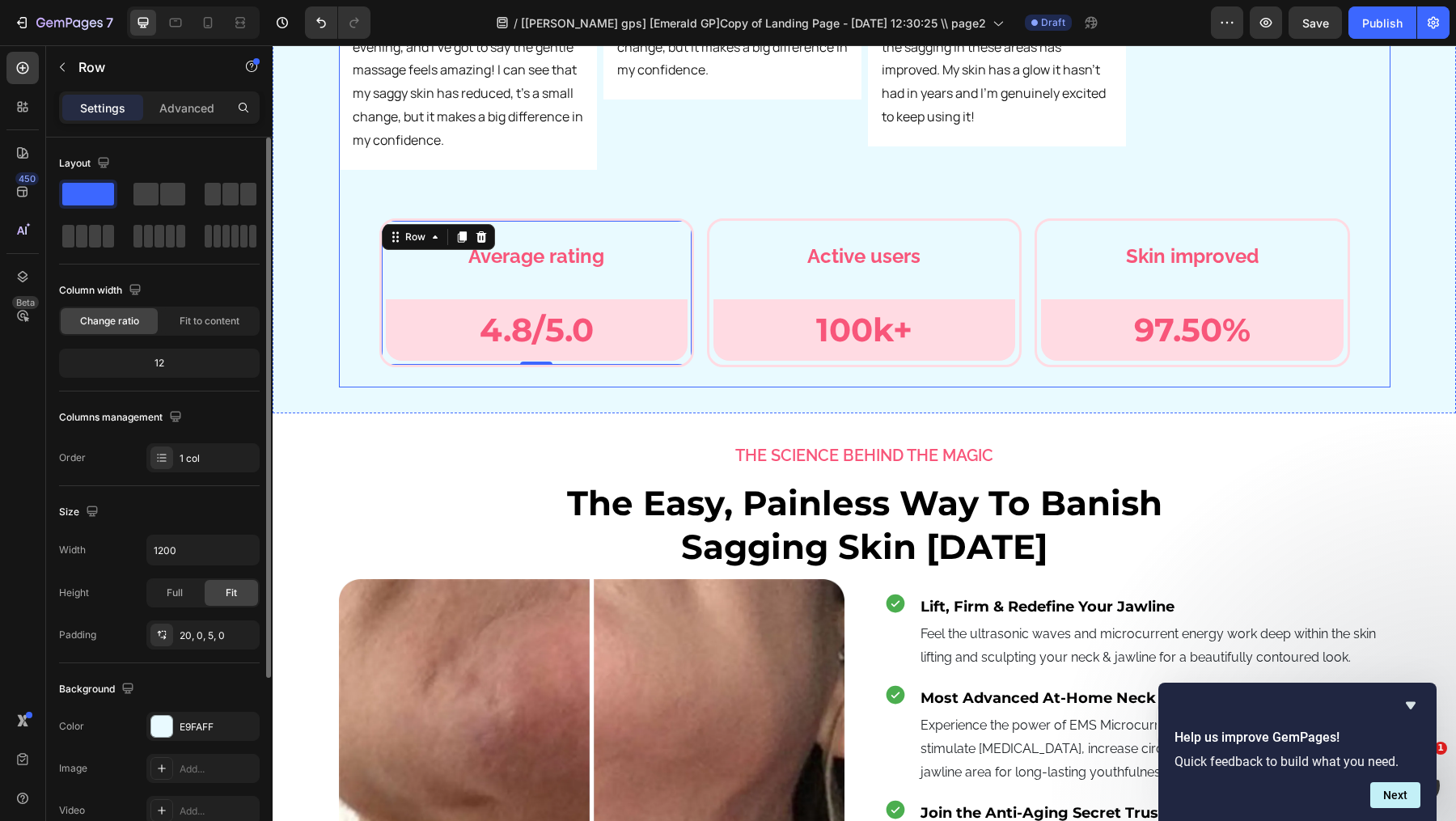
scroll to position [5883, 0]
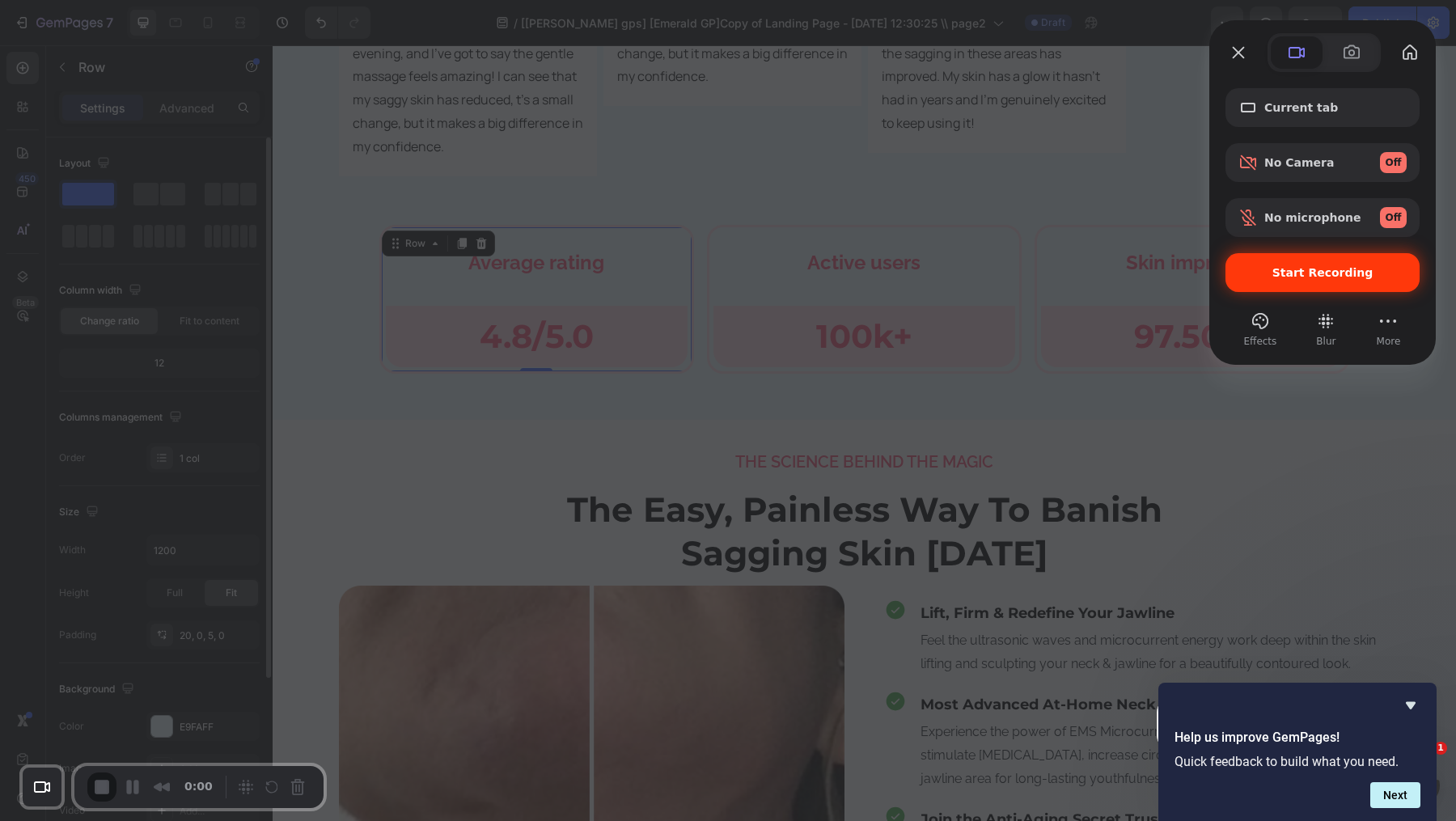
click at [1340, 278] on span "Start Recording" at bounding box center [1322, 273] width 101 height 13
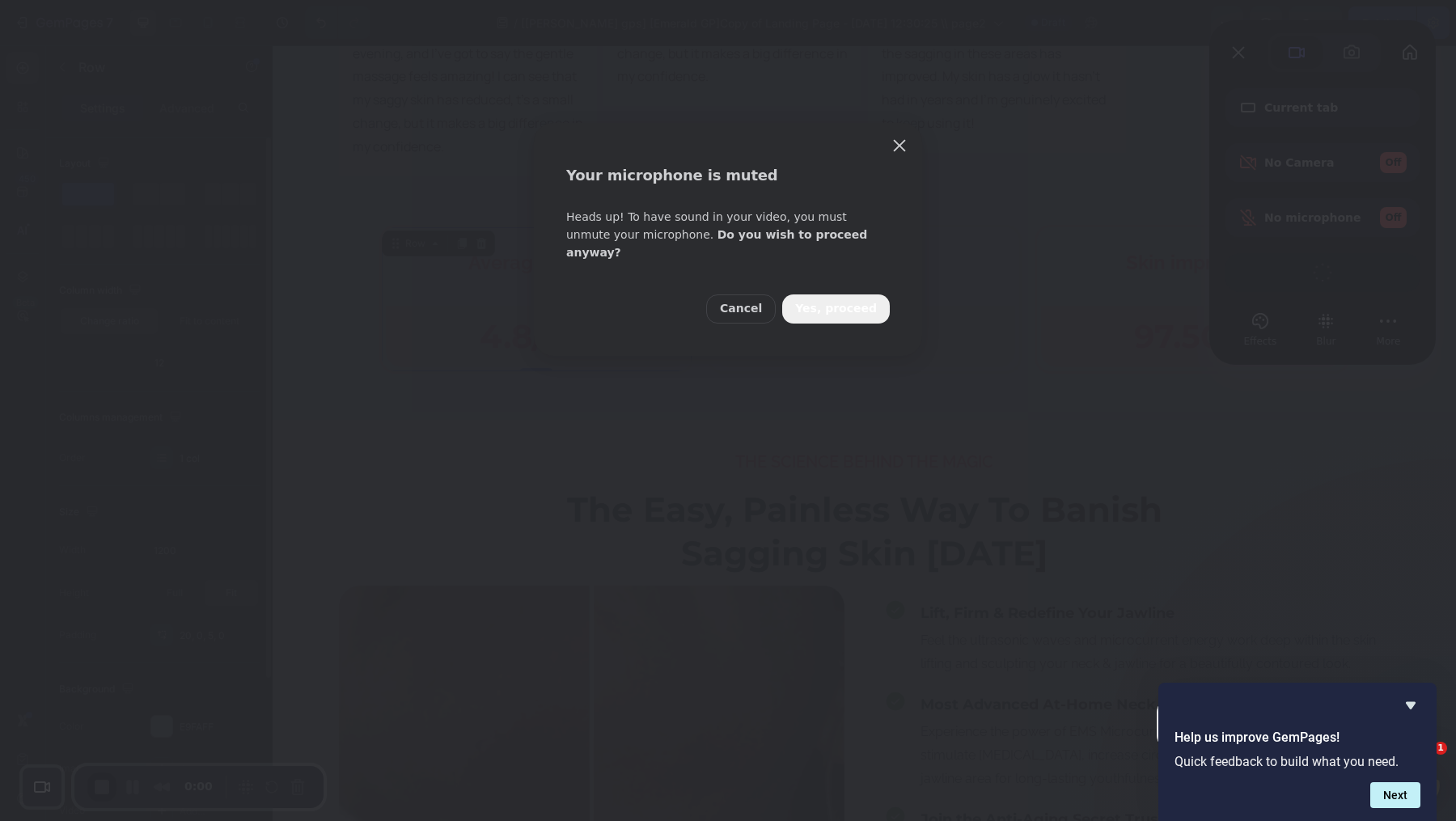
click at [849, 304] on button "Yes, proceed" at bounding box center [836, 309] width 107 height 29
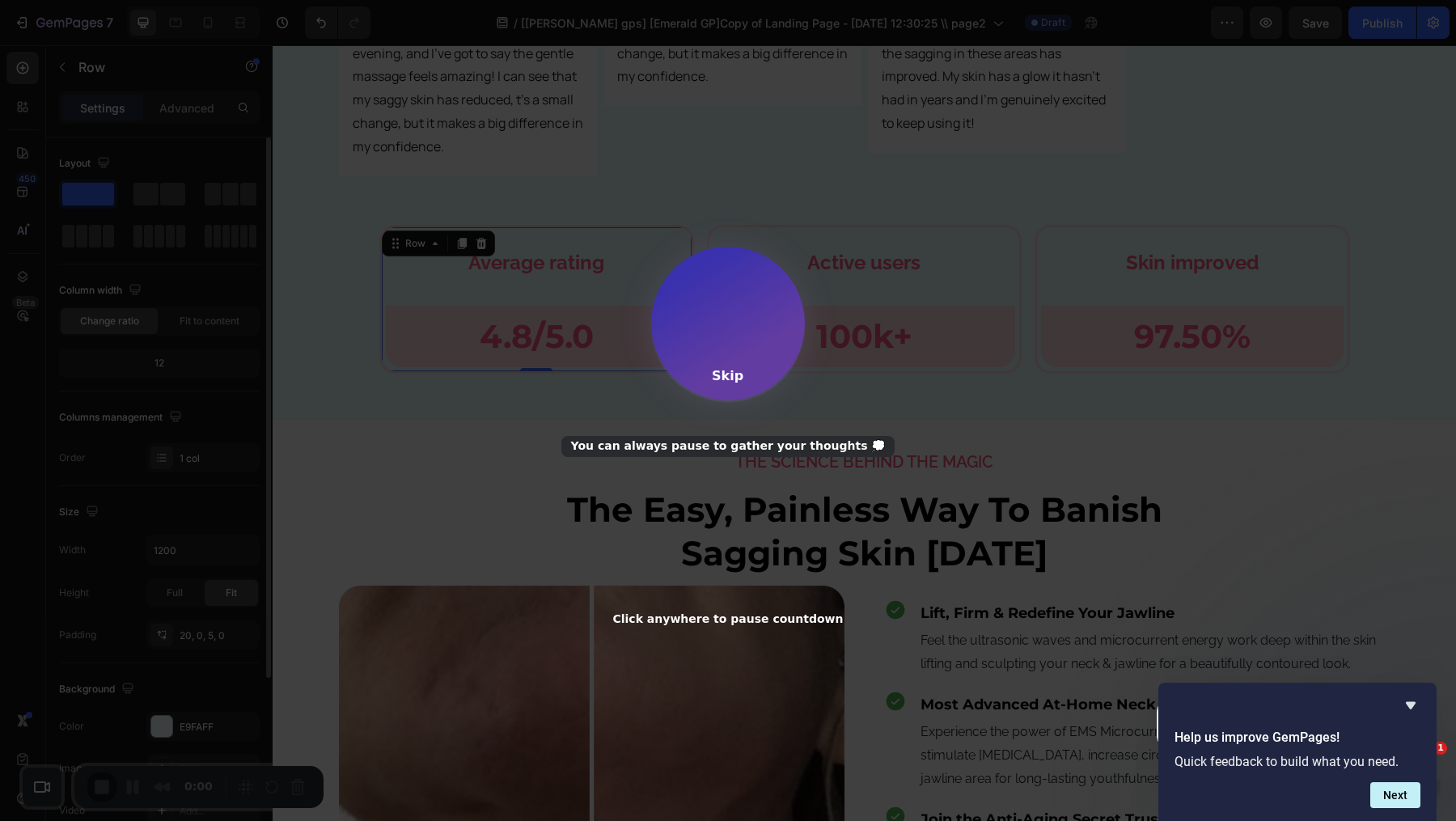
click at [728, 375] on div "Skip" at bounding box center [728, 375] width 32 height 15
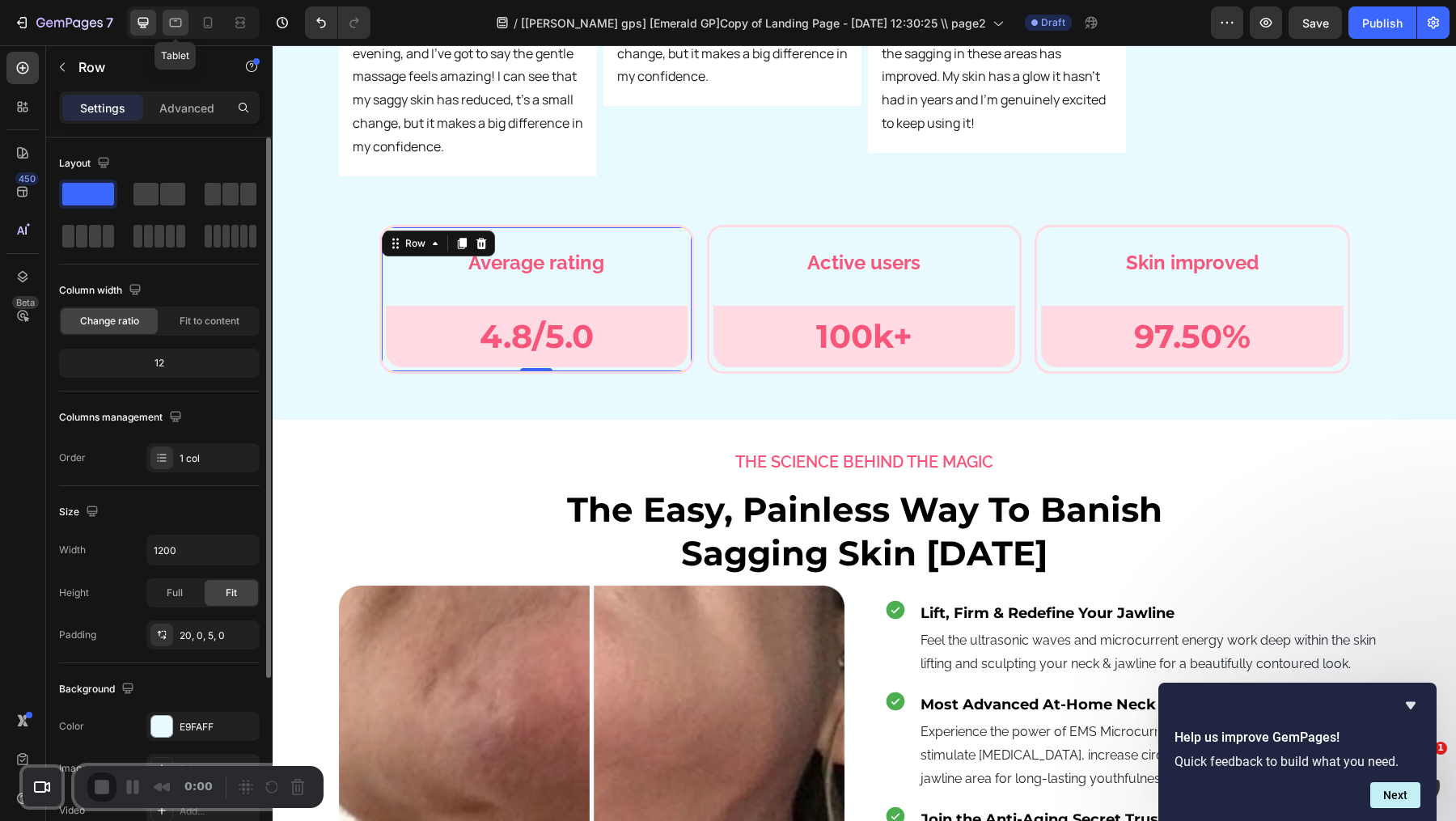
click at [179, 25] on icon at bounding box center [176, 23] width 16 height 16
type input "100%"
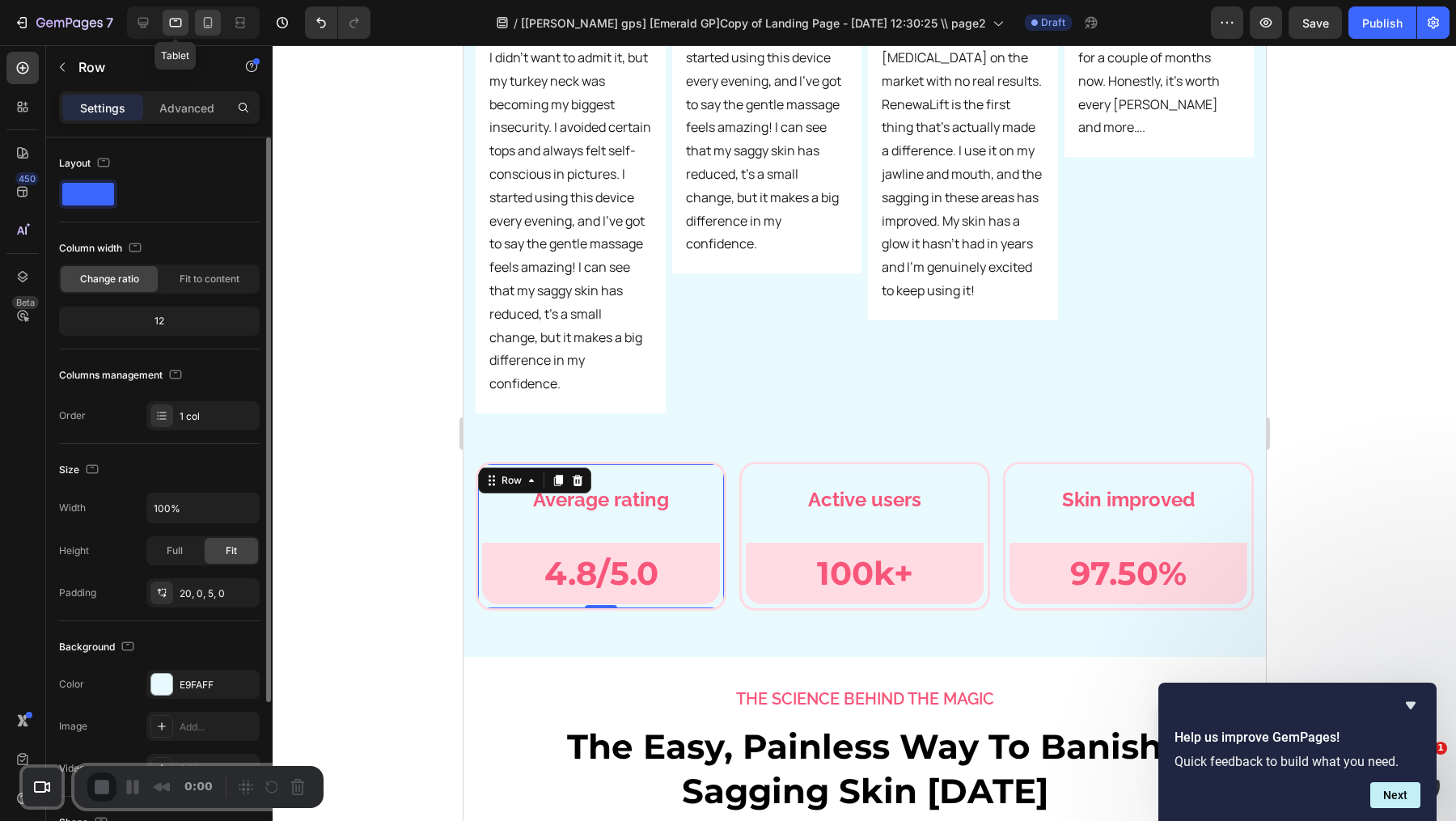
click at [200, 29] on icon at bounding box center [208, 23] width 16 height 16
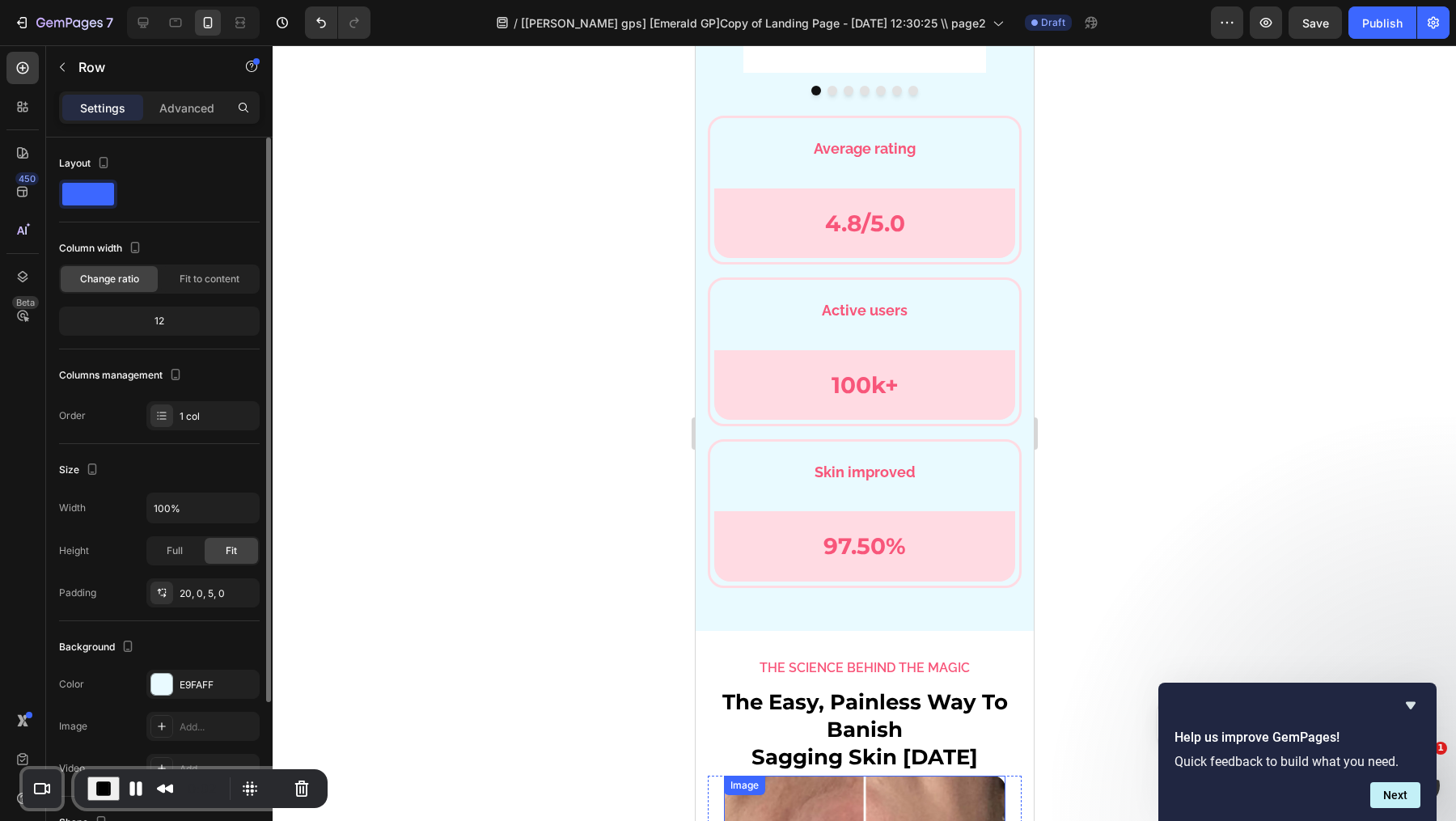
scroll to position [5561, 0]
click at [899, 250] on div "4.8/5.0 Text Block" at bounding box center [863, 221] width 301 height 69
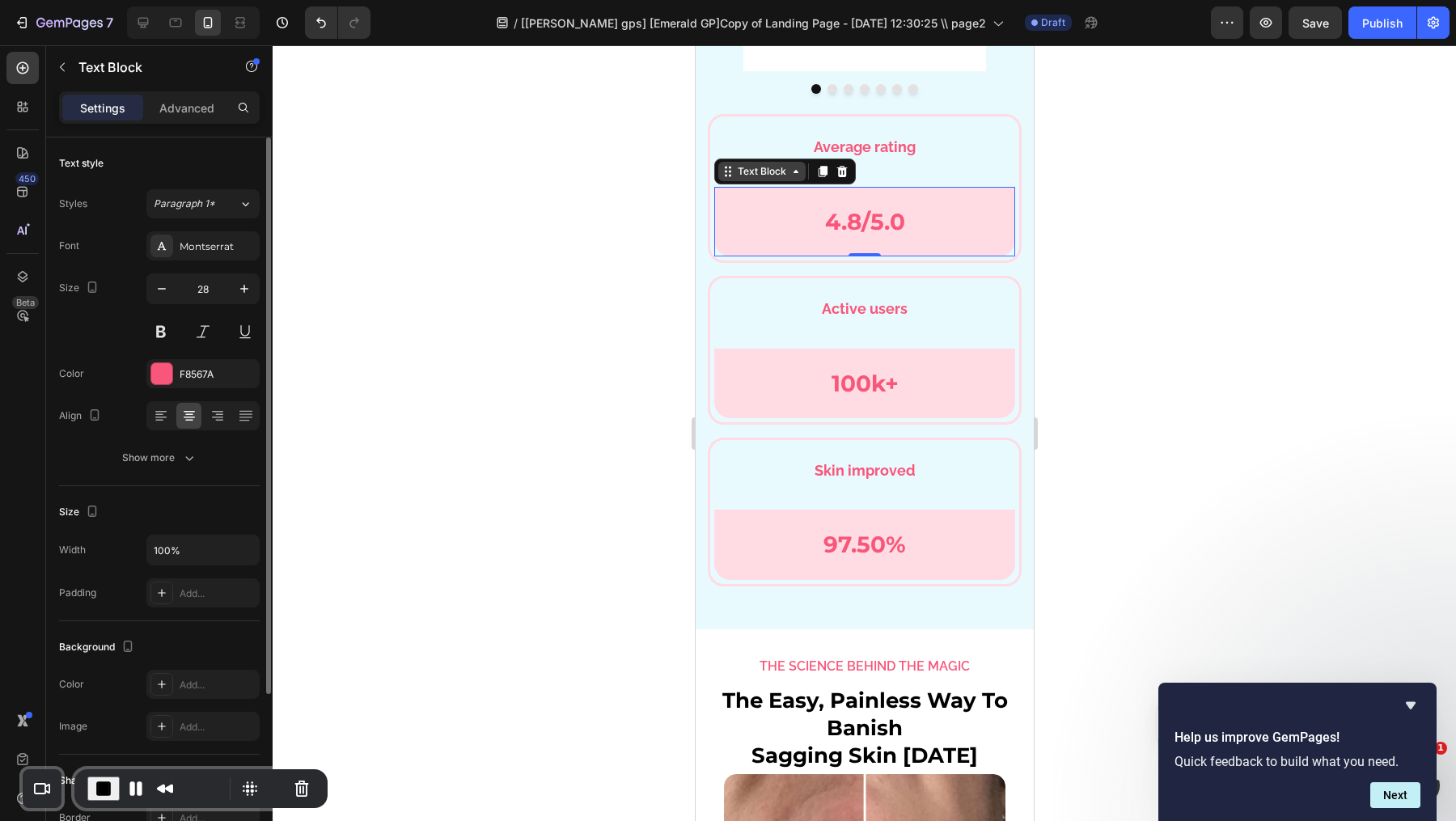
click at [786, 175] on div "Text Block" at bounding box center [761, 172] width 55 height 15
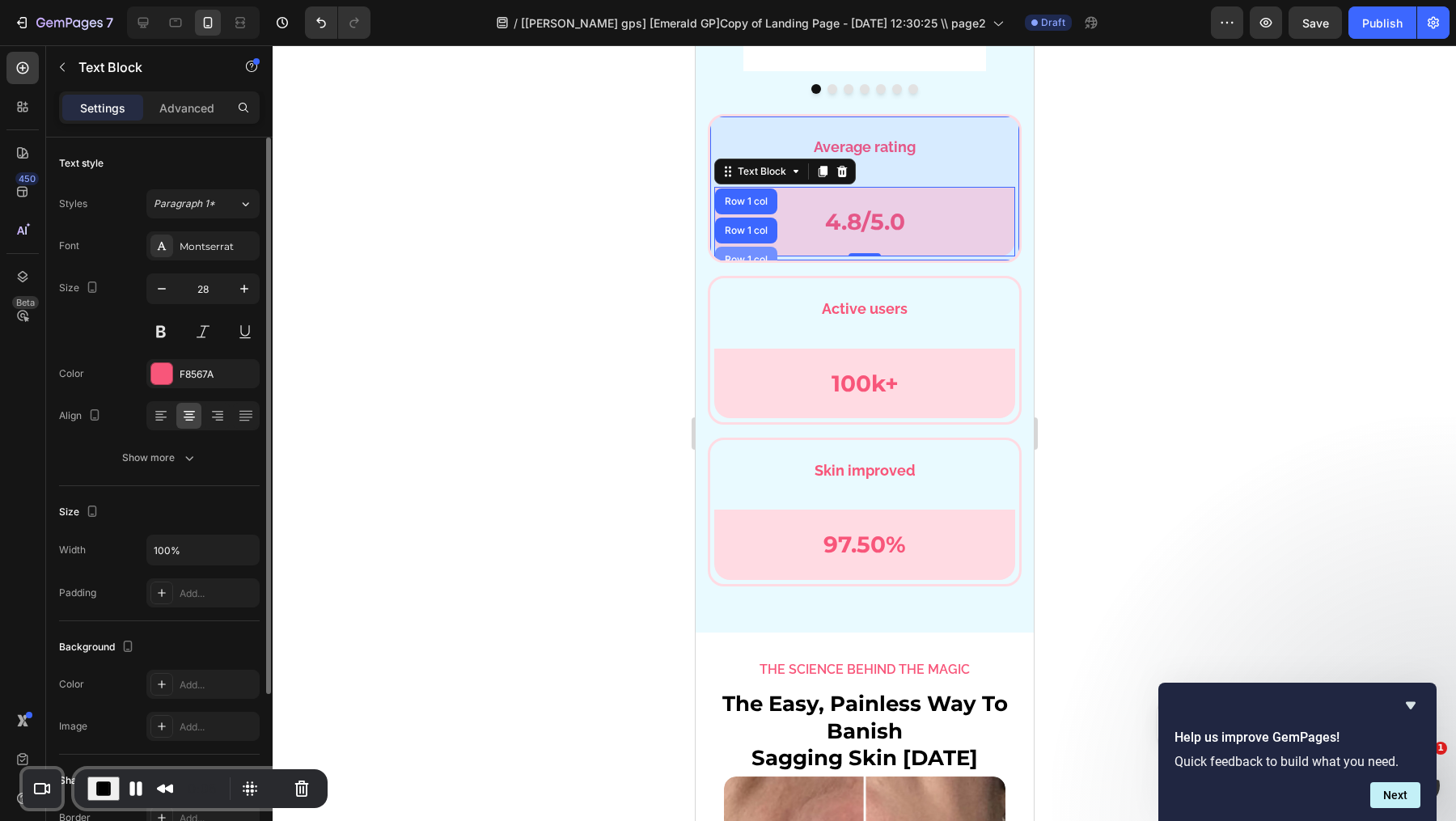
click at [751, 255] on div "Row 1 col" at bounding box center [746, 259] width 49 height 10
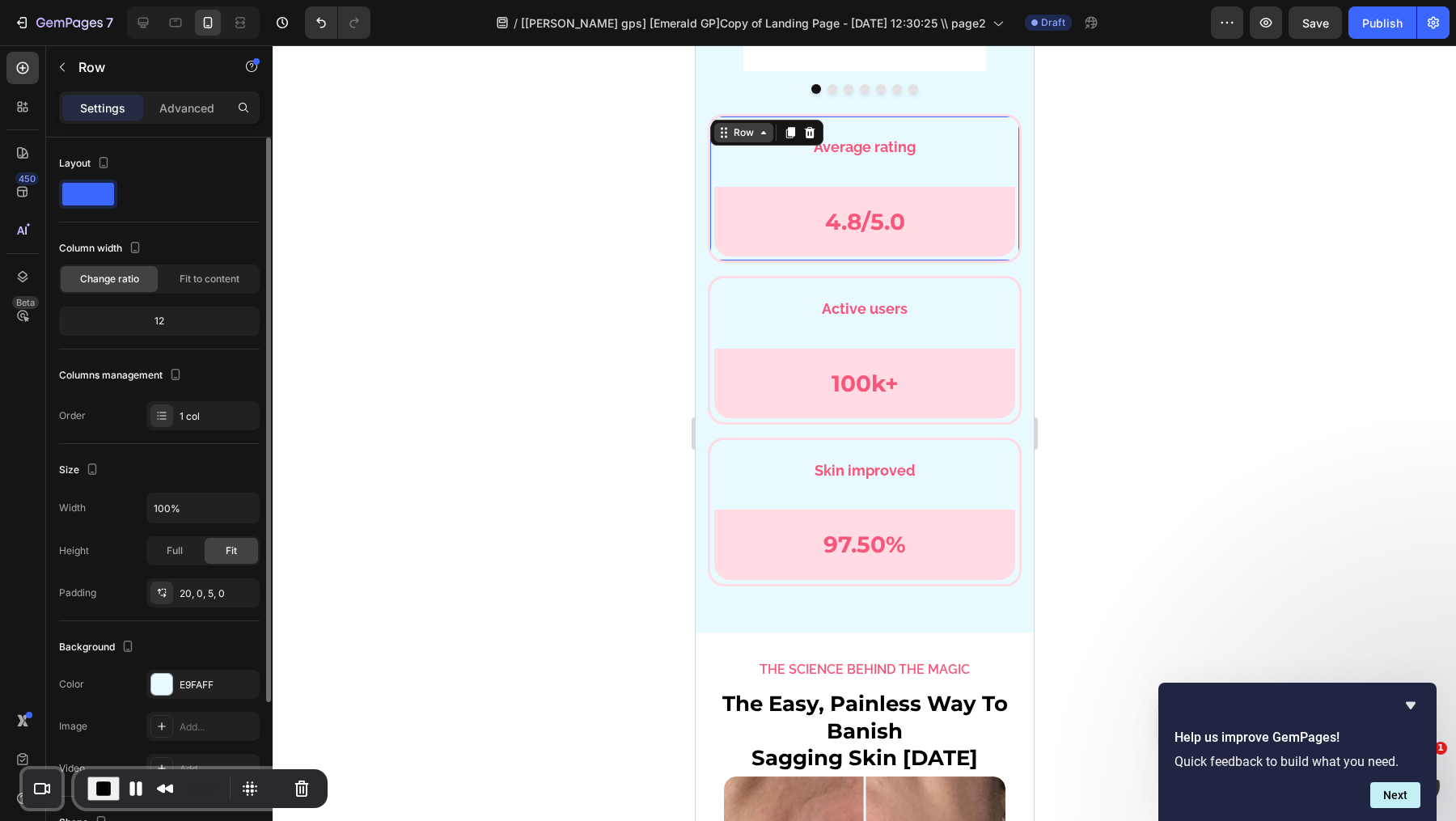
click at [726, 130] on icon at bounding box center [723, 133] width 13 height 13
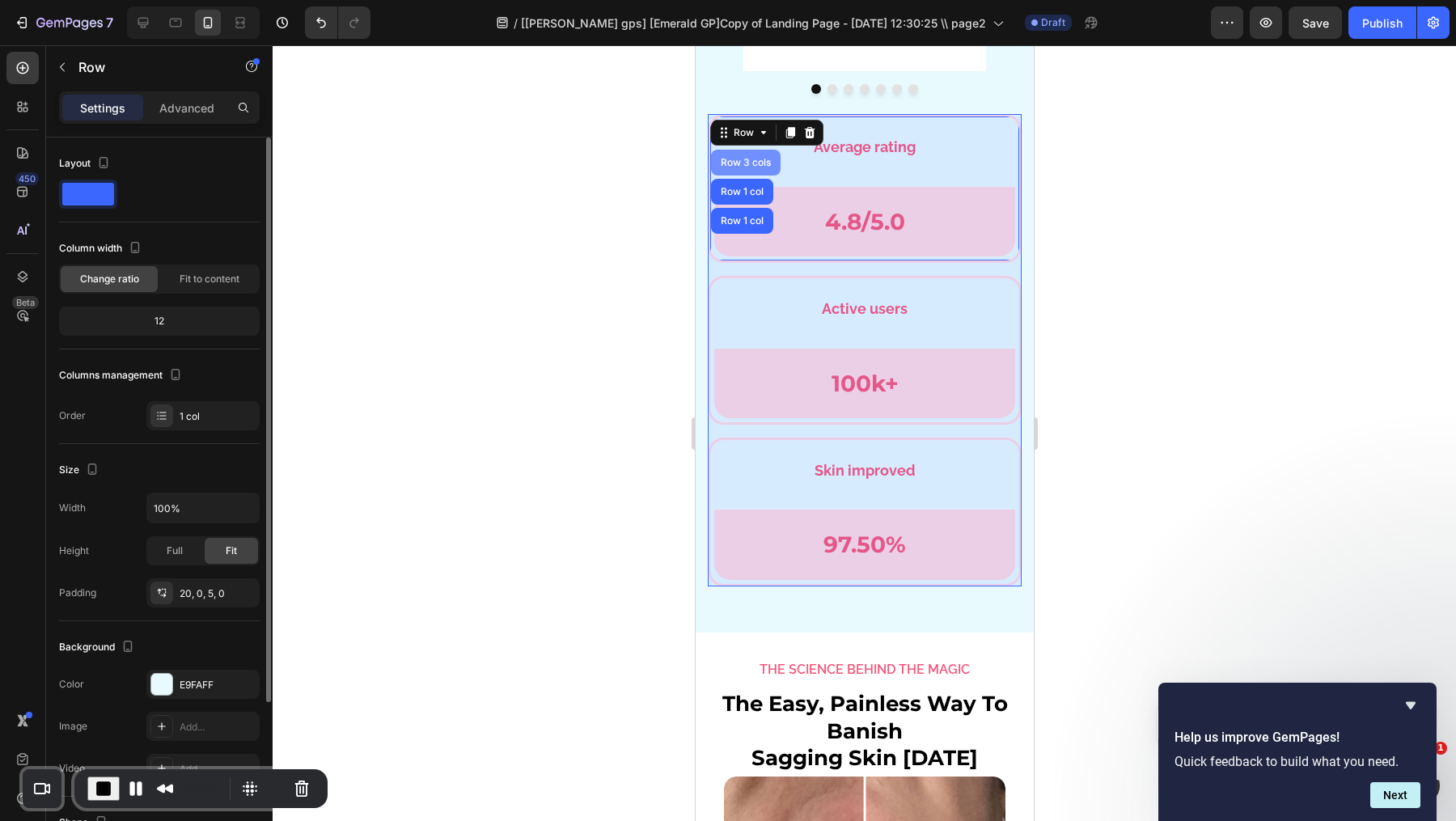
click at [737, 165] on div "Row 3 cols" at bounding box center [745, 162] width 56 height 10
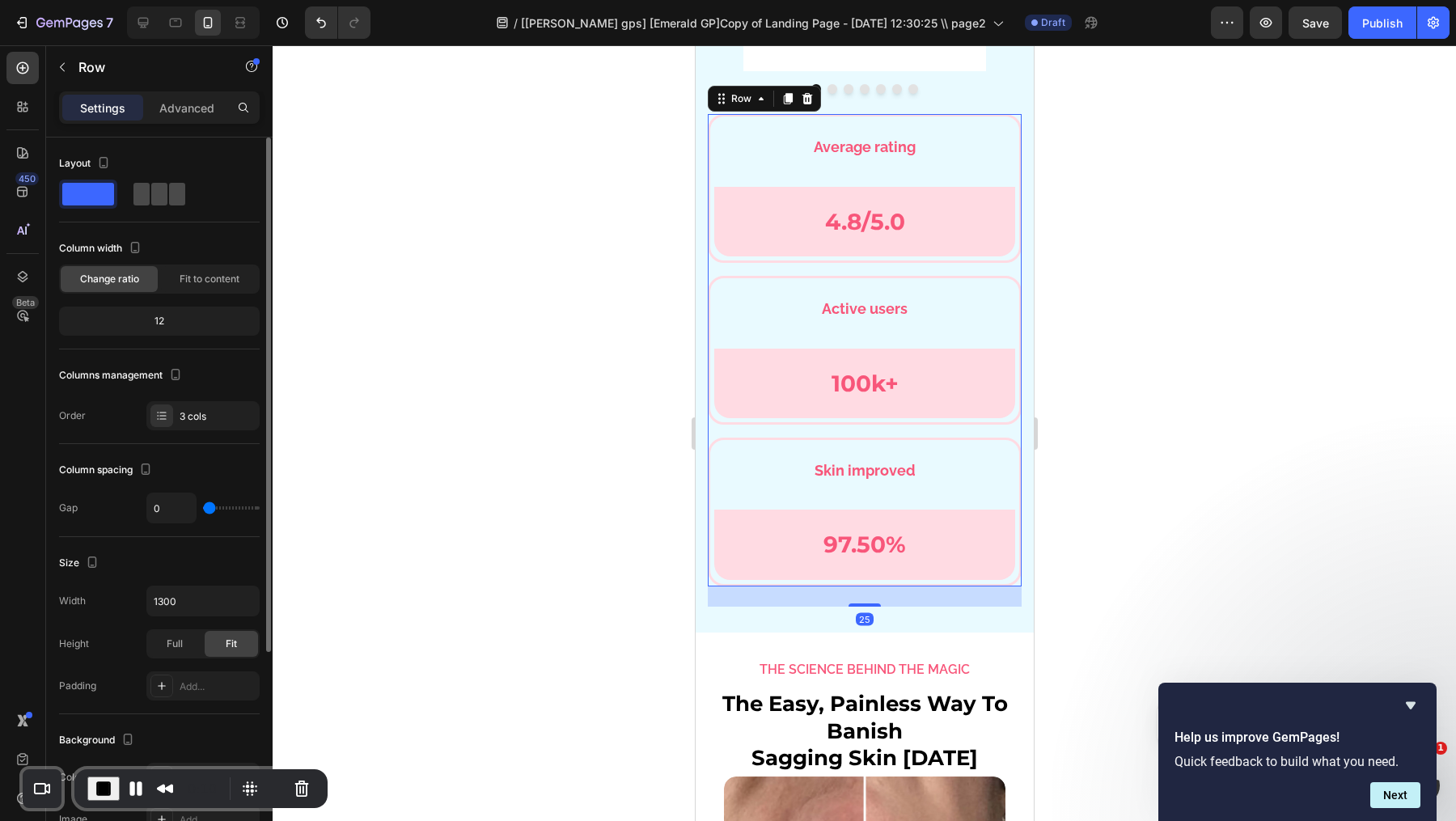
click at [162, 194] on span at bounding box center [159, 194] width 16 height 23
type input "16"
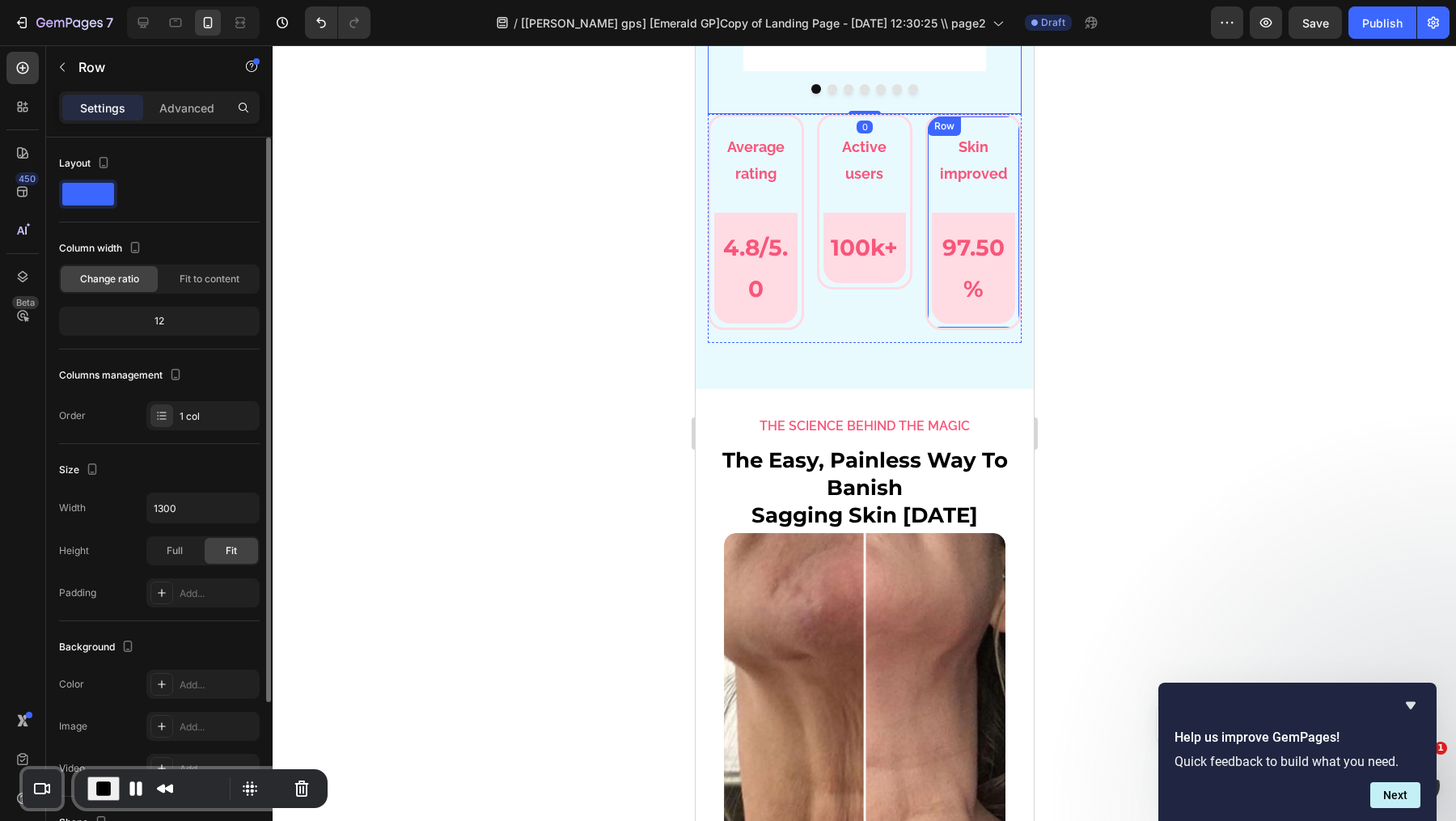
click at [1006, 120] on div "Skin improved Text Block Row 97.50% Text Block Row Row Row" at bounding box center [973, 221] width 96 height 215
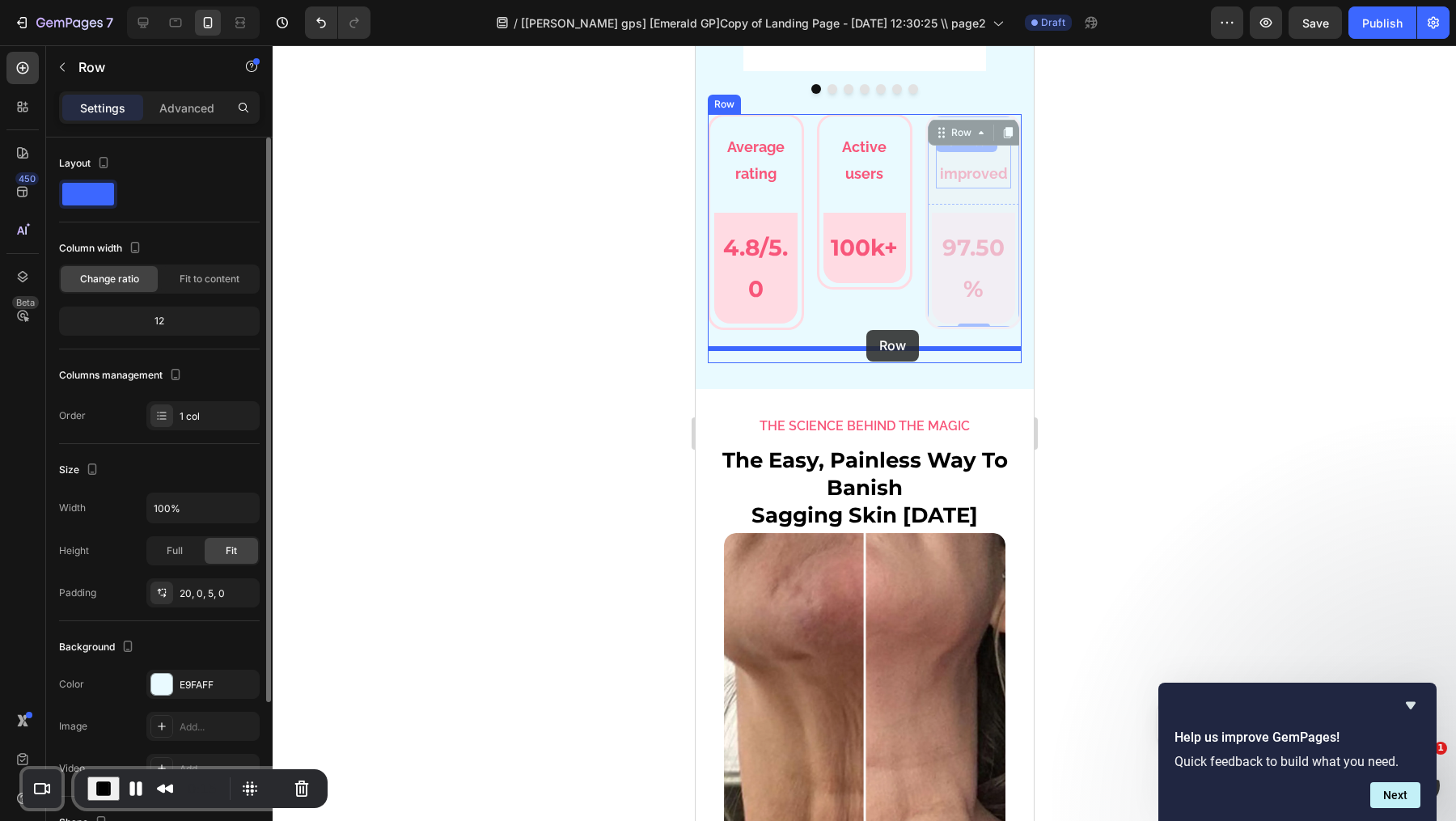
drag, startPoint x: 951, startPoint y: 131, endPoint x: 867, endPoint y: 330, distance: 216.0
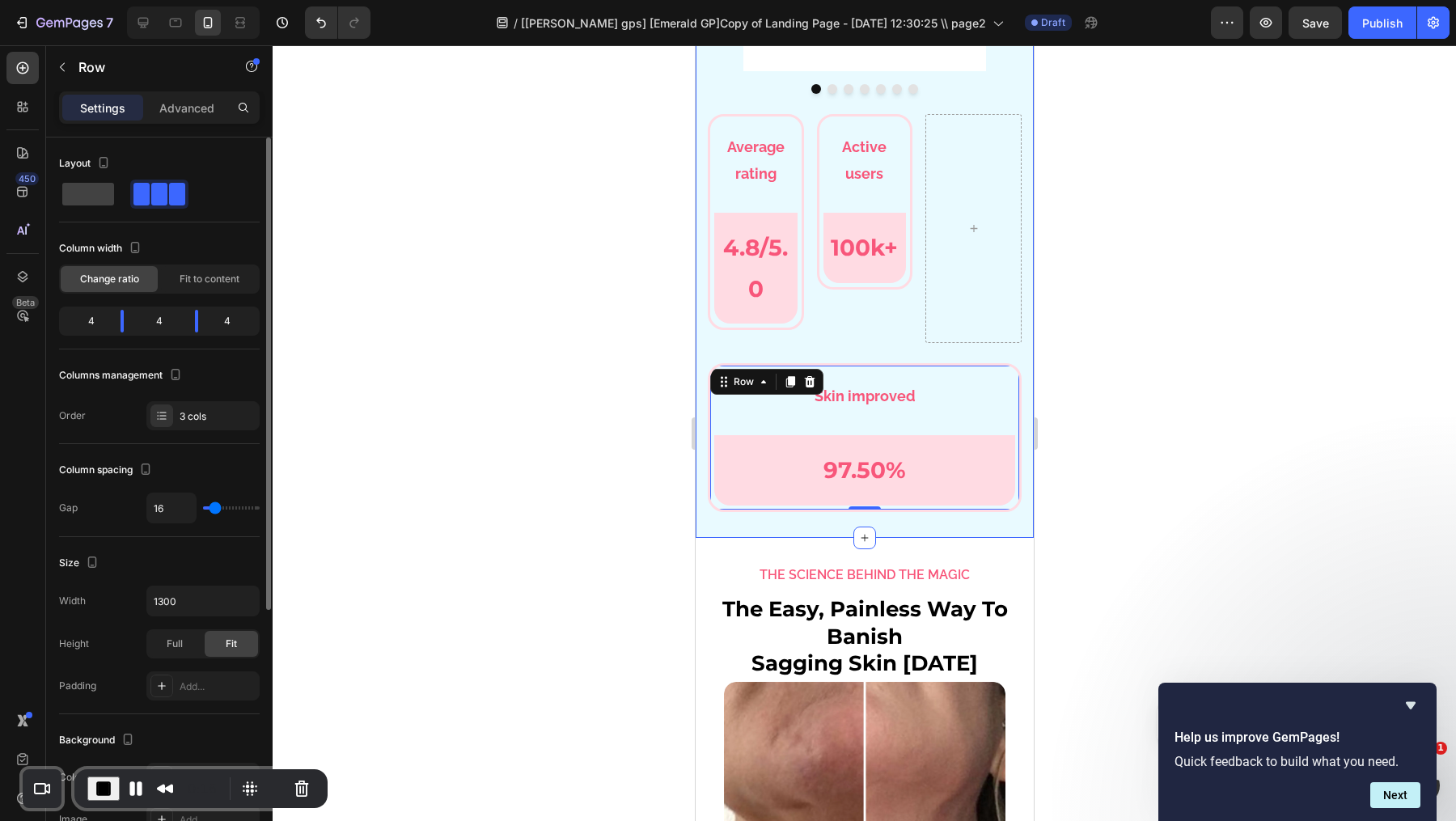
click at [979, 225] on div at bounding box center [973, 228] width 96 height 229
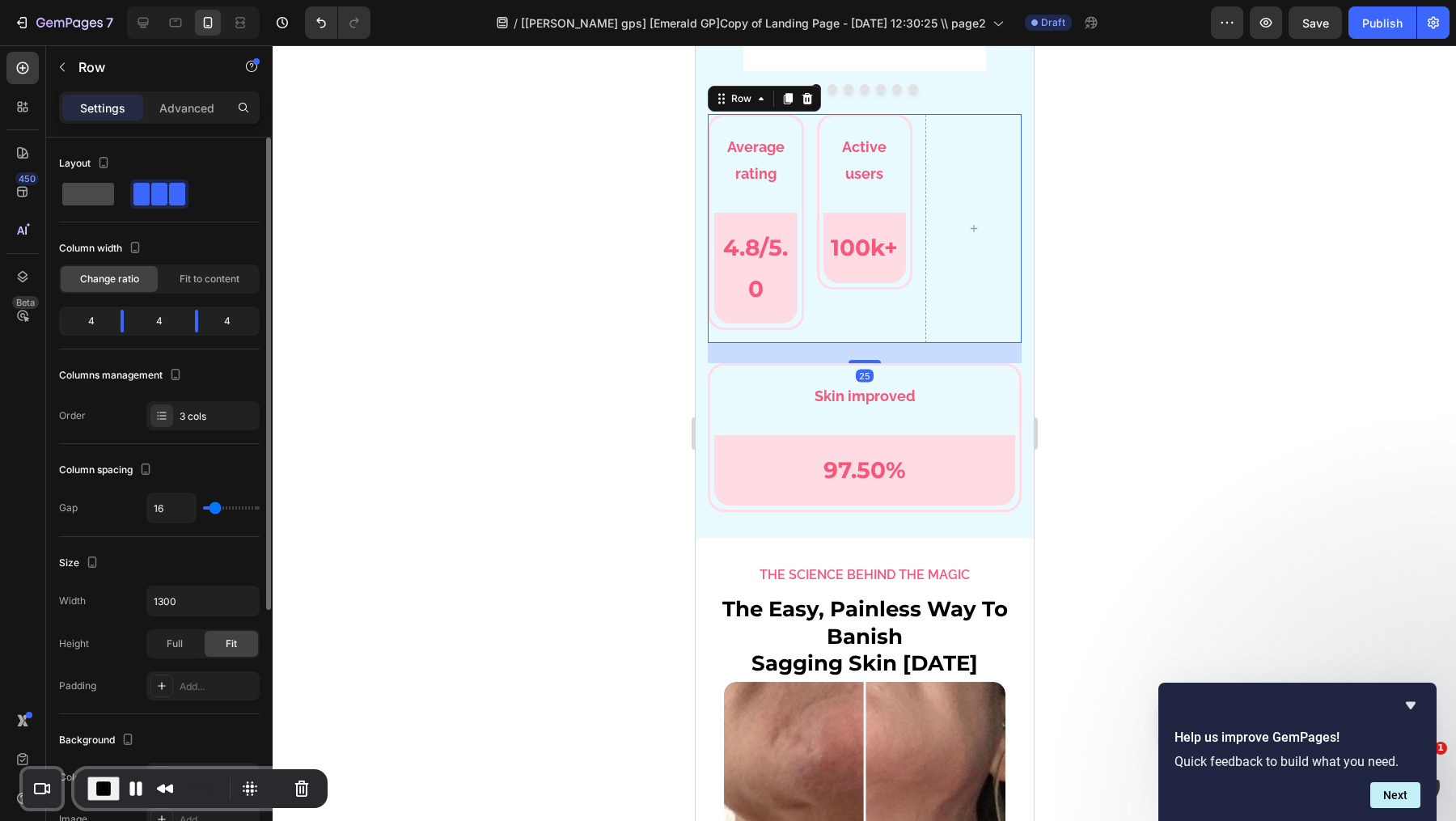
click at [105, 189] on span at bounding box center [87, 194] width 52 height 23
type input "0"
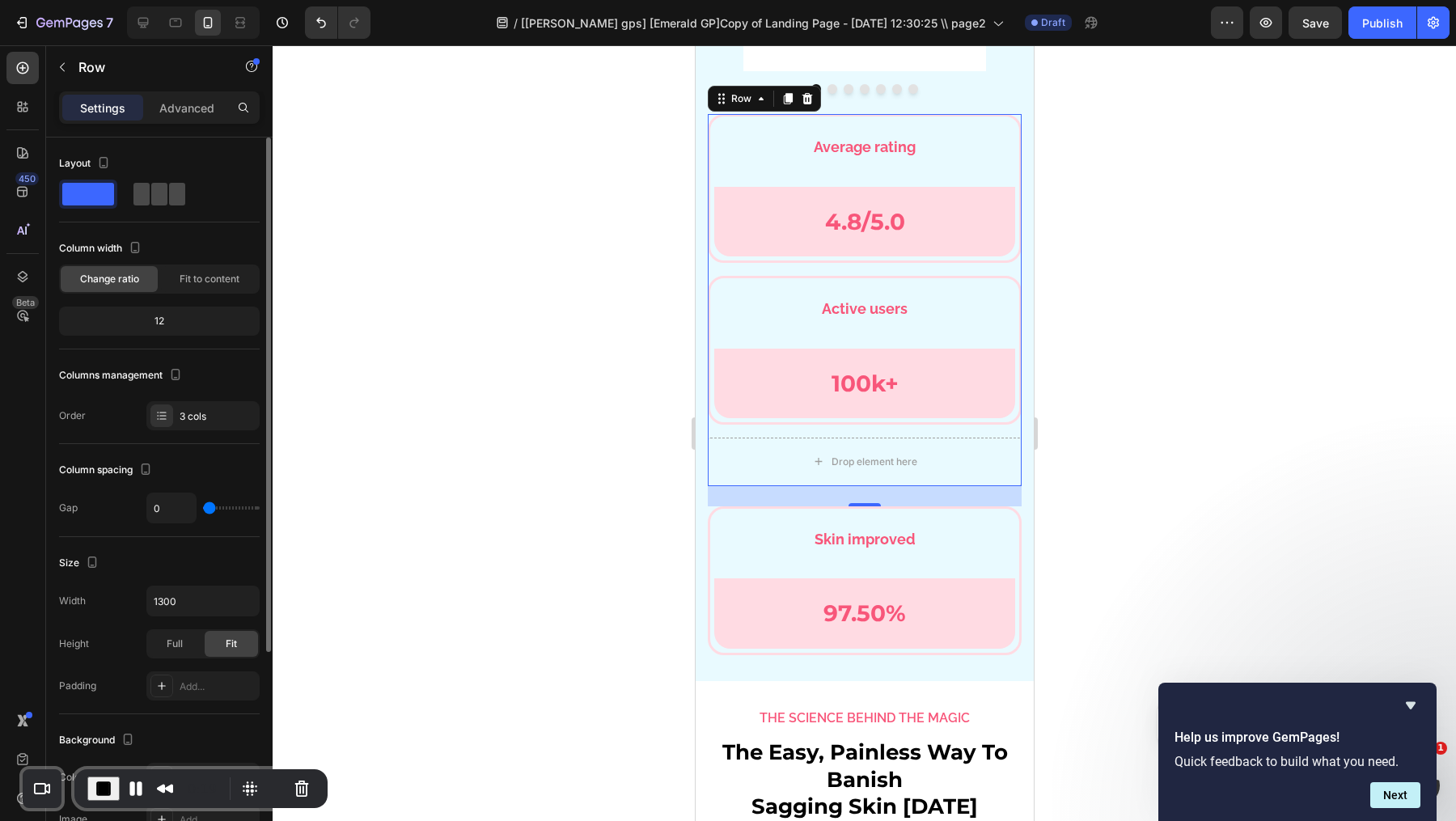
click at [172, 202] on span at bounding box center [177, 194] width 16 height 23
type input "16"
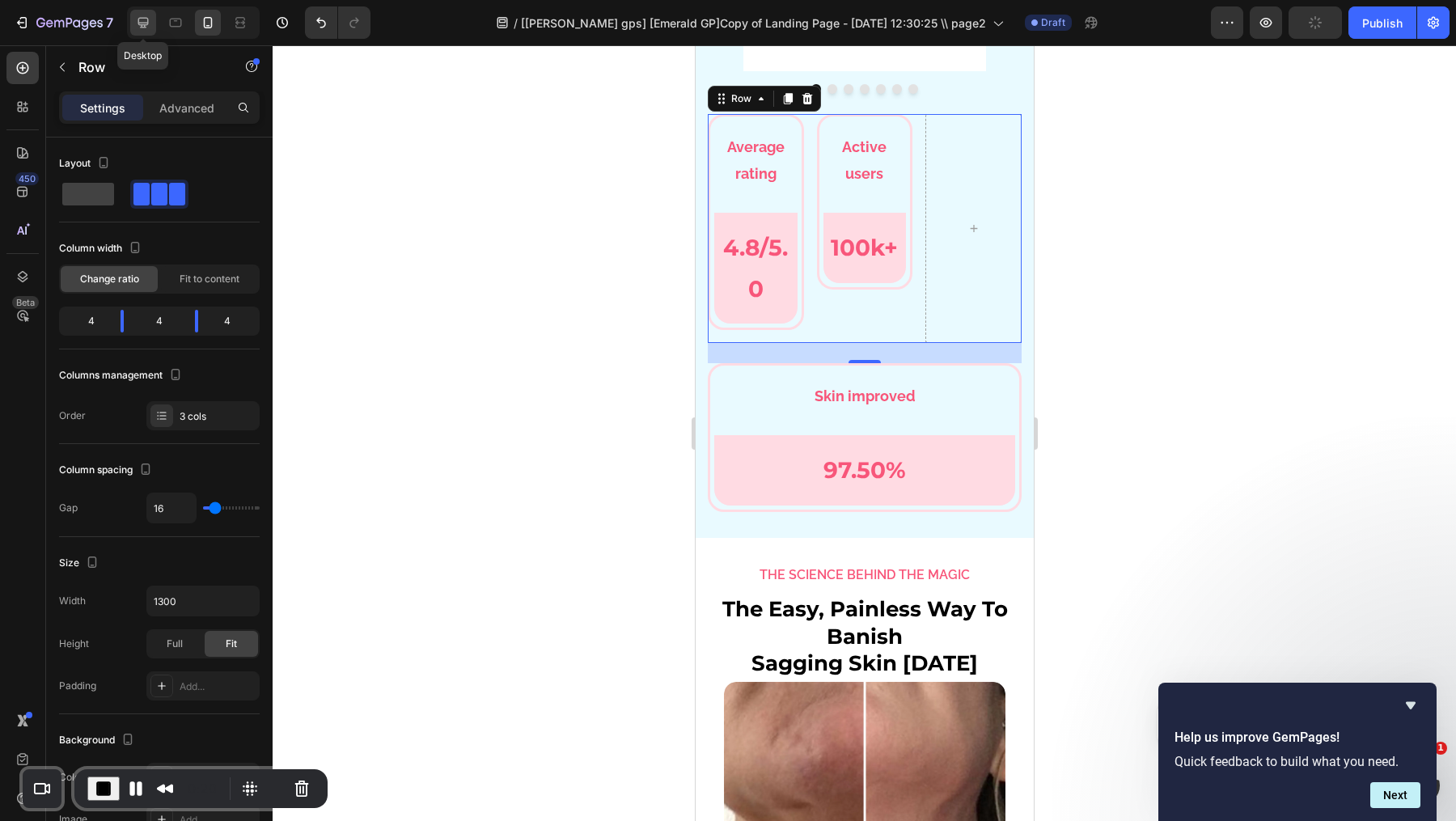
click at [138, 22] on icon at bounding box center [144, 23] width 16 height 16
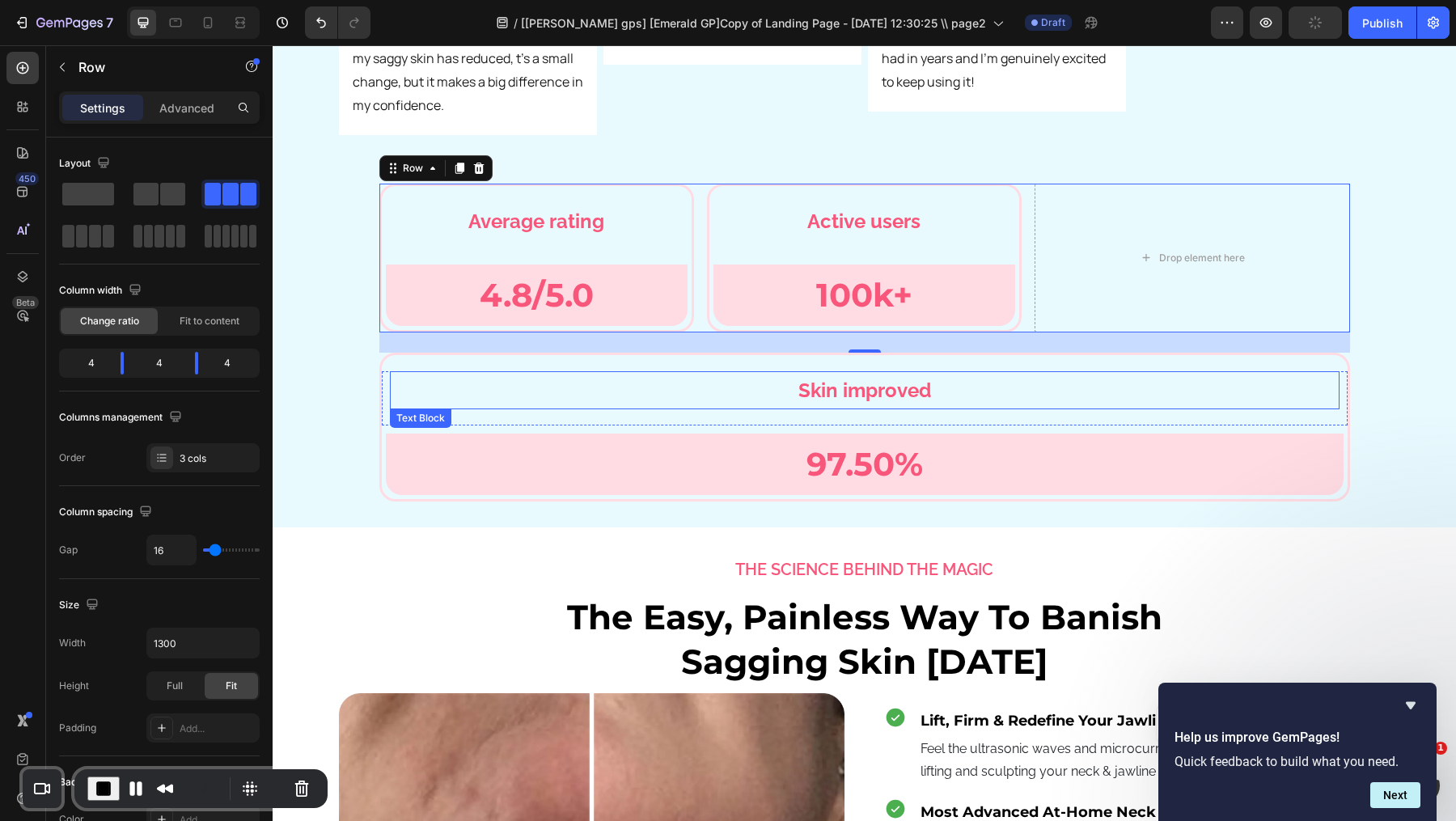
scroll to position [5935, 0]
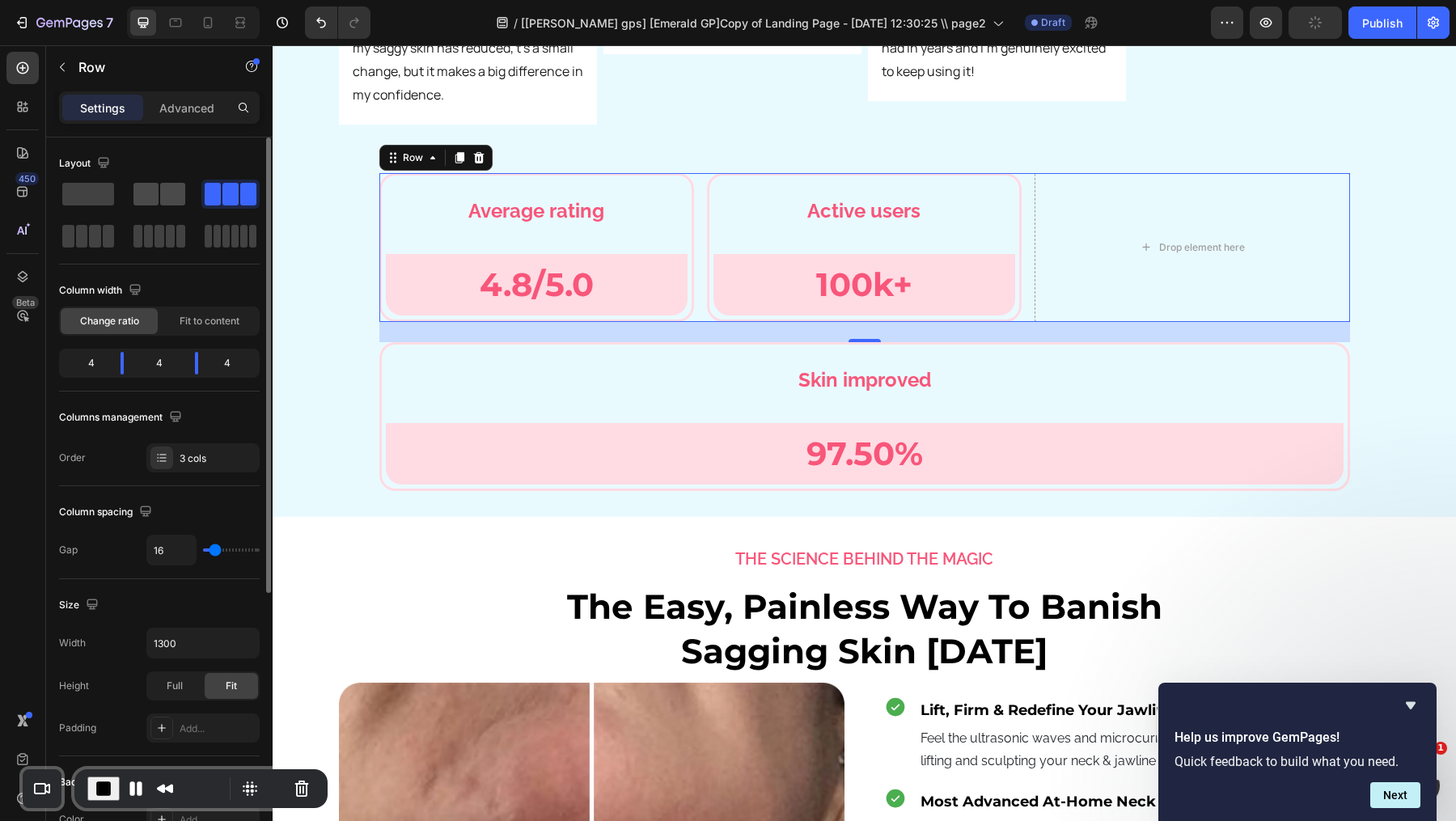
click at [180, 194] on span at bounding box center [173, 194] width 25 height 23
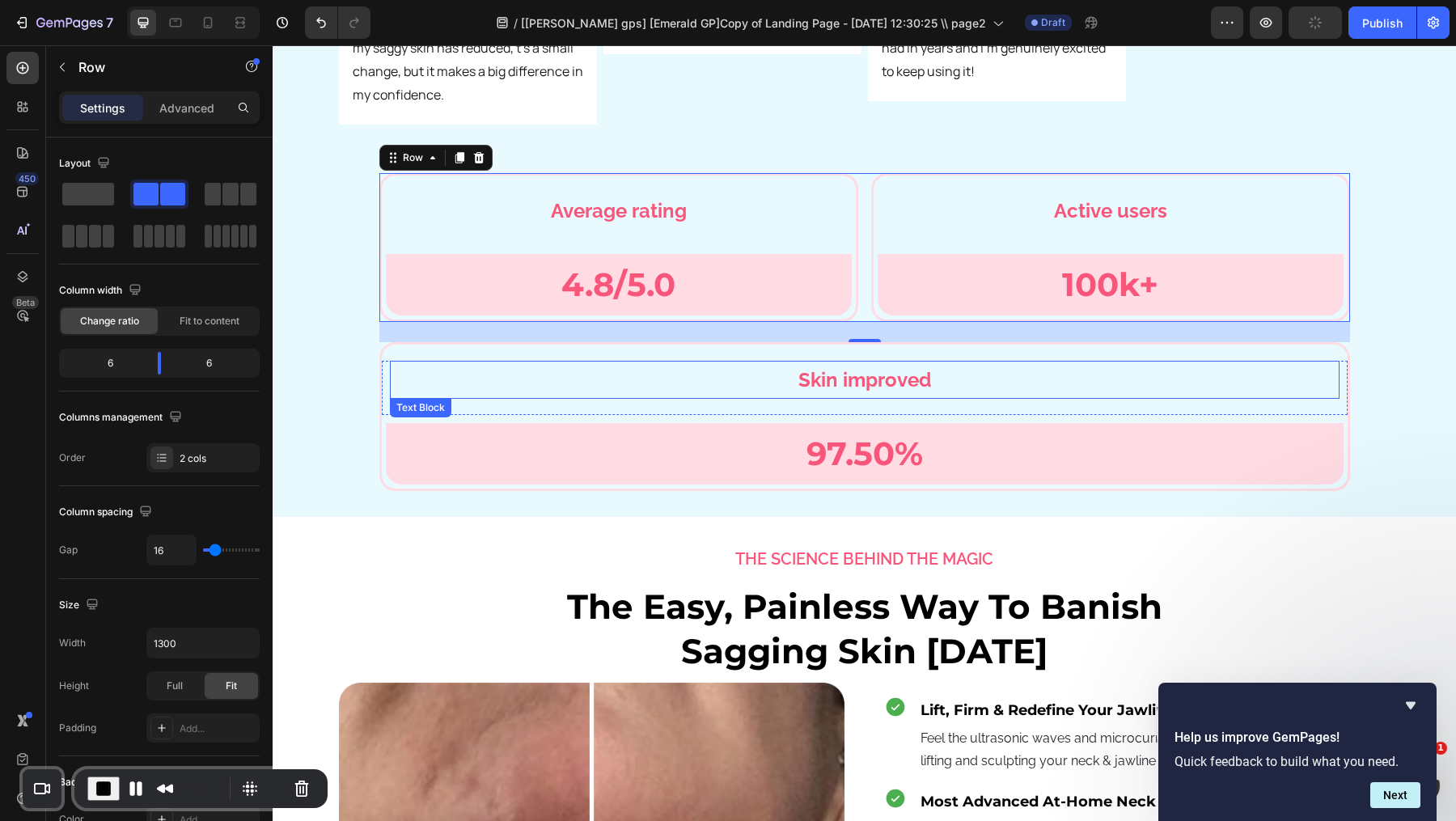
click at [432, 362] on p "Skin improved" at bounding box center [864, 379] width 947 height 35
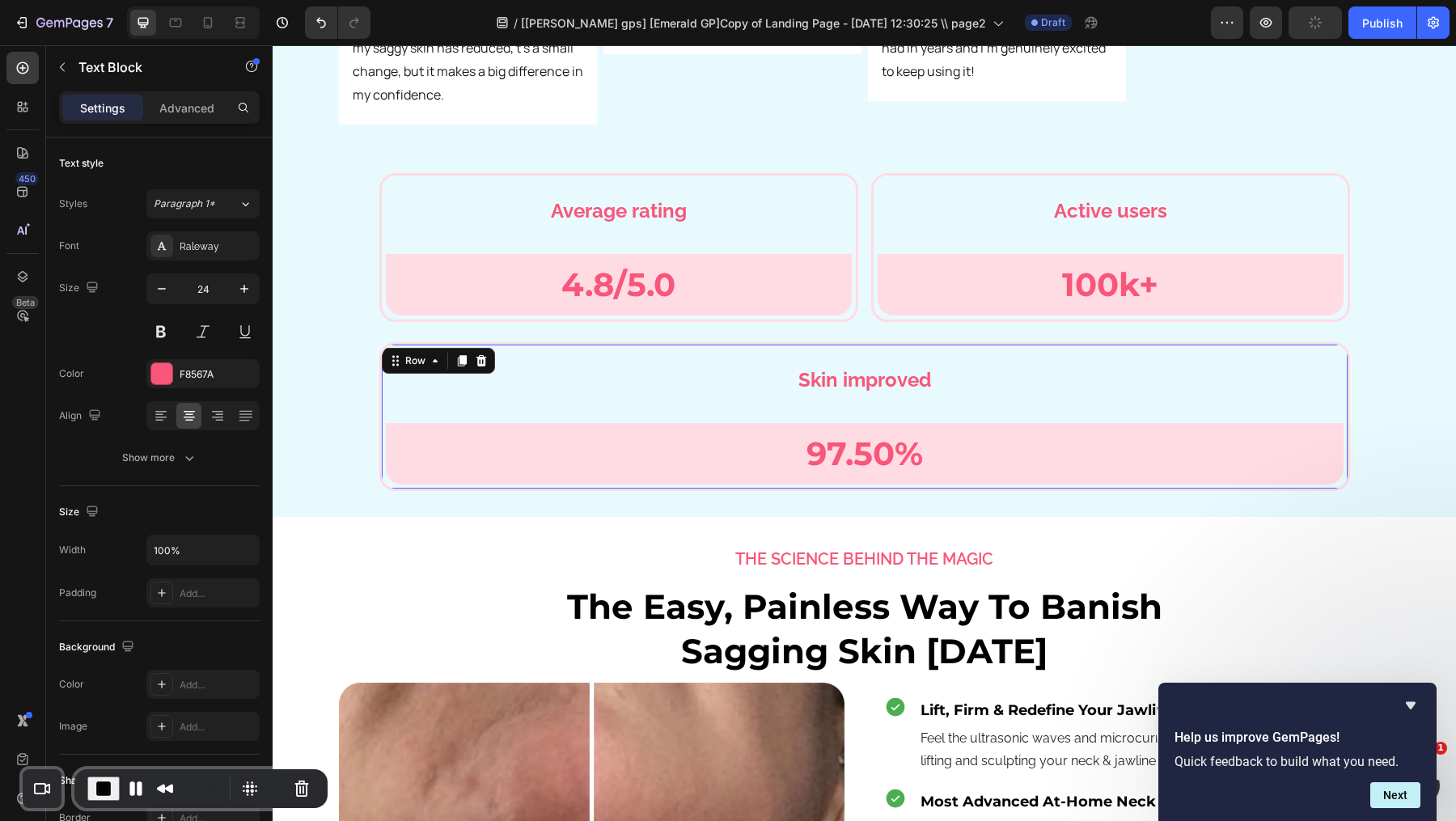
click at [409, 342] on div "Skin improved Text Block Row 97.50% Text Block Row Row Row 0" at bounding box center [864, 416] width 970 height 149
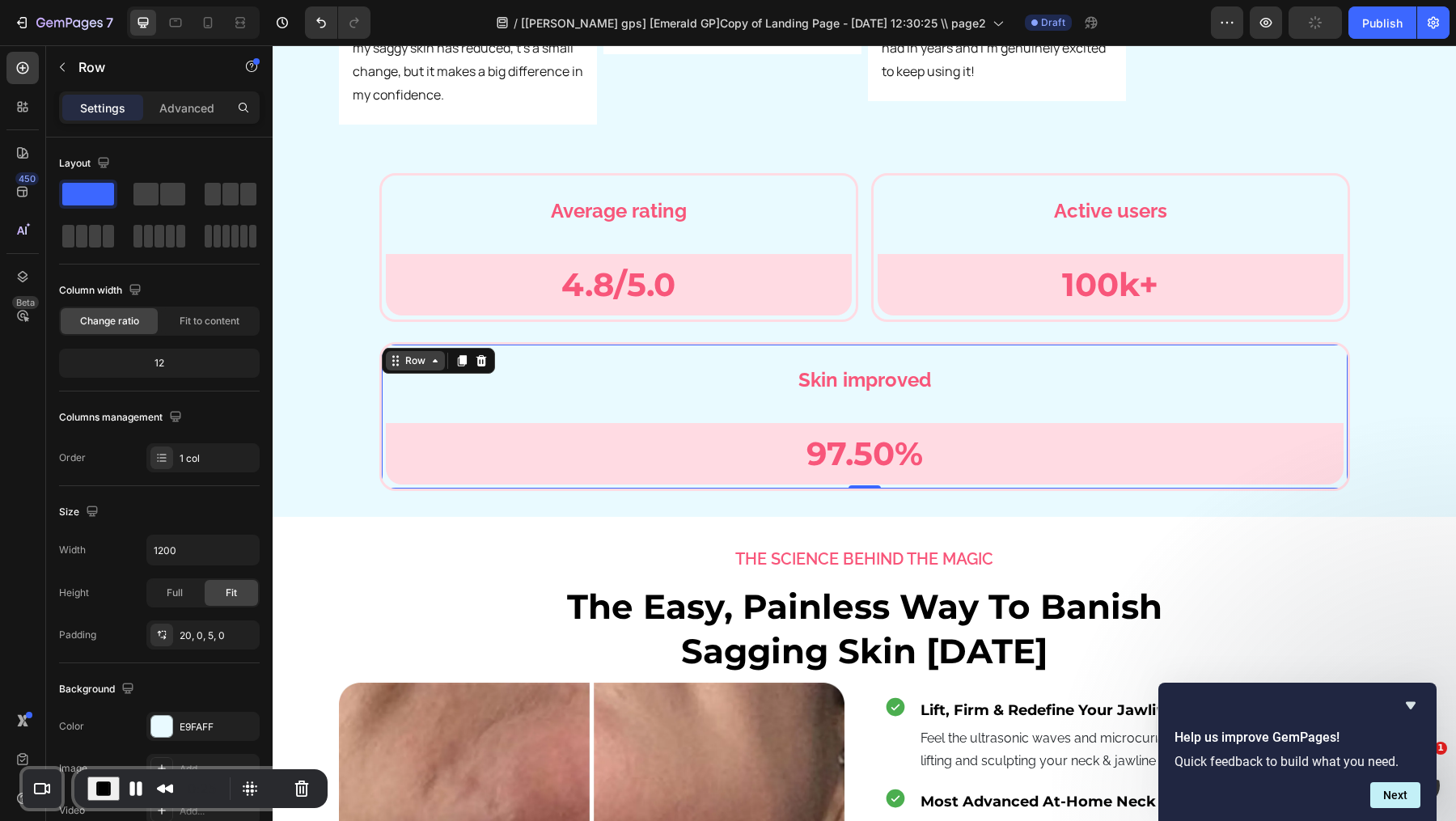
click at [416, 354] on div "Row" at bounding box center [415, 361] width 26 height 15
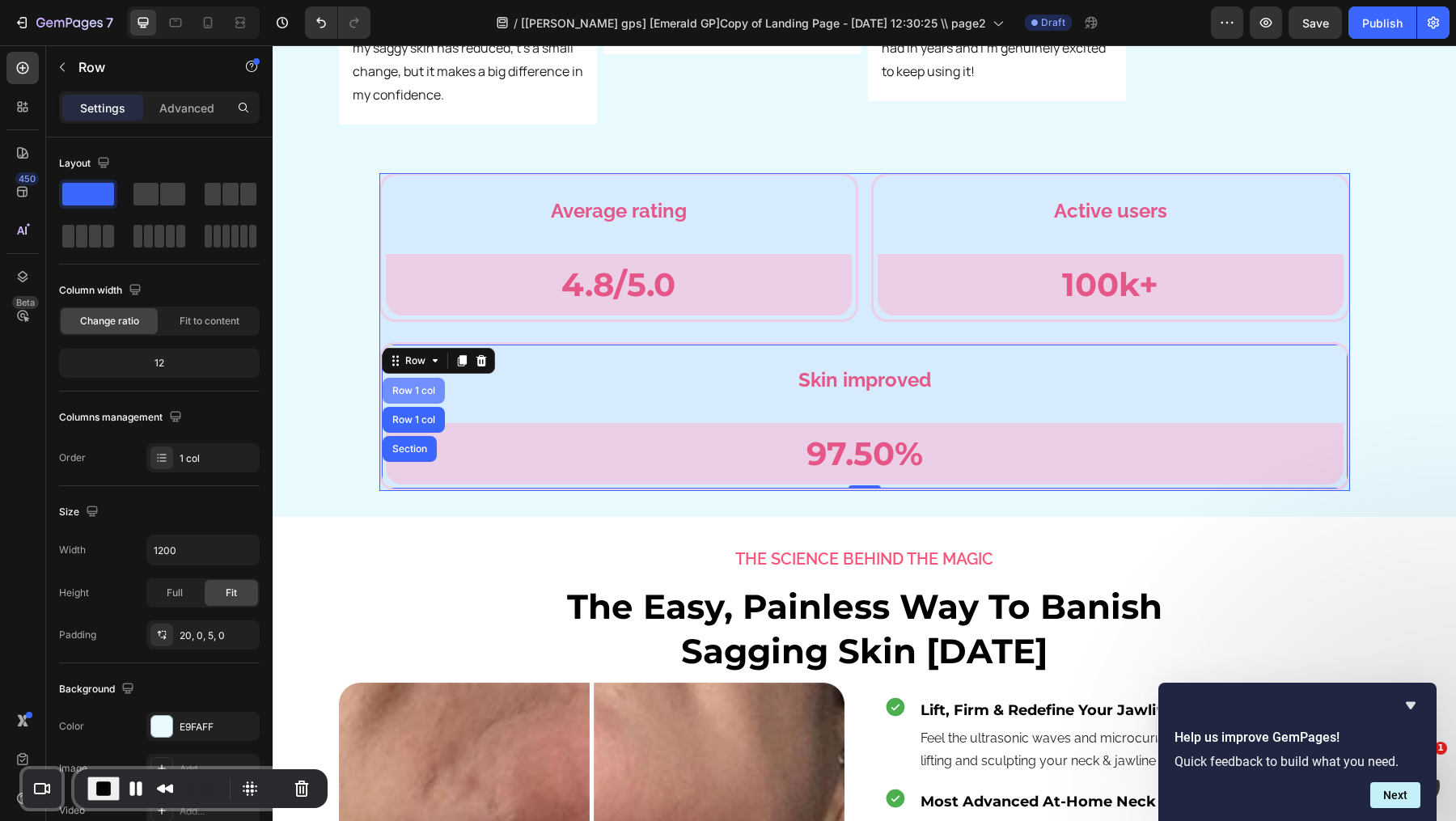
click at [407, 377] on div "Row 1 col" at bounding box center [414, 390] width 62 height 25
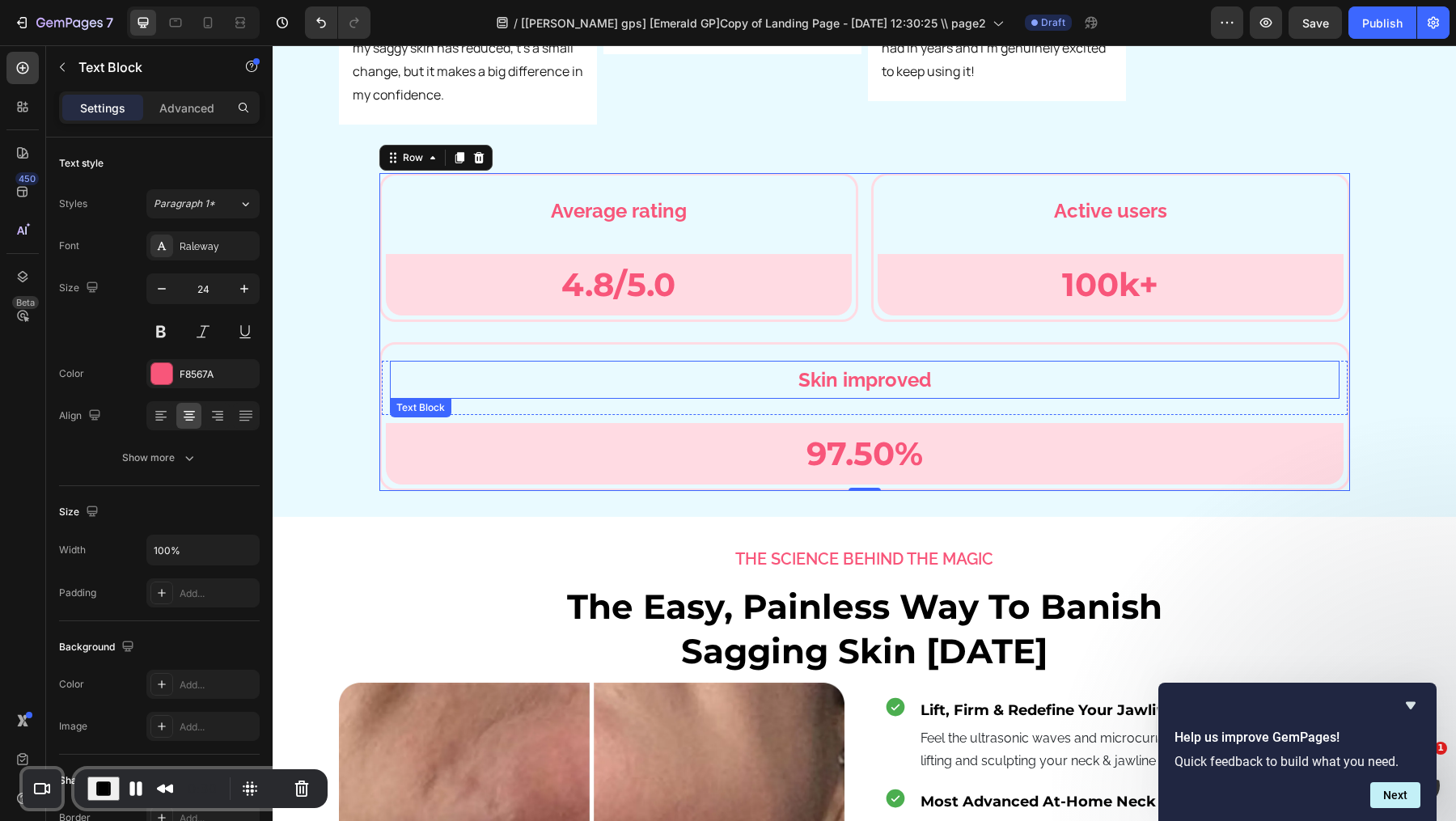
click at [430, 362] on p "Skin improved" at bounding box center [864, 379] width 947 height 35
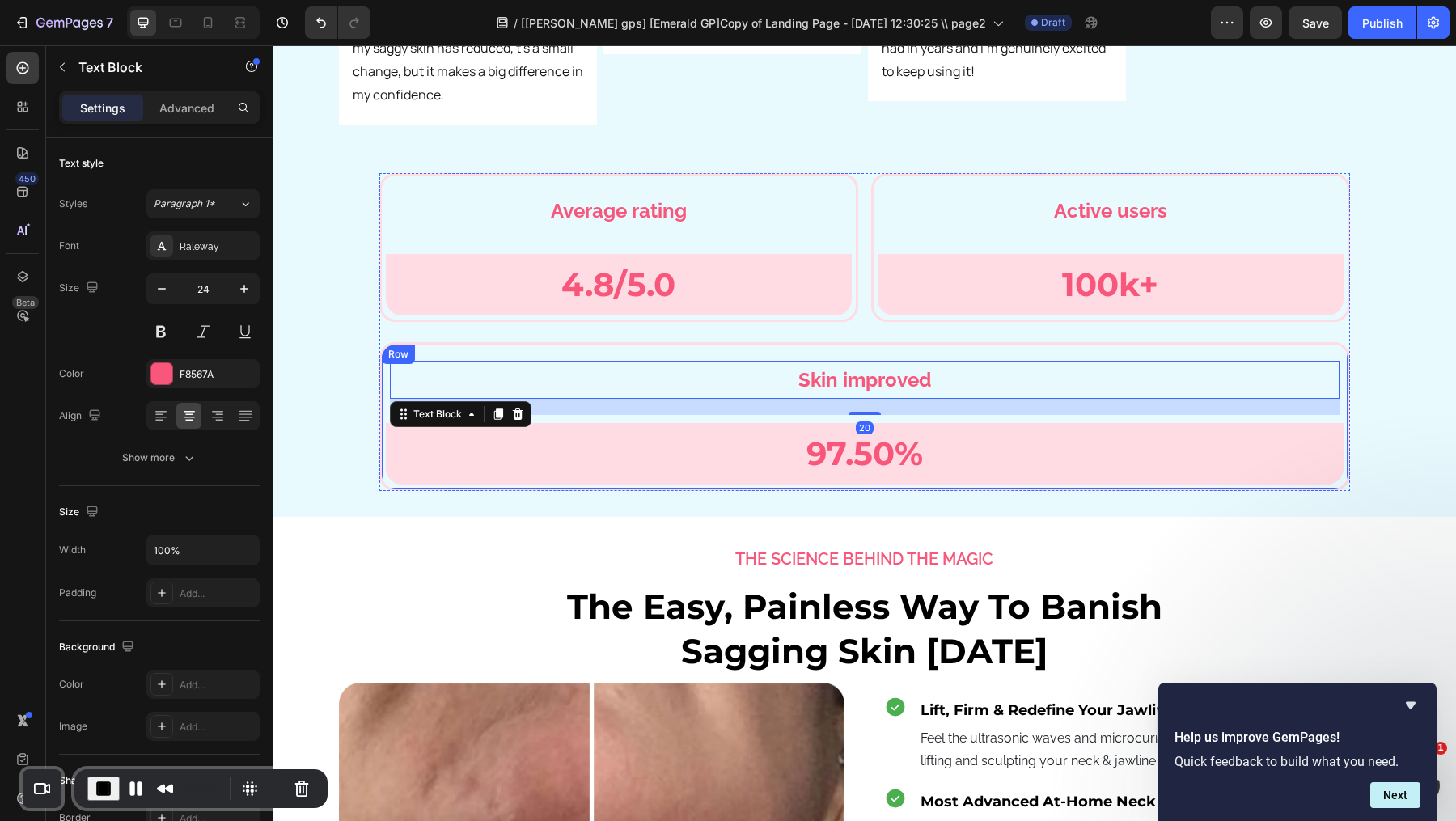
click at [420, 342] on div "Skin improved Text Block 20 Row 97.50% Text Block Row Row Row" at bounding box center [864, 416] width 970 height 149
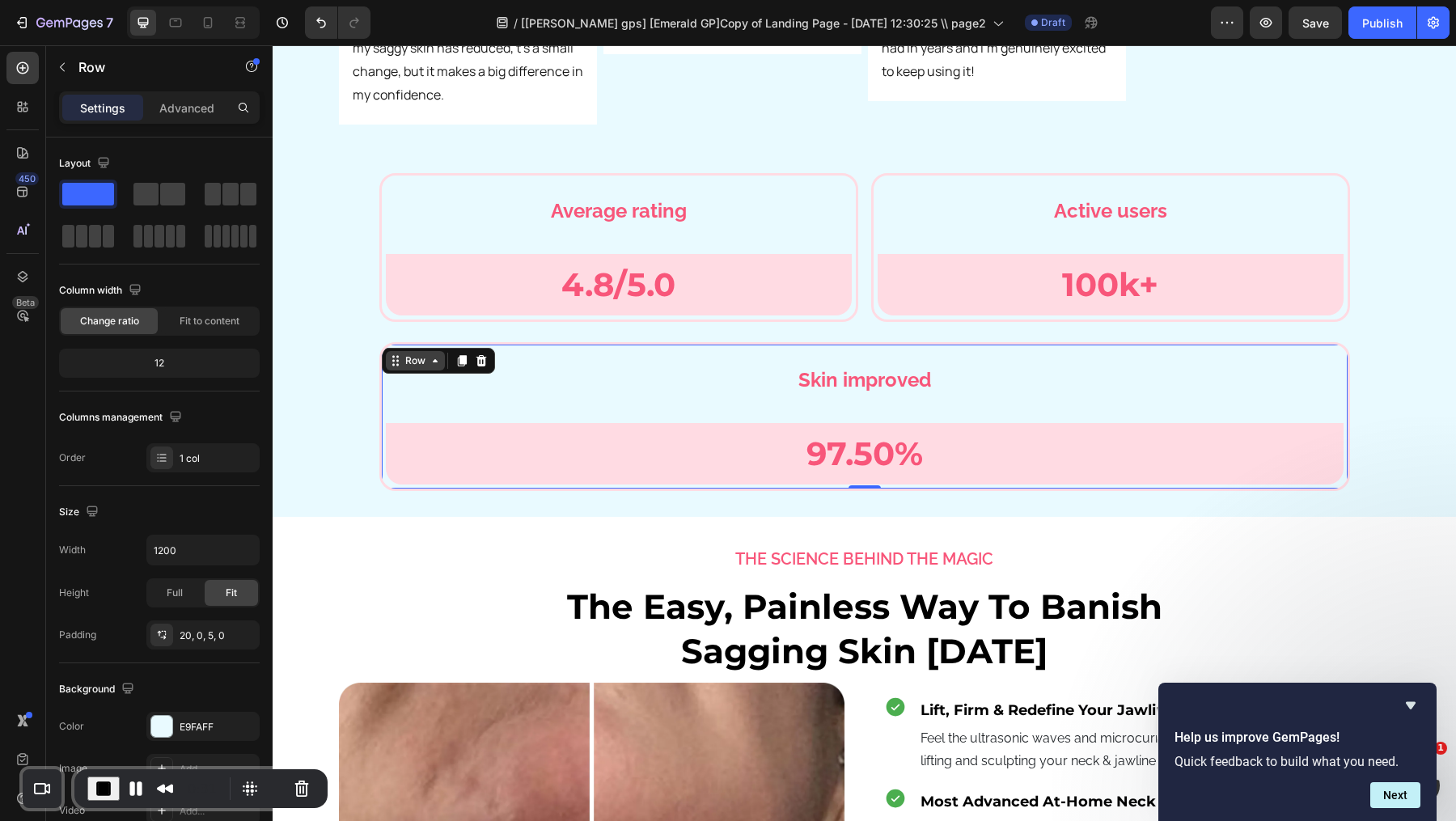
click at [414, 354] on div "Row" at bounding box center [415, 361] width 26 height 15
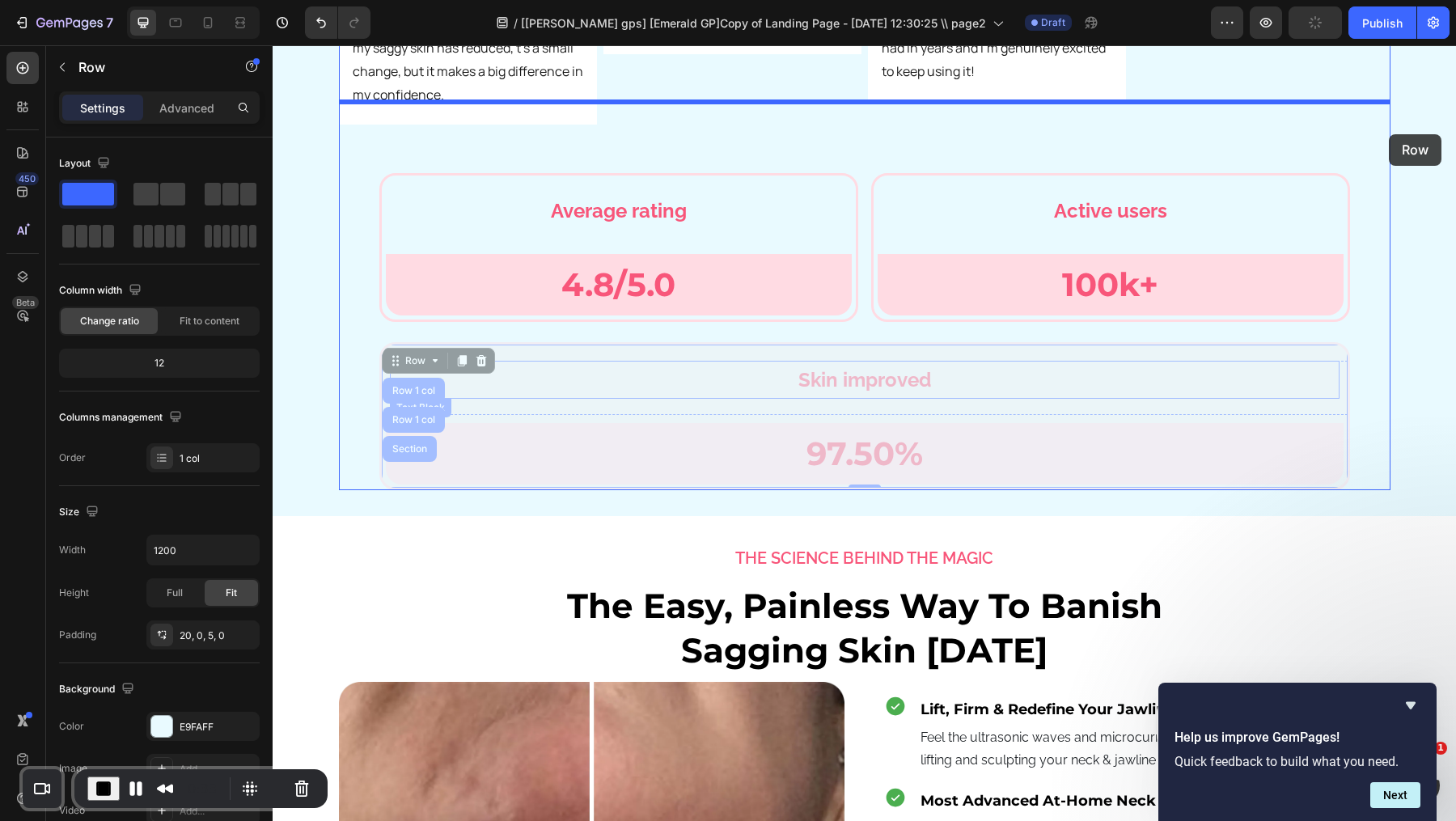
drag, startPoint x: 414, startPoint y: 295, endPoint x: 523, endPoint y: 85, distance: 236.6
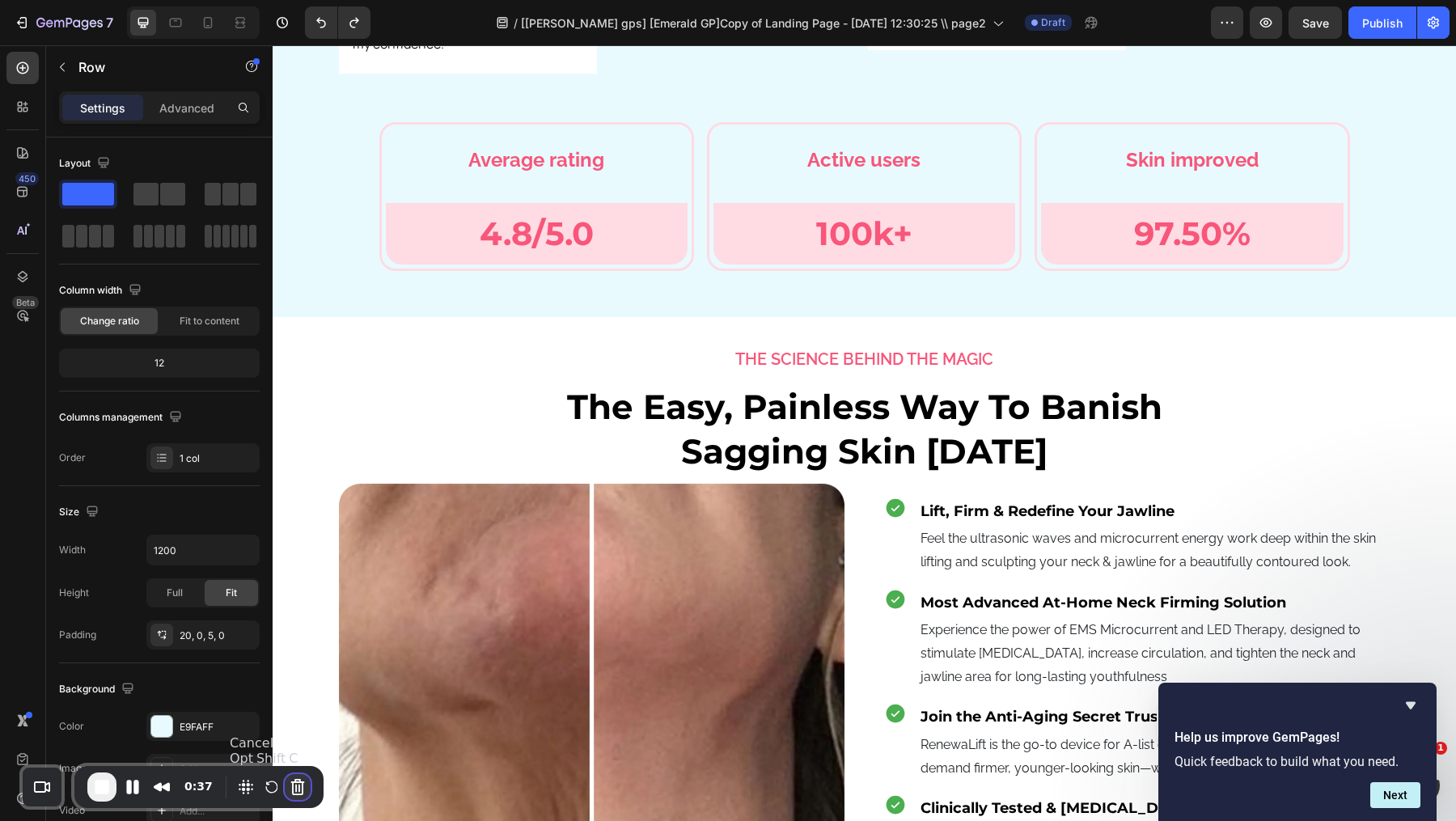
click at [301, 785] on button "Cancel Recording" at bounding box center [297, 786] width 25 height 25
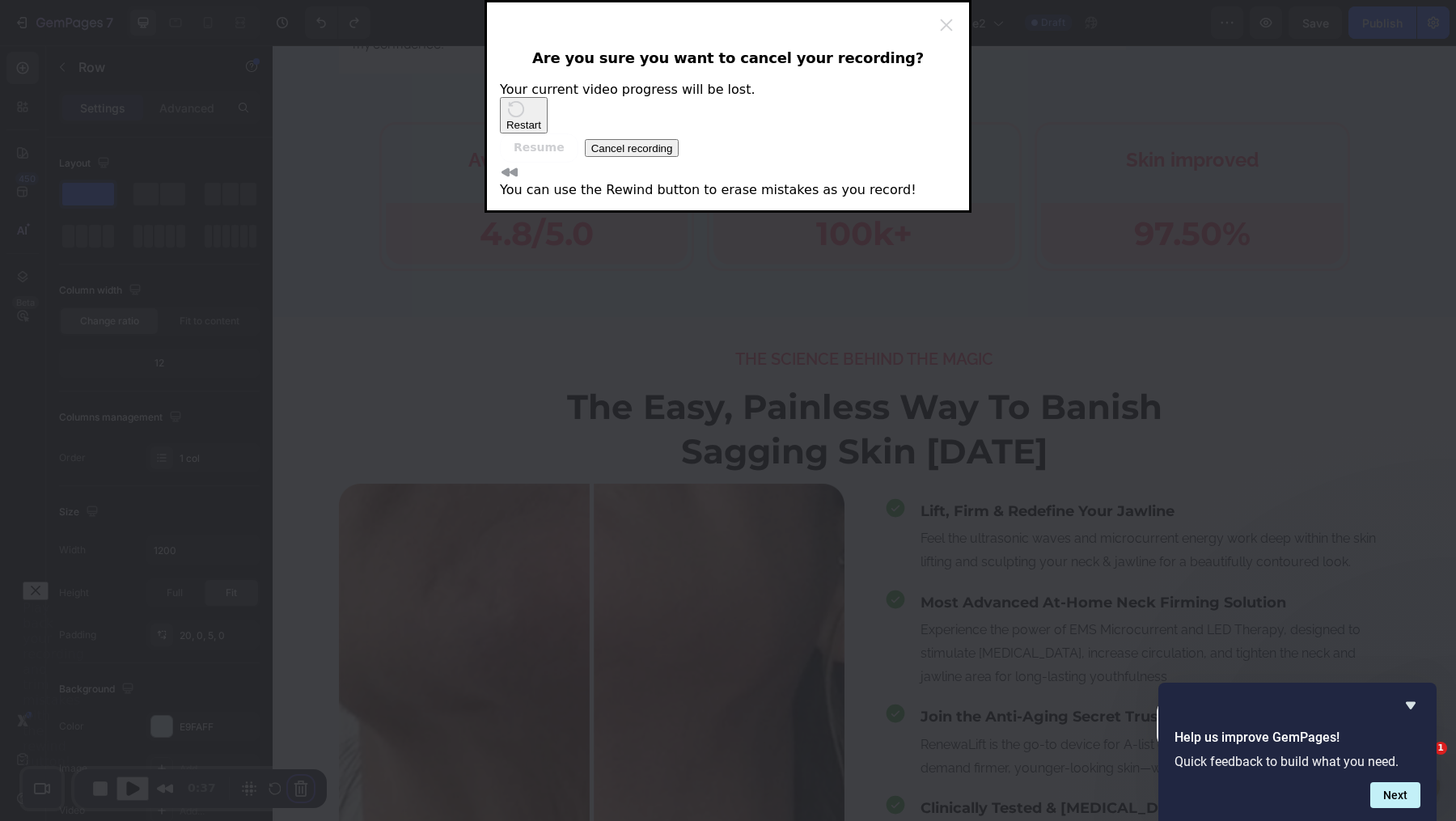
click at [679, 157] on button "Cancel recording" at bounding box center [632, 148] width 95 height 18
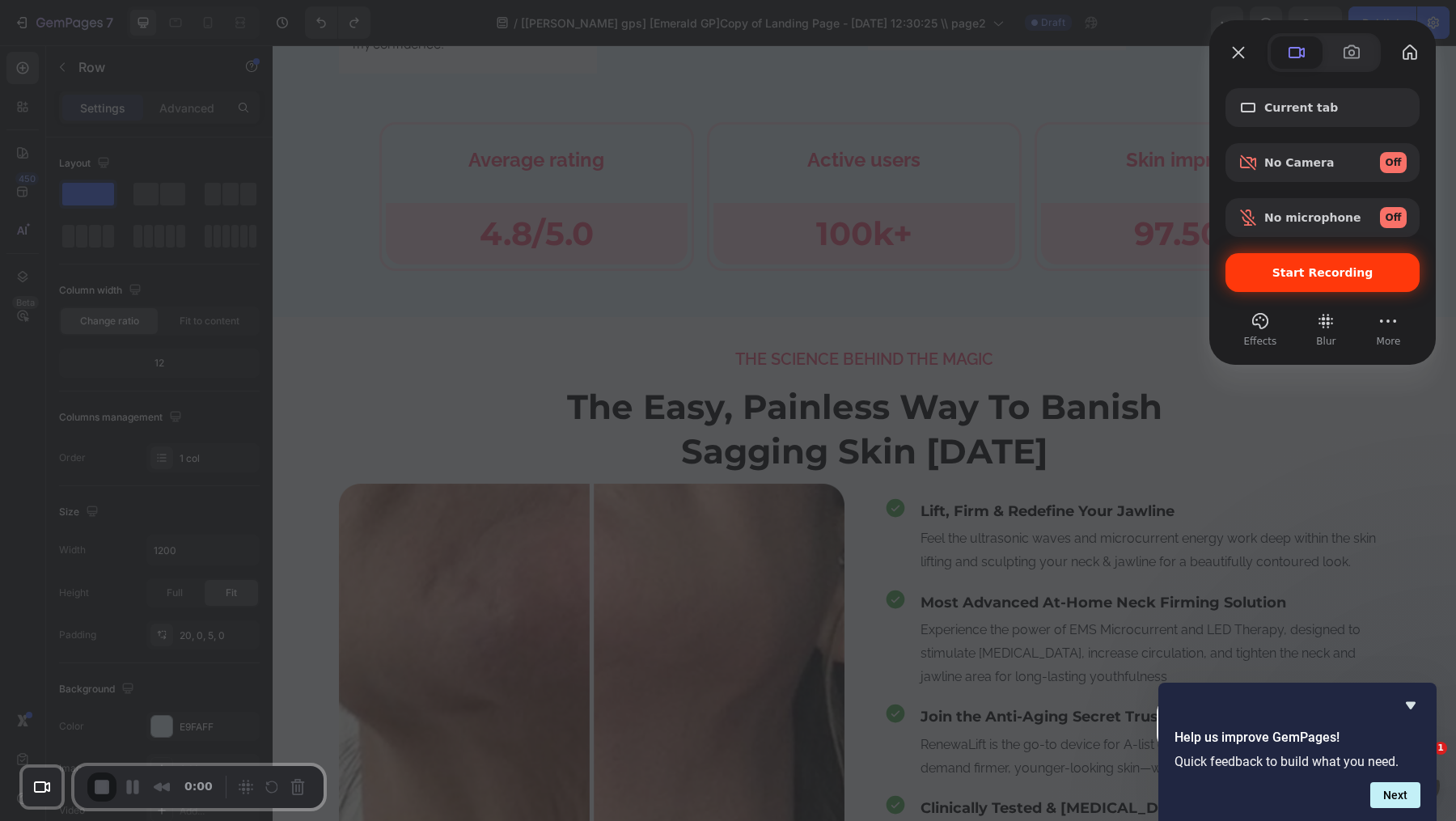
click at [1239, 273] on span "Start Recording" at bounding box center [1322, 273] width 168 height 13
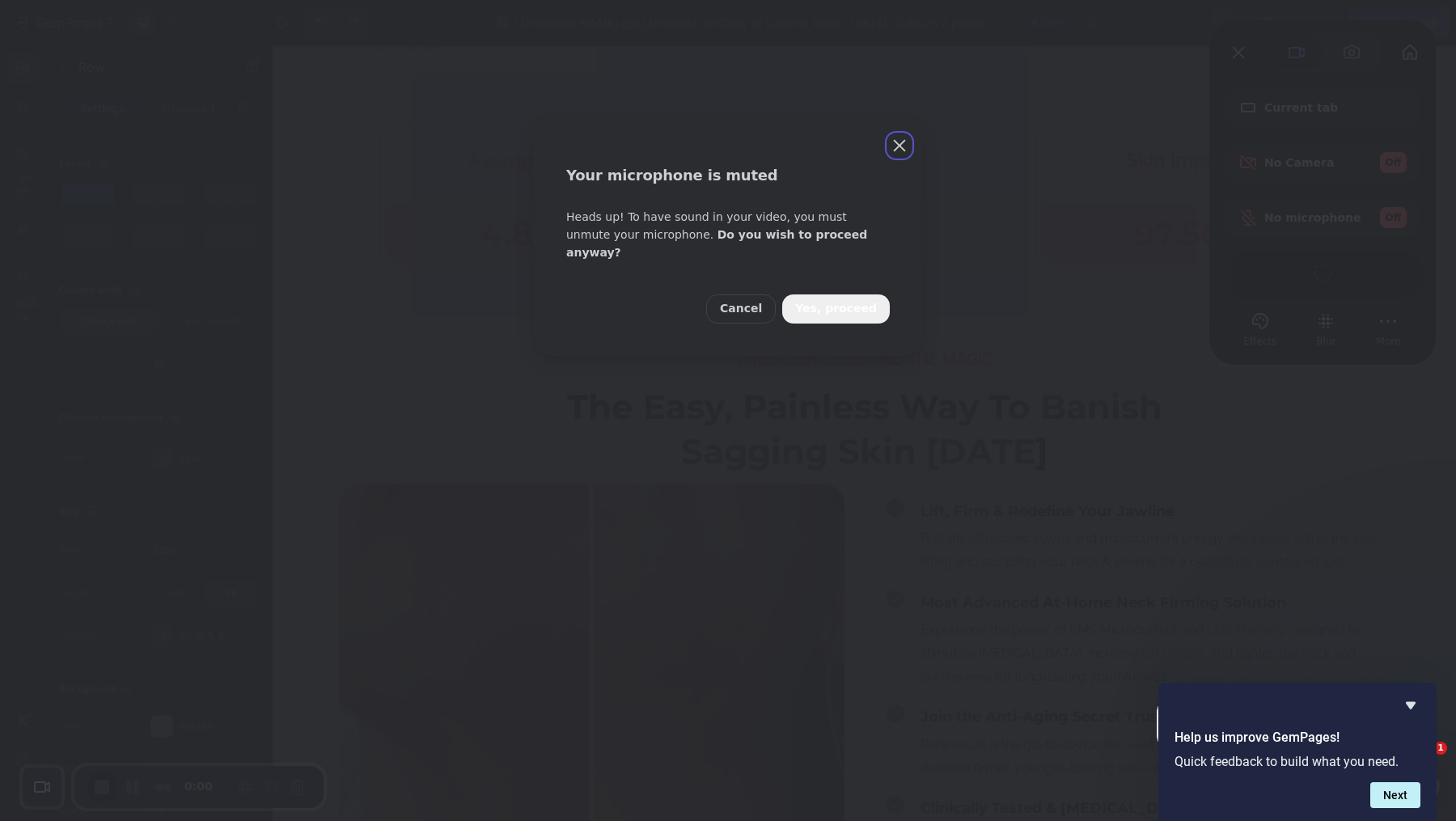
click at [839, 300] on span "Yes, proceed" at bounding box center [836, 309] width 82 height 18
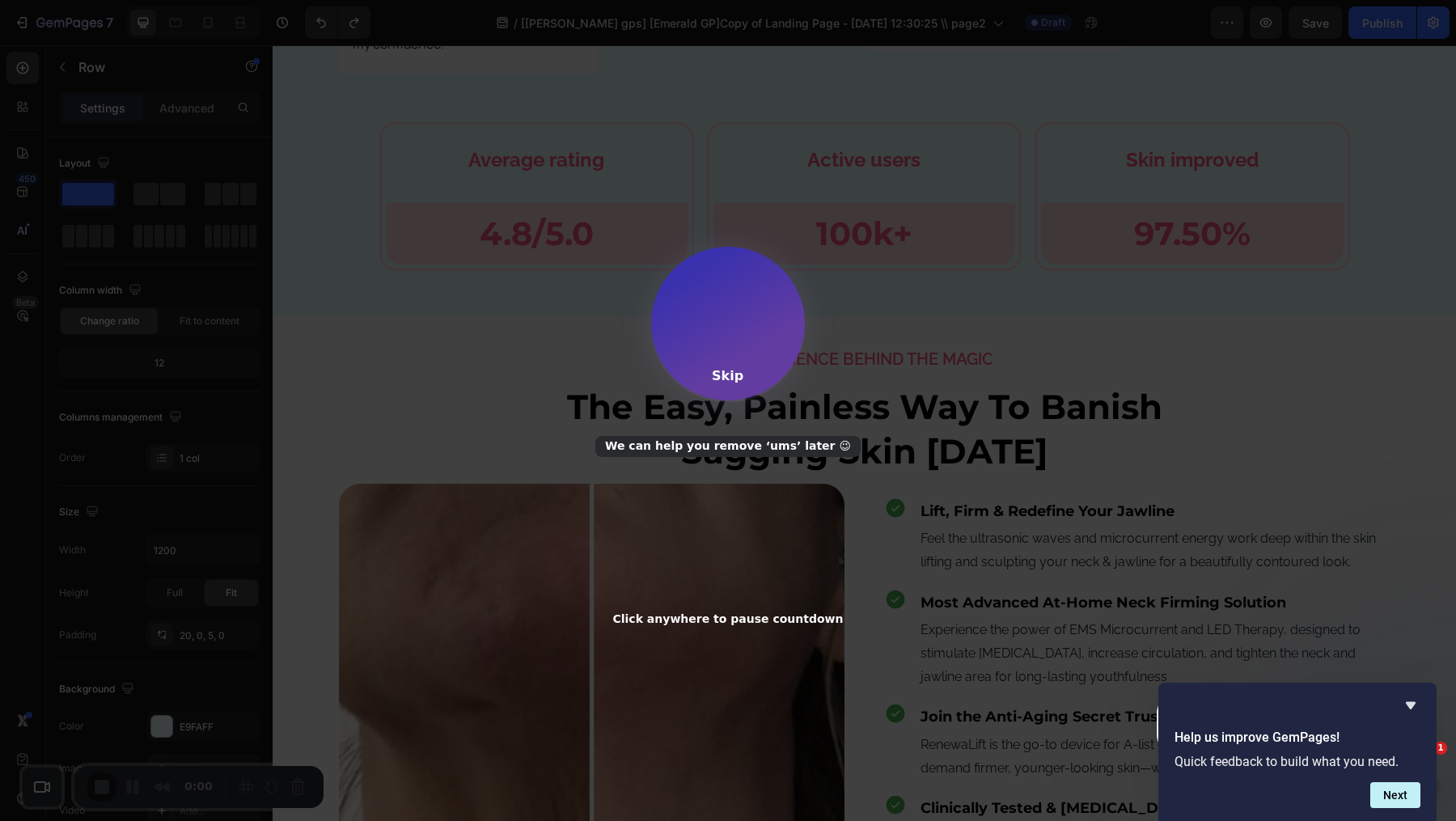
click at [718, 368] on div "Skip" at bounding box center [728, 375] width 32 height 15
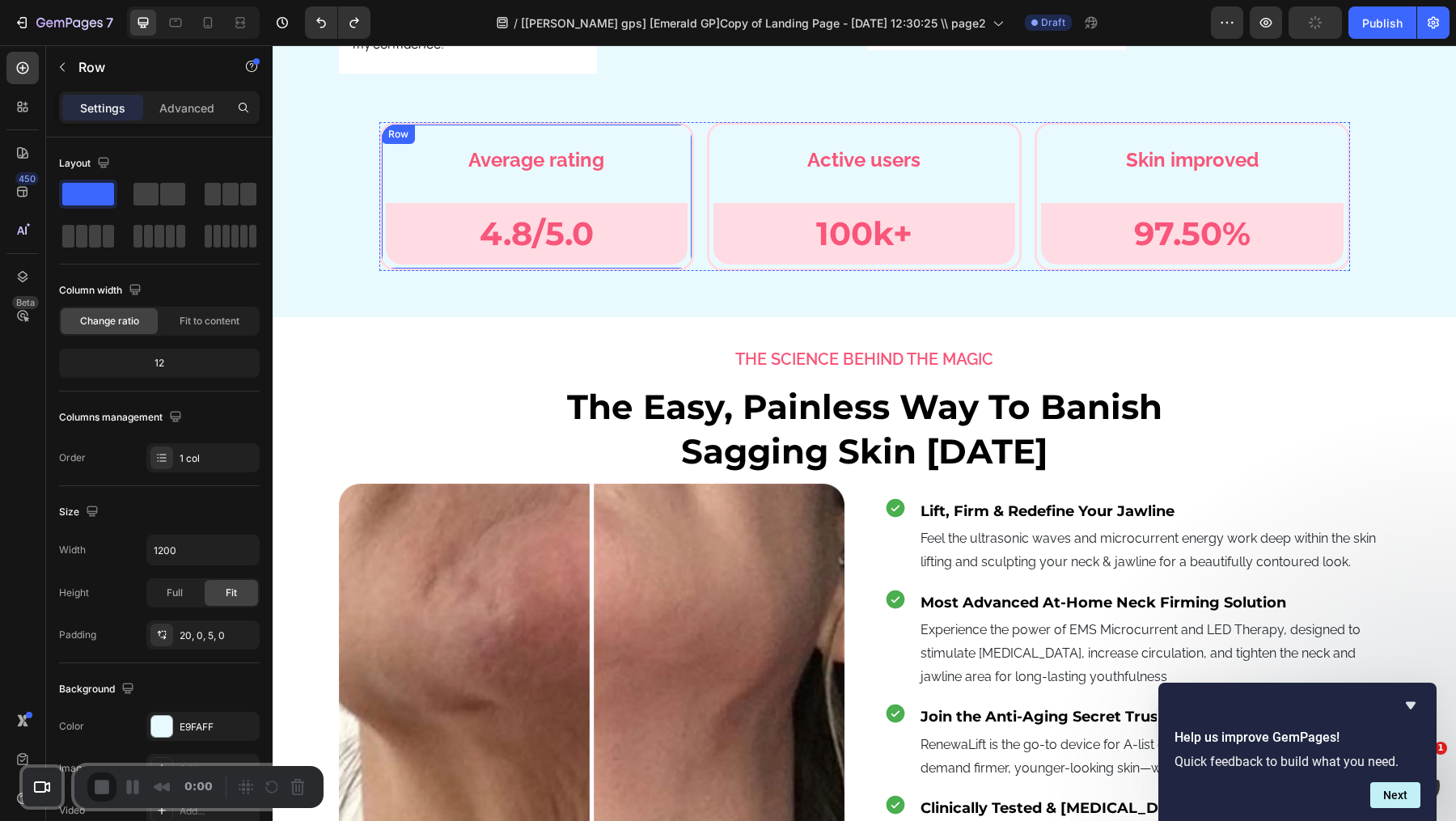
click at [385, 122] on div "Average rating Text Block Row 4.8/5.0 Text [GEOGRAPHIC_DATA]" at bounding box center [537, 196] width 315 height 149
click at [406, 134] on div "Row" at bounding box center [415, 141] width 26 height 15
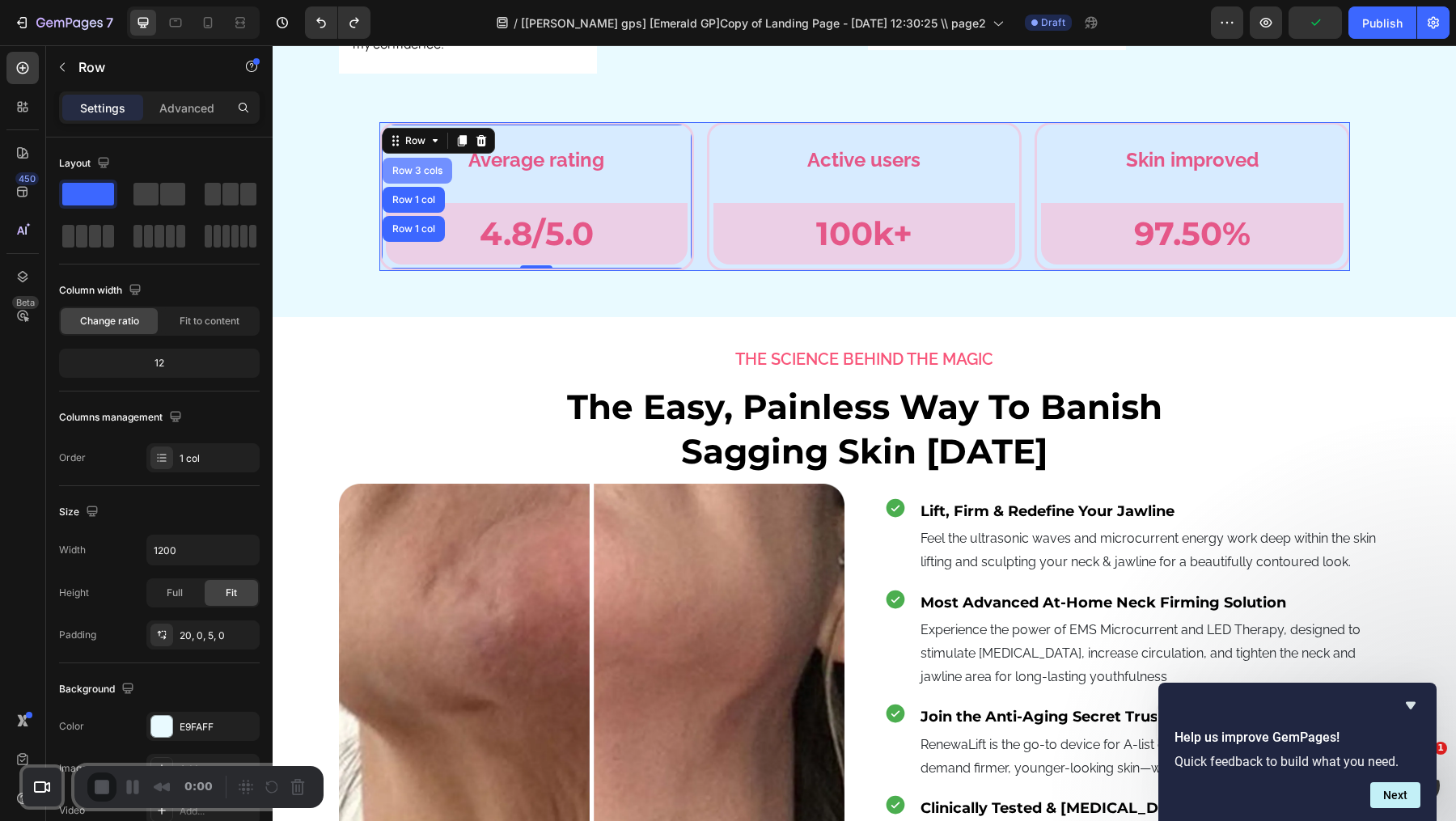
click at [428, 165] on div "Row 3 cols" at bounding box center [417, 170] width 56 height 10
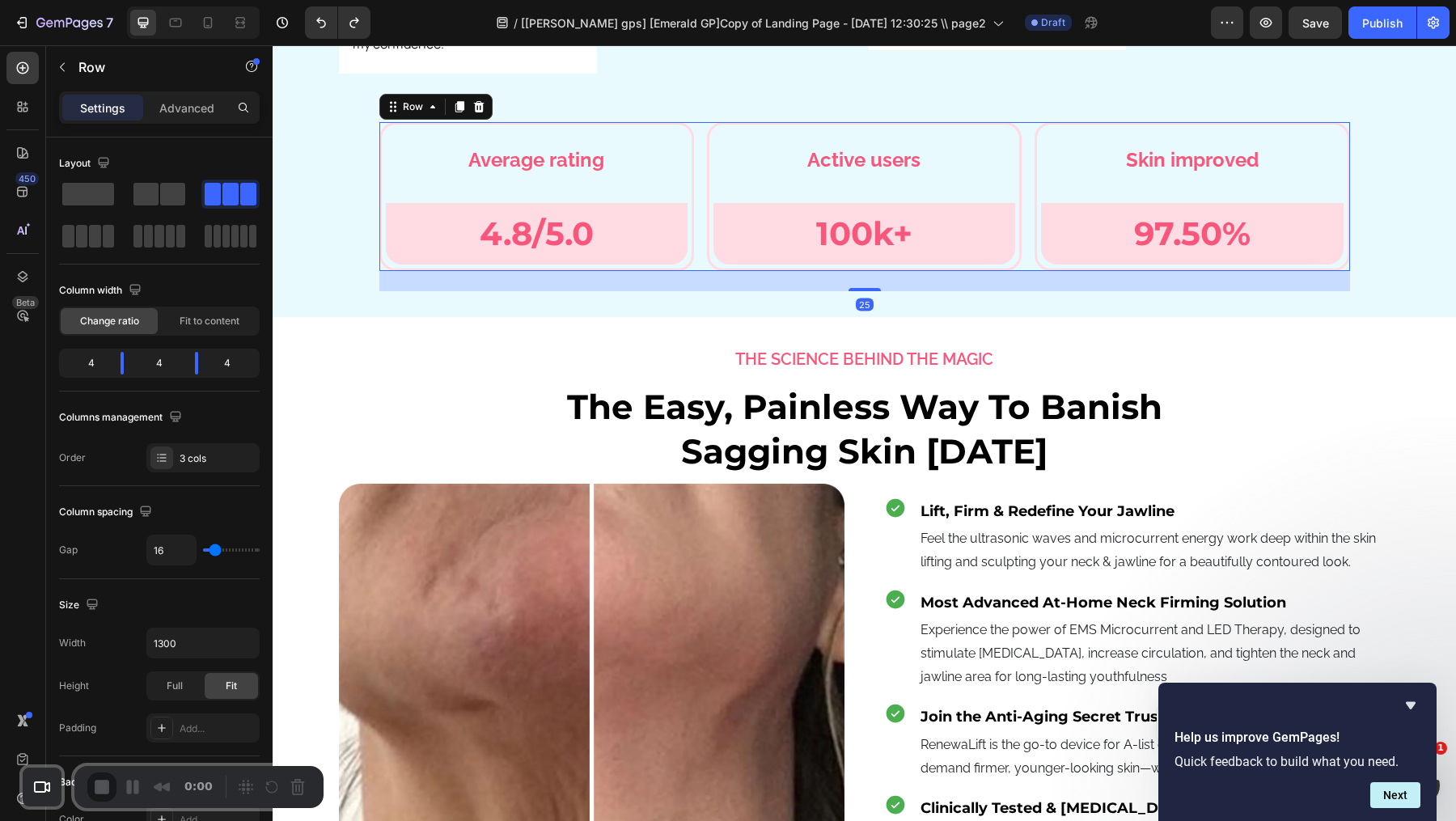
click at [459, 101] on icon at bounding box center [459, 106] width 9 height 11
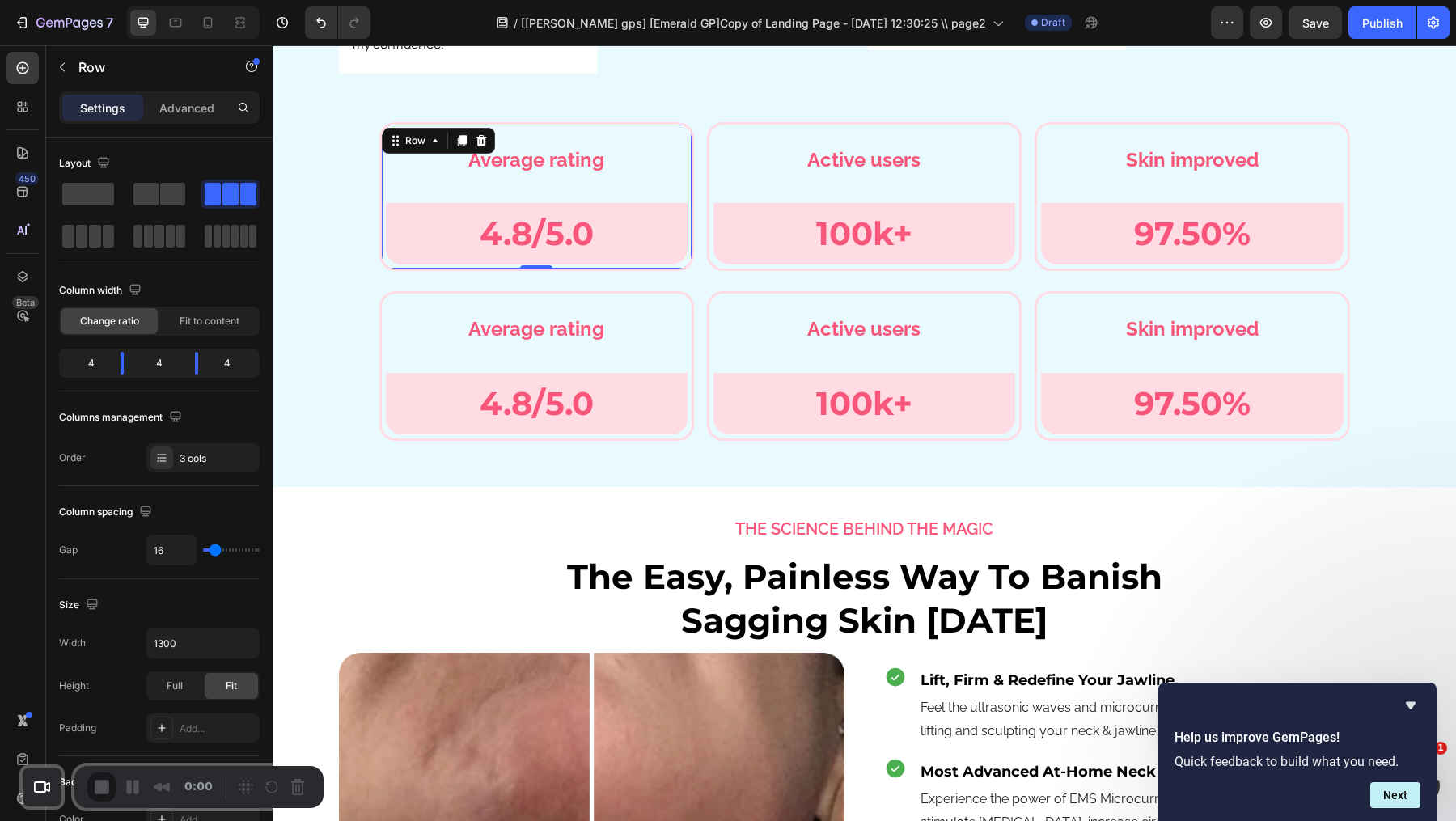
click at [418, 122] on div "Average rating Text Block Row 4.8/5.0 Text Block Row Row Row 0" at bounding box center [537, 196] width 315 height 149
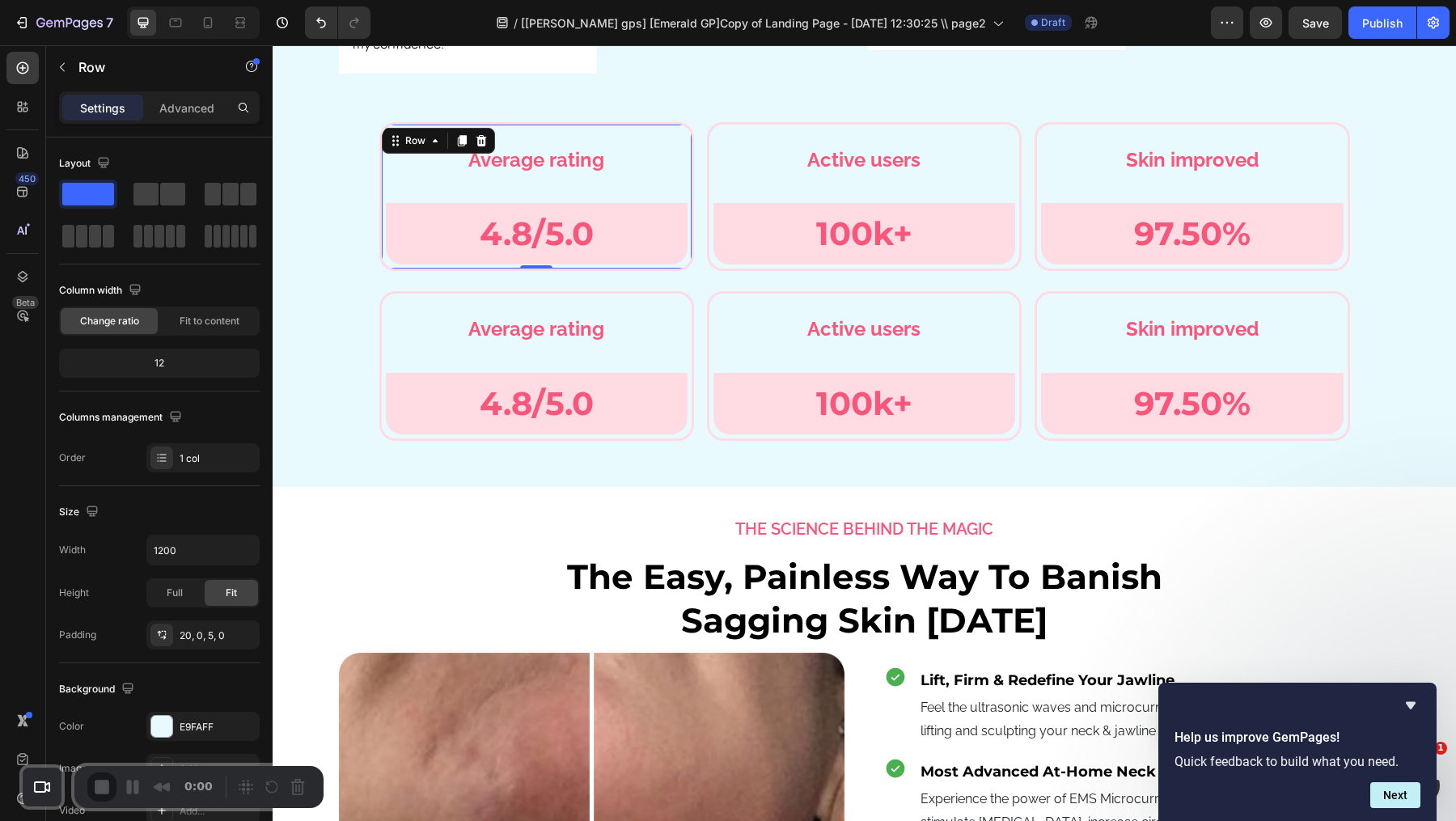
click at [418, 128] on div "Row" at bounding box center [438, 141] width 114 height 25
click at [424, 131] on div "Row" at bounding box center [415, 140] width 59 height 19
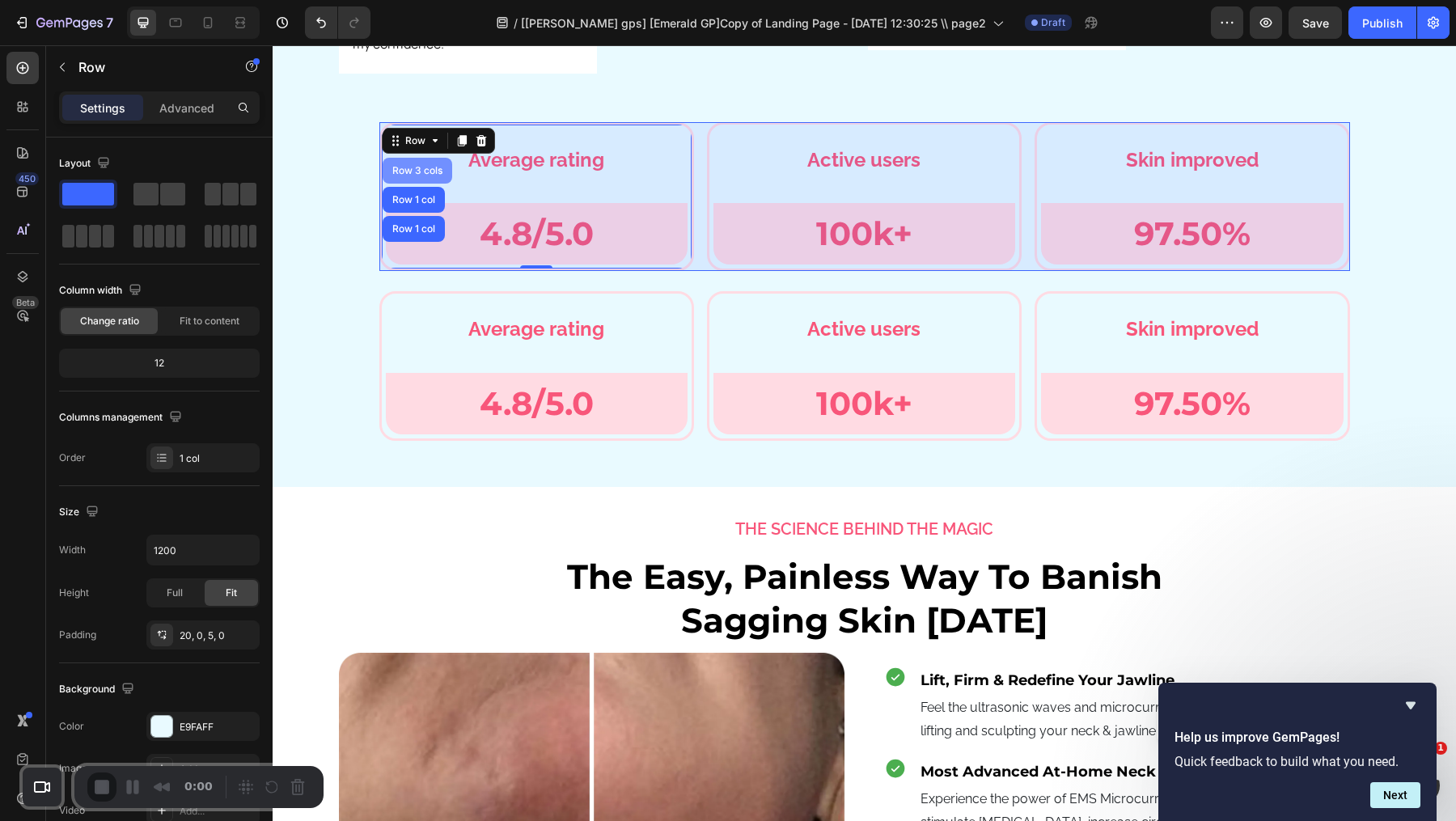
click at [427, 157] on div "Row 3 cols" at bounding box center [417, 170] width 69 height 25
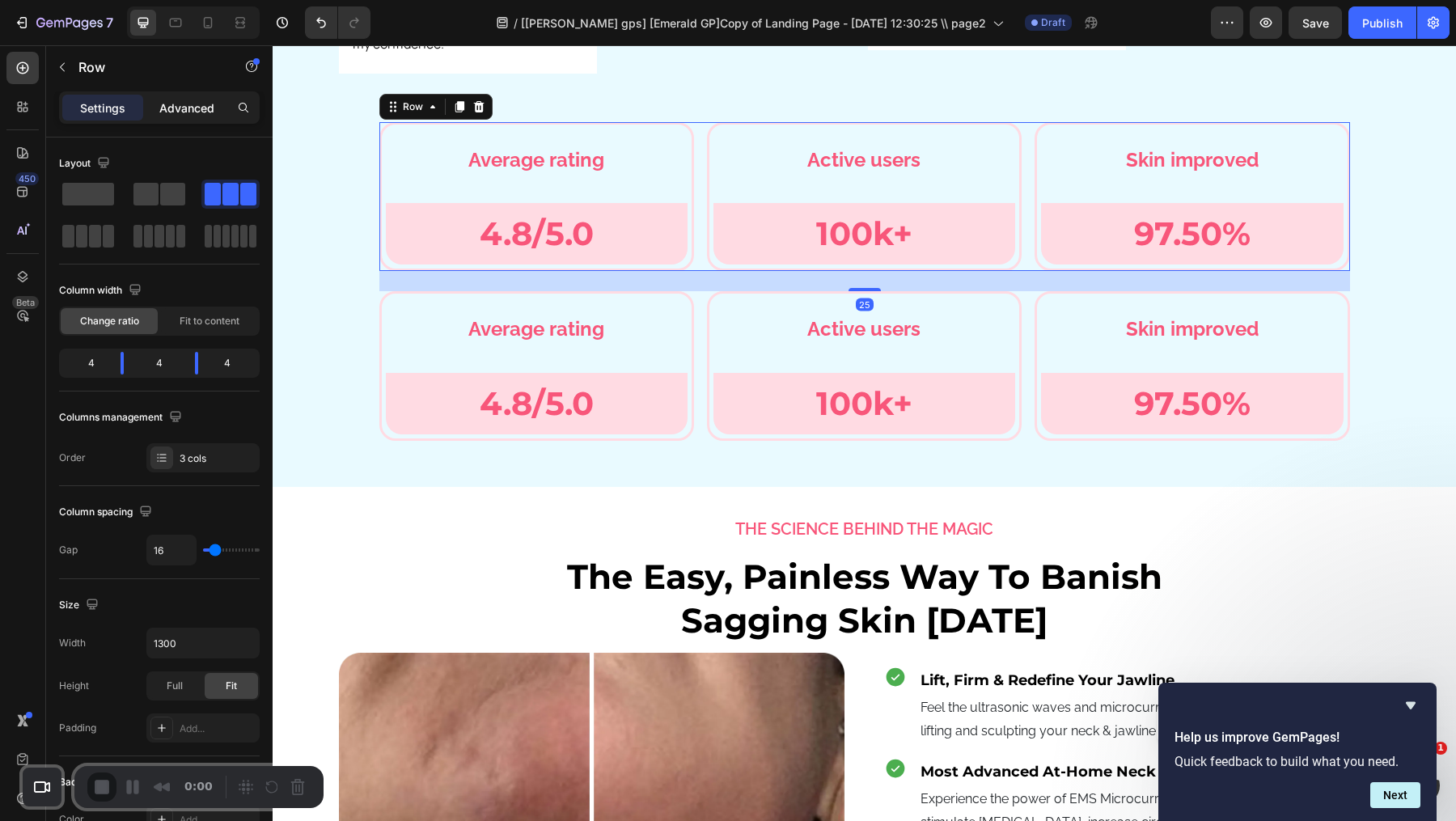
click at [179, 100] on p "Advanced" at bounding box center [186, 107] width 55 height 17
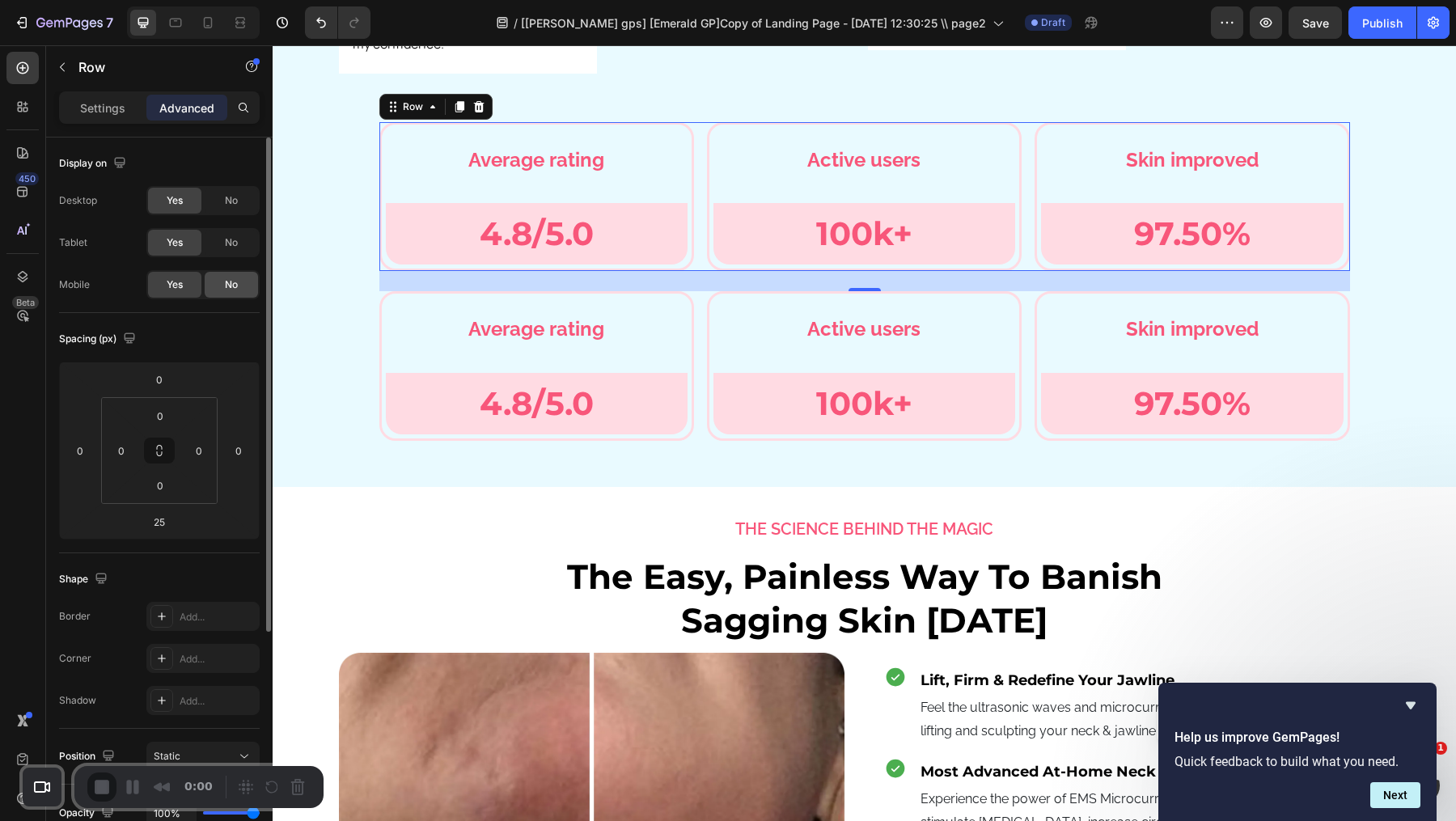
click at [237, 279] on span "No" at bounding box center [231, 285] width 13 height 15
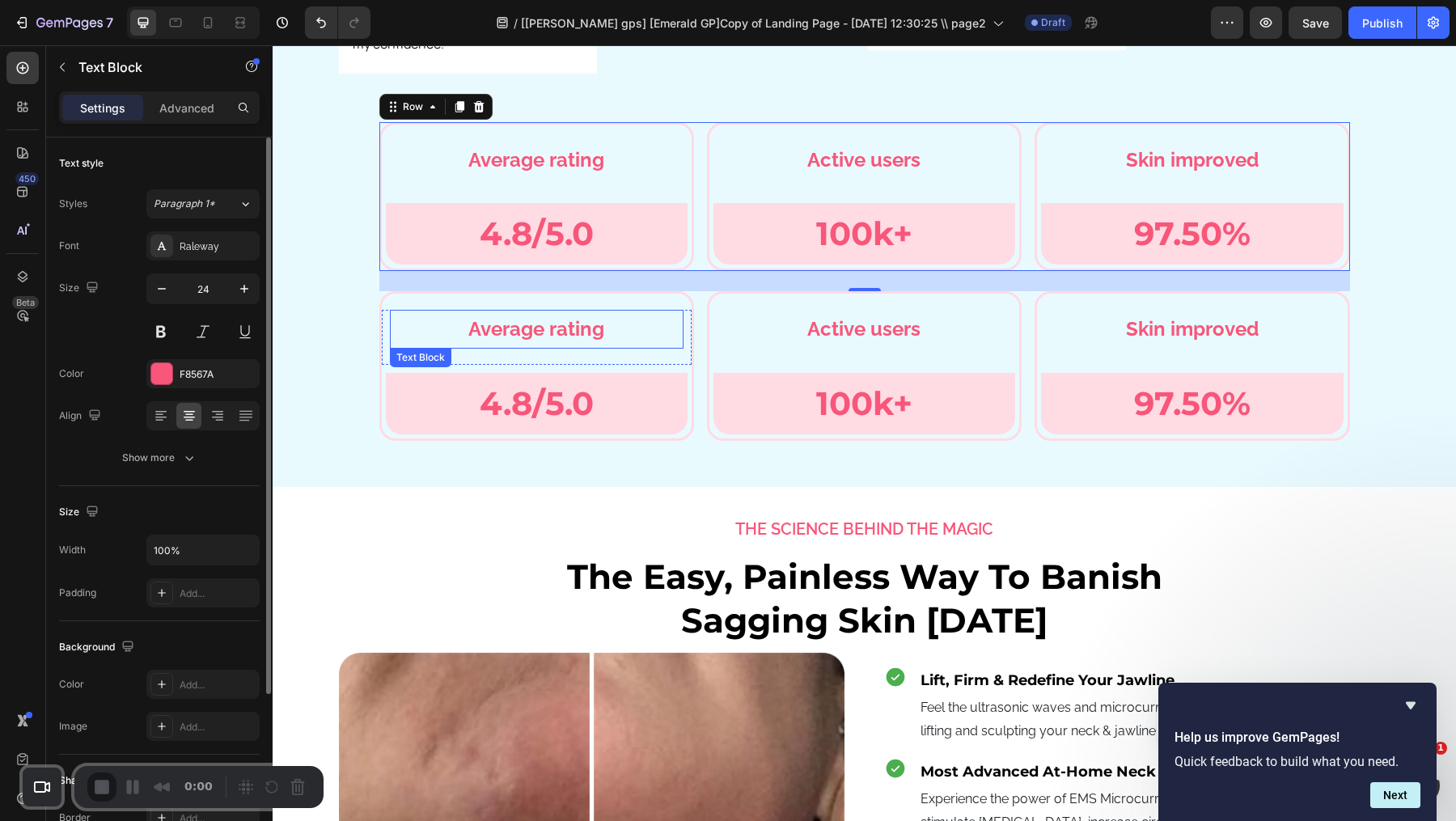
click at [472, 311] on p "Average rating" at bounding box center [536, 328] width 290 height 35
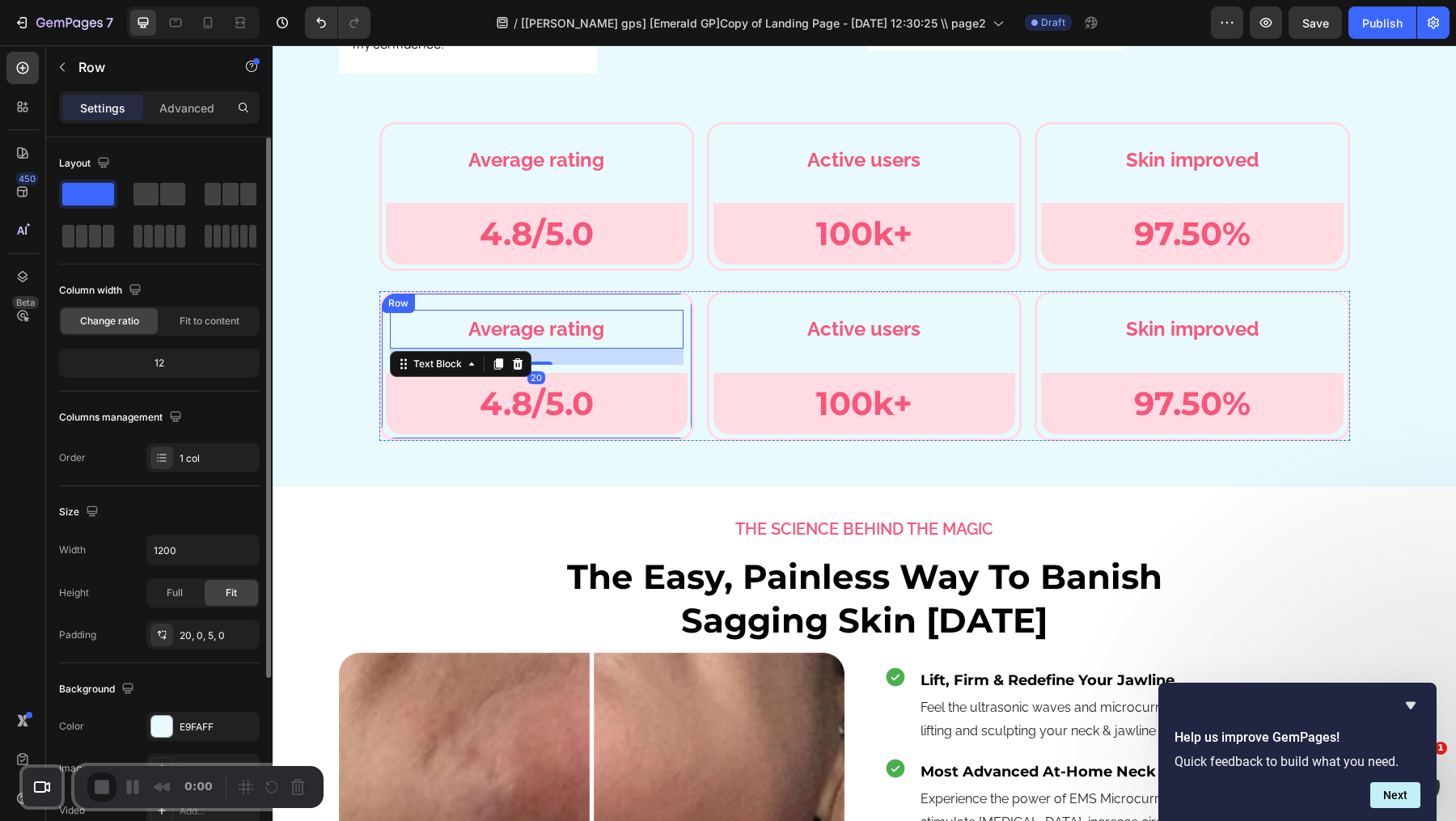
click at [460, 291] on div "Average rating Text Block 20 Row 4.8/5.0 Text [GEOGRAPHIC_DATA]" at bounding box center [537, 365] width 315 height 149
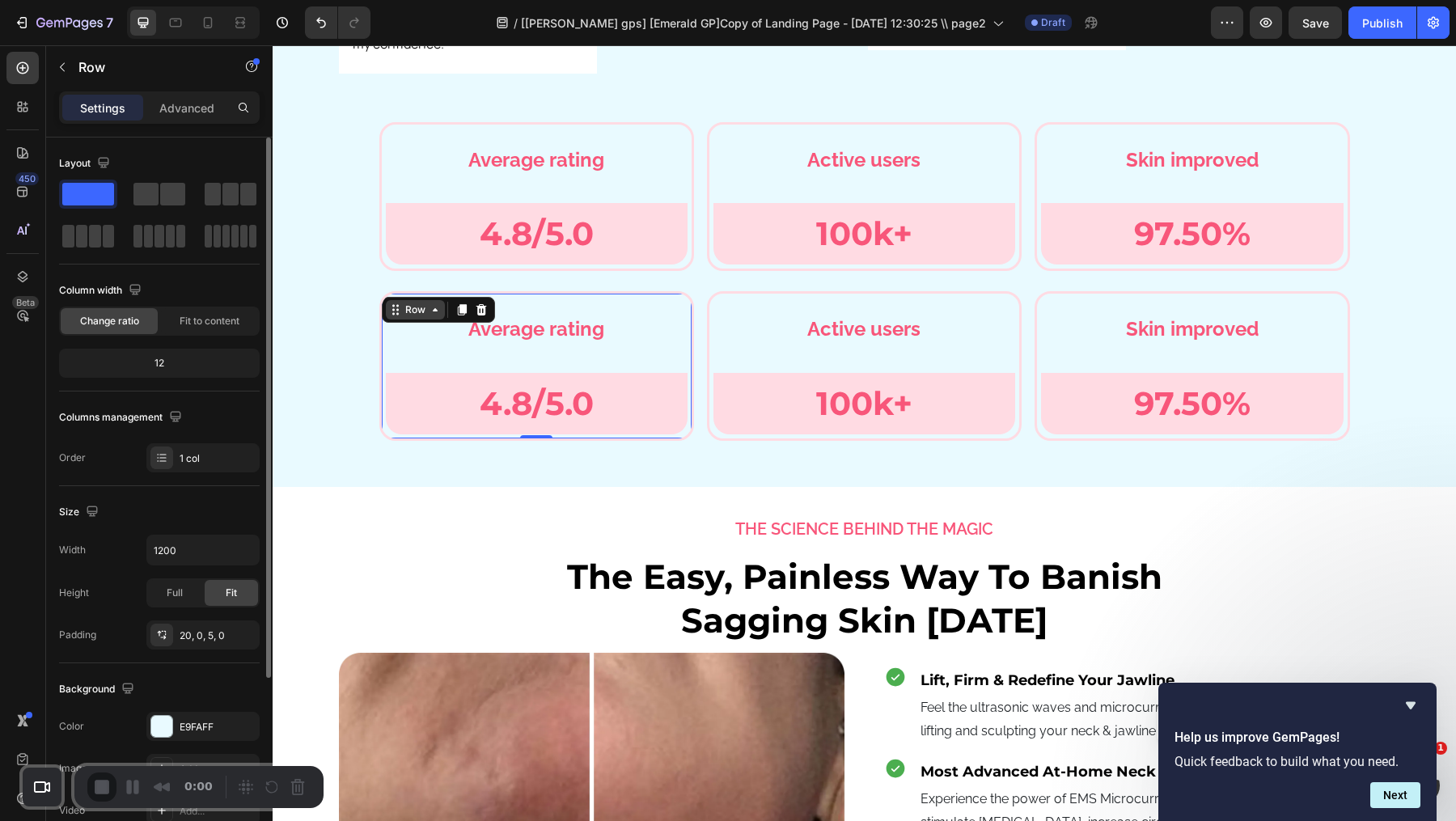
click at [423, 303] on div "Row" at bounding box center [415, 310] width 26 height 15
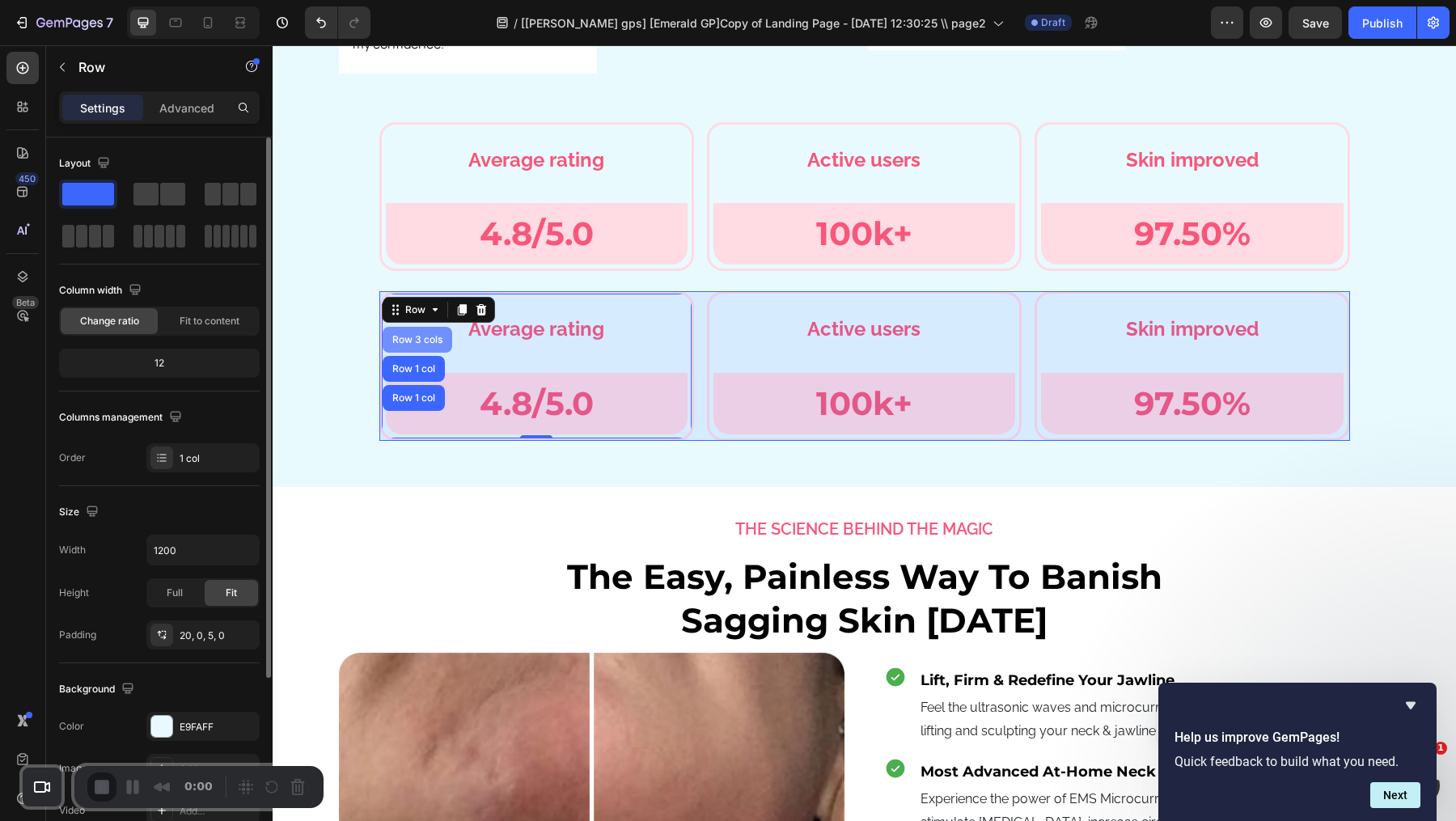
click at [417, 326] on div "Row 3 cols" at bounding box center [417, 339] width 69 height 25
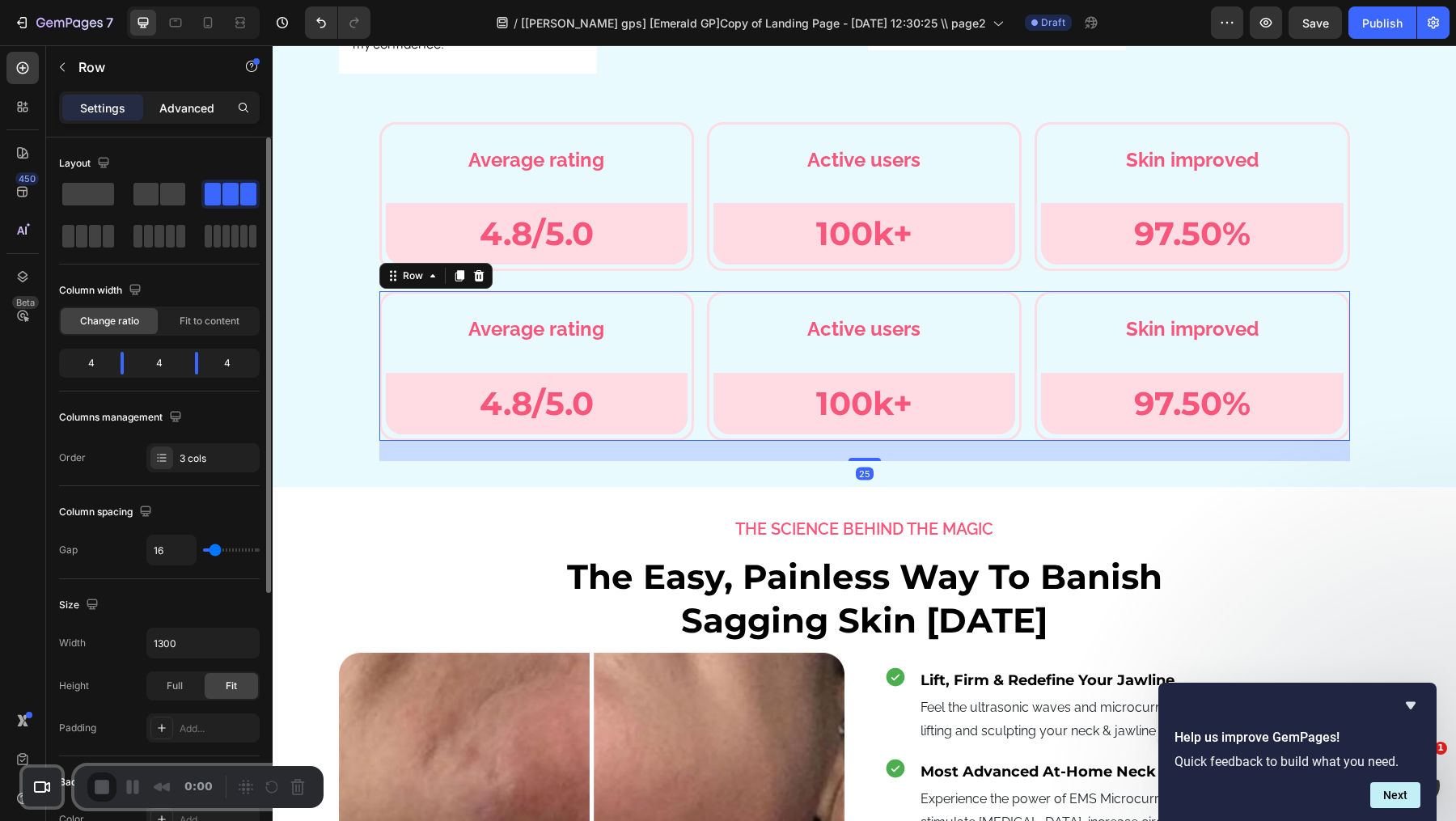
click at [186, 110] on p "Advanced" at bounding box center [186, 107] width 55 height 17
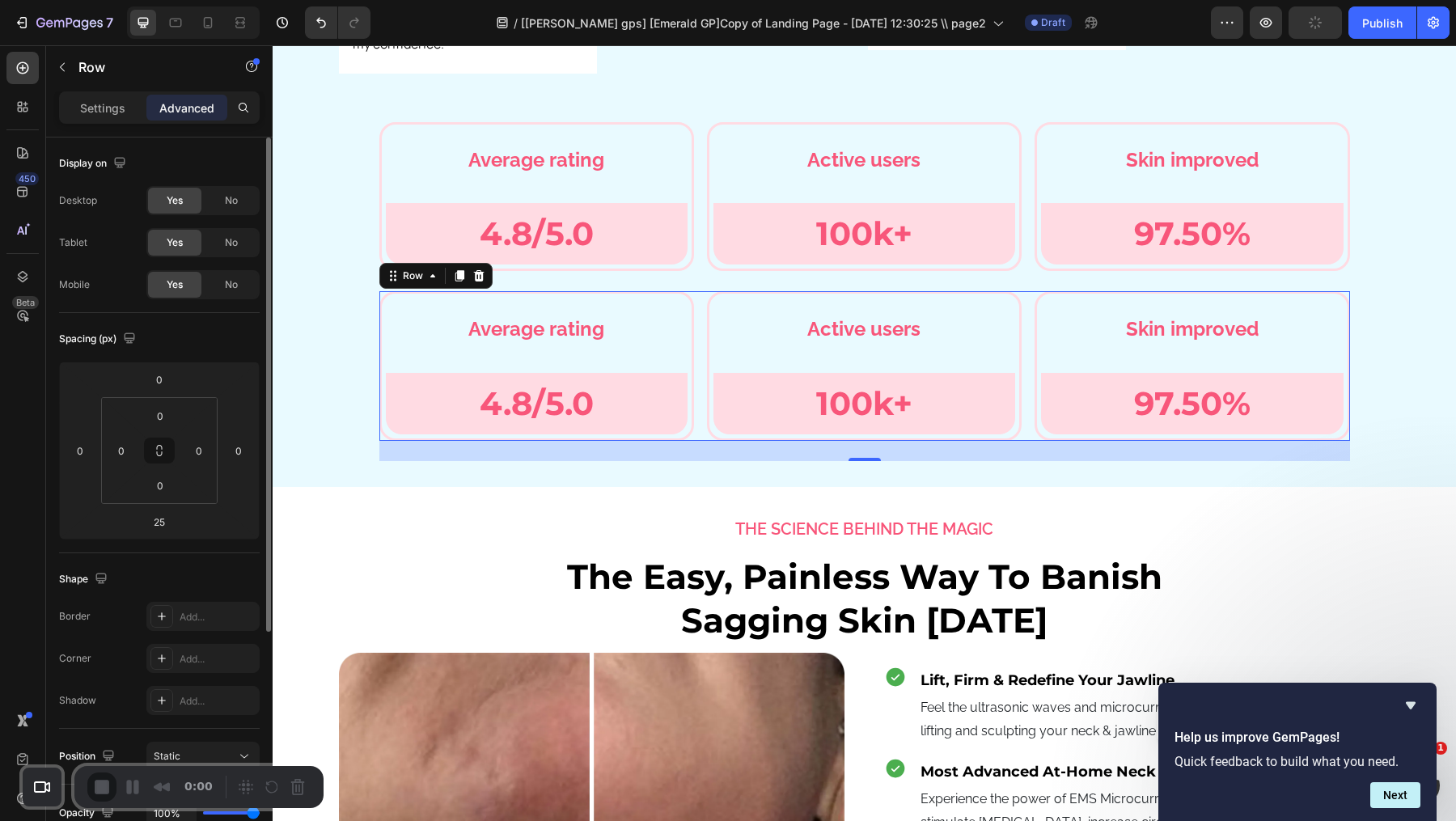
click at [246, 180] on div "Display on Desktop Yes No Tablet Yes No Mobile Yes No" at bounding box center [159, 225] width 201 height 175
click at [246, 188] on div "No" at bounding box center [231, 200] width 54 height 25
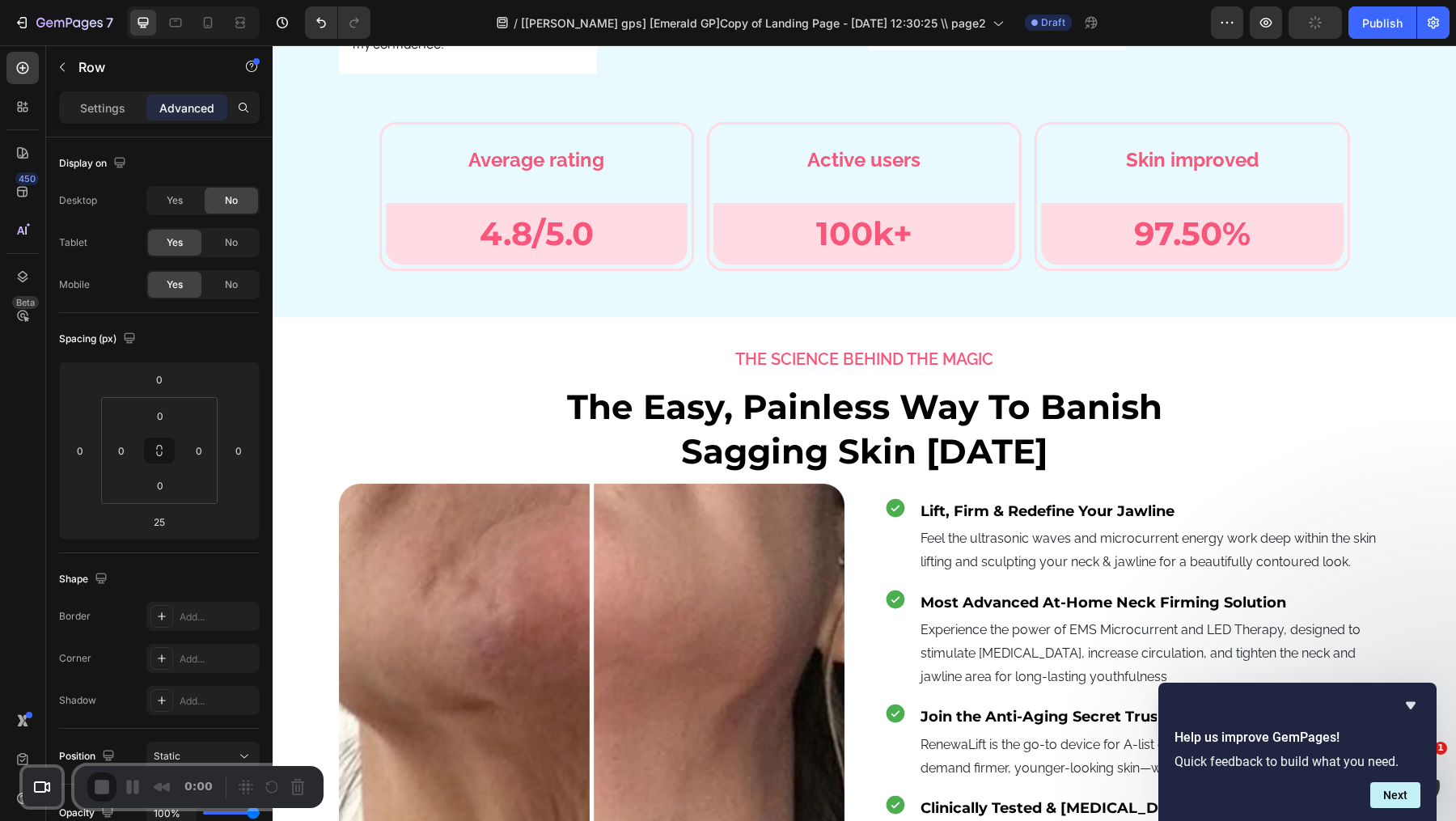
click at [246, 222] on div "Desktop Yes No Tablet Yes No Mobile Yes No" at bounding box center [159, 243] width 201 height 114
click at [243, 233] on div "No" at bounding box center [231, 243] width 54 height 25
click at [196, 11] on div at bounding box center [207, 23] width 25 height 25
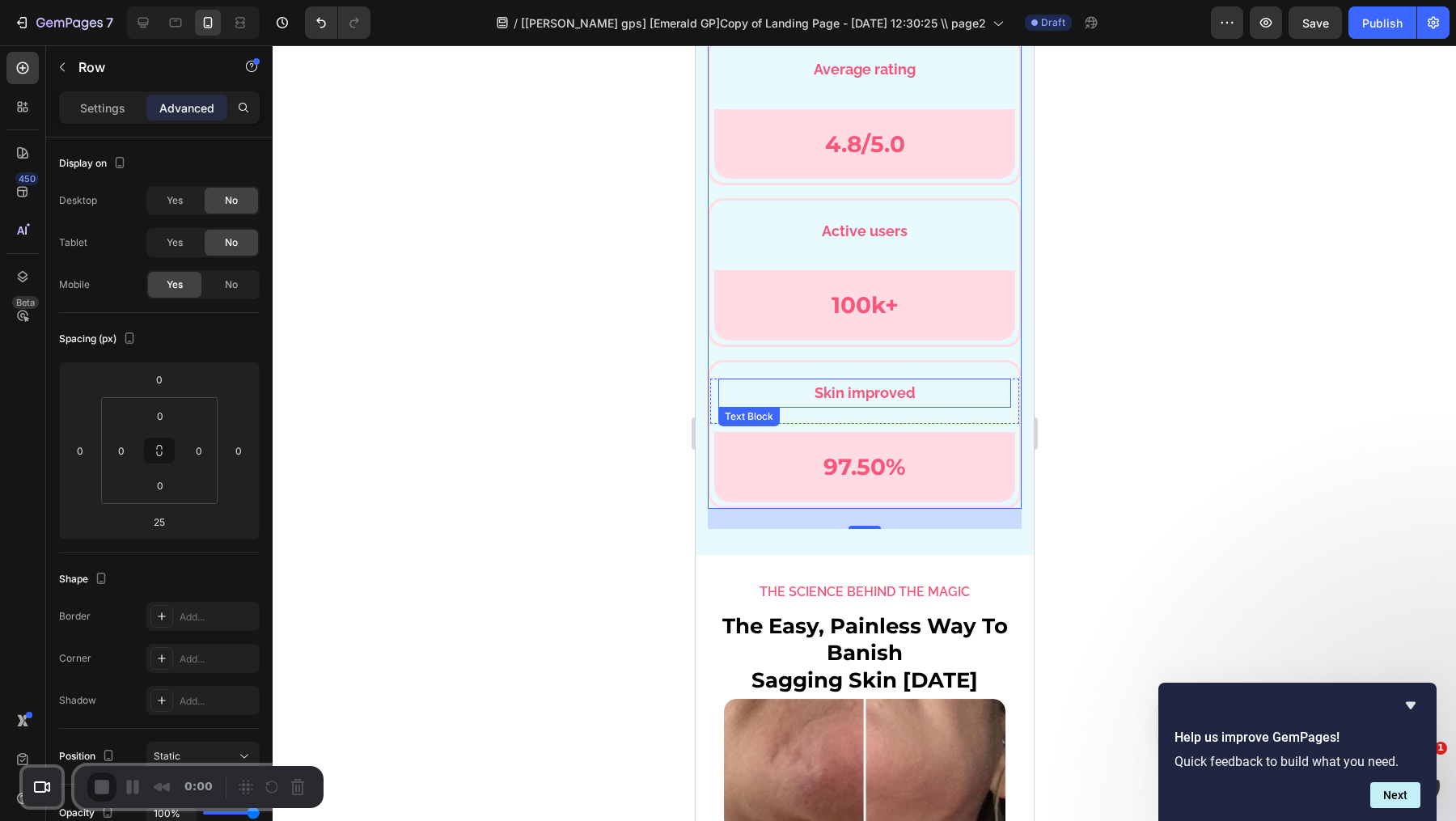
scroll to position [5604, 0]
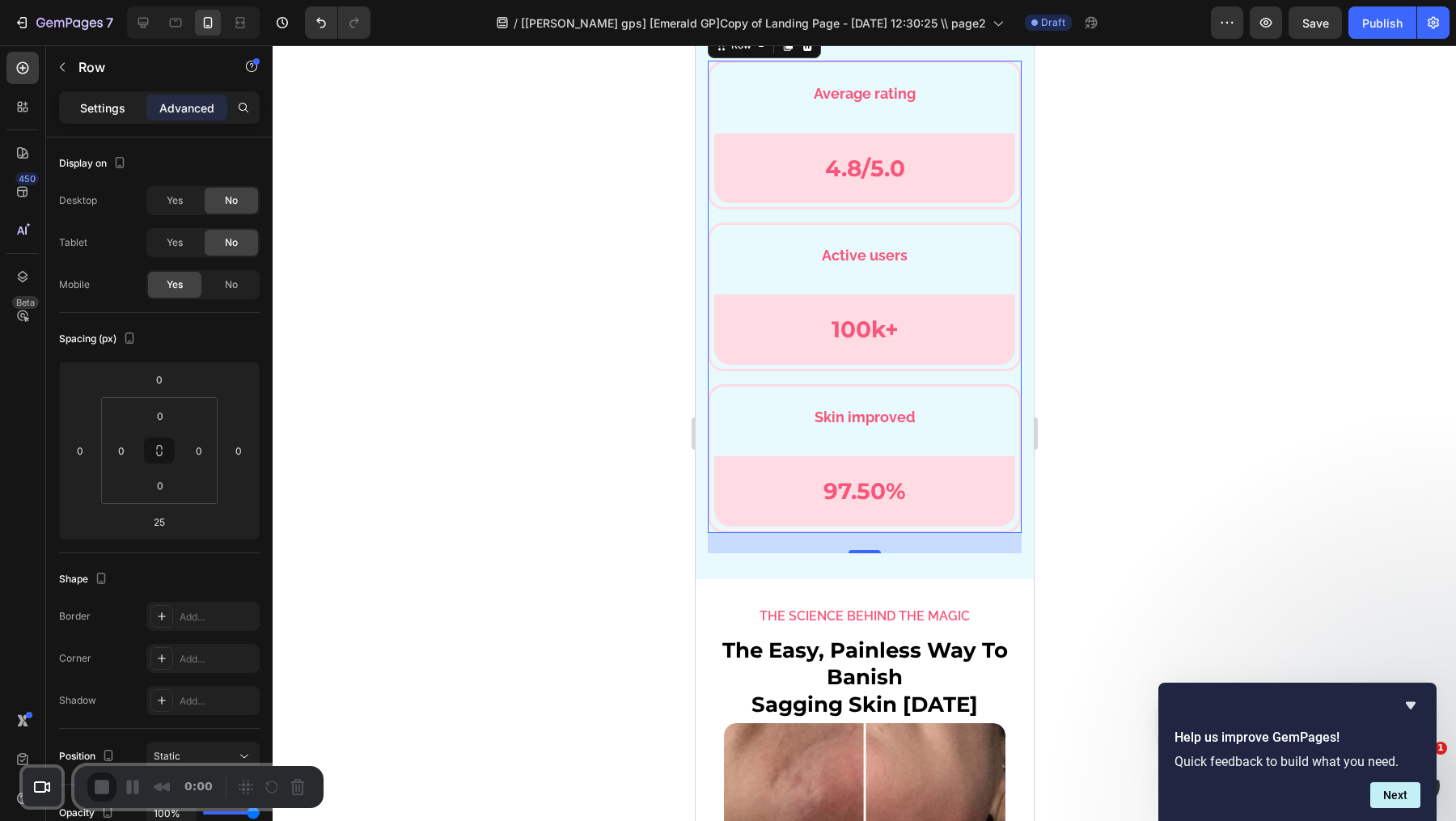
click at [99, 111] on p "Settings" at bounding box center [103, 107] width 45 height 17
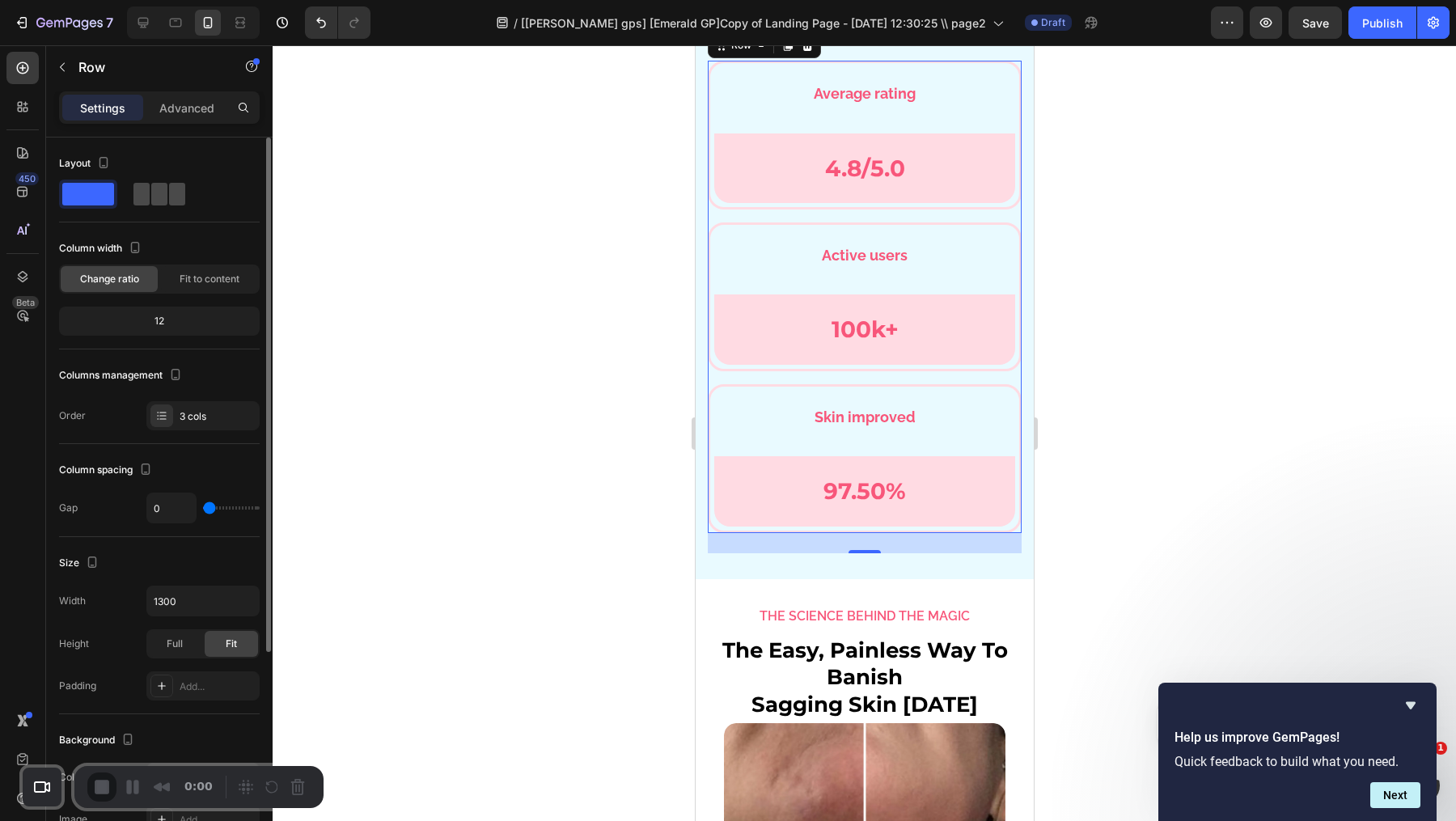
click at [157, 194] on span at bounding box center [159, 194] width 16 height 23
type input "16"
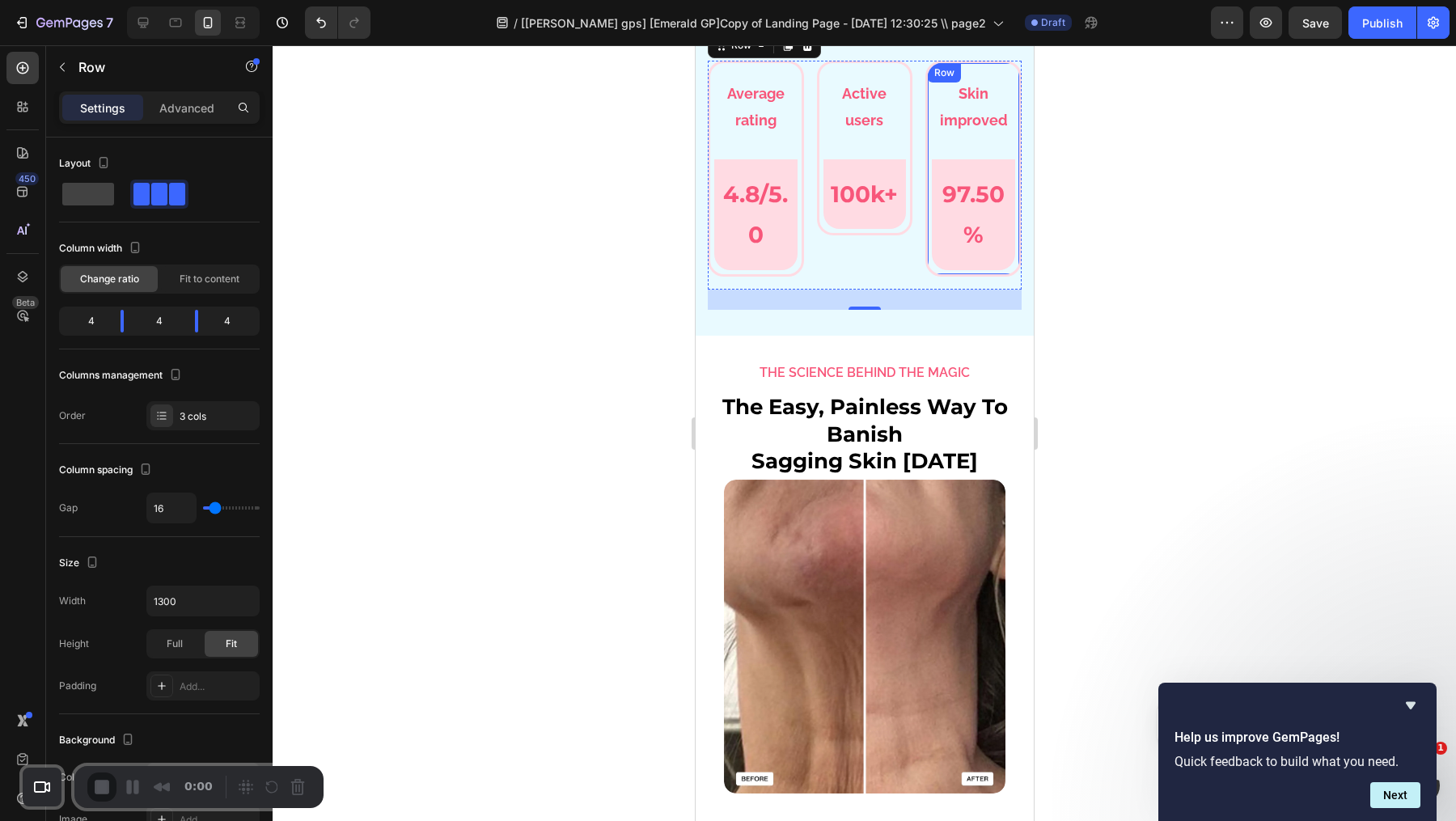
click at [1000, 103] on div "Skin improved Text Block Row 97.50% Text Block Row Row Row" at bounding box center [973, 168] width 96 height 215
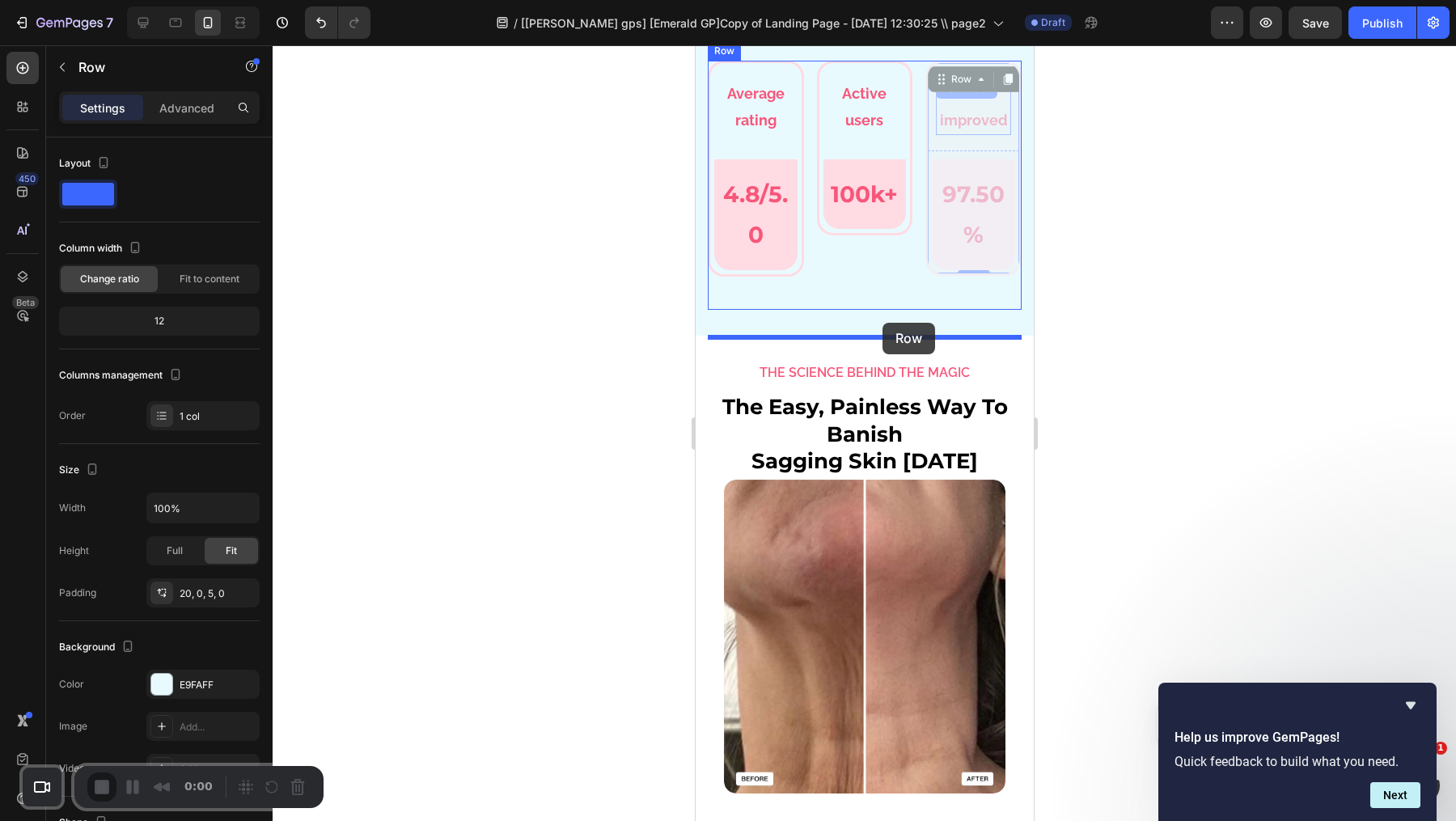
drag, startPoint x: 969, startPoint y: 118, endPoint x: 882, endPoint y: 323, distance: 222.7
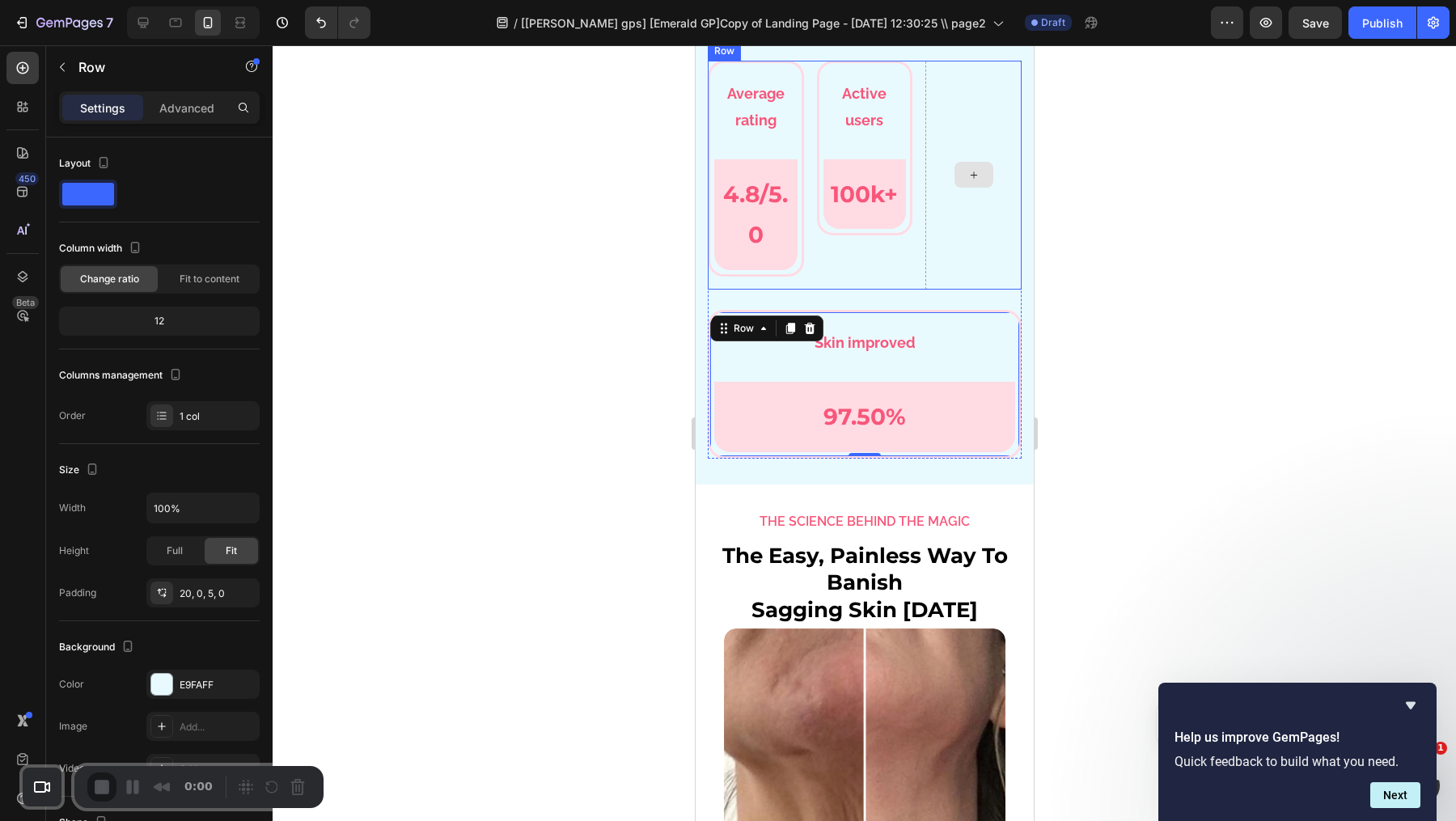
click at [947, 205] on div at bounding box center [973, 175] width 96 height 229
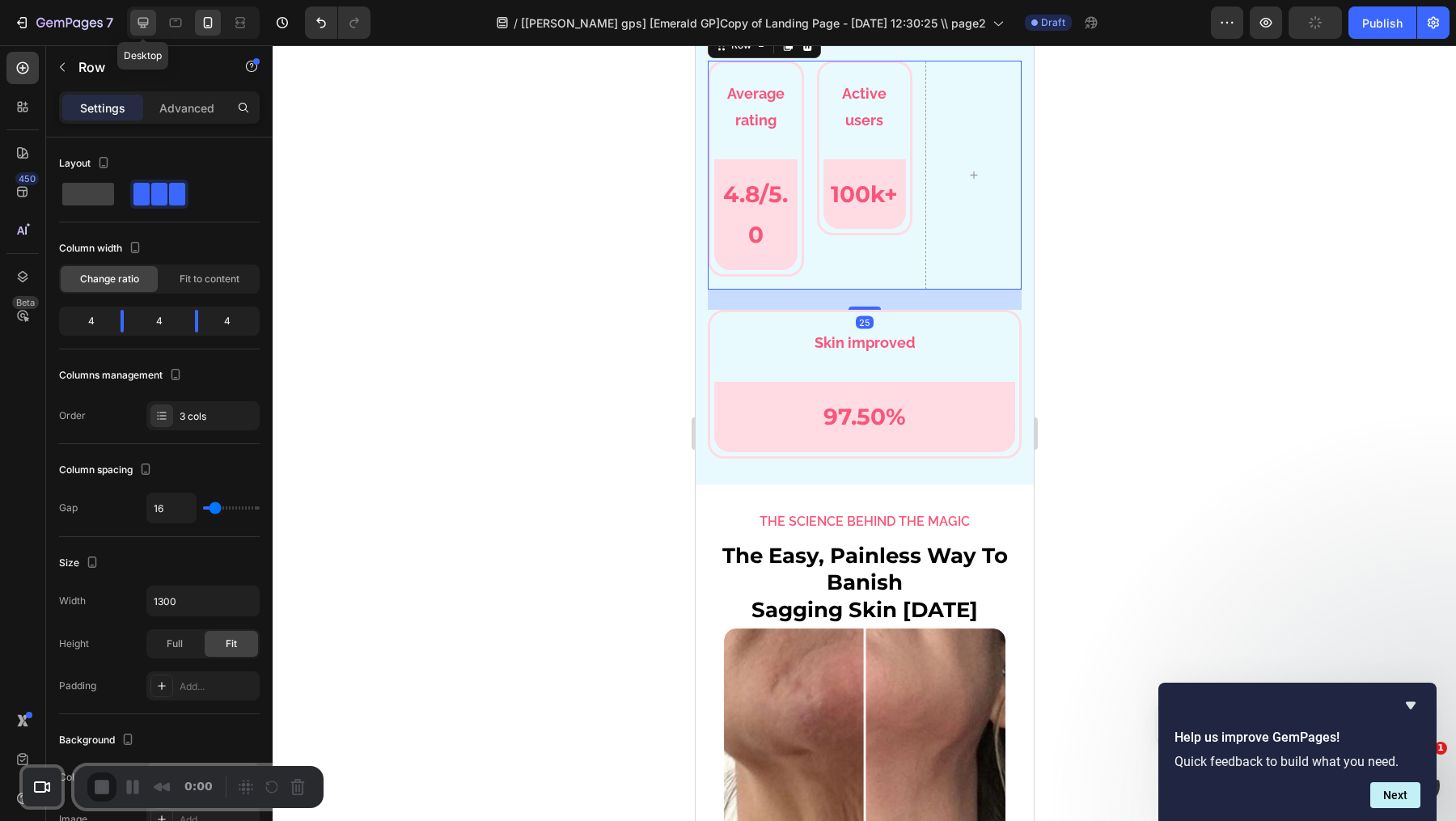
click at [146, 26] on icon at bounding box center [144, 24] width 11 height 11
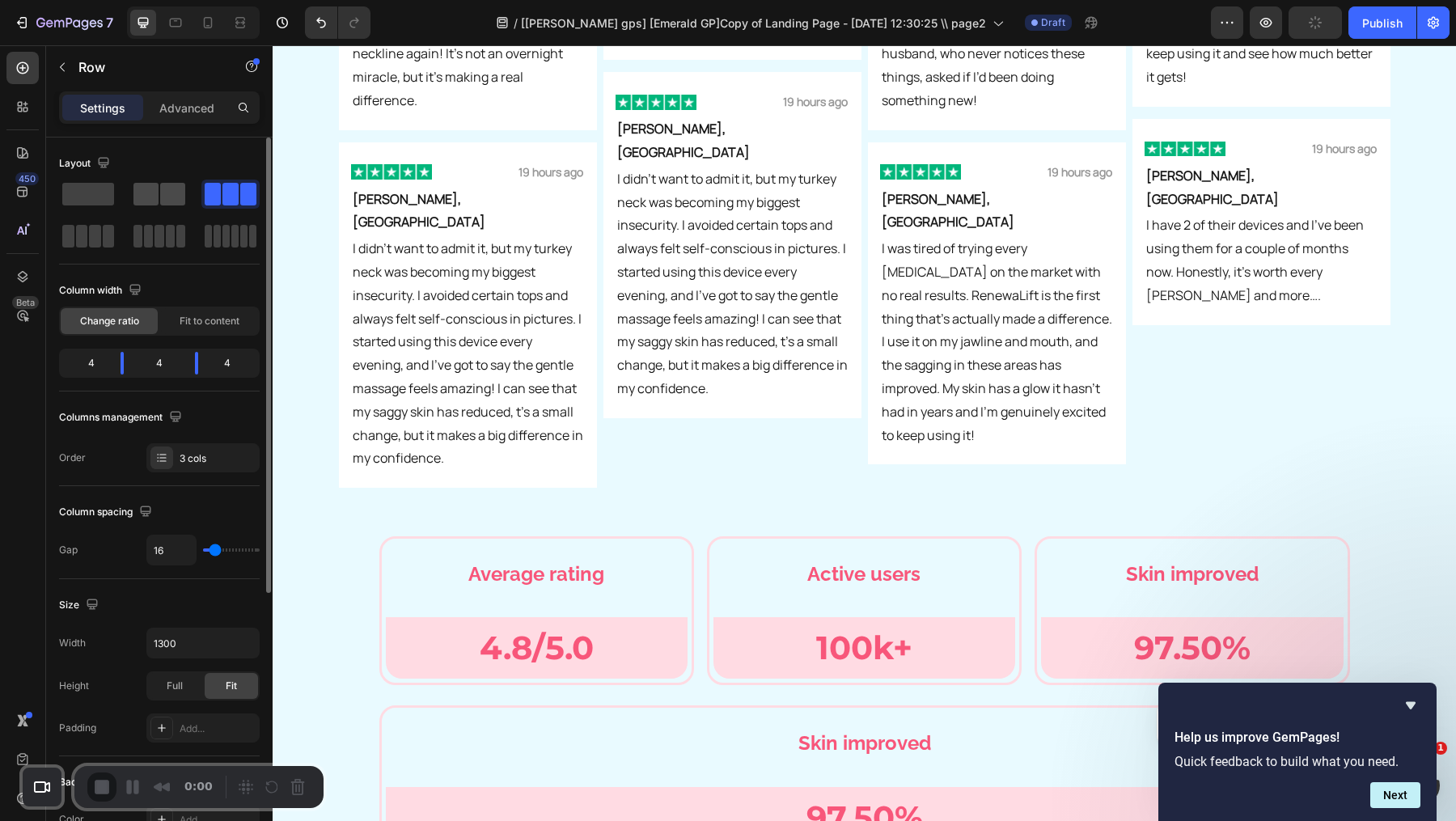
scroll to position [5520, 0]
click at [180, 202] on span at bounding box center [173, 194] width 25 height 23
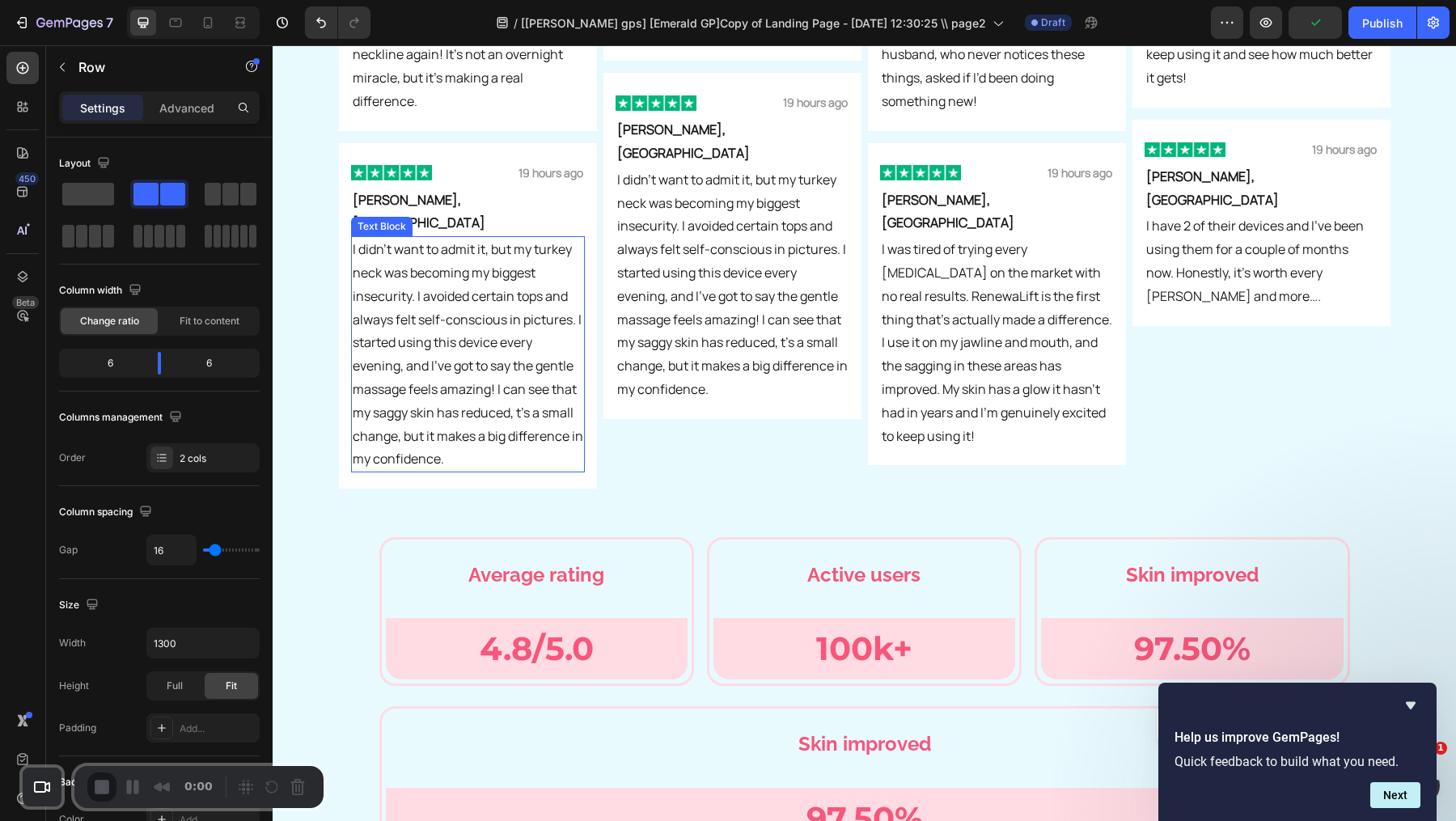
scroll to position [5668, 0]
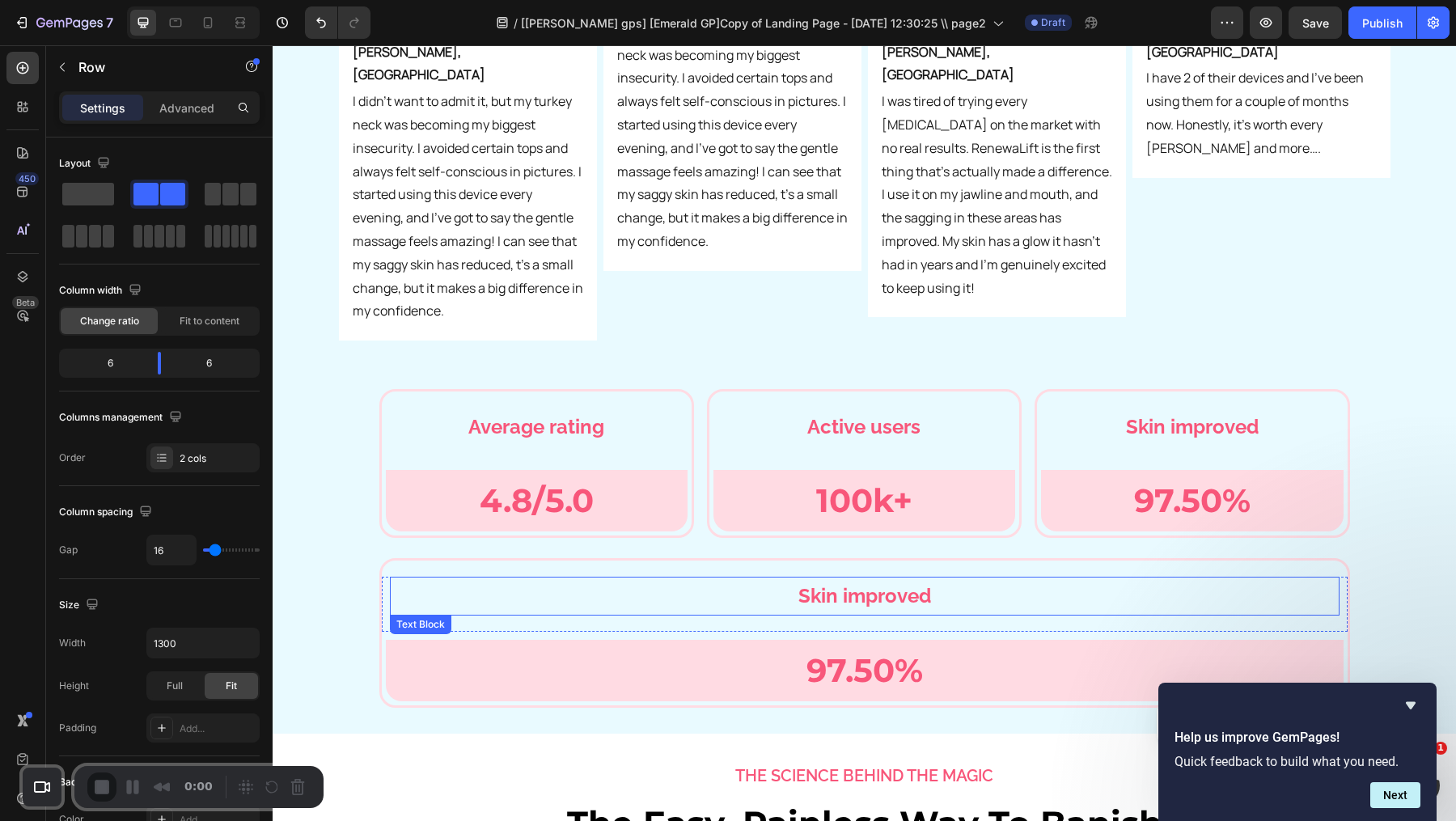
click at [450, 578] on p "Skin improved" at bounding box center [864, 596] width 947 height 35
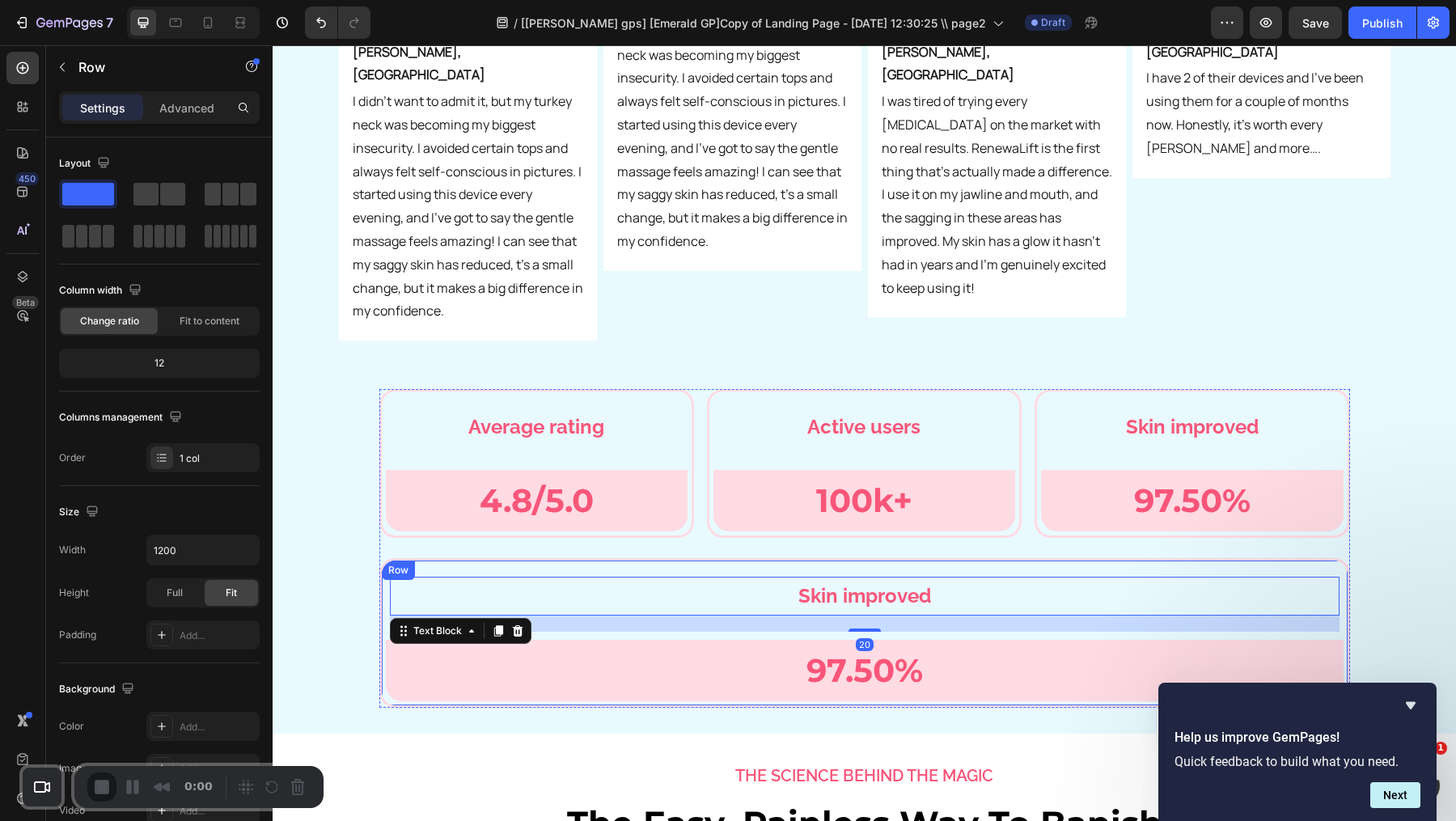
click at [450, 536] on div "Average rating Text Block Row 4.8/5.0 Text Block Row Row Row Active users Text …" at bounding box center [864, 548] width 970 height 318
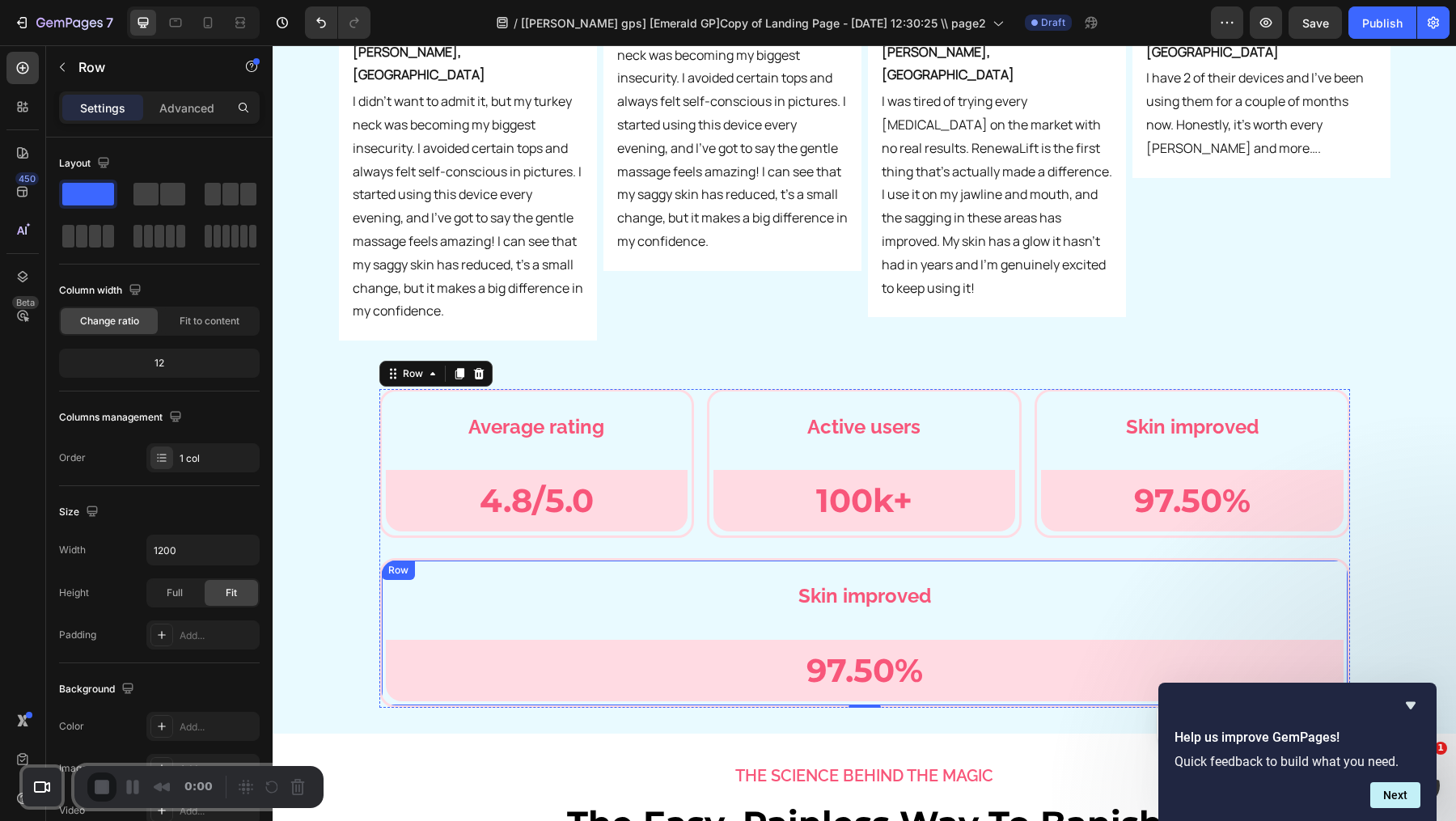
click at [449, 558] on div "Skin improved Text Block Row 97.50% Text Block Row Row Row" at bounding box center [864, 633] width 970 height 149
click at [428, 570] on icon at bounding box center [435, 576] width 13 height 13
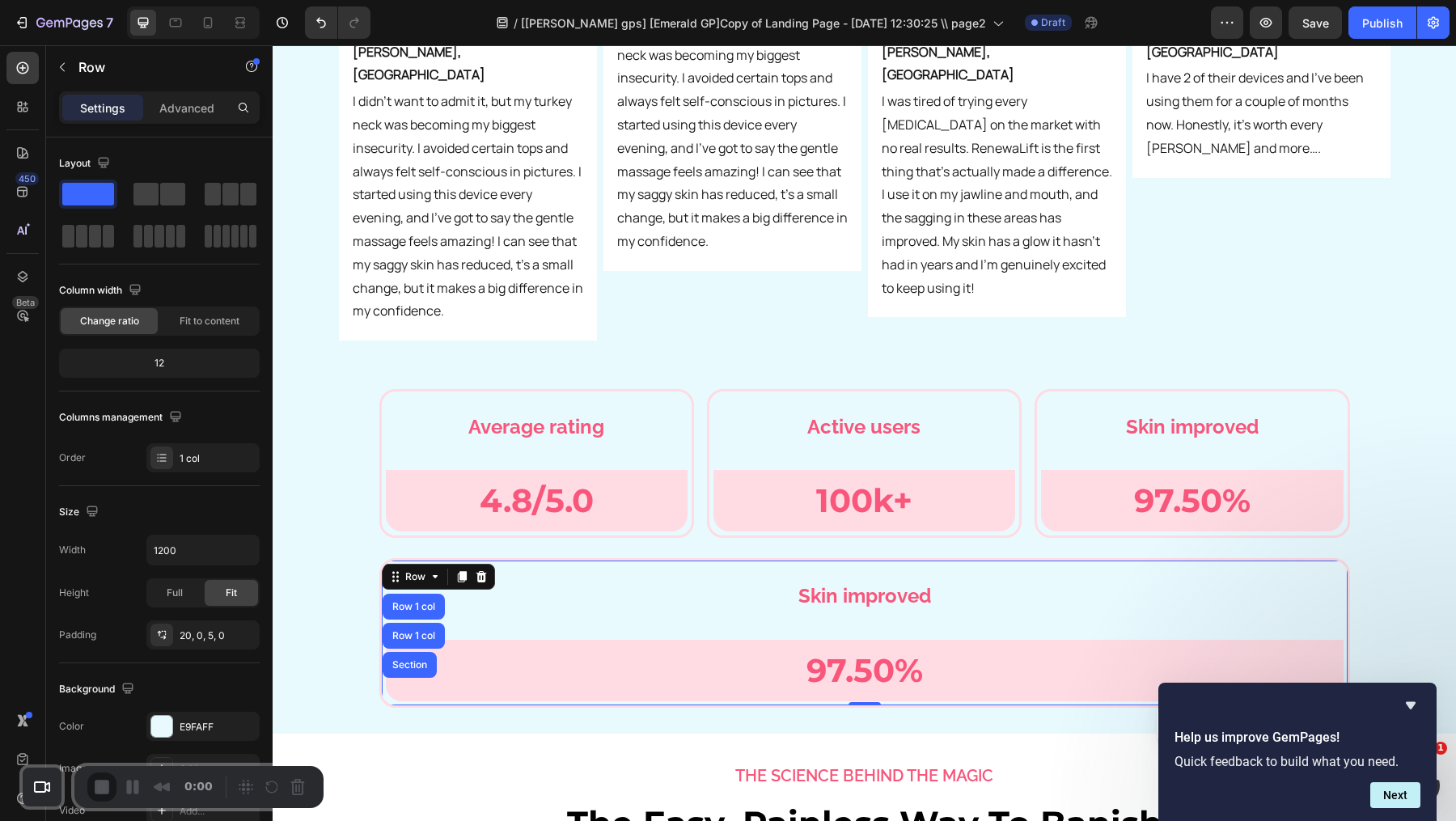
click at [205, 92] on div "Settings Advanced" at bounding box center [159, 108] width 201 height 33
click at [194, 115] on p "Advanced" at bounding box center [186, 107] width 55 height 17
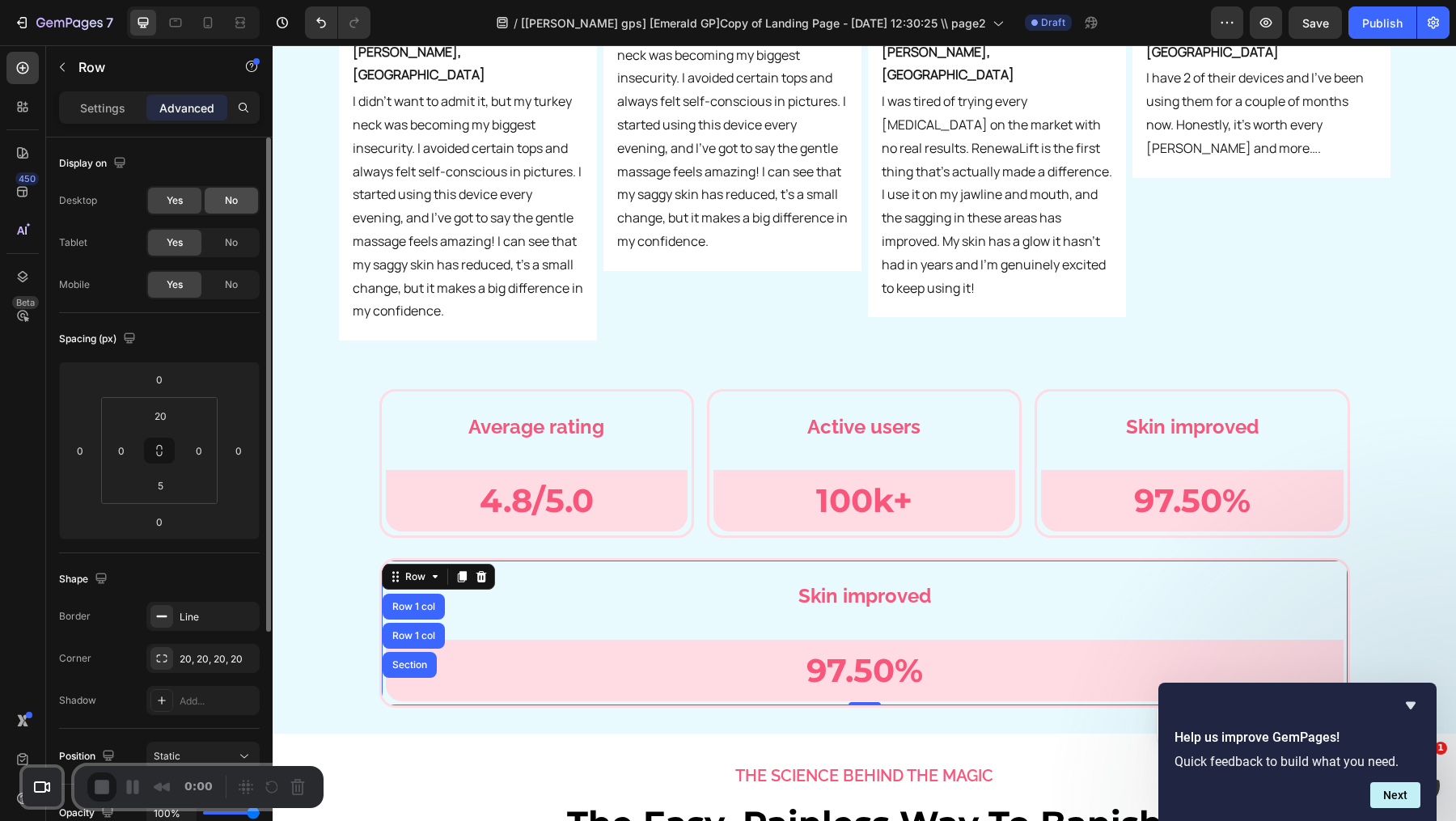
click at [228, 197] on span "No" at bounding box center [231, 201] width 13 height 15
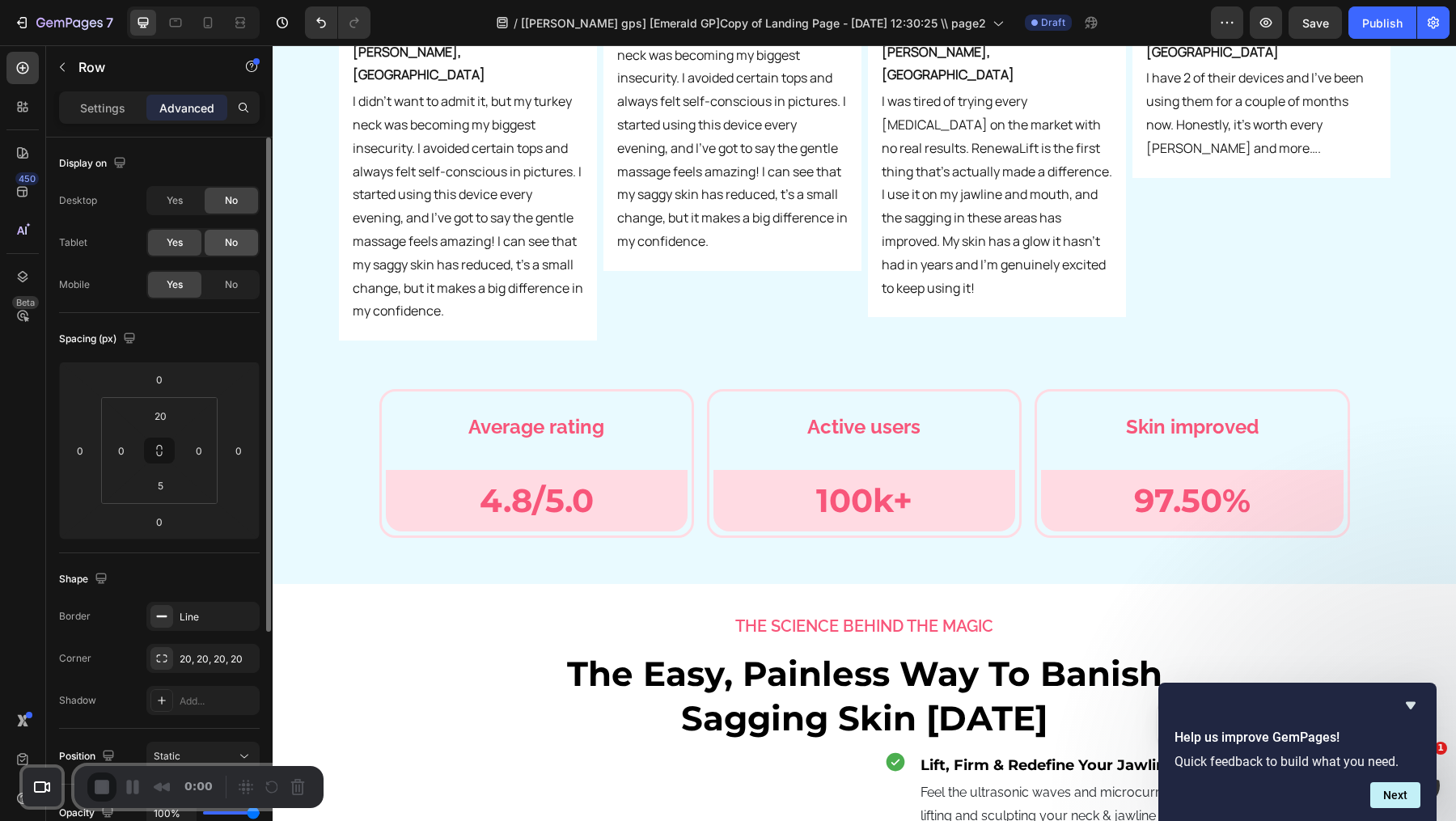
click at [228, 241] on span "No" at bounding box center [231, 243] width 13 height 15
click at [200, 16] on icon at bounding box center [208, 23] width 16 height 16
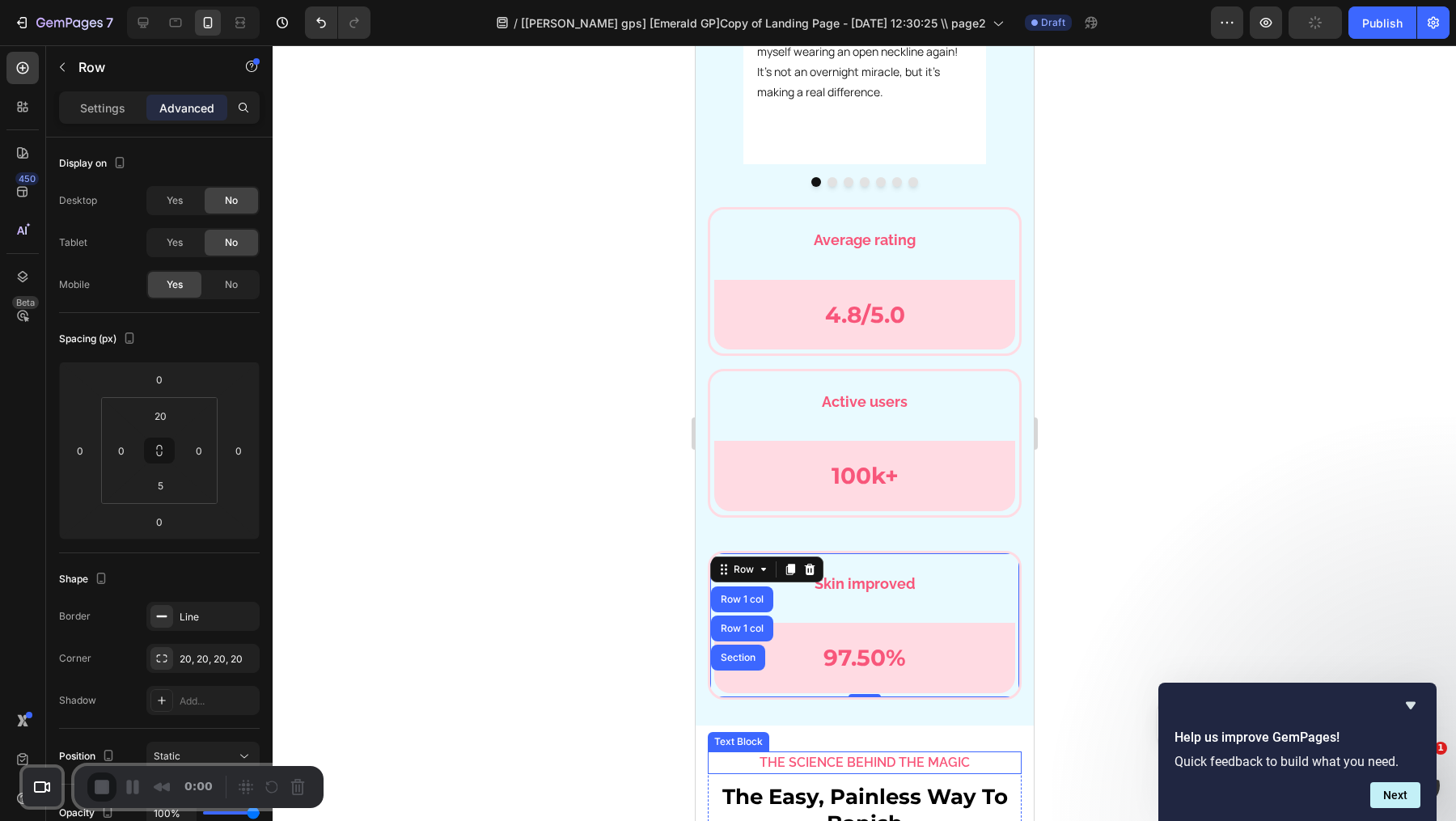
scroll to position [5457, 0]
click at [882, 323] on div "4.8/5.0 Text Block" at bounding box center [863, 315] width 301 height 69
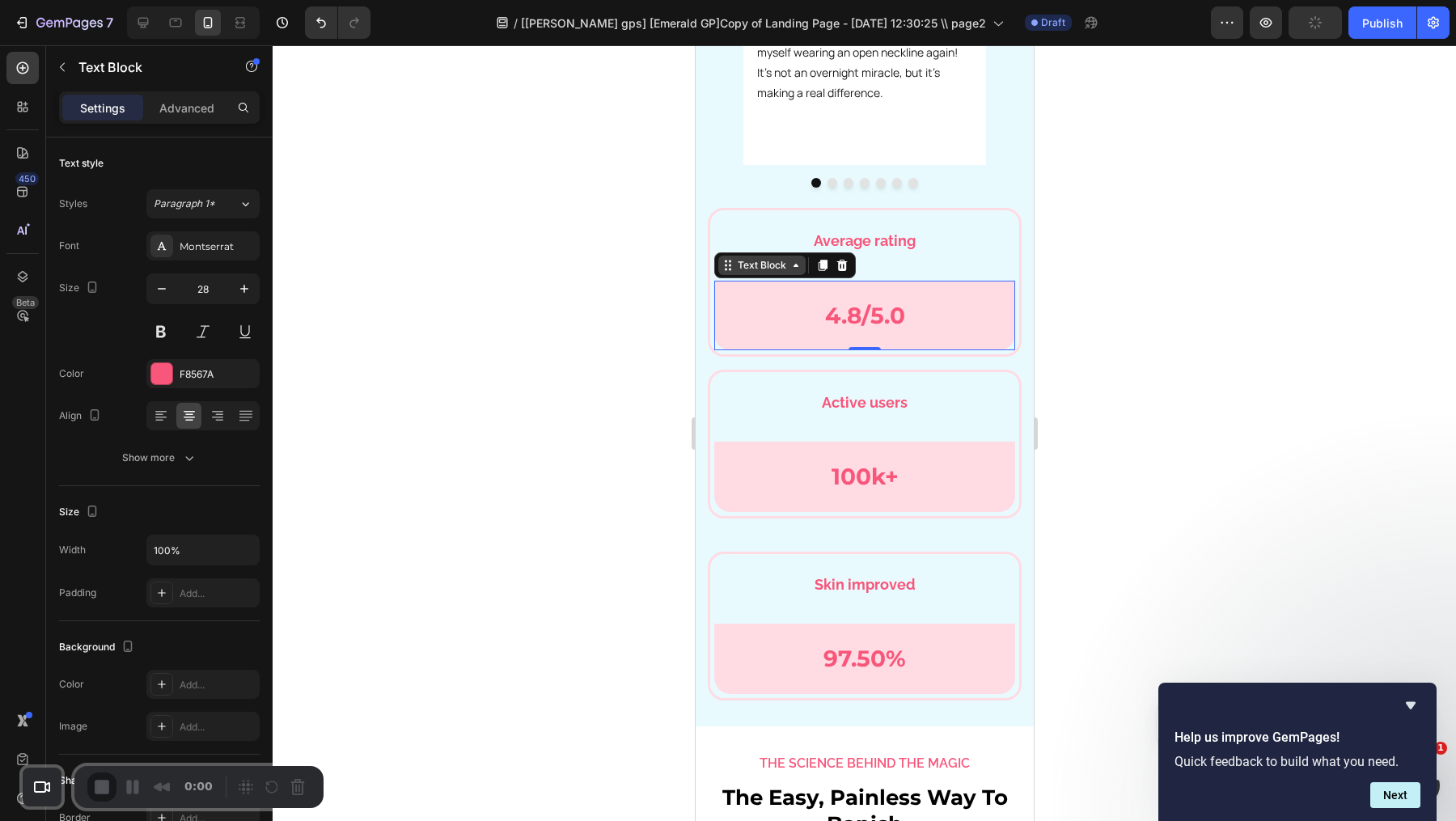
click at [780, 273] on div "Text Block" at bounding box center [761, 265] width 55 height 15
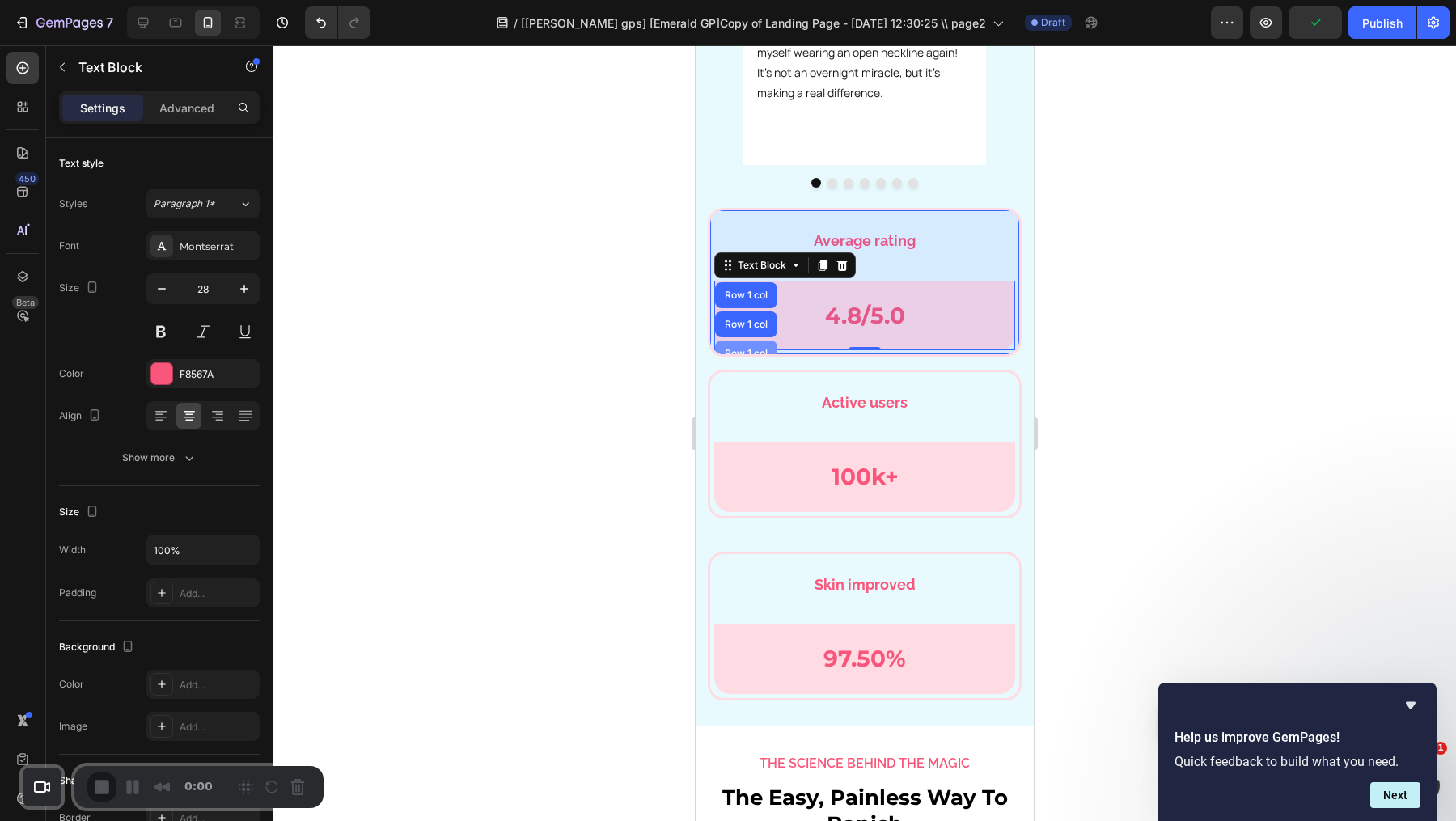
click at [755, 366] on div "Row 1 col" at bounding box center [745, 353] width 62 height 25
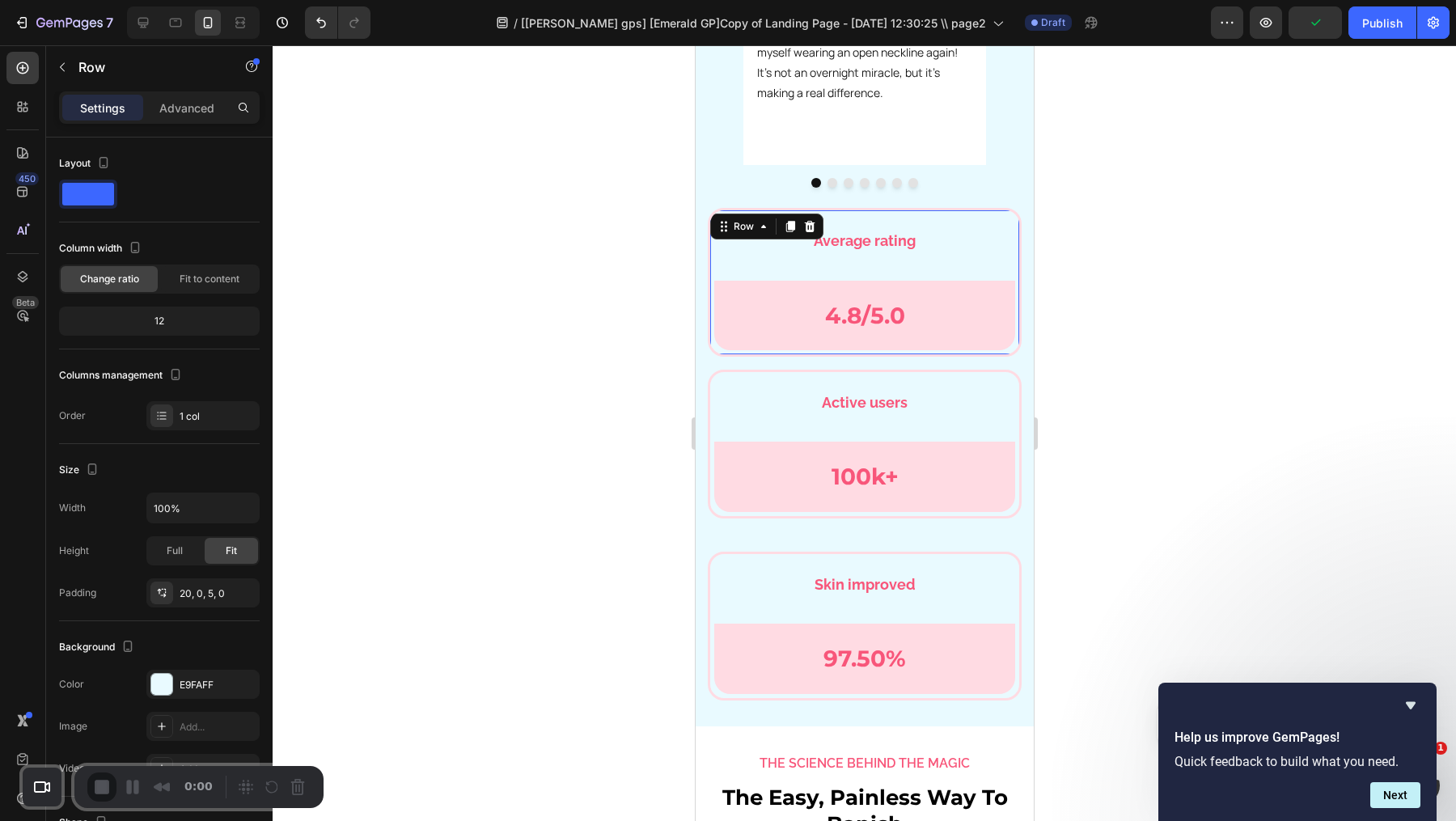
click at [751, 239] on div "Row" at bounding box center [766, 226] width 114 height 25
click at [751, 234] on div "Row" at bounding box center [742, 226] width 26 height 15
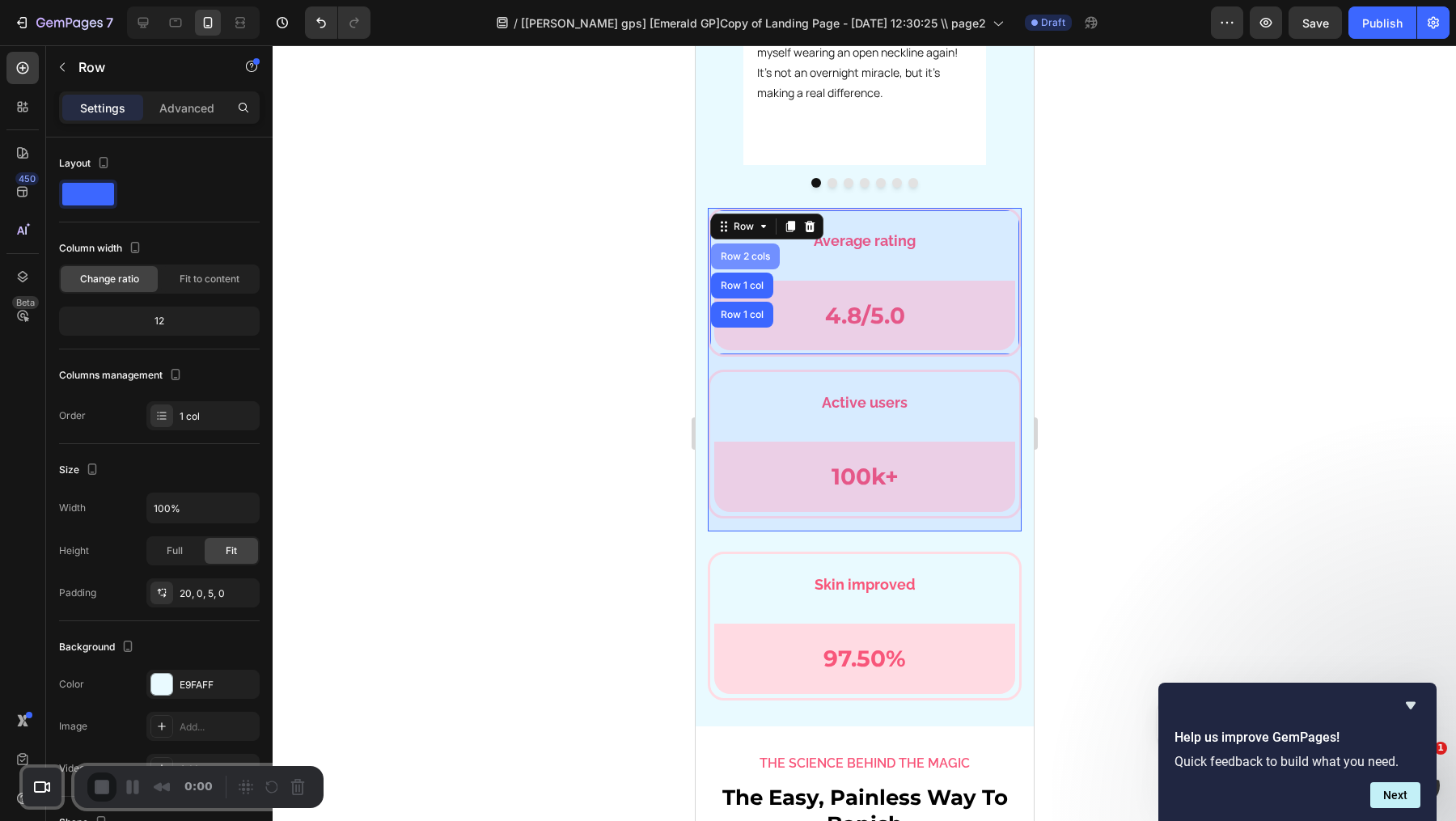
click at [743, 261] on div "Row 2 cols" at bounding box center [744, 256] width 55 height 10
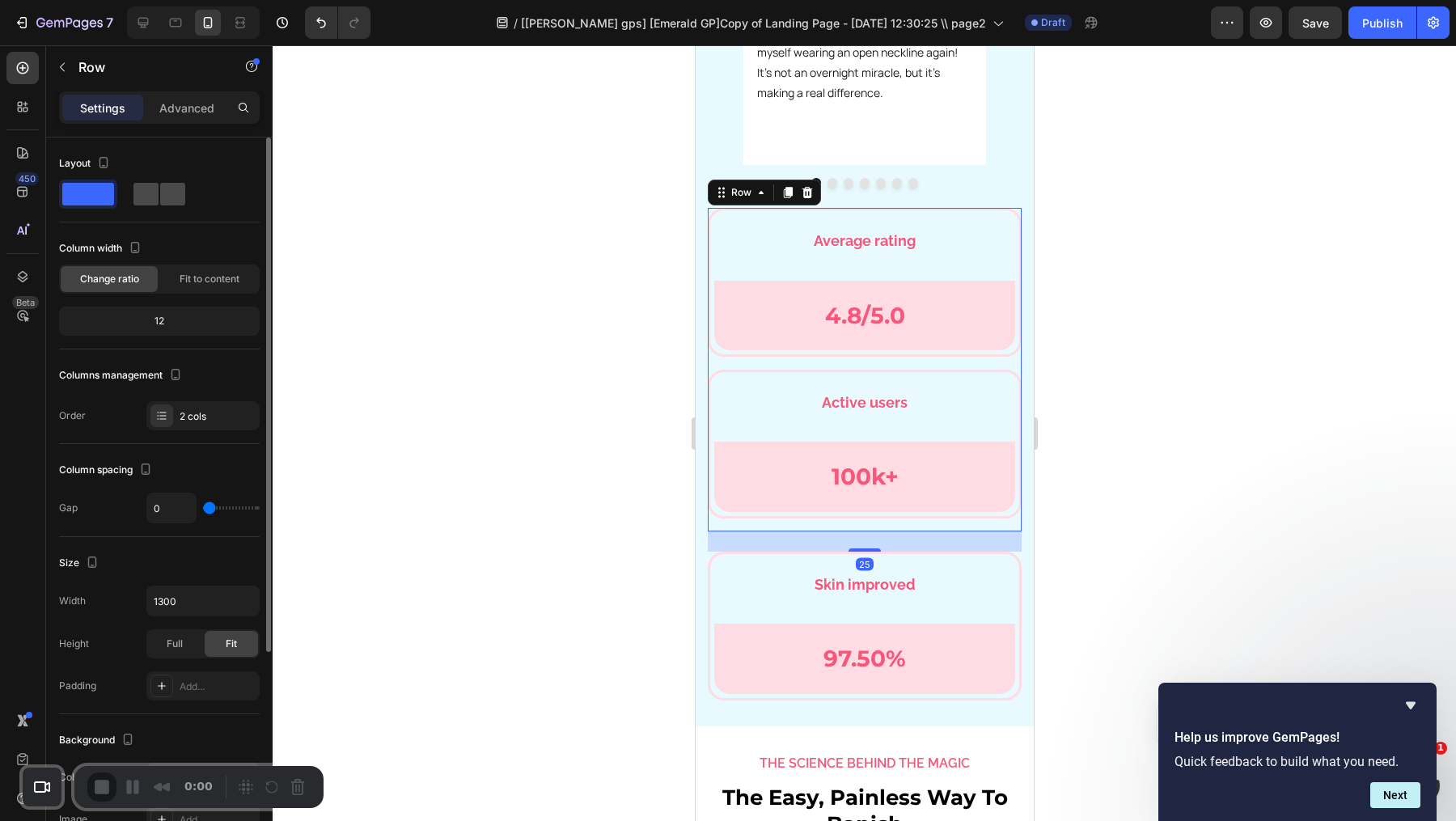
click at [166, 179] on div at bounding box center [159, 194] width 58 height 29
type input "16"
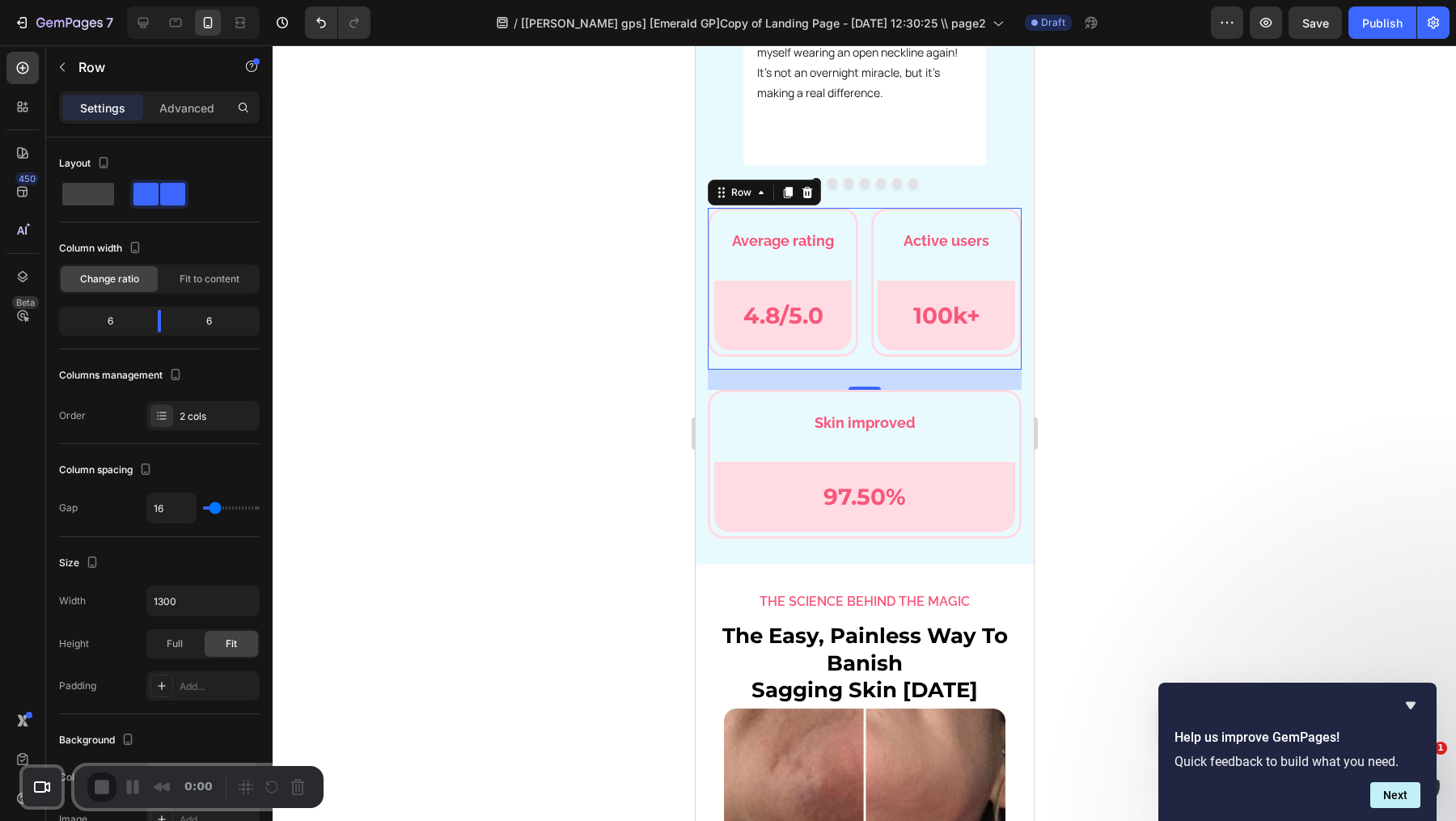
click at [923, 390] on div "25" at bounding box center [863, 379] width 314 height 20
click at [1409, 331] on div at bounding box center [864, 433] width 1183 height 776
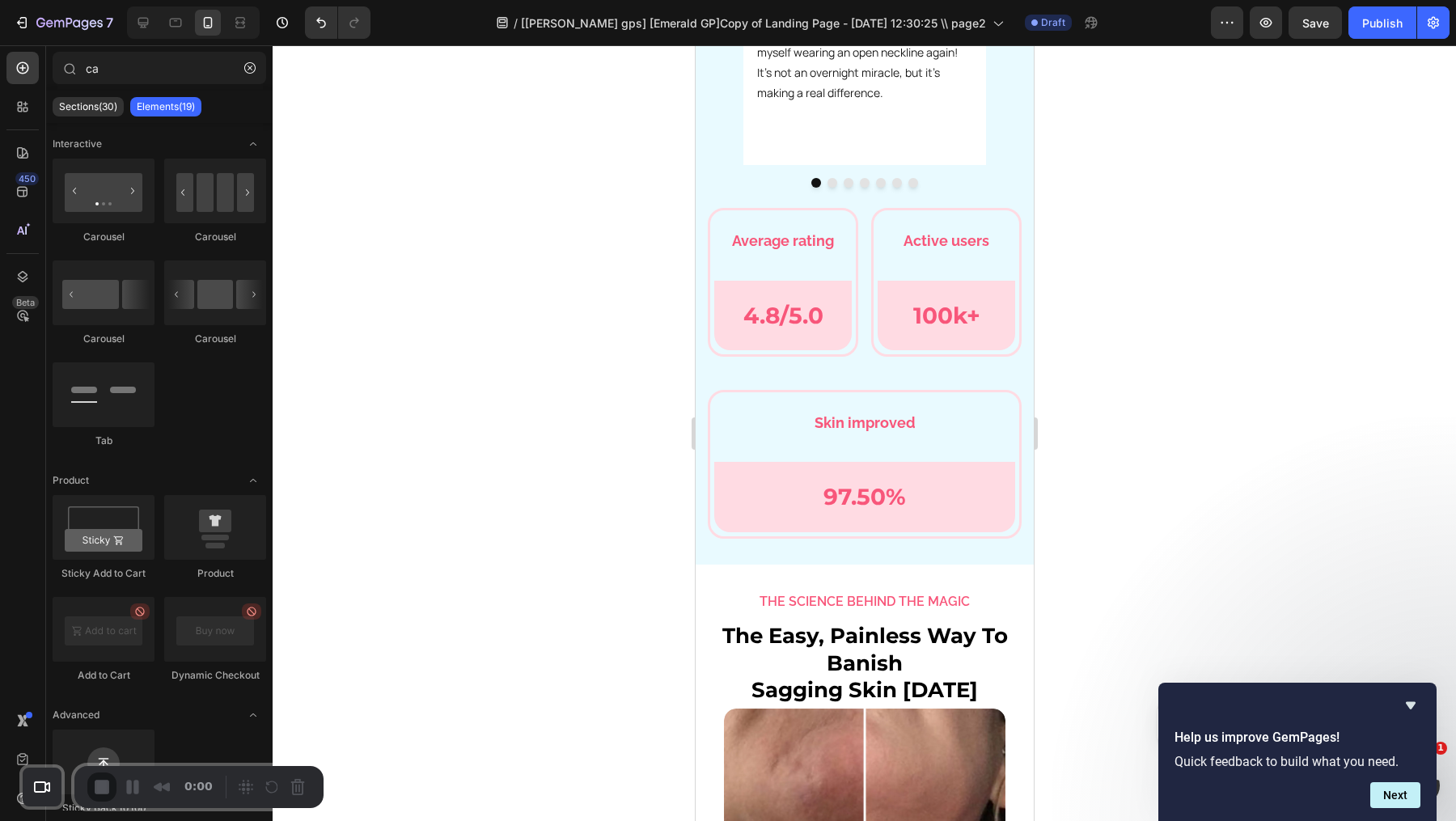
click at [102, 779] on div "0:00" at bounding box center [153, 786] width 132 height 29
click at [574, 350] on div at bounding box center [864, 433] width 1183 height 776
click at [285, 794] on div "Recorder controls - play pause" at bounding box center [272, 786] width 77 height 25
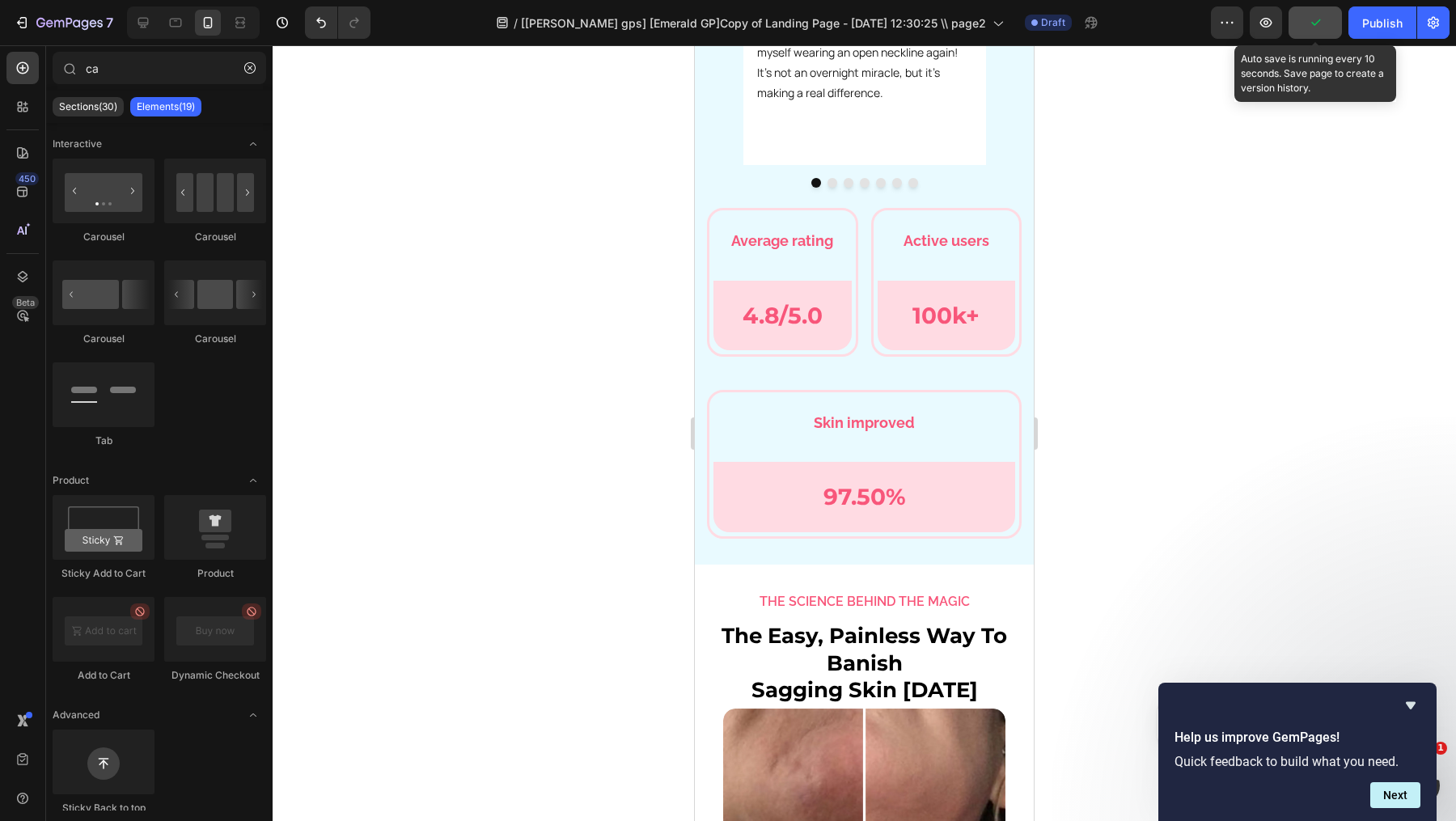
click at [1314, 17] on icon "button" at bounding box center [1315, 23] width 16 height 16
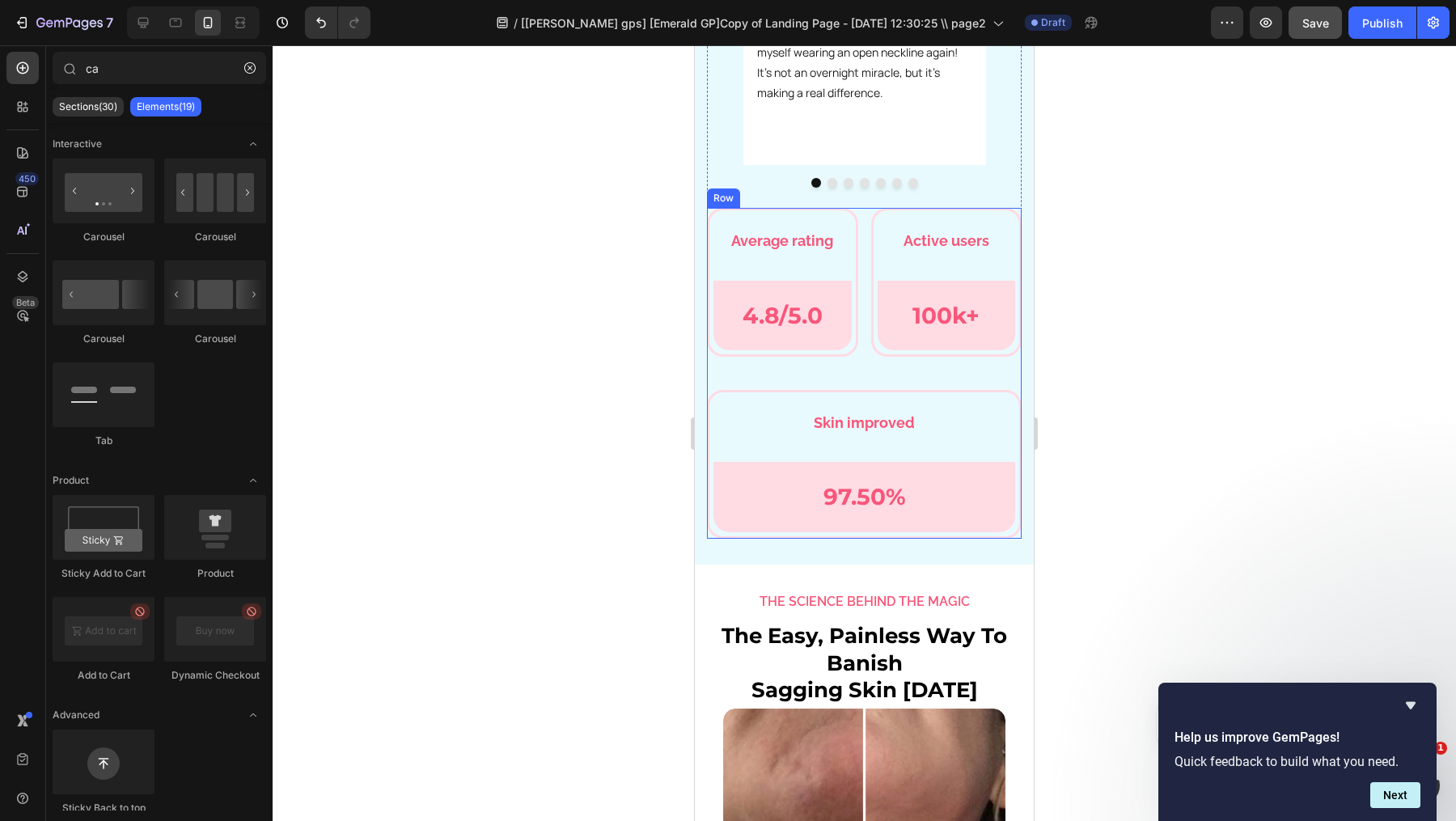
click at [940, 414] on div "Average rating Text Block Row 4.8/5.0 Text Block Row Row Row Active users Text …" at bounding box center [864, 374] width 315 height 331
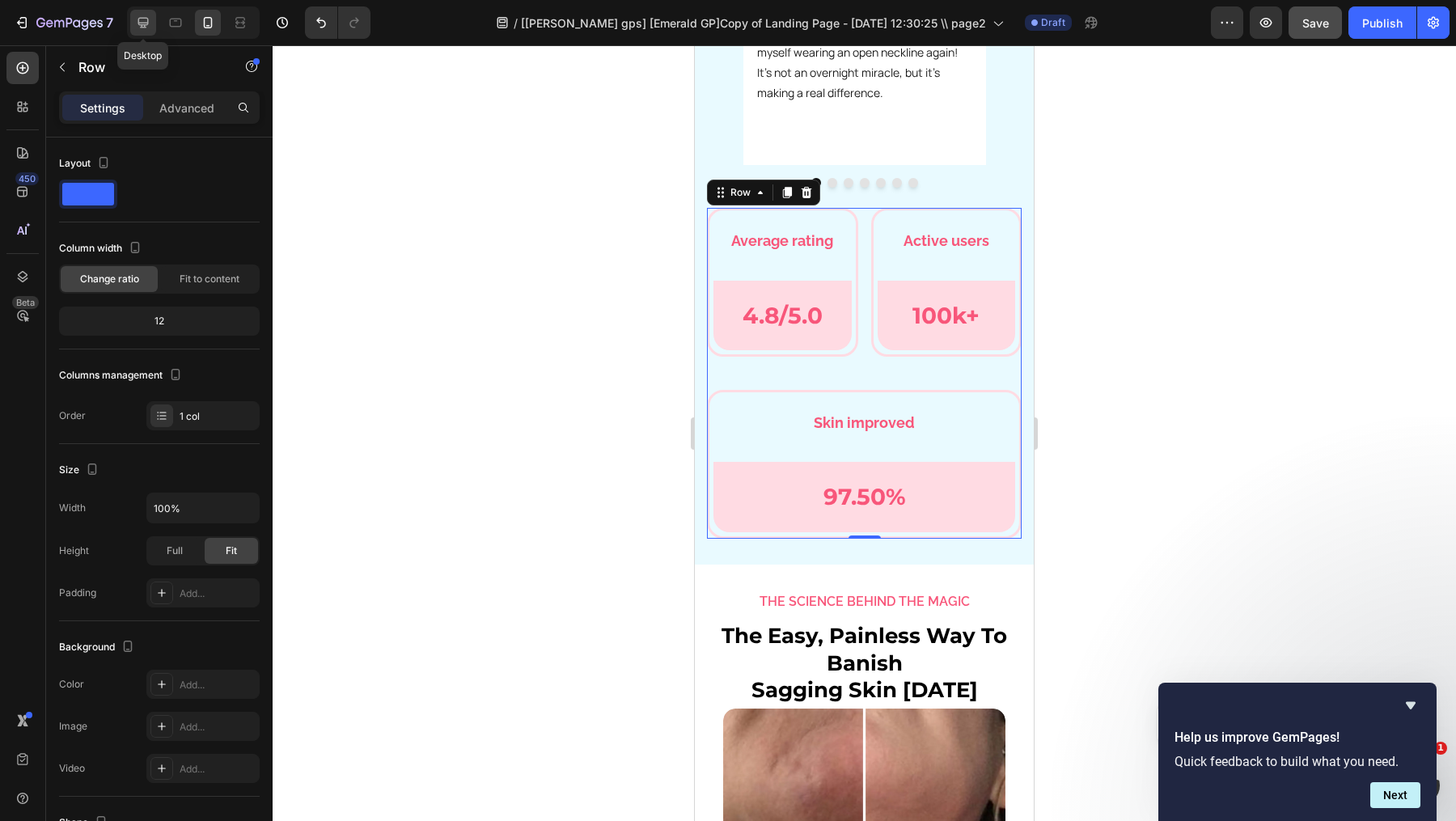
click at [143, 13] on div at bounding box center [143, 23] width 25 height 25
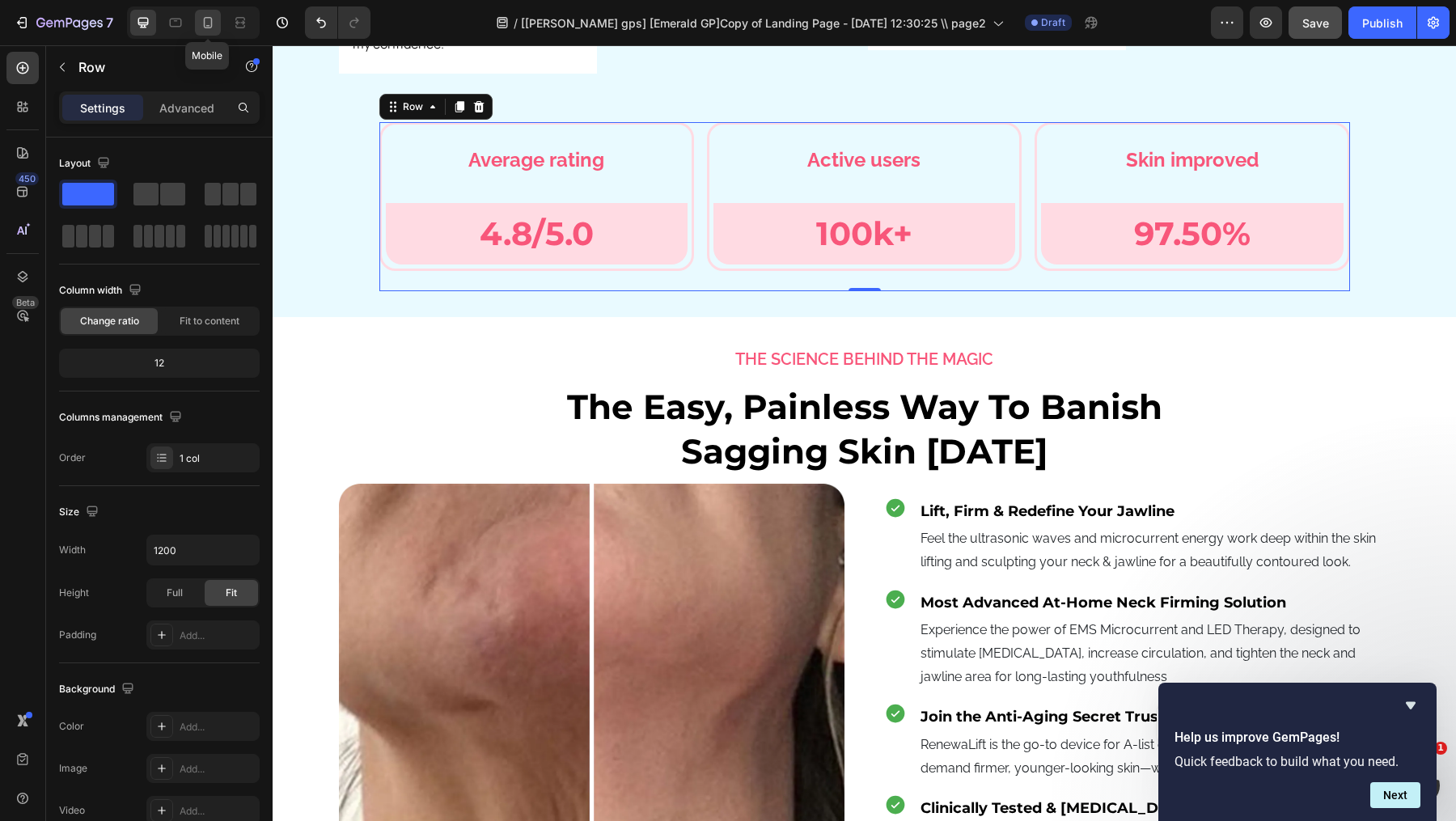
click at [206, 20] on icon at bounding box center [208, 23] width 16 height 16
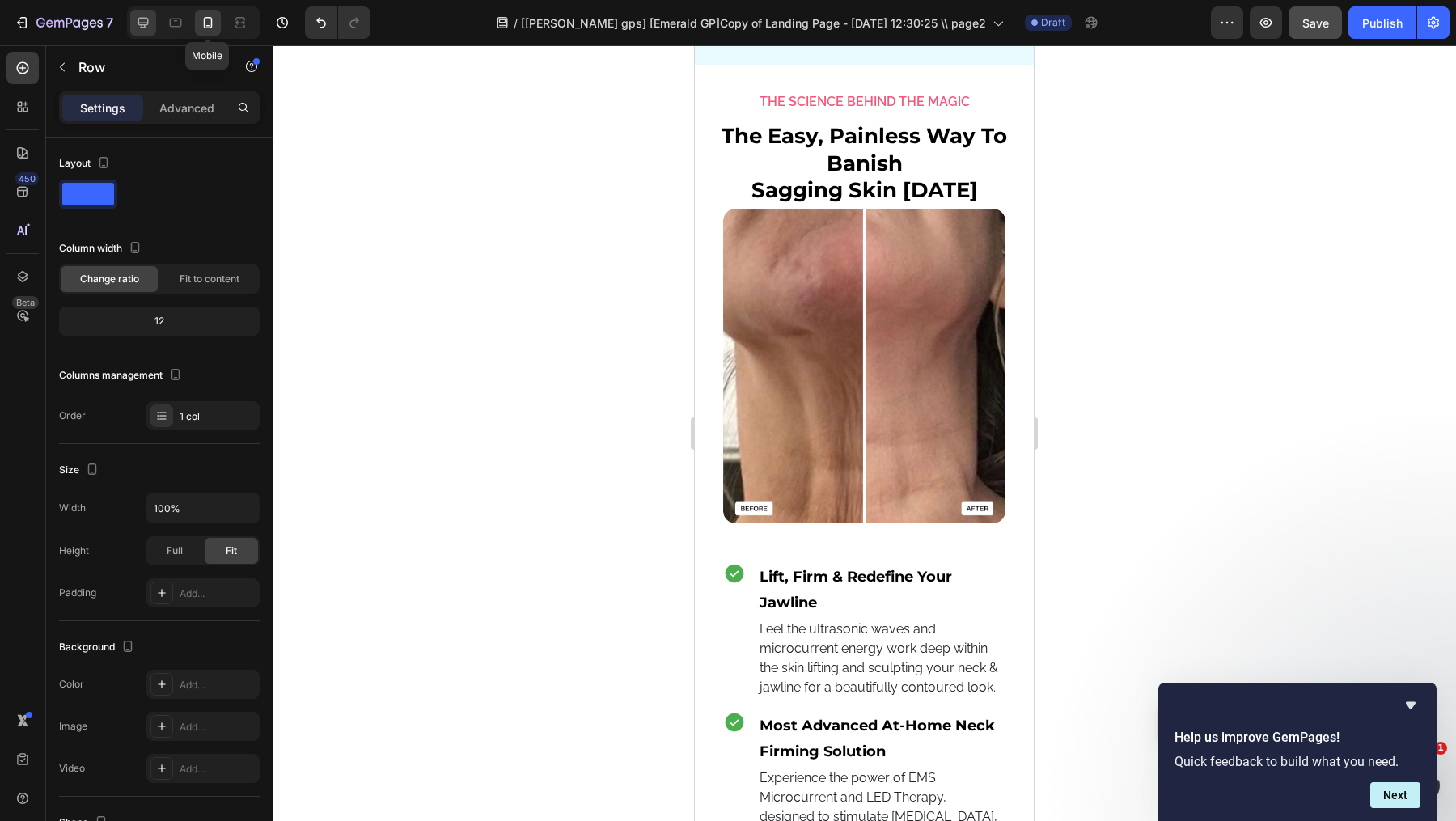
scroll to position [5616, 0]
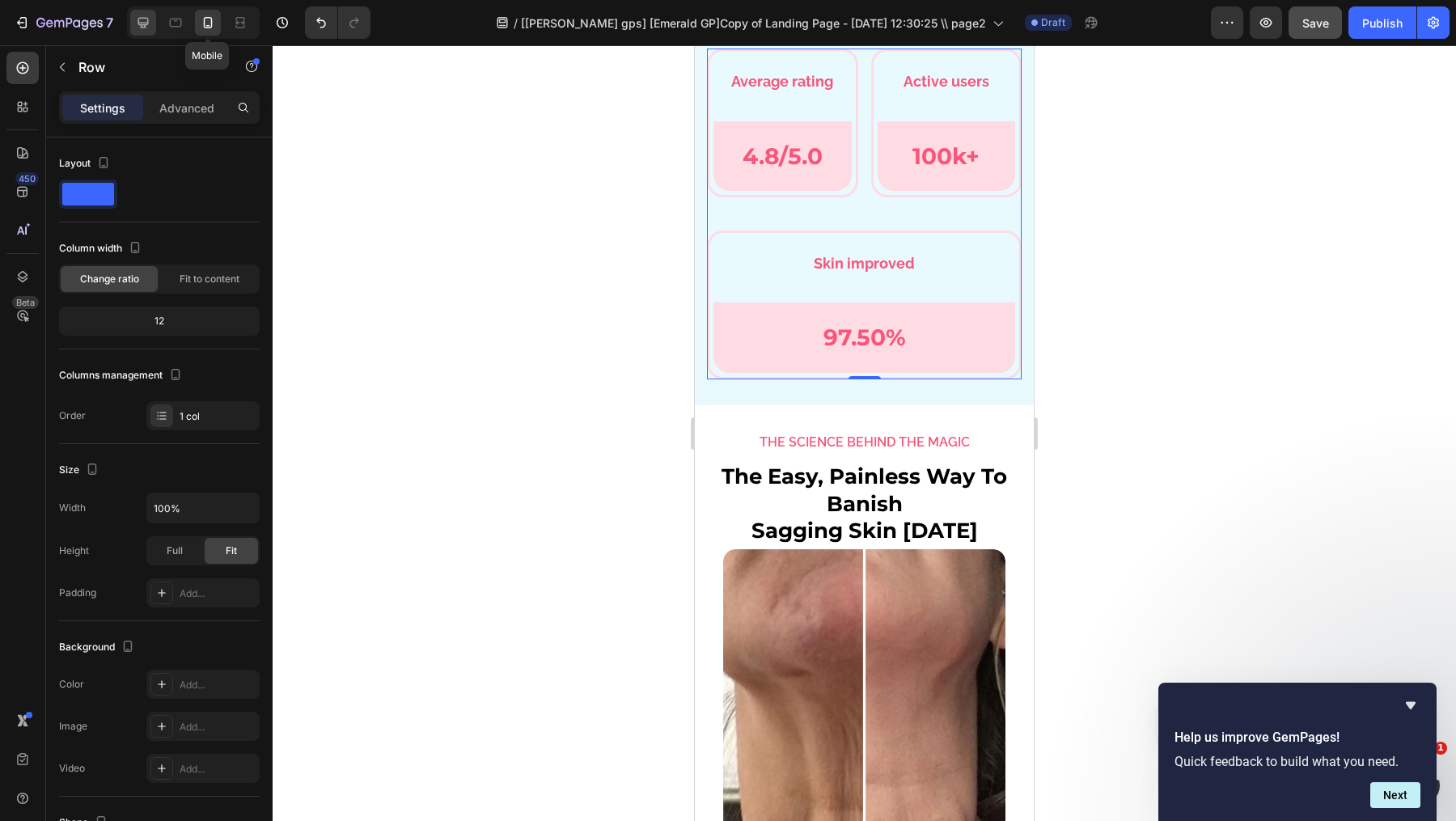
click at [147, 20] on icon at bounding box center [144, 23] width 16 height 16
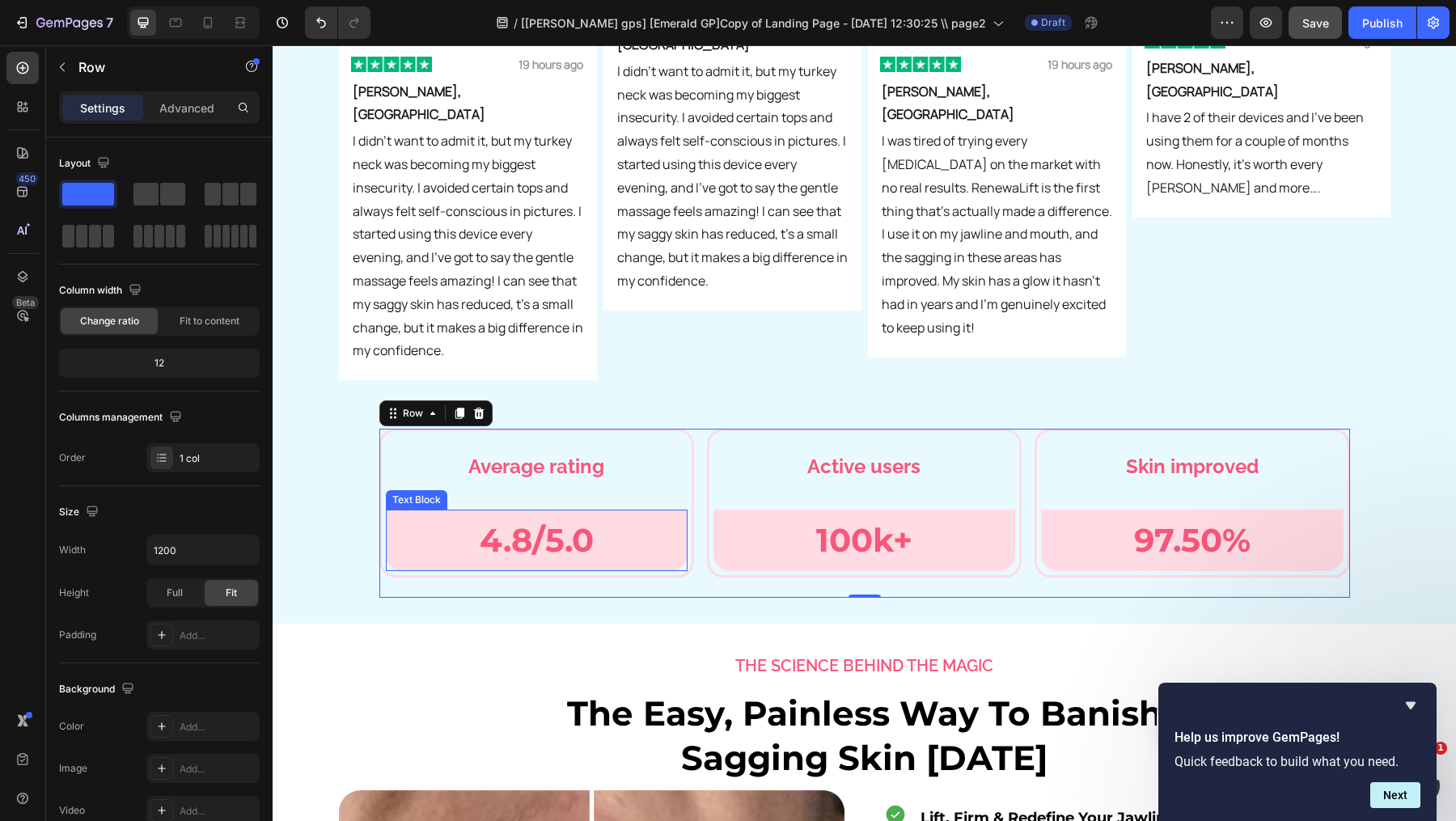
scroll to position [5935, 0]
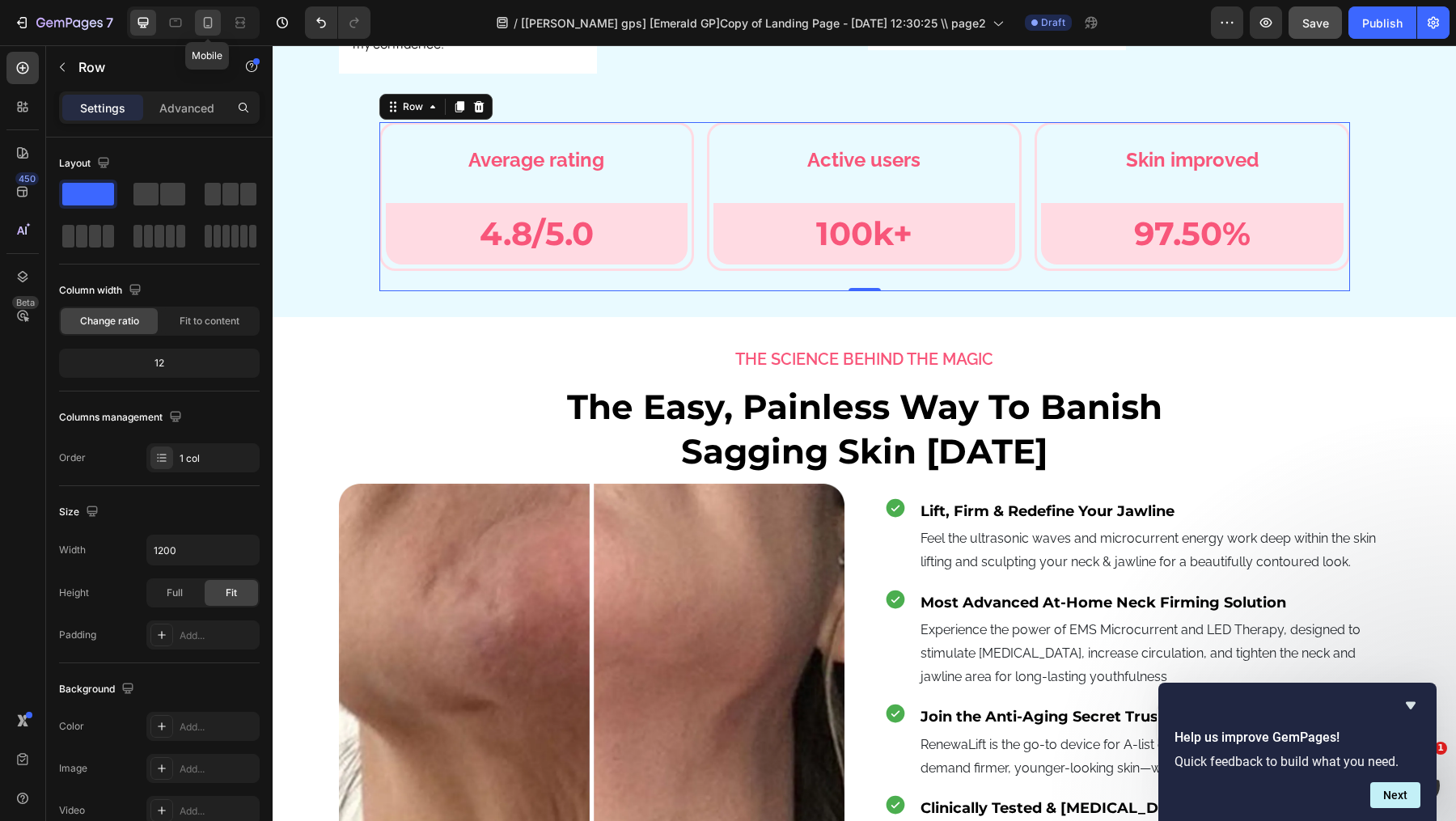
click at [216, 23] on div at bounding box center [207, 23] width 25 height 25
type input "100%"
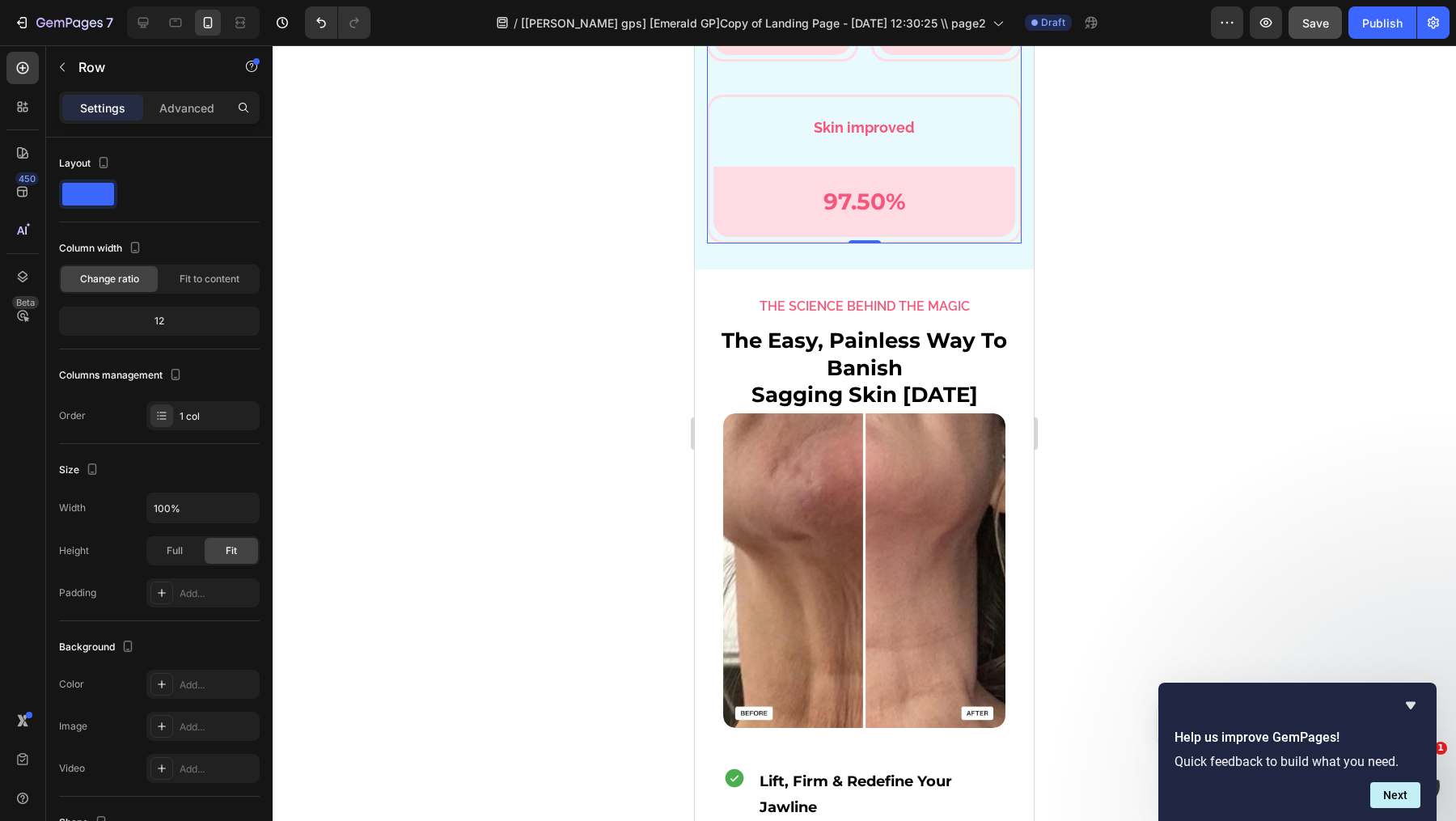
scroll to position [5604, 0]
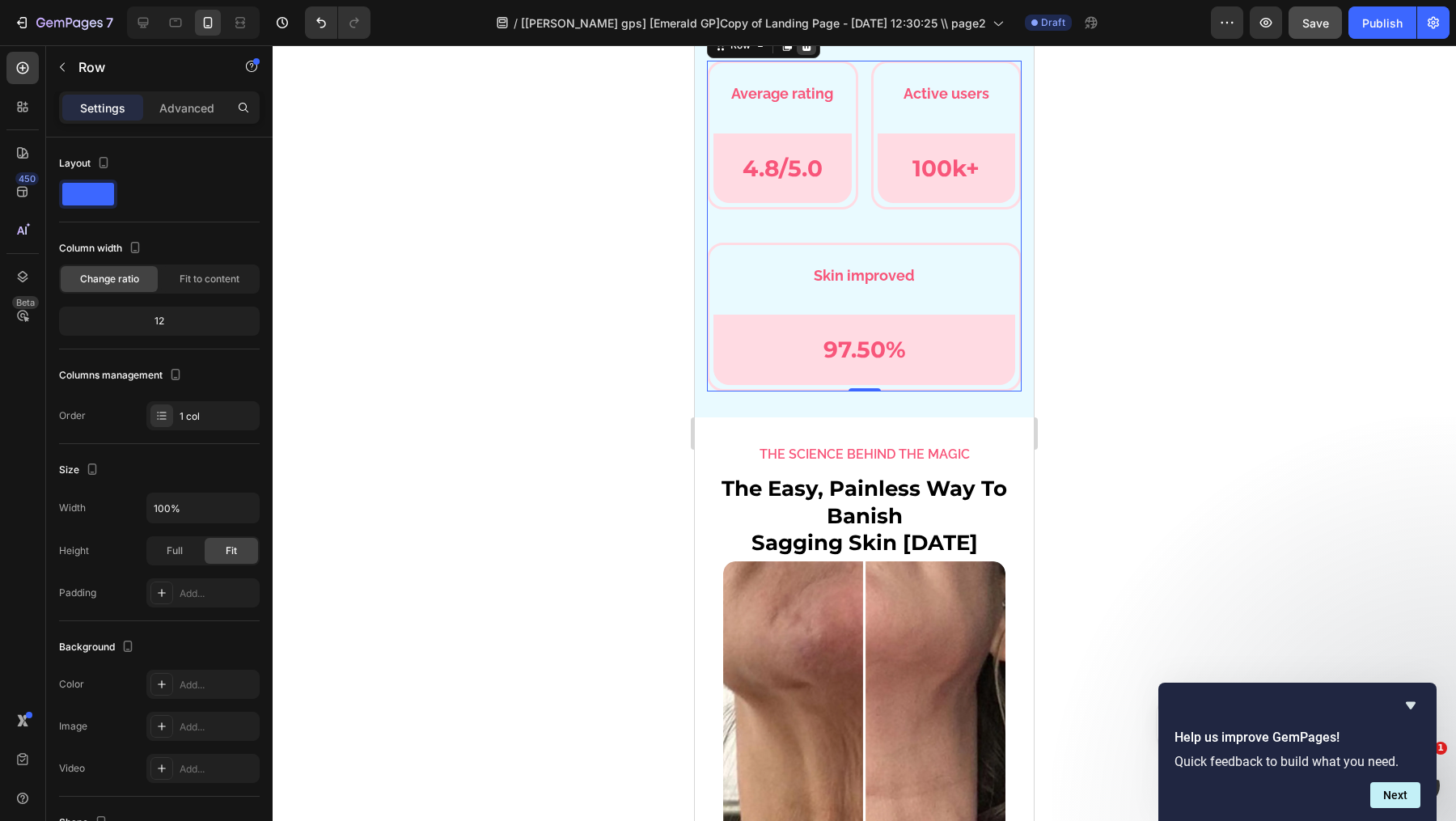
click at [802, 51] on icon at bounding box center [807, 45] width 11 height 11
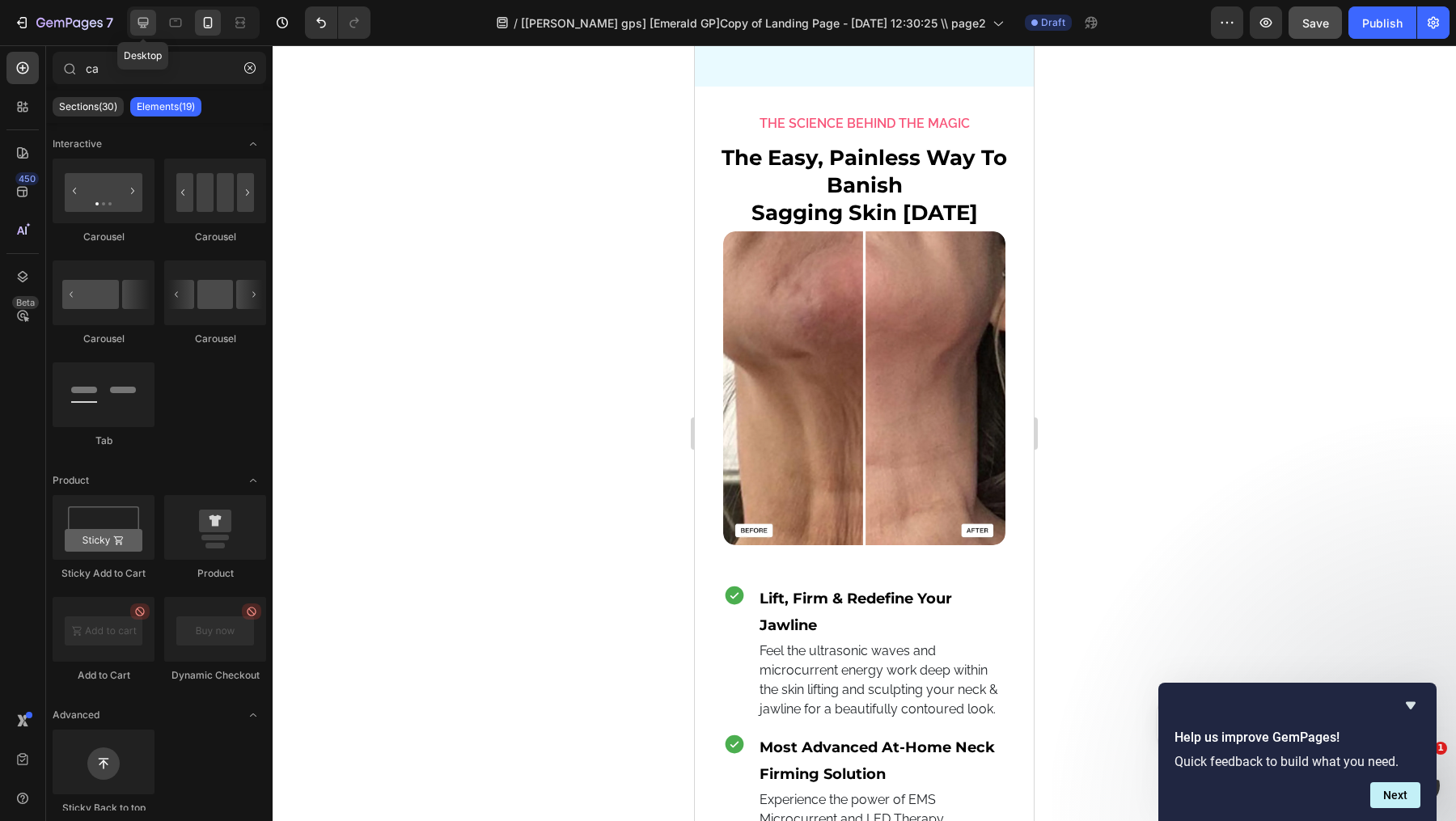
click at [145, 24] on icon at bounding box center [144, 23] width 16 height 16
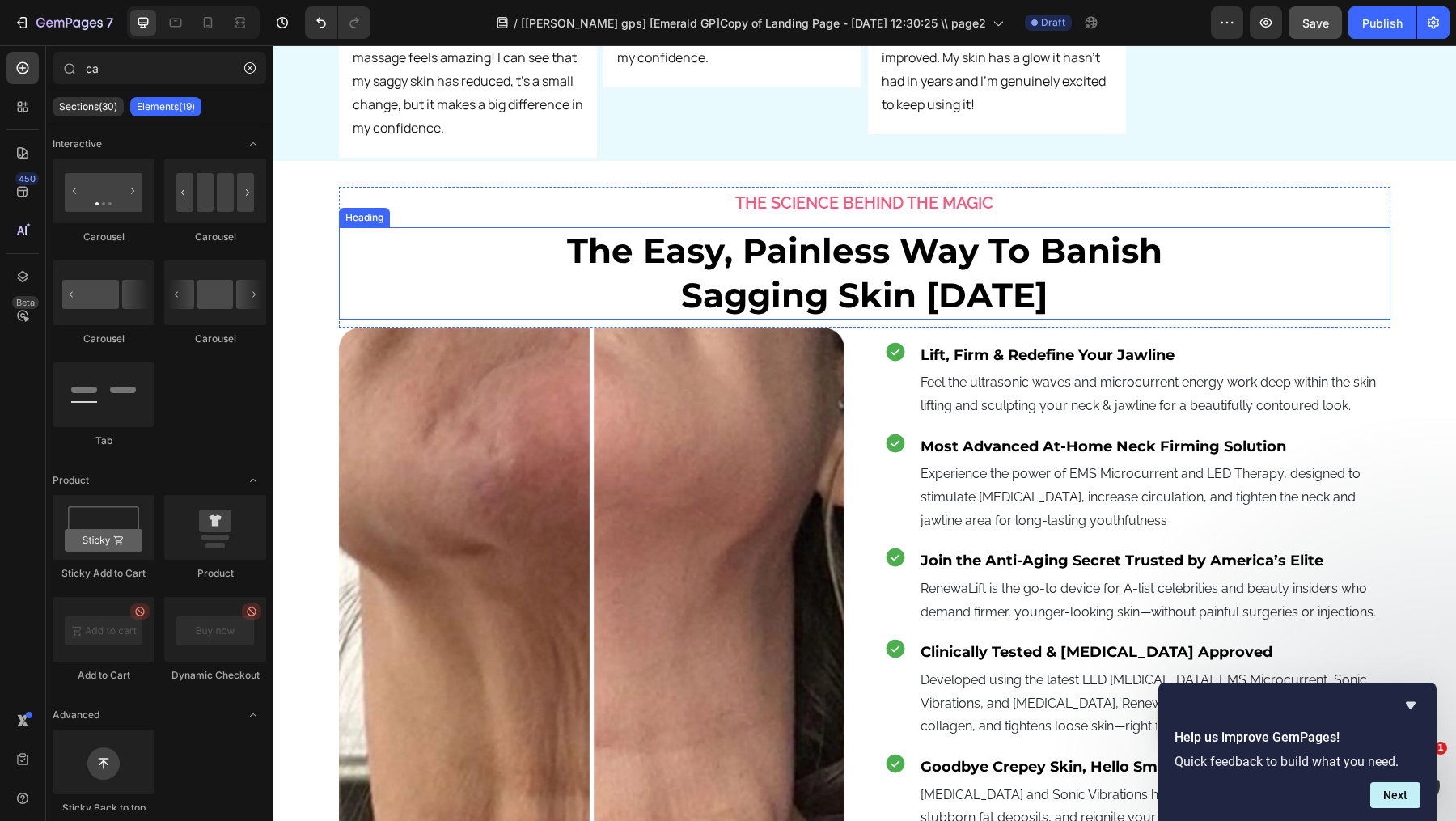
scroll to position [5522, 0]
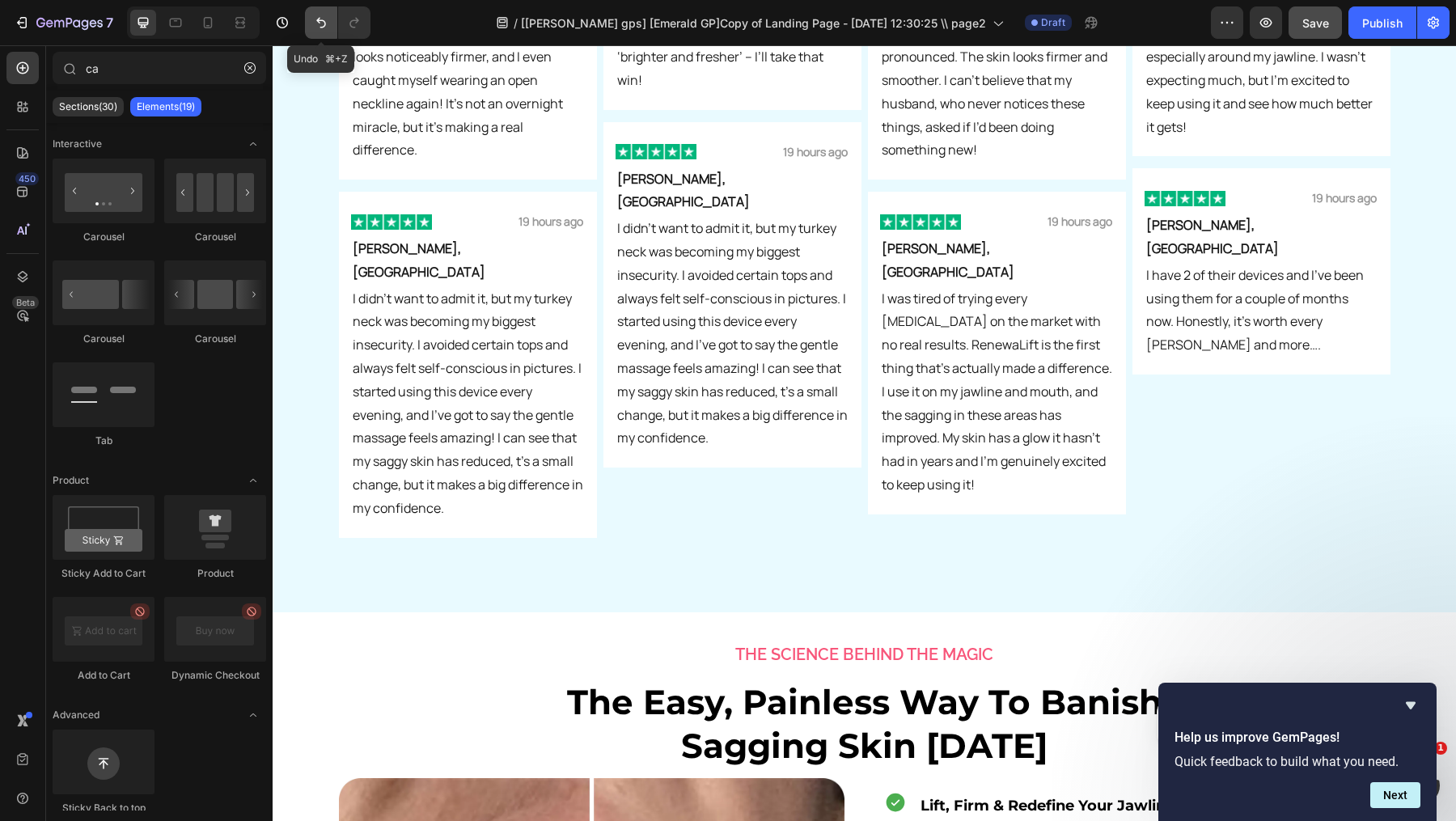
click at [318, 25] on icon "Undo/Redo" at bounding box center [321, 23] width 16 height 16
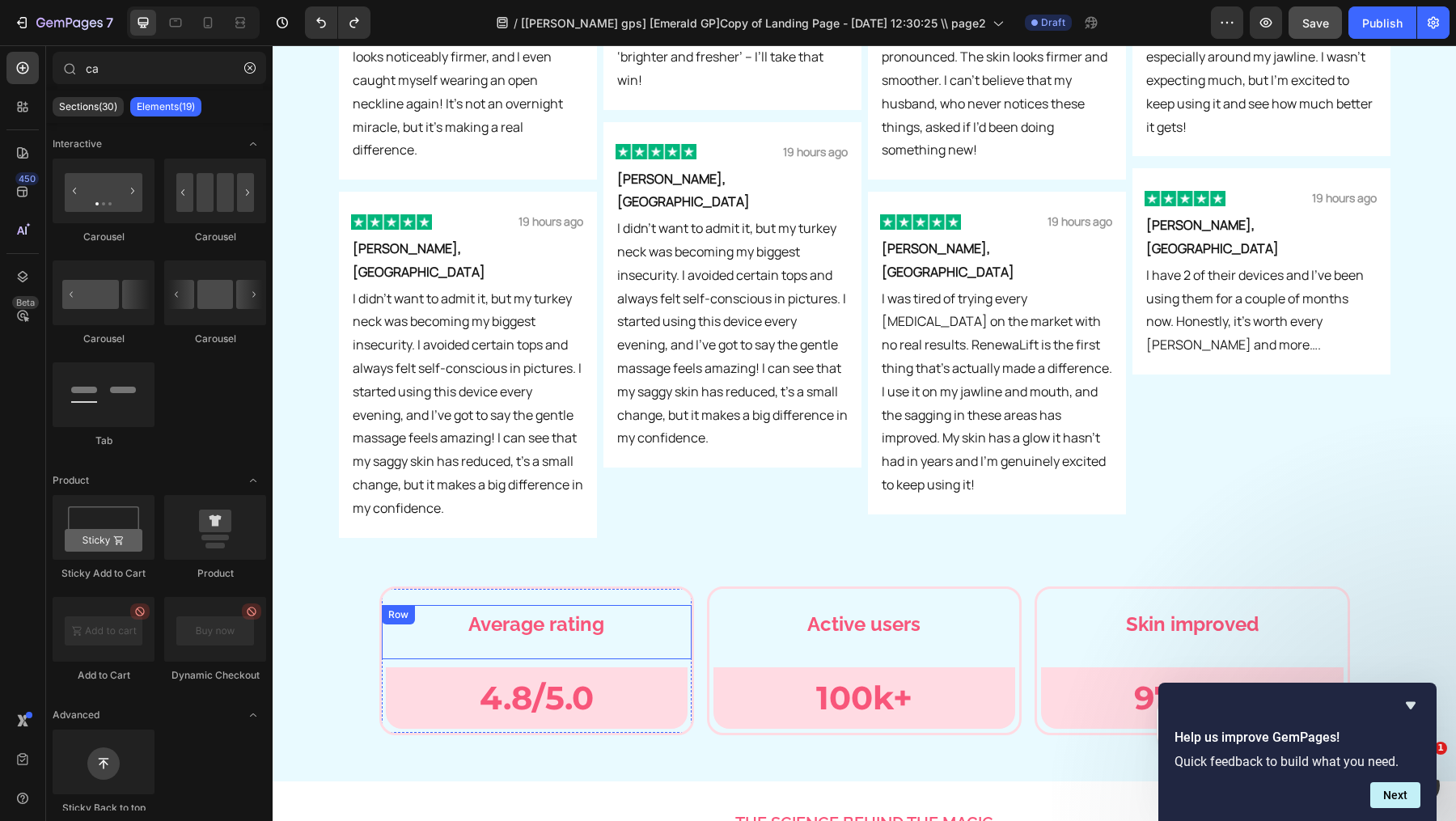
click at [517, 605] on div "Average rating" at bounding box center [537, 624] width 294 height 38
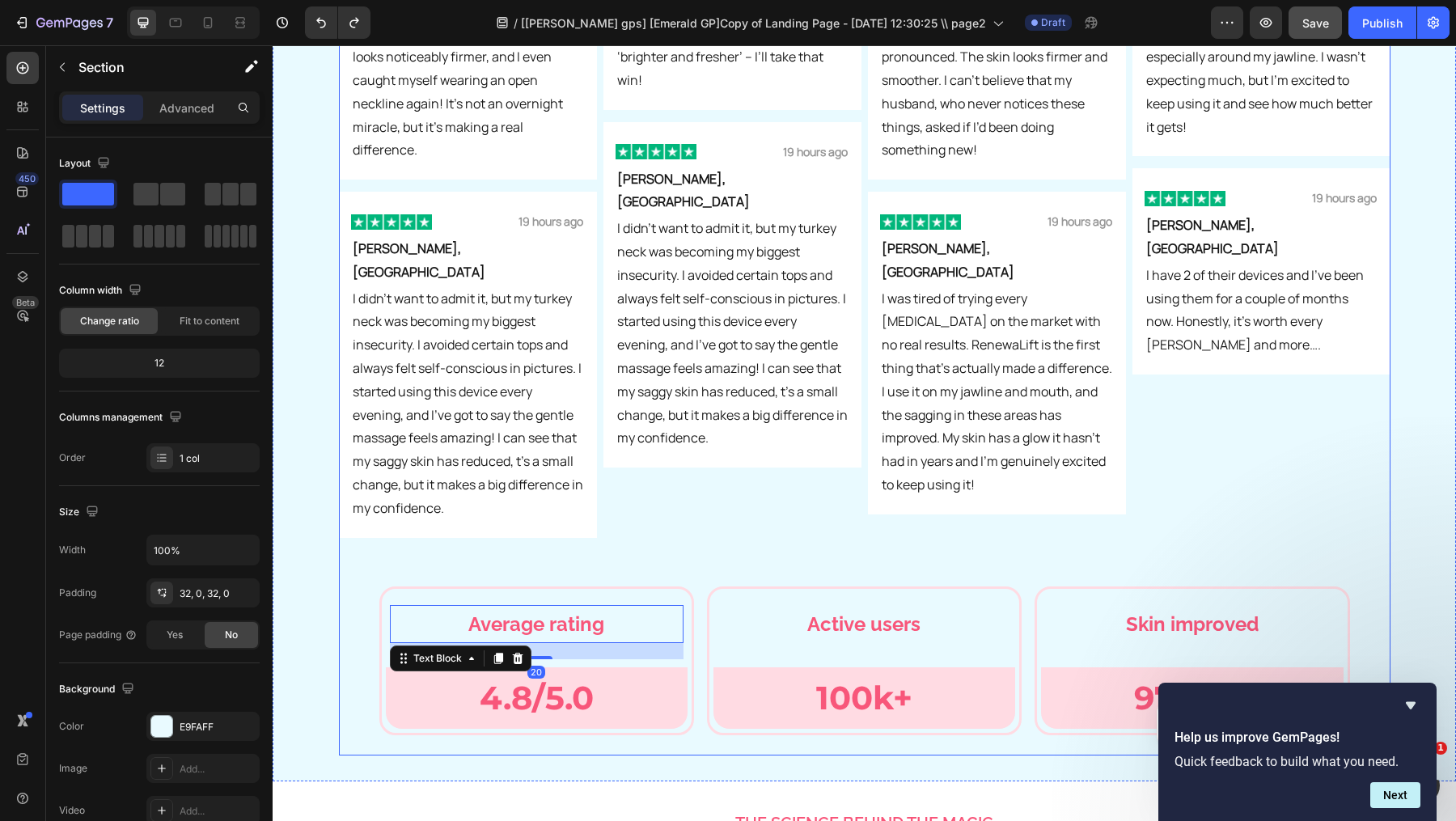
click at [328, 548] on div "SEE WHAT OUR CUSTOMERS SAY Text Block Are You Ready To Get A Lifted Rejuvenated…" at bounding box center [864, 178] width 1183 height 1155
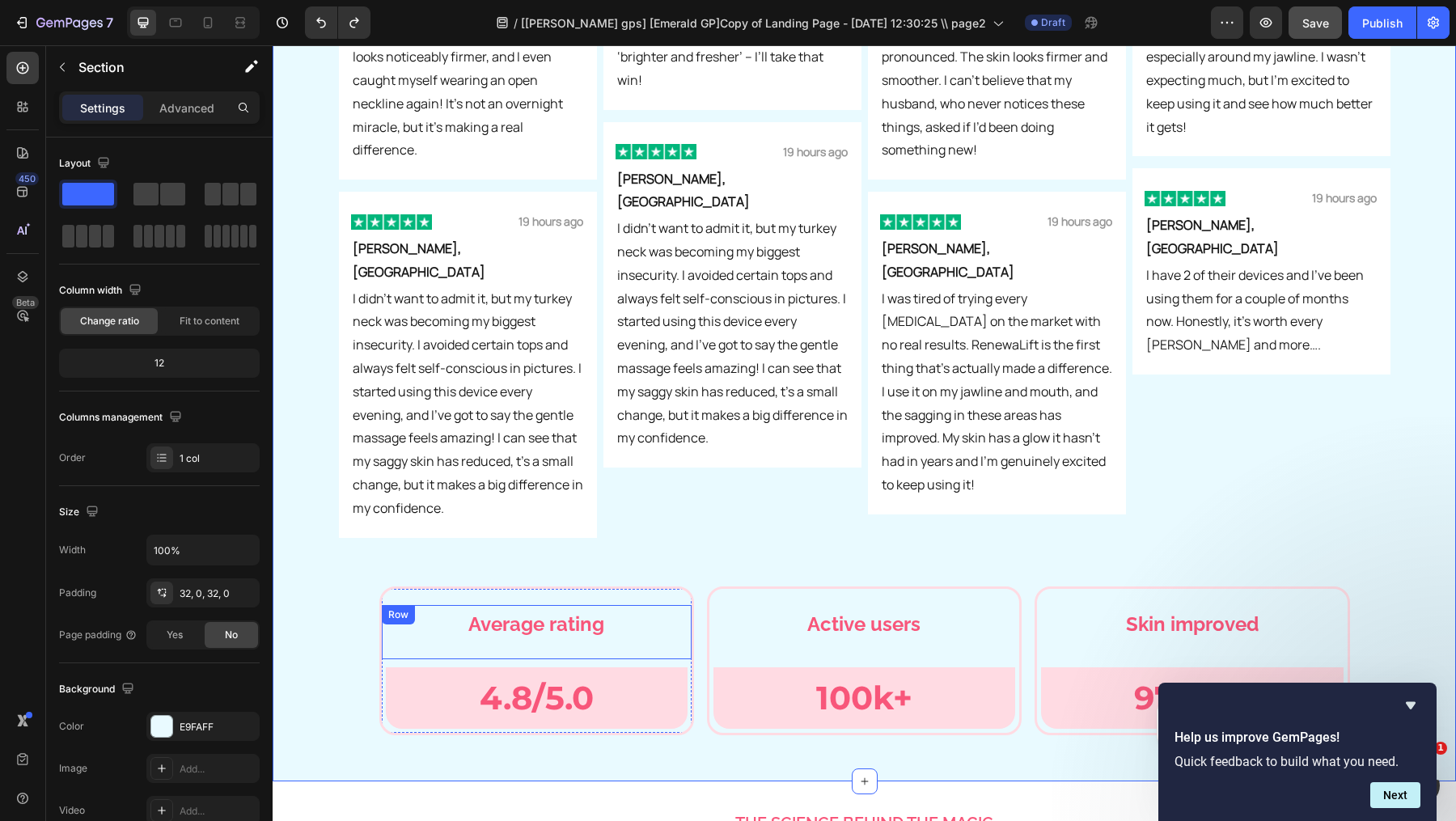
click at [410, 607] on div "Row" at bounding box center [397, 615] width 26 height 15
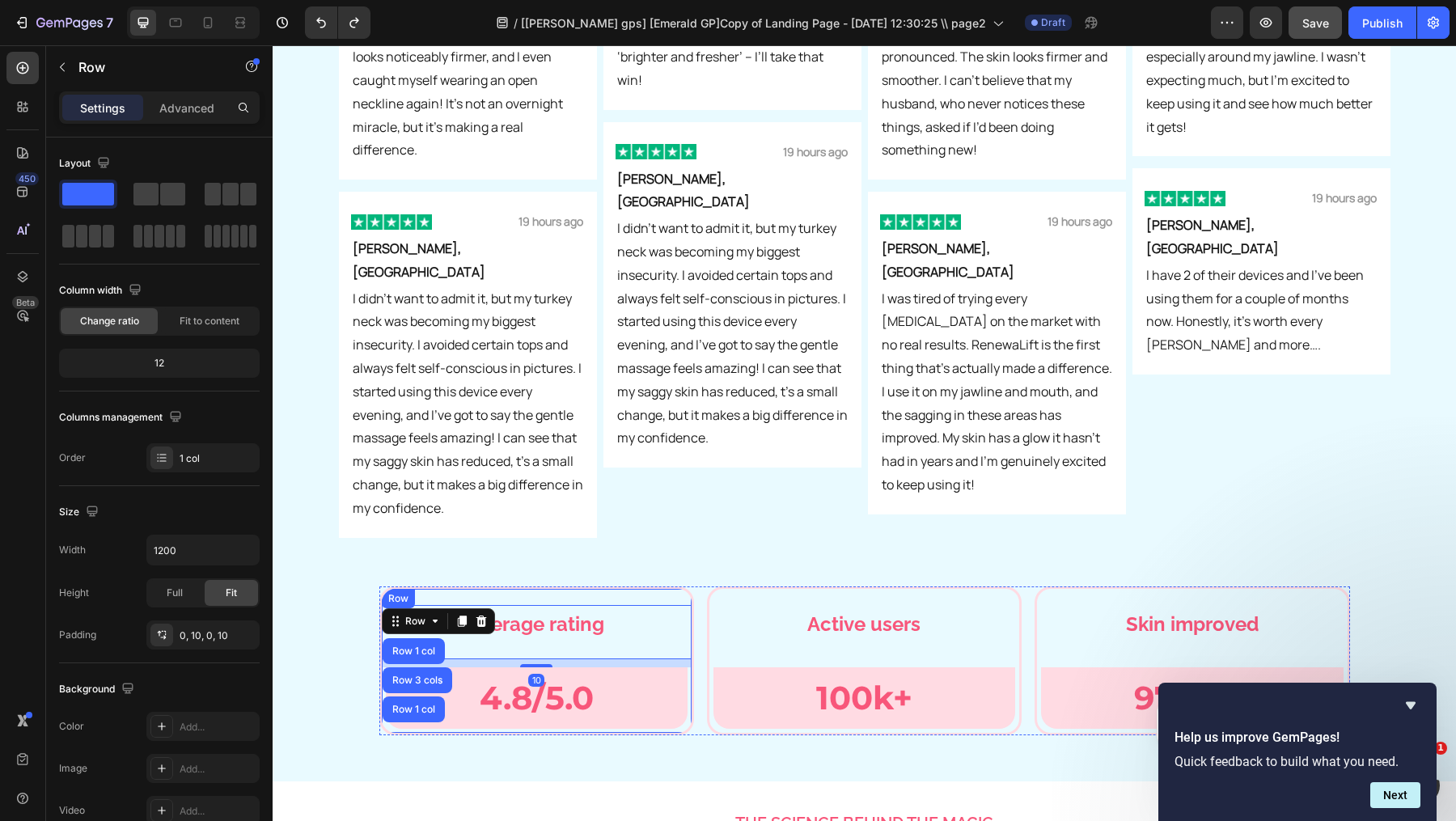
click at [408, 586] on div "Average rating Text Block Row Row 1 col Row 3 cols Row 1 col 10 4.8/5.0 Text [G…" at bounding box center [537, 661] width 315 height 149
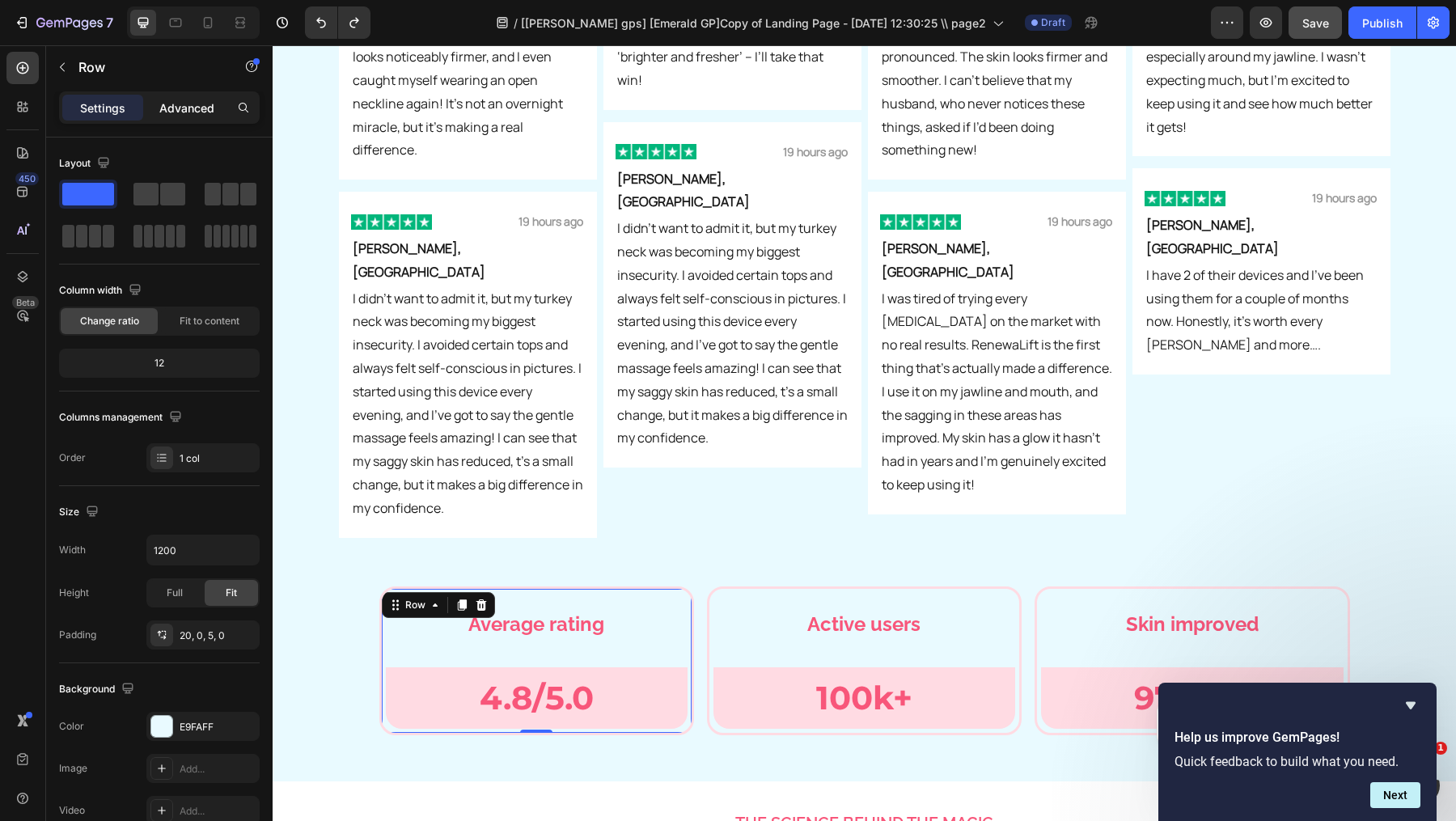
click at [203, 105] on p "Advanced" at bounding box center [186, 107] width 55 height 17
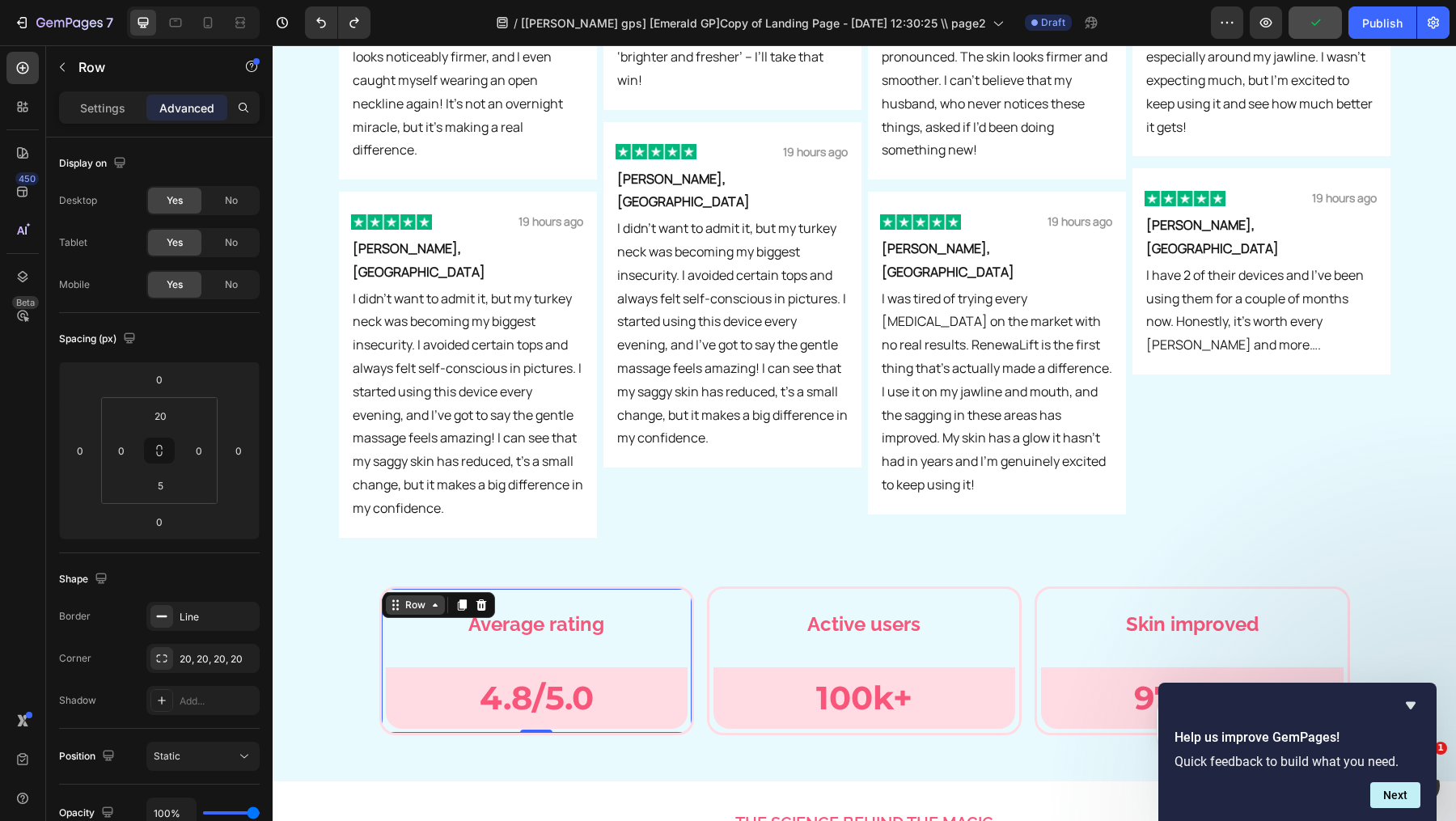
click at [428, 598] on icon at bounding box center [435, 605] width 13 height 13
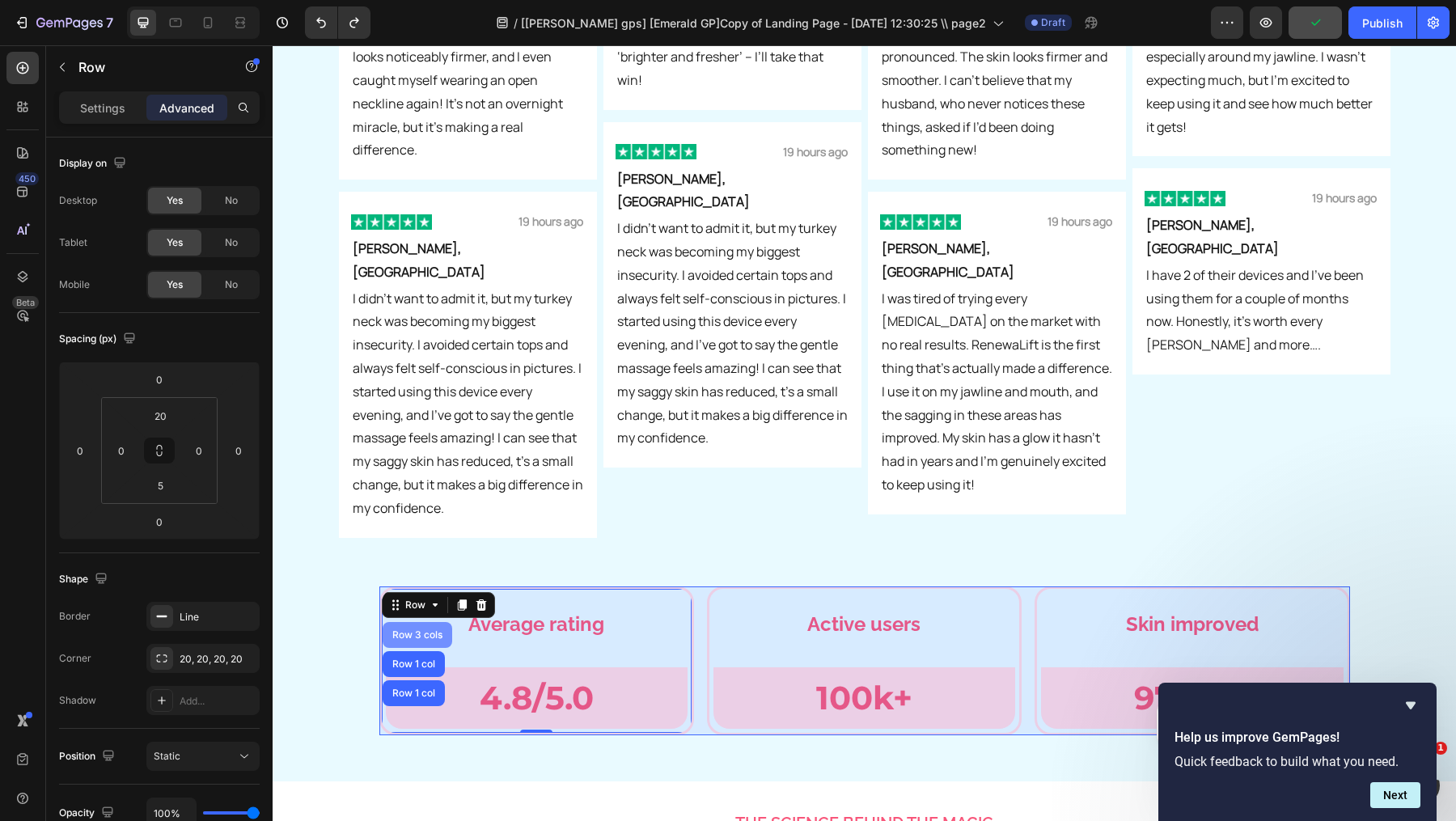
click at [428, 630] on div "Row 3 cols" at bounding box center [417, 635] width 56 height 10
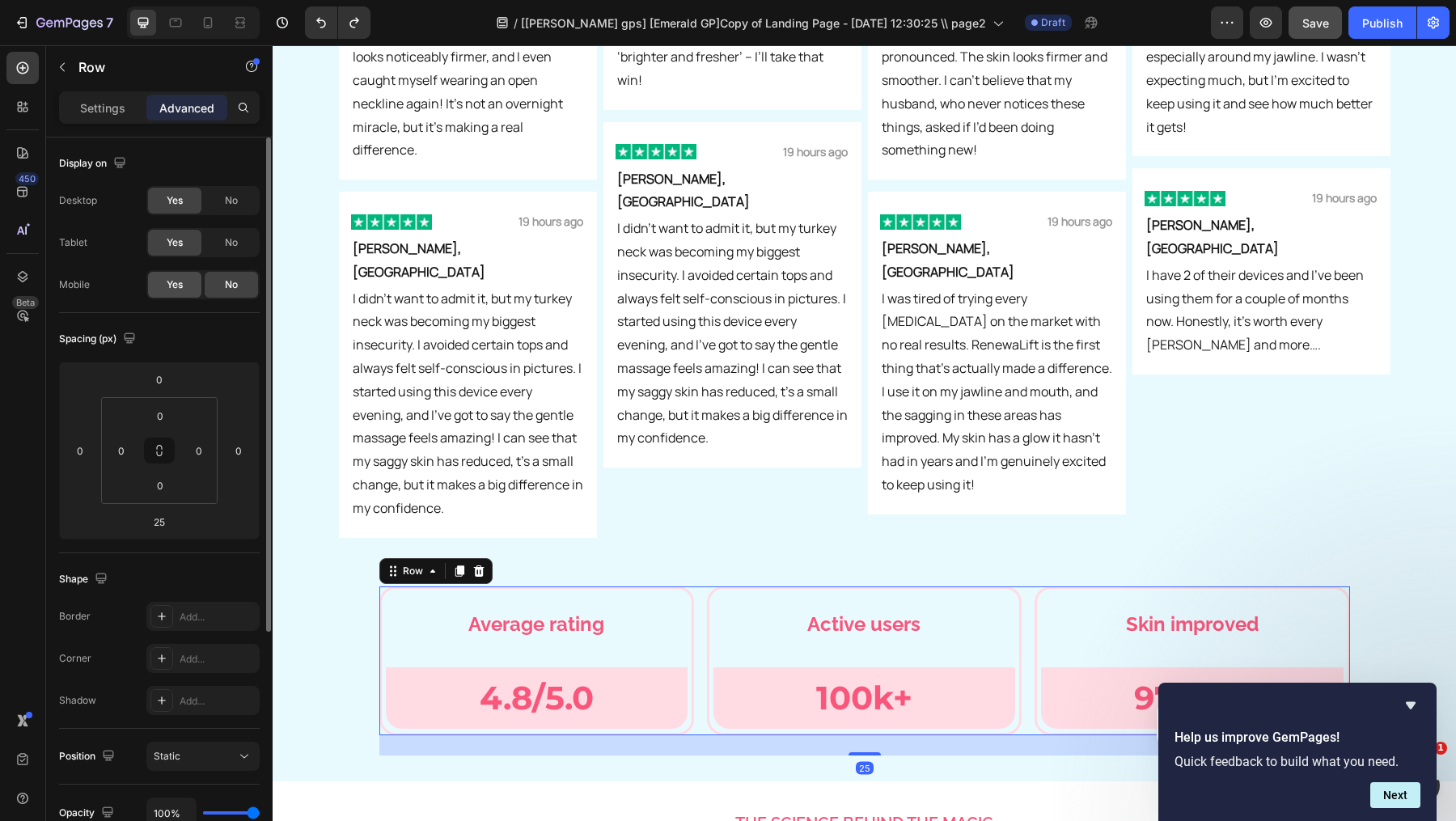
click at [179, 275] on div "Yes" at bounding box center [175, 285] width 54 height 25
click at [210, 25] on icon at bounding box center [208, 23] width 9 height 11
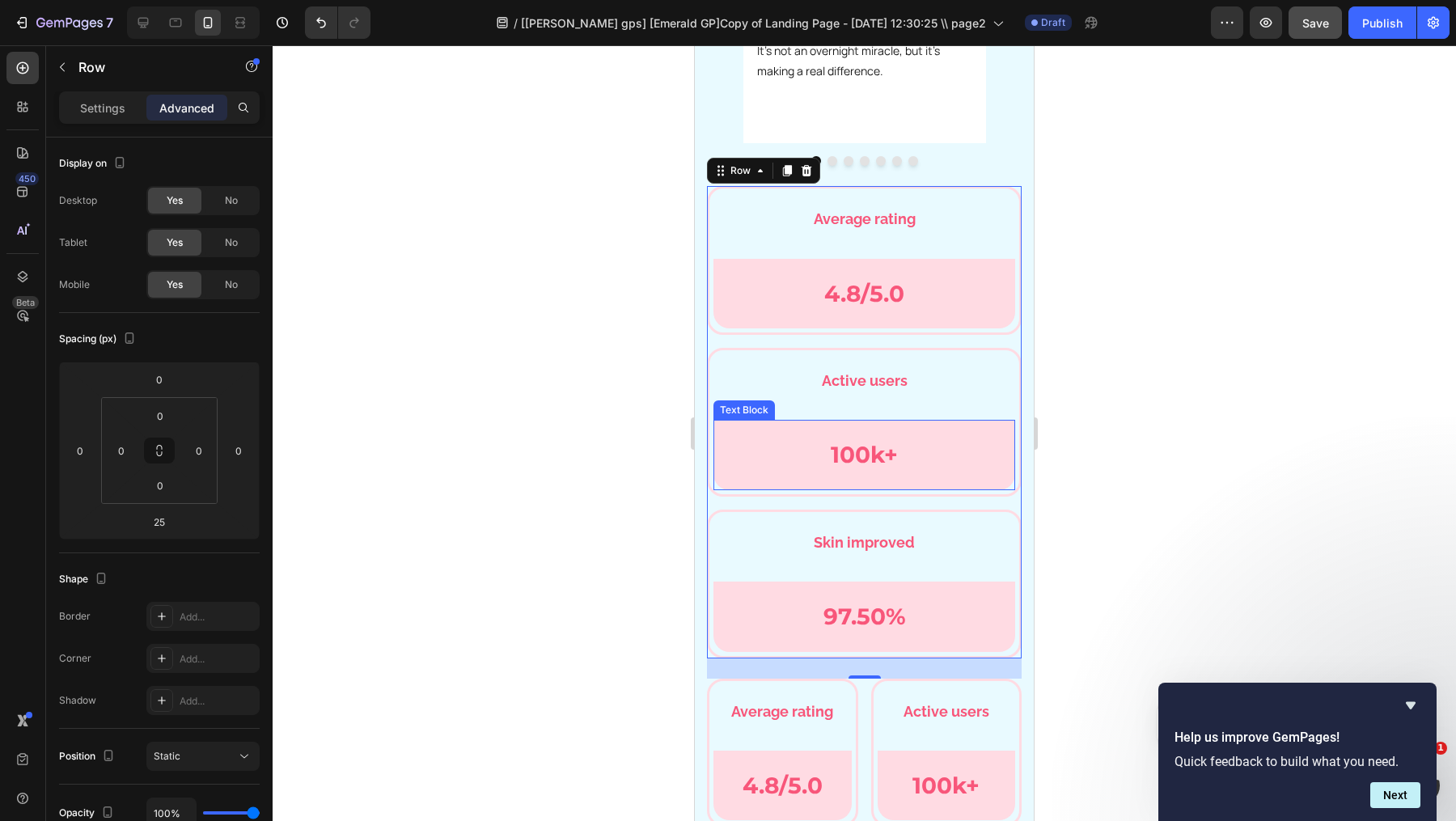
scroll to position [5604, 0]
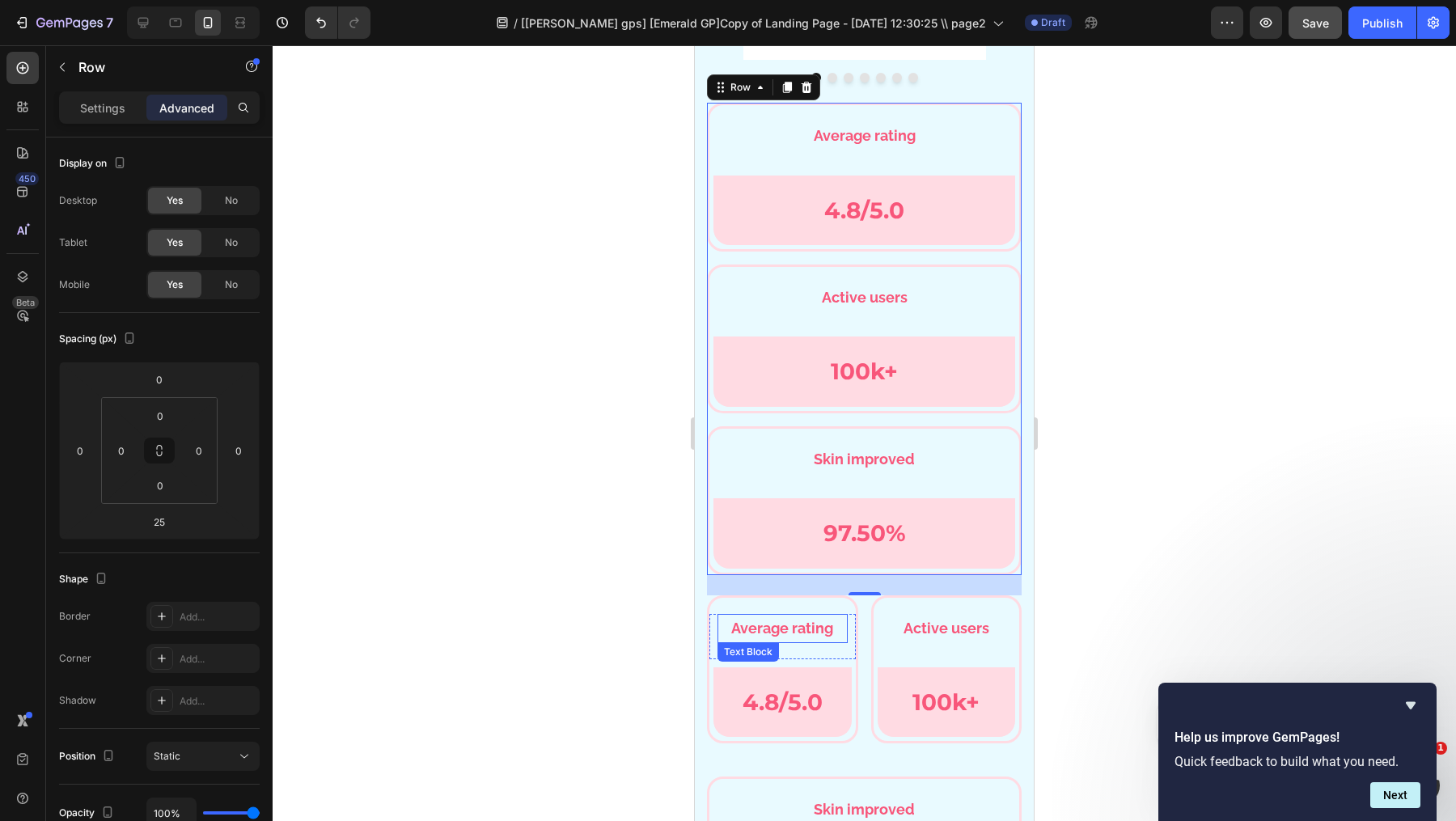
click at [759, 631] on p "Average rating" at bounding box center [783, 628] width 127 height 25
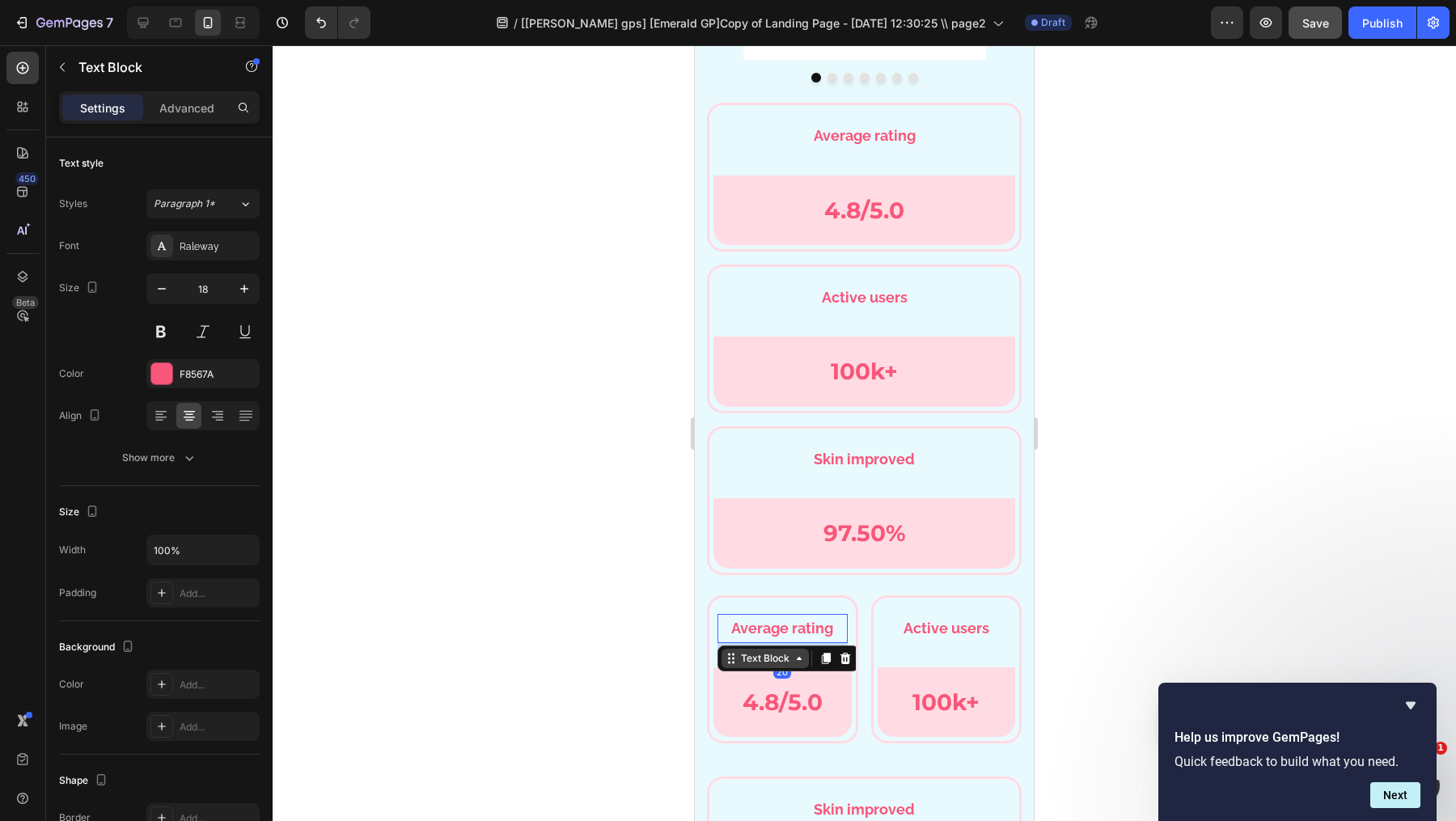
click at [779, 653] on div "Text Block" at bounding box center [765, 658] width 55 height 15
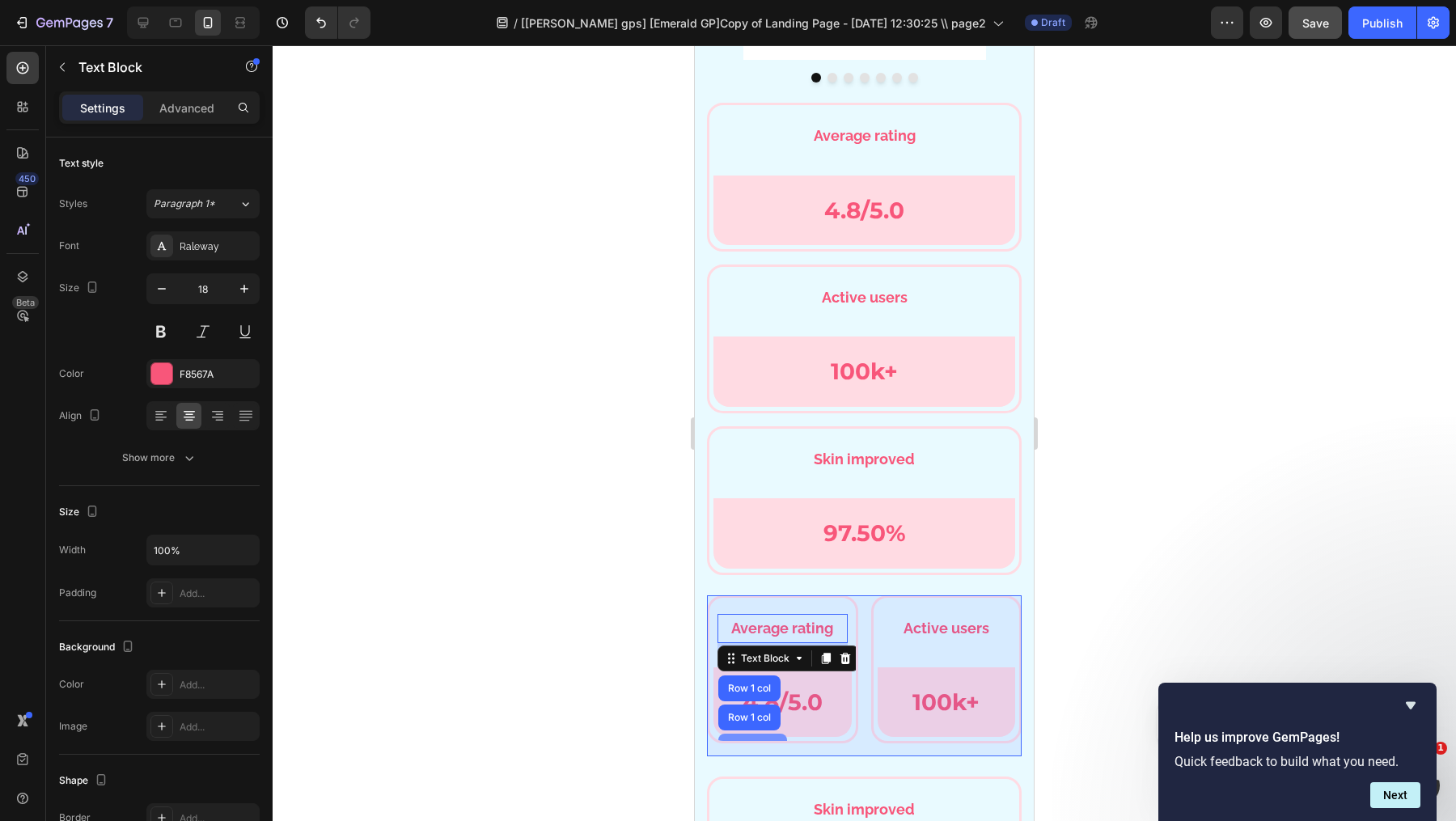
click at [751, 736] on div "Row 2 cols" at bounding box center [753, 746] width 69 height 25
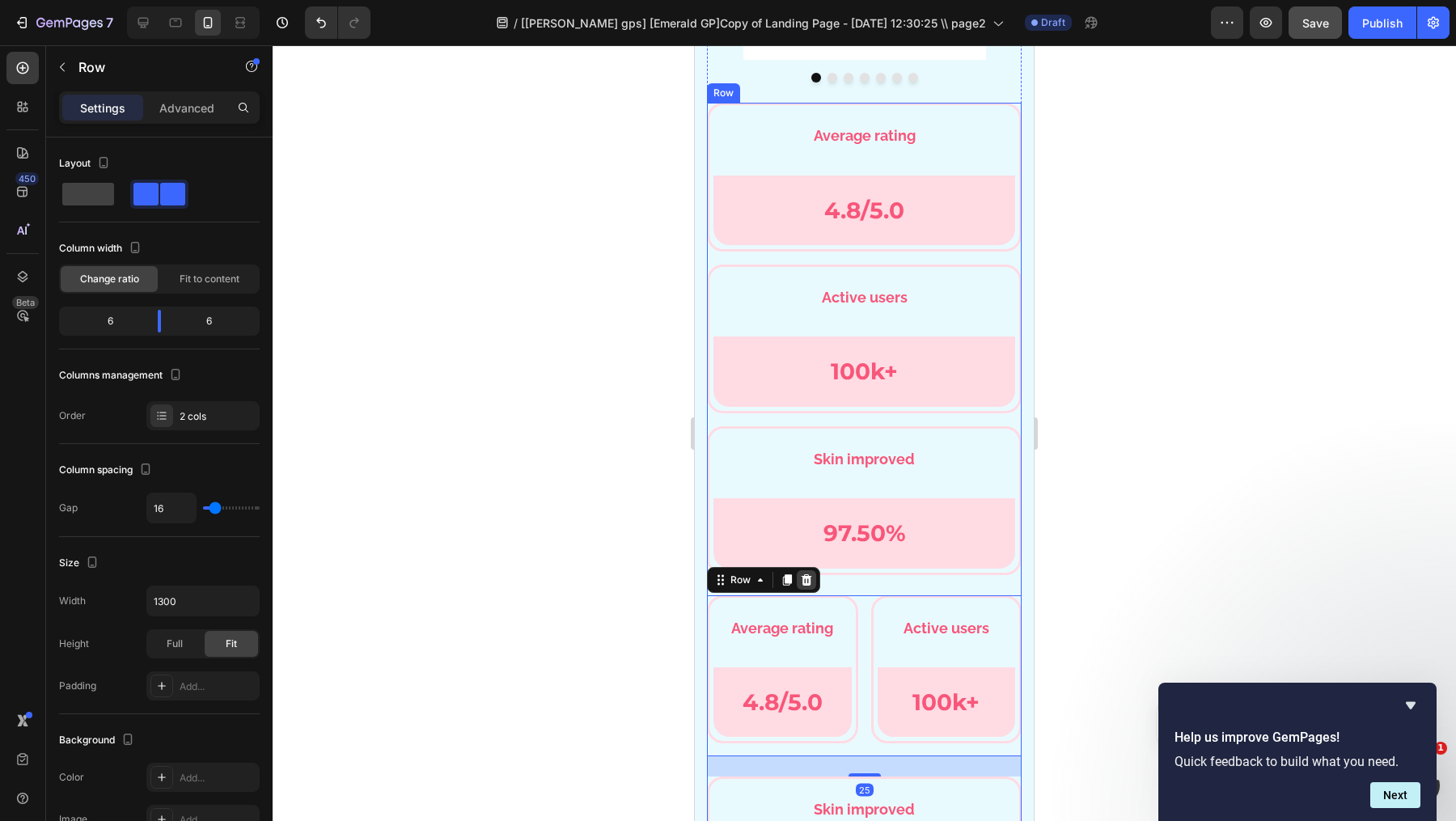
click at [810, 574] on icon at bounding box center [807, 580] width 13 height 13
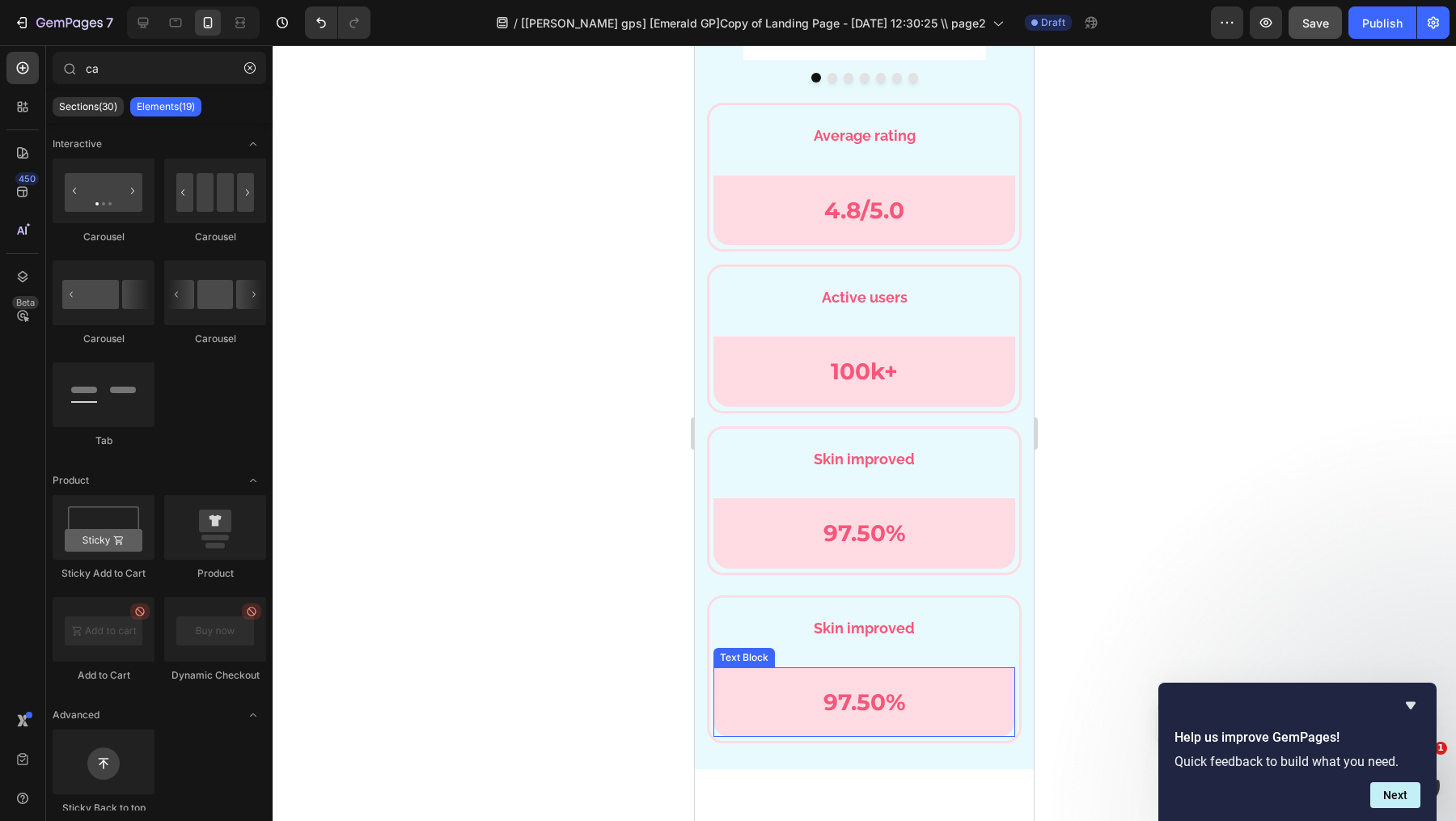
click at [928, 676] on div "97.50% Text Block" at bounding box center [864, 702] width 302 height 69
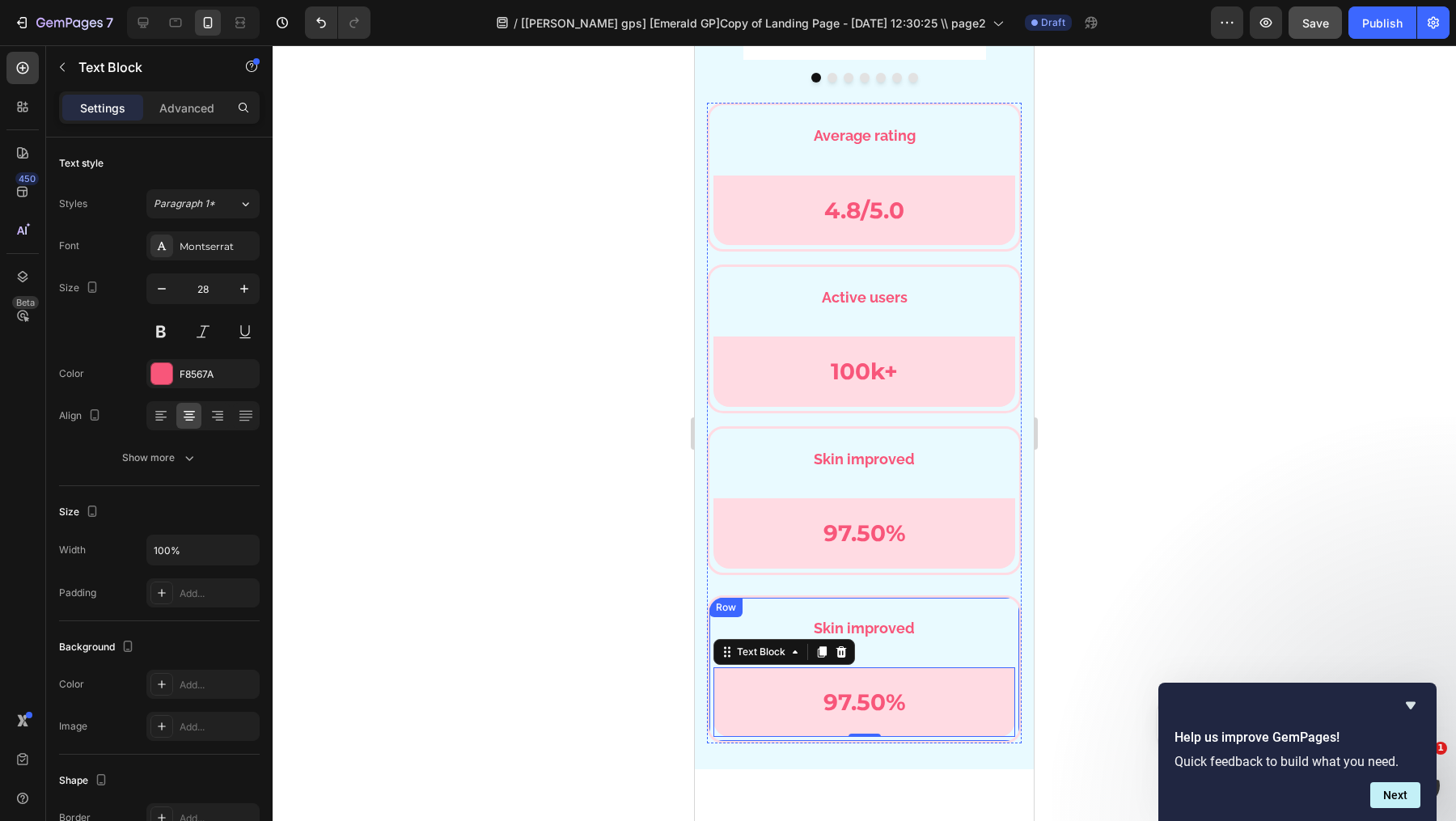
click at [904, 604] on div "Skin improved Text Block Row 97.50% Text Block 0 Row Row Row" at bounding box center [864, 670] width 315 height 149
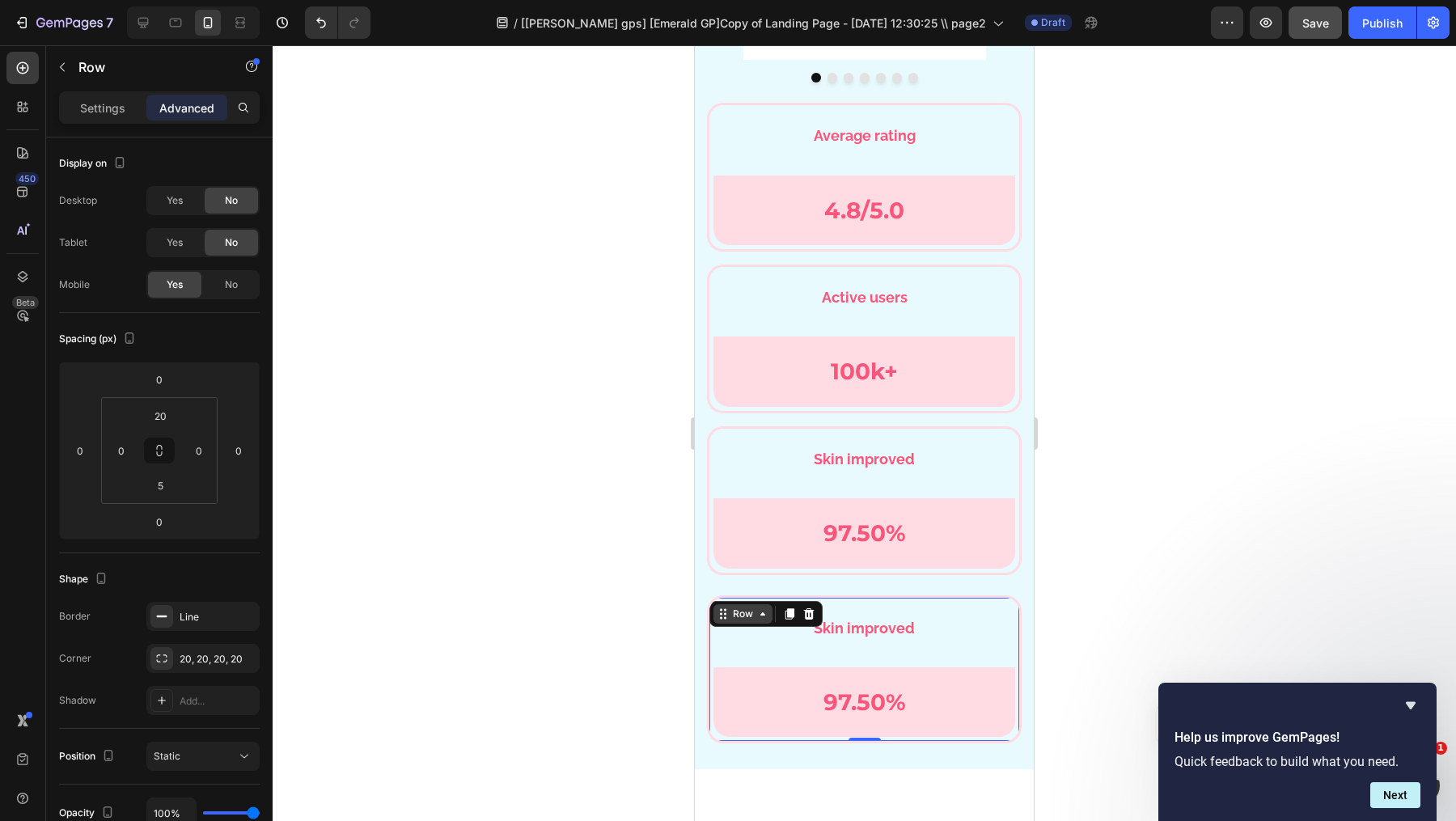
click at [733, 606] on div "Row" at bounding box center [742, 614] width 26 height 15
click at [813, 607] on icon at bounding box center [808, 614] width 13 height 13
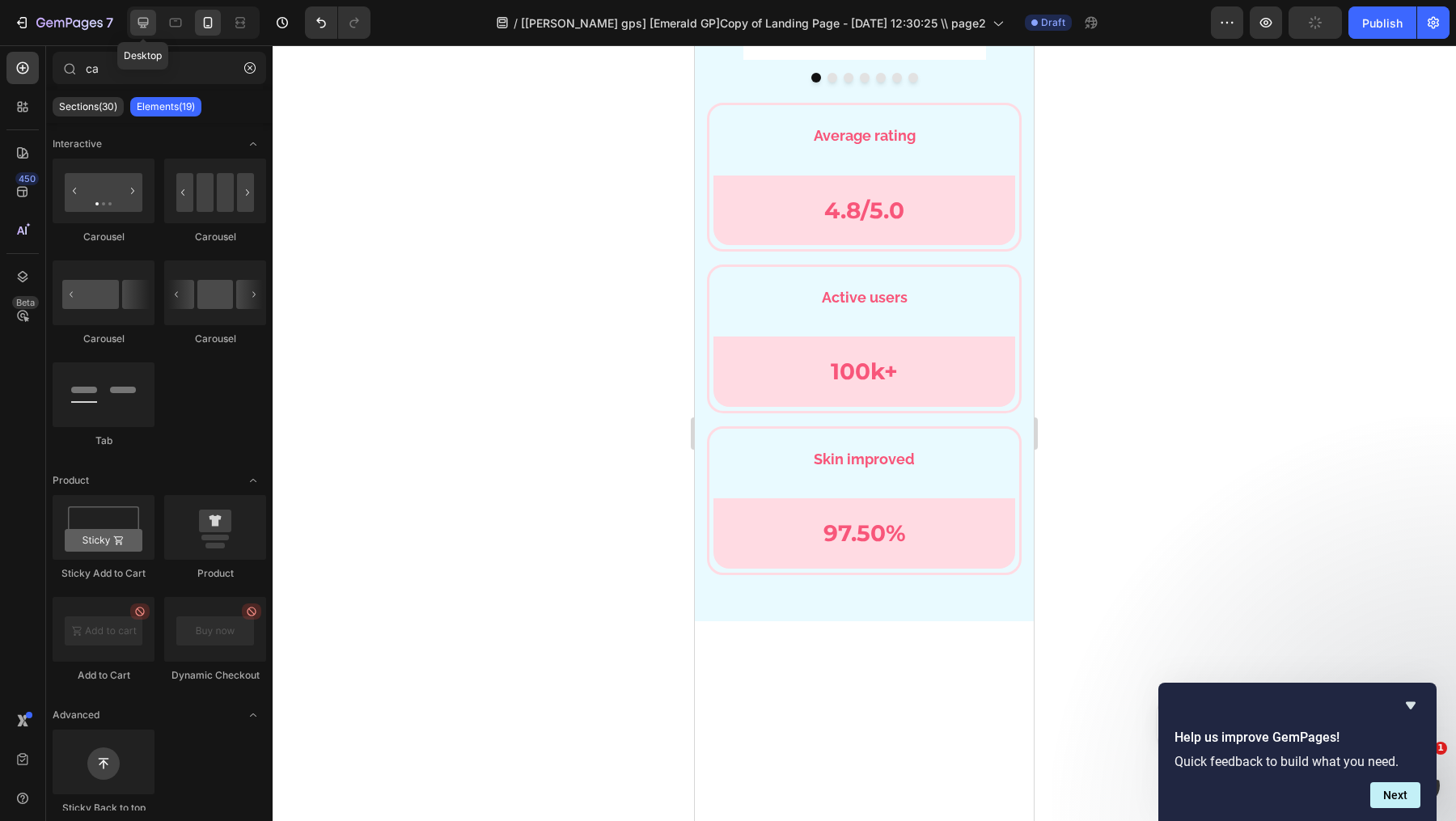
click at [149, 18] on icon at bounding box center [144, 23] width 16 height 16
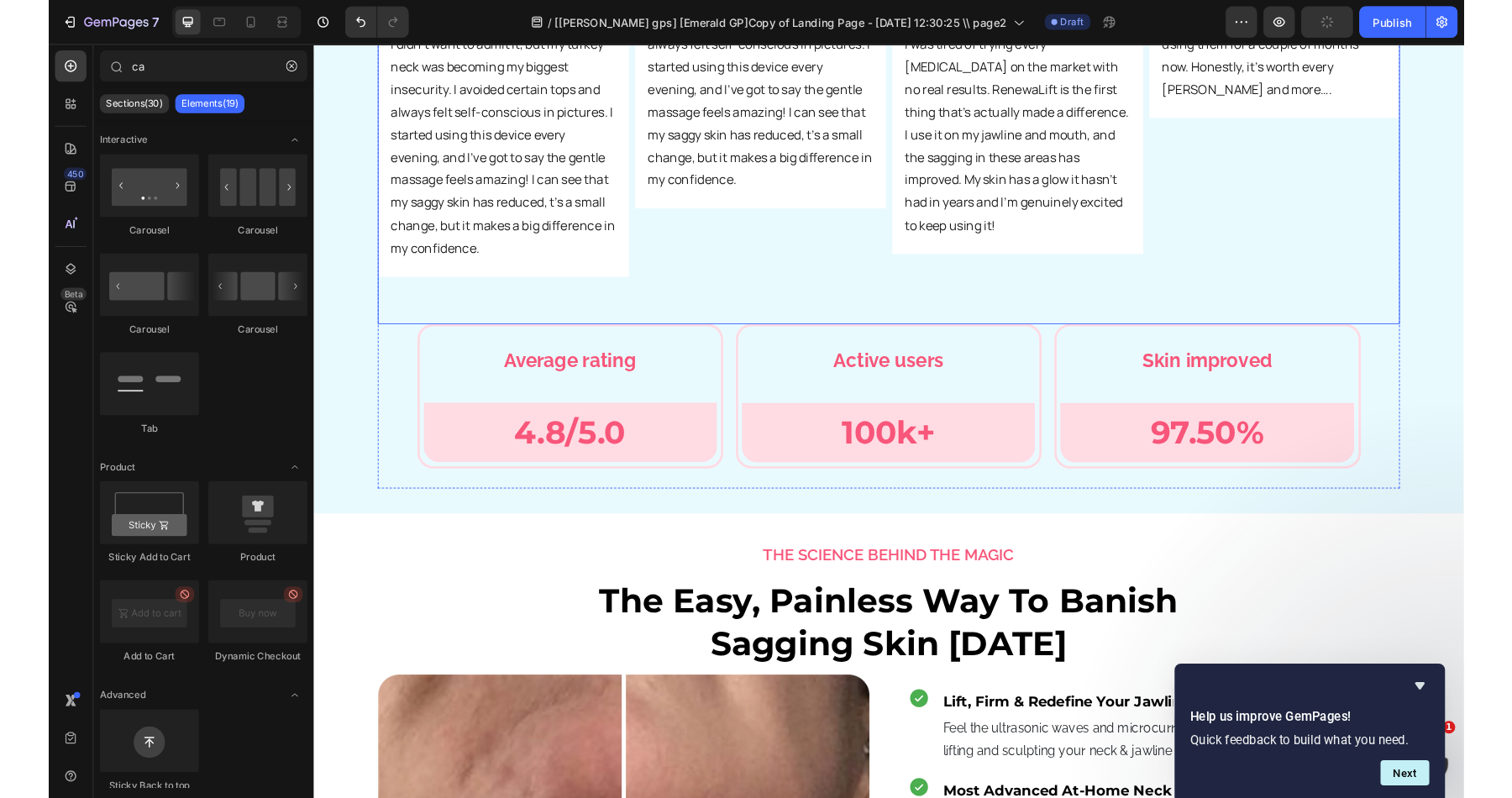
scroll to position [6043, 0]
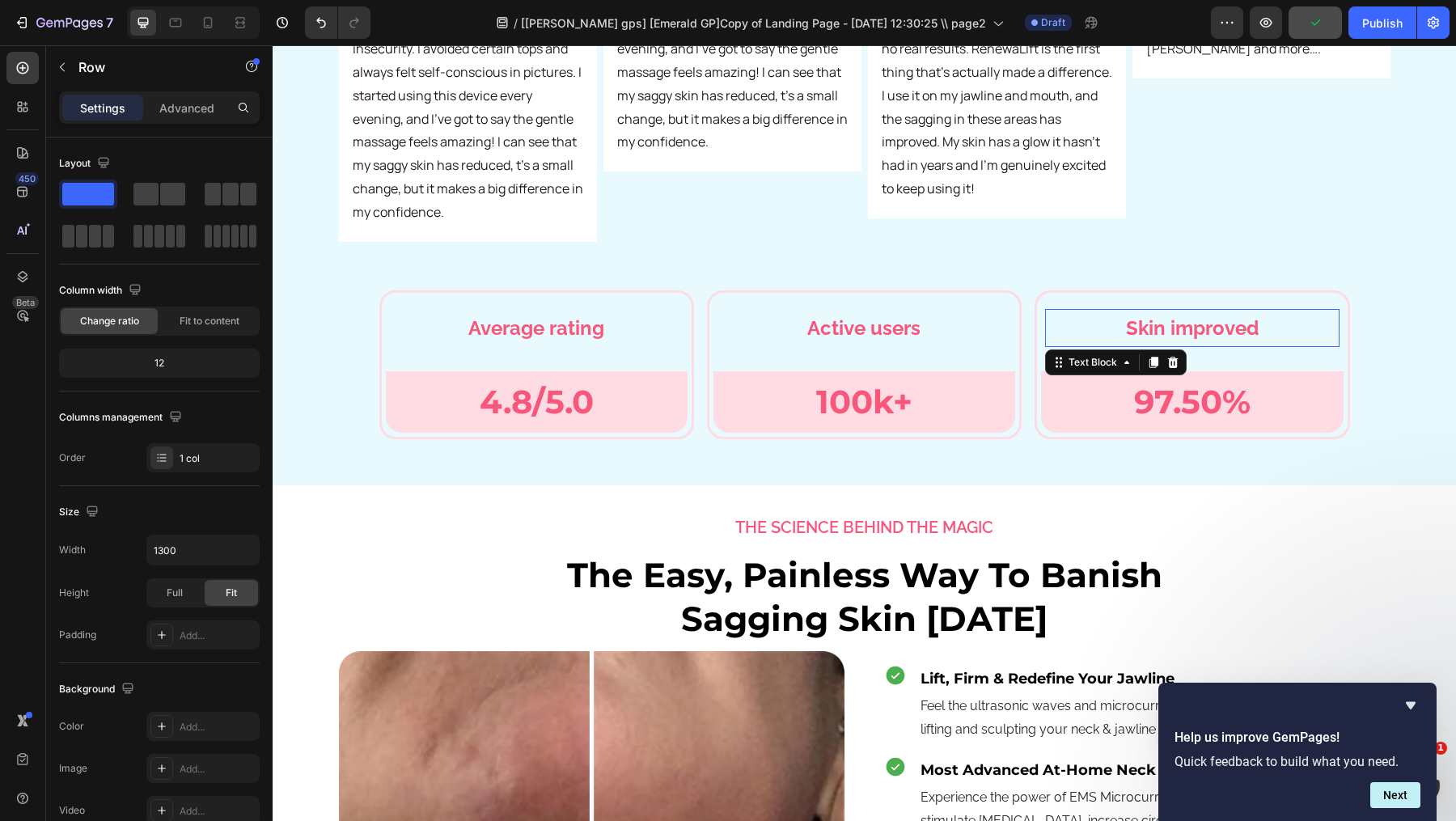
click at [1310, 311] on p "Skin improved" at bounding box center [1191, 328] width 290 height 35
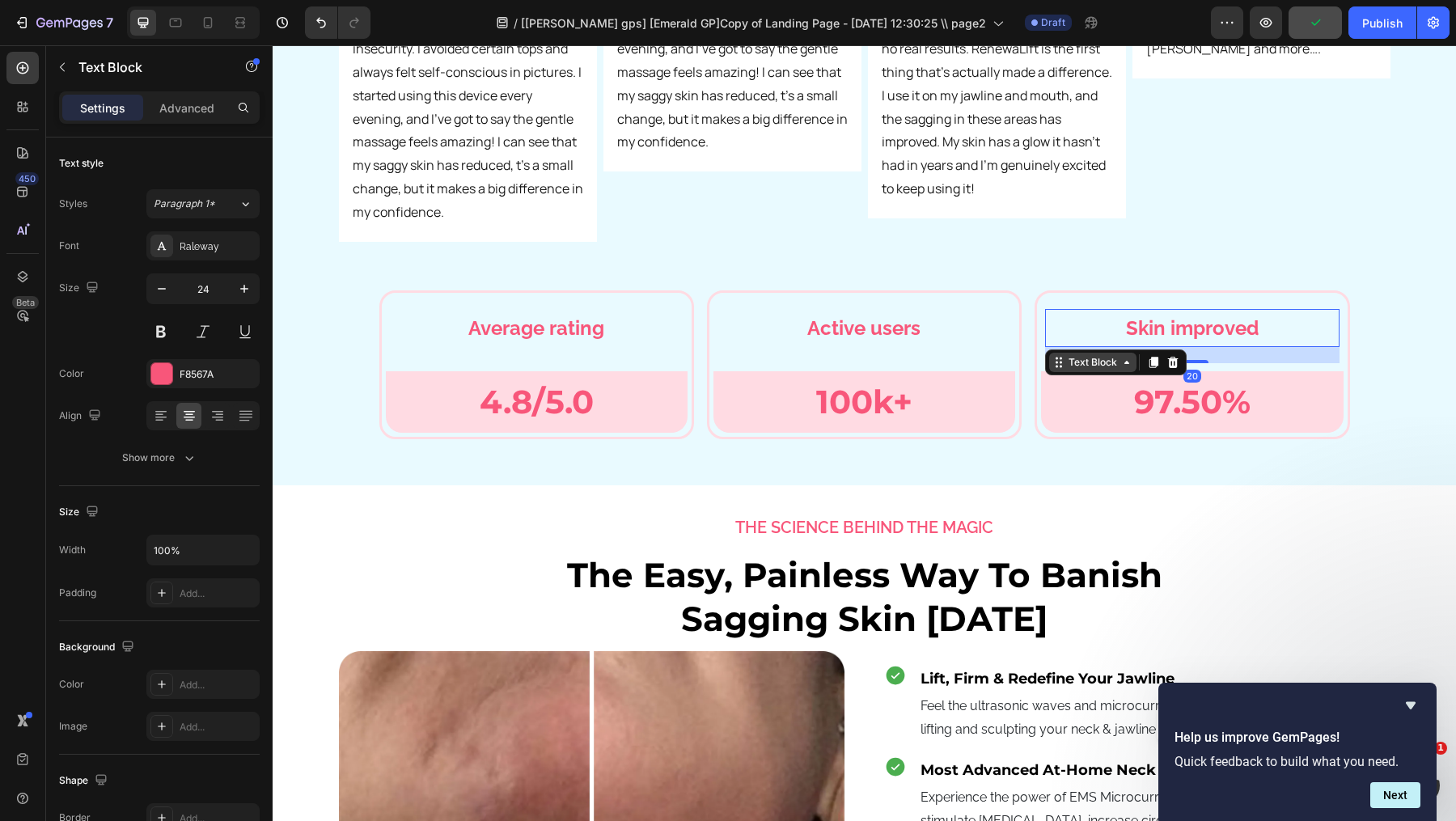
click at [1089, 355] on div "Text Block" at bounding box center [1092, 362] width 55 height 15
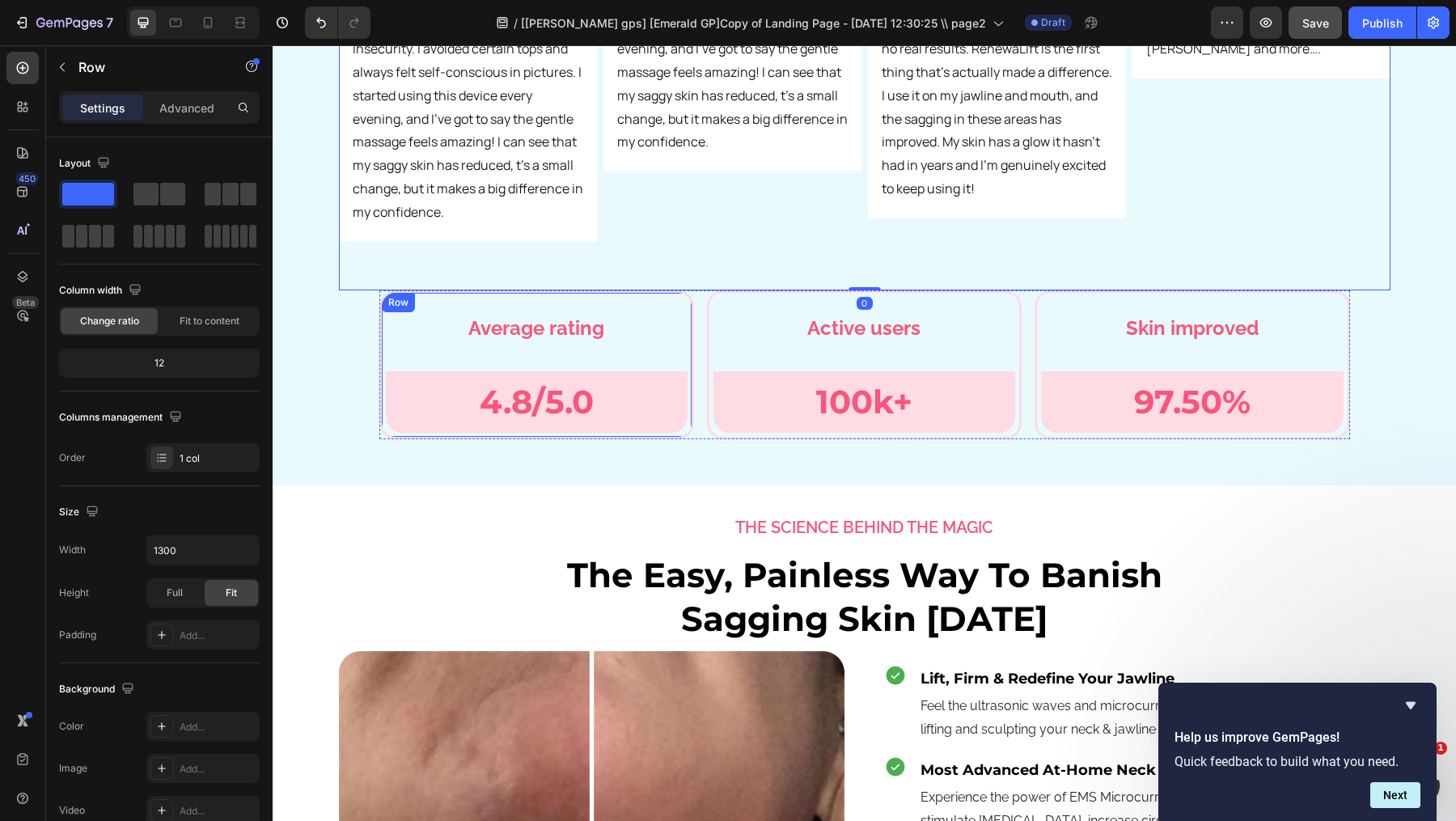
click at [404, 295] on div "Row" at bounding box center [397, 303] width 26 height 15
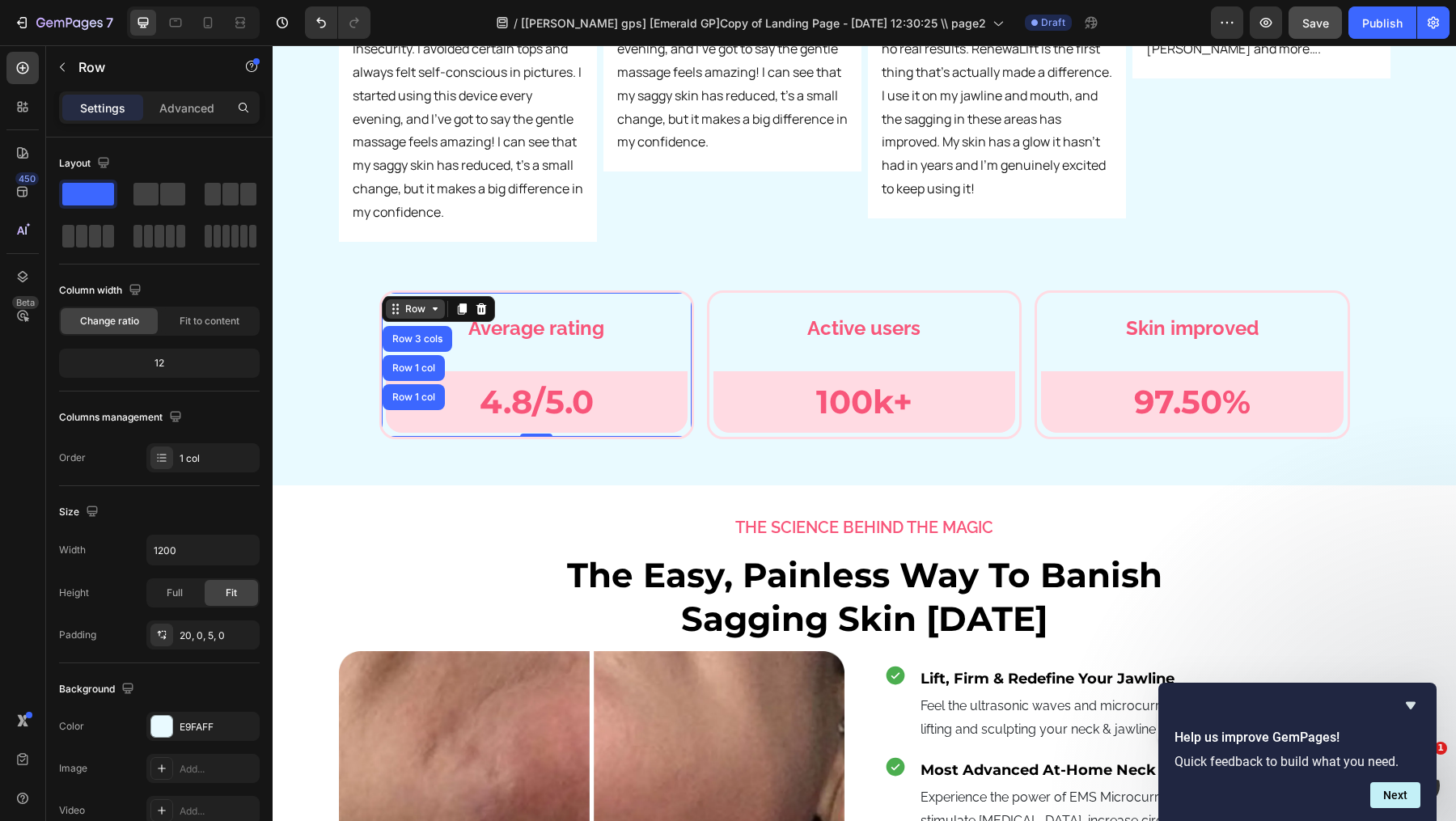
click at [407, 302] on div "Row" at bounding box center [415, 309] width 26 height 15
click at [413, 302] on div "Row" at bounding box center [415, 309] width 26 height 15
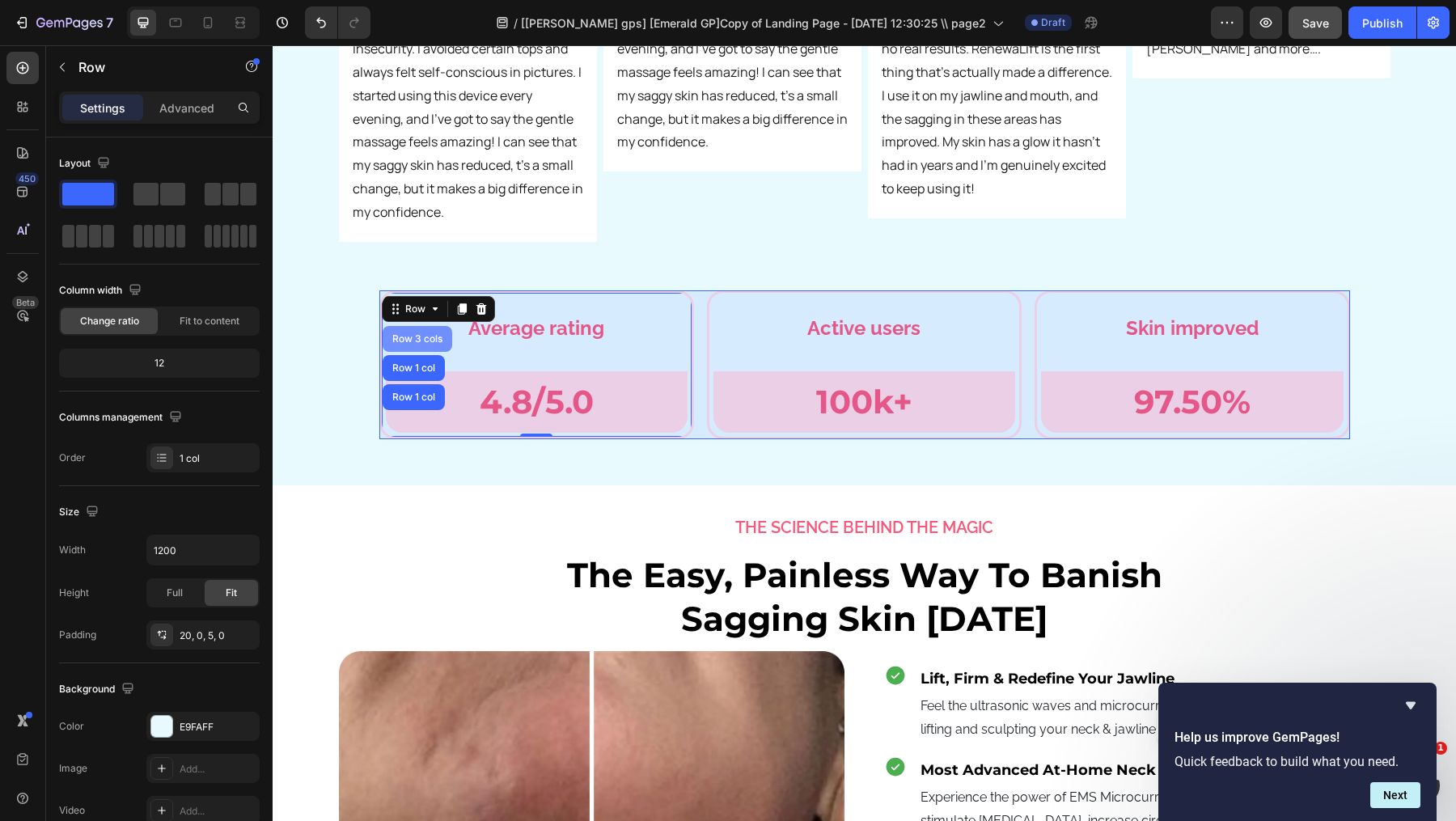
click at [420, 334] on div "Row 3 cols" at bounding box center [417, 338] width 56 height 10
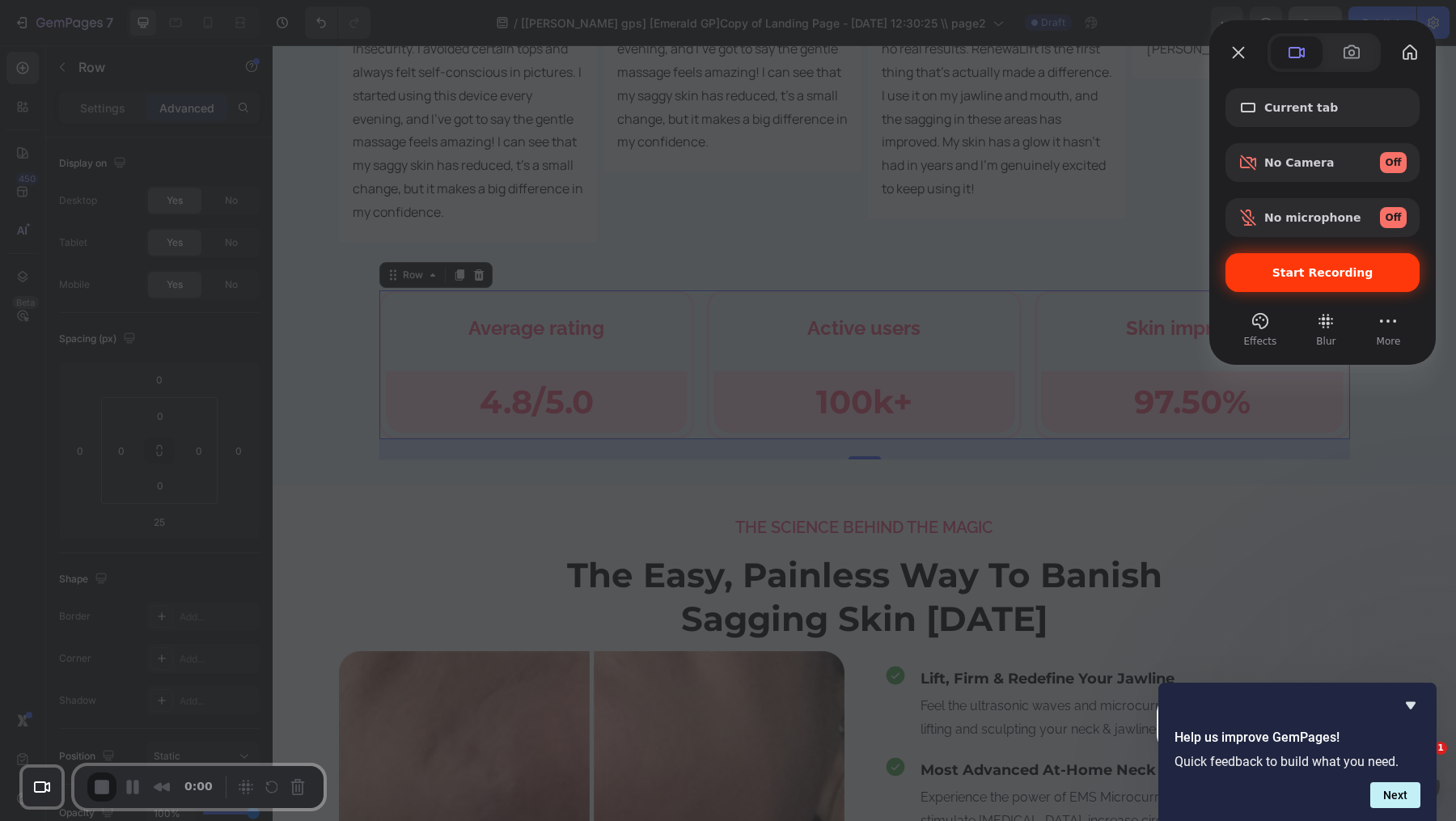
click at [1332, 275] on span "Start Recording" at bounding box center [1322, 273] width 101 height 13
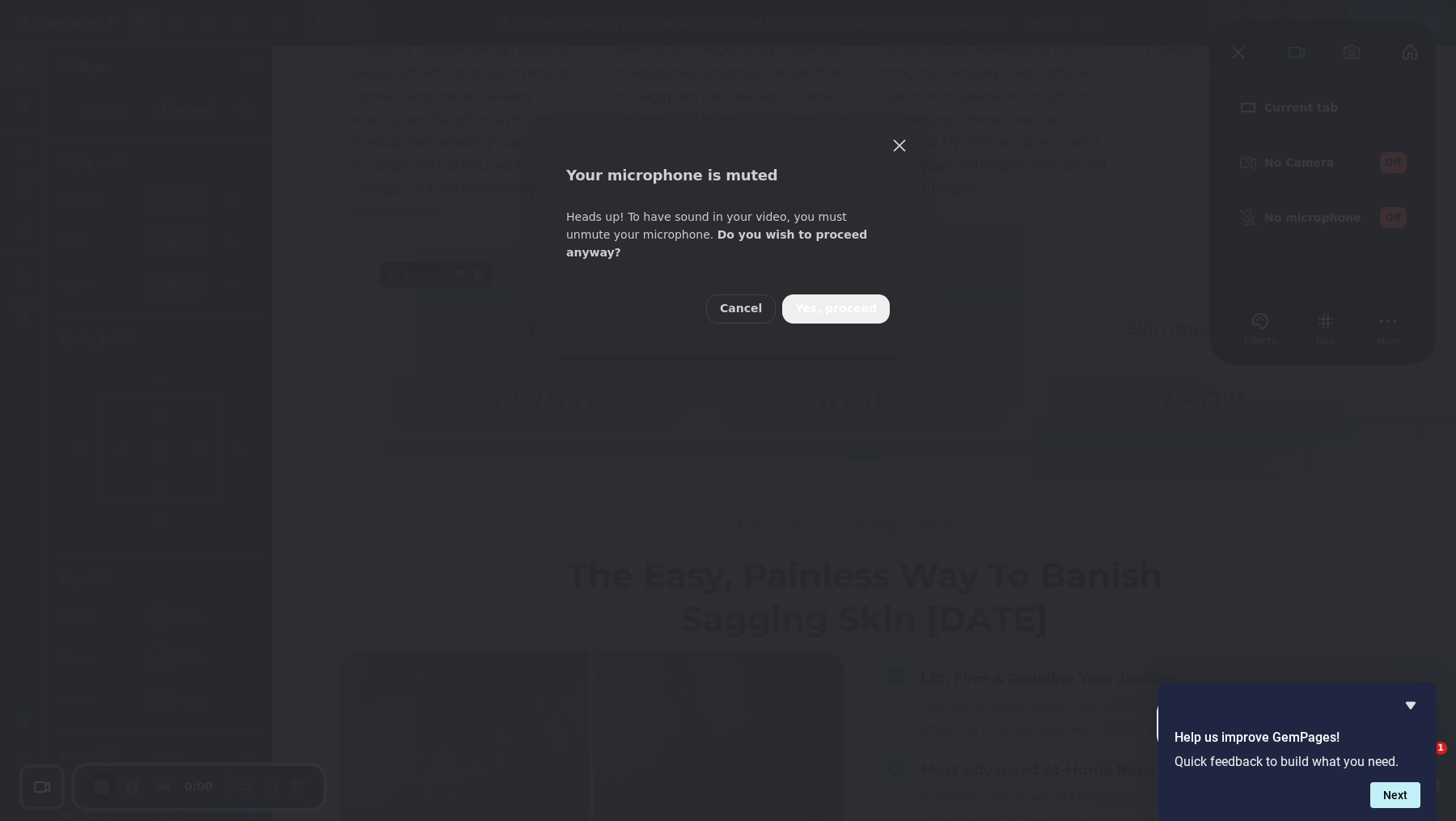
click at [838, 313] on div "Cancel Yes, proceed" at bounding box center [728, 308] width 388 height 94
click at [838, 300] on span "Yes, proceed" at bounding box center [836, 309] width 82 height 18
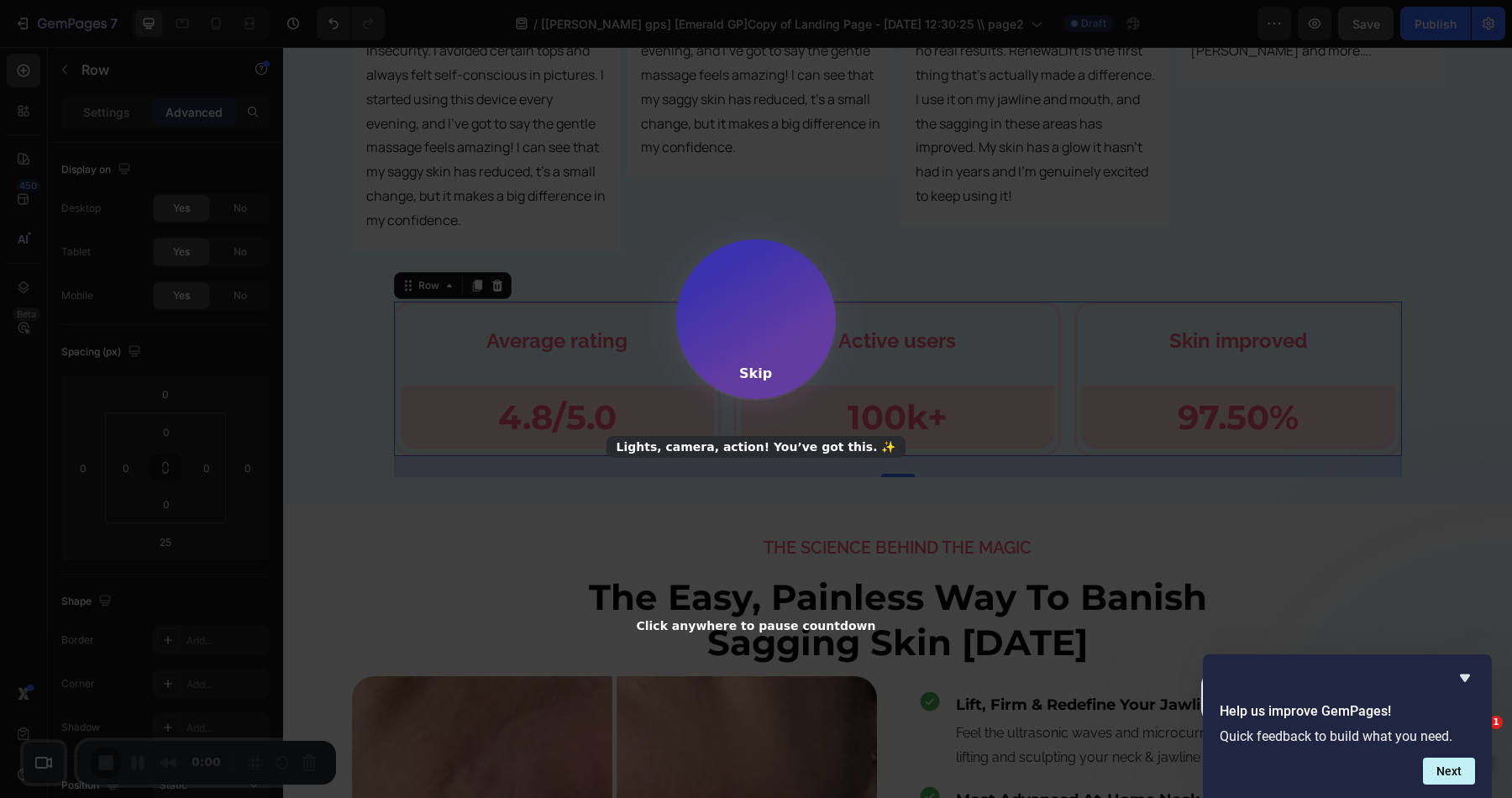
click at [749, 376] on div "Skip" at bounding box center [756, 373] width 33 height 16
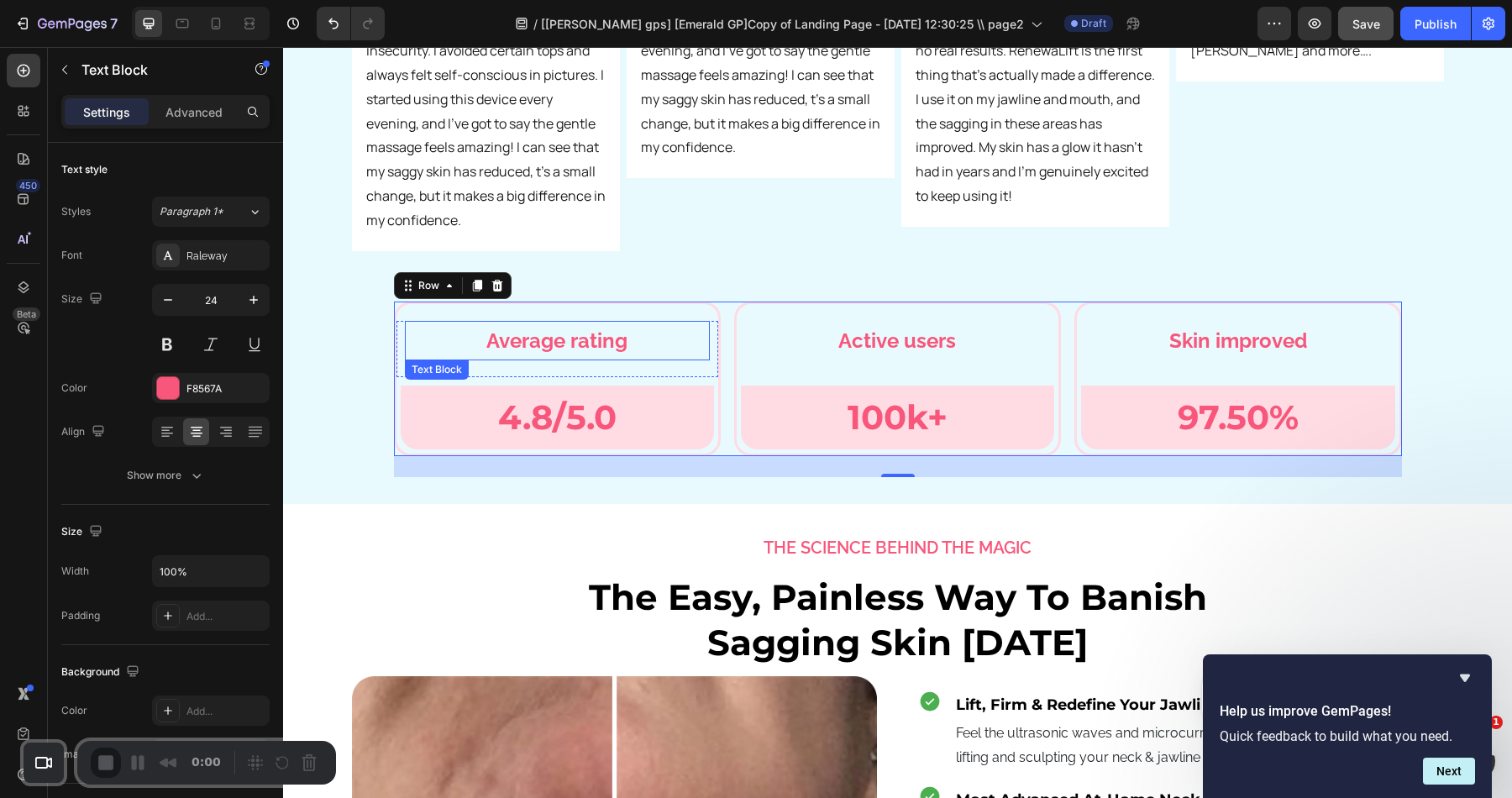
click at [424, 323] on p "Average rating" at bounding box center [556, 341] width 301 height 36
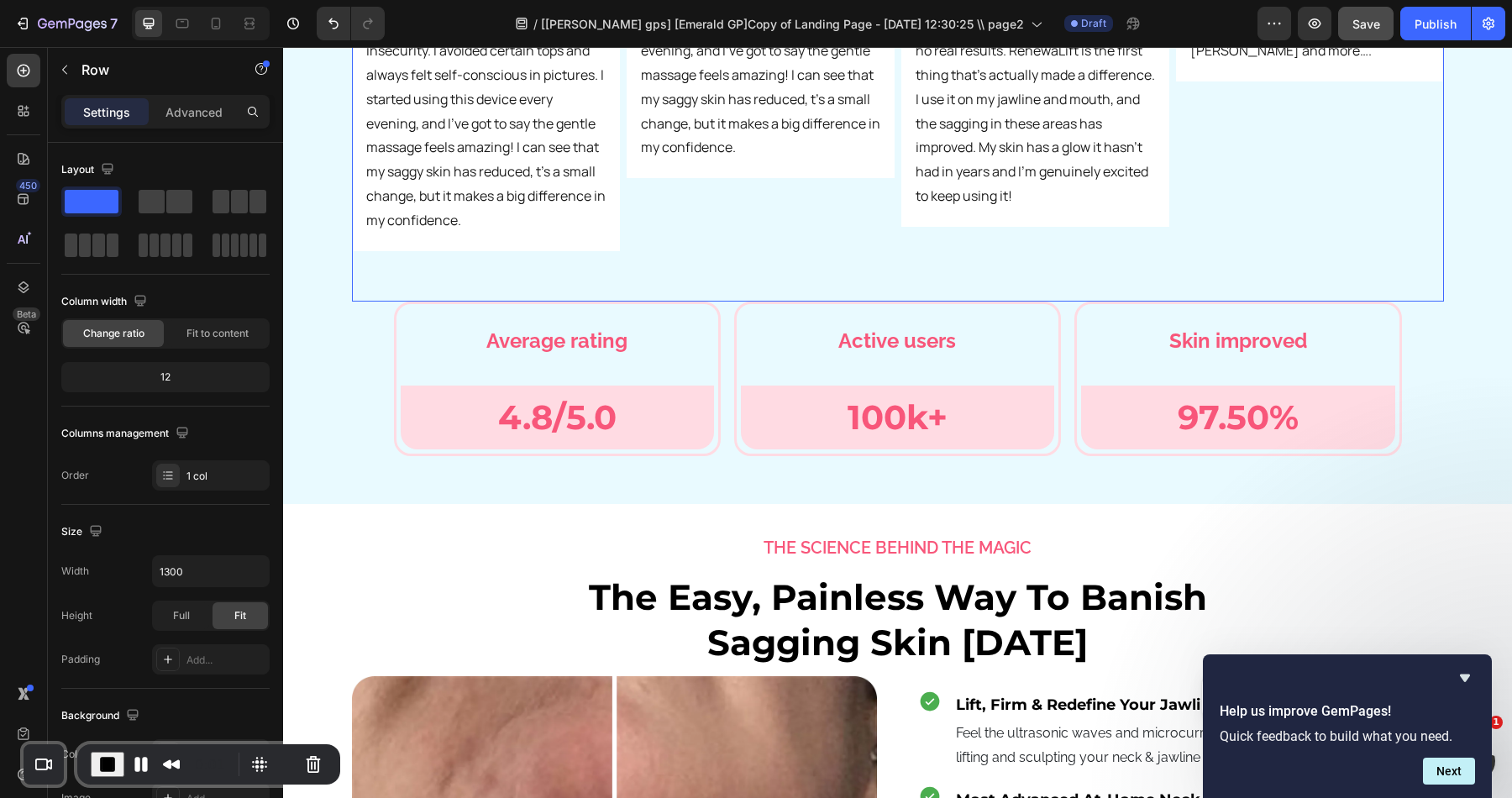
click at [460, 301] on div "Average rating Text Block 0 Row 4.8/5.0 Text [GEOGRAPHIC_DATA]" at bounding box center [557, 379] width 327 height 155
click at [444, 308] on div "Row" at bounding box center [455, 321] width 118 height 26
click at [443, 314] on div "Row" at bounding box center [431, 321] width 27 height 15
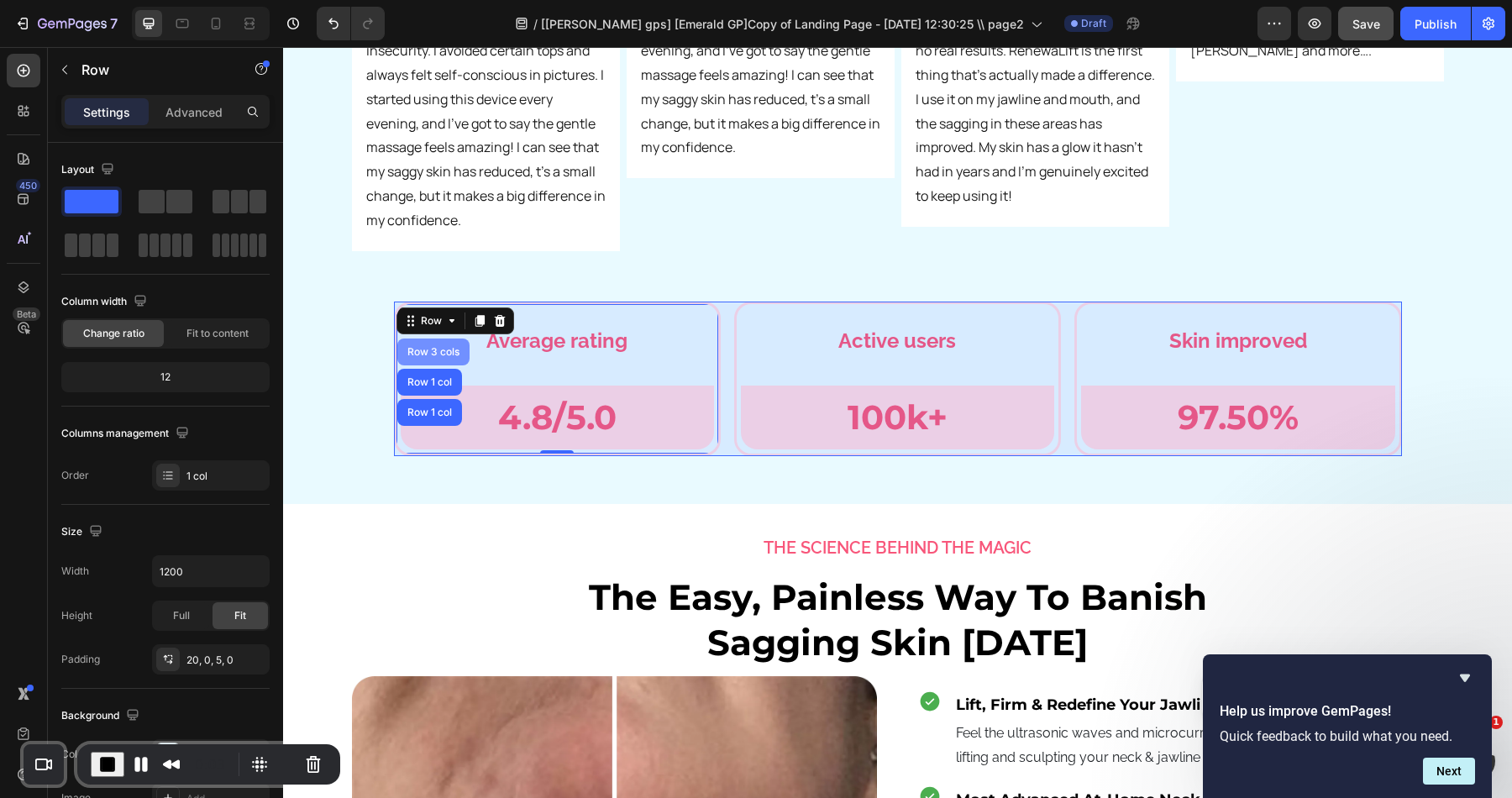
click at [442, 347] on div "Row 3 cols" at bounding box center [433, 351] width 59 height 10
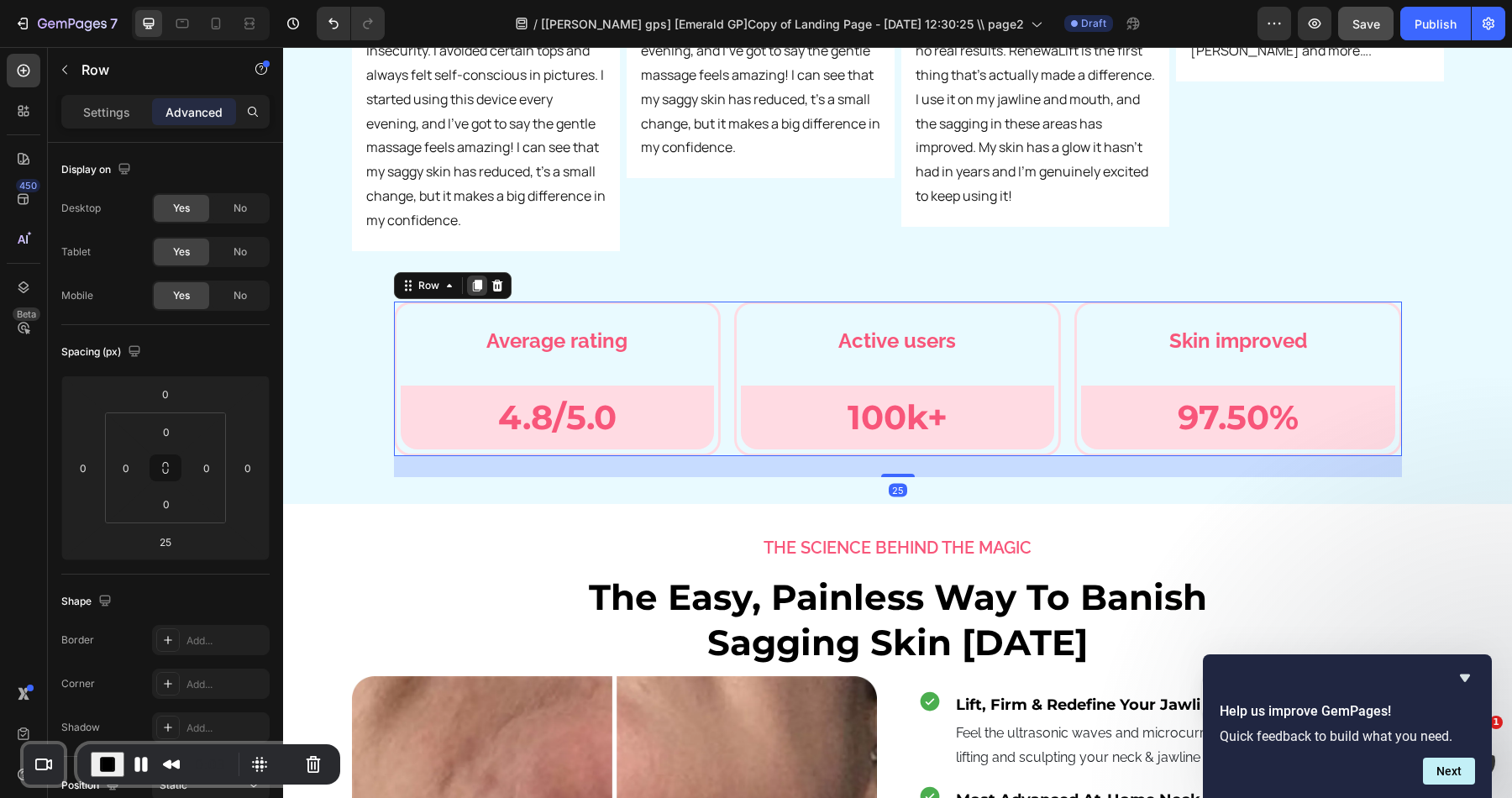
click at [472, 280] on icon at bounding box center [477, 285] width 9 height 11
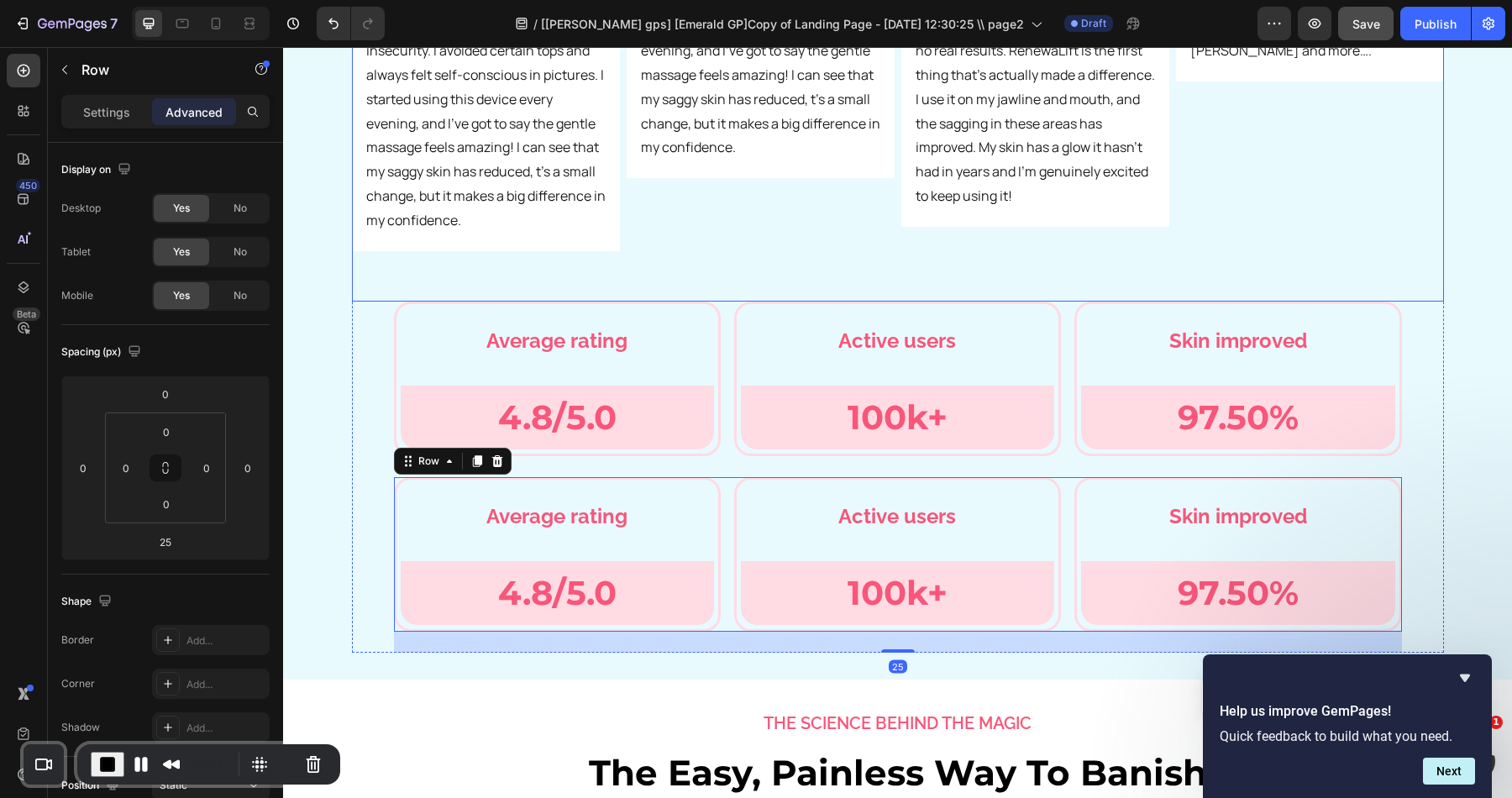
click at [437, 301] on div "Average rating Text Block Row 4.8/5.0 Text [GEOGRAPHIC_DATA]" at bounding box center [557, 379] width 327 height 155
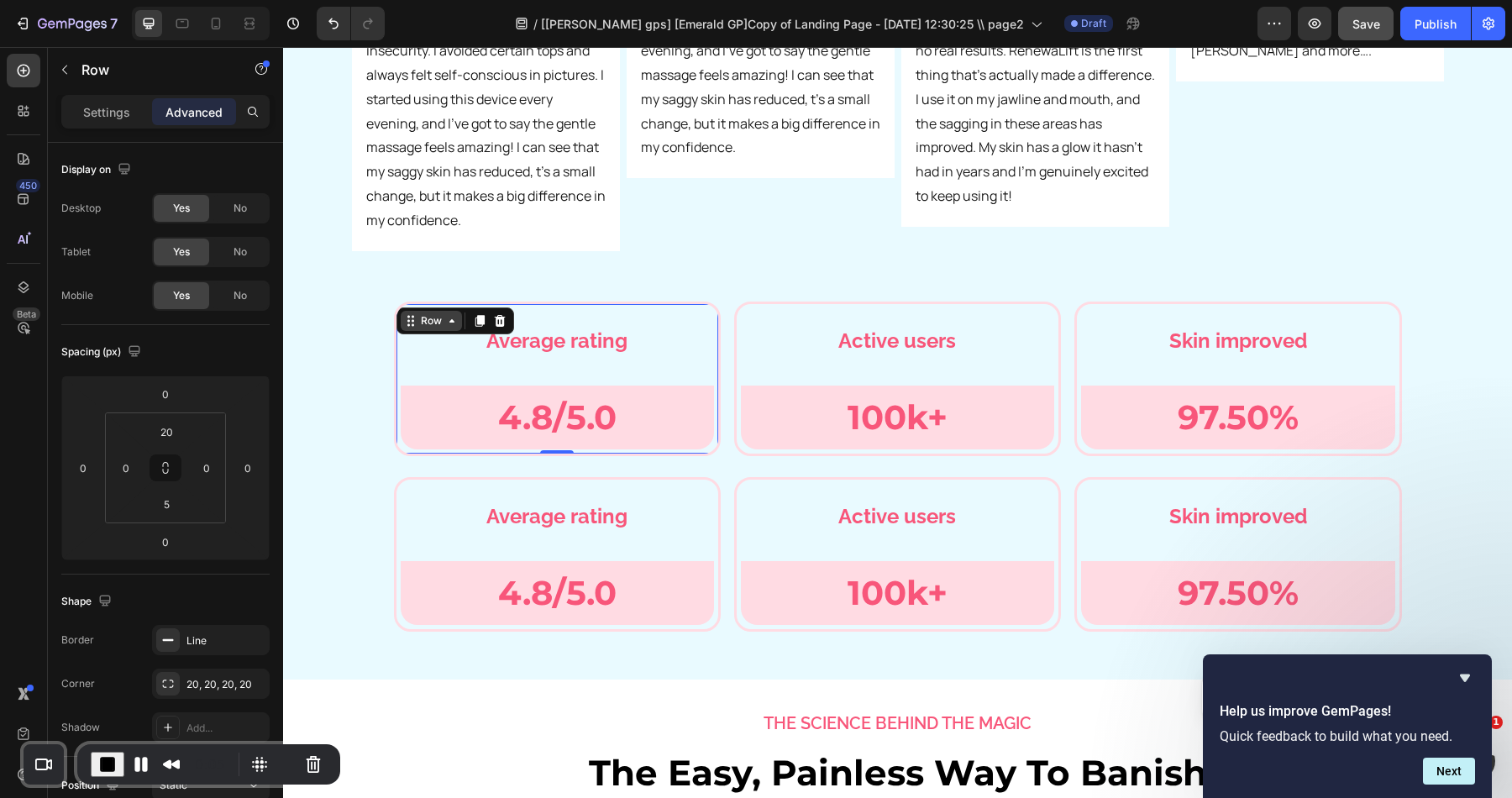
click at [437, 314] on div "Row" at bounding box center [431, 321] width 27 height 15
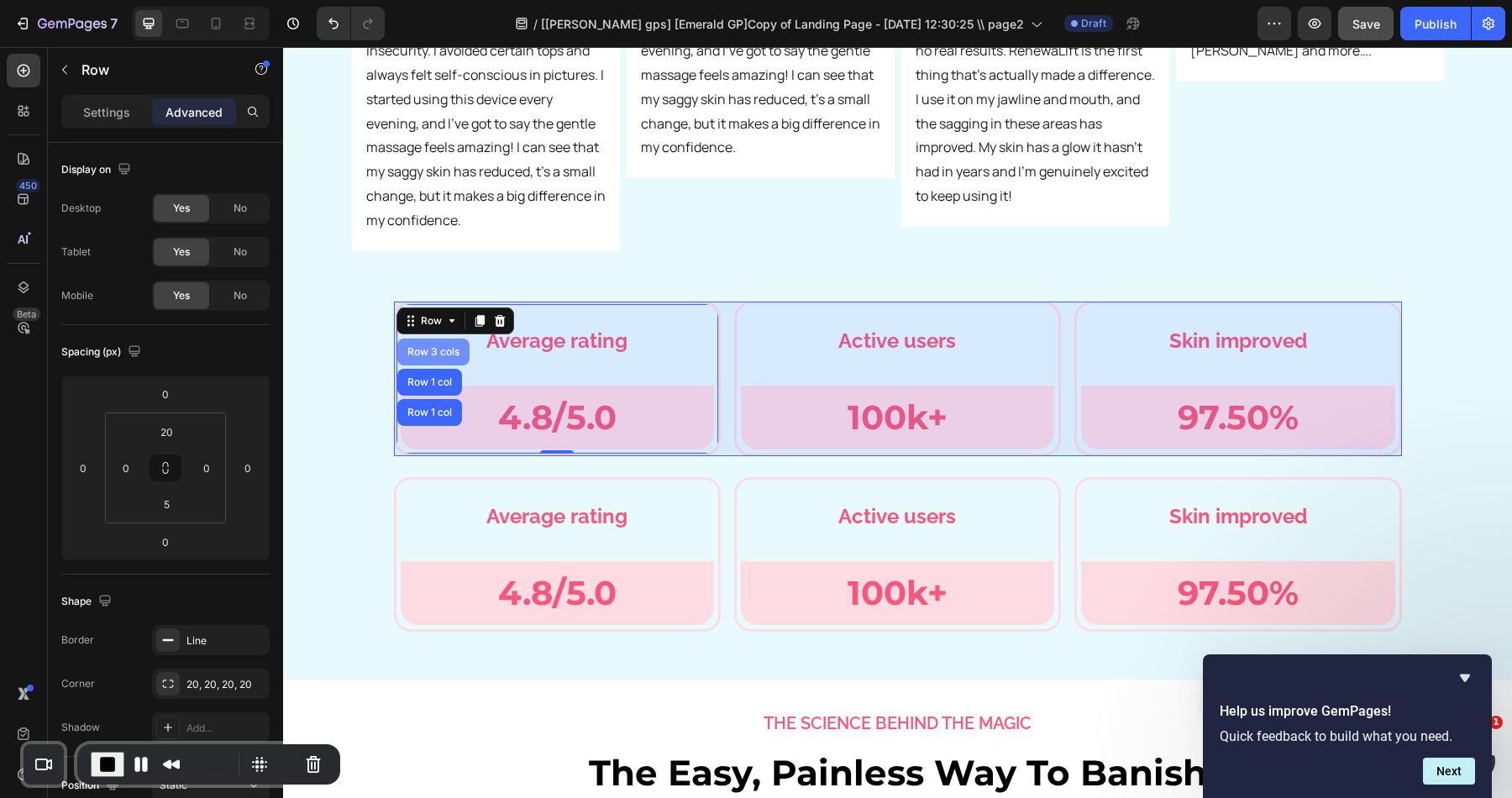
click at [437, 338] on div "Row 3 cols" at bounding box center [433, 351] width 72 height 26
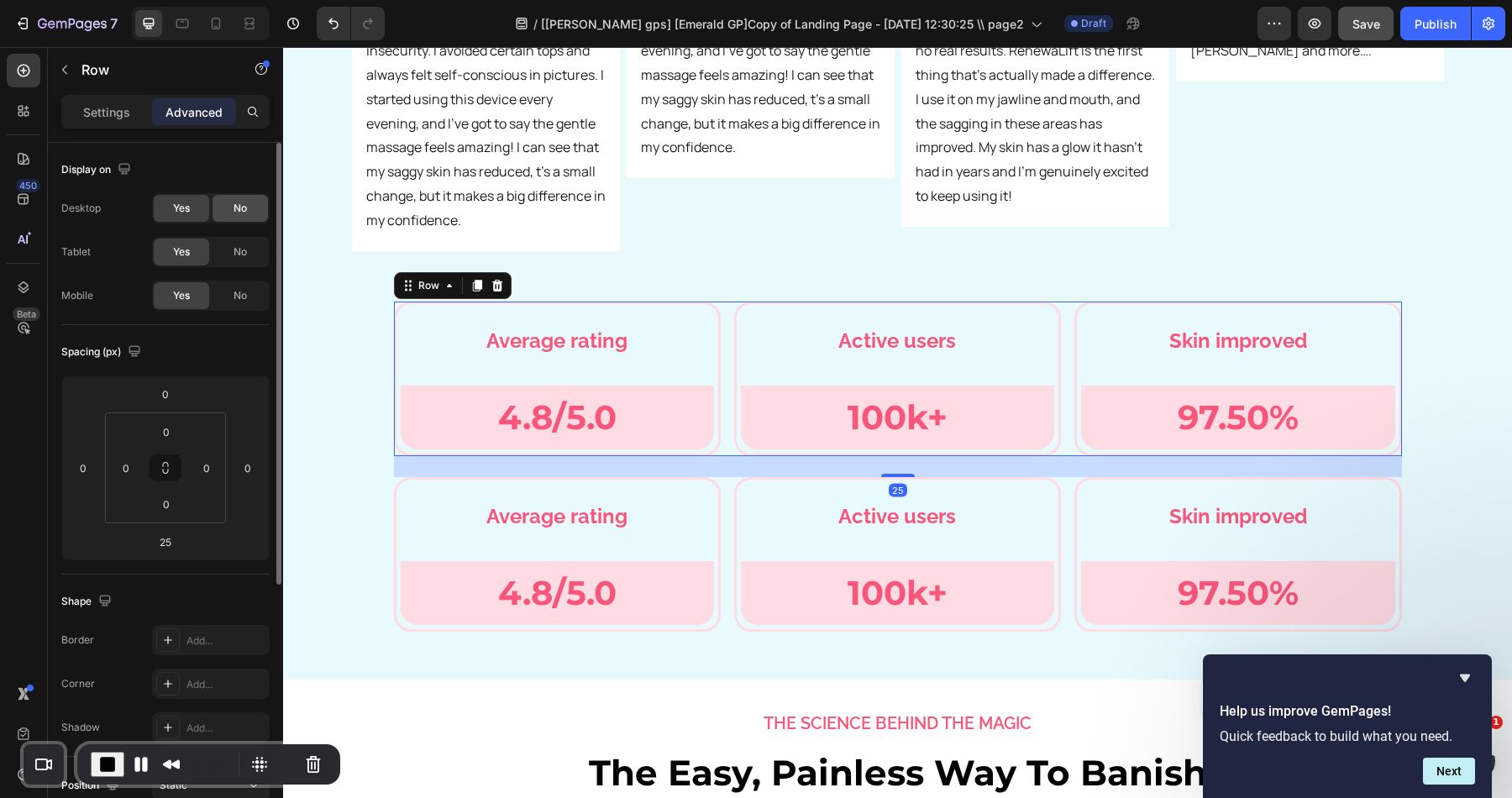
click at [231, 209] on div "No" at bounding box center [240, 208] width 56 height 26
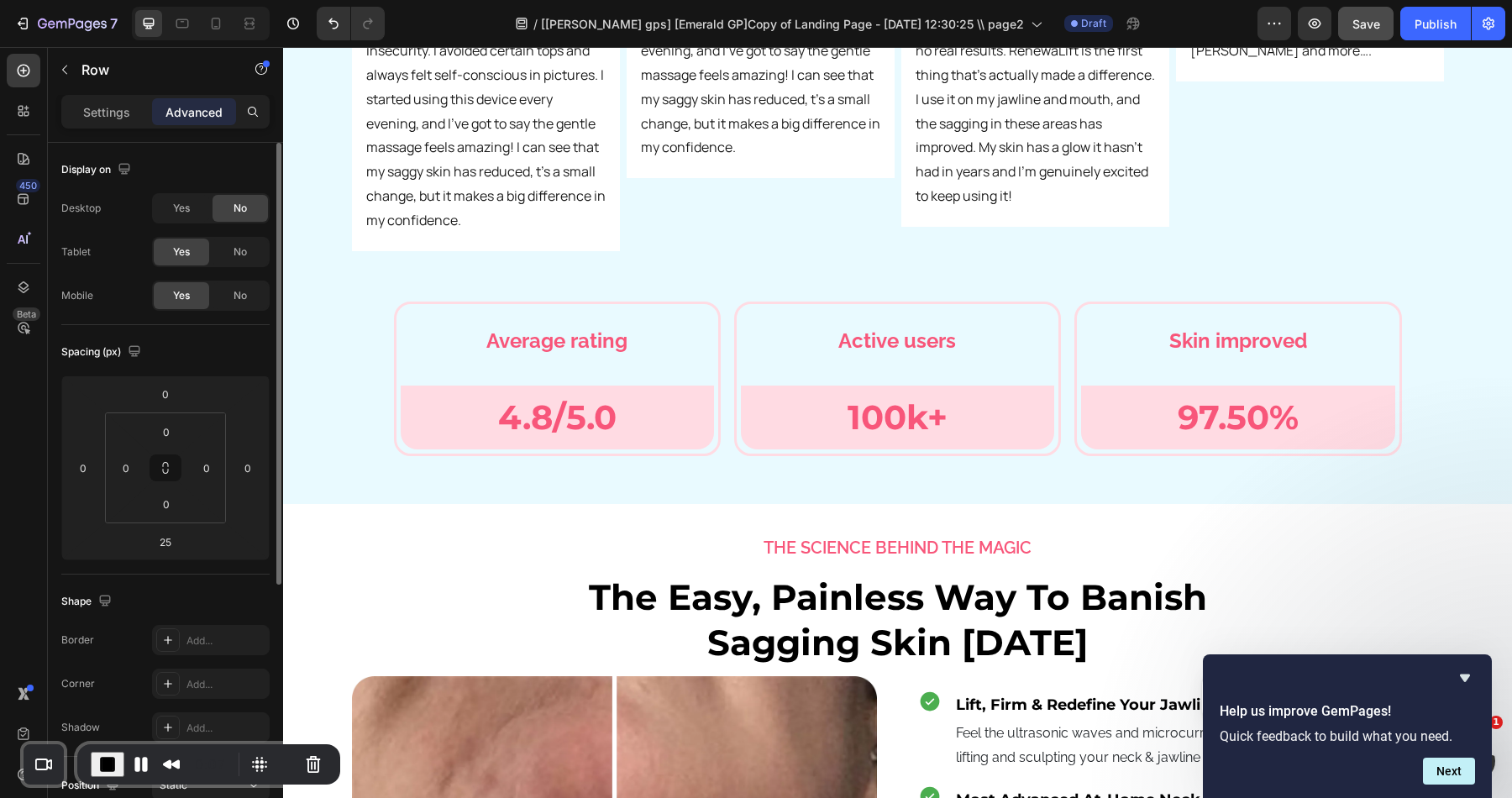
click at [231, 209] on div "No" at bounding box center [240, 208] width 56 height 26
click at [250, 248] on div "No" at bounding box center [240, 252] width 56 height 26
click at [424, 304] on div "Row" at bounding box center [414, 314] width 34 height 20
click at [439, 314] on div "Row" at bounding box center [431, 321] width 27 height 15
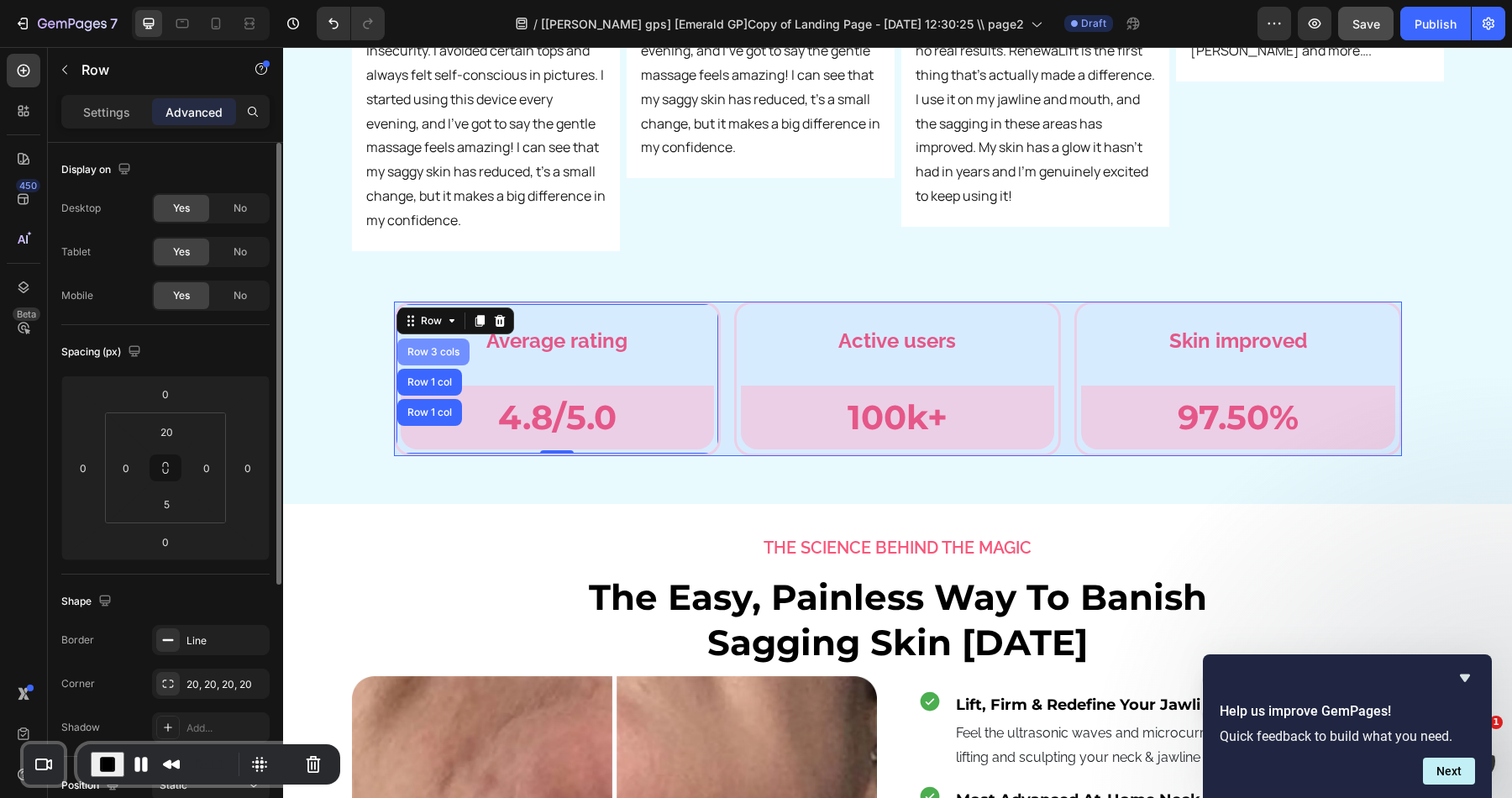
click at [430, 347] on div "Row 3 cols" at bounding box center [433, 351] width 59 height 10
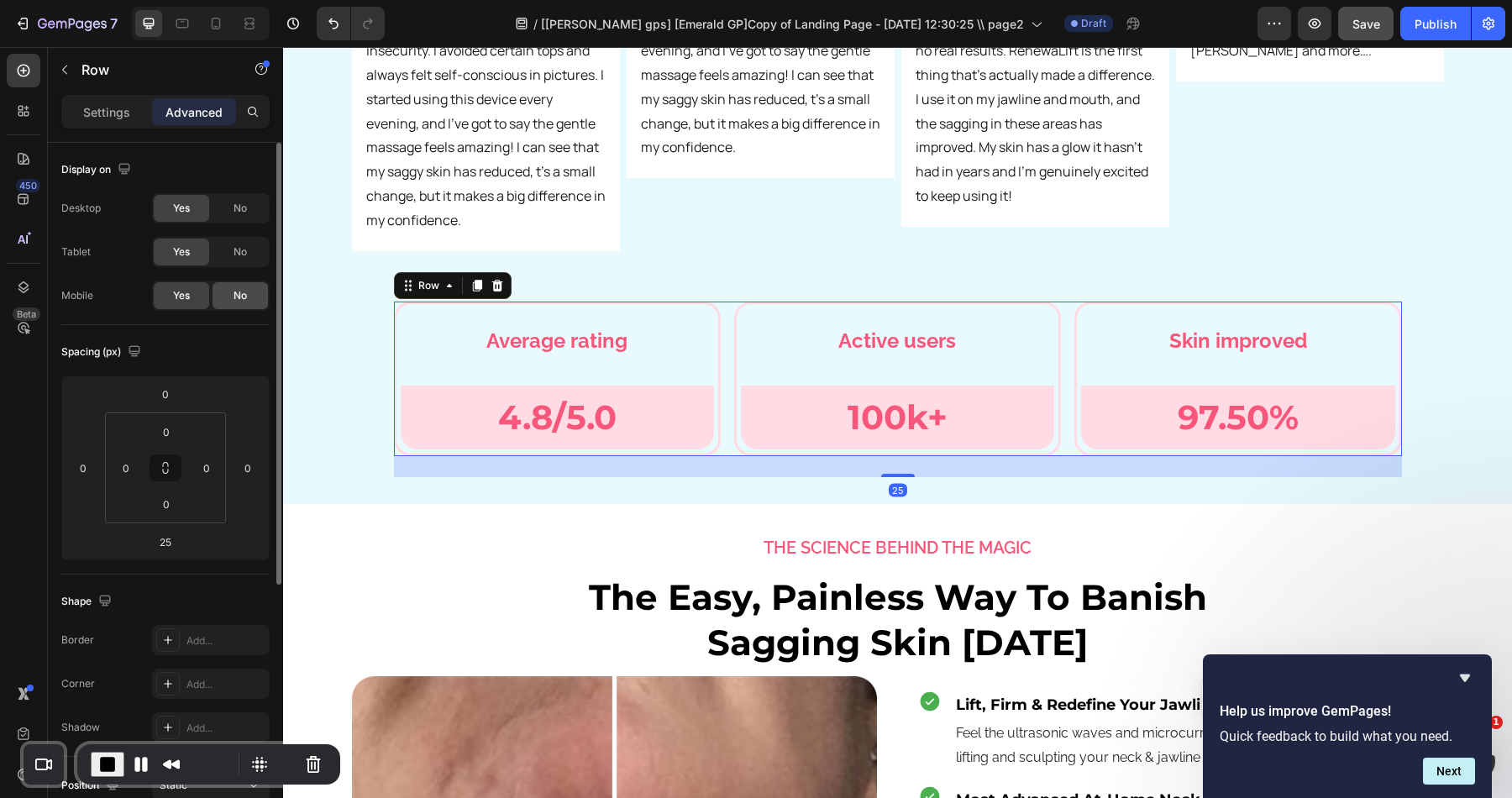
click at [245, 291] on span "No" at bounding box center [240, 296] width 13 height 15
click at [216, 13] on div at bounding box center [215, 24] width 26 height 26
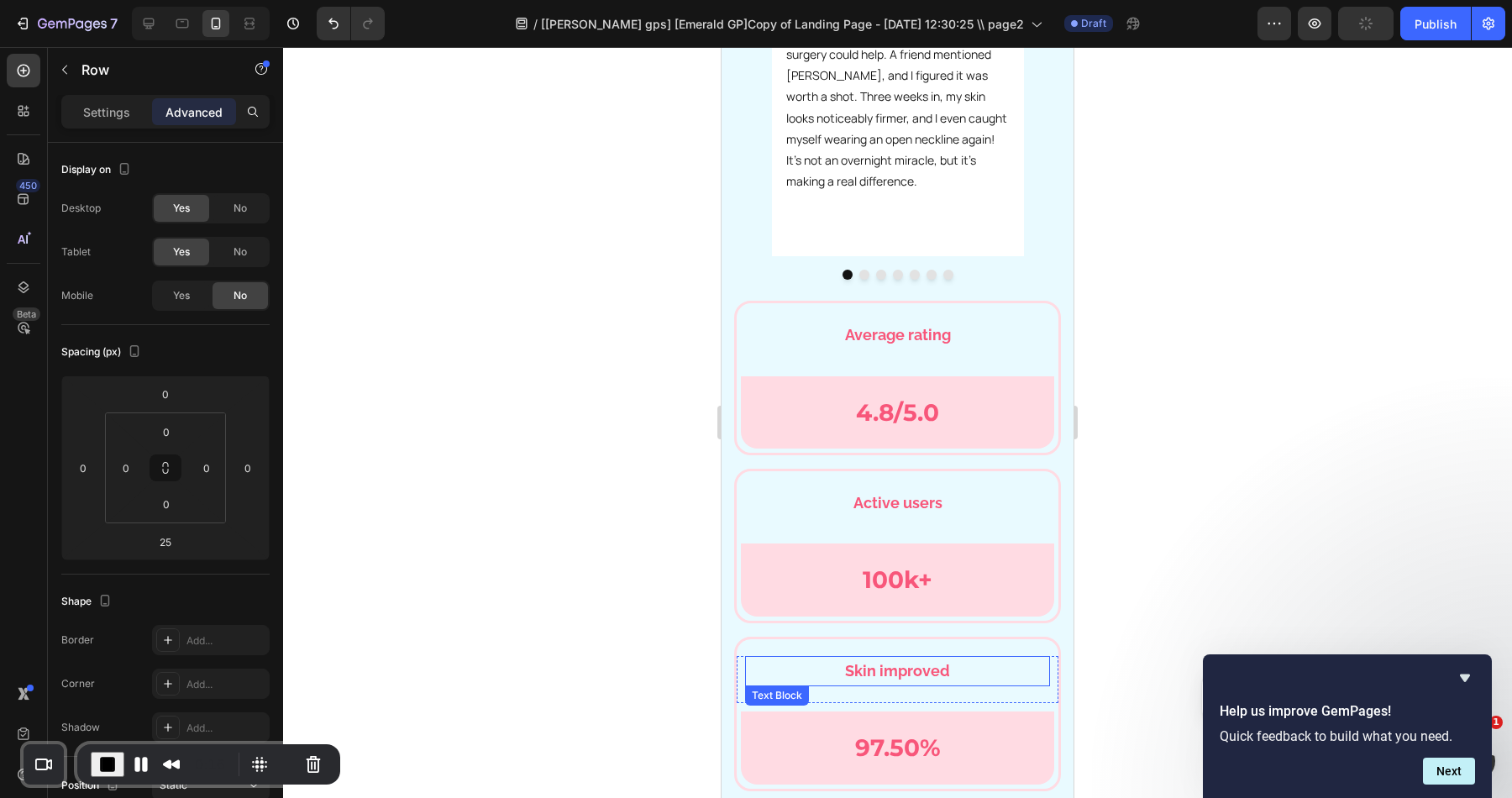
click at [939, 320] on div "Average rating Text Block Row 4.8/5.0 Text Block Row Row" at bounding box center [897, 384] width 322 height 128
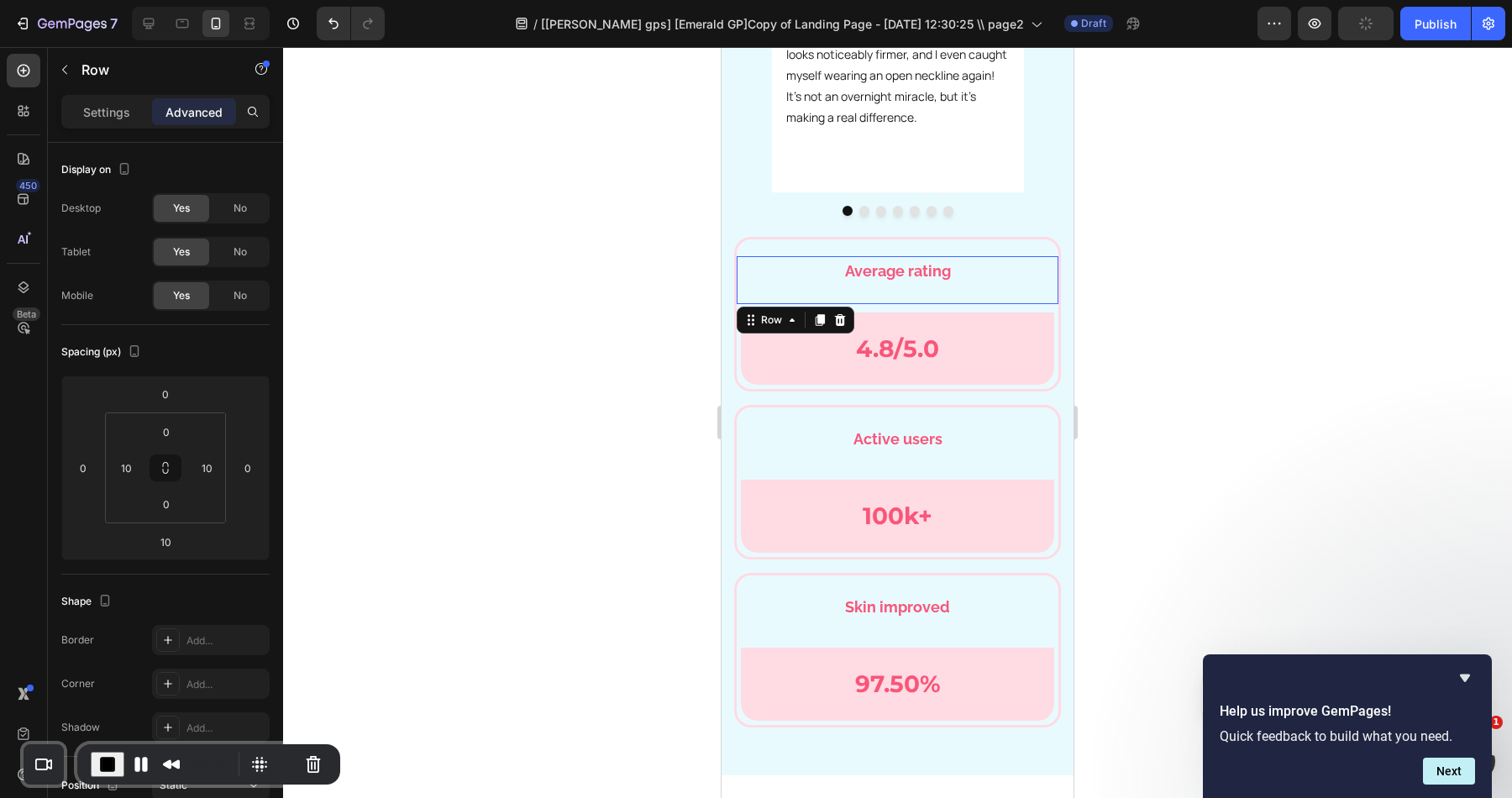
scroll to position [5716, 0]
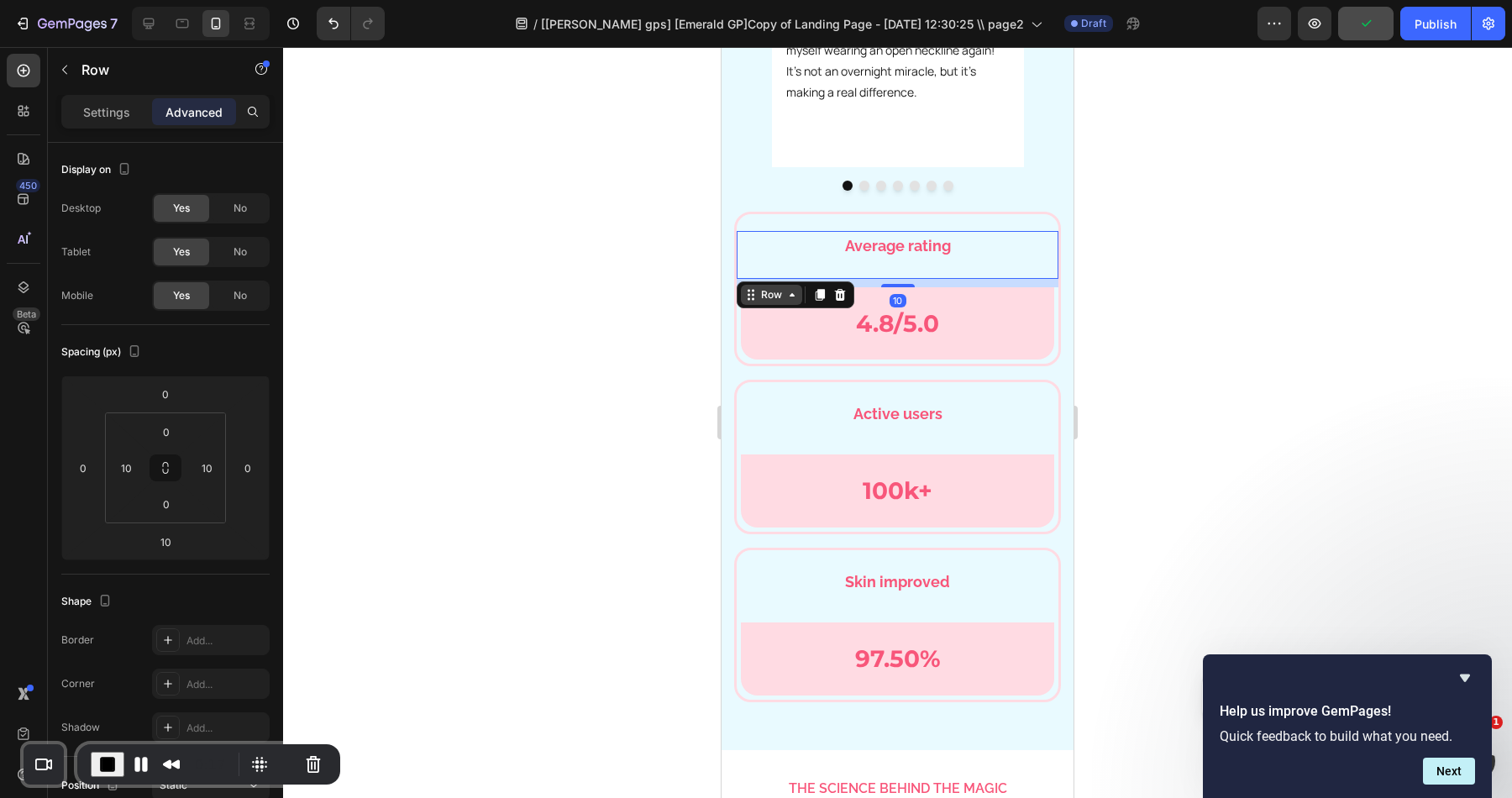
click at [779, 299] on div "Row" at bounding box center [771, 295] width 27 height 15
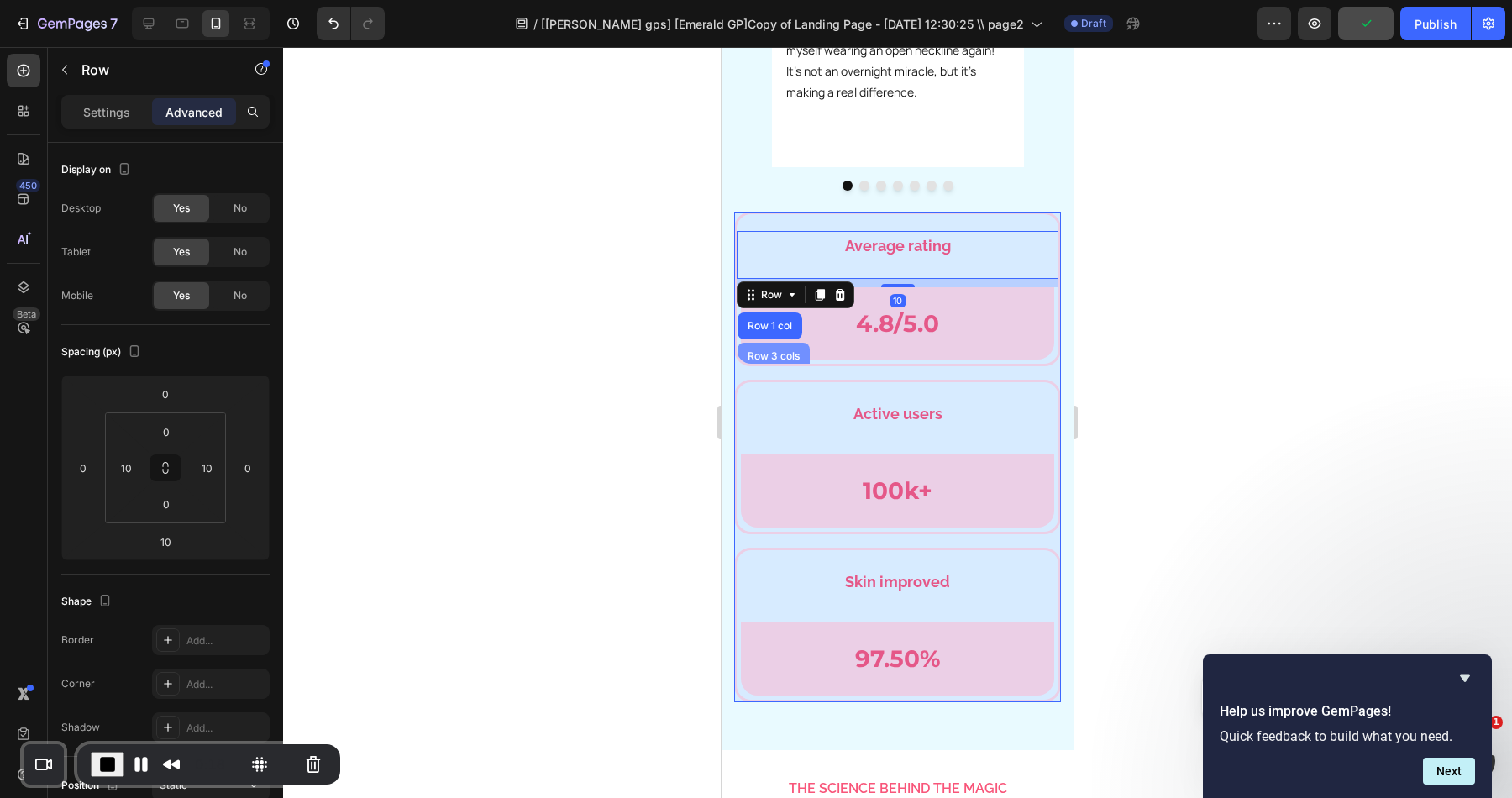
click at [782, 351] on div "Row 3 cols" at bounding box center [773, 356] width 59 height 10
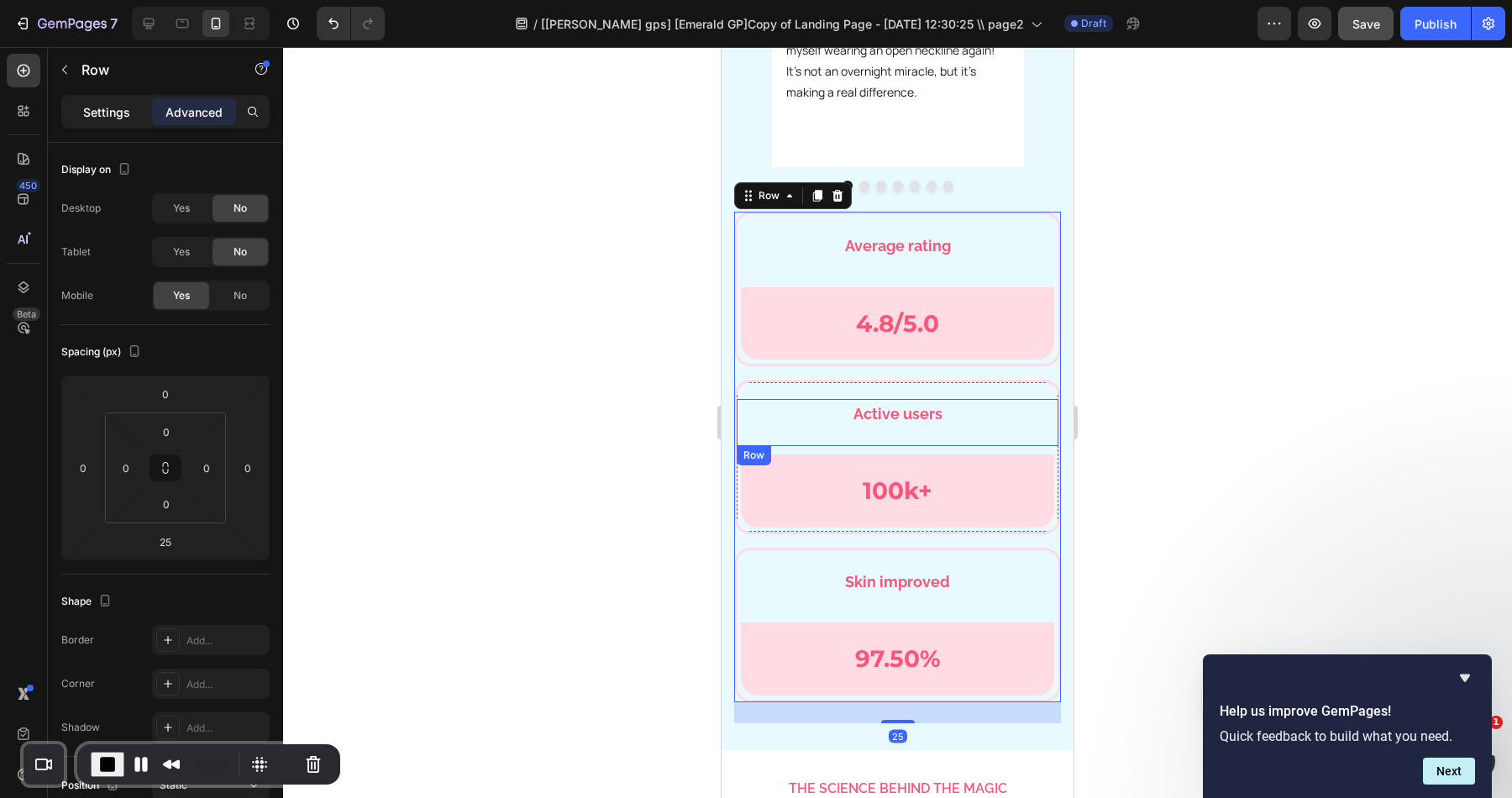
click at [103, 105] on p "Settings" at bounding box center [107, 111] width 47 height 18
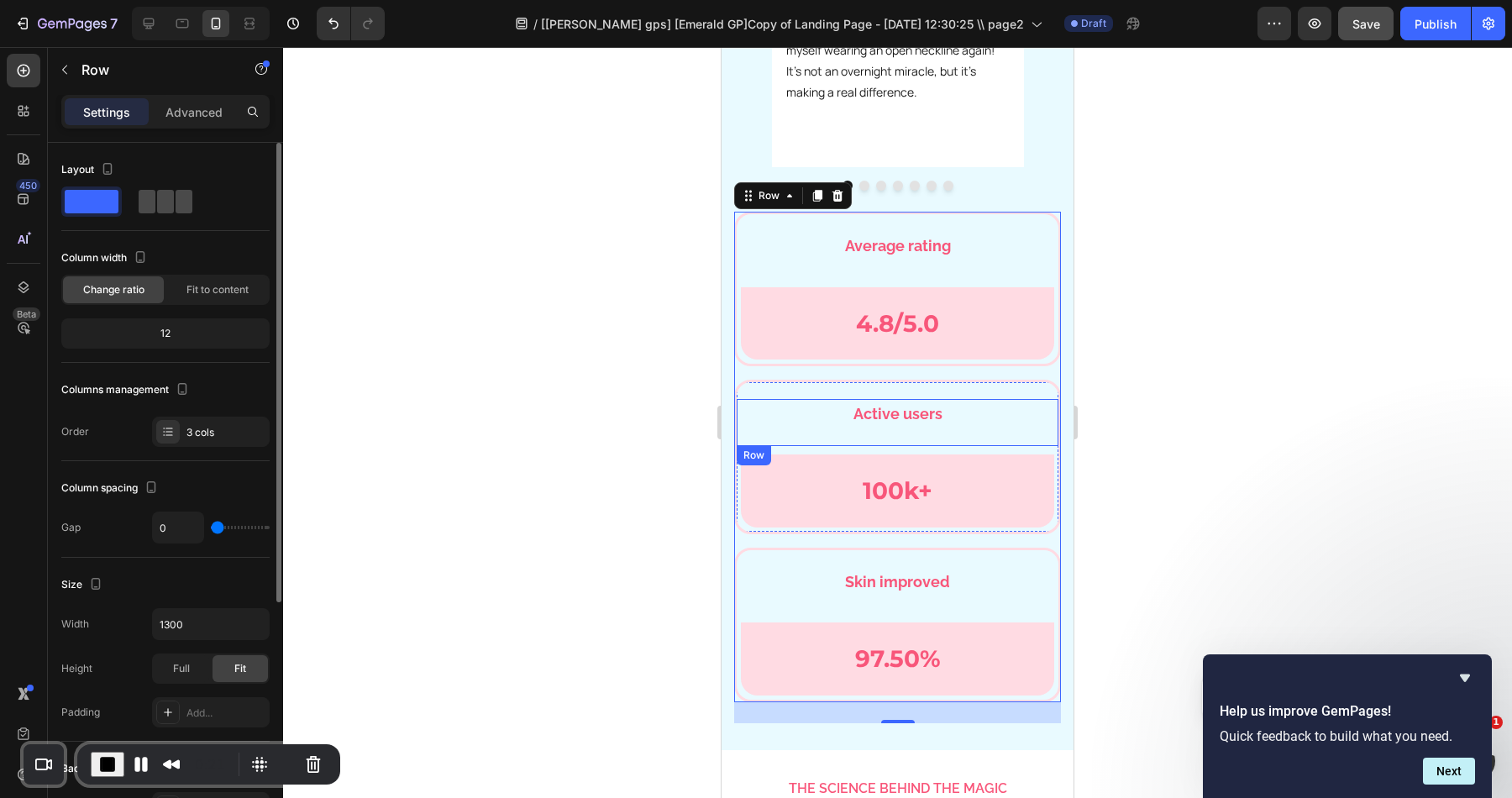
click at [177, 195] on span at bounding box center [184, 201] width 17 height 24
type input "16"
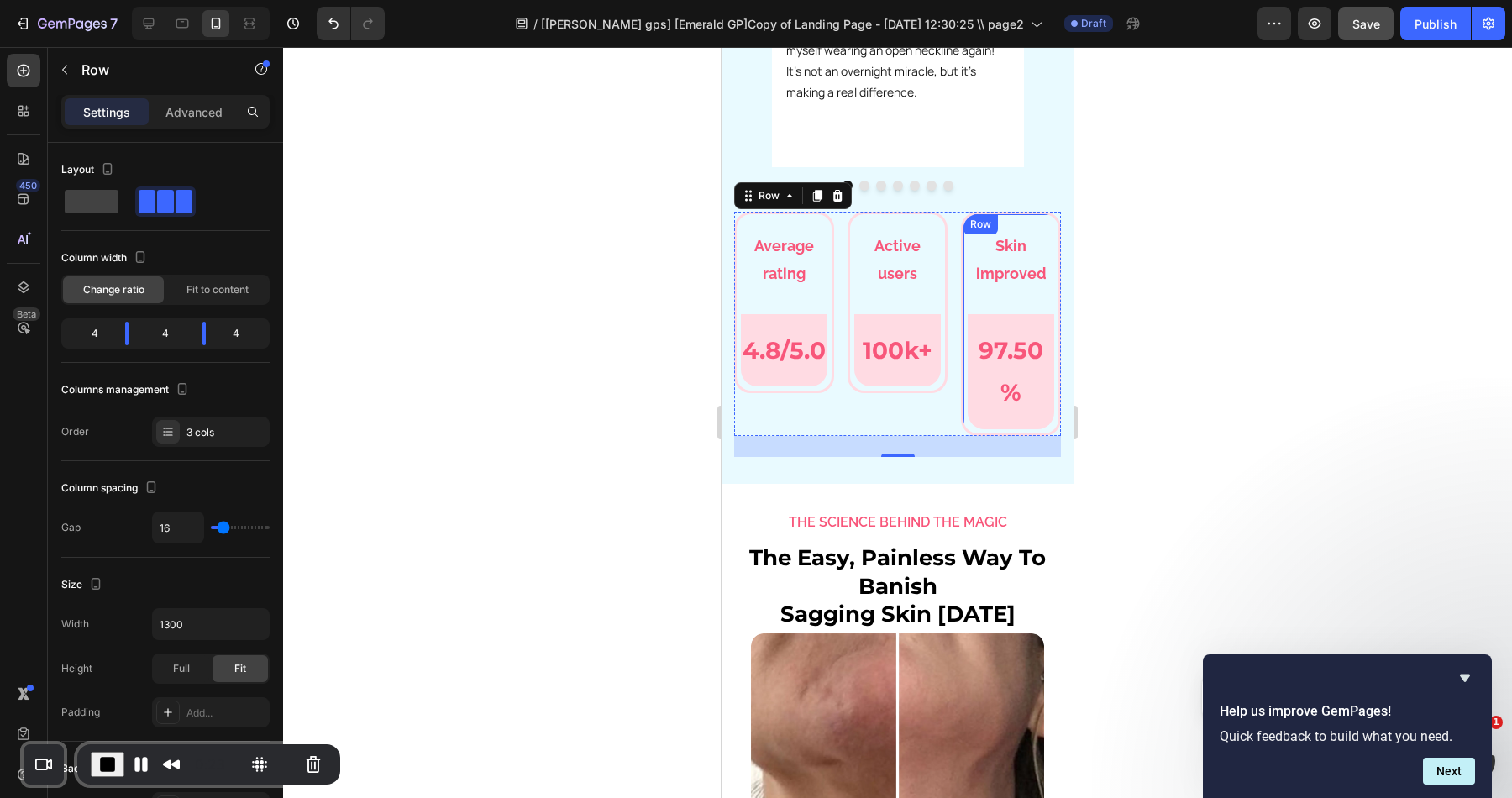
click at [1031, 222] on div "Skin improved Text Block Row 97.50% Text Block Row Row Row" at bounding box center [1011, 323] width 100 height 224
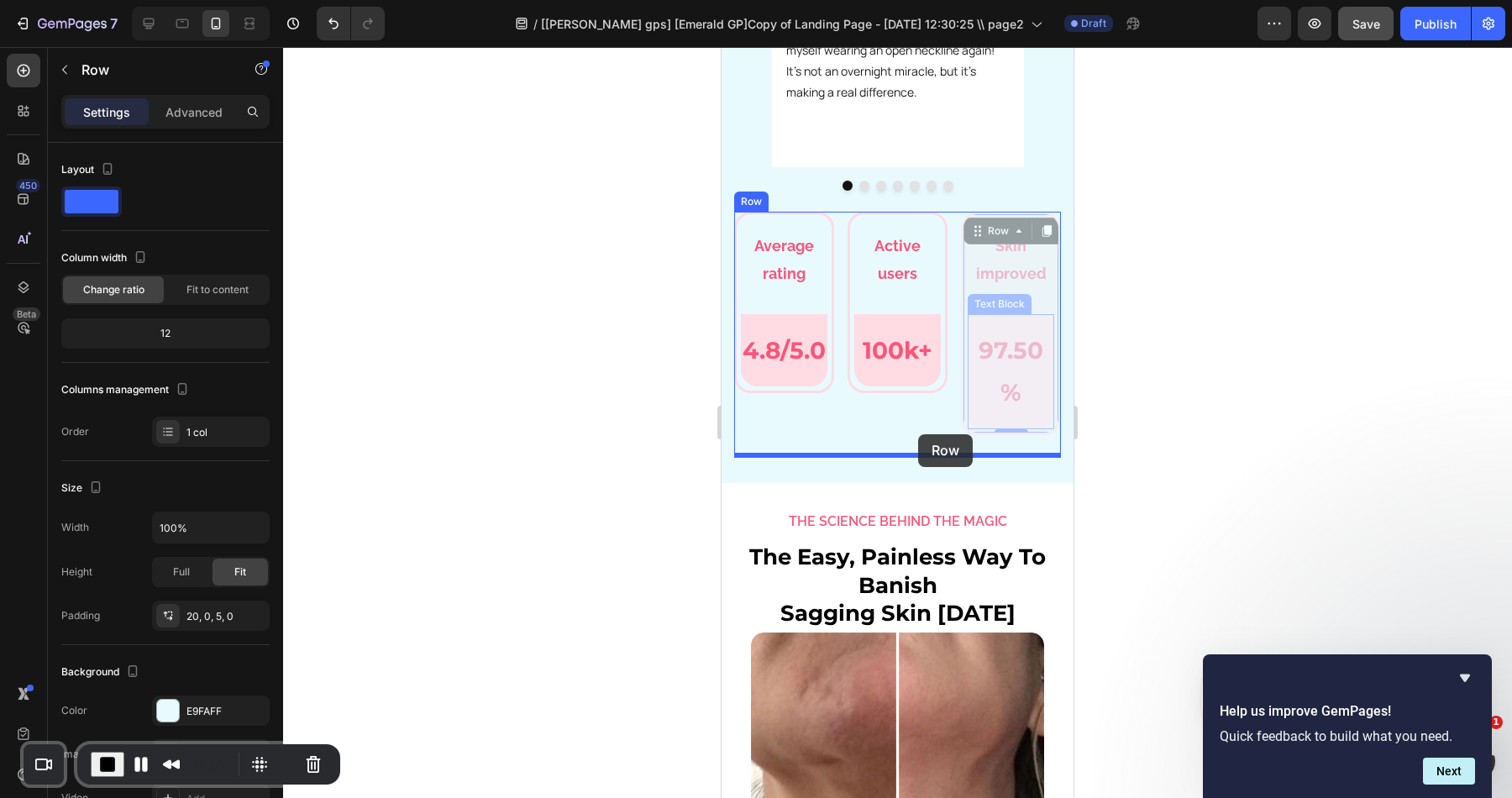
drag, startPoint x: 998, startPoint y: 228, endPoint x: 917, endPoint y: 424, distance: 212.1
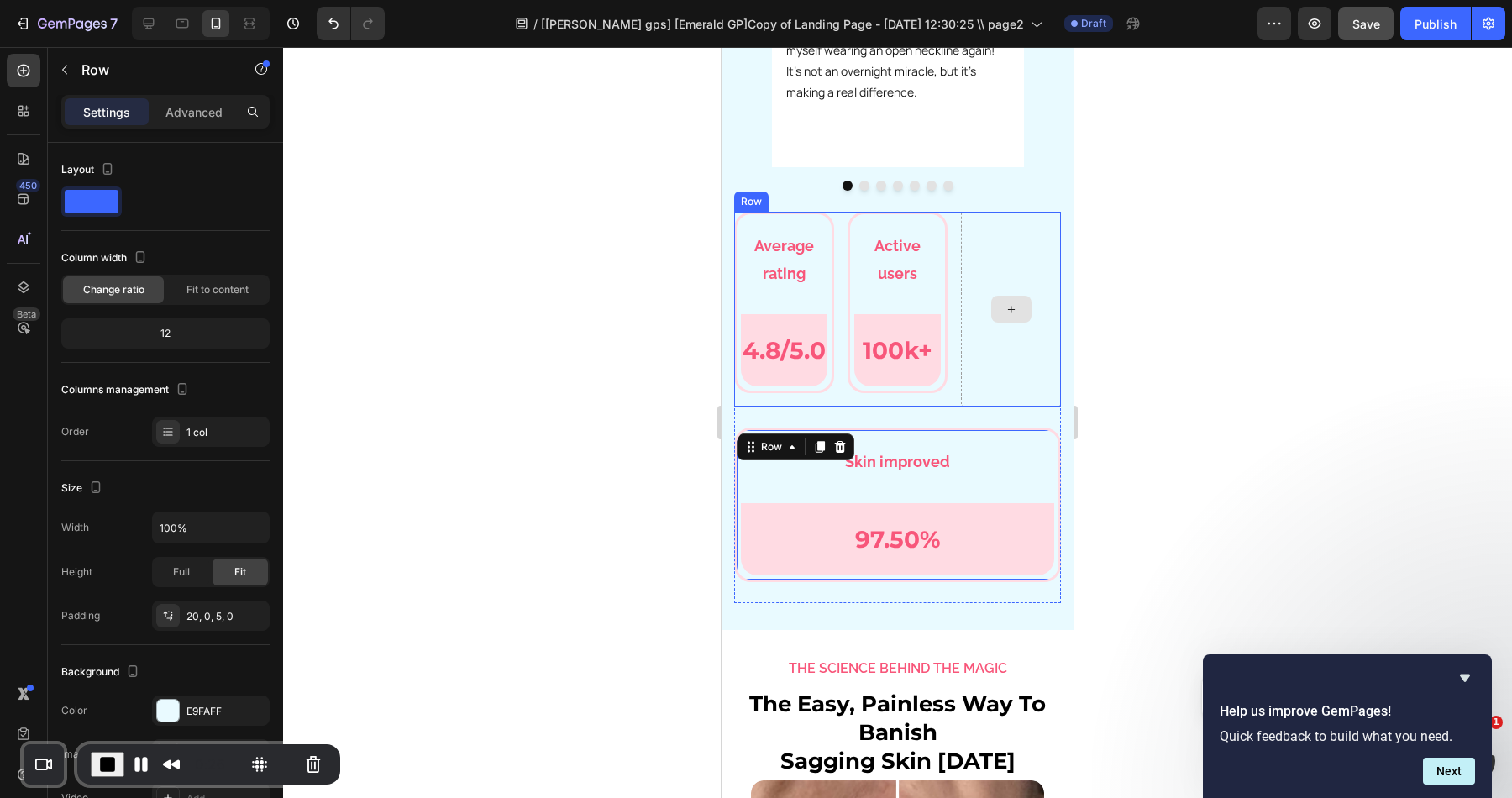
click at [1011, 279] on div at bounding box center [1011, 309] width 100 height 195
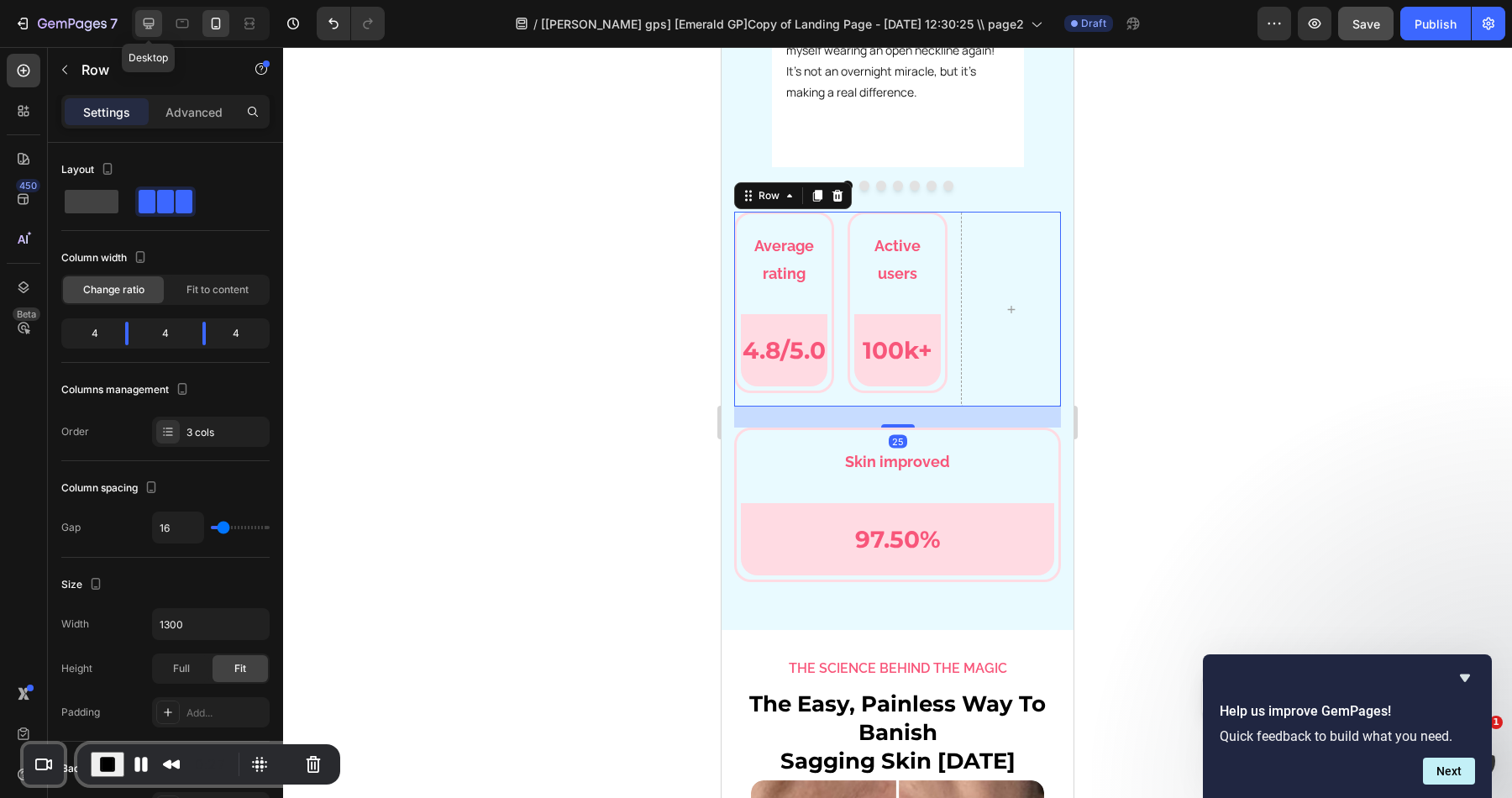
click at [159, 14] on div at bounding box center [148, 24] width 26 height 26
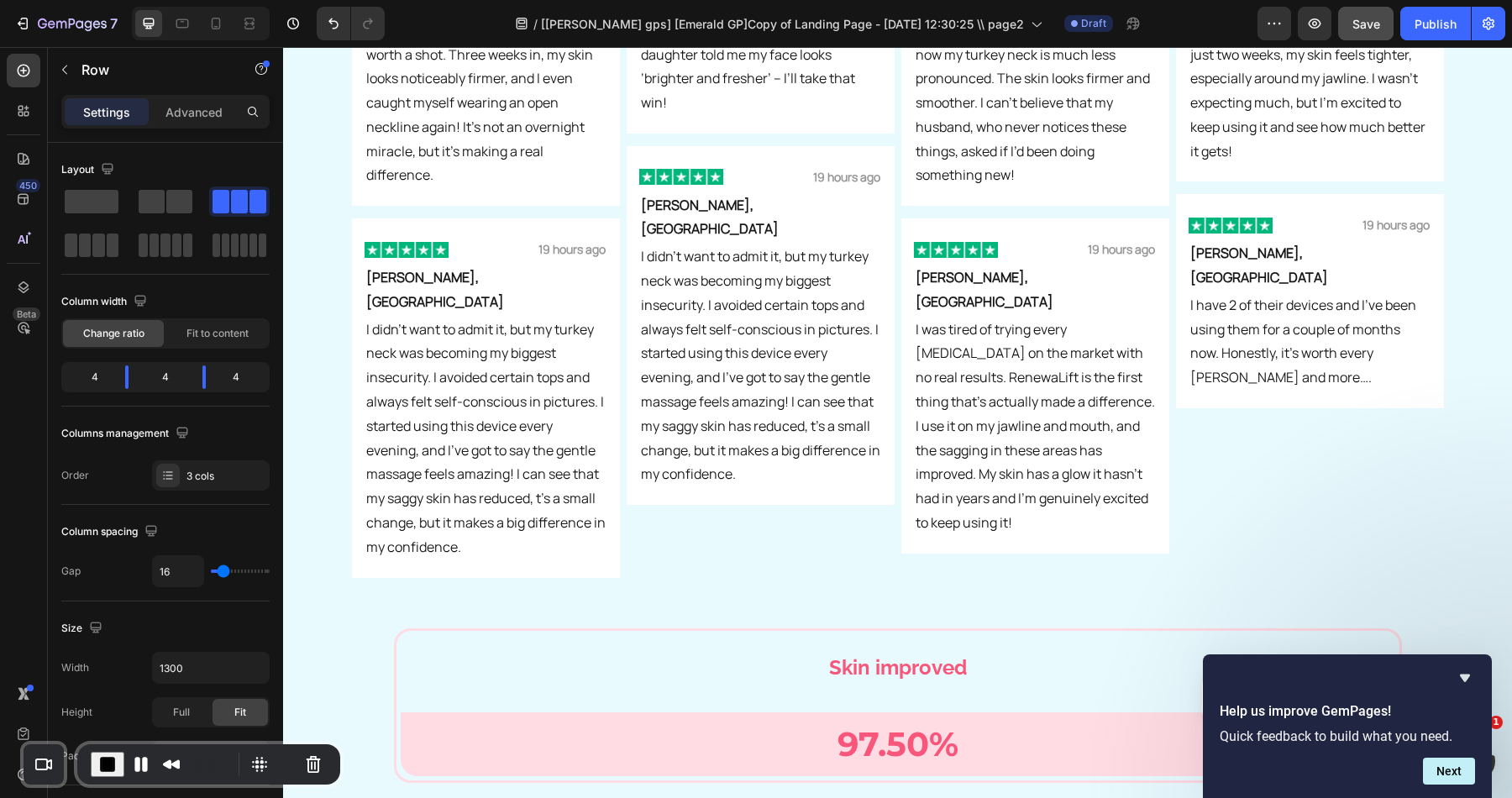
scroll to position [5628, 0]
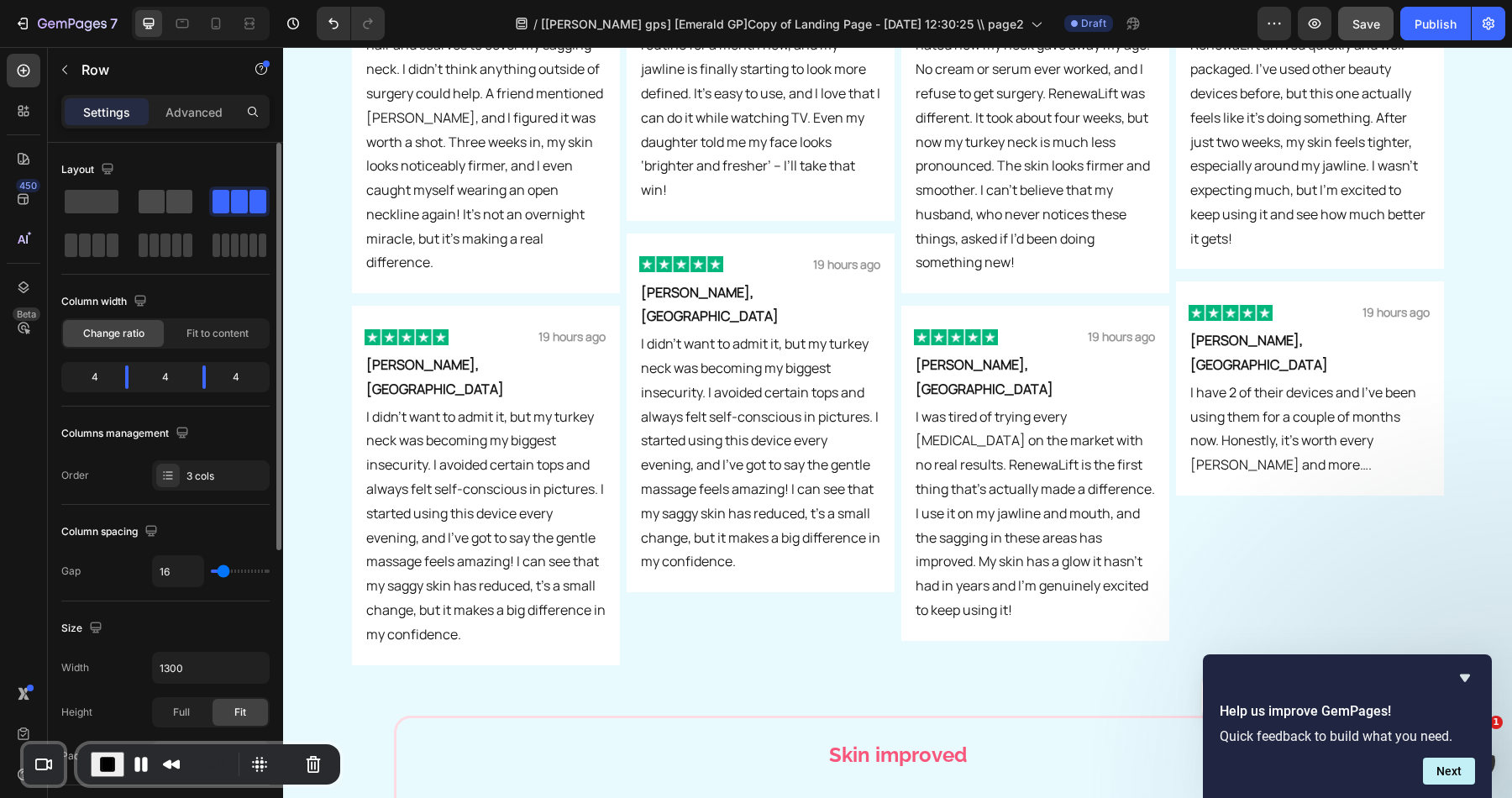
drag, startPoint x: 185, startPoint y: 197, endPoint x: 263, endPoint y: 318, distance: 144.0
click at [185, 197] on span at bounding box center [179, 201] width 26 height 24
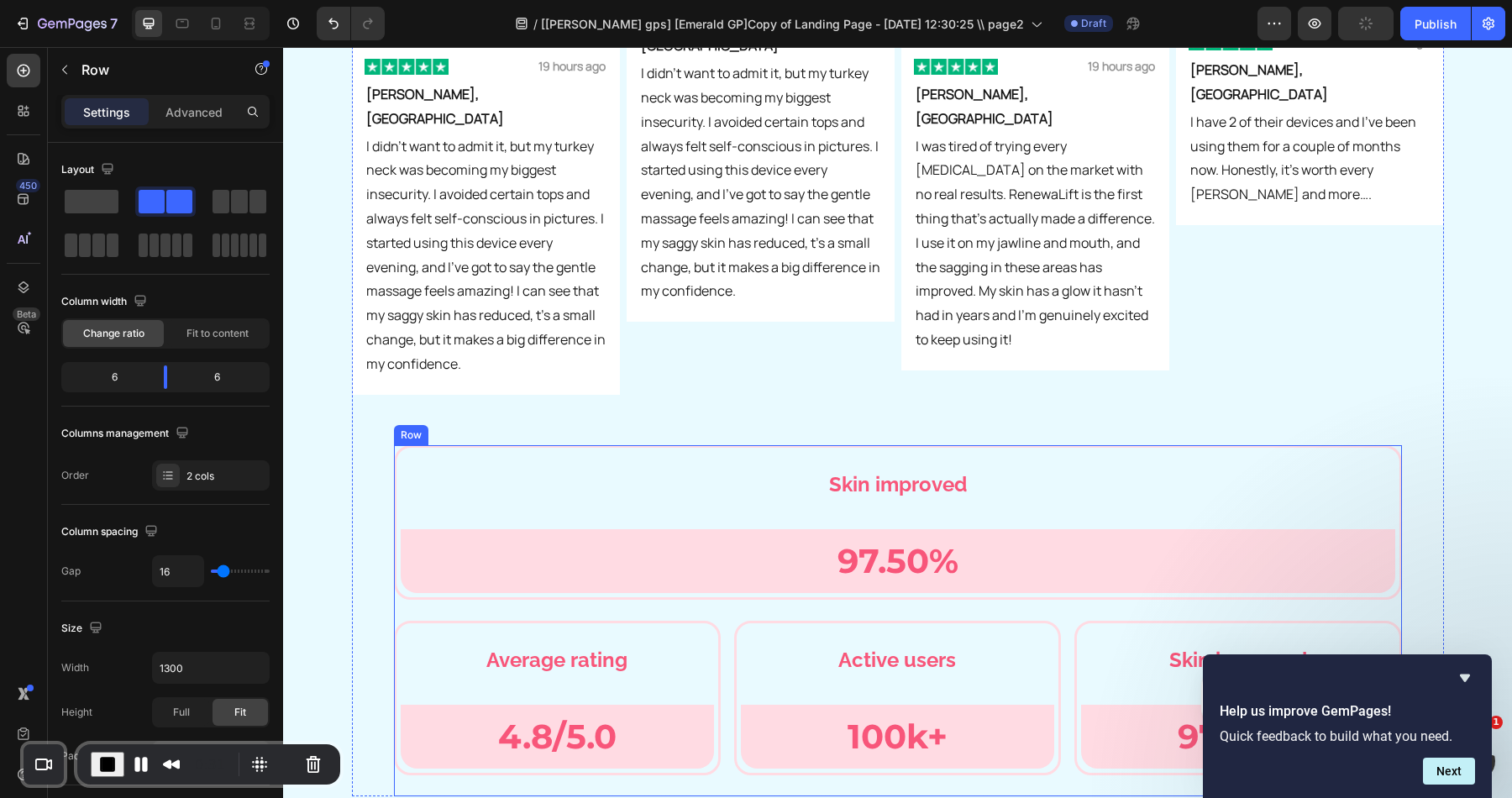
scroll to position [6138, 0]
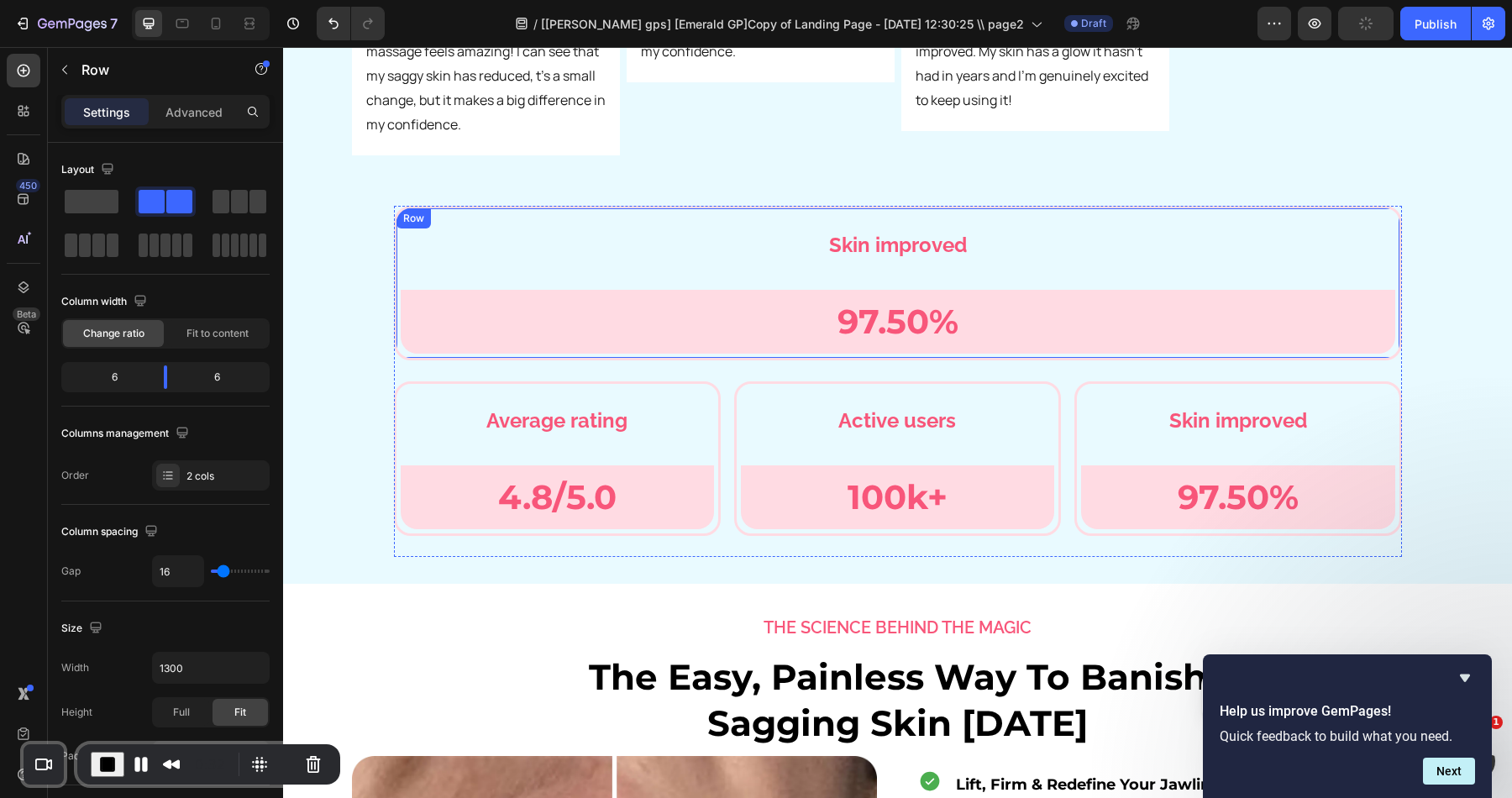
click at [449, 206] on div "Skin improved Text Block Row 97.50% Text Block Row Row Row" at bounding box center [897, 283] width 1008 height 155
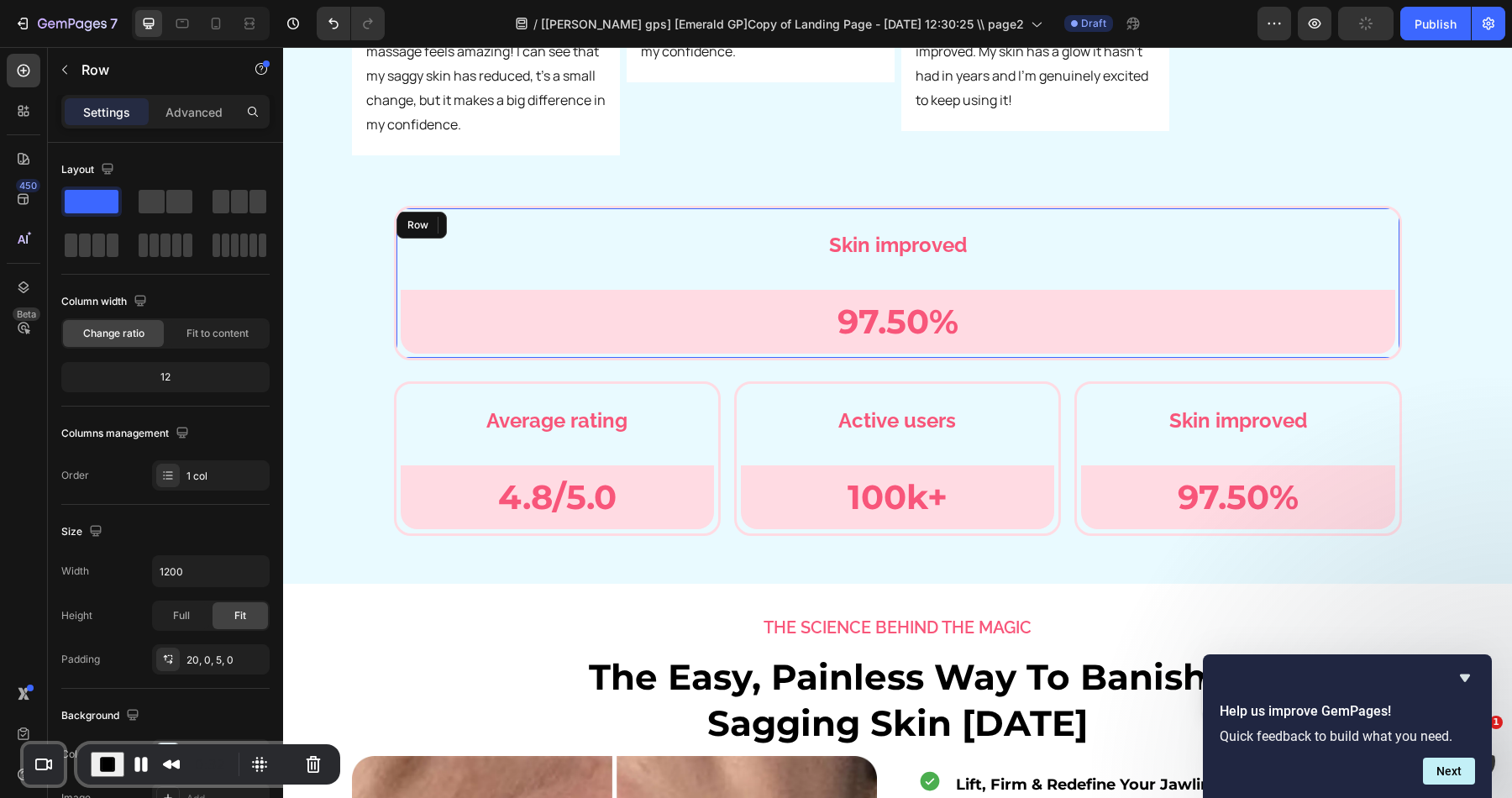
click at [415, 227] on p "Skin improved" at bounding box center [897, 245] width 983 height 36
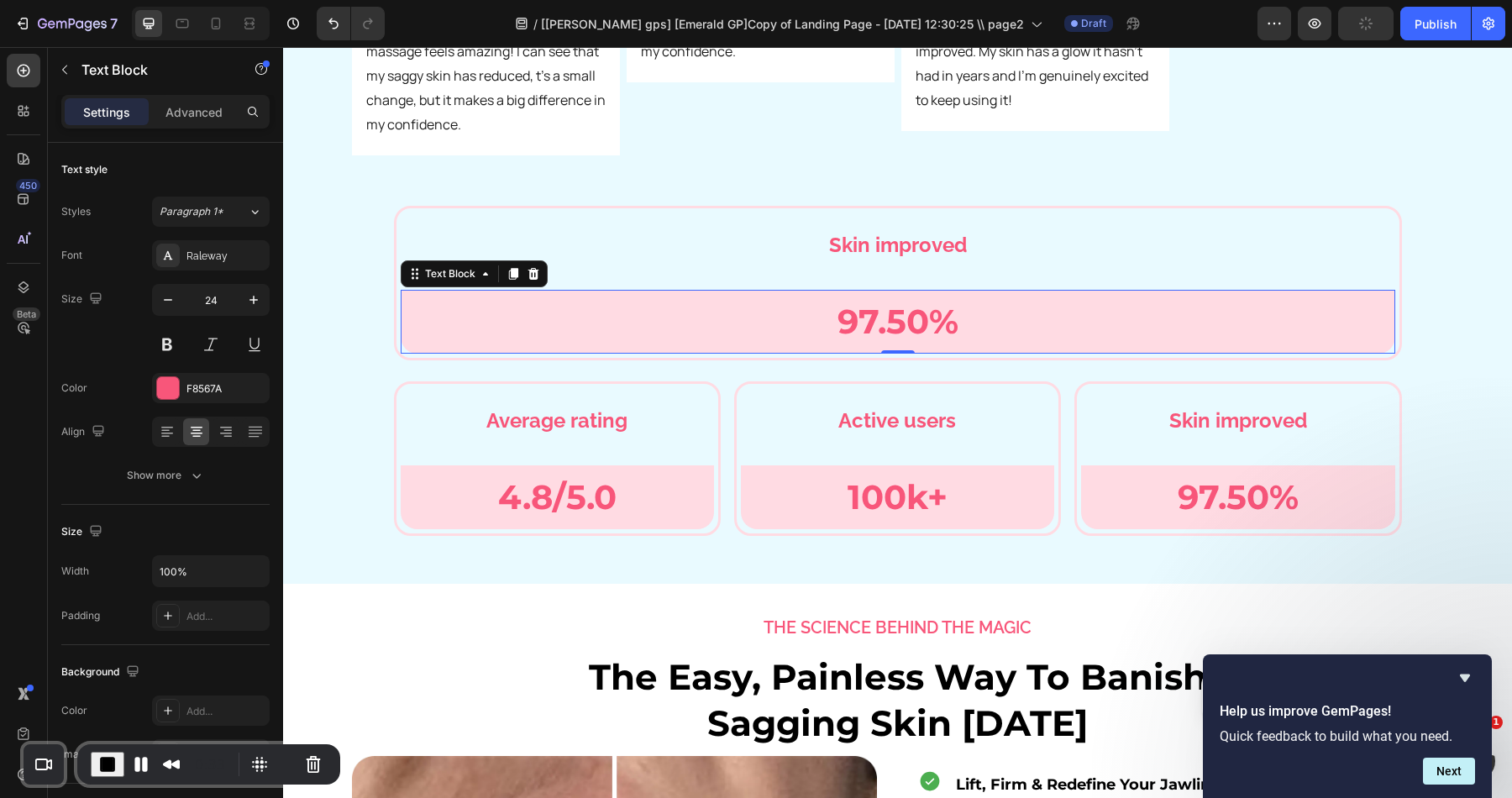
click at [458, 292] on p "97.50%" at bounding box center [898, 322] width 992 height 60
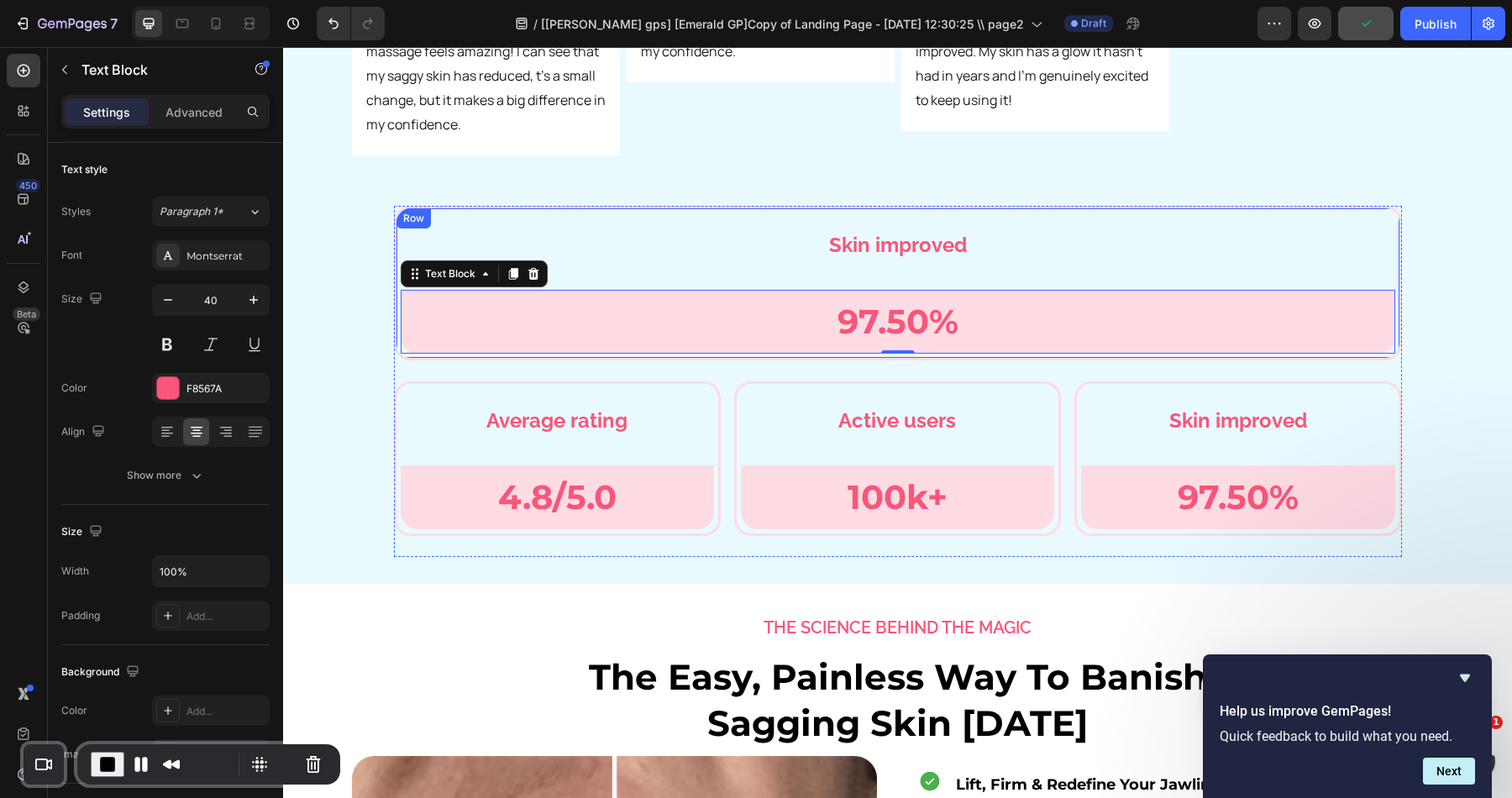
click at [418, 206] on div "Skin improved Text Block Row 97.50% Text Block 0 Row Row Row" at bounding box center [897, 283] width 1008 height 155
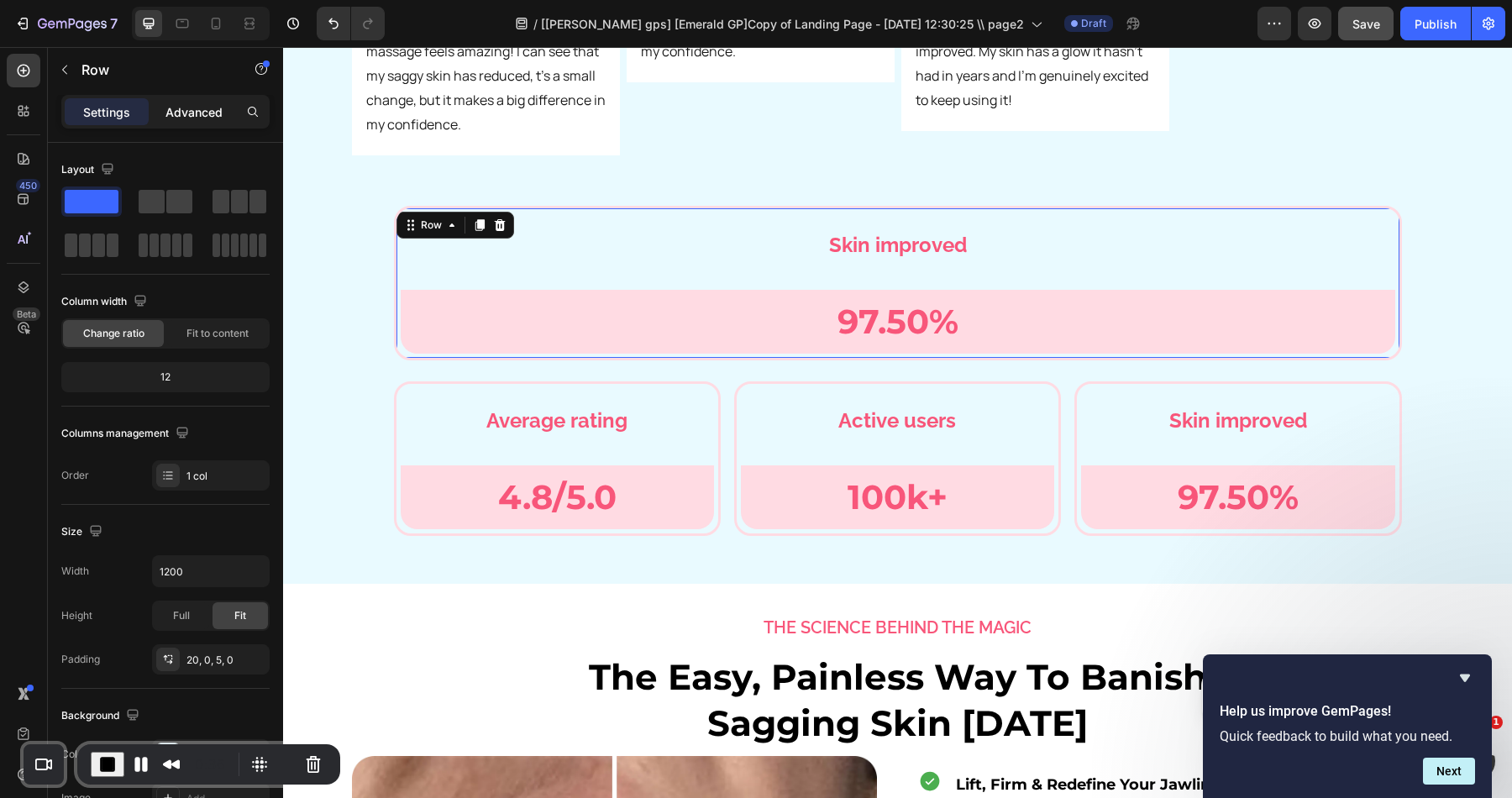
click at [222, 103] on p "Advanced" at bounding box center [194, 111] width 57 height 18
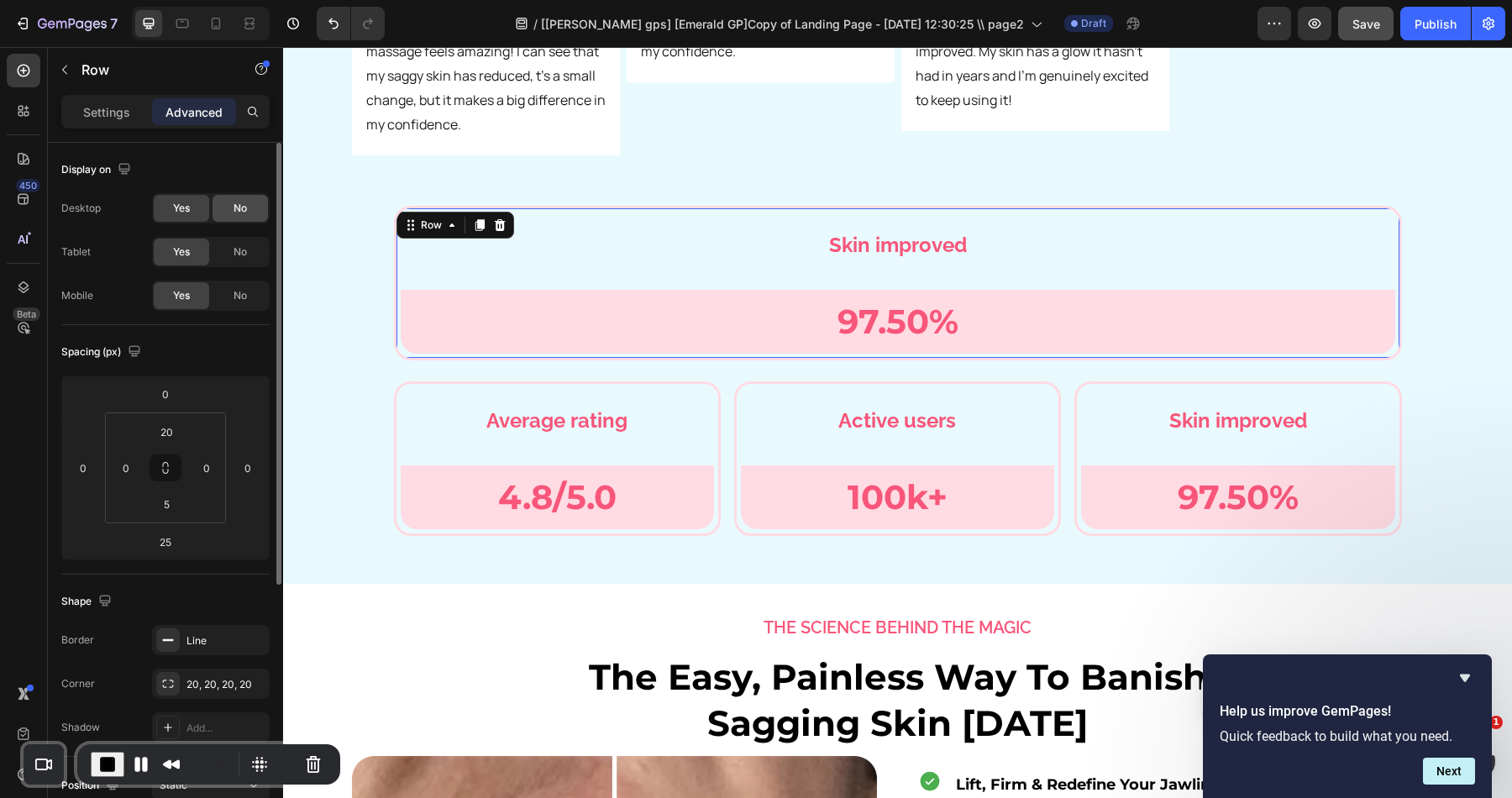
click at [250, 216] on div "No" at bounding box center [240, 208] width 56 height 26
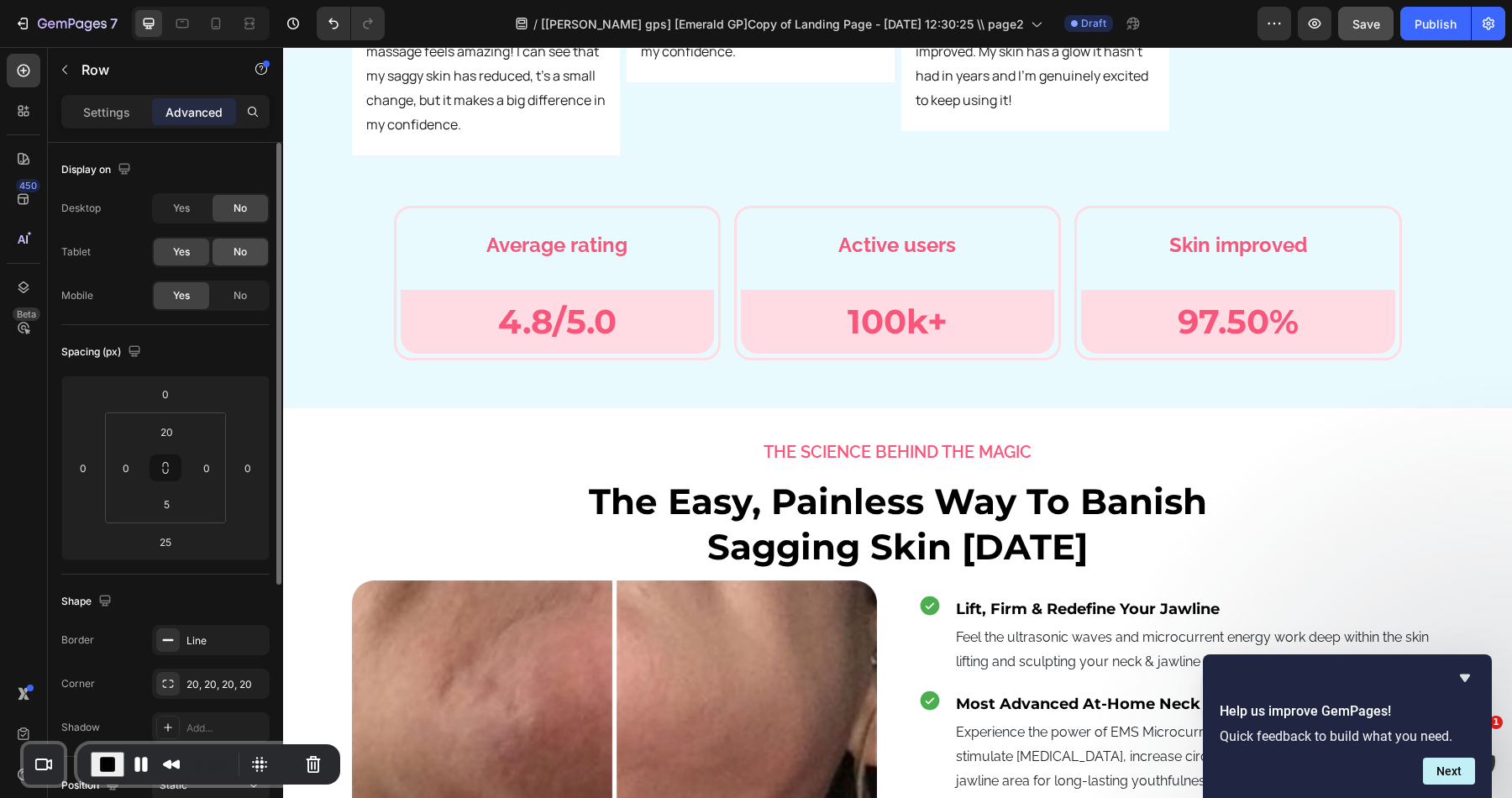
click at [250, 252] on div "No" at bounding box center [240, 252] width 56 height 26
click at [215, 19] on icon at bounding box center [216, 24] width 17 height 17
type input "0"
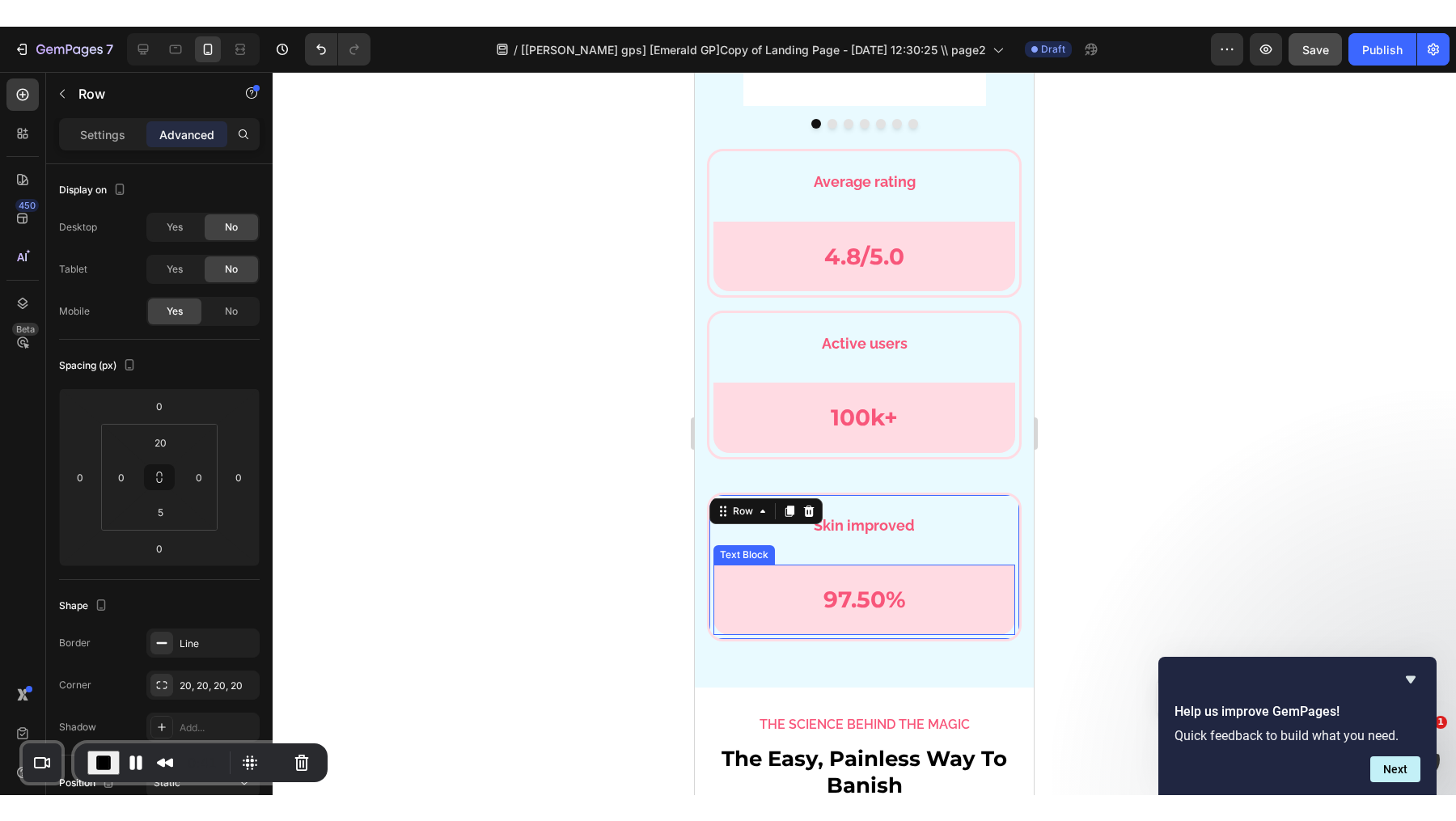
scroll to position [5555, 0]
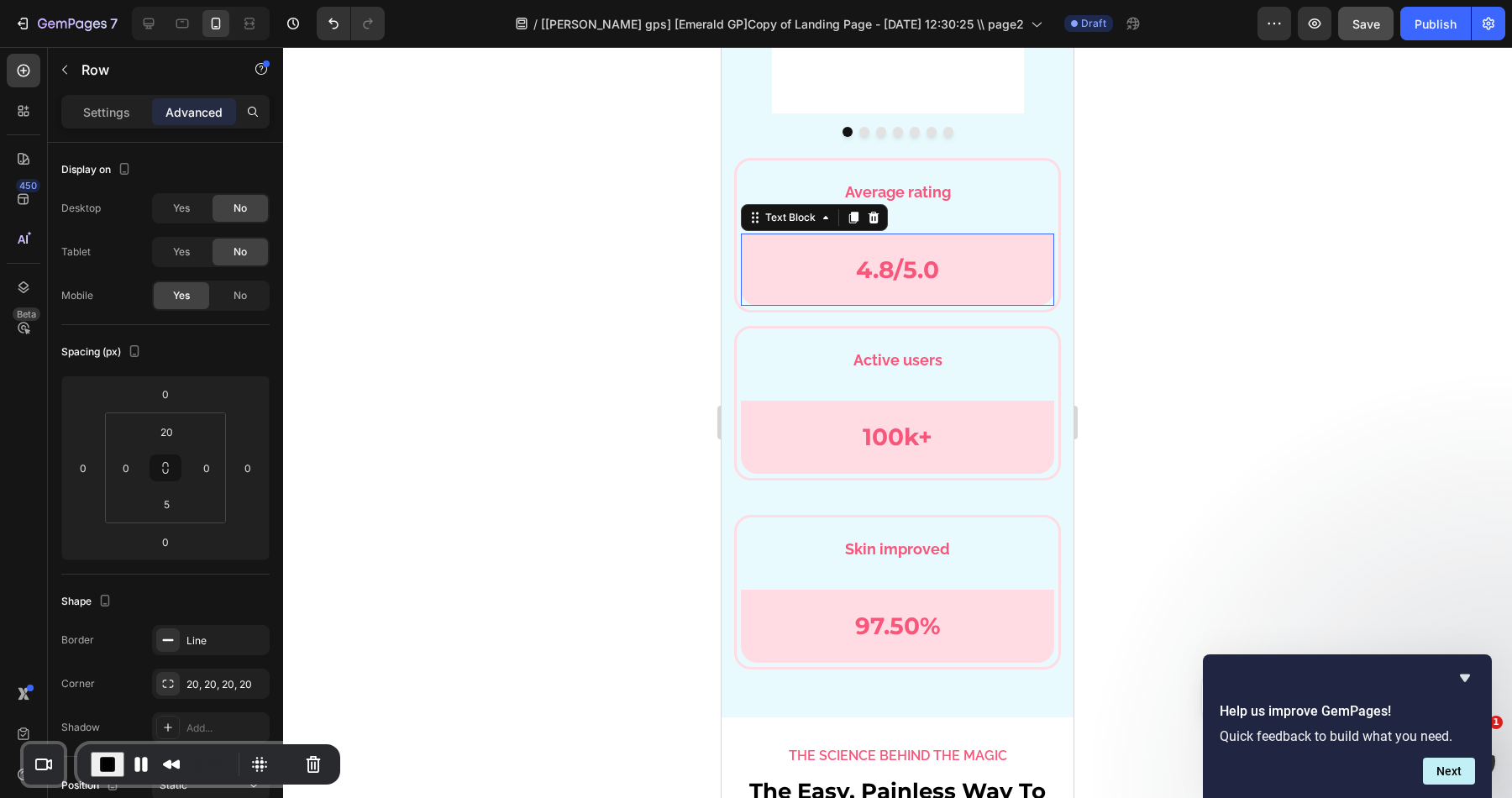
click at [947, 267] on p "4.8/5.0" at bounding box center [897, 269] width 310 height 42
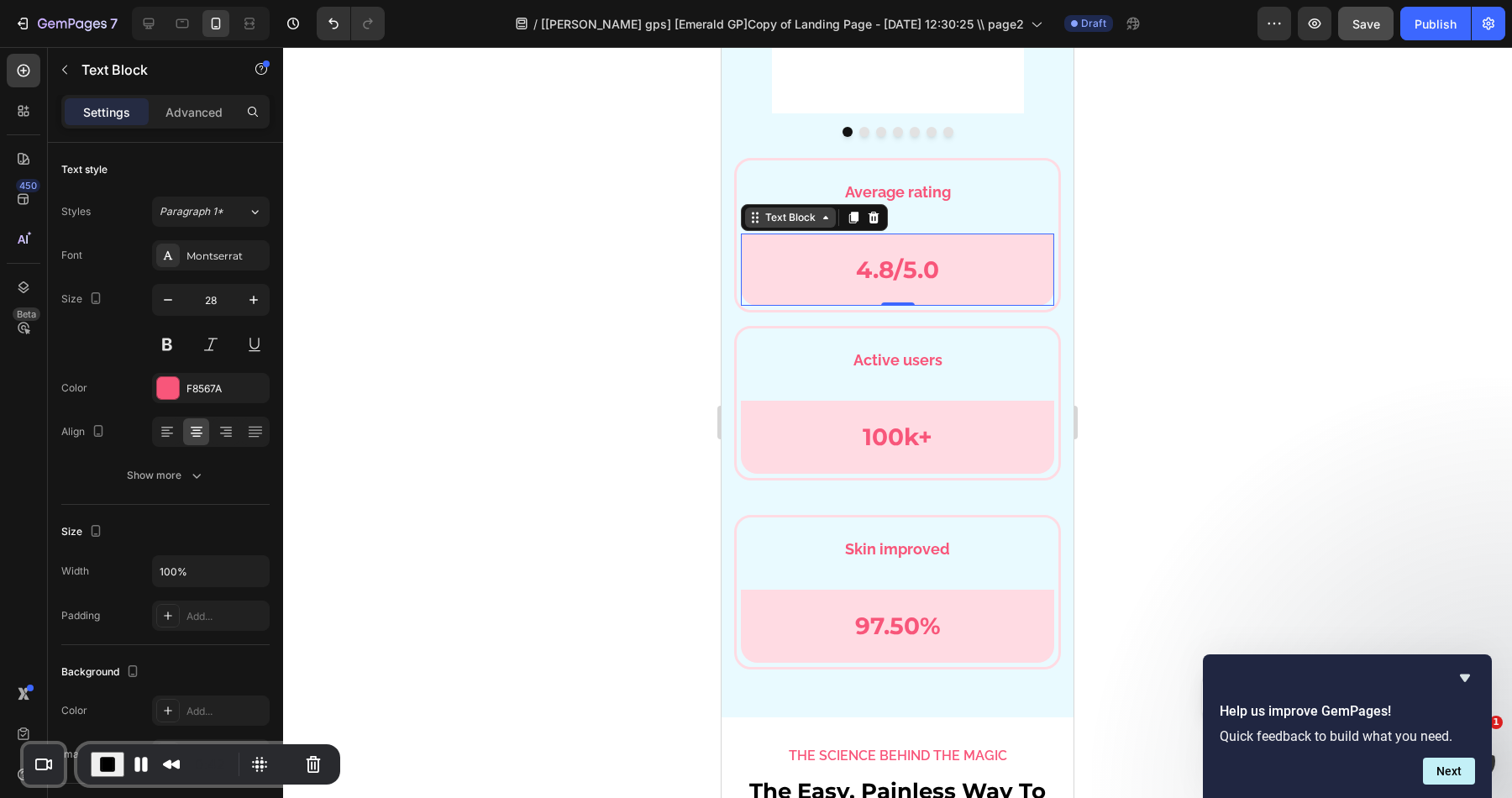
click at [805, 216] on div "Text Block" at bounding box center [790, 217] width 57 height 15
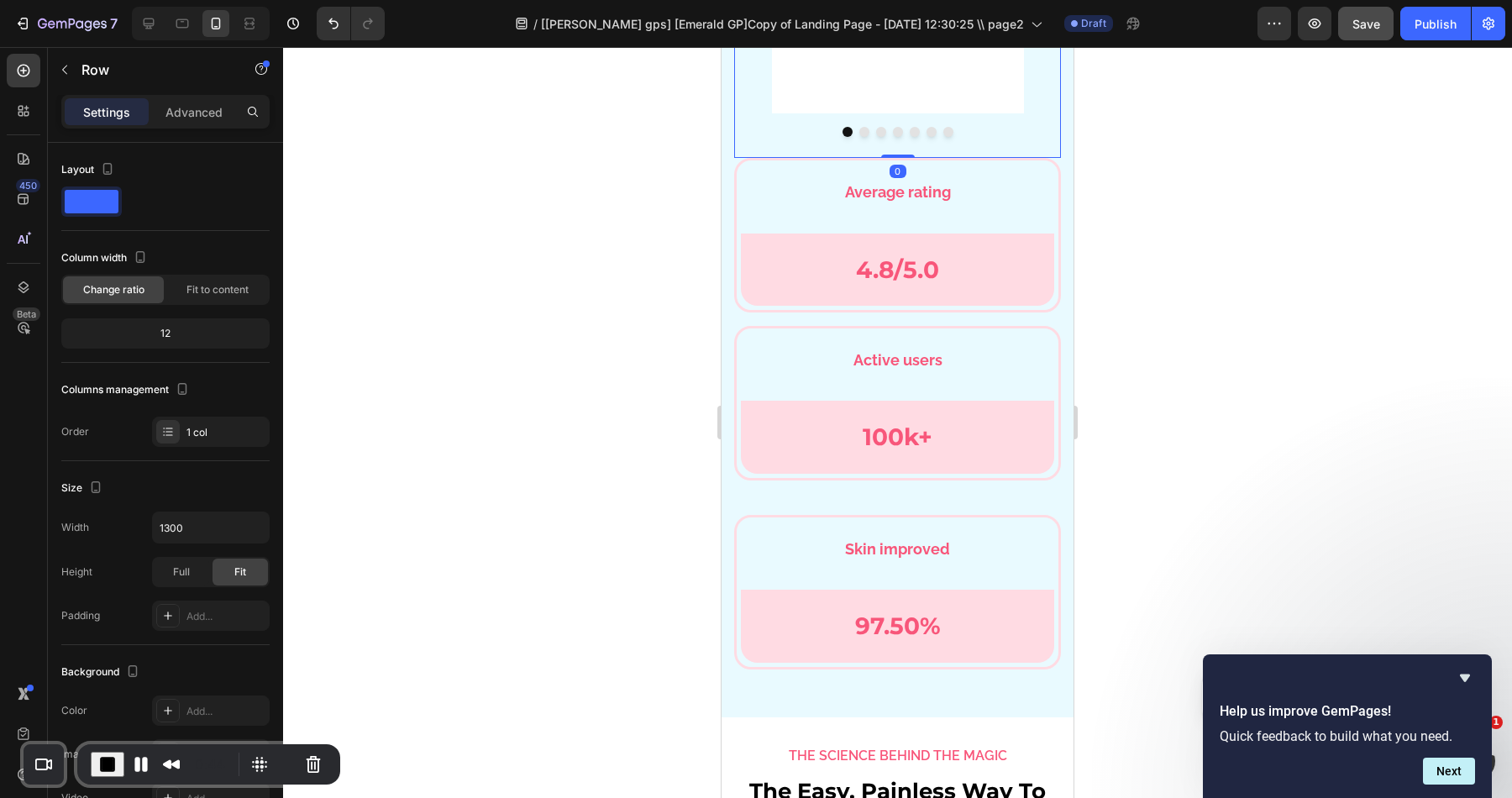
click at [751, 158] on div "Row" at bounding box center [754, 150] width 27 height 15
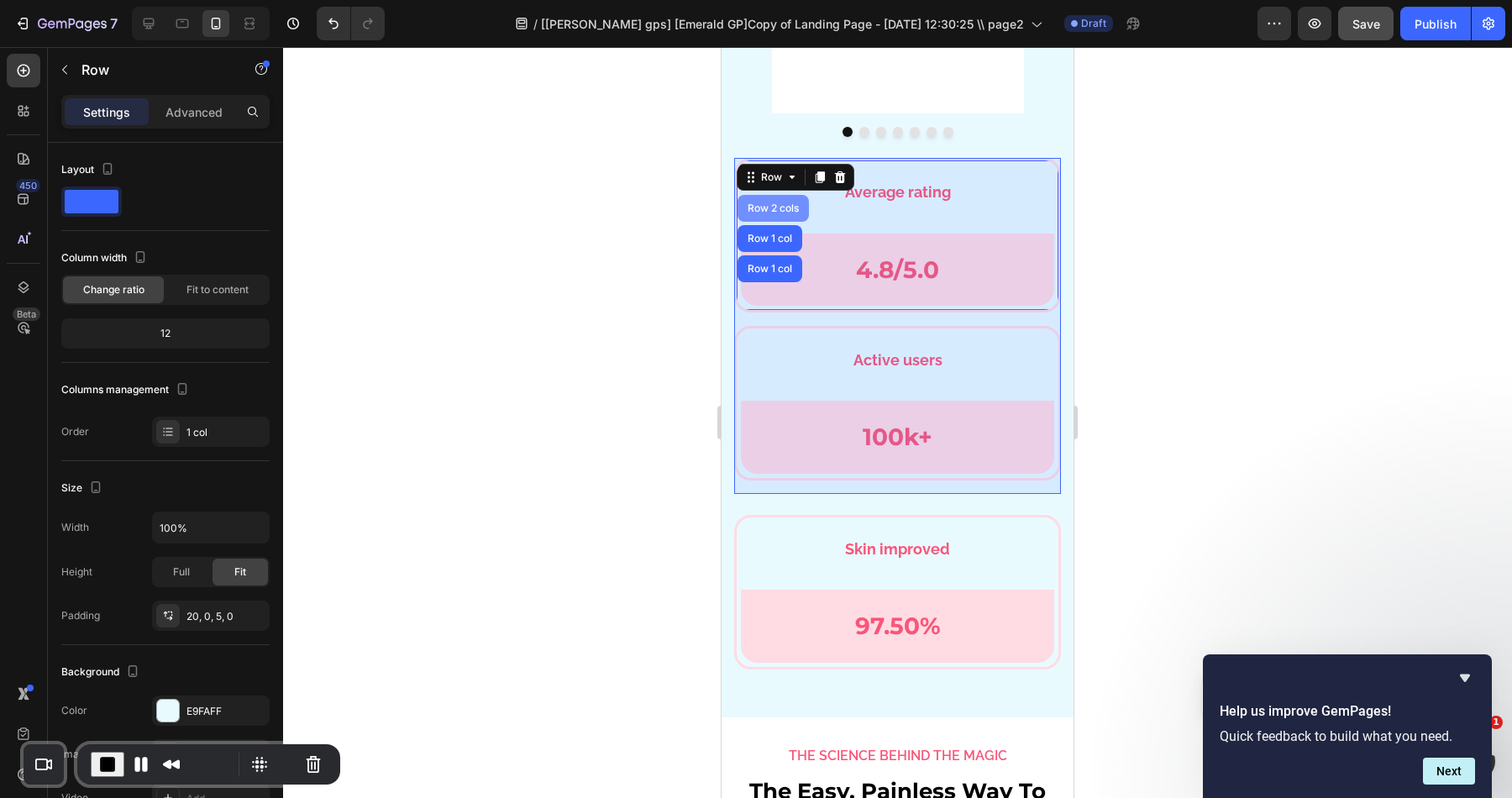
click at [773, 212] on div "Row 2 cols" at bounding box center [773, 208] width 72 height 26
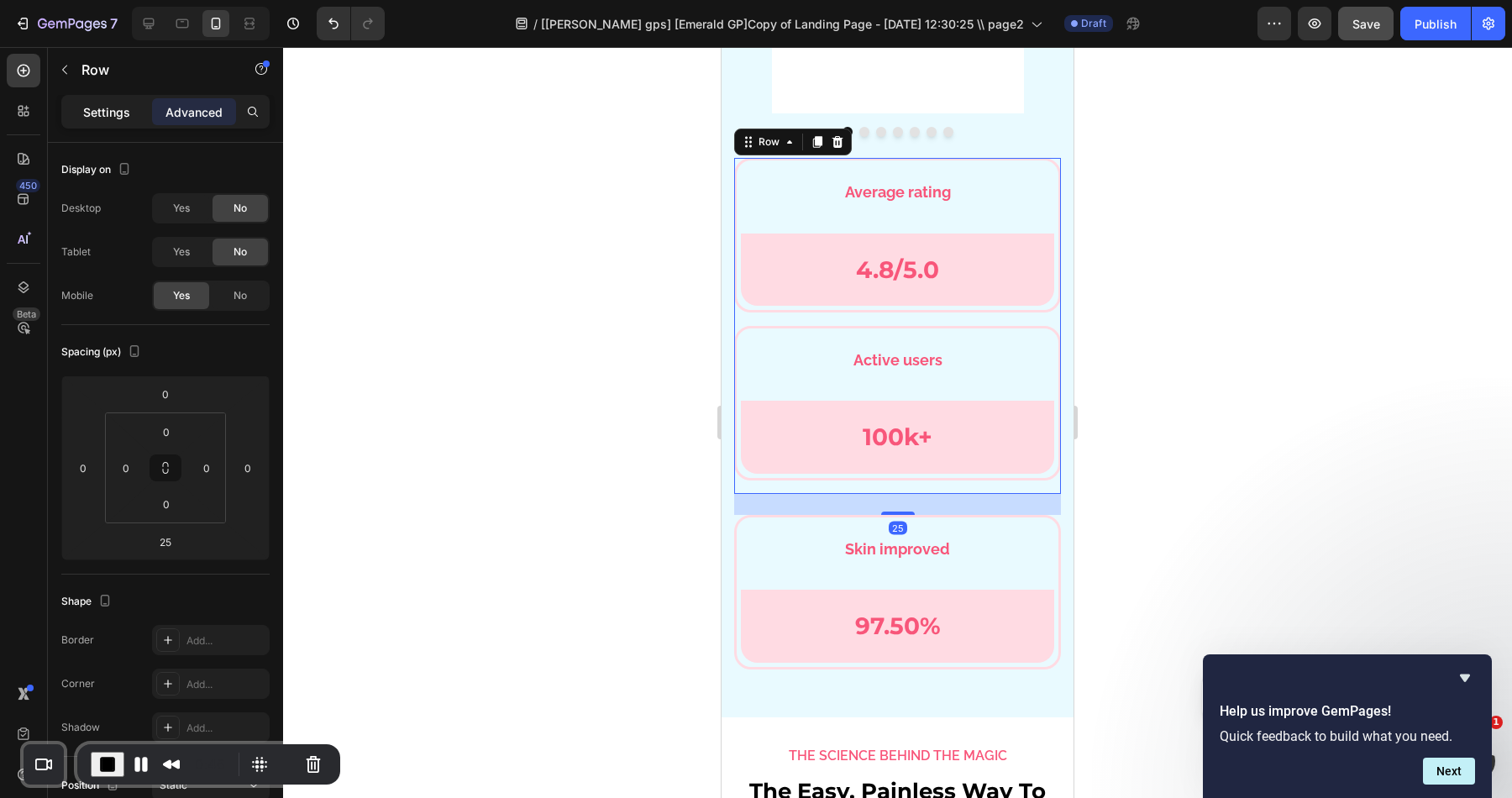
click at [113, 110] on p "Settings" at bounding box center [107, 111] width 47 height 18
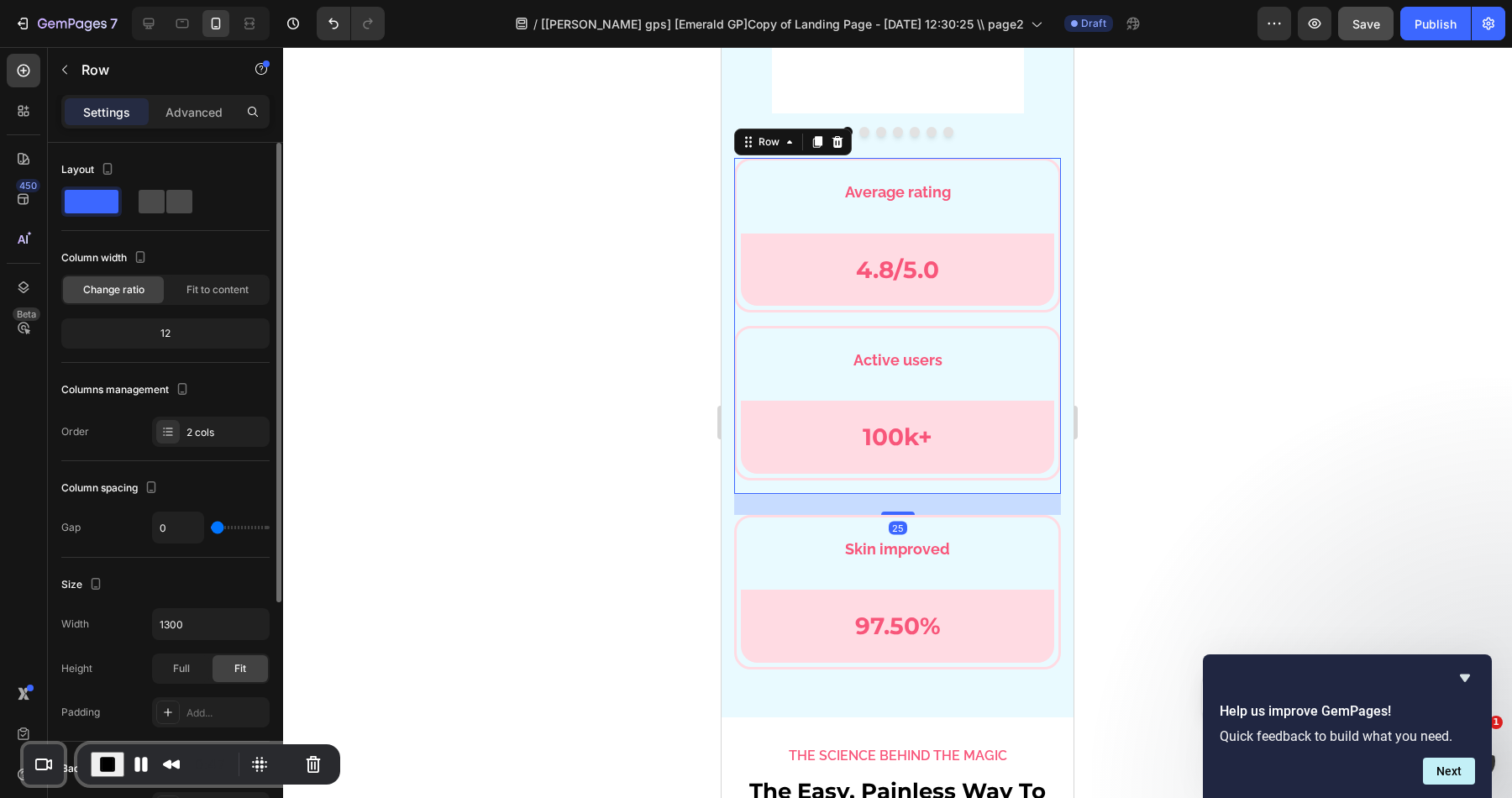
click at [185, 195] on span at bounding box center [179, 201] width 26 height 24
type input "16"
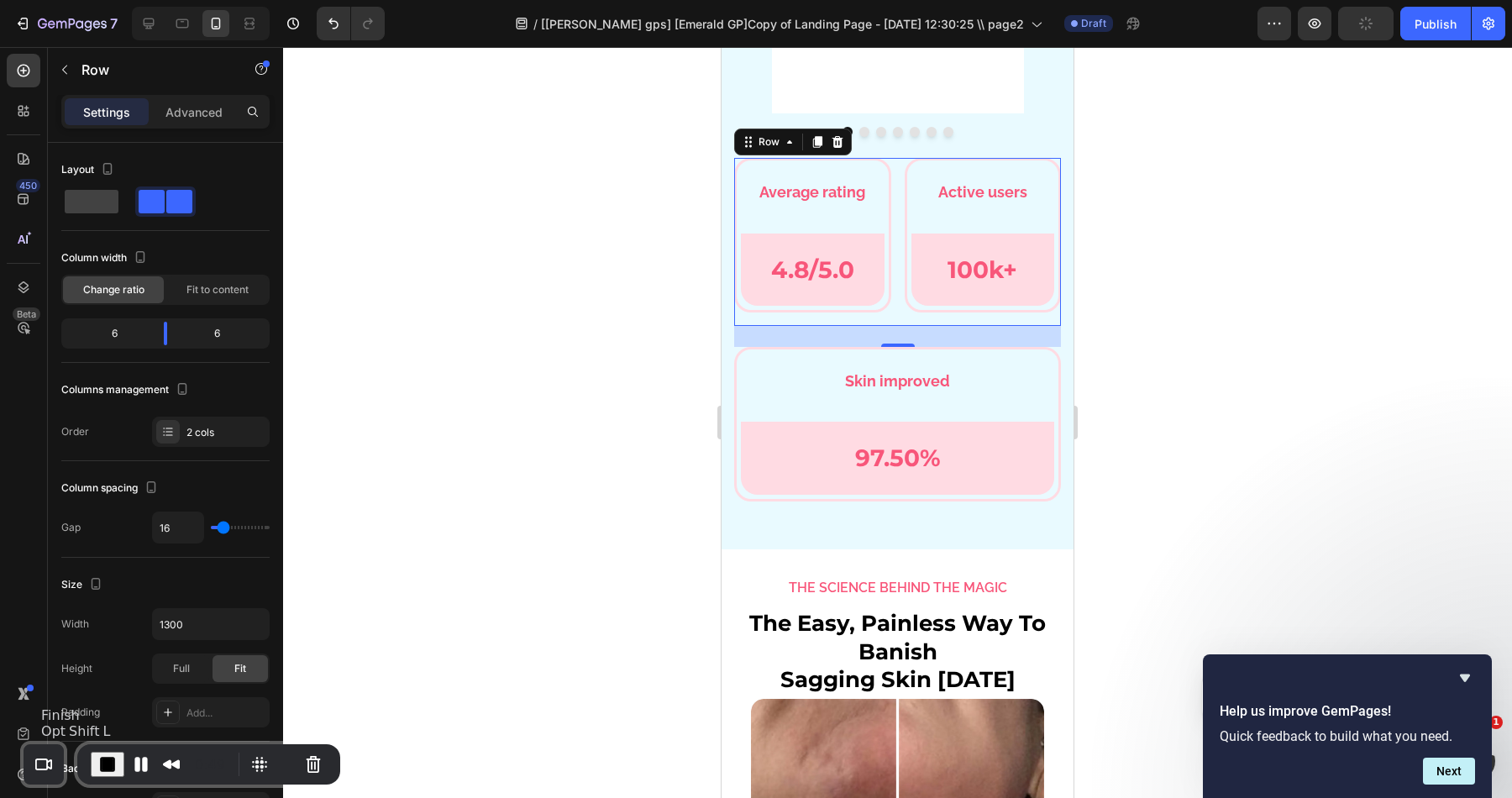
click at [103, 763] on span "End Recording" at bounding box center [107, 764] width 20 height 20
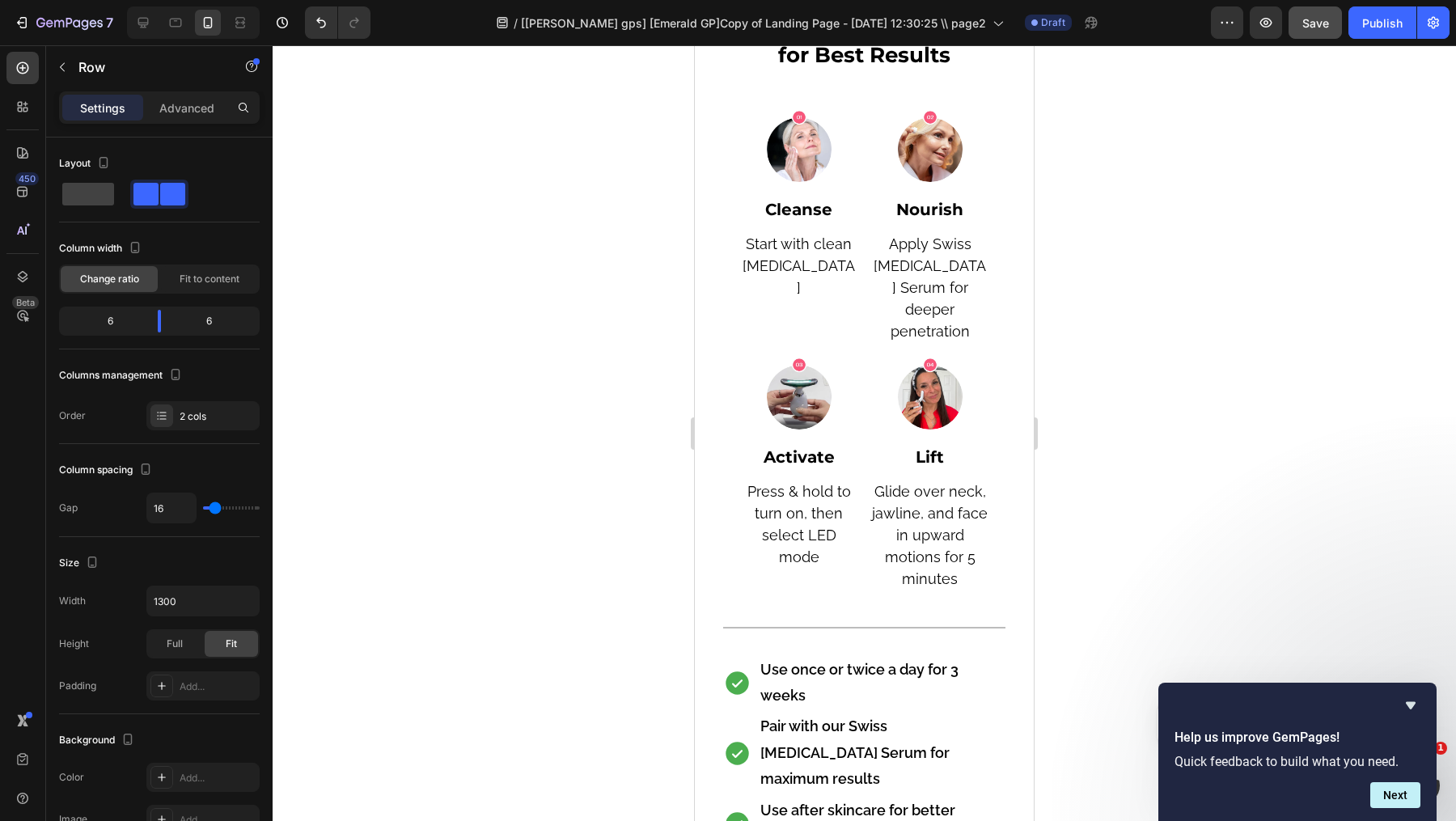
scroll to position [10087, 0]
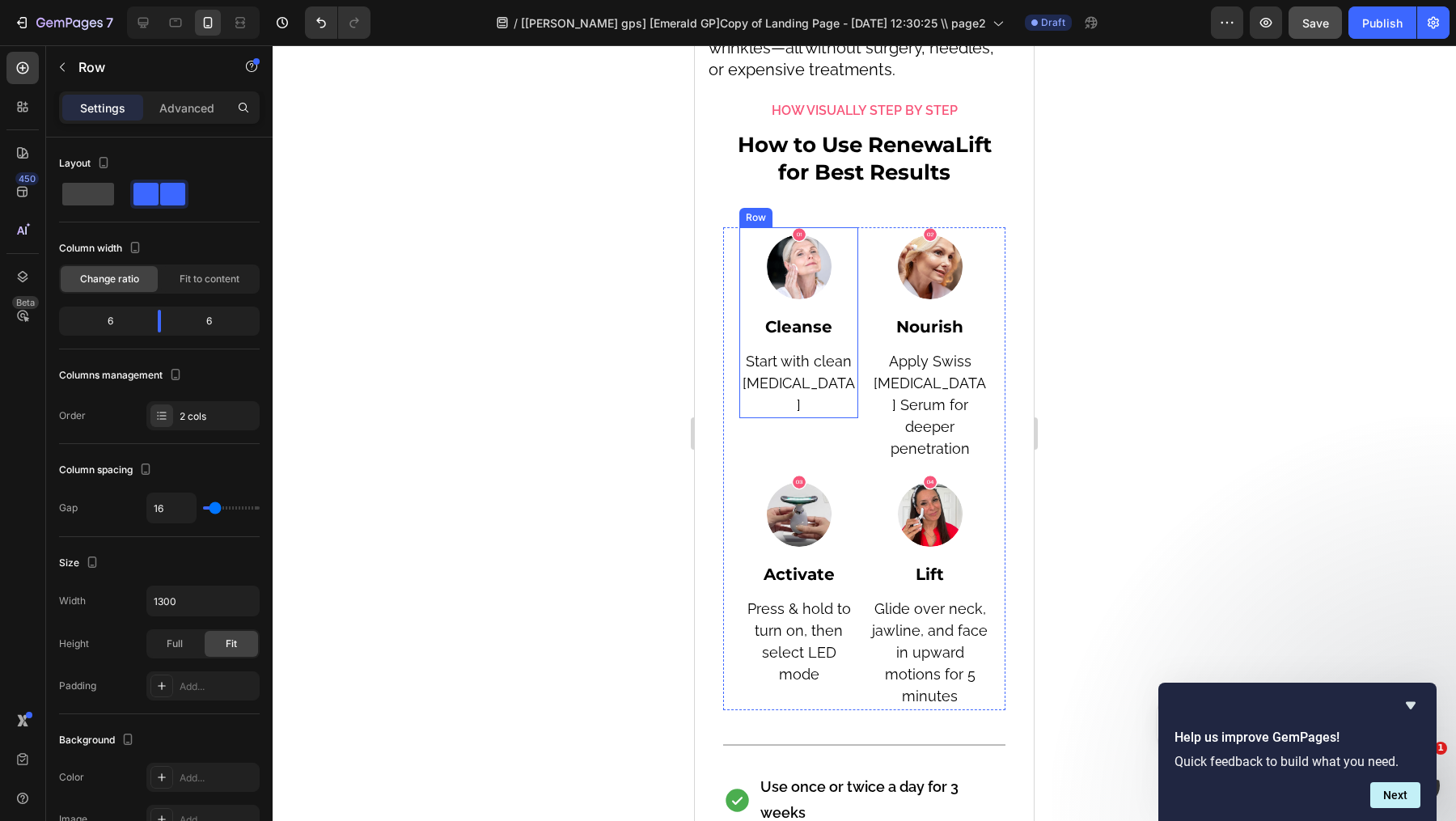
click at [811, 243] on img at bounding box center [798, 264] width 65 height 73
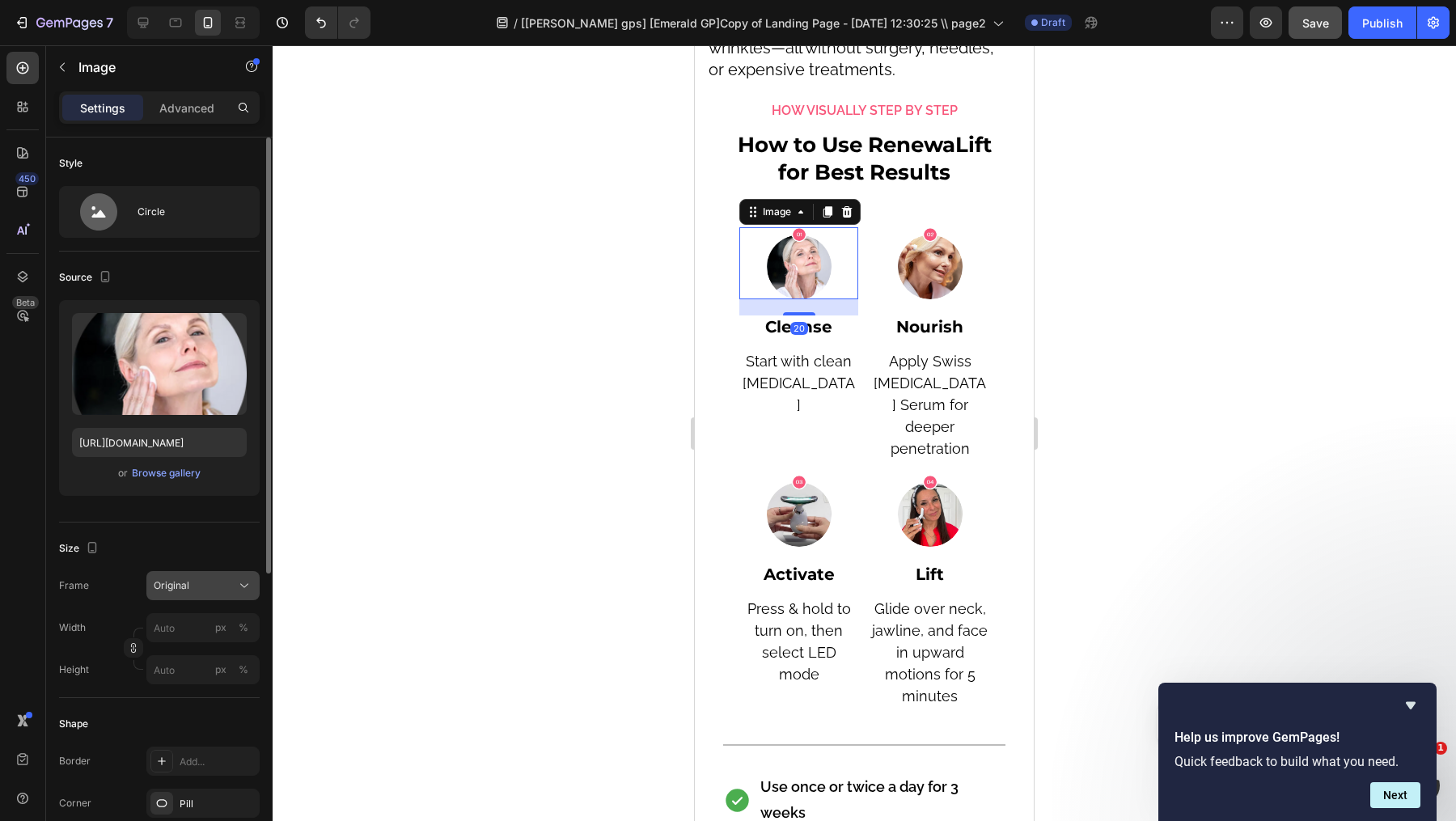
click at [196, 578] on div "Original" at bounding box center [193, 586] width 79 height 15
click at [188, 578] on div "Original" at bounding box center [193, 586] width 79 height 15
click at [186, 642] on div "Width px % Height px %" at bounding box center [159, 648] width 201 height 71
click at [186, 628] on input "px %" at bounding box center [203, 627] width 114 height 29
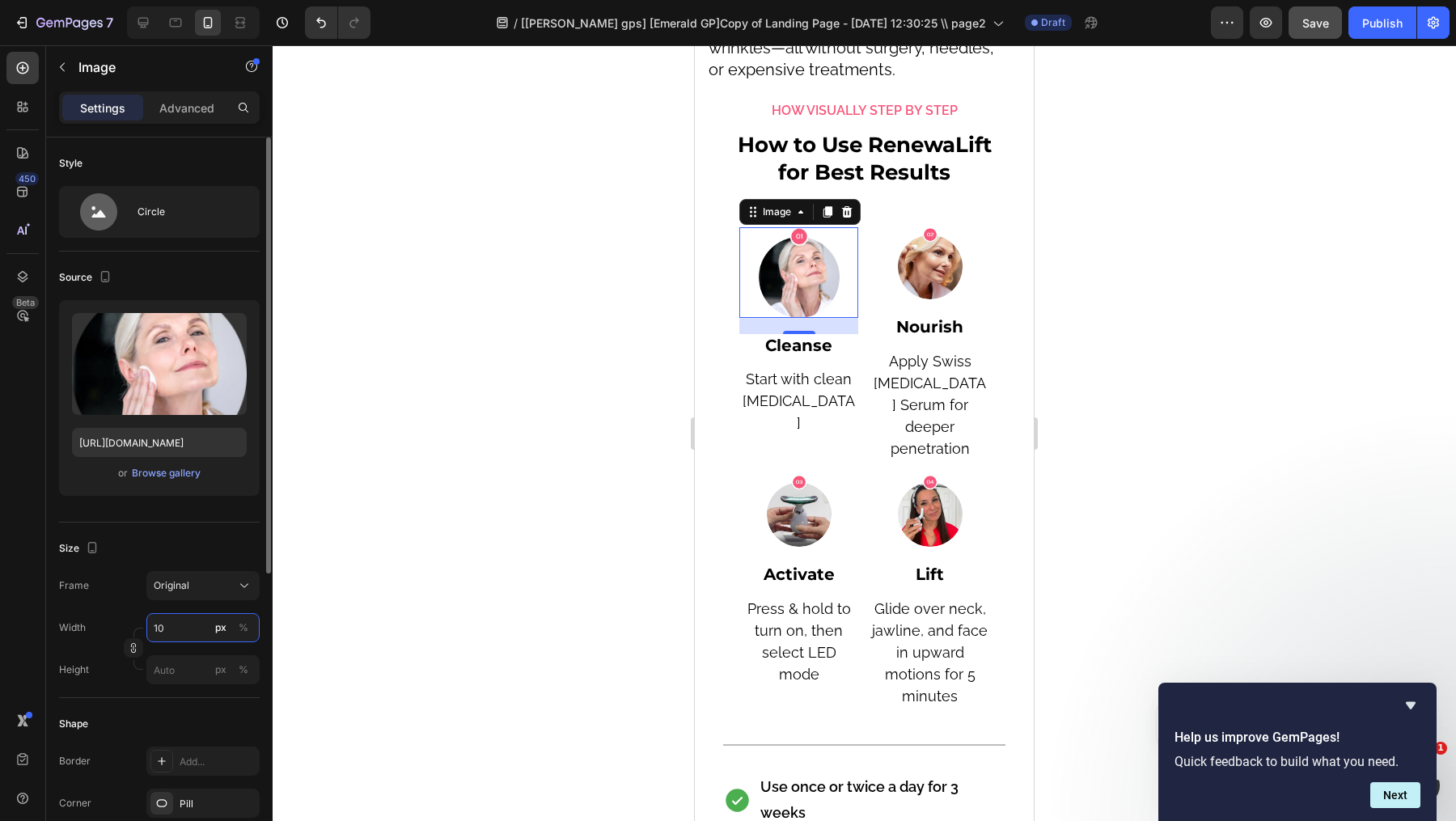
type input "1"
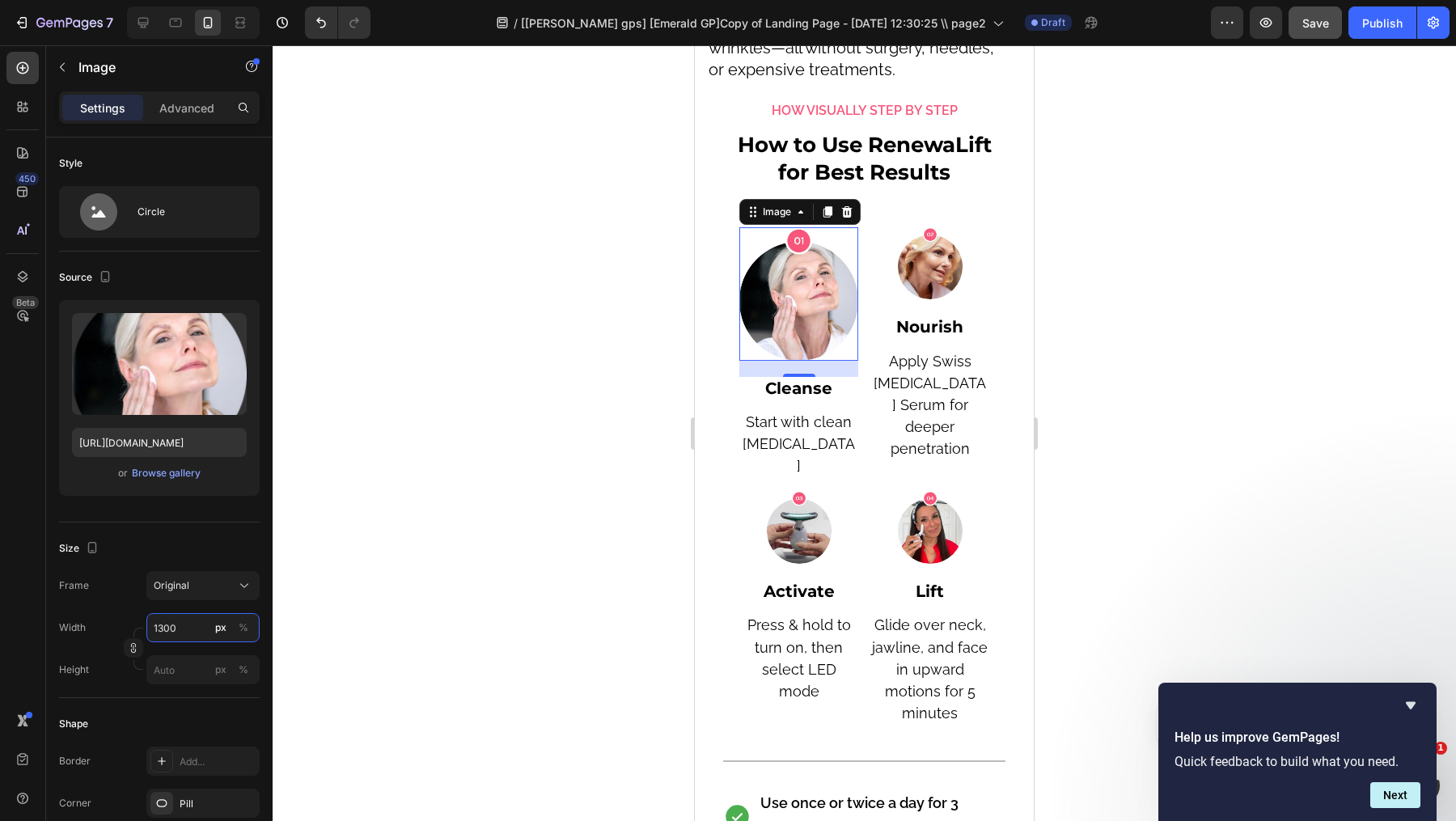
type input "1300"
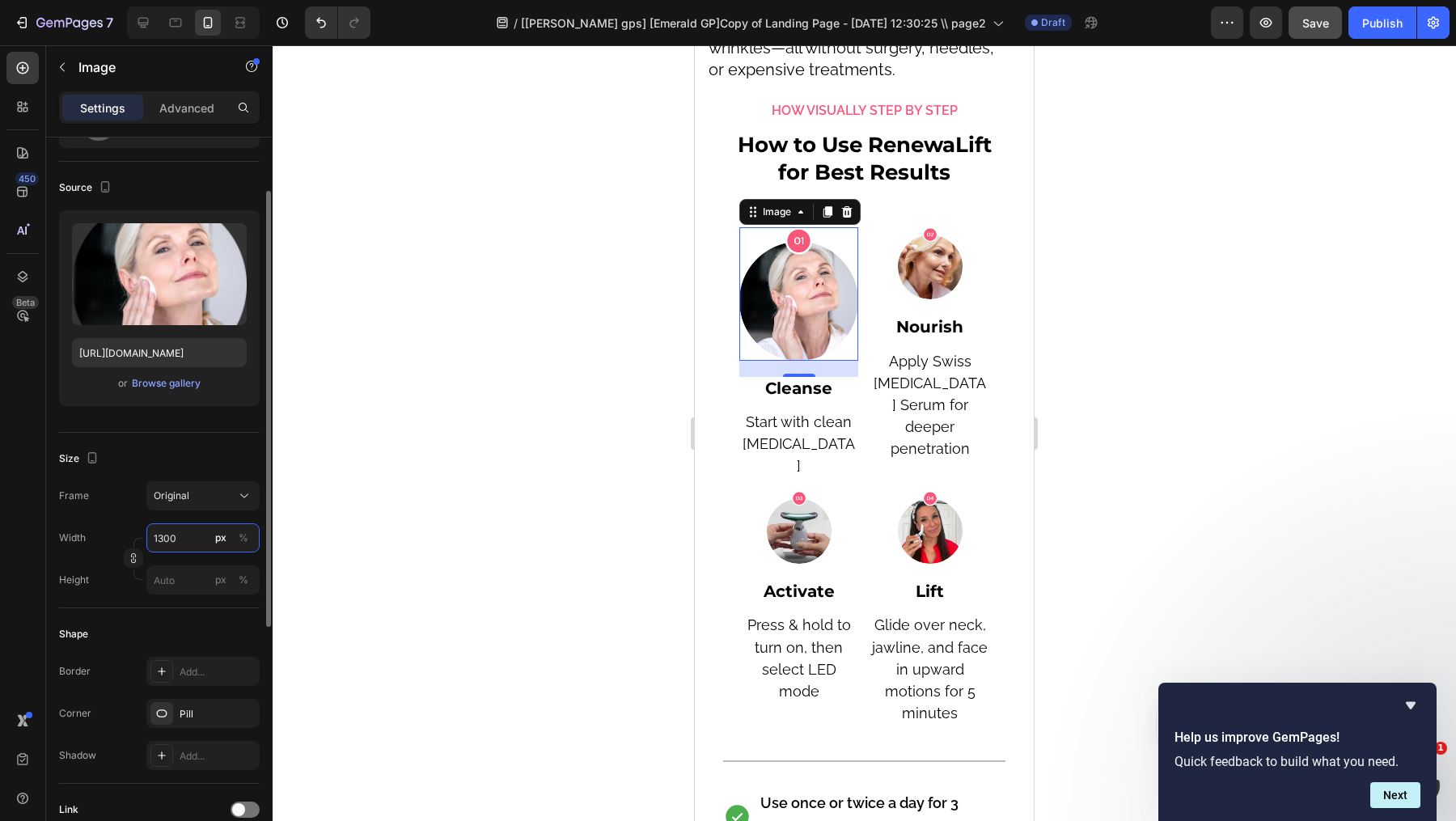
scroll to position [226, 0]
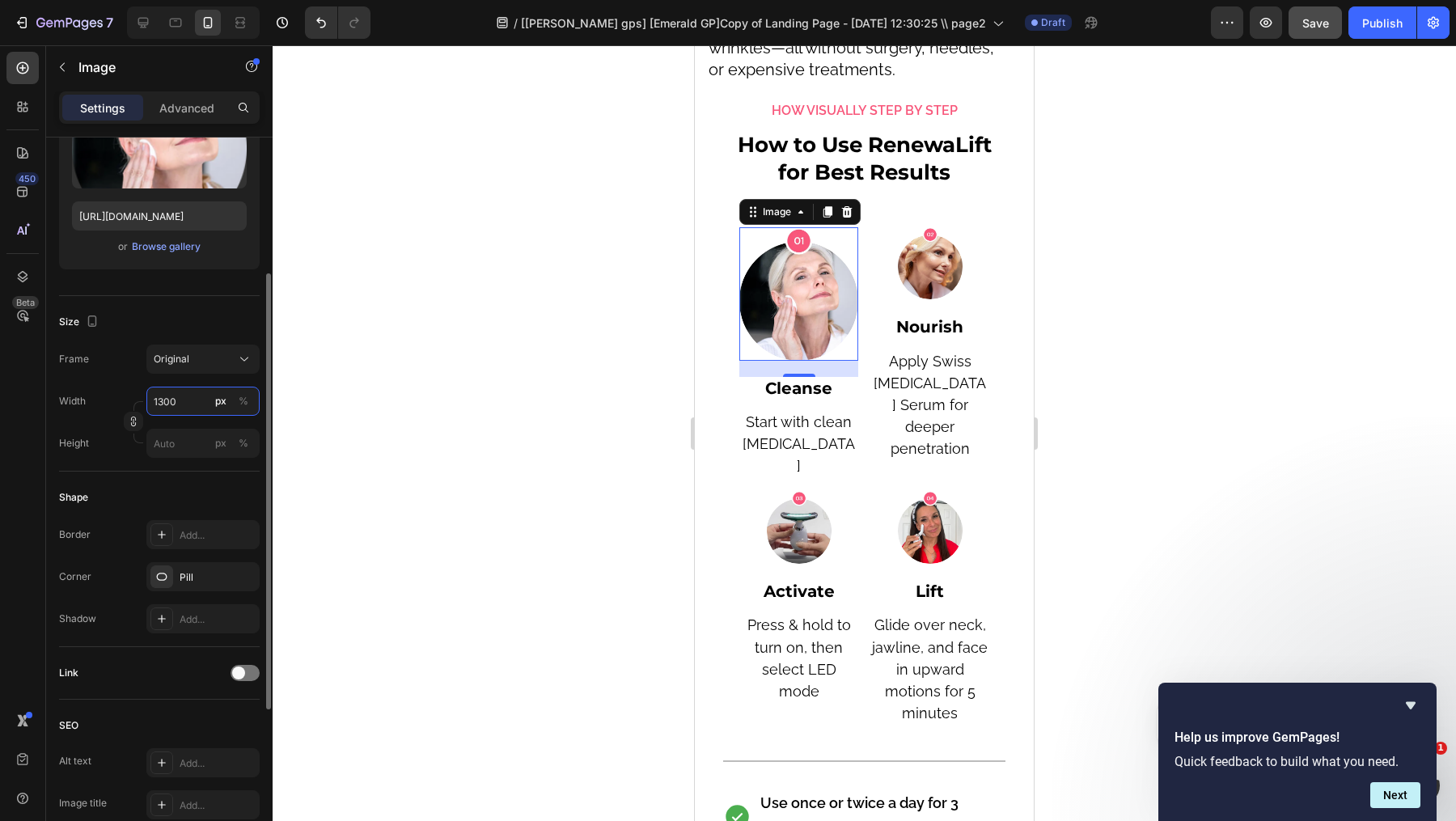
click at [188, 396] on input "1300" at bounding box center [203, 401] width 114 height 29
click at [290, 345] on div at bounding box center [864, 433] width 1183 height 776
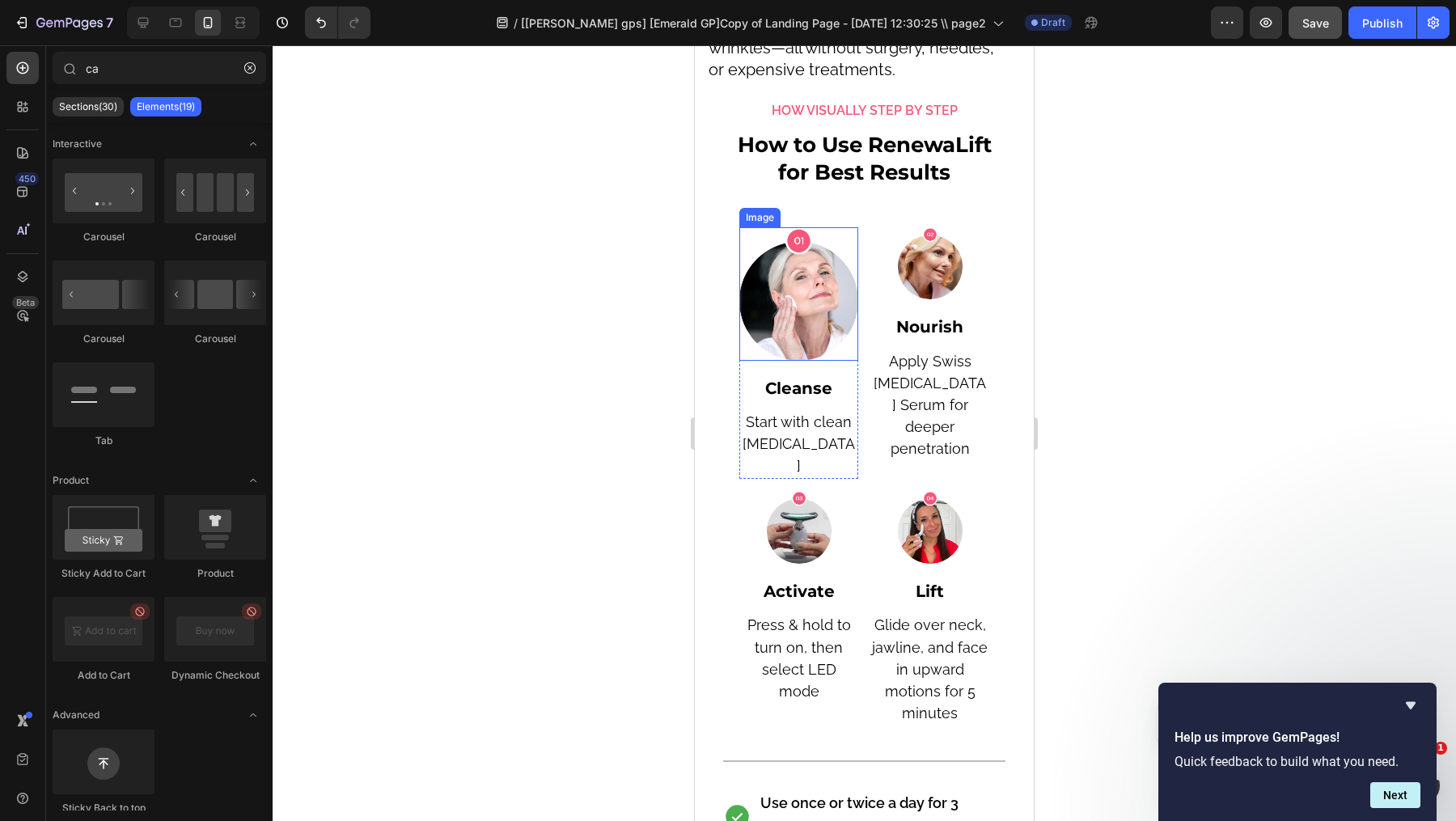
click at [796, 275] on img at bounding box center [798, 294] width 119 height 134
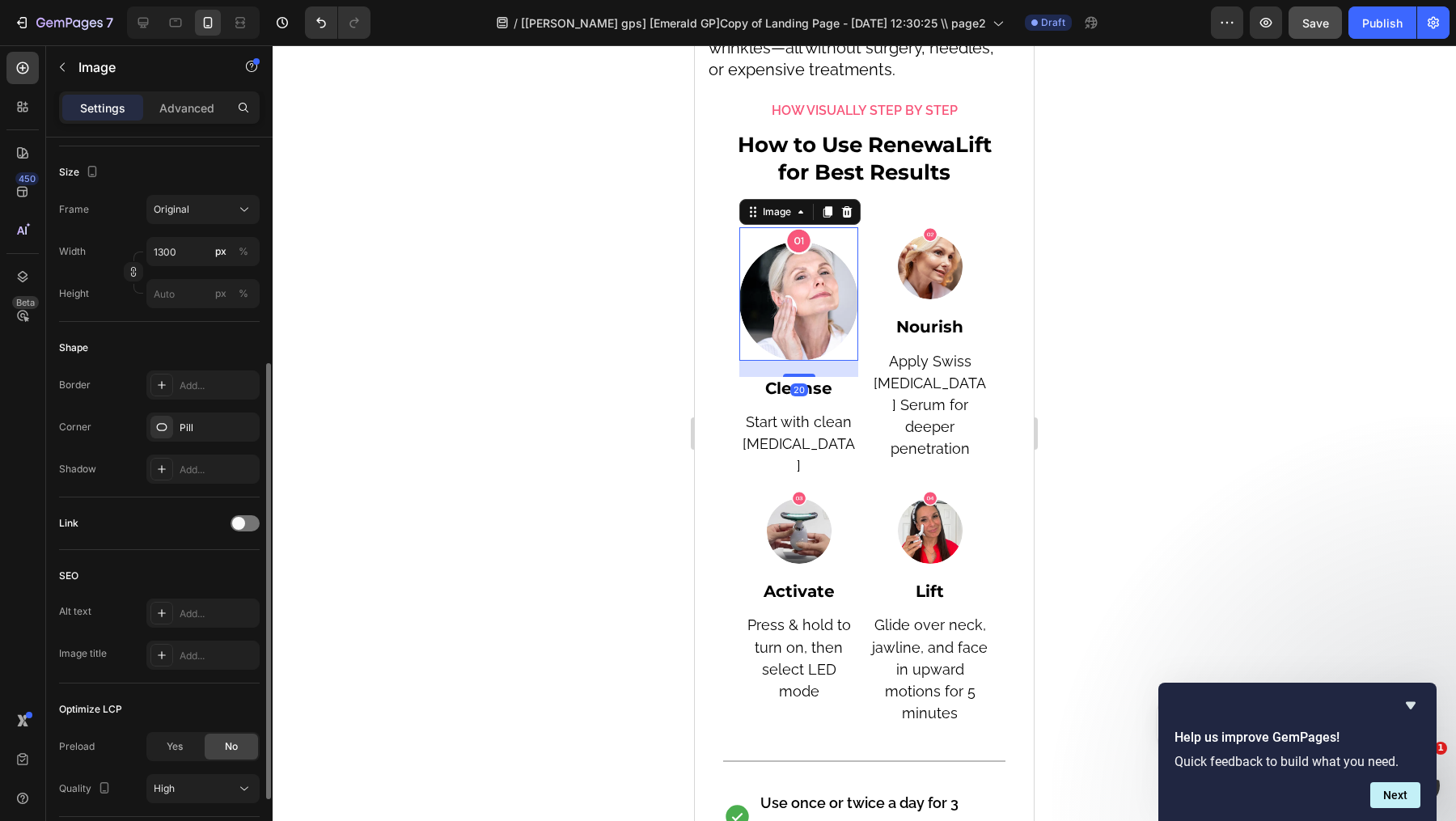
scroll to position [366, 0]
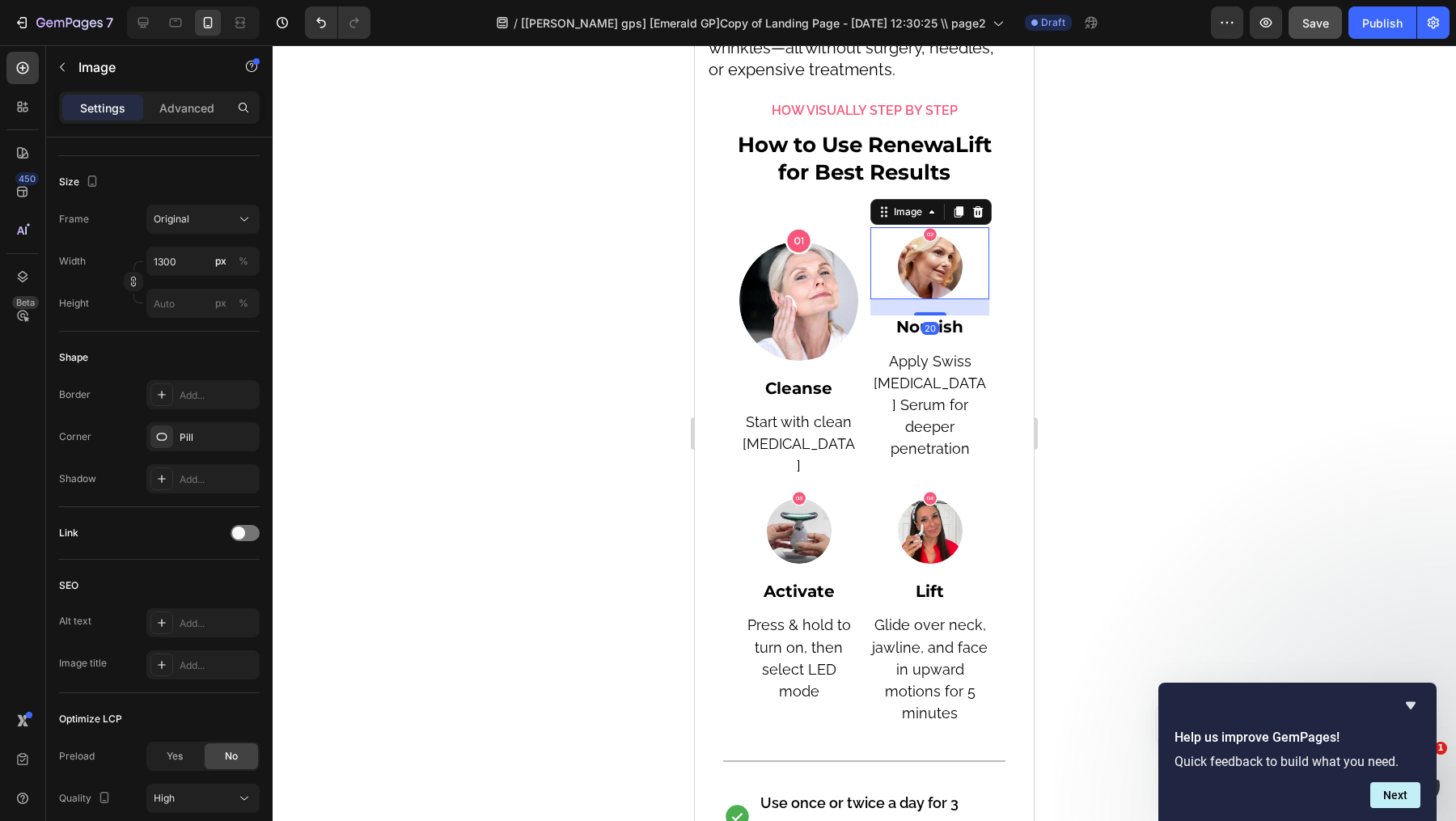
click at [926, 249] on img at bounding box center [929, 264] width 65 height 73
click at [196, 260] on input "px %" at bounding box center [203, 261] width 114 height 29
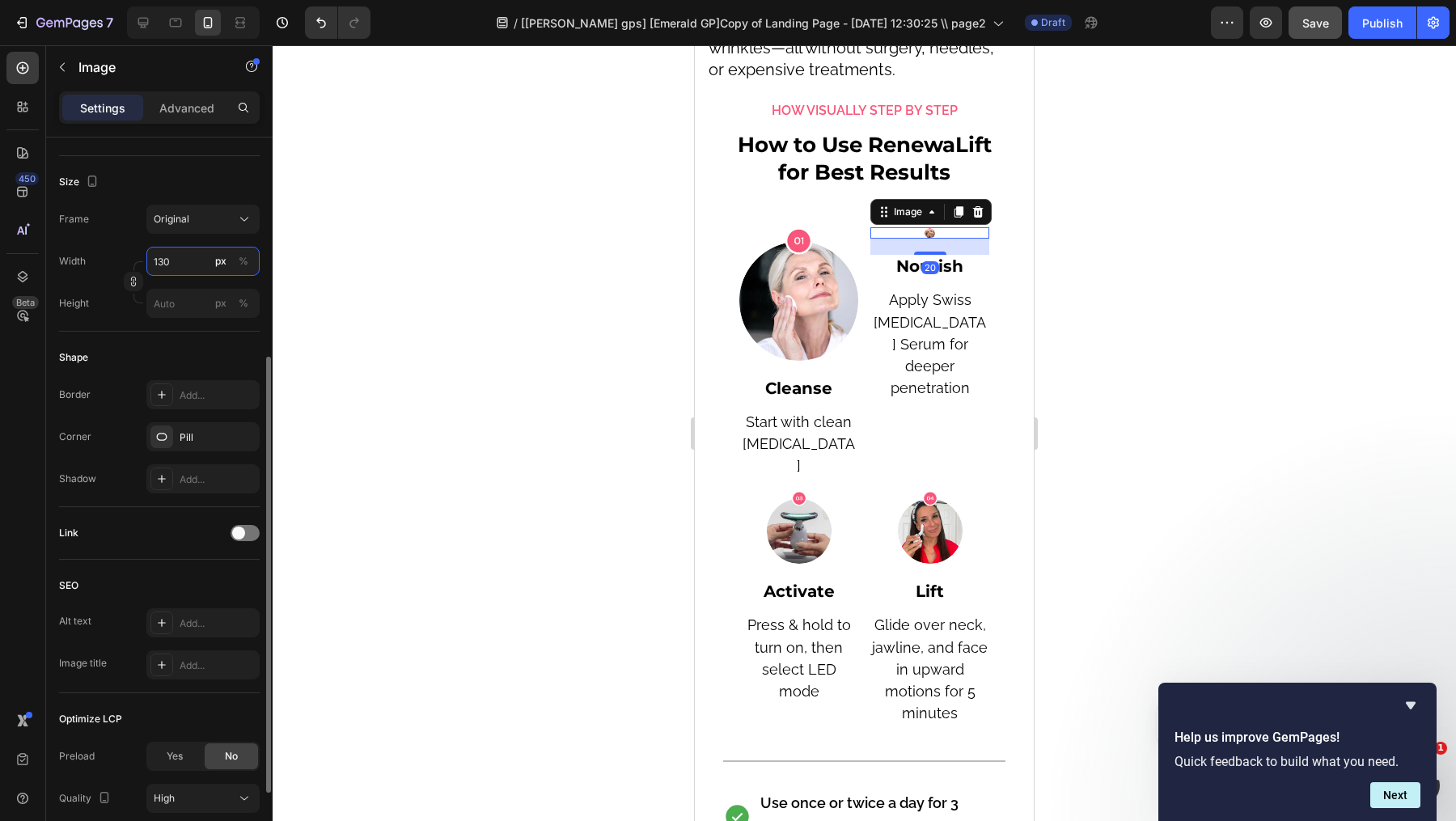
type input "1300"
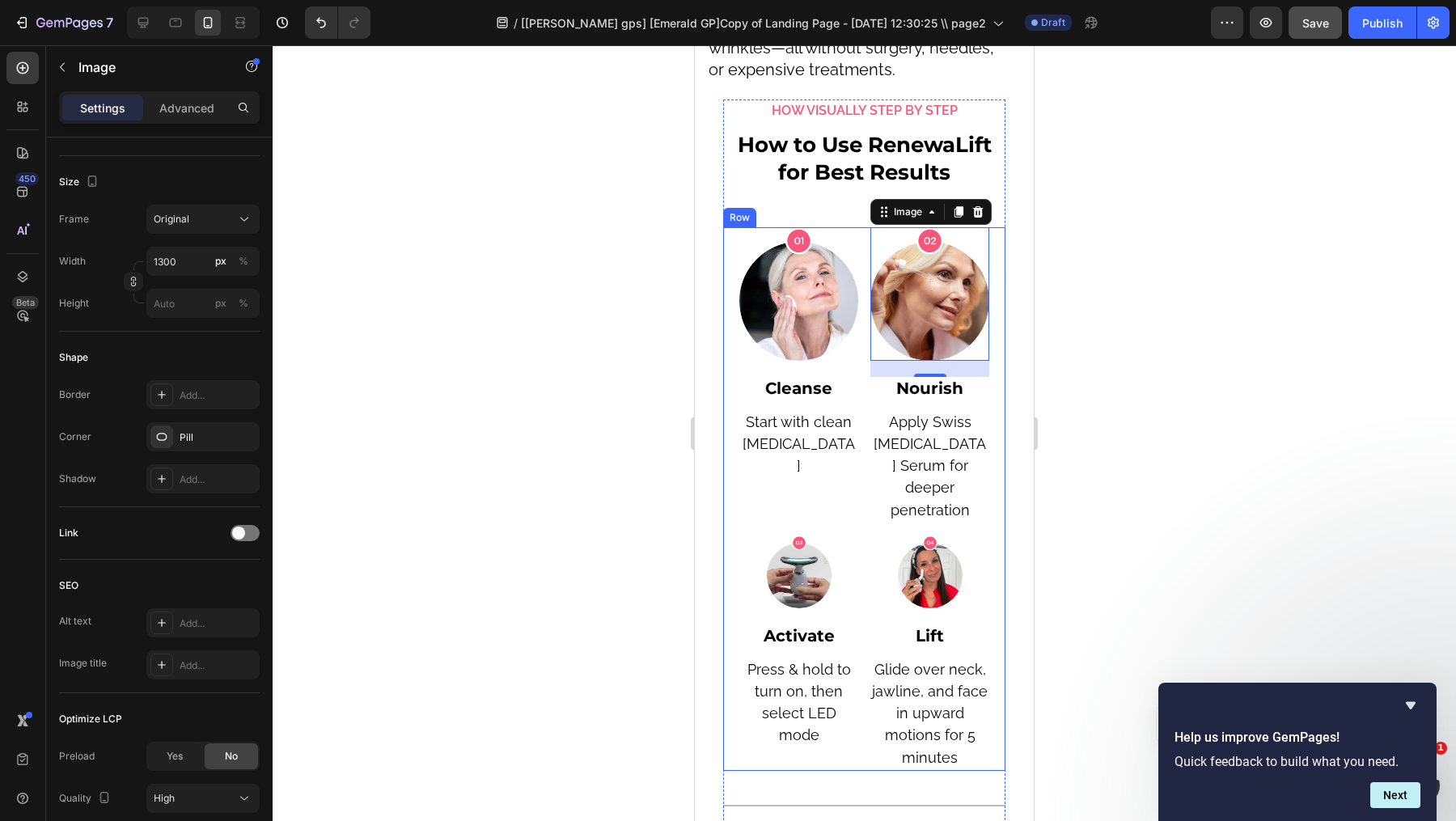
click at [781, 544] on img at bounding box center [798, 572] width 65 height 73
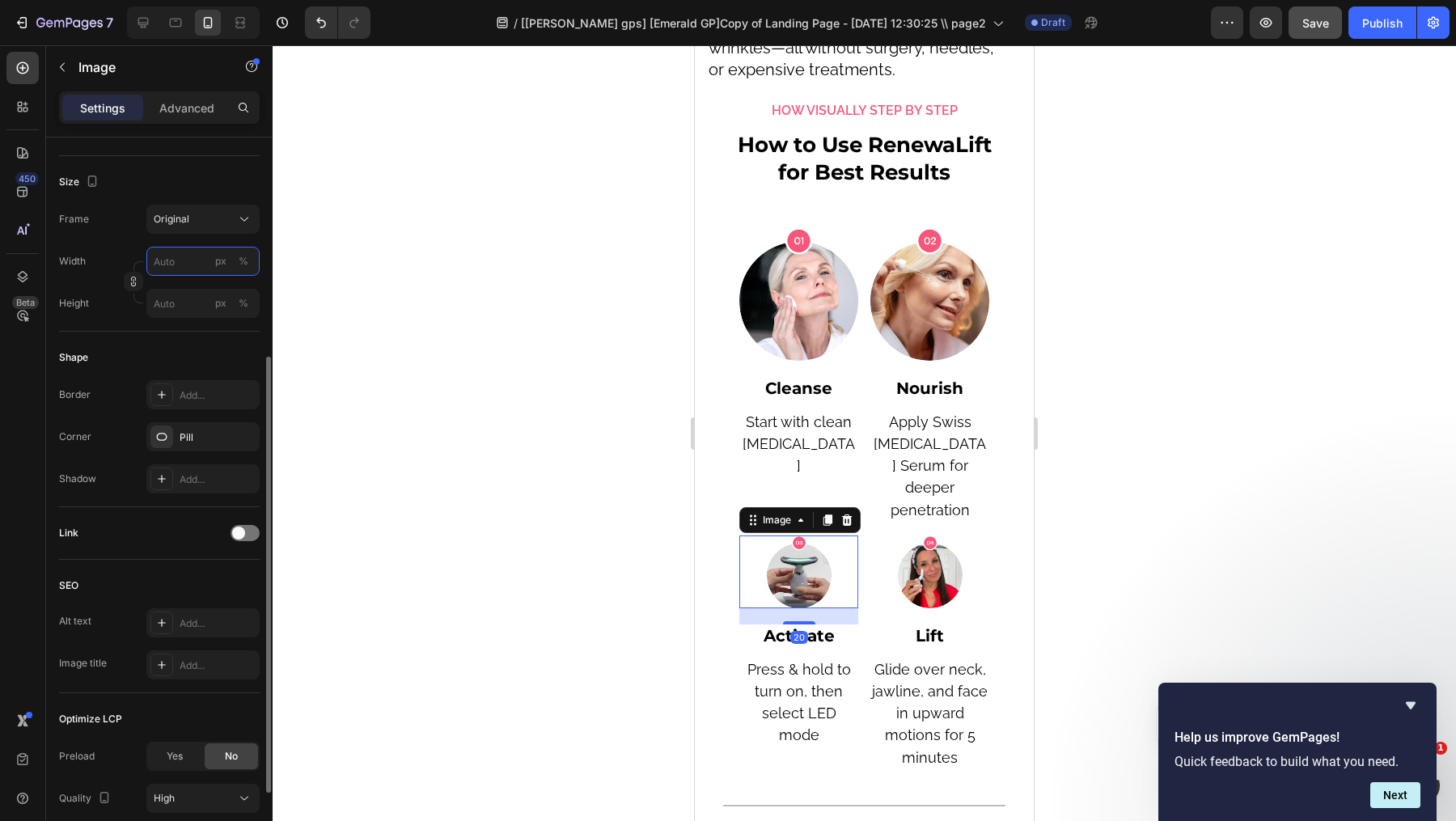
click at [194, 256] on input "px %" at bounding box center [203, 261] width 114 height 29
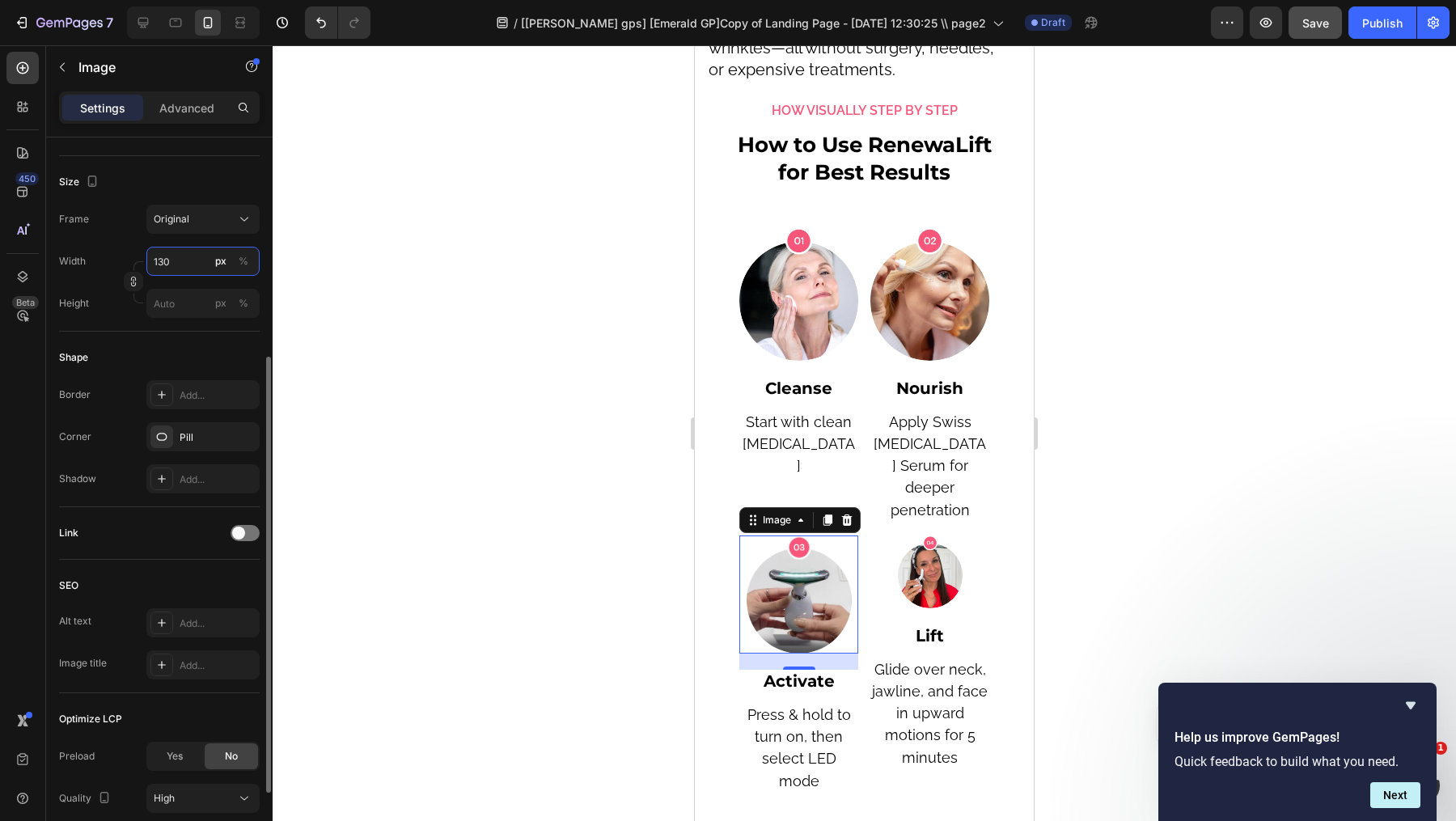
type input "1300"
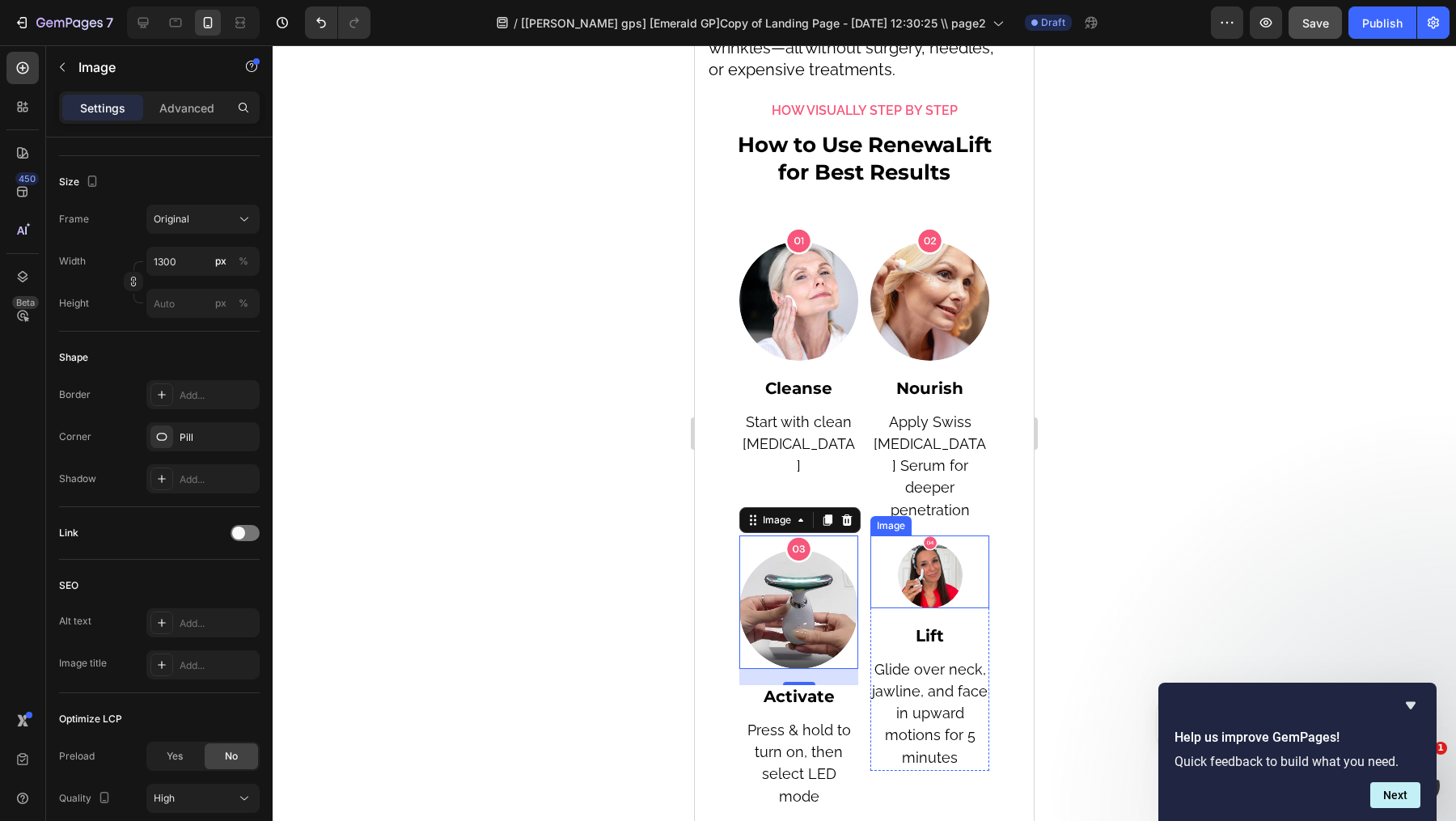
click at [900, 552] on img at bounding box center [929, 572] width 65 height 73
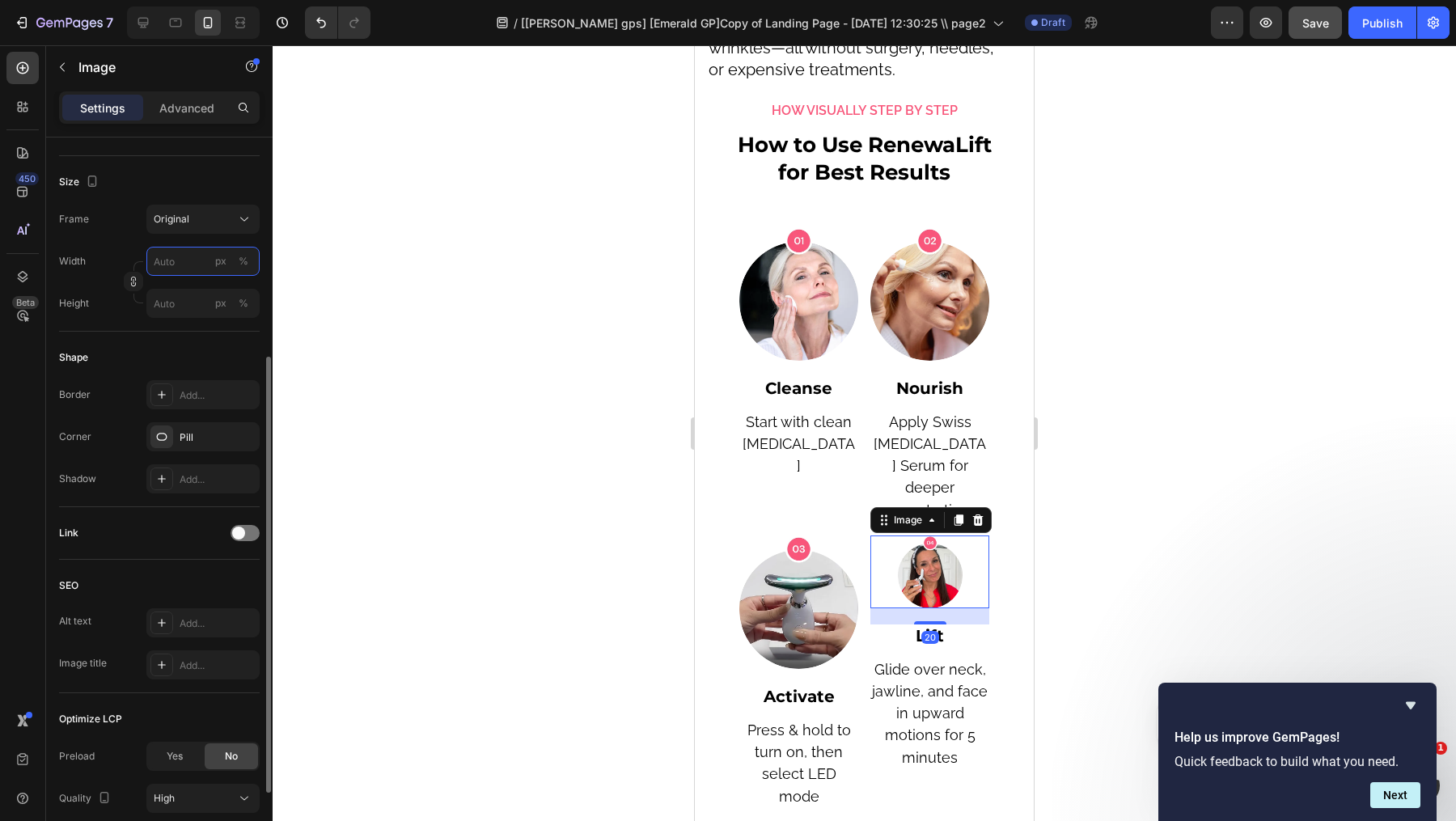
click at [172, 254] on input "px %" at bounding box center [203, 261] width 114 height 29
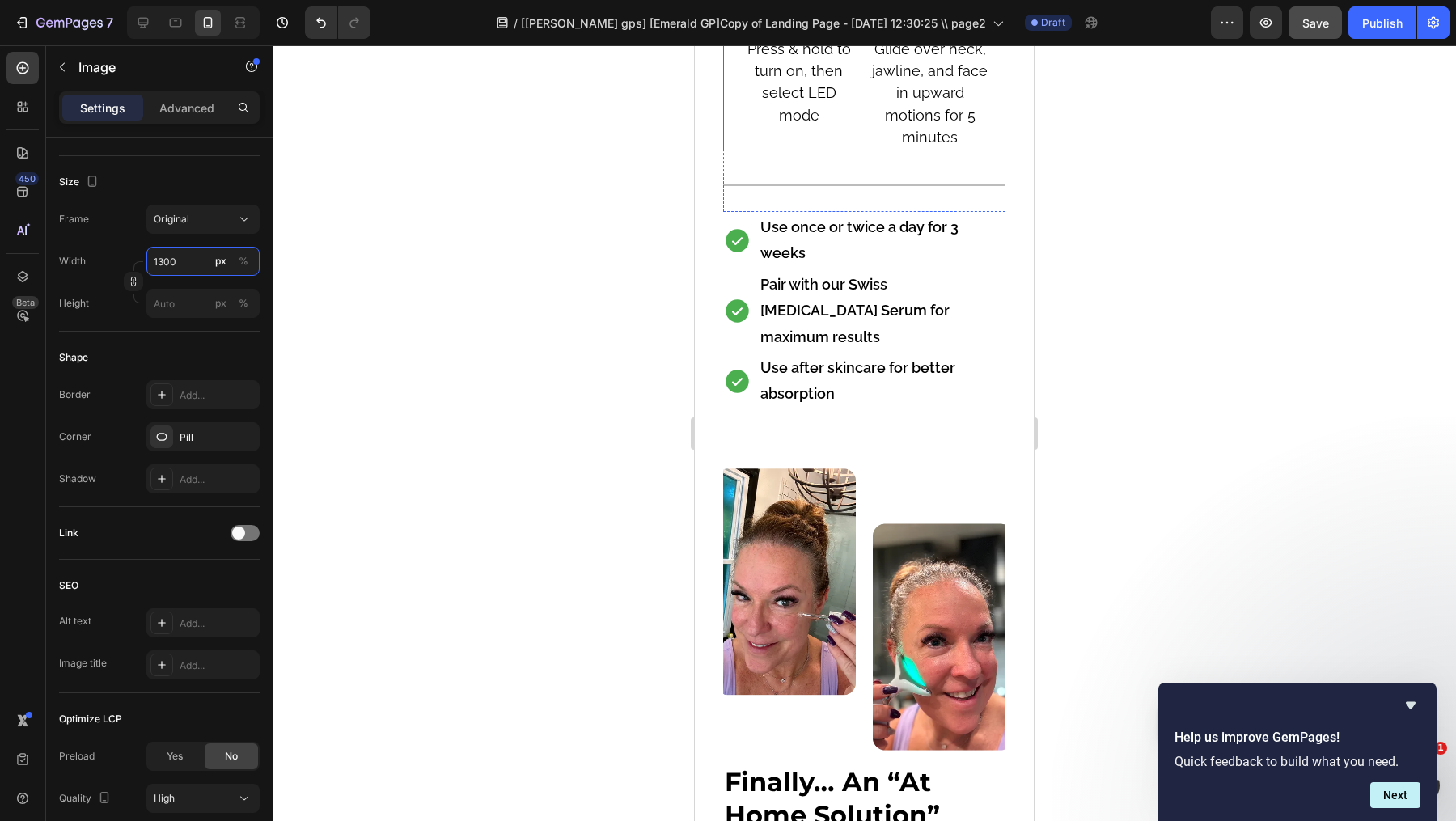
scroll to position [10845, 0]
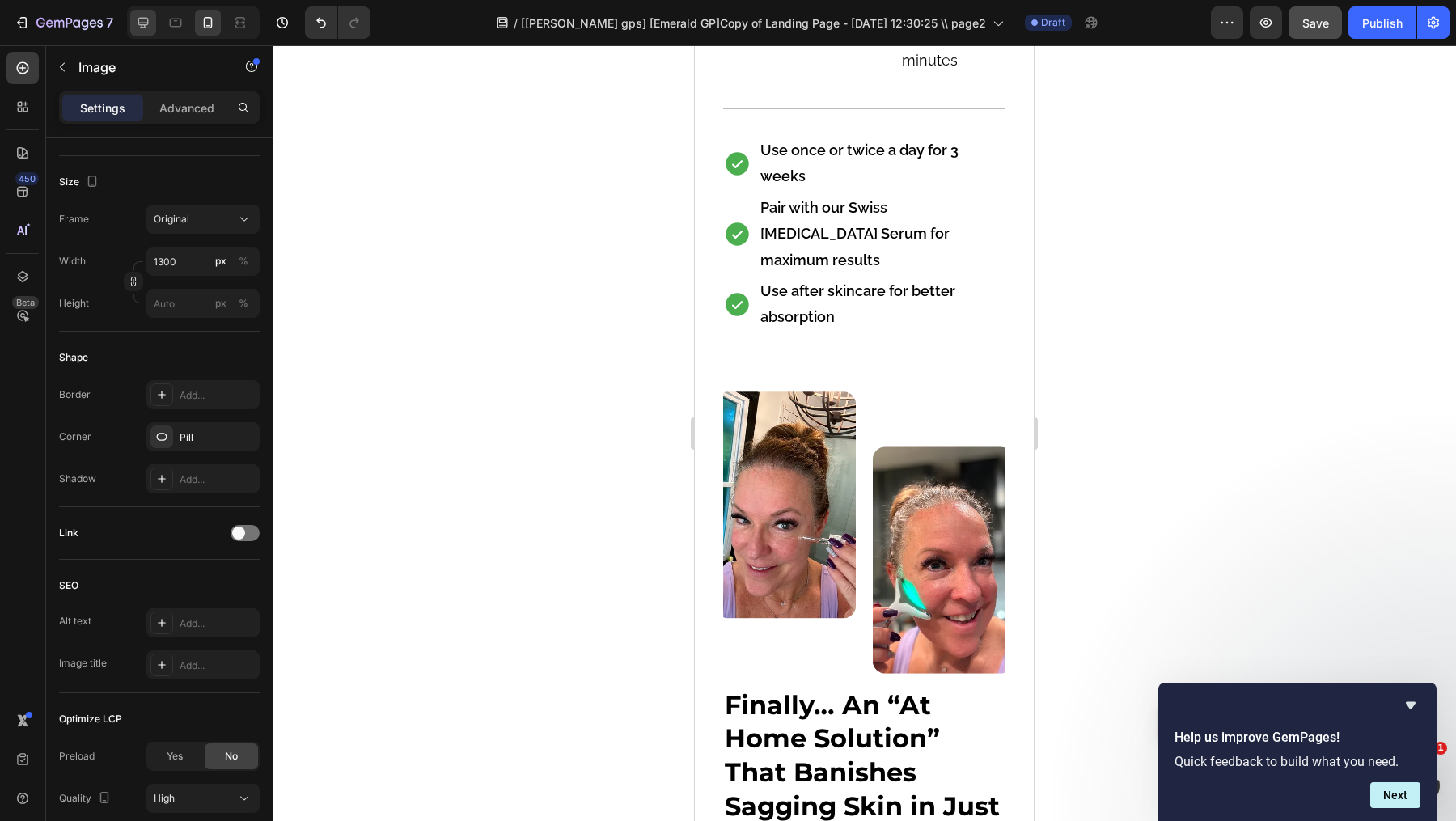
click at [136, 23] on icon at bounding box center [144, 23] width 16 height 16
type input "250"
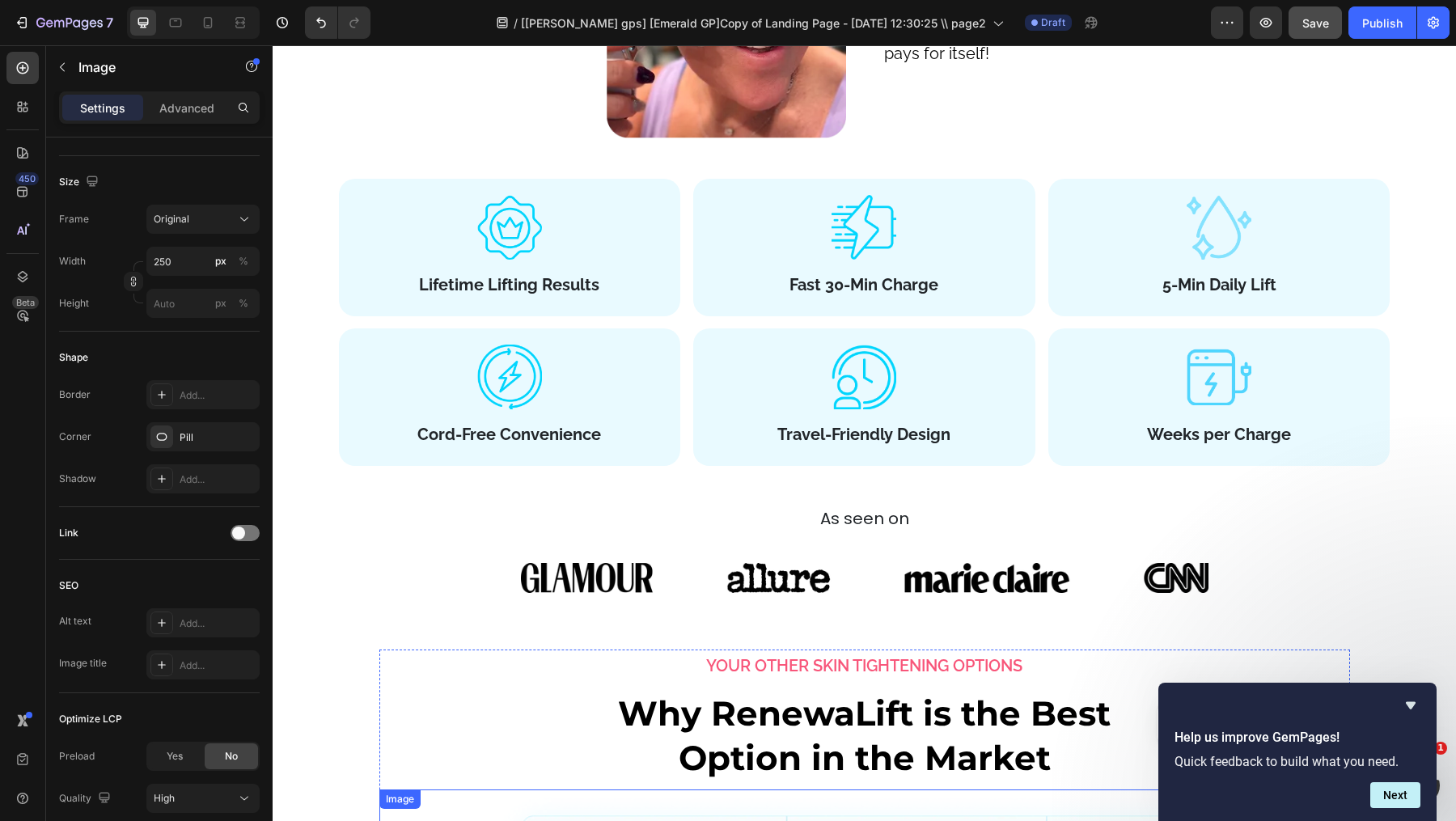
scroll to position [9832, 0]
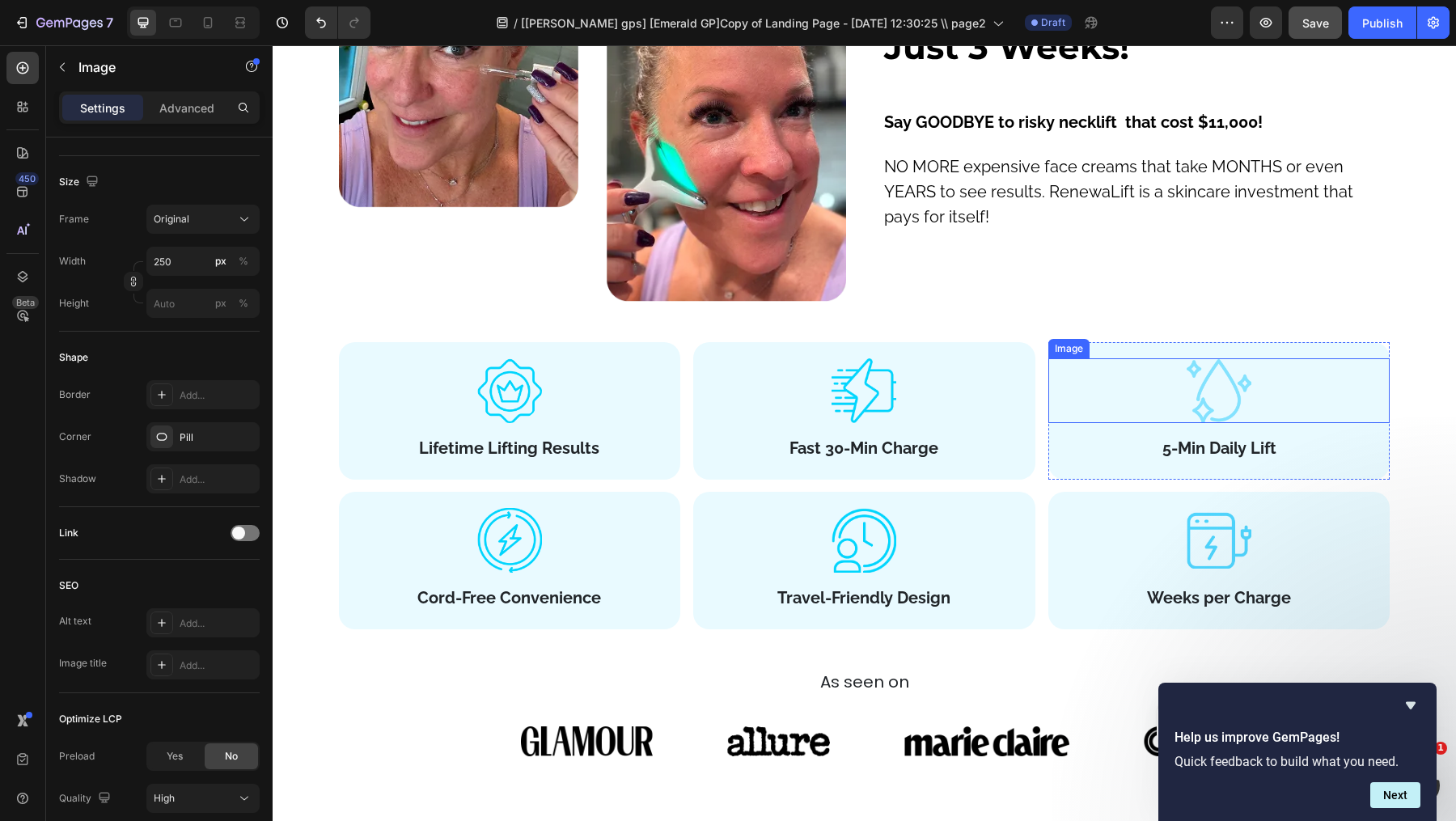
click at [928, 396] on div at bounding box center [864, 390] width 342 height 65
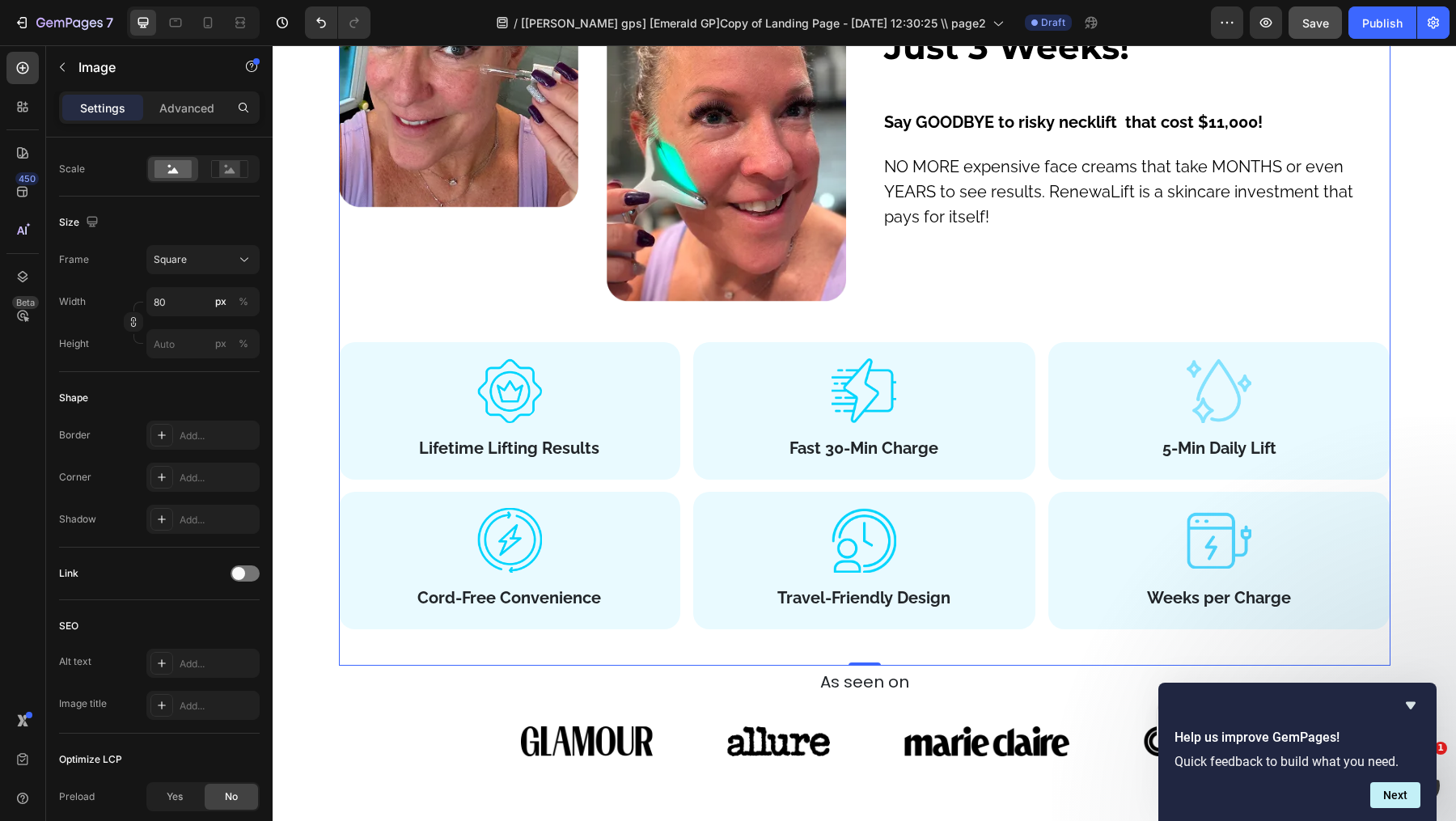
click at [1306, 340] on div "Image Finally… An “At Home Solution” That Banishes Sagging Skin in Just 3 Weeks…" at bounding box center [865, 243] width 1051 height 845
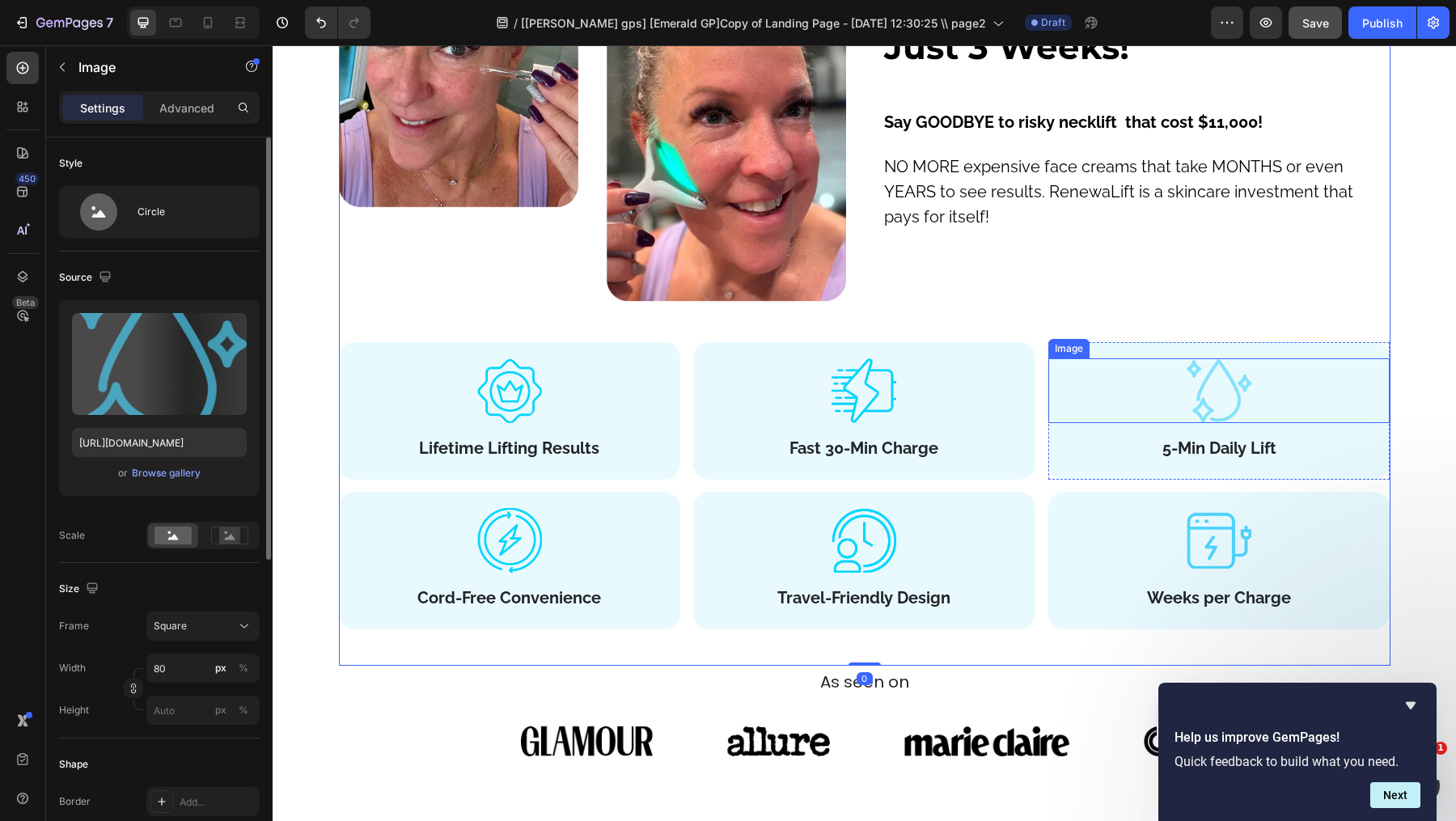
click at [1262, 384] on div at bounding box center [1220, 390] width 342 height 65
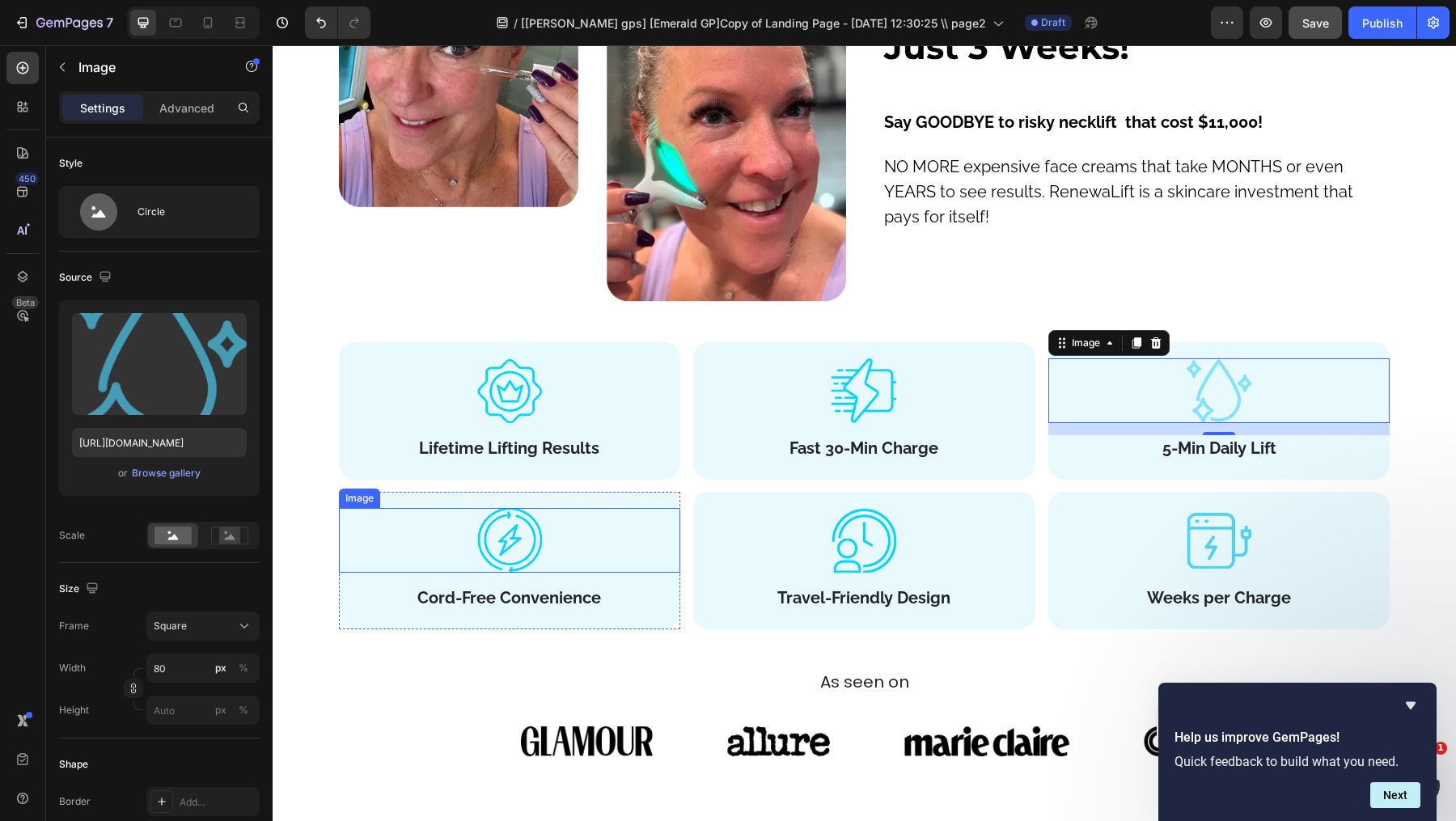
click at [508, 546] on img at bounding box center [509, 540] width 65 height 65
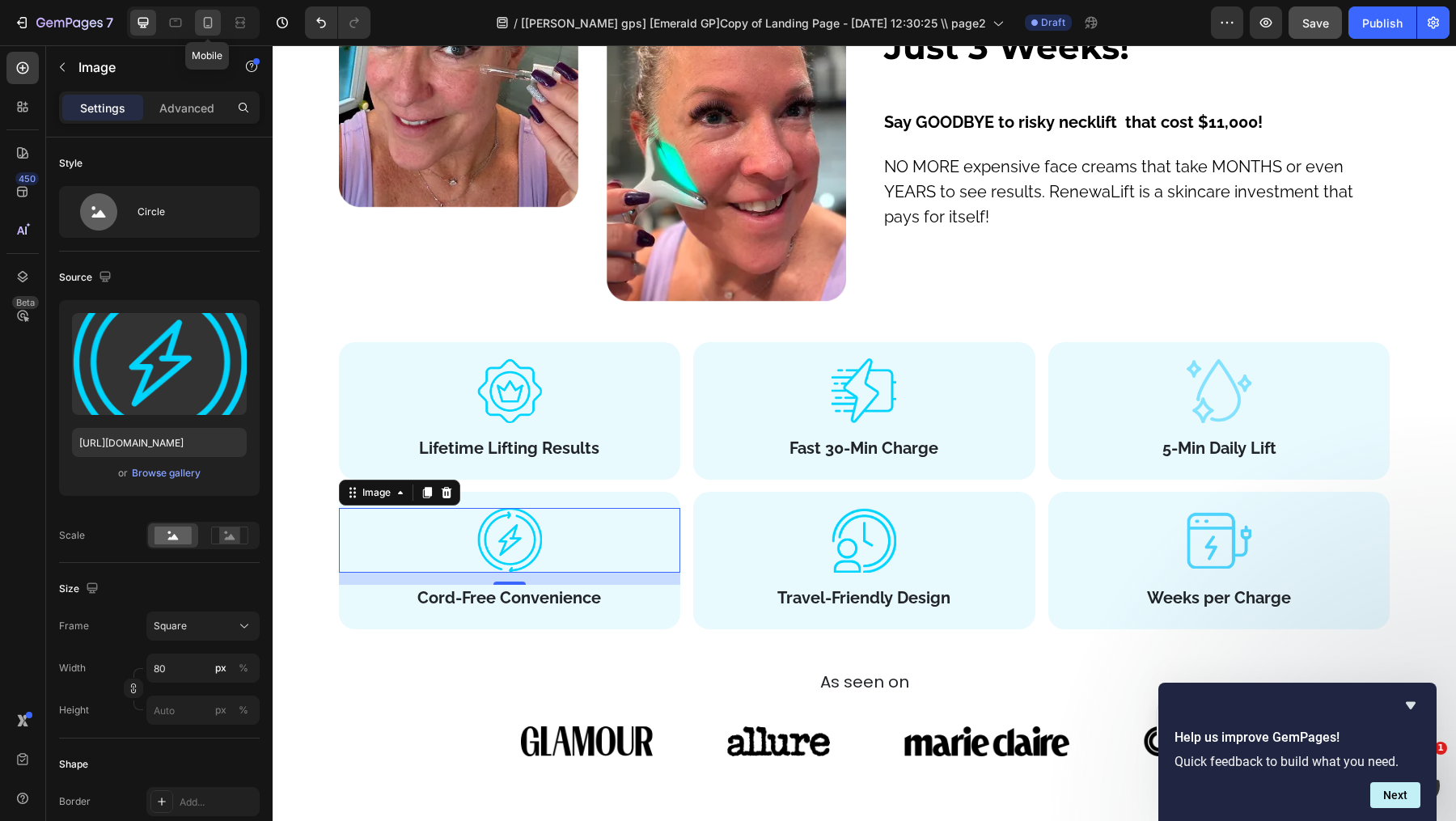
click at [208, 20] on icon at bounding box center [208, 23] width 16 height 16
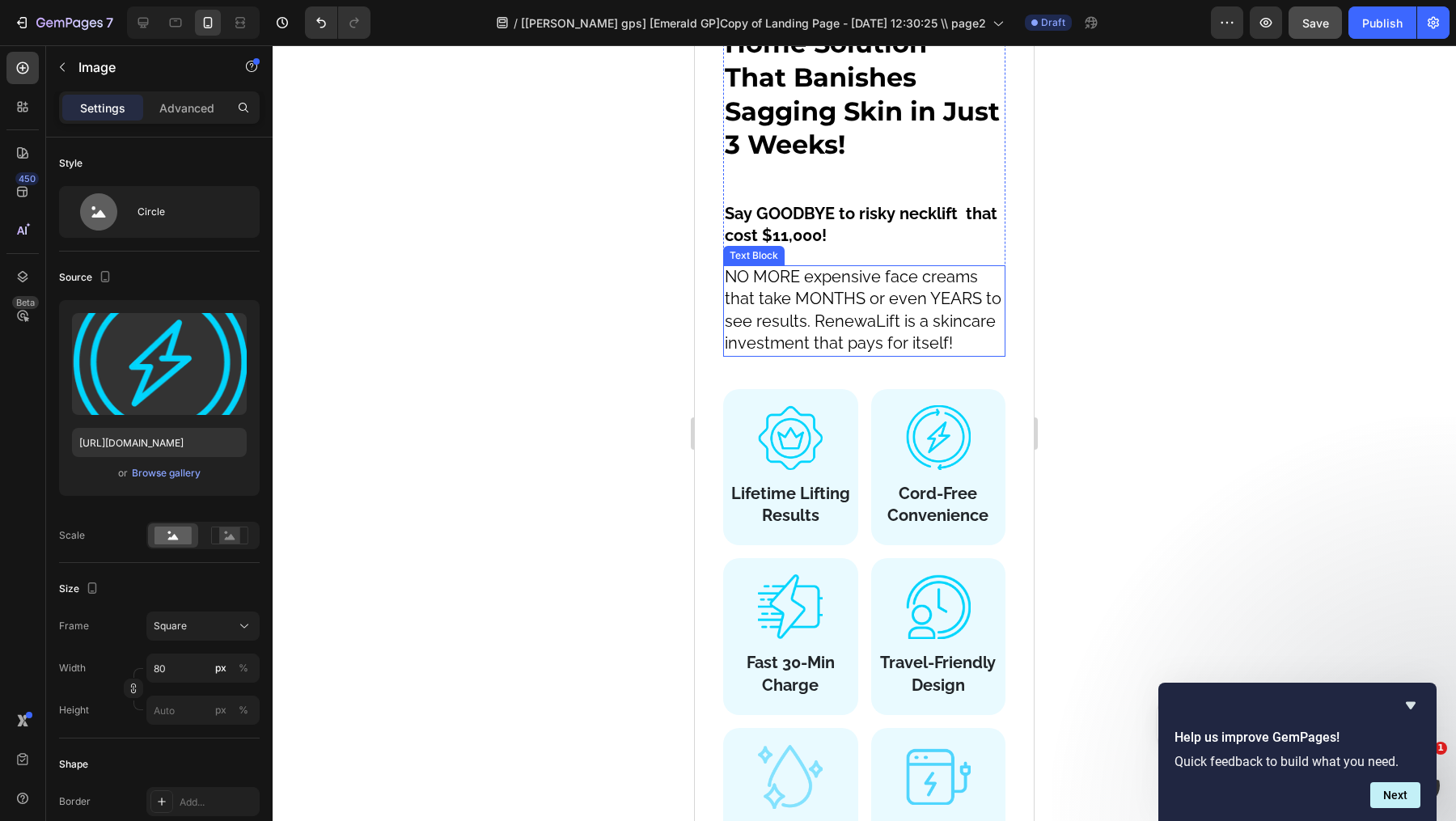
scroll to position [10197, 0]
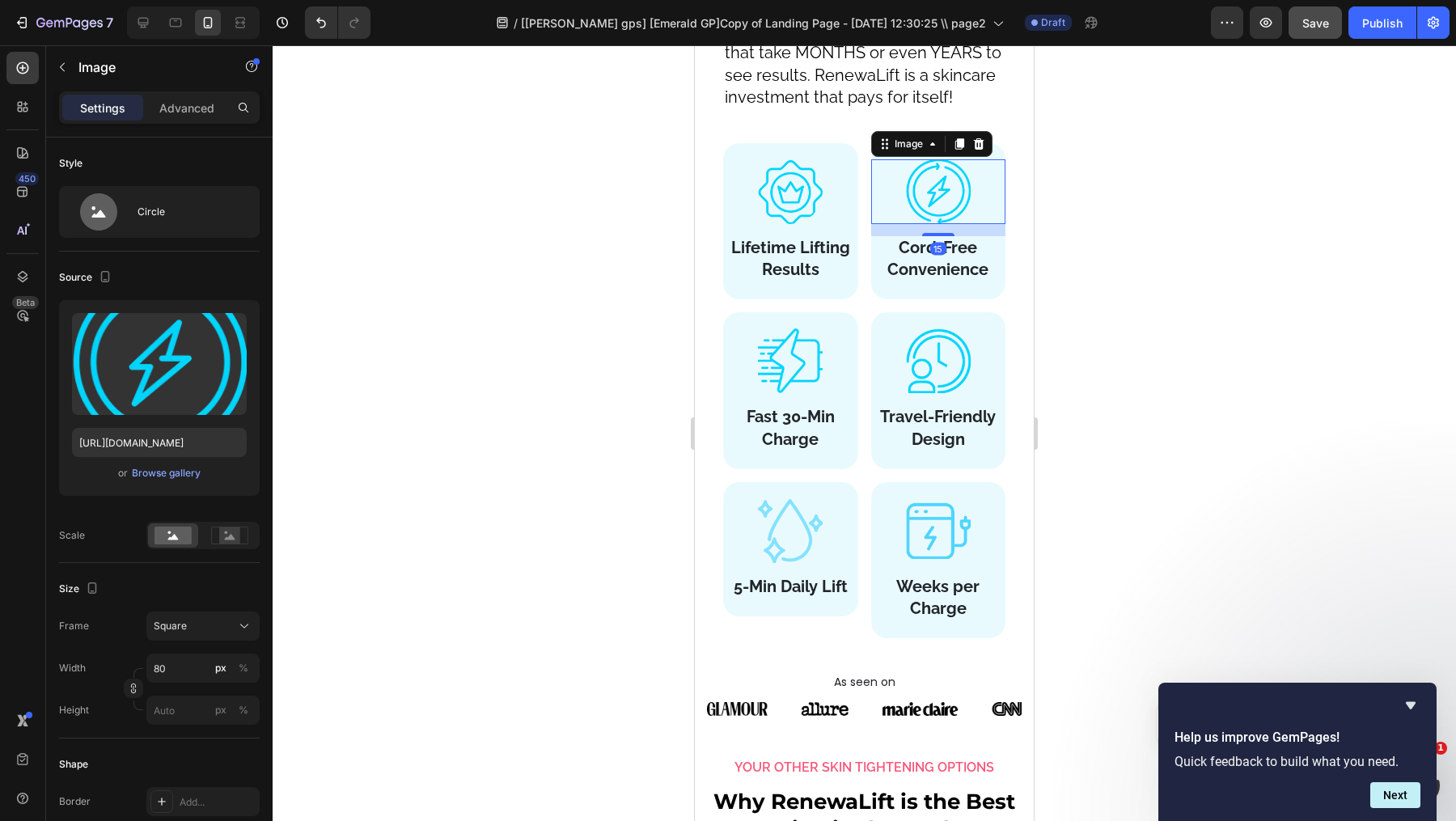
click at [973, 172] on div at bounding box center [939, 191] width 136 height 65
click at [798, 155] on div "Image Lifetime Lifting Results Text Block Row" at bounding box center [790, 221] width 136 height 156
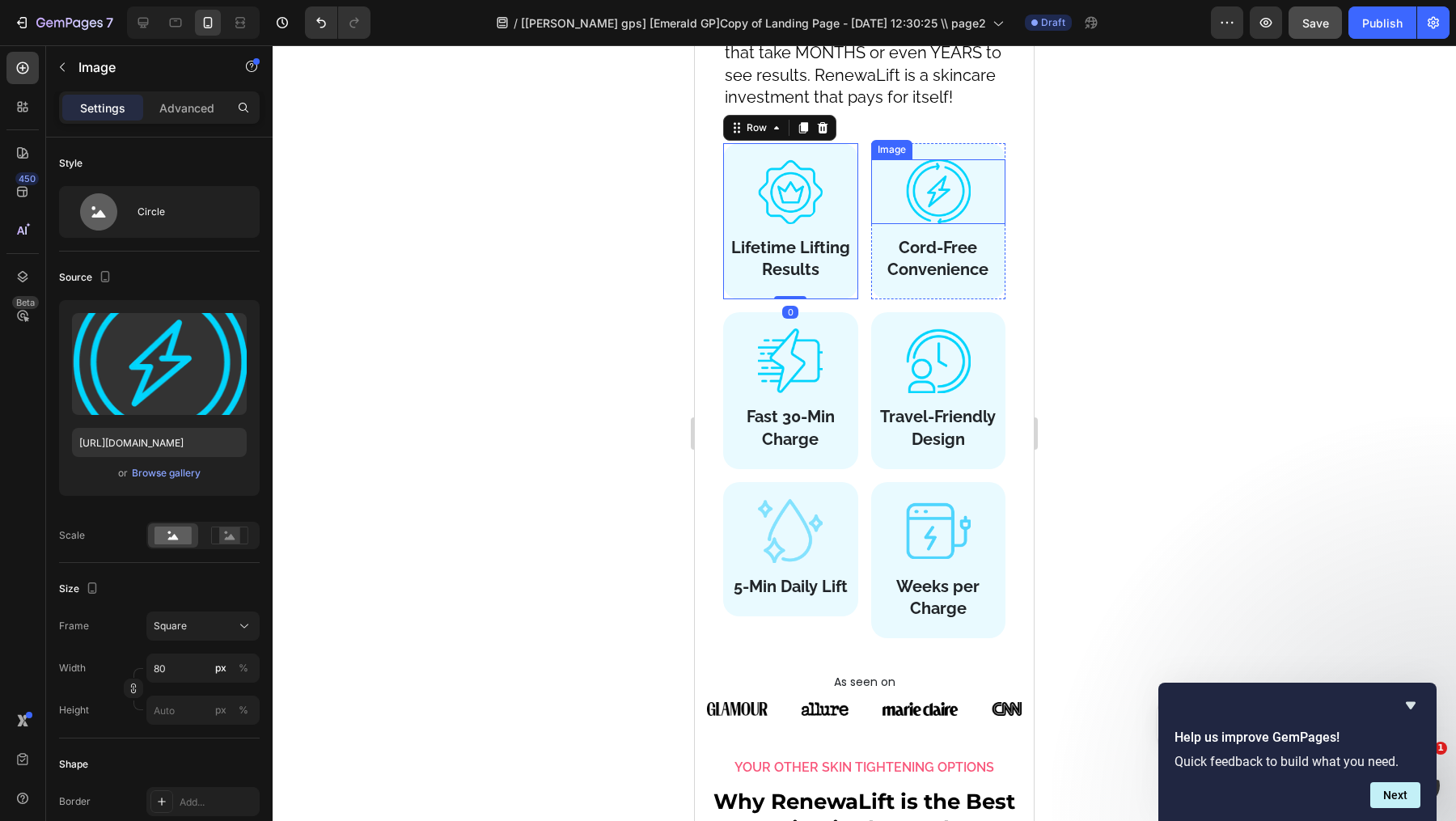
click at [935, 166] on img at bounding box center [938, 191] width 65 height 65
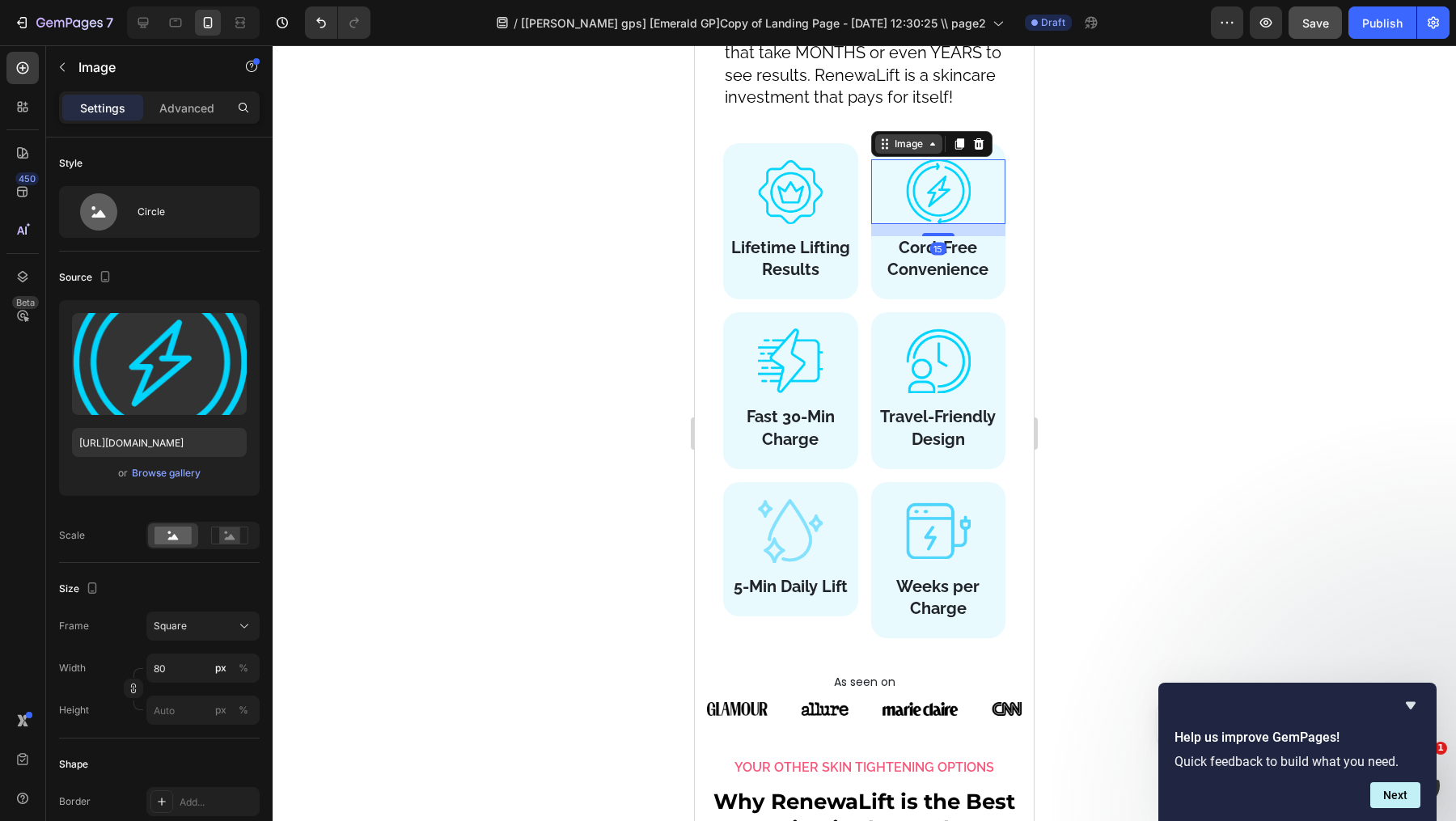
click at [931, 152] on div "Image" at bounding box center [909, 144] width 67 height 19
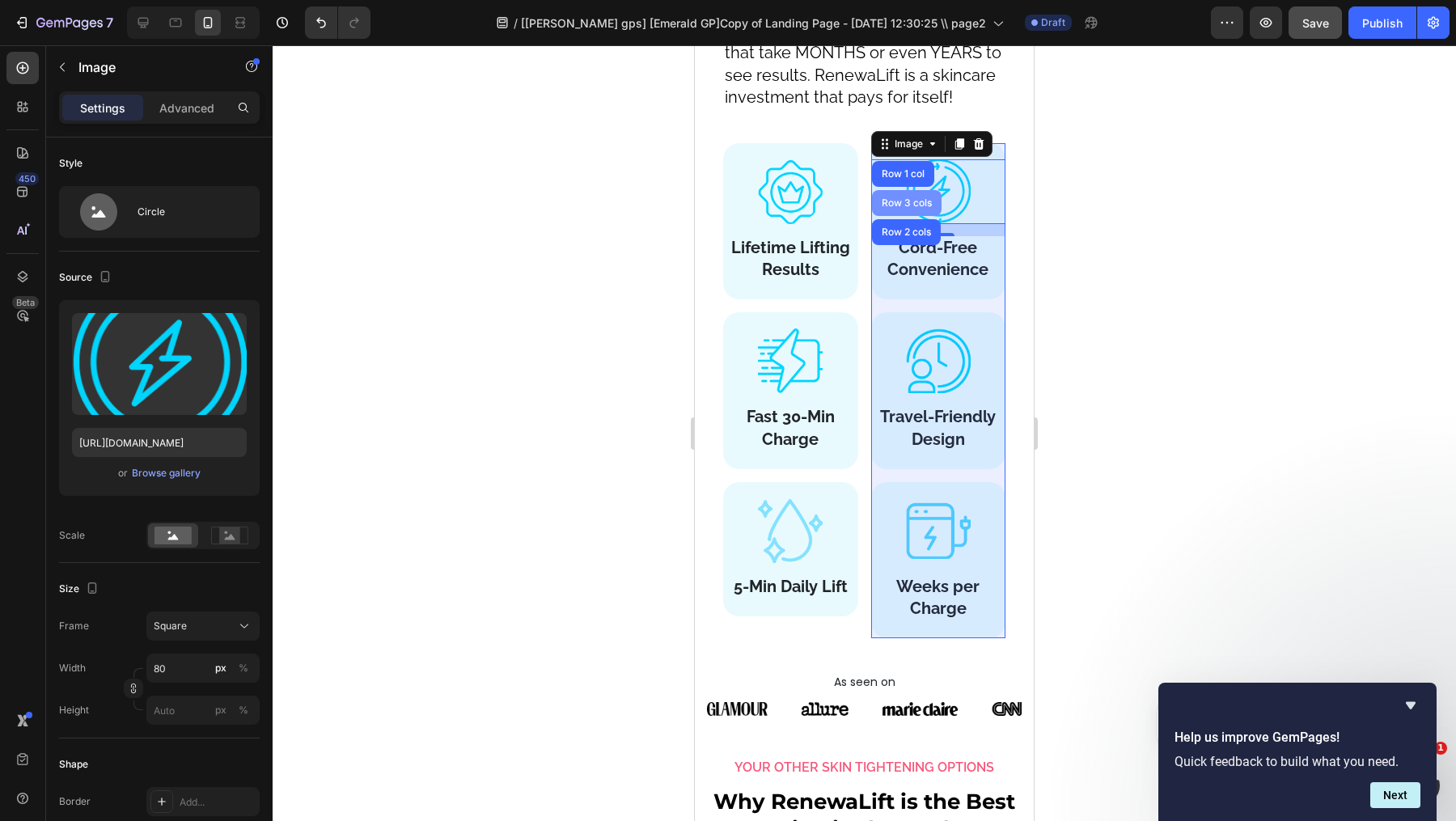
click at [918, 199] on div "Row 3 cols" at bounding box center [907, 203] width 56 height 10
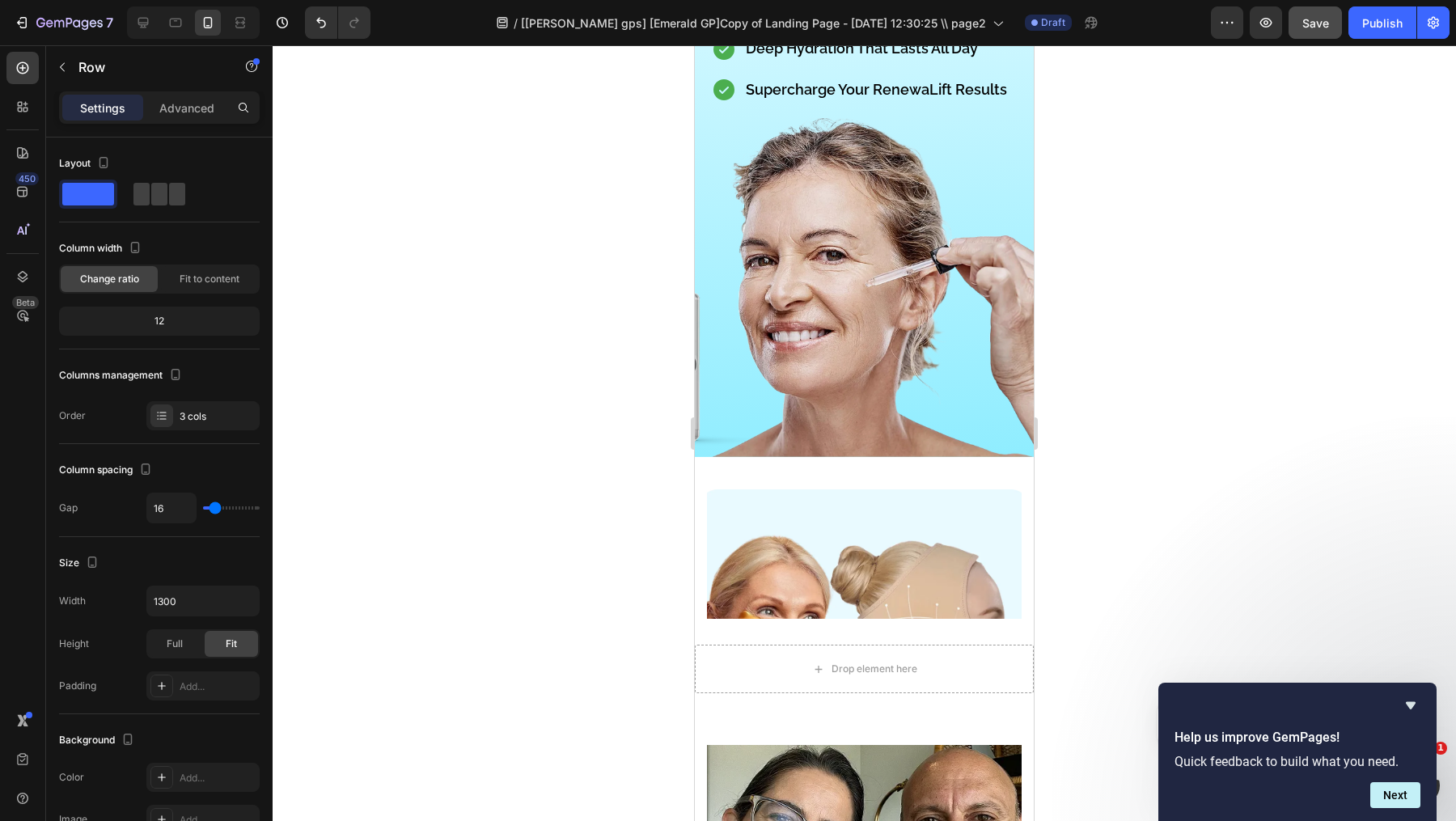
scroll to position [14625, 0]
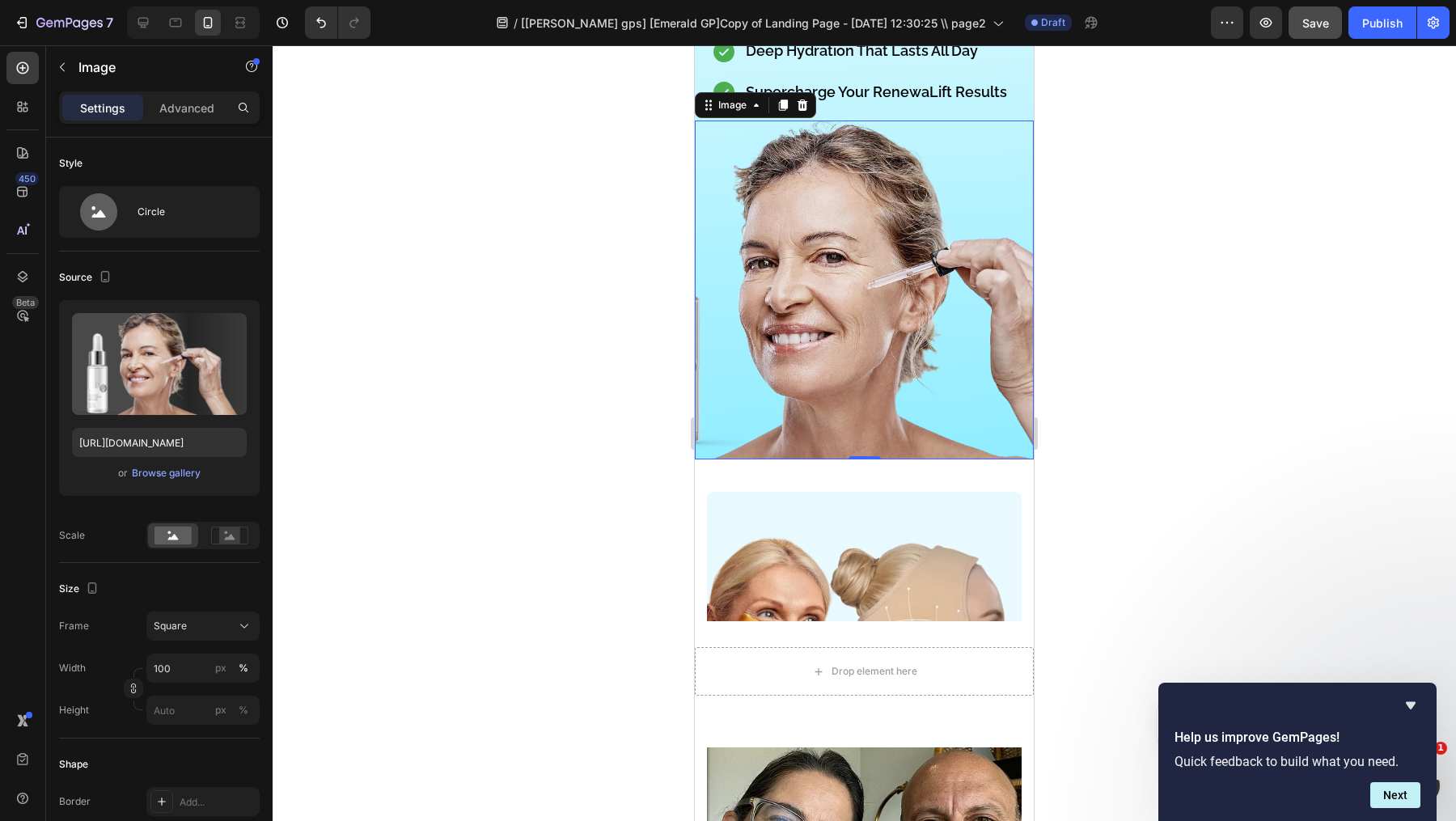
click at [984, 355] on img at bounding box center [864, 290] width 339 height 339
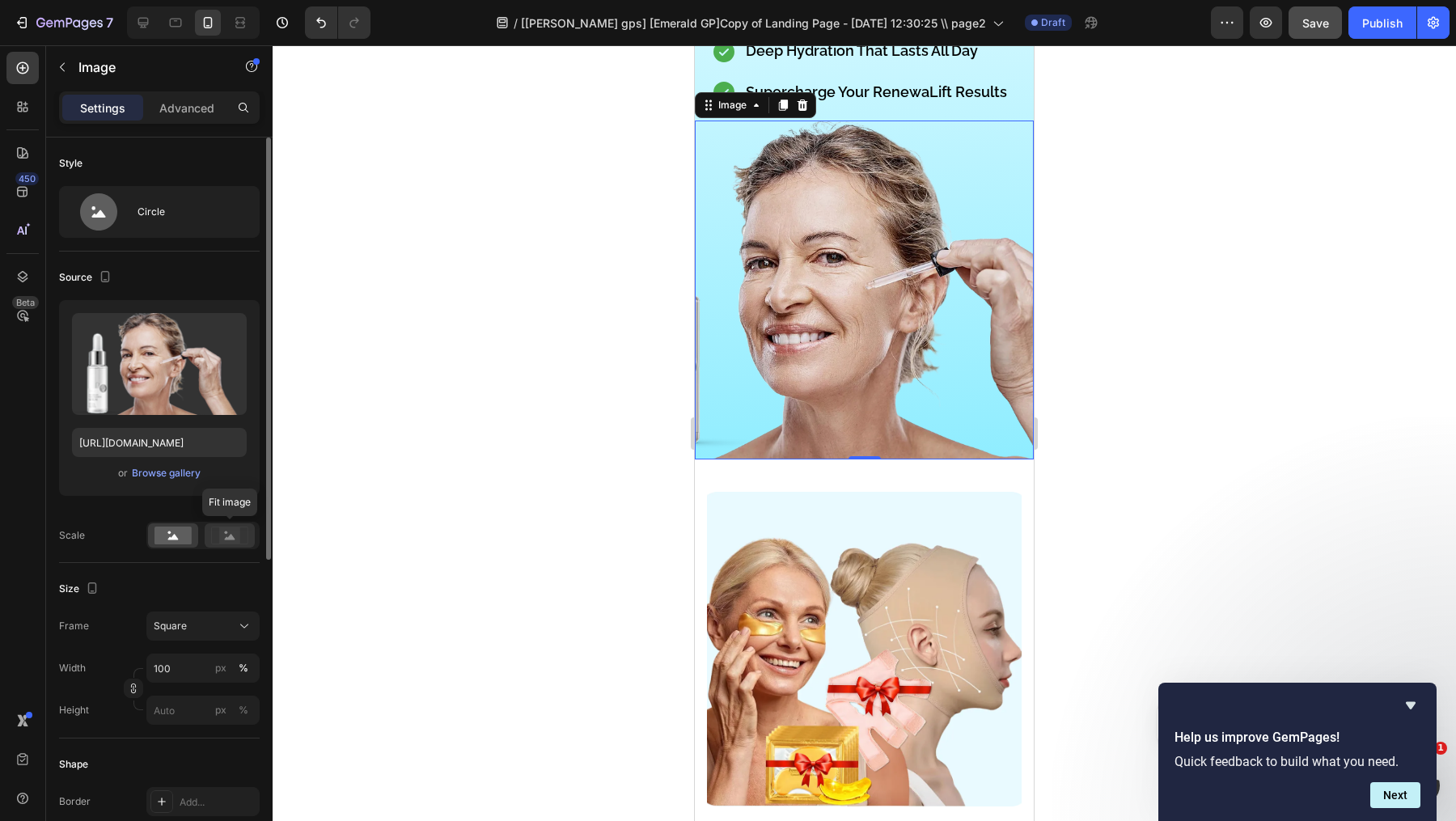
click at [230, 536] on icon at bounding box center [230, 536] width 11 height 5
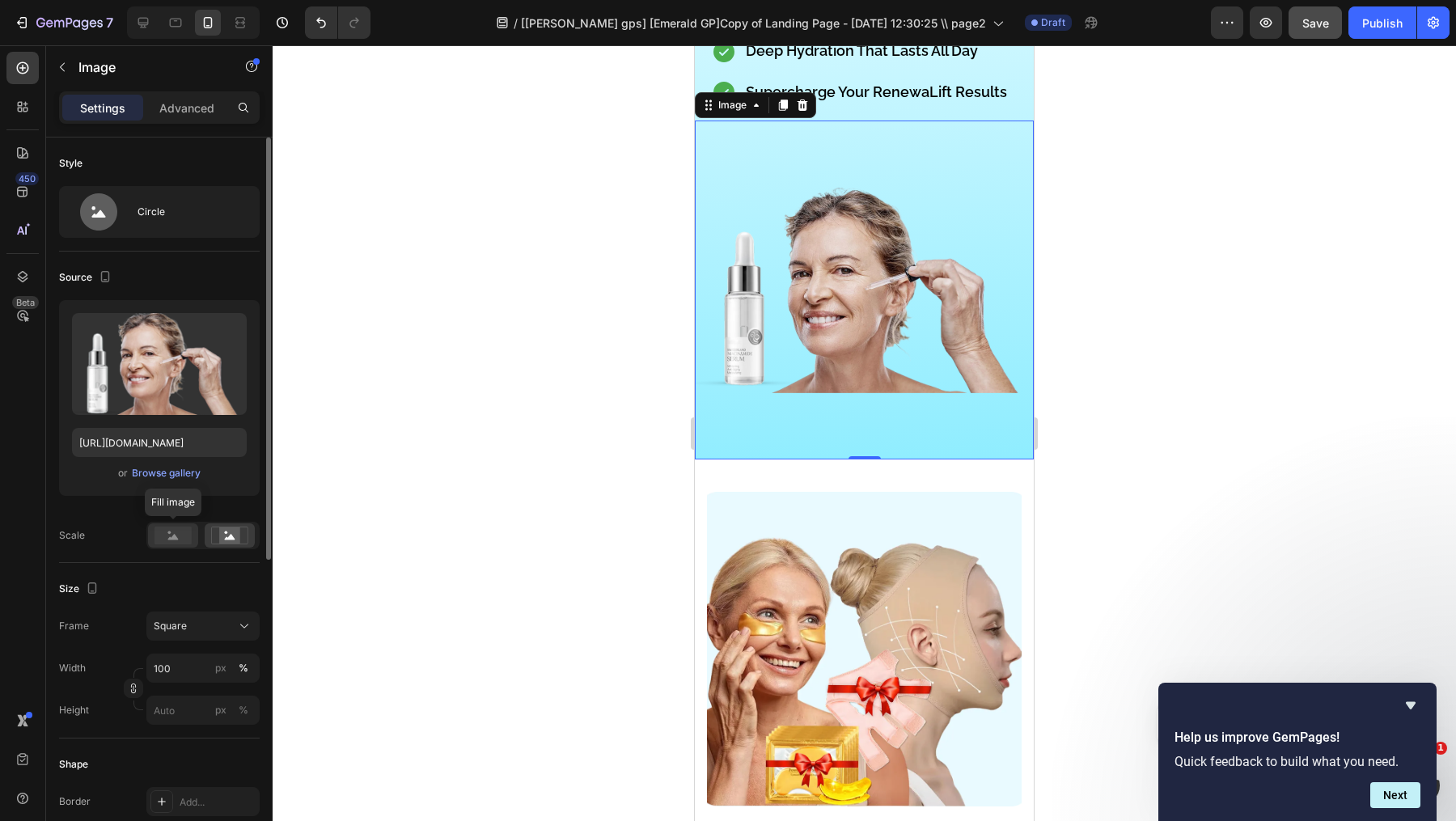
click at [180, 530] on rect at bounding box center [173, 536] width 37 height 18
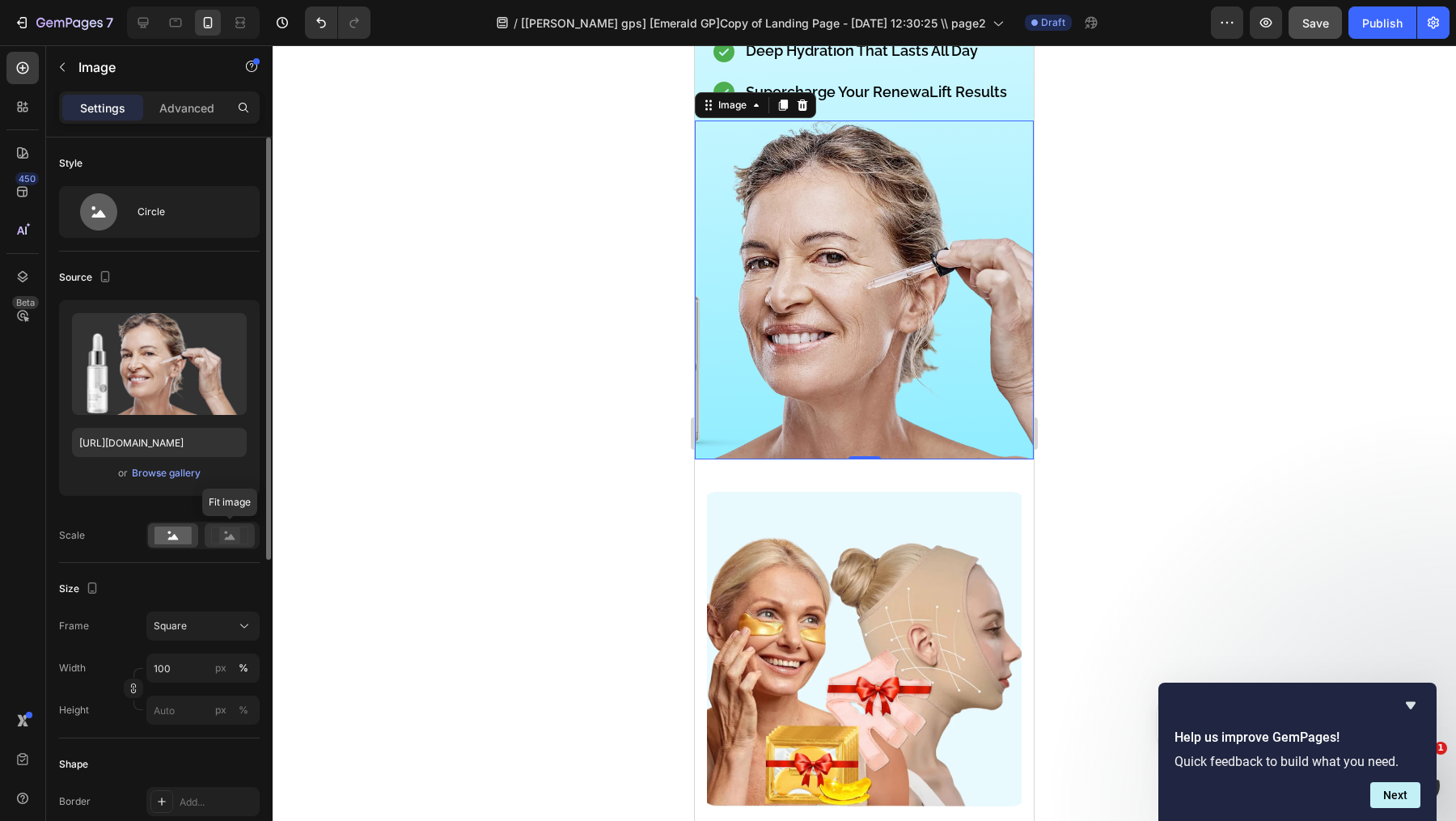
click at [242, 526] on icon at bounding box center [229, 536] width 37 height 18
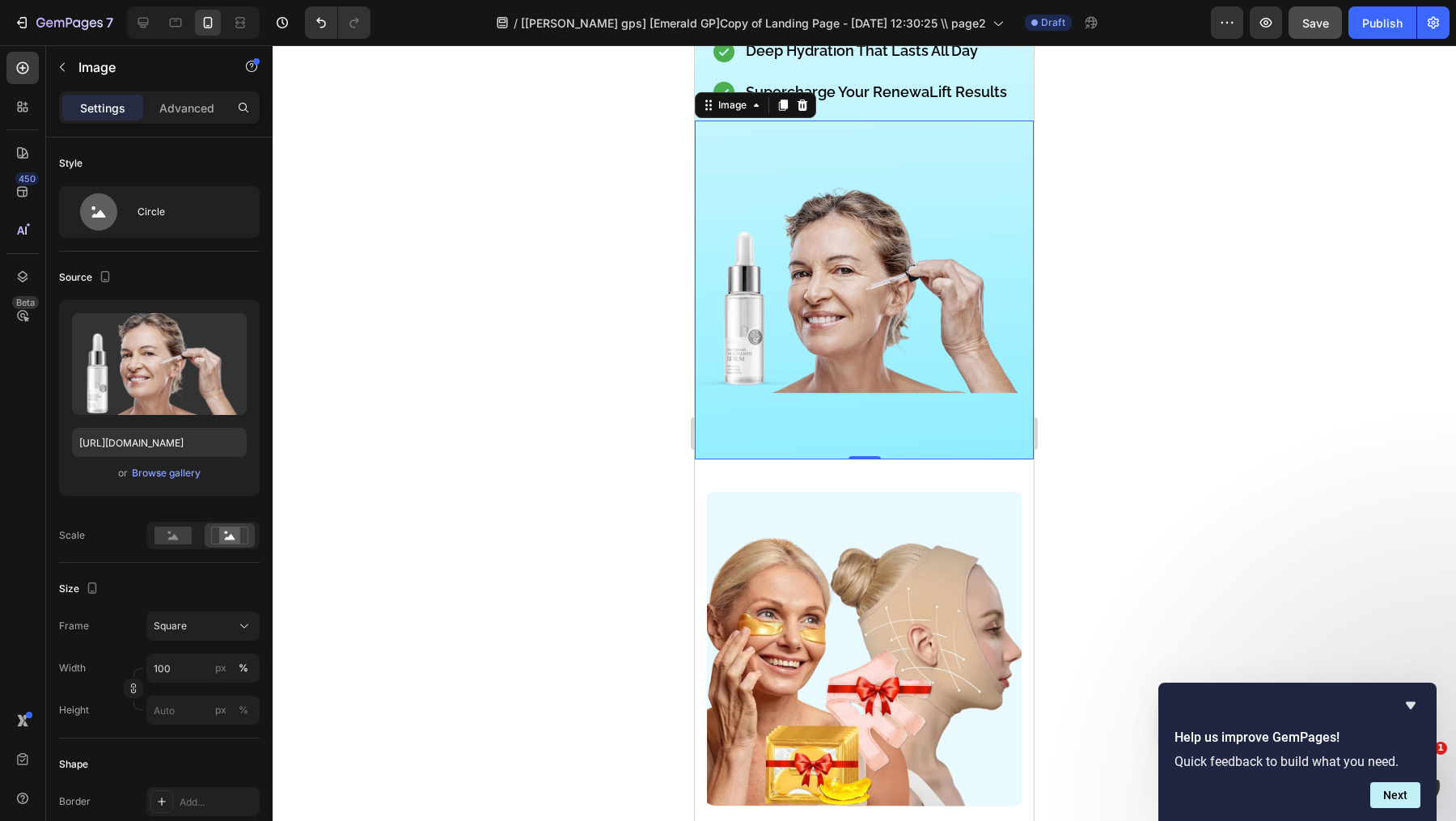
scroll to position [14486, 0]
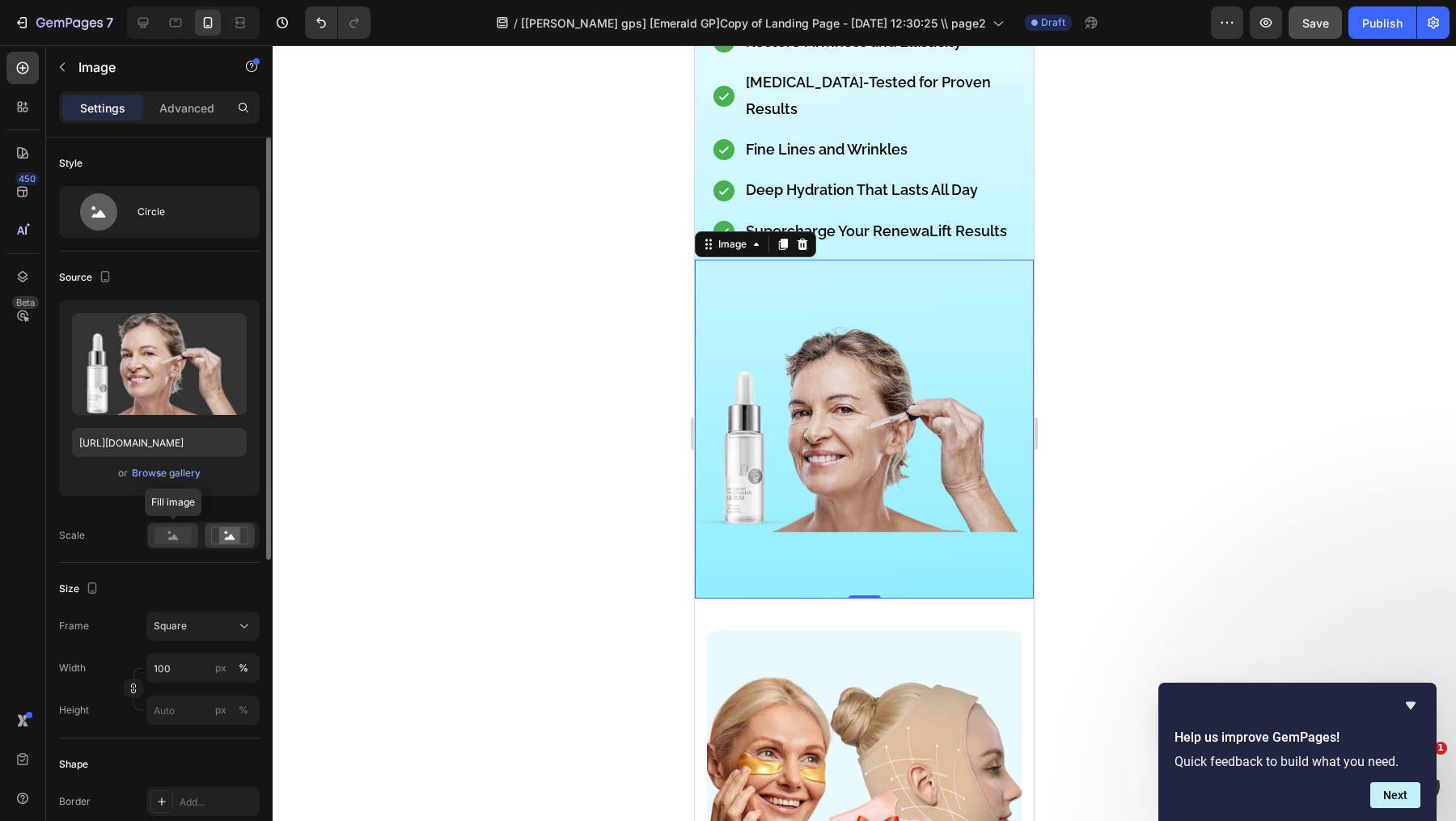
click at [181, 539] on rect at bounding box center [173, 536] width 37 height 18
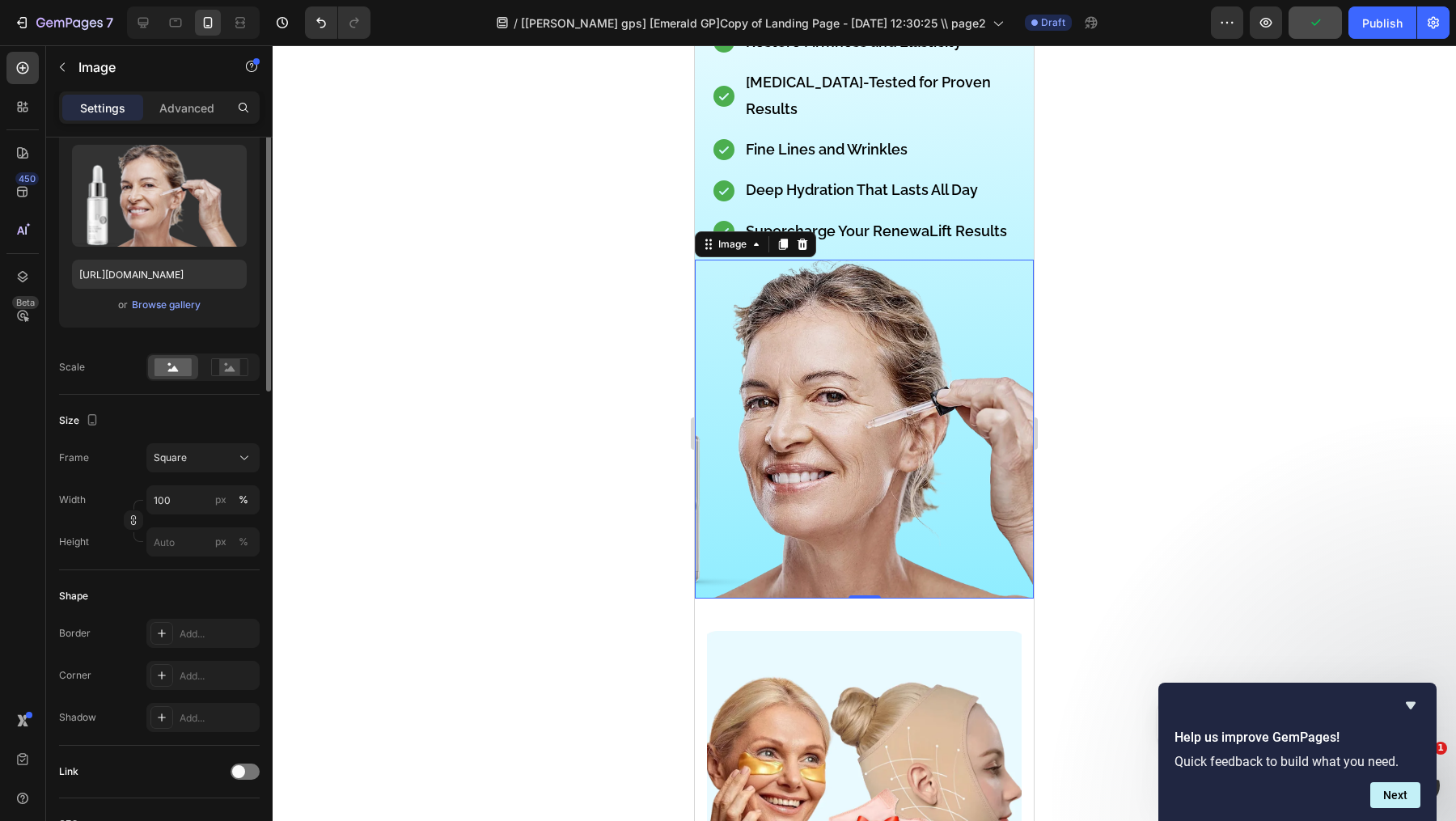
scroll to position [0, 0]
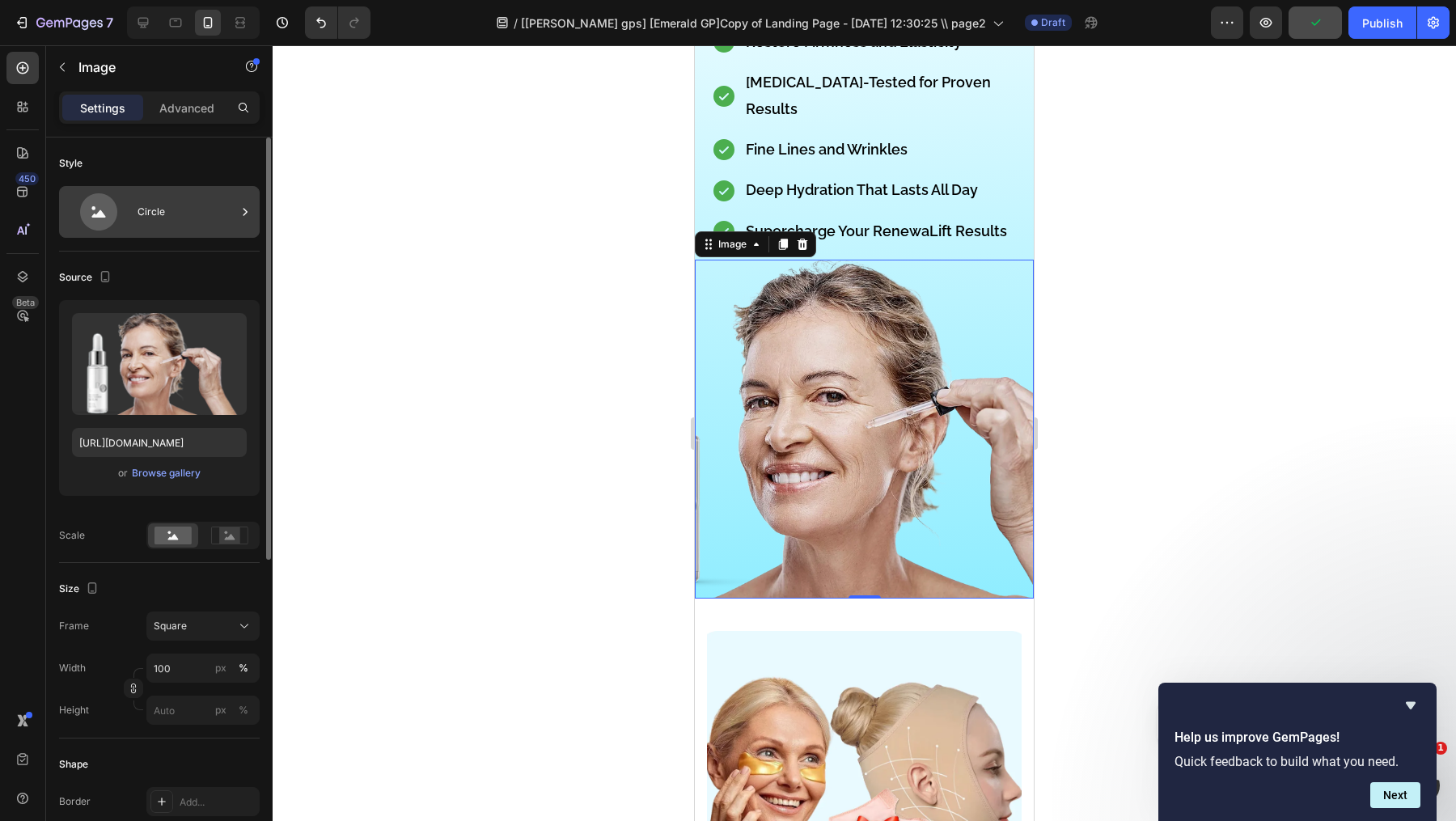
click at [182, 192] on div "Circle" at bounding box center [159, 212] width 201 height 52
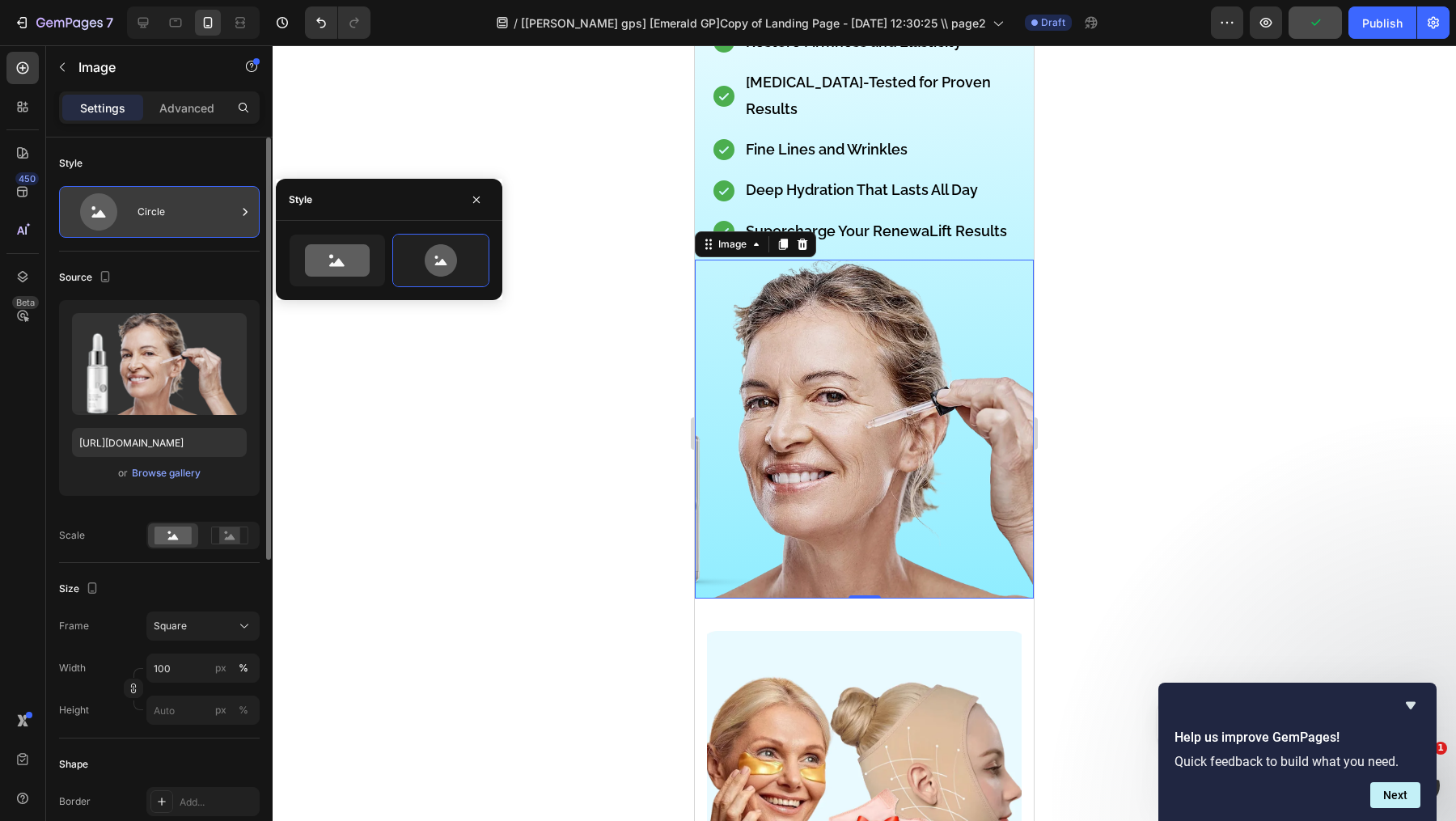
click at [182, 194] on div "Circle" at bounding box center [186, 212] width 99 height 37
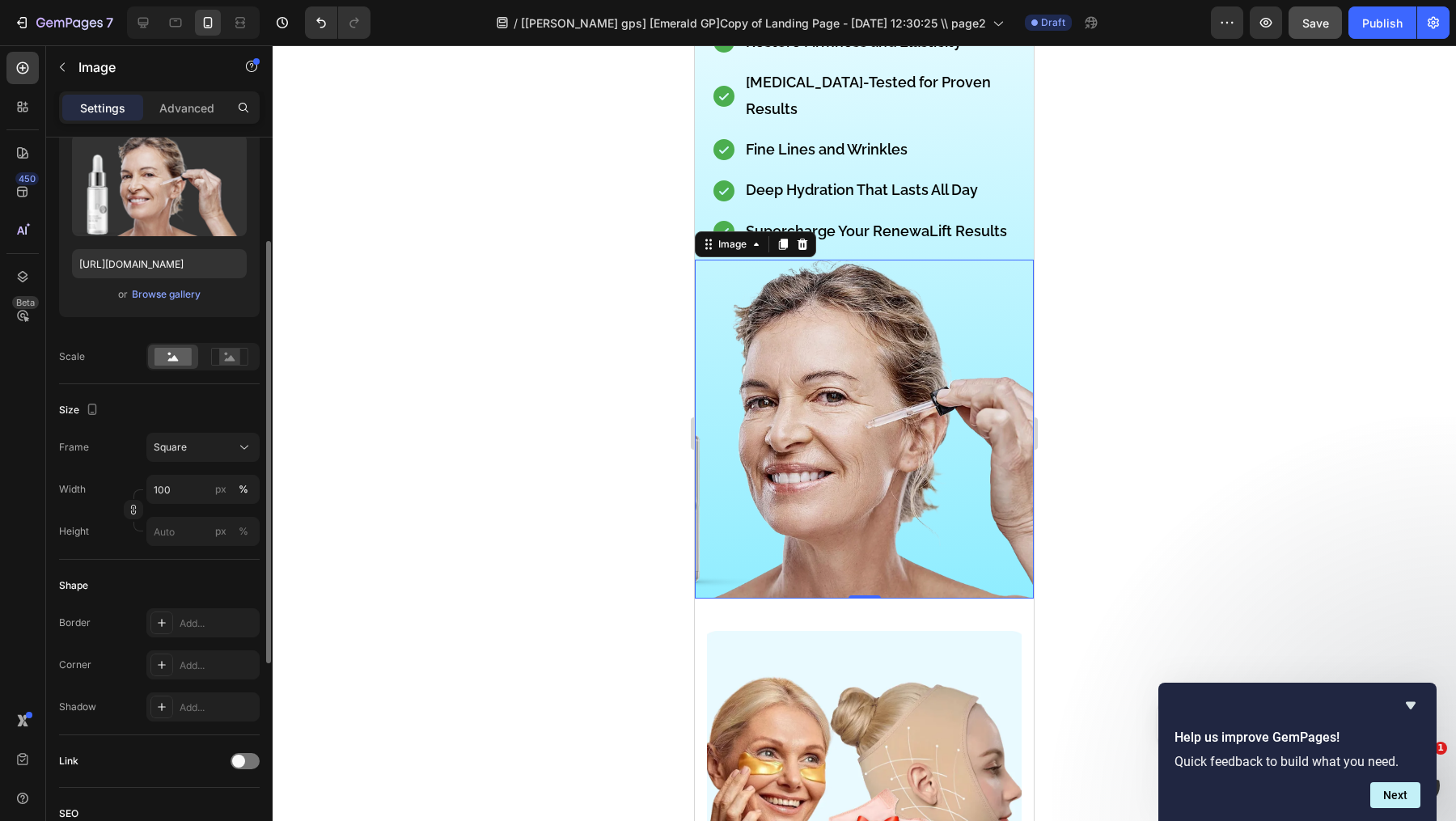
scroll to position [529, 0]
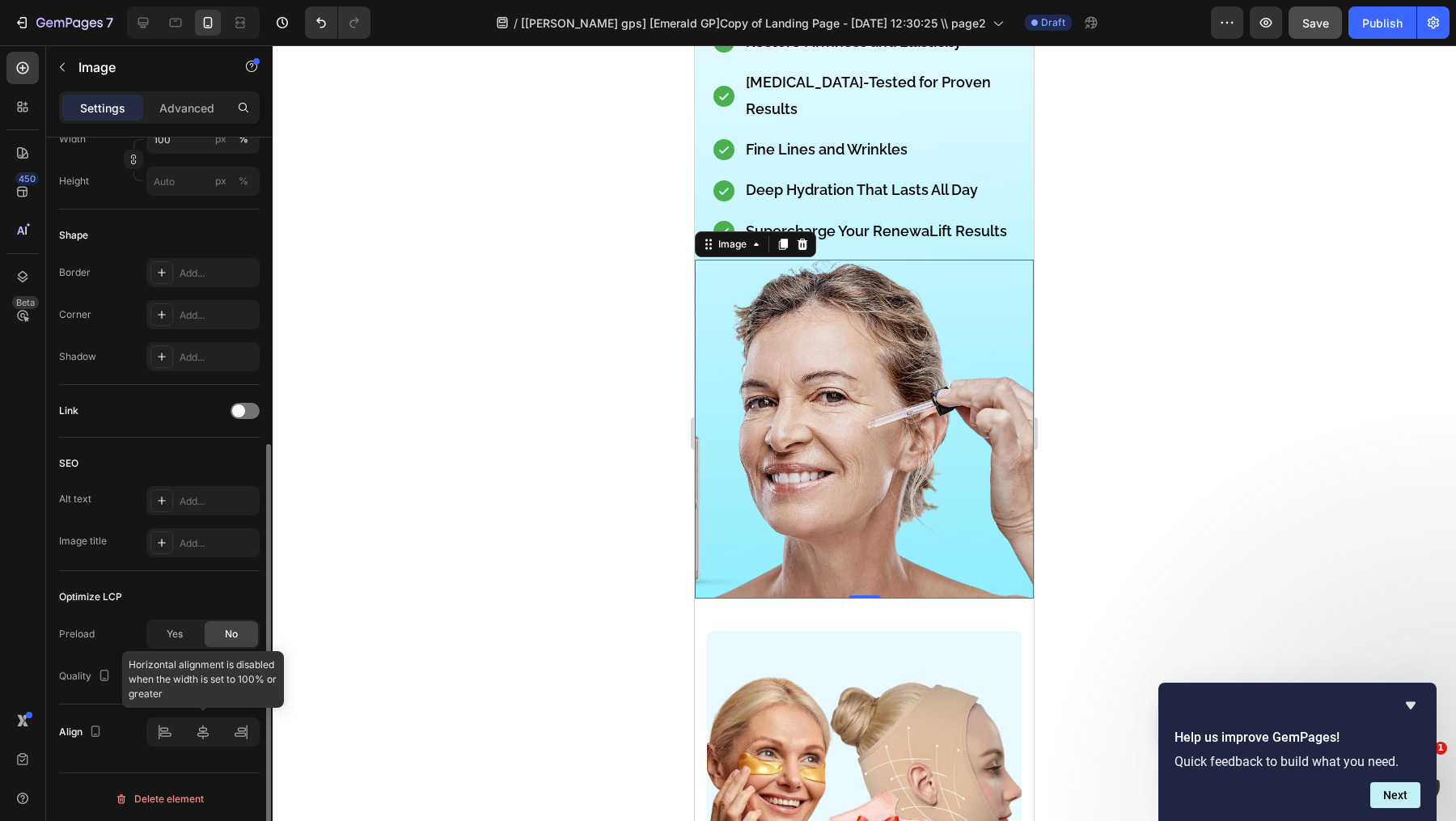
click at [163, 728] on div at bounding box center [203, 732] width 114 height 29
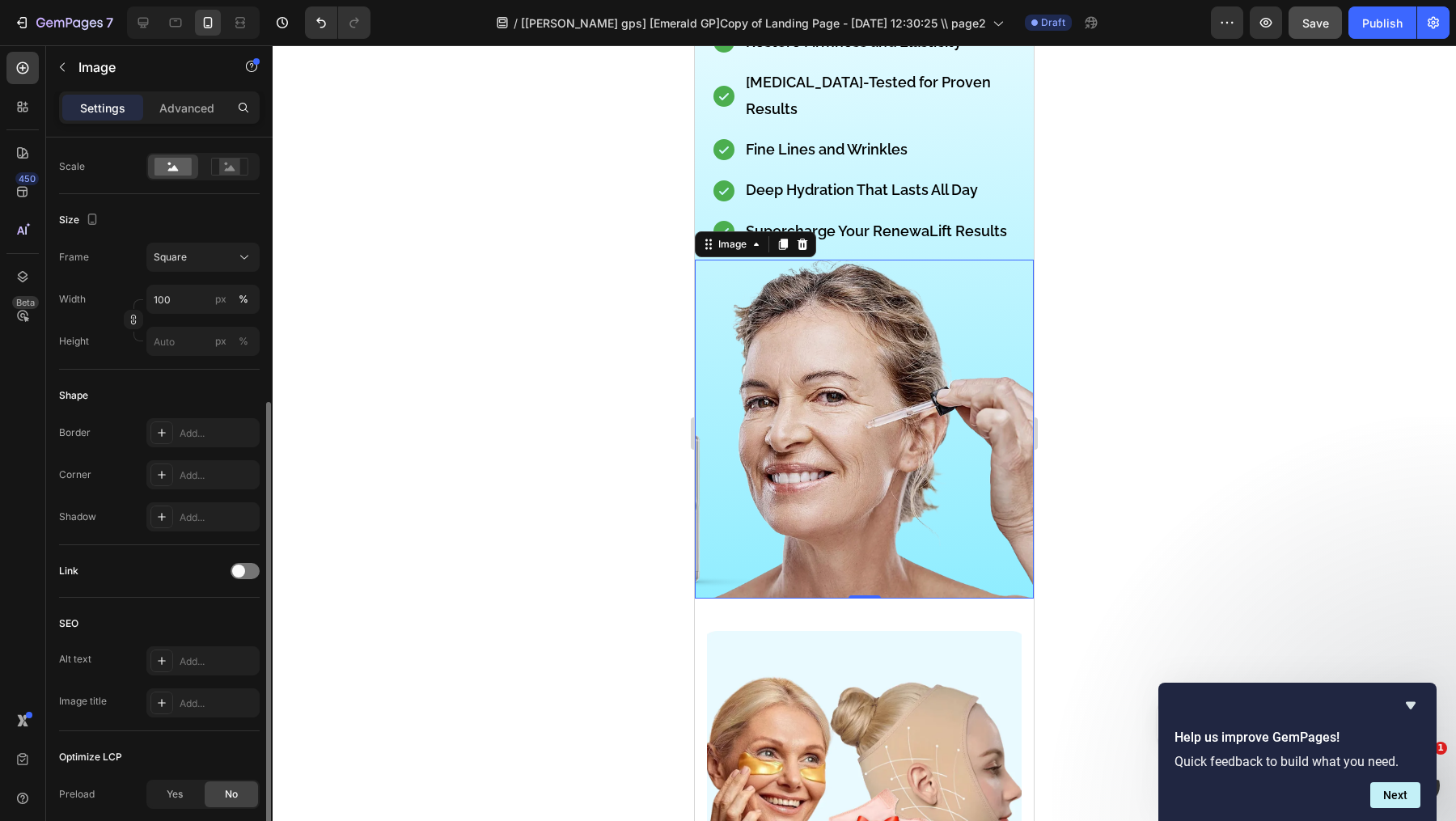
scroll to position [366, 0]
click at [194, 289] on input "100" at bounding box center [203, 302] width 114 height 29
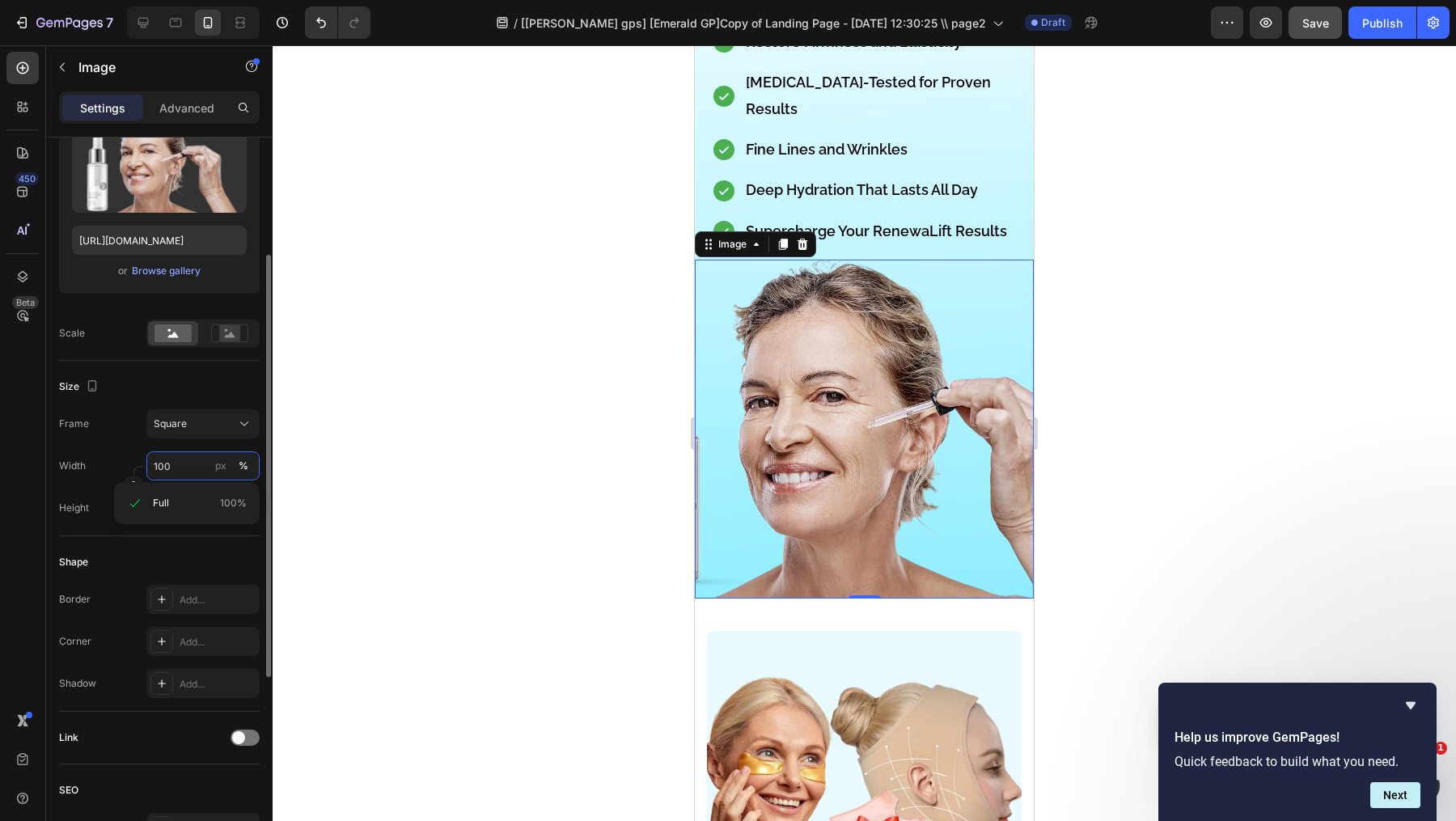
scroll to position [152, 0]
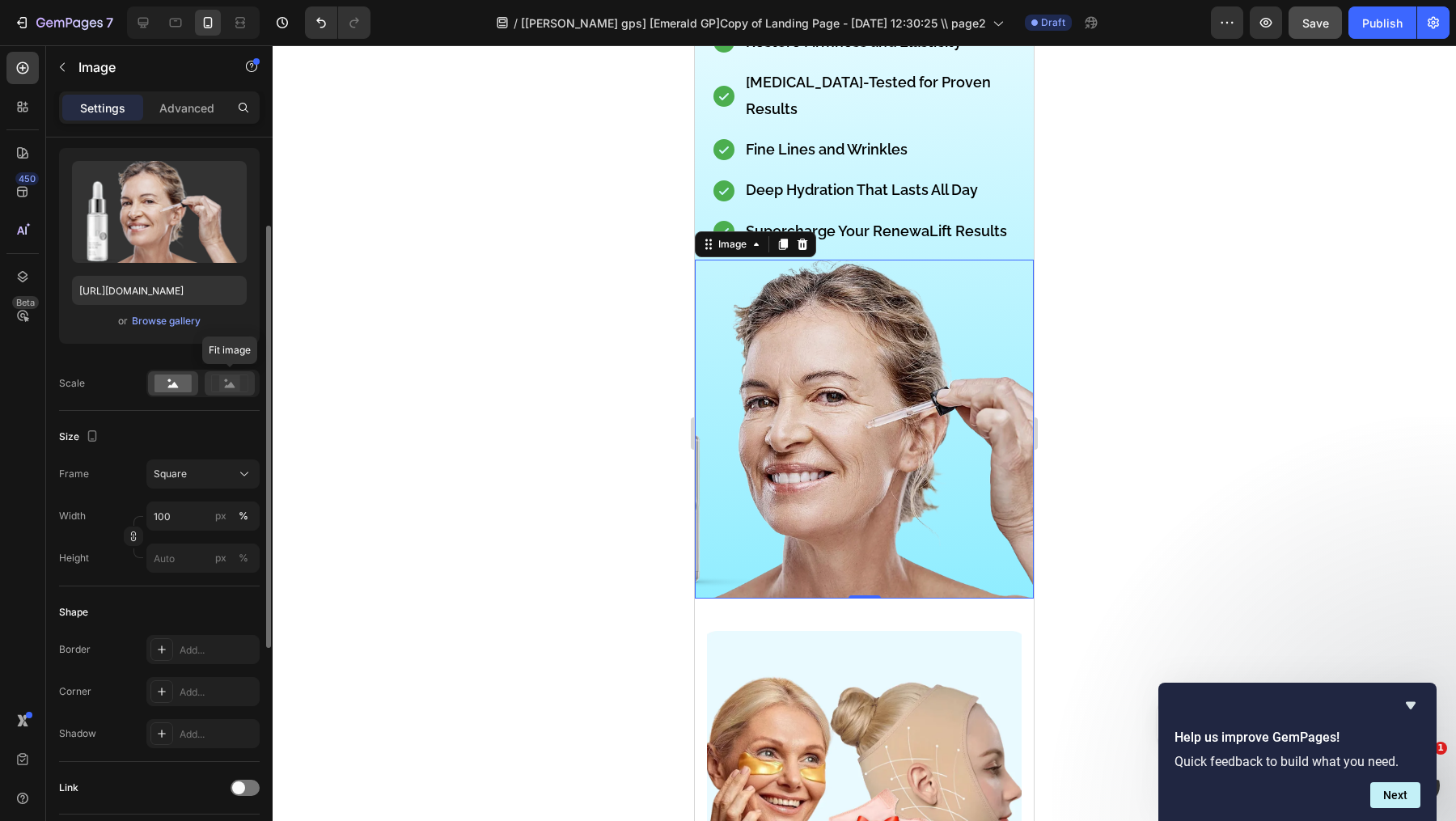
click at [230, 380] on rect at bounding box center [229, 384] width 21 height 16
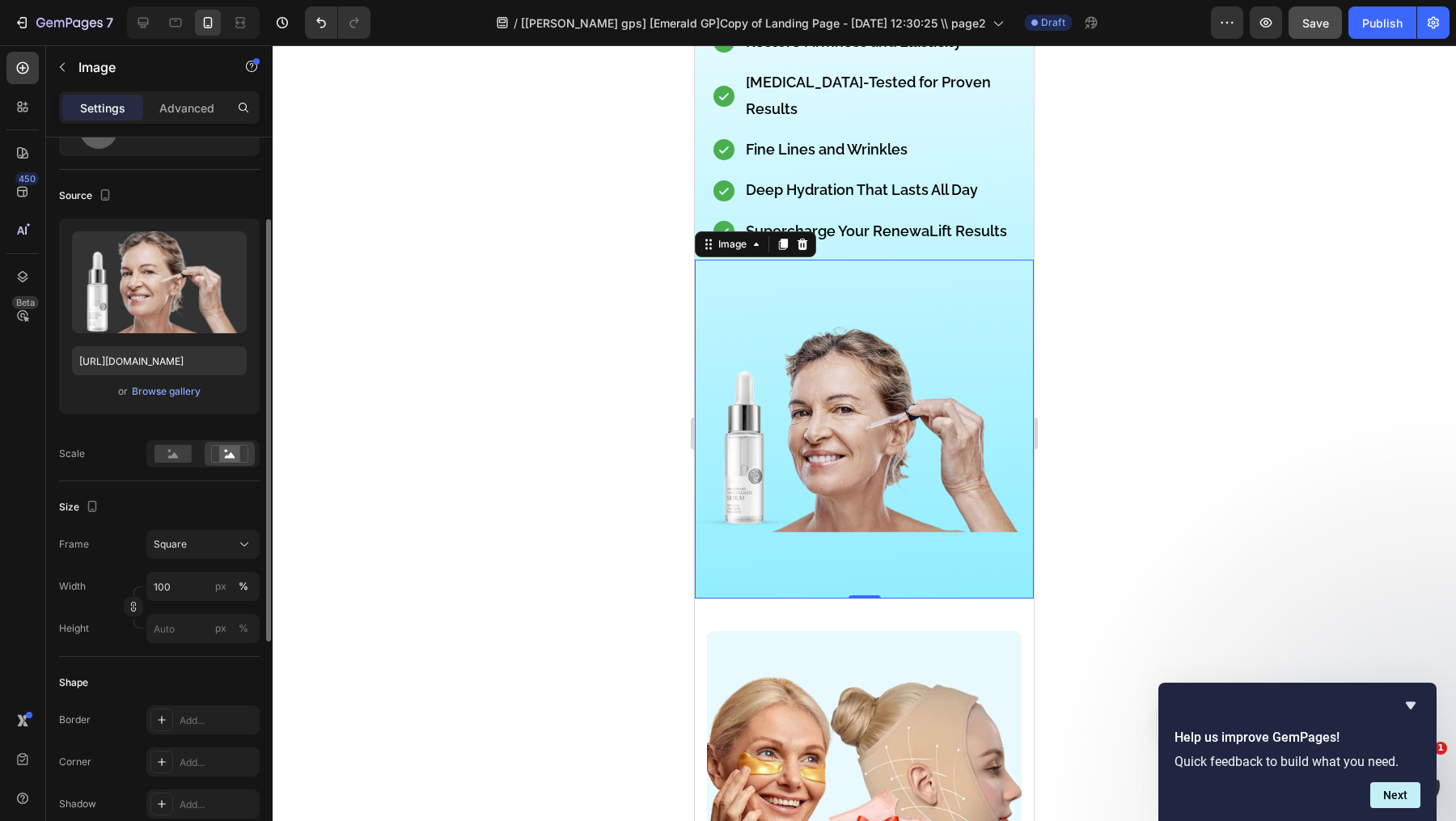
scroll to position [64, 0]
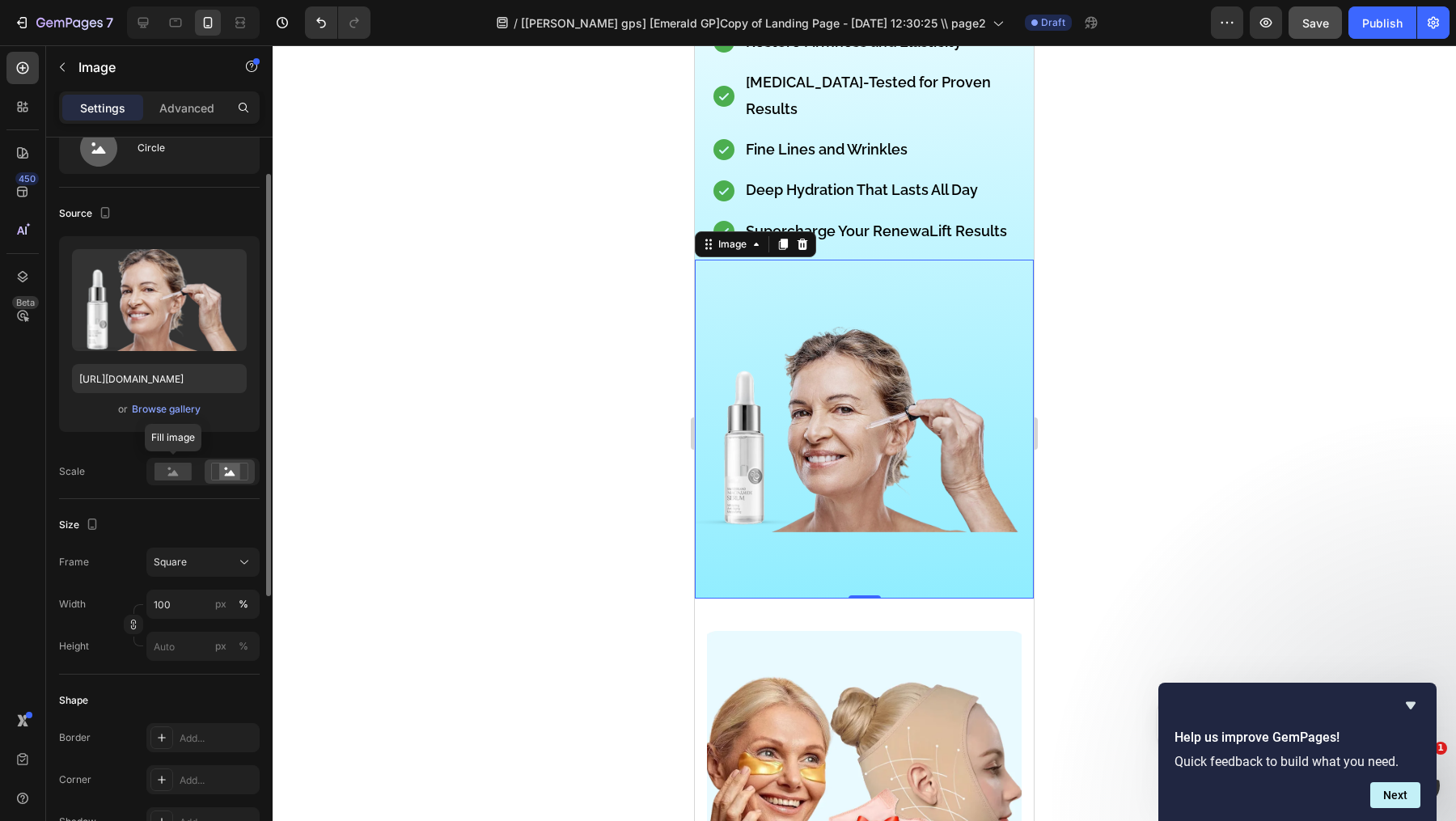
click at [170, 463] on rect at bounding box center [173, 472] width 37 height 18
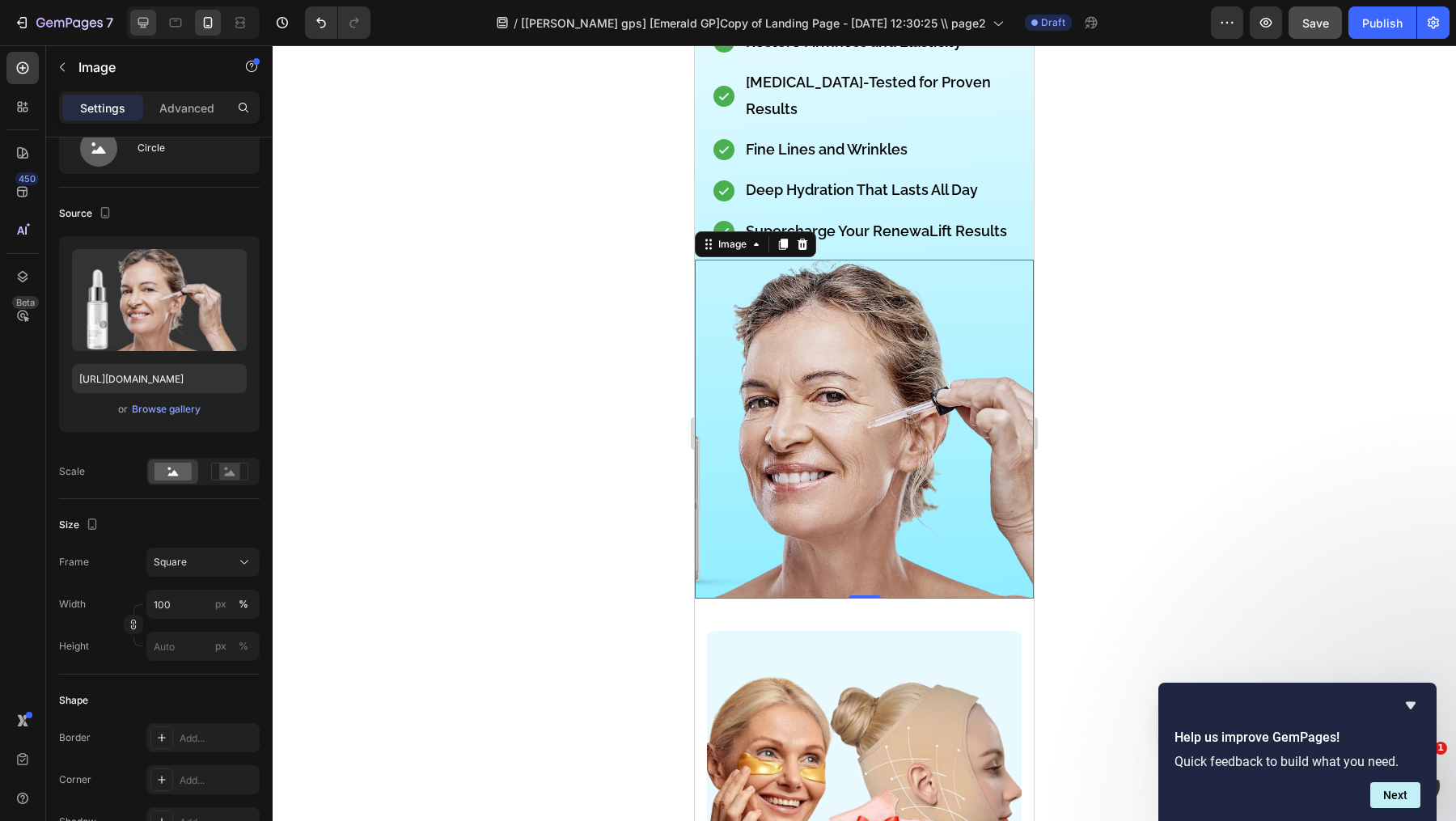
click at [140, 25] on icon at bounding box center [144, 23] width 16 height 16
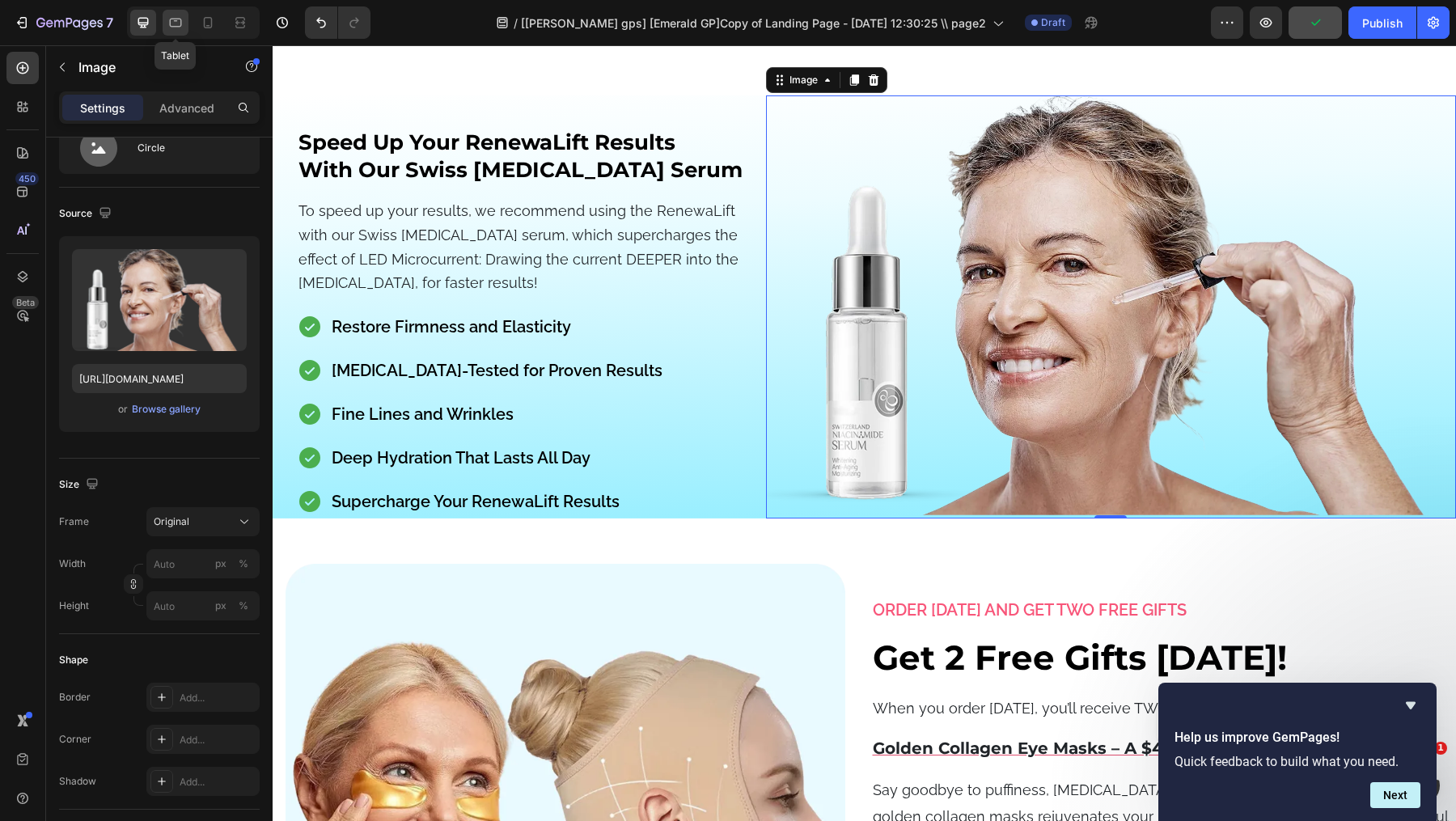
scroll to position [14106, 0]
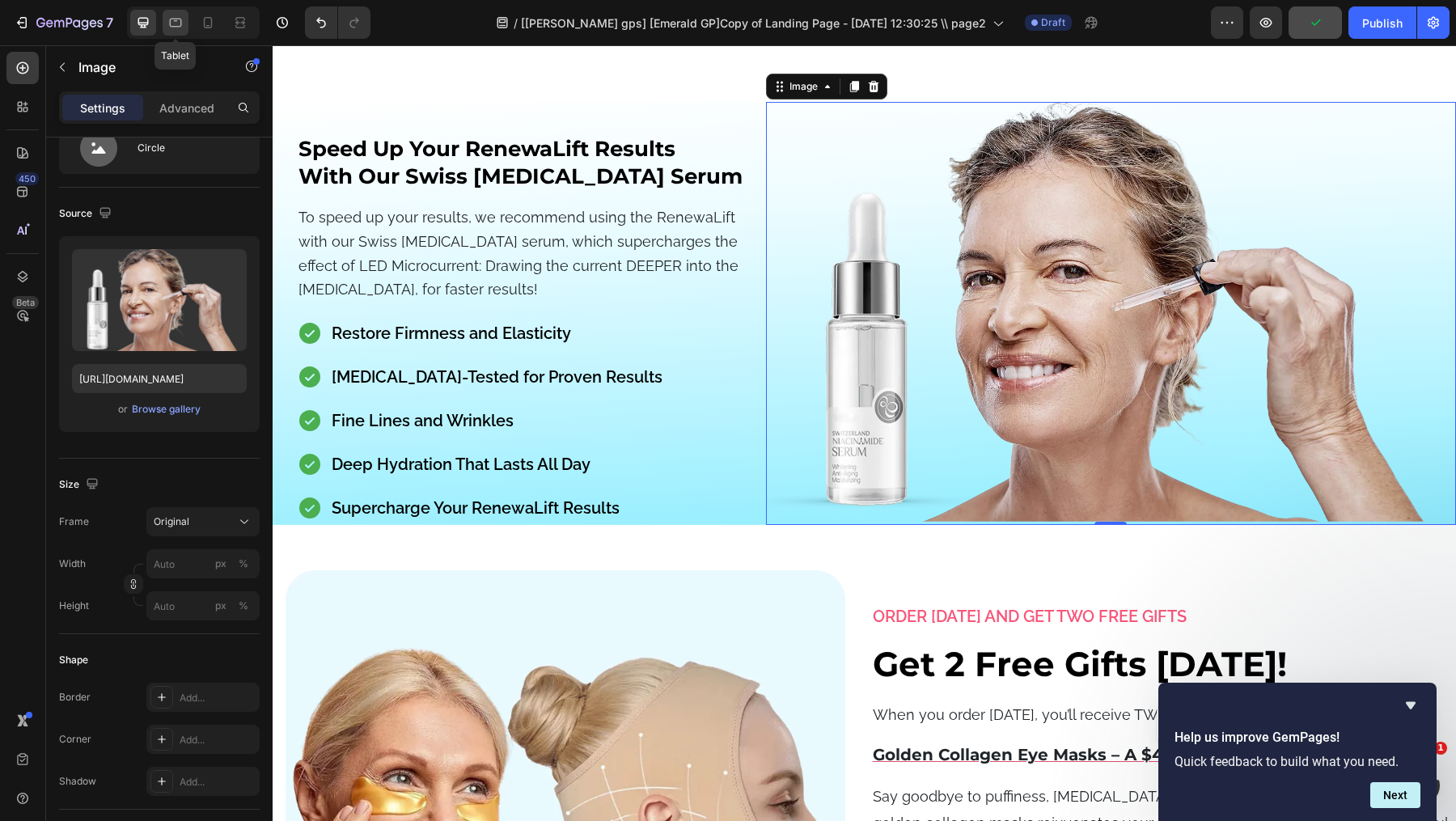
click at [171, 26] on icon at bounding box center [176, 23] width 16 height 16
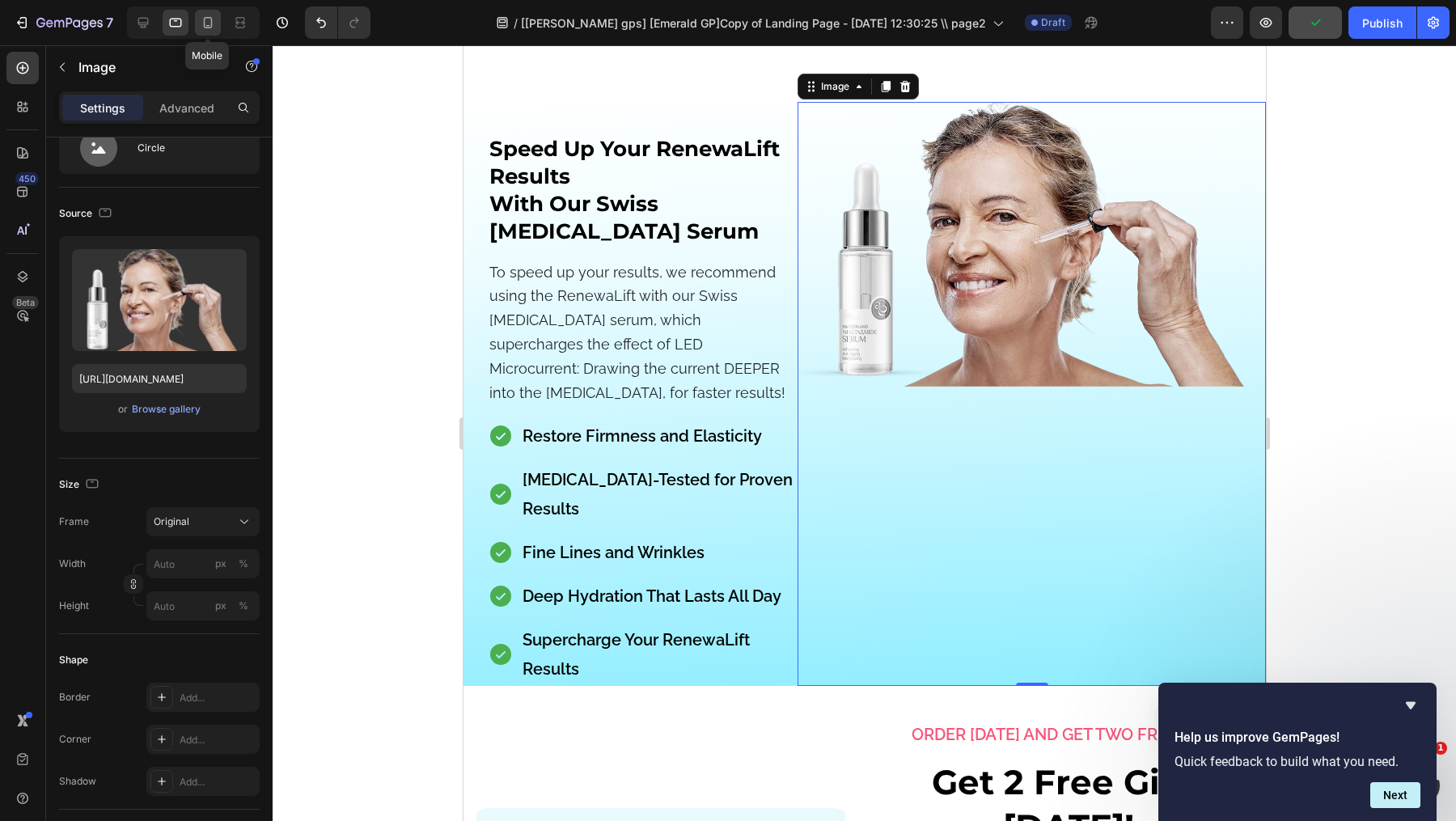
click at [218, 24] on div at bounding box center [207, 23] width 25 height 25
type input "100"
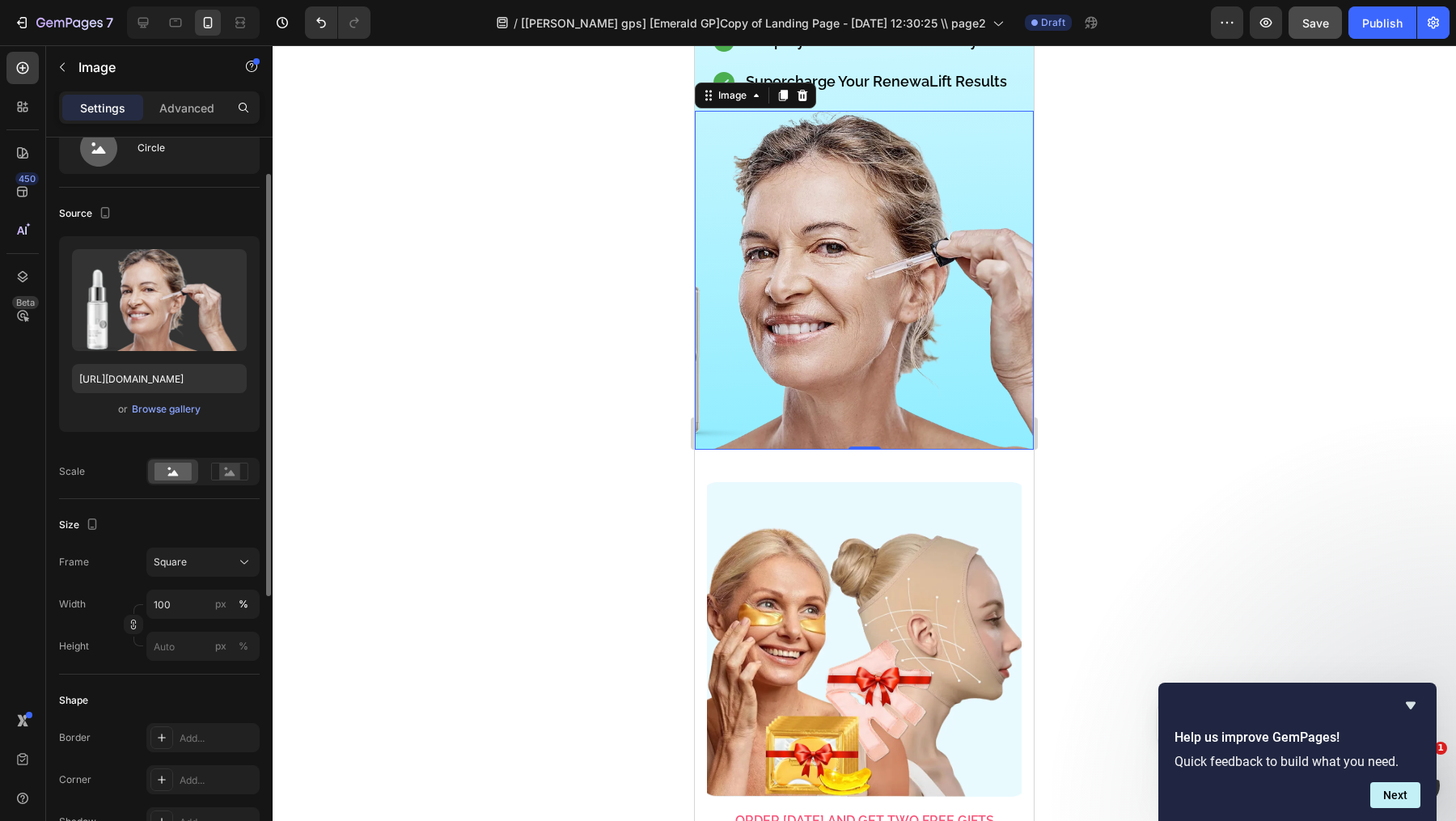
scroll to position [14320, 0]
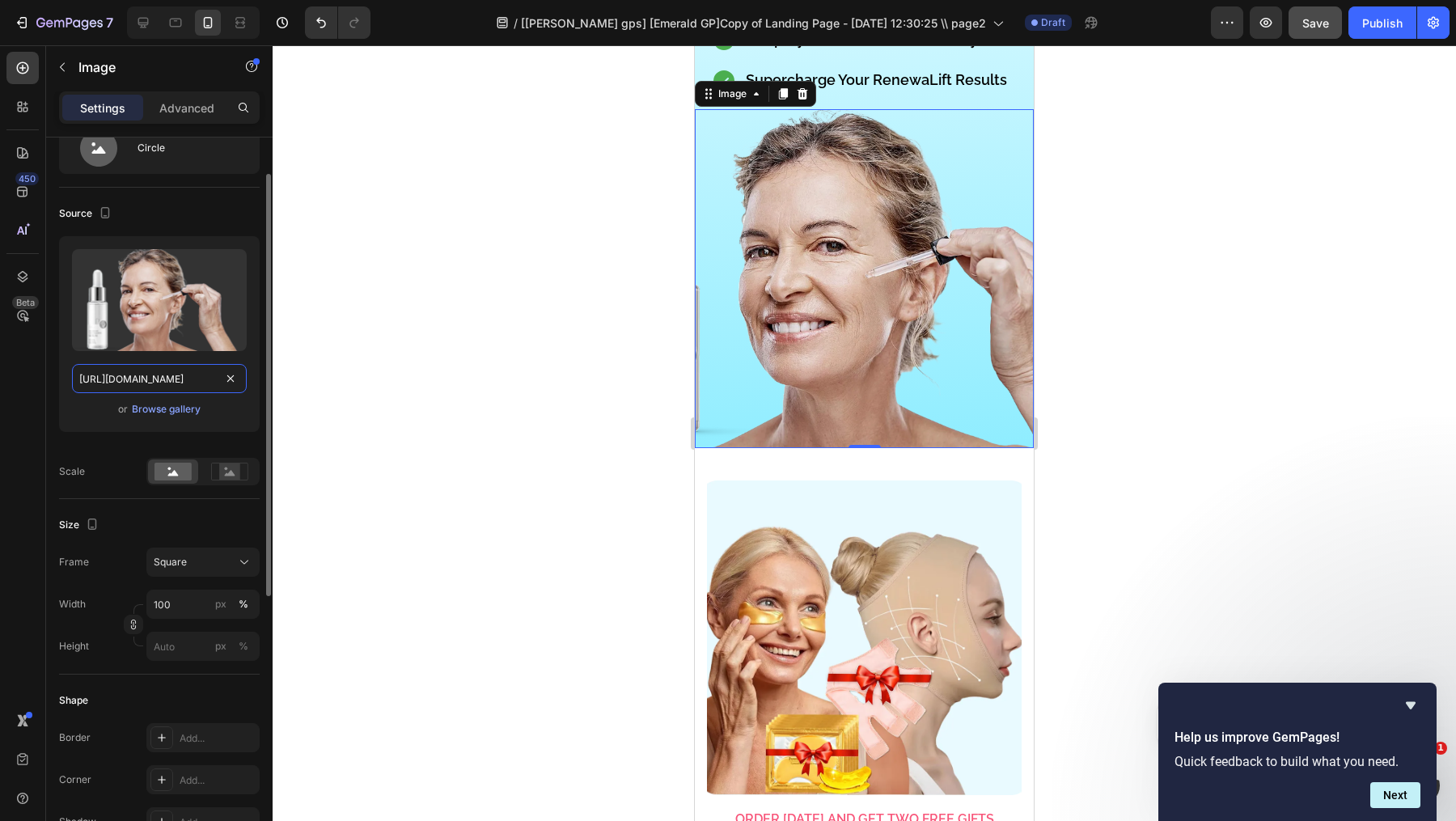
click at [173, 371] on input "[URL][DOMAIN_NAME]" at bounding box center [159, 378] width 175 height 29
click at [368, 507] on div at bounding box center [864, 433] width 1183 height 776
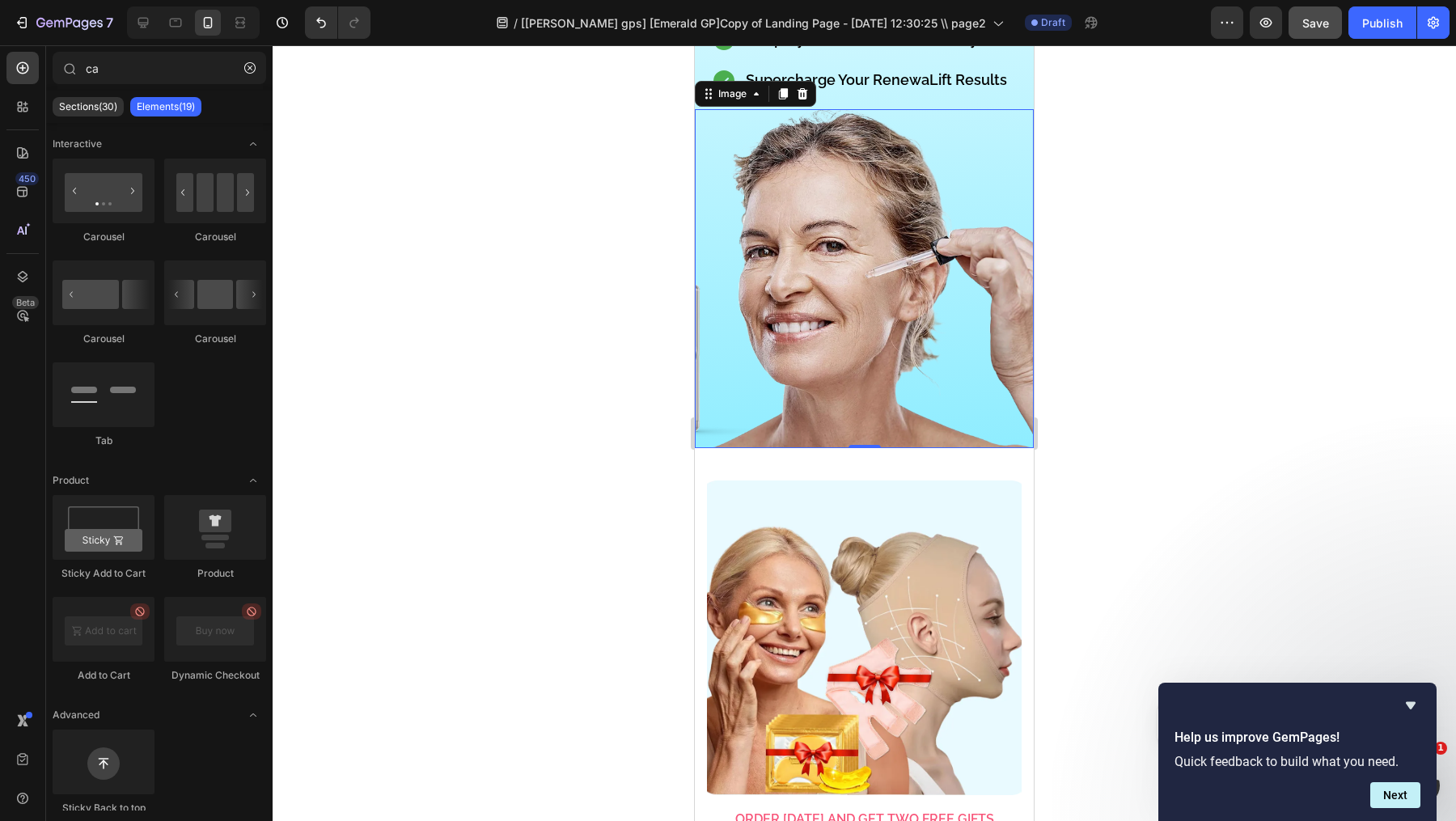
click at [968, 307] on img at bounding box center [864, 278] width 339 height 339
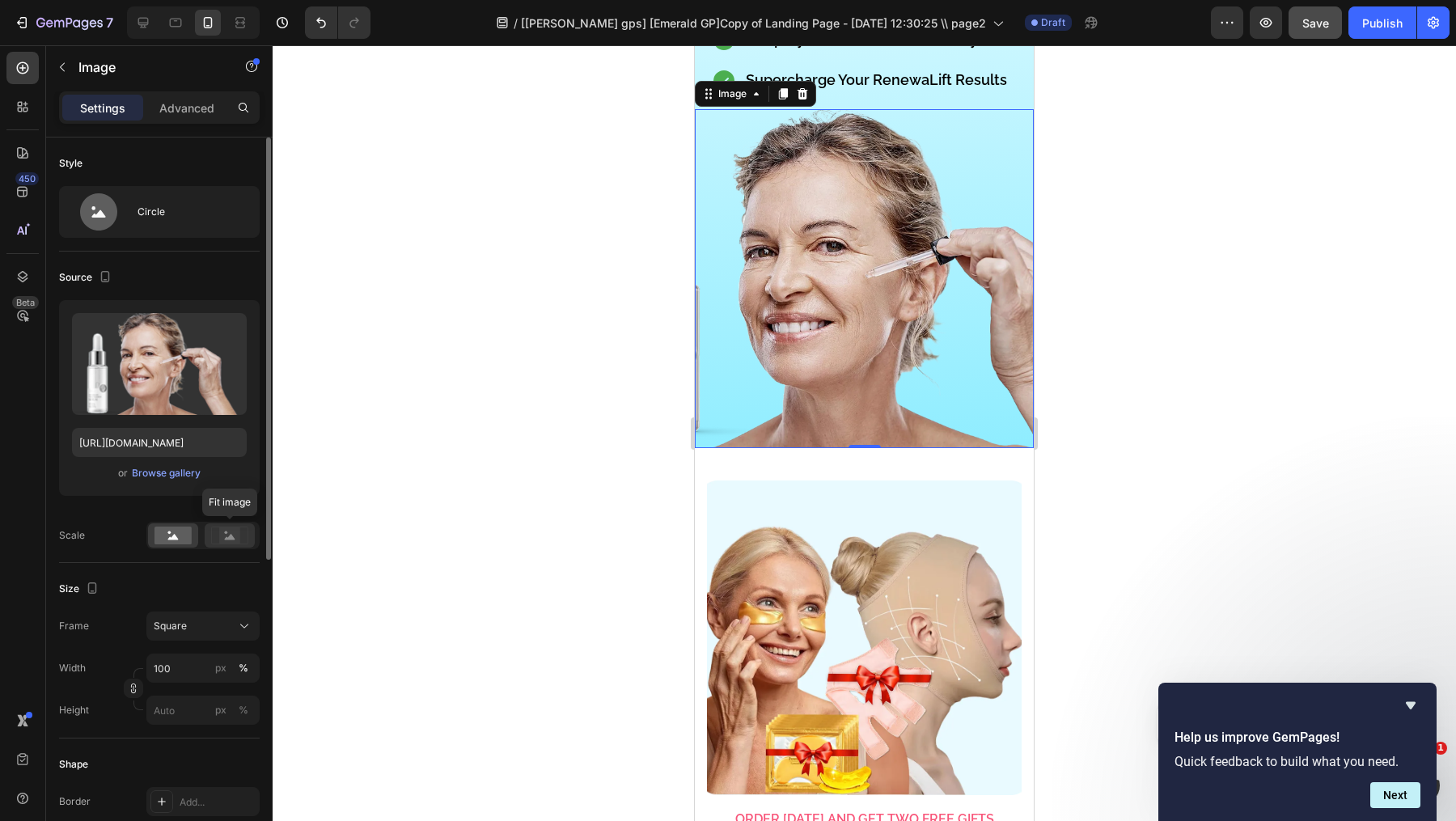
click at [223, 544] on div at bounding box center [229, 535] width 50 height 25
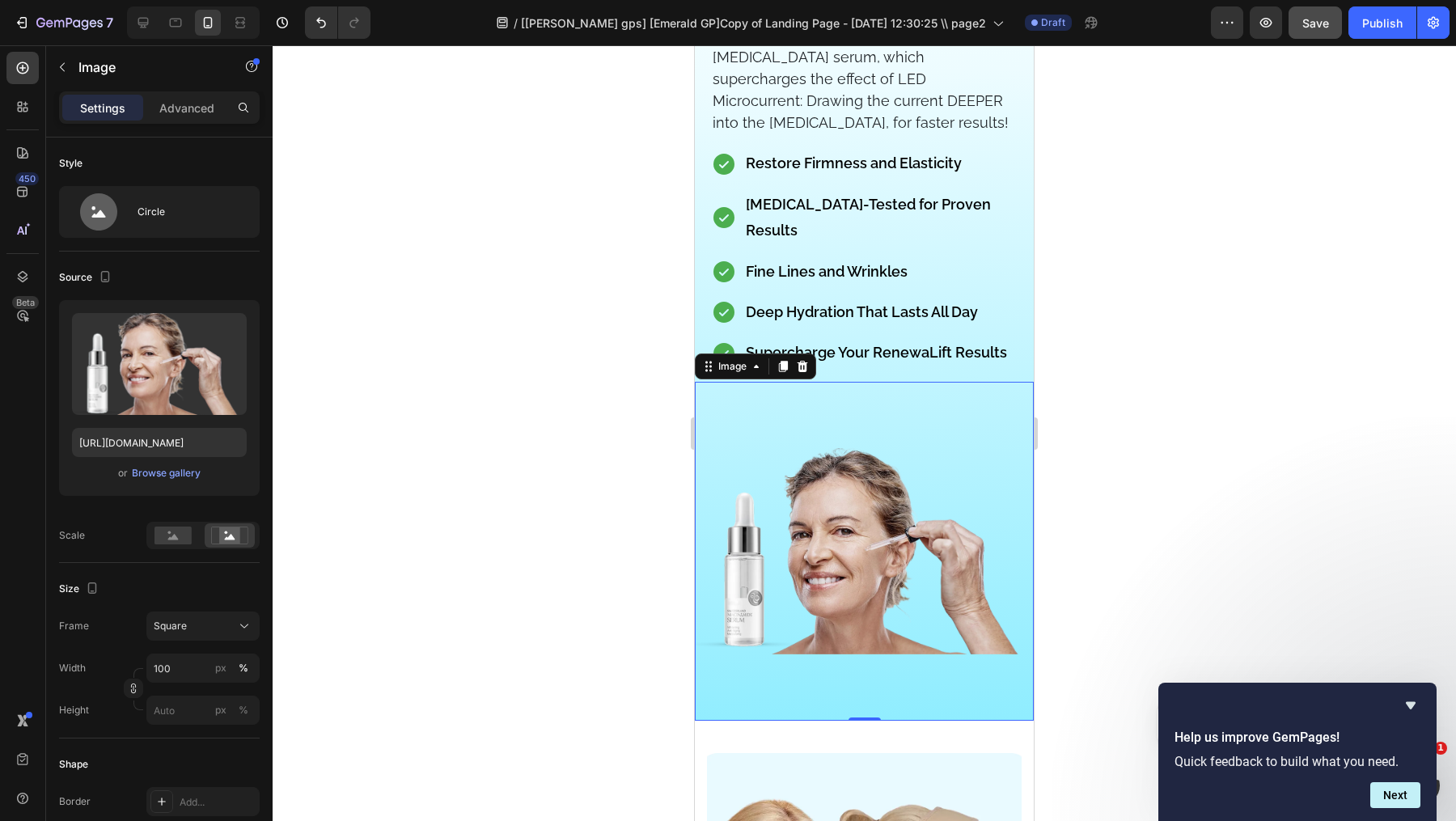
scroll to position [14033, 0]
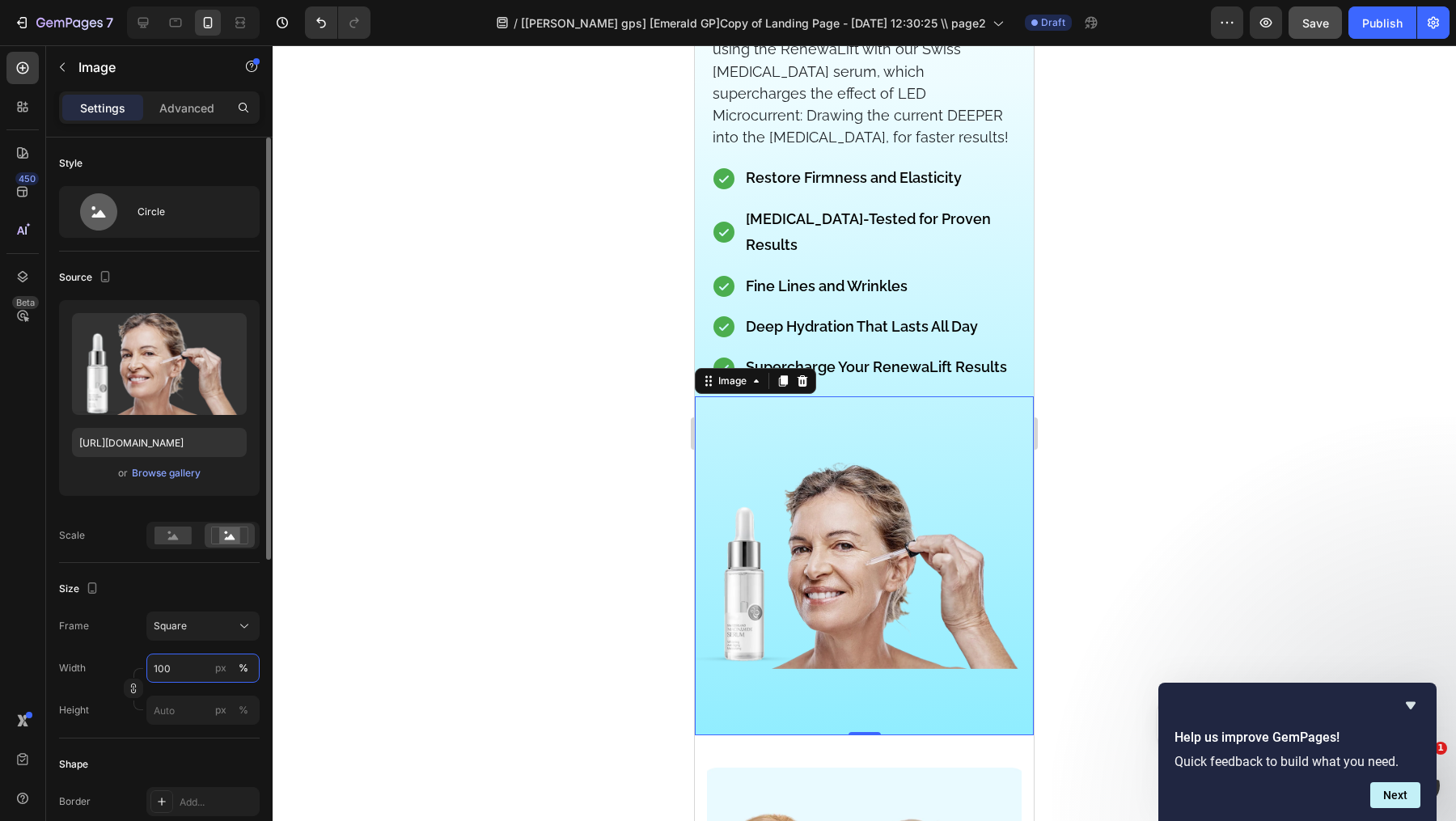
click at [181, 669] on input "100" at bounding box center [203, 668] width 114 height 29
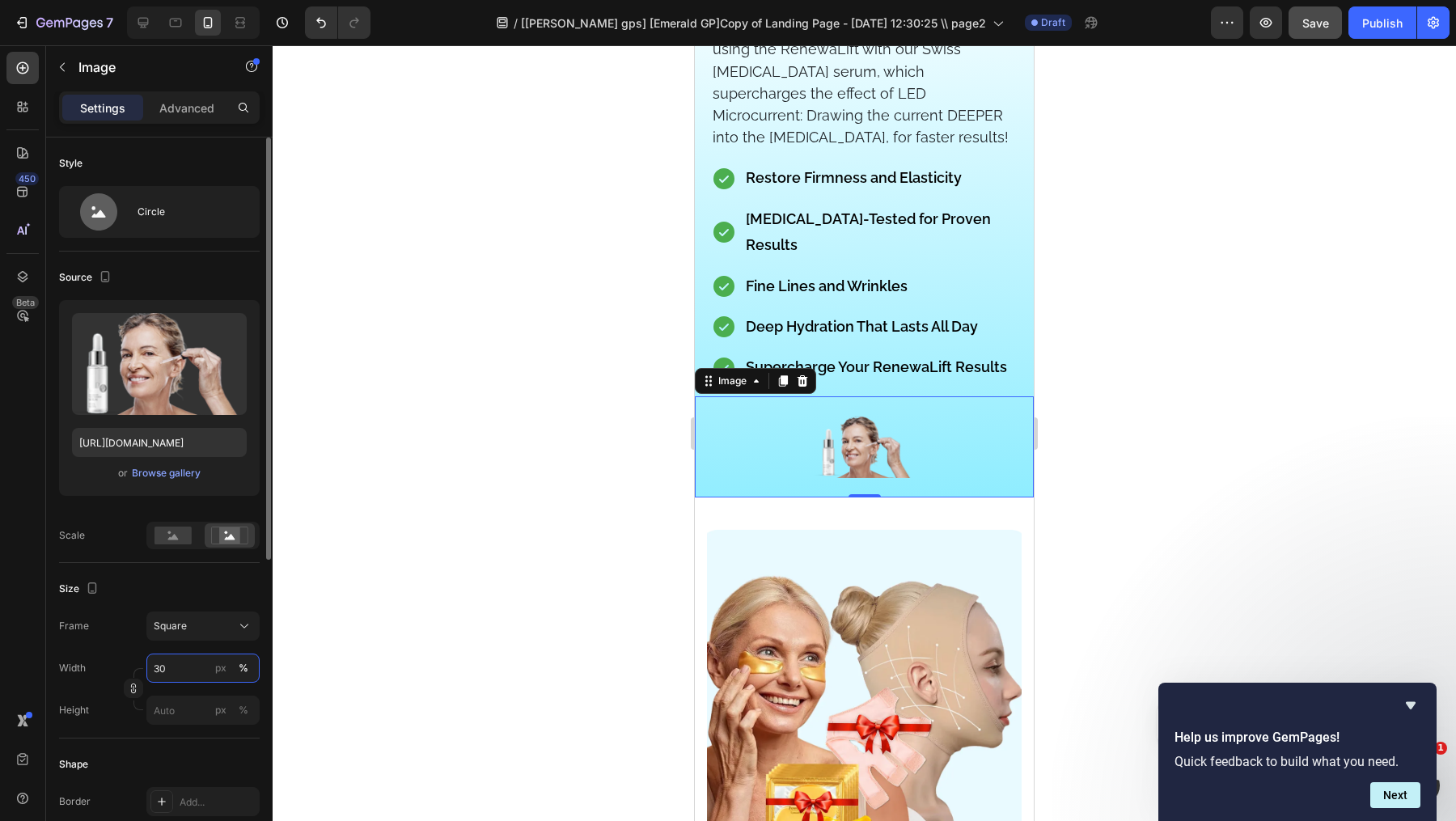
type input "3"
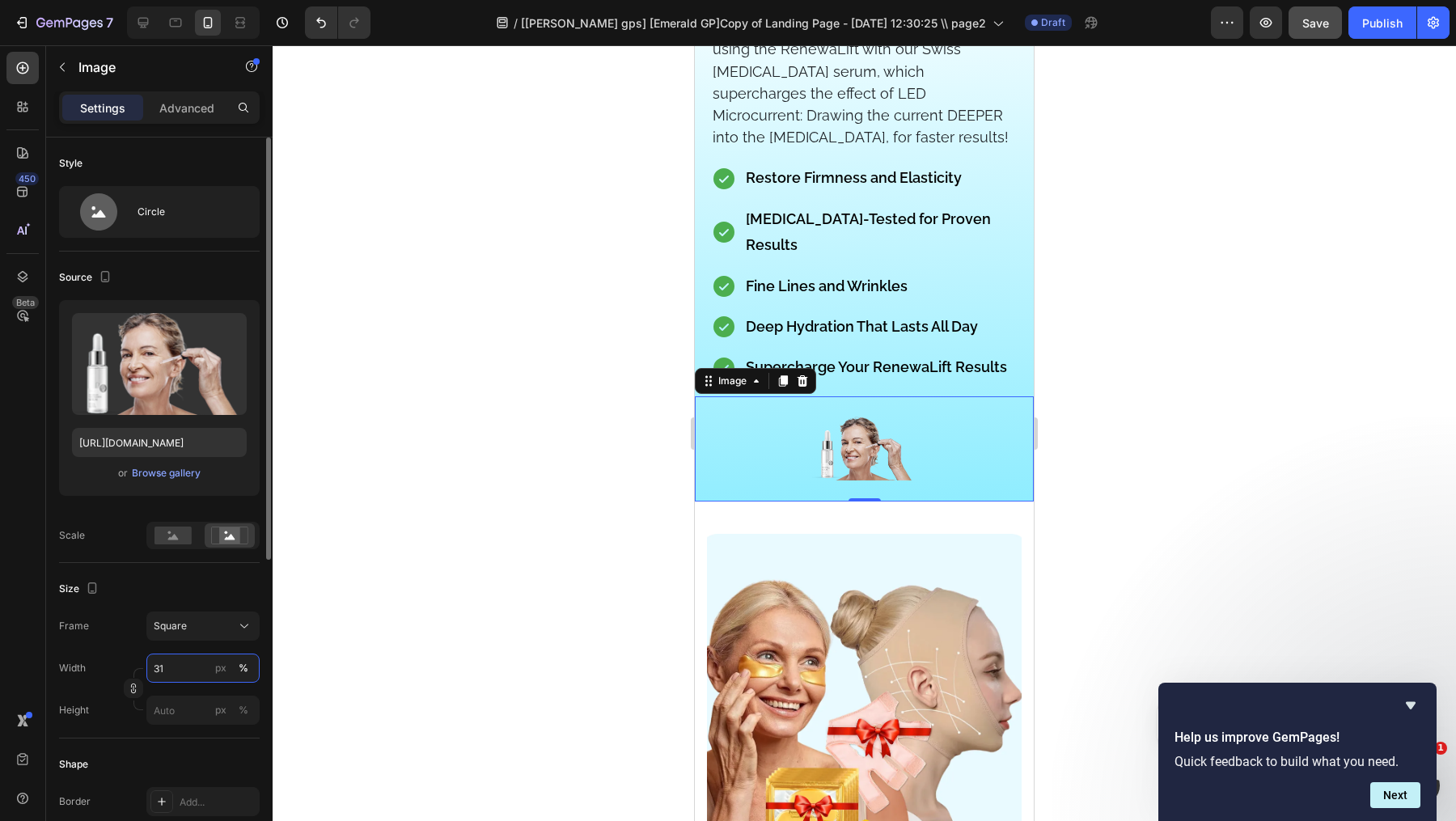
type input "3"
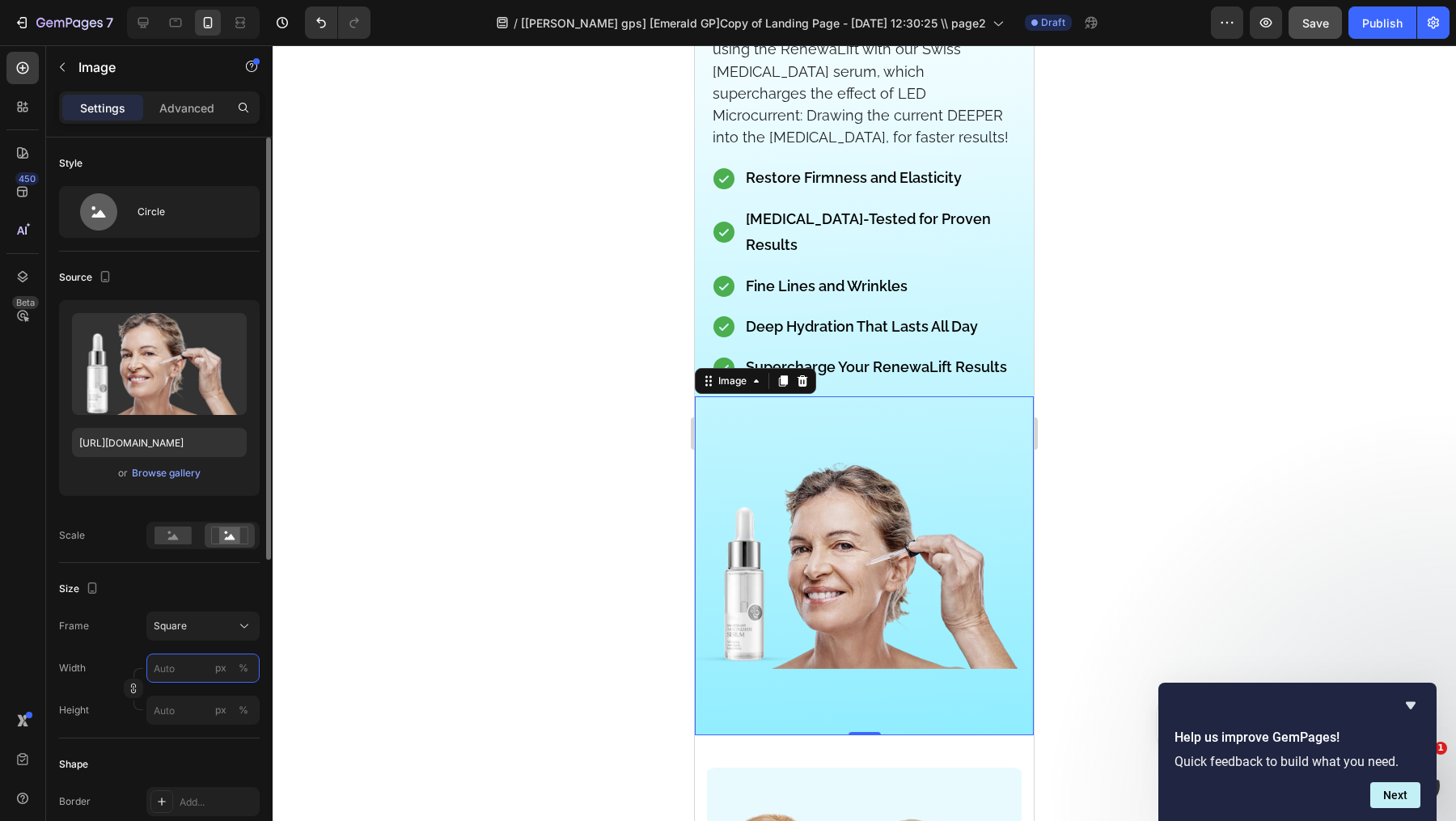
type input "2"
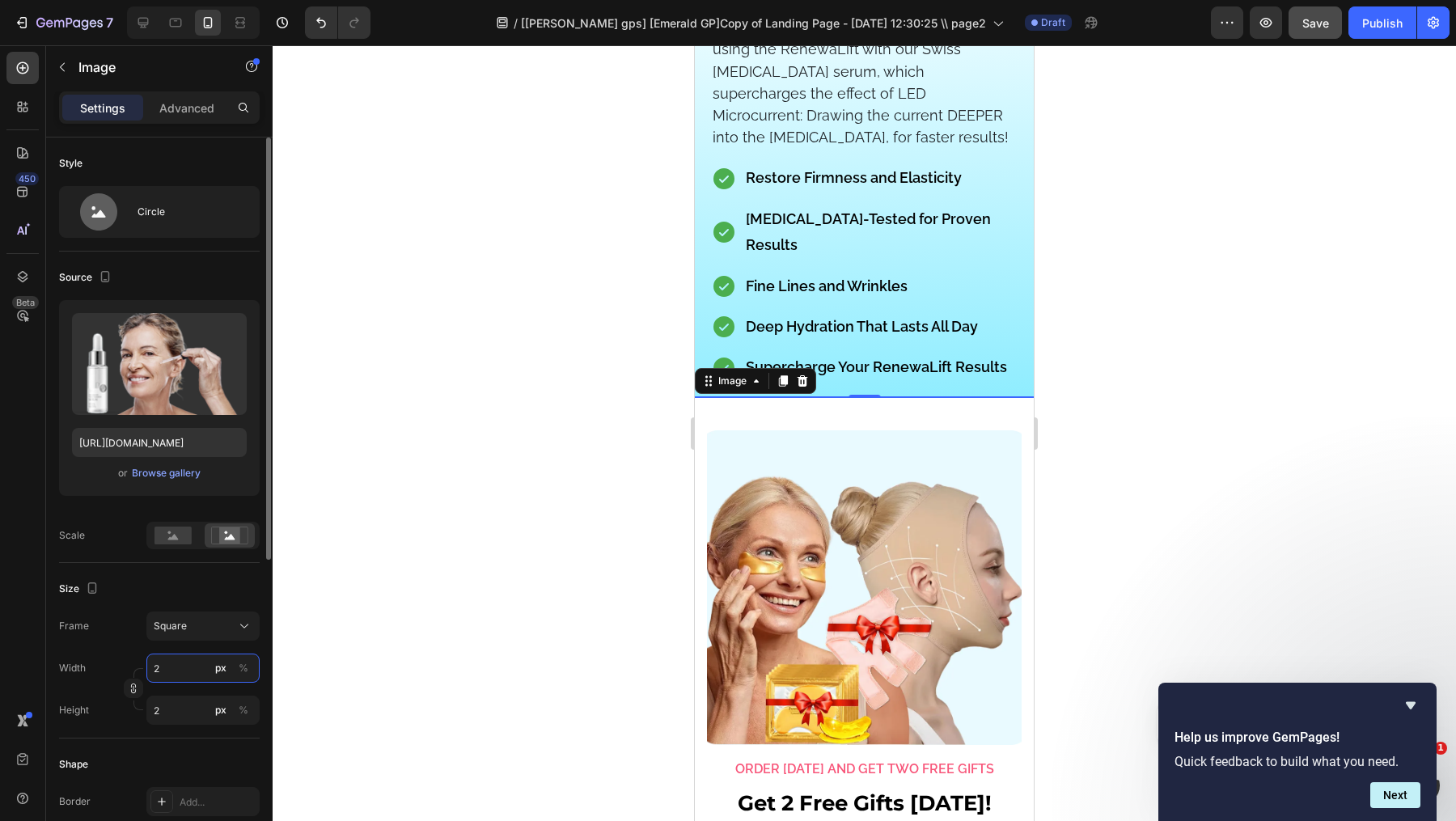
type input "20"
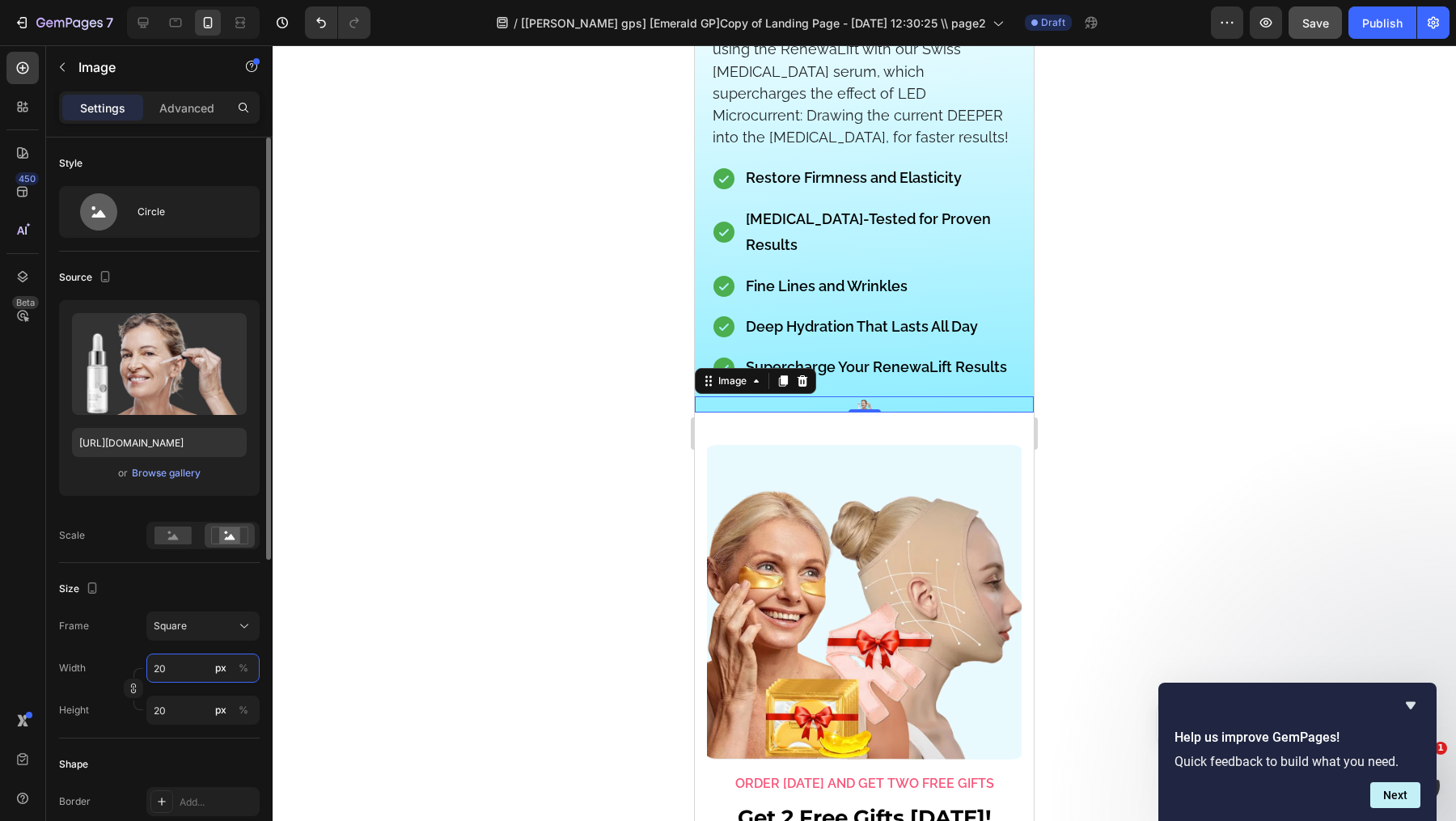
type input "200"
type input "2000"
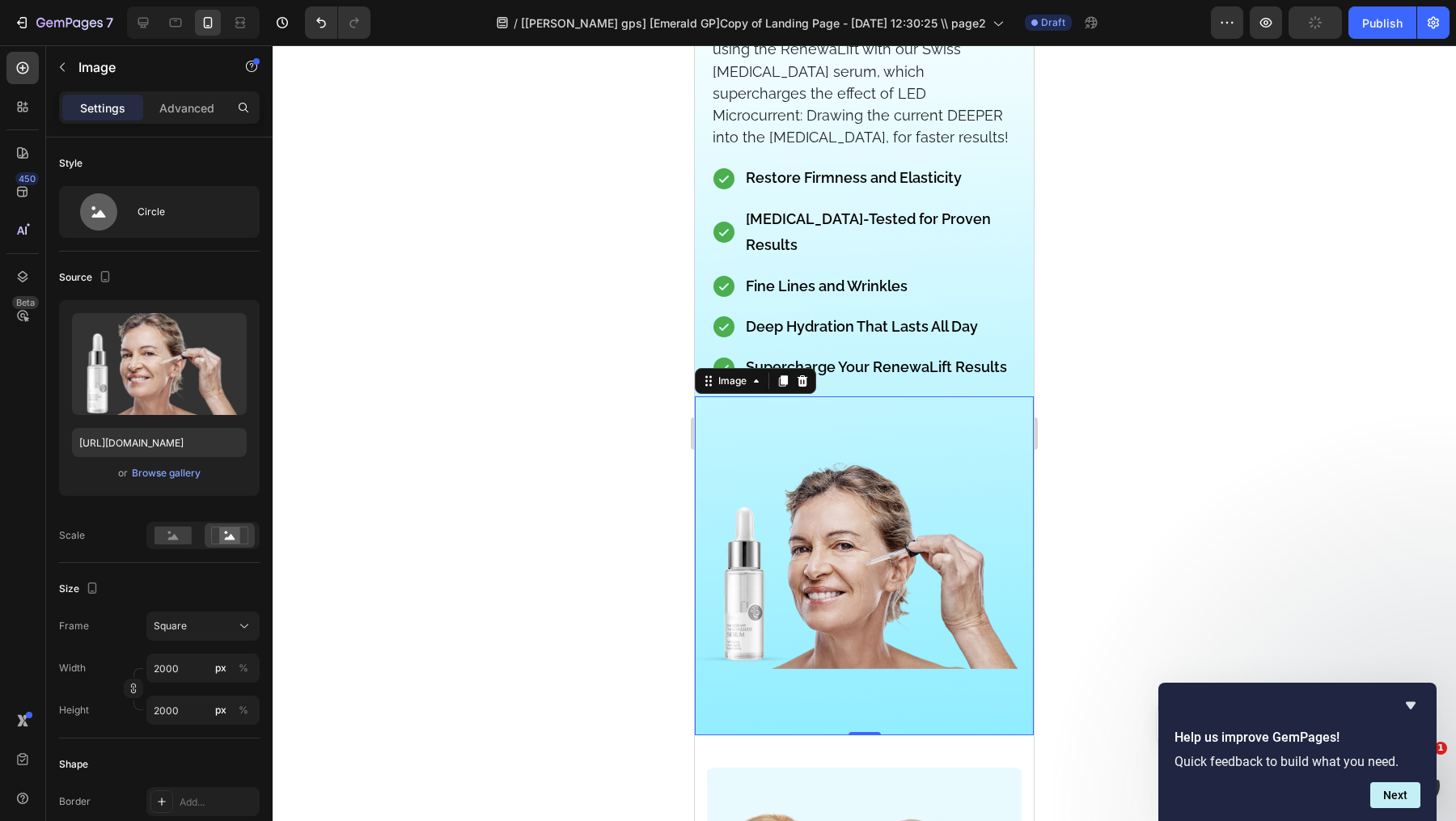
click at [848, 572] on img at bounding box center [864, 566] width 339 height 339
click at [187, 667] on input "2000" at bounding box center [203, 668] width 114 height 29
type input "6"
type input "60"
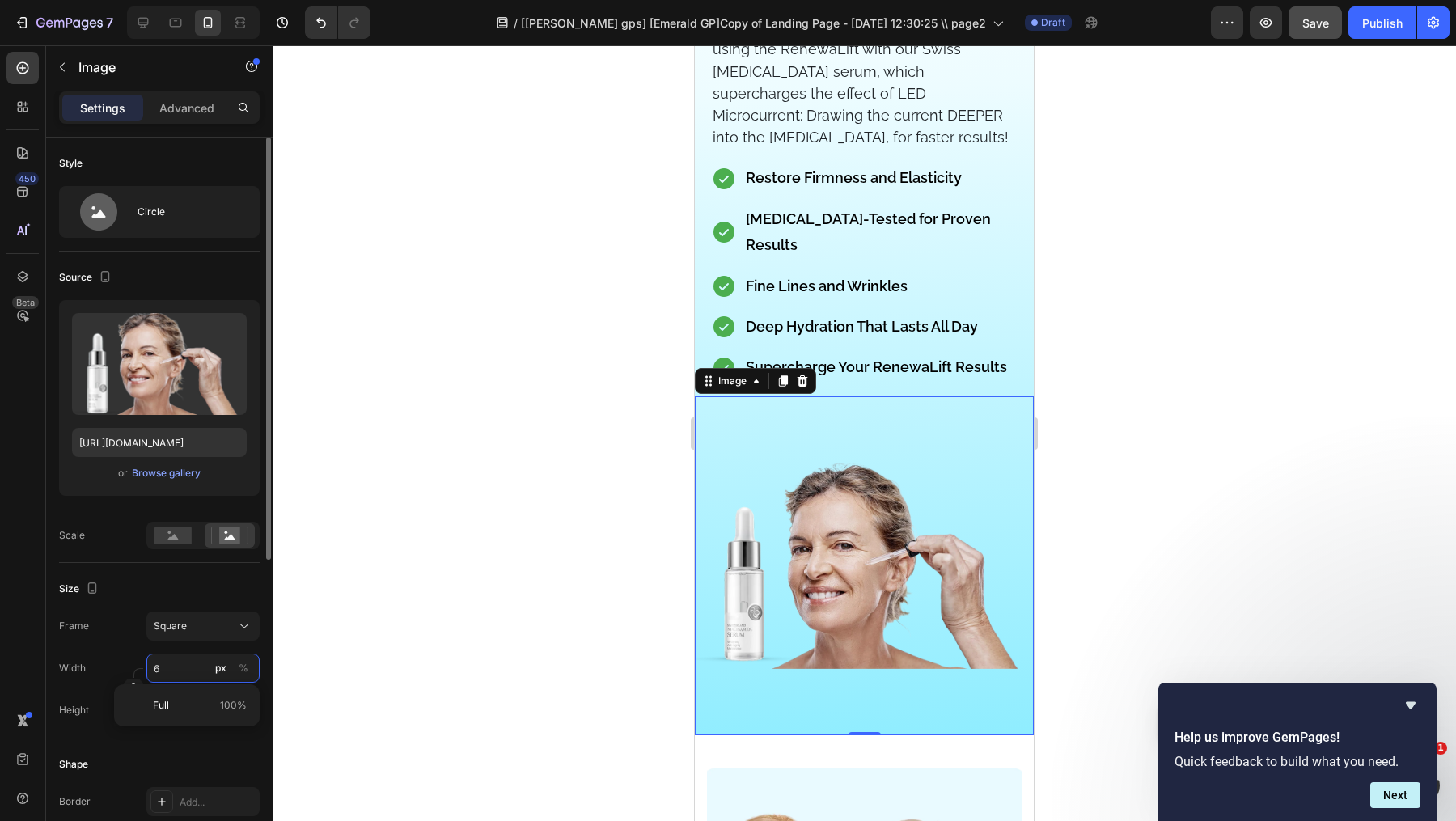
type input "60"
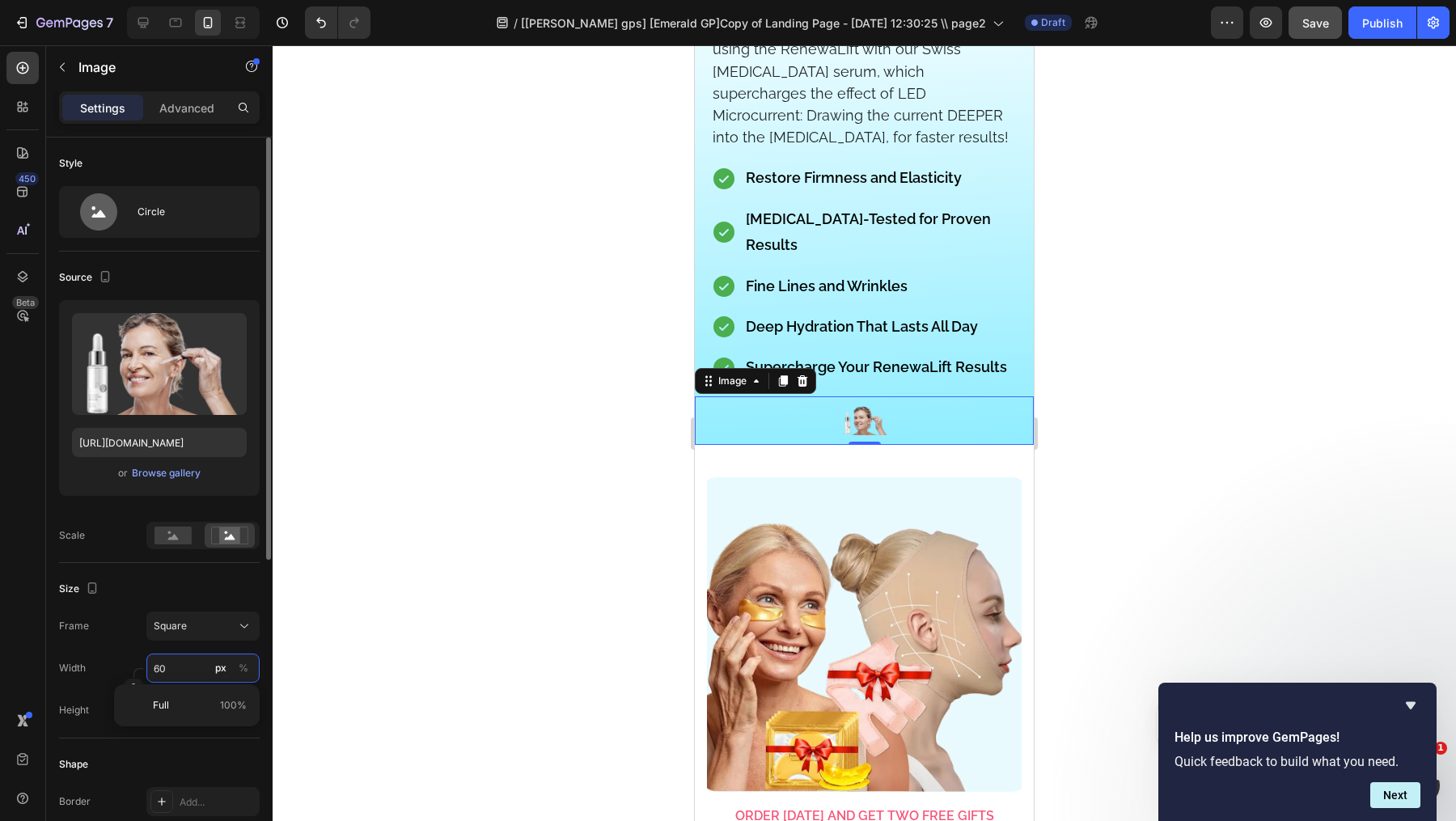
type input "600"
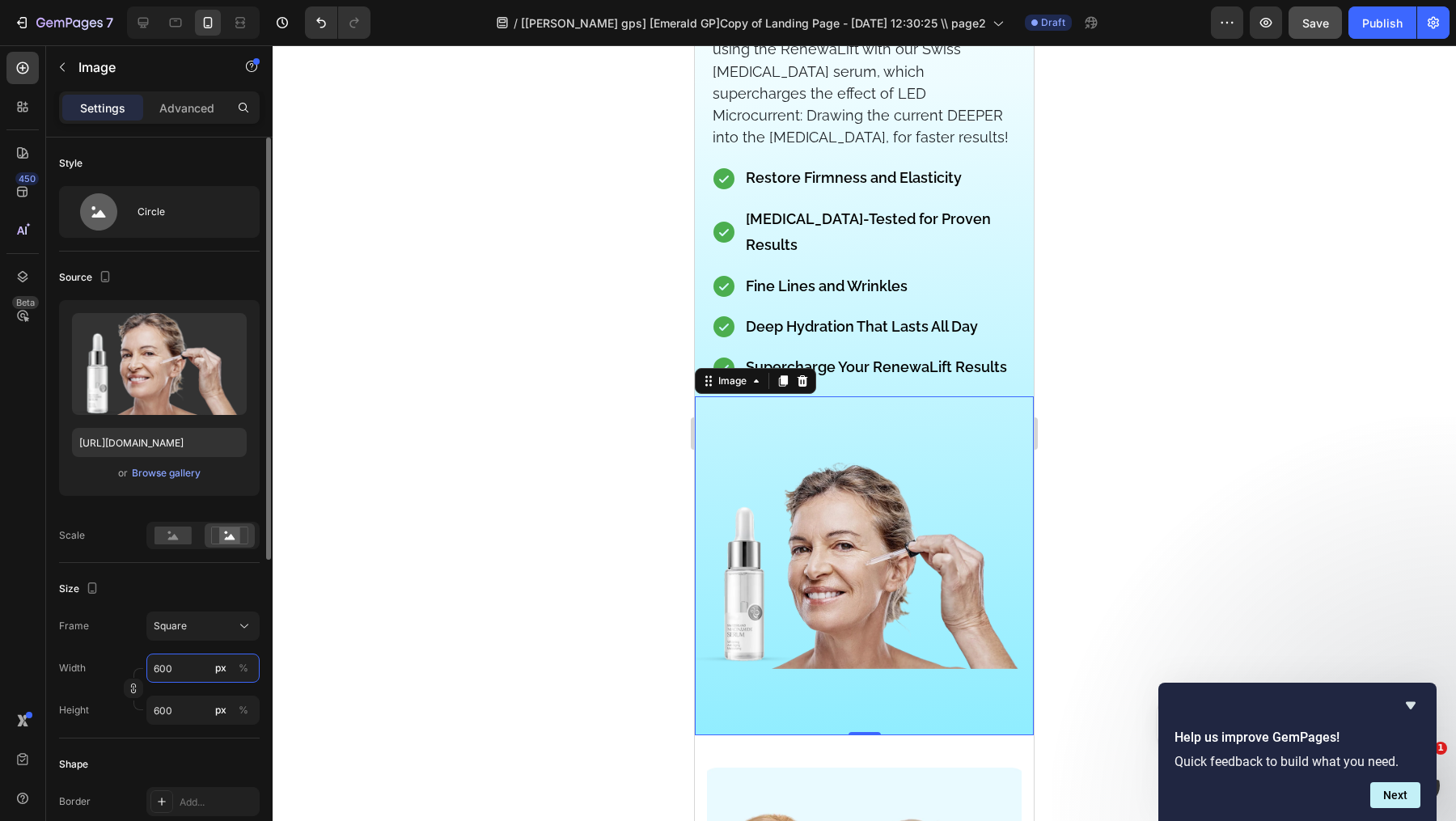
type input "6000"
click at [174, 519] on div "Upload Image [URL][DOMAIN_NAME] or Browse gallery Scale Fill image" at bounding box center [159, 425] width 201 height 249
click at [174, 535] on icon at bounding box center [174, 536] width 11 height 5
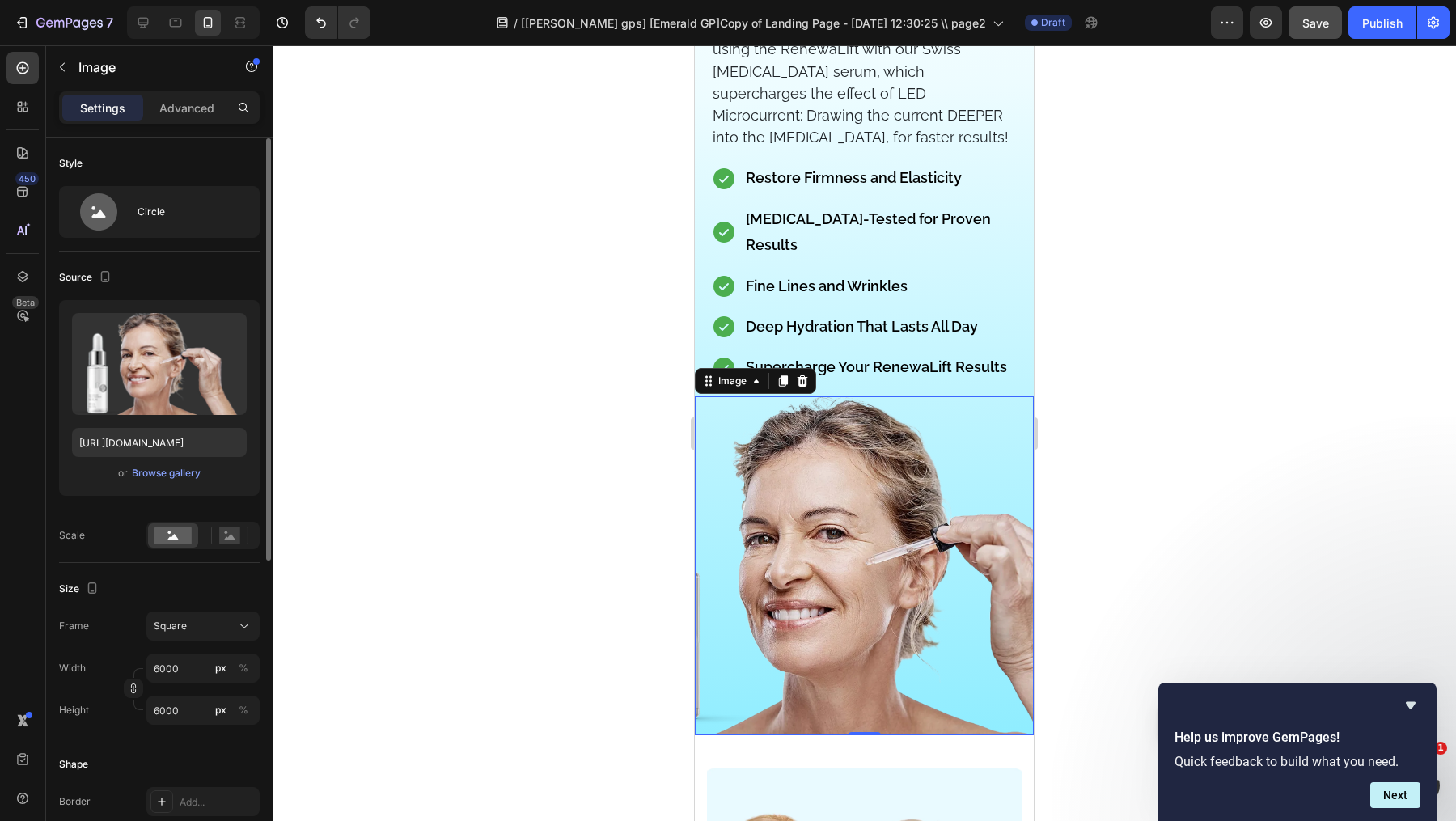
scroll to position [1, 0]
click at [141, 437] on input "[URL][DOMAIN_NAME]" at bounding box center [159, 442] width 175 height 29
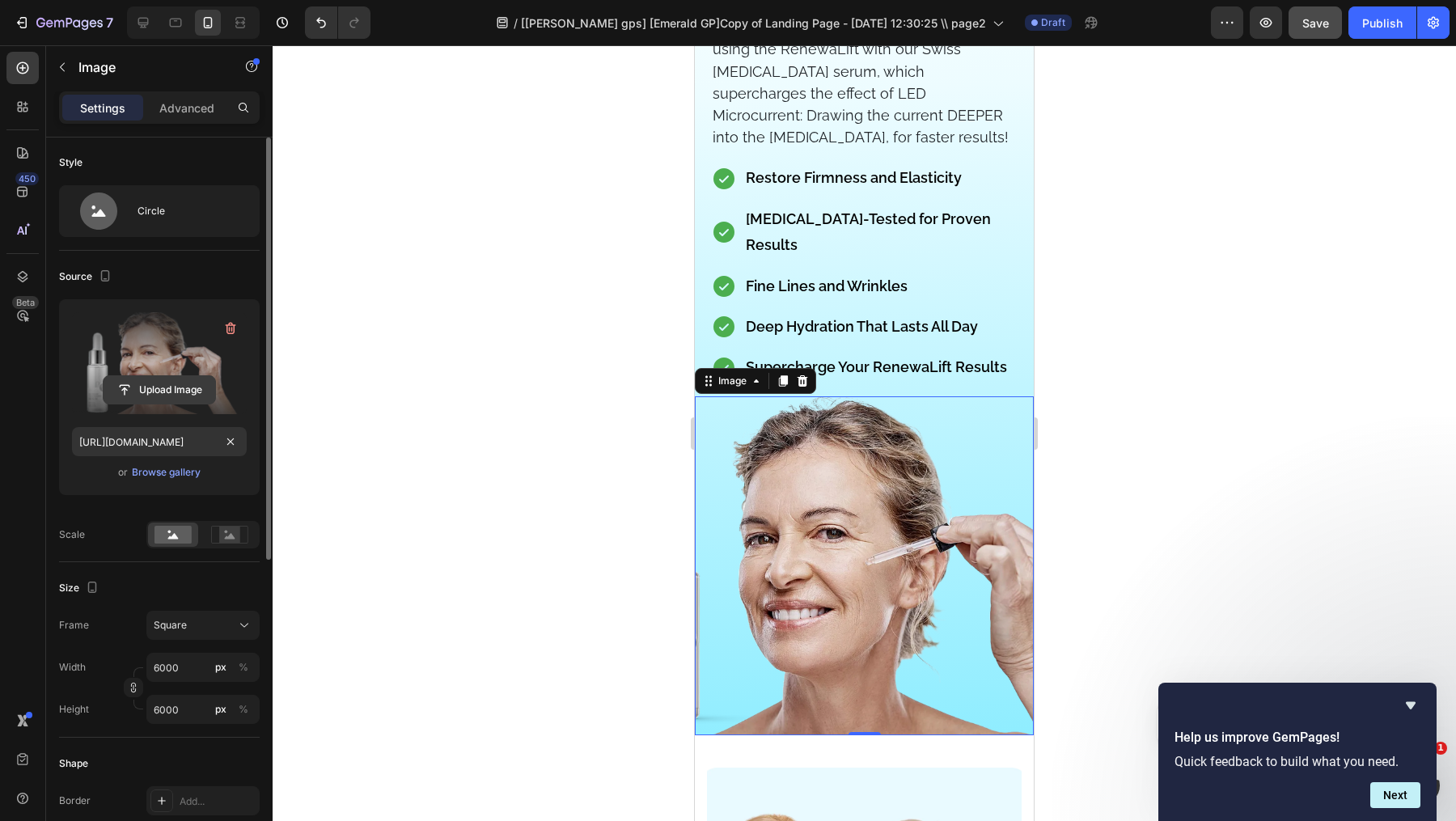
click at [172, 385] on input "file" at bounding box center [159, 390] width 112 height 27
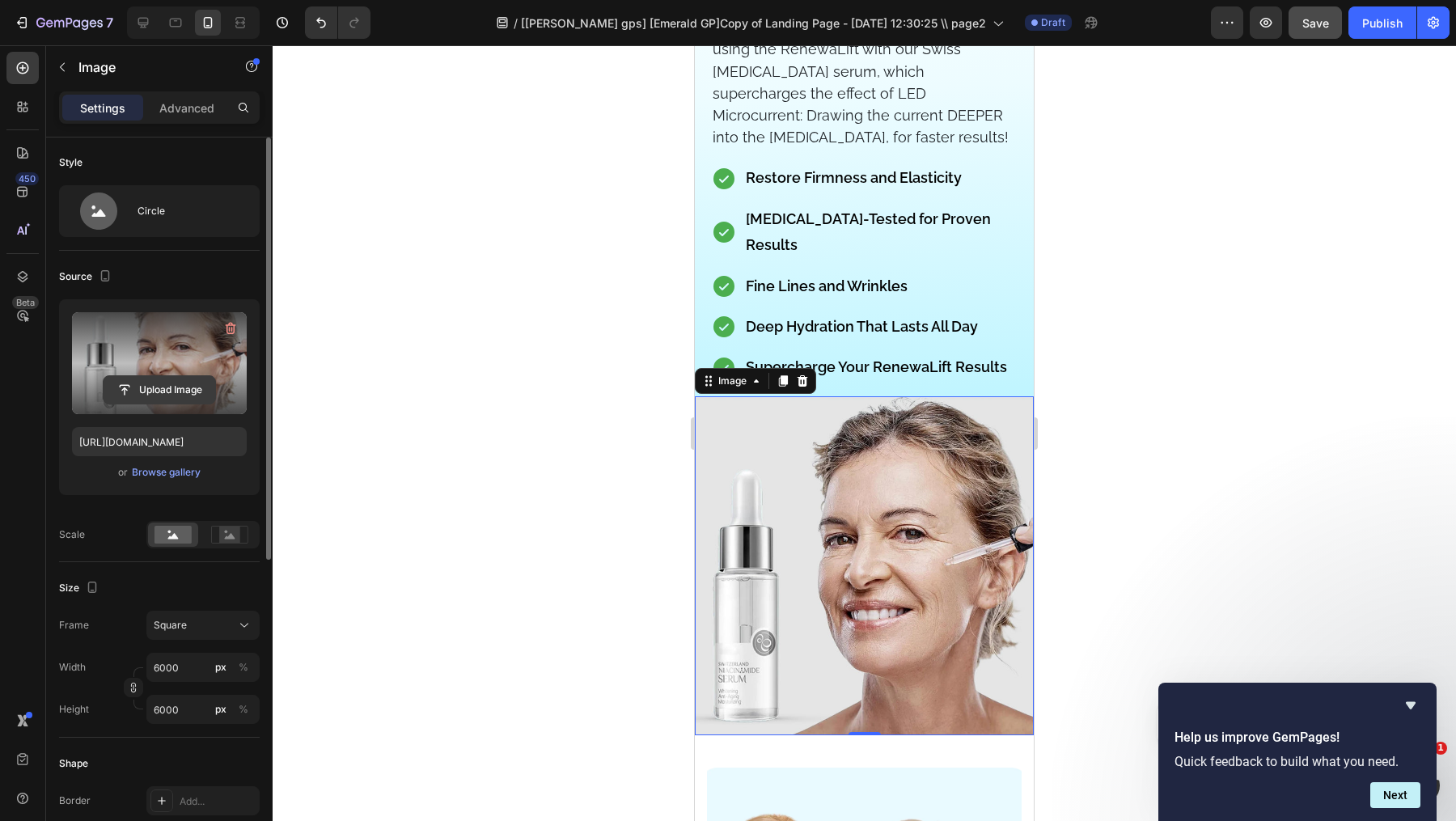
click at [176, 382] on input "file" at bounding box center [159, 390] width 112 height 27
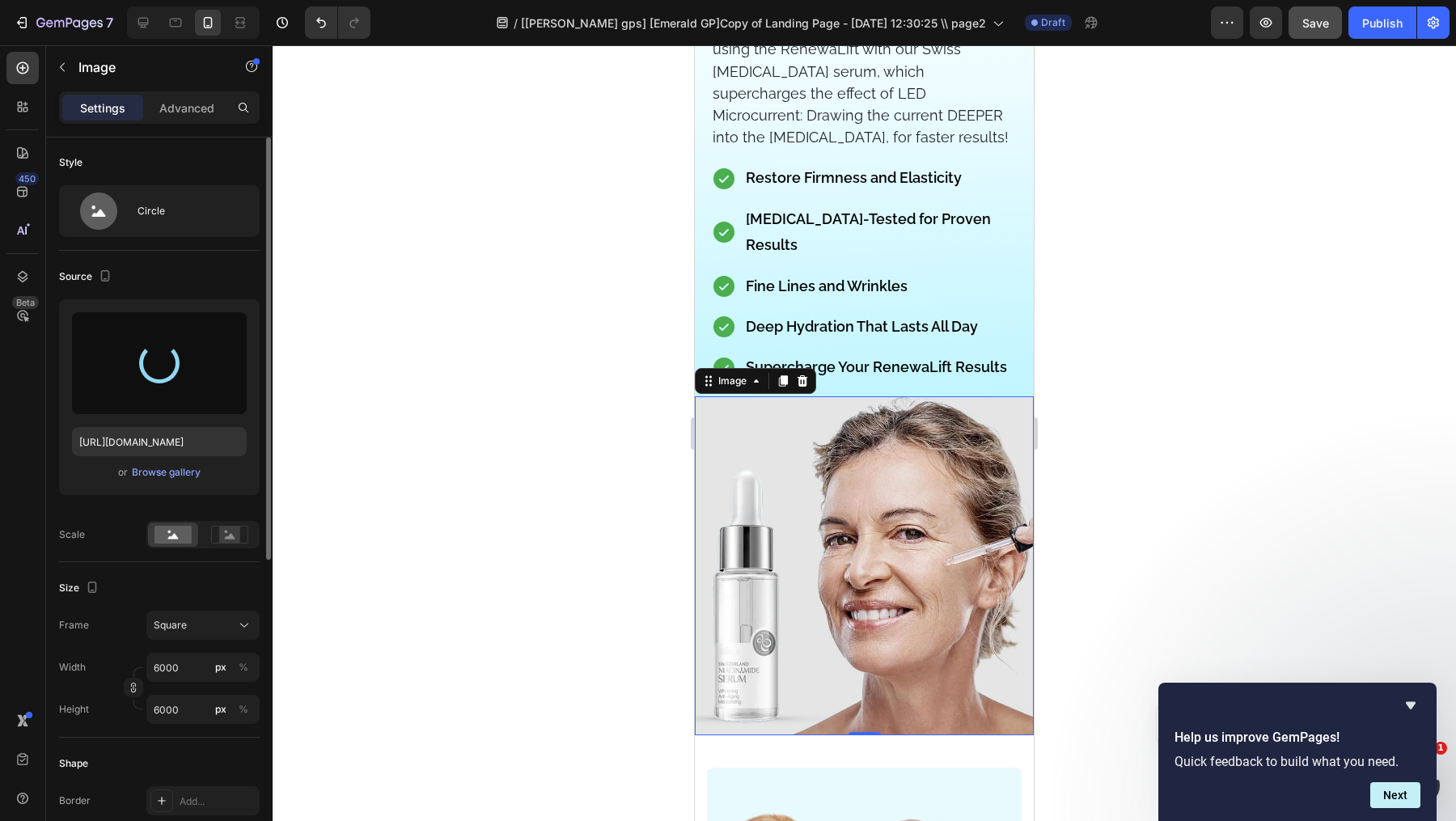
type input "[URL][DOMAIN_NAME]"
